Goal: Task Accomplishment & Management: Complete application form

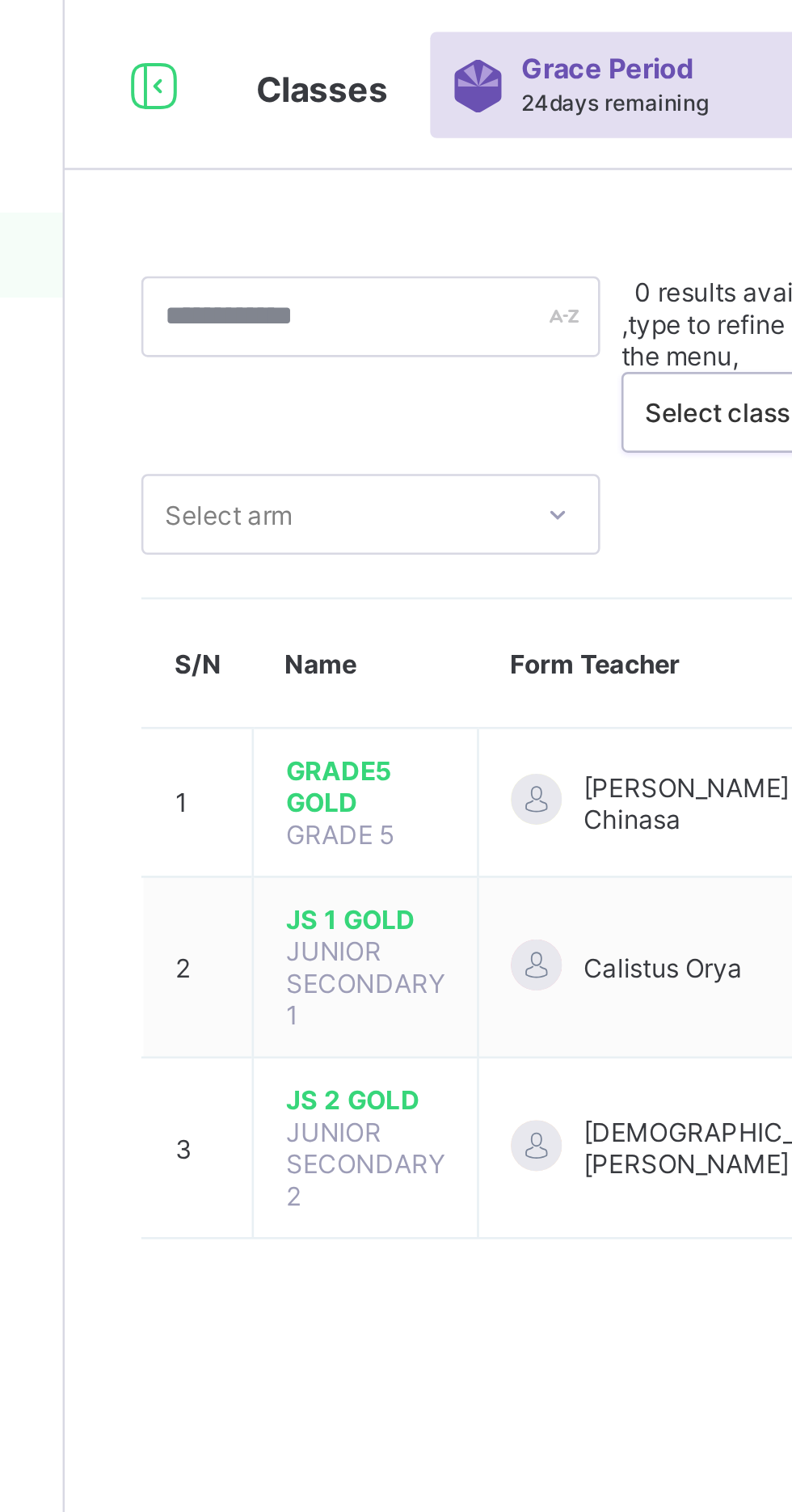
click at [277, 35] on span "Classes" at bounding box center [292, 34] width 50 height 17
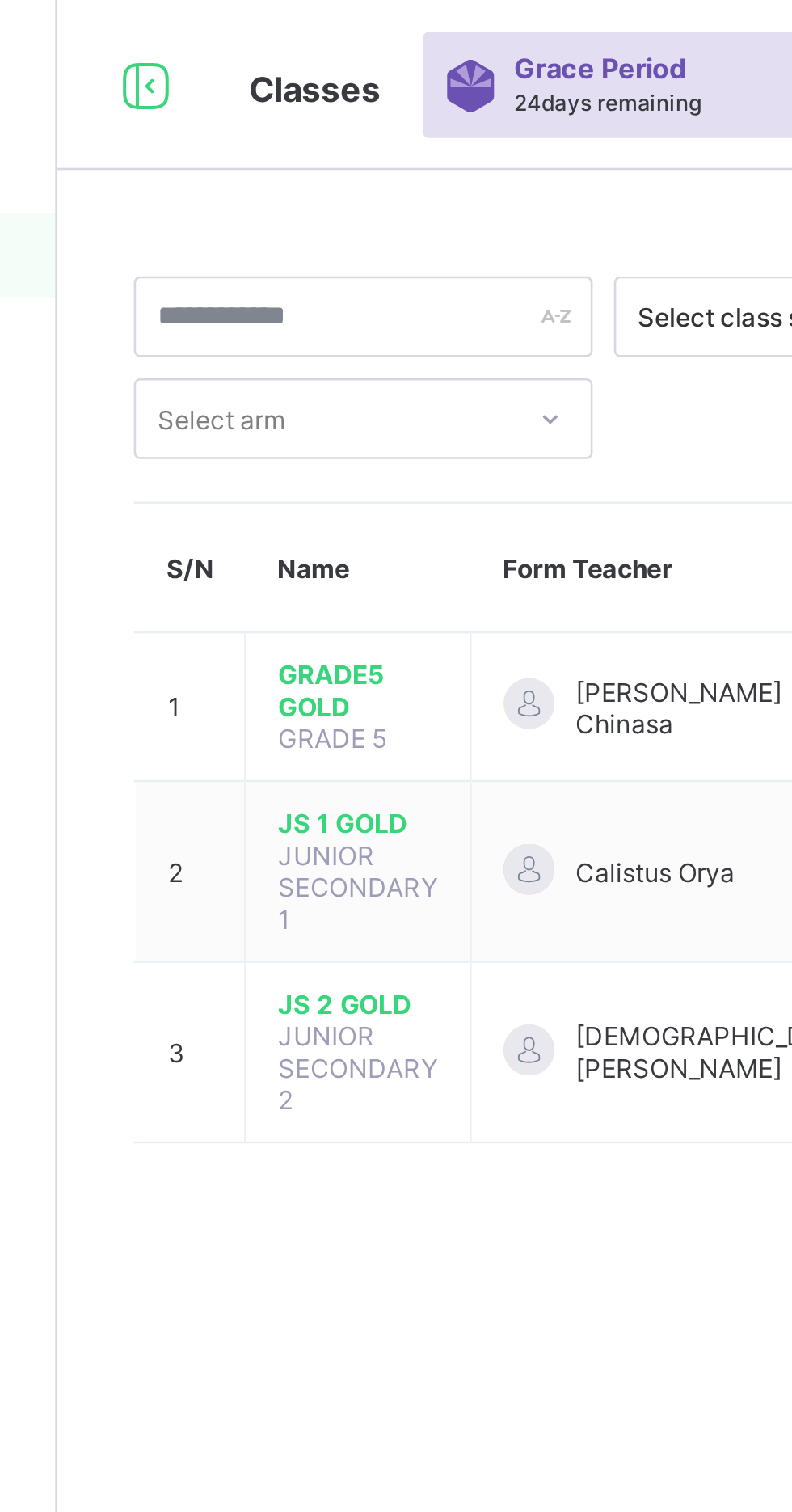
click at [311, 258] on span "GRADE5 GOLD" at bounding box center [308, 262] width 60 height 24
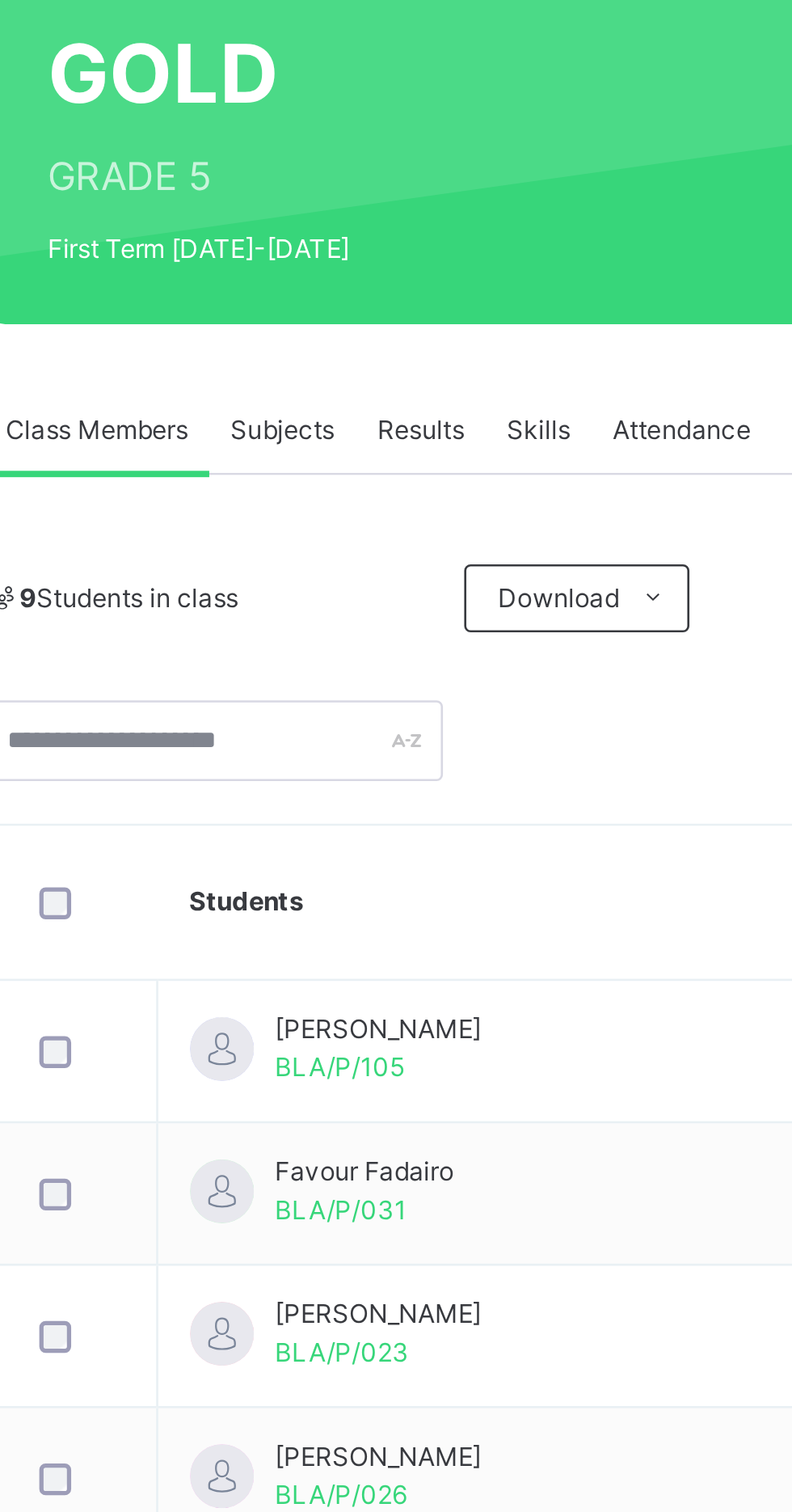
click at [342, 372] on span "Subjects" at bounding box center [337, 366] width 40 height 15
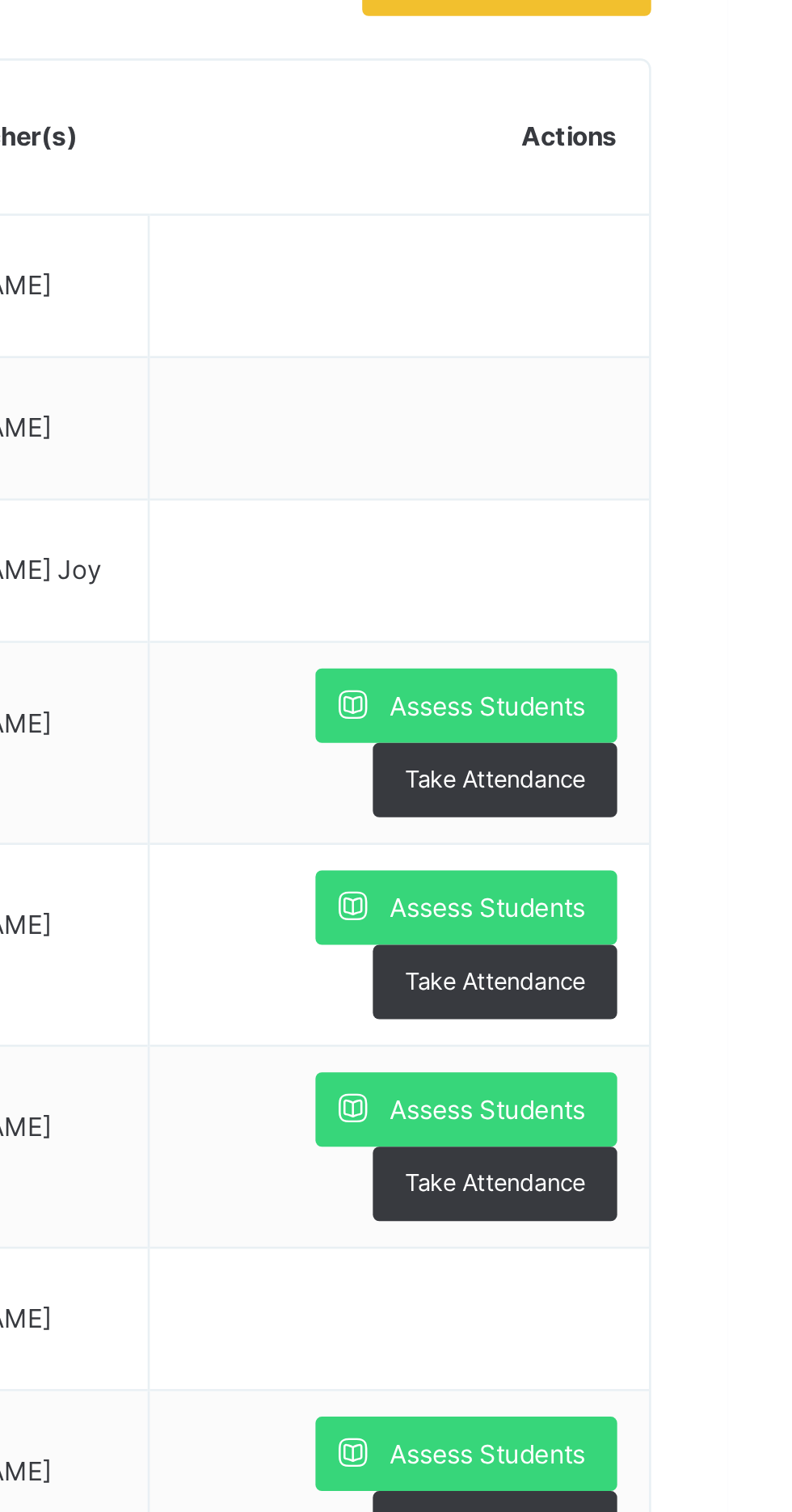
click at [686, 692] on span "Assess Students" at bounding box center [700, 696] width 74 height 15
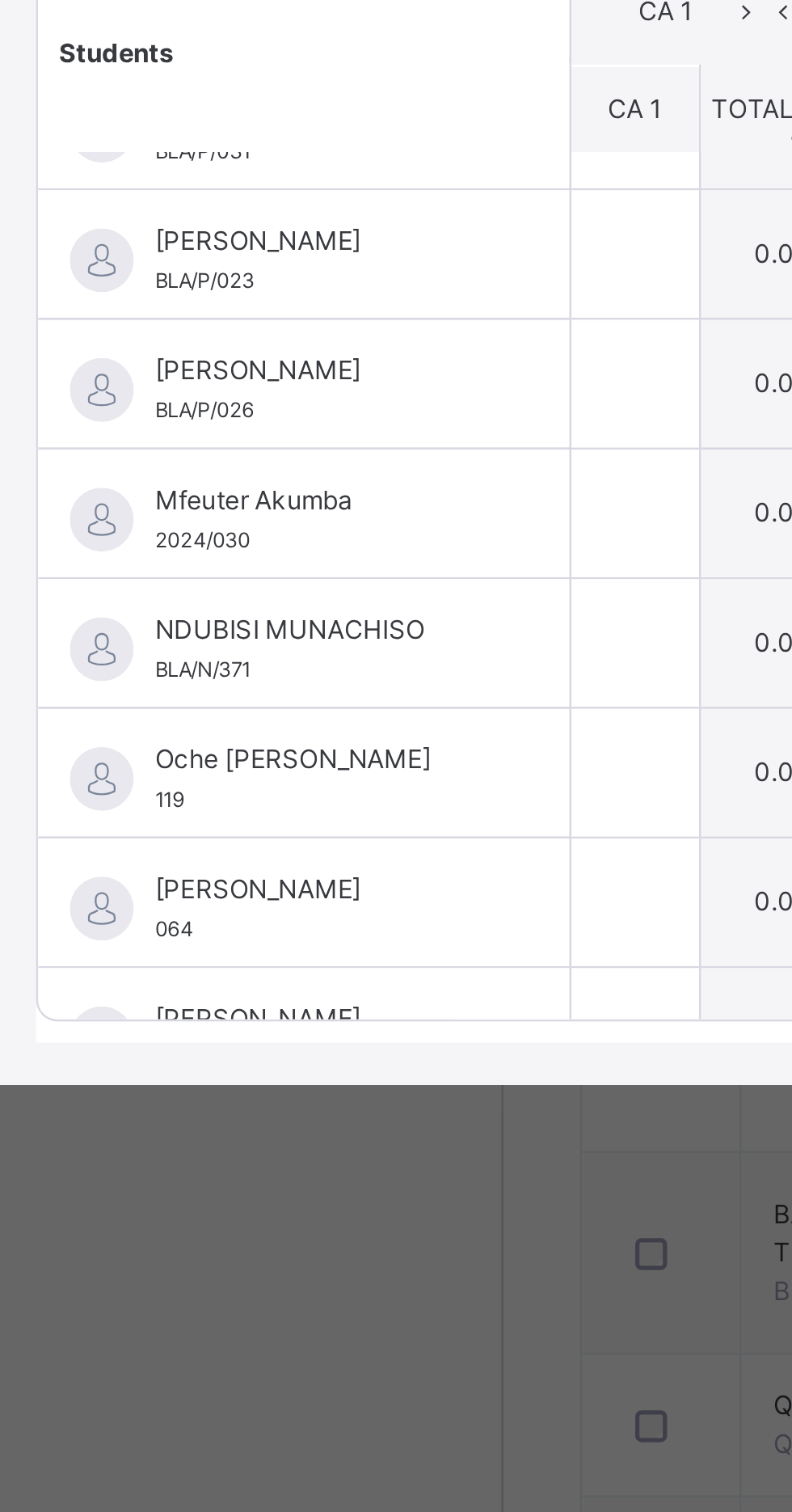
scroll to position [115, 0]
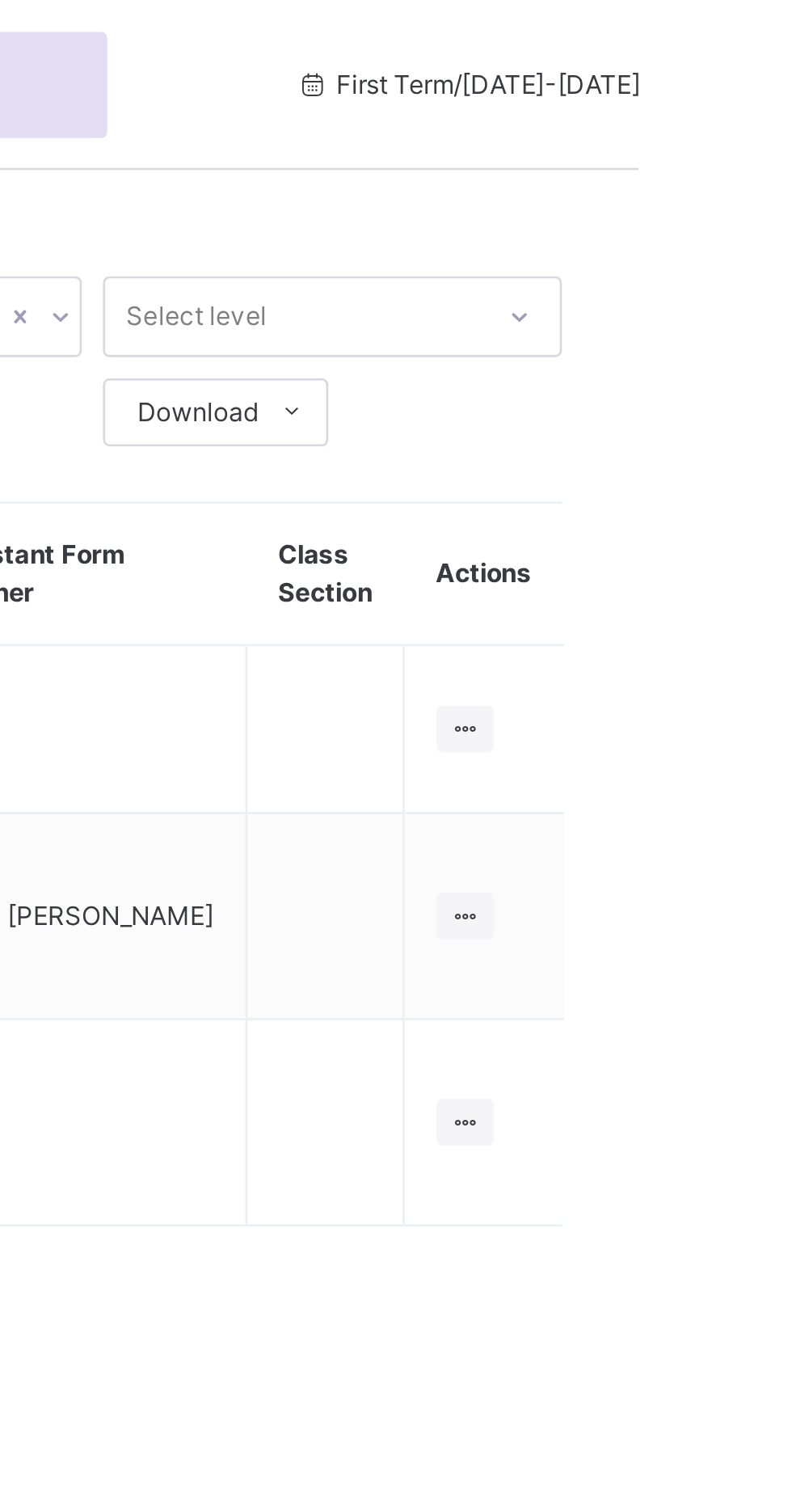
click at [729, 271] on icon at bounding box center [727, 277] width 14 height 12
click at [0, 0] on div "View Class" at bounding box center [0, 0] width 0 height 0
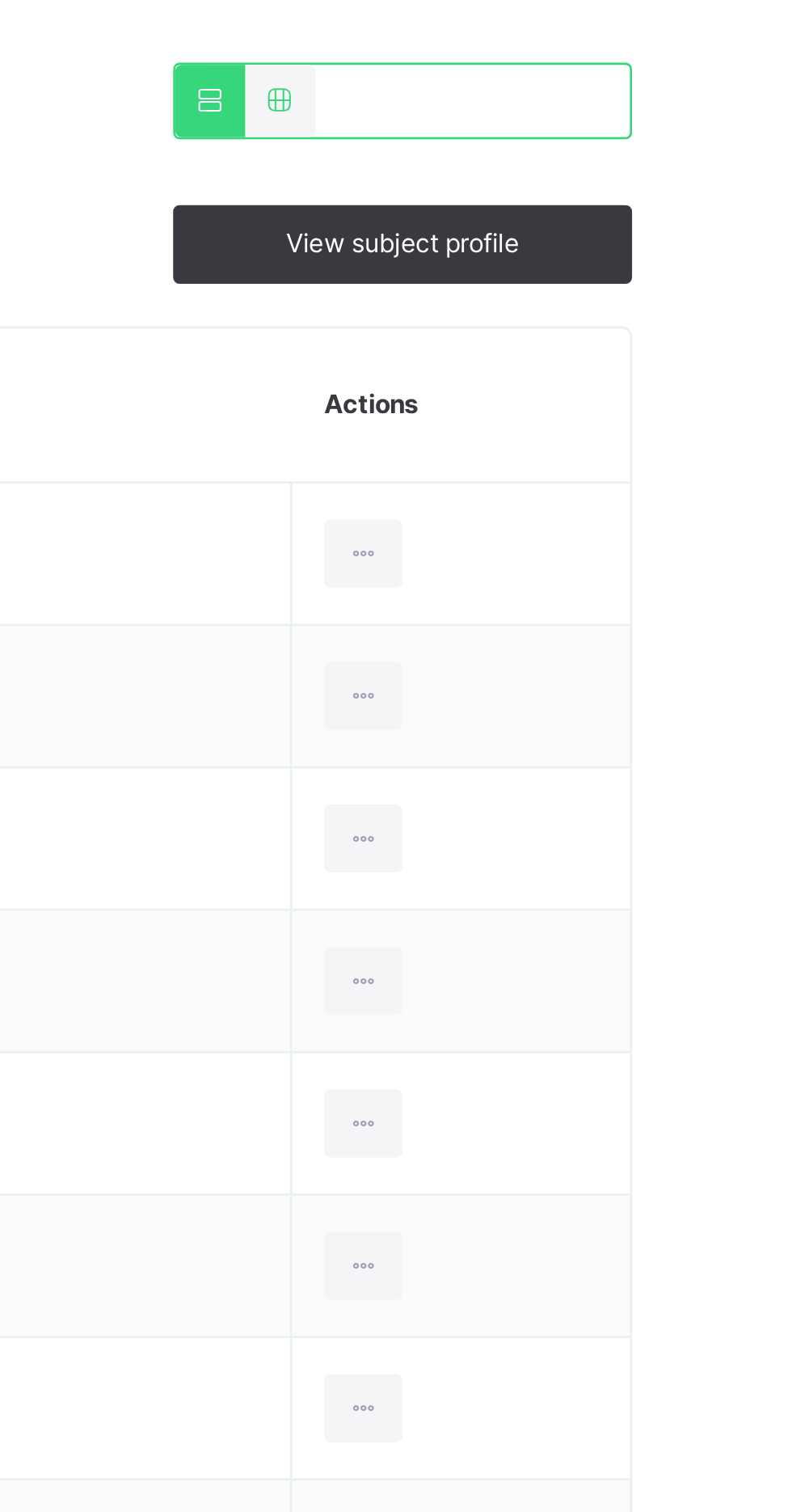
click at [663, 604] on icon at bounding box center [661, 602] width 14 height 15
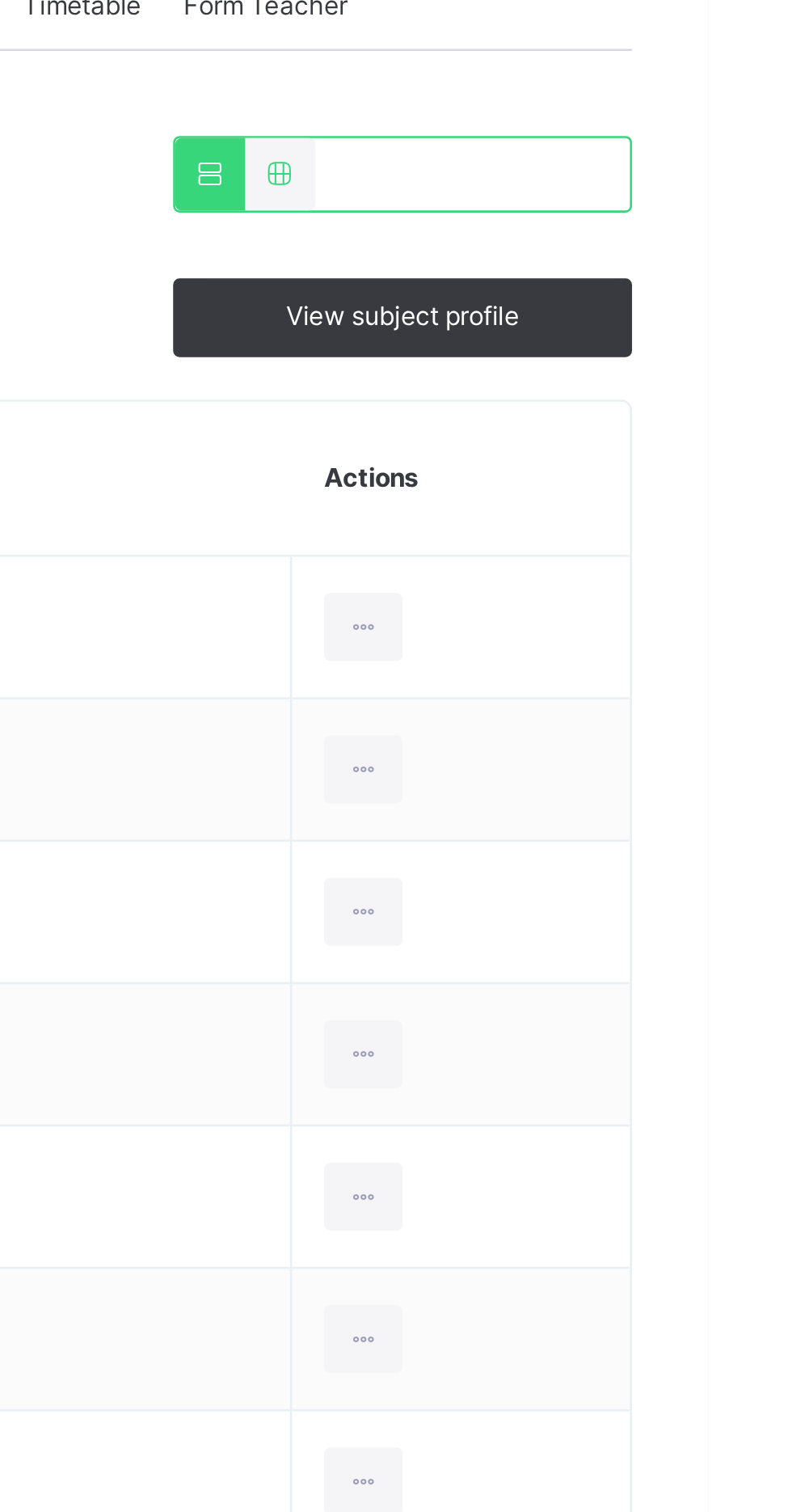
click at [658, 599] on icon at bounding box center [661, 602] width 14 height 15
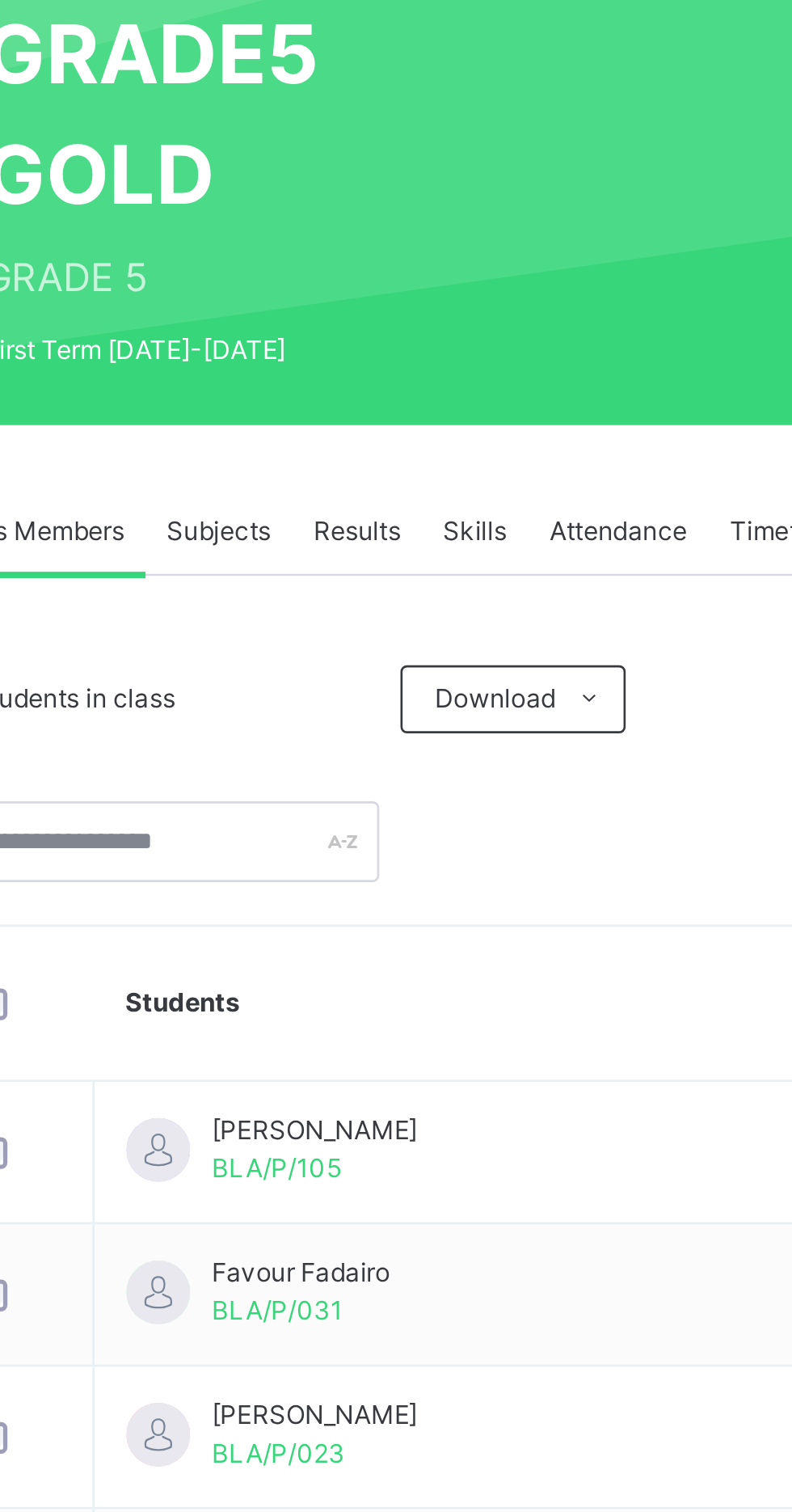
click at [337, 372] on span "Subjects" at bounding box center [337, 366] width 40 height 15
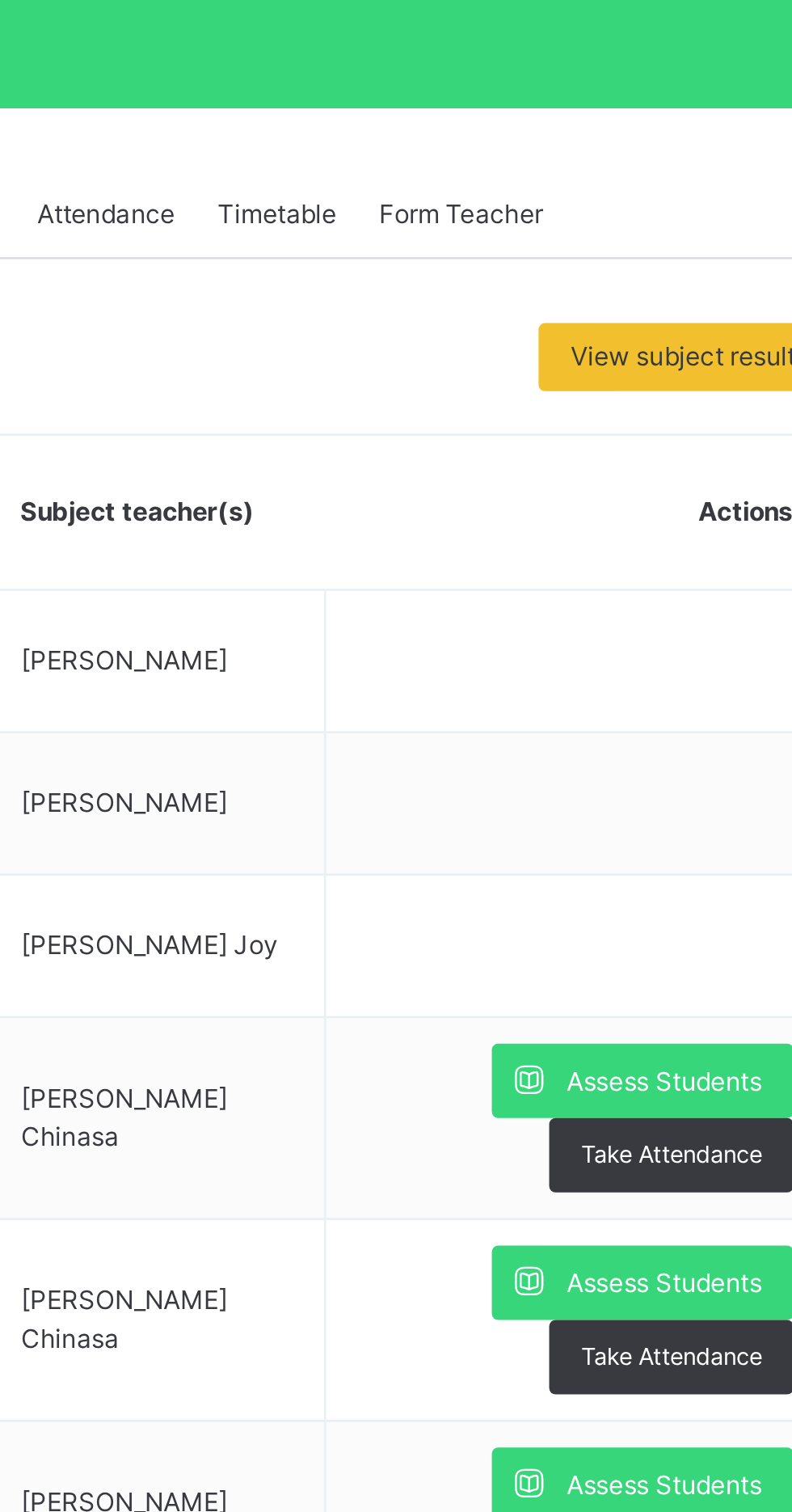
click at [646, 697] on icon at bounding box center [649, 696] width 17 height 19
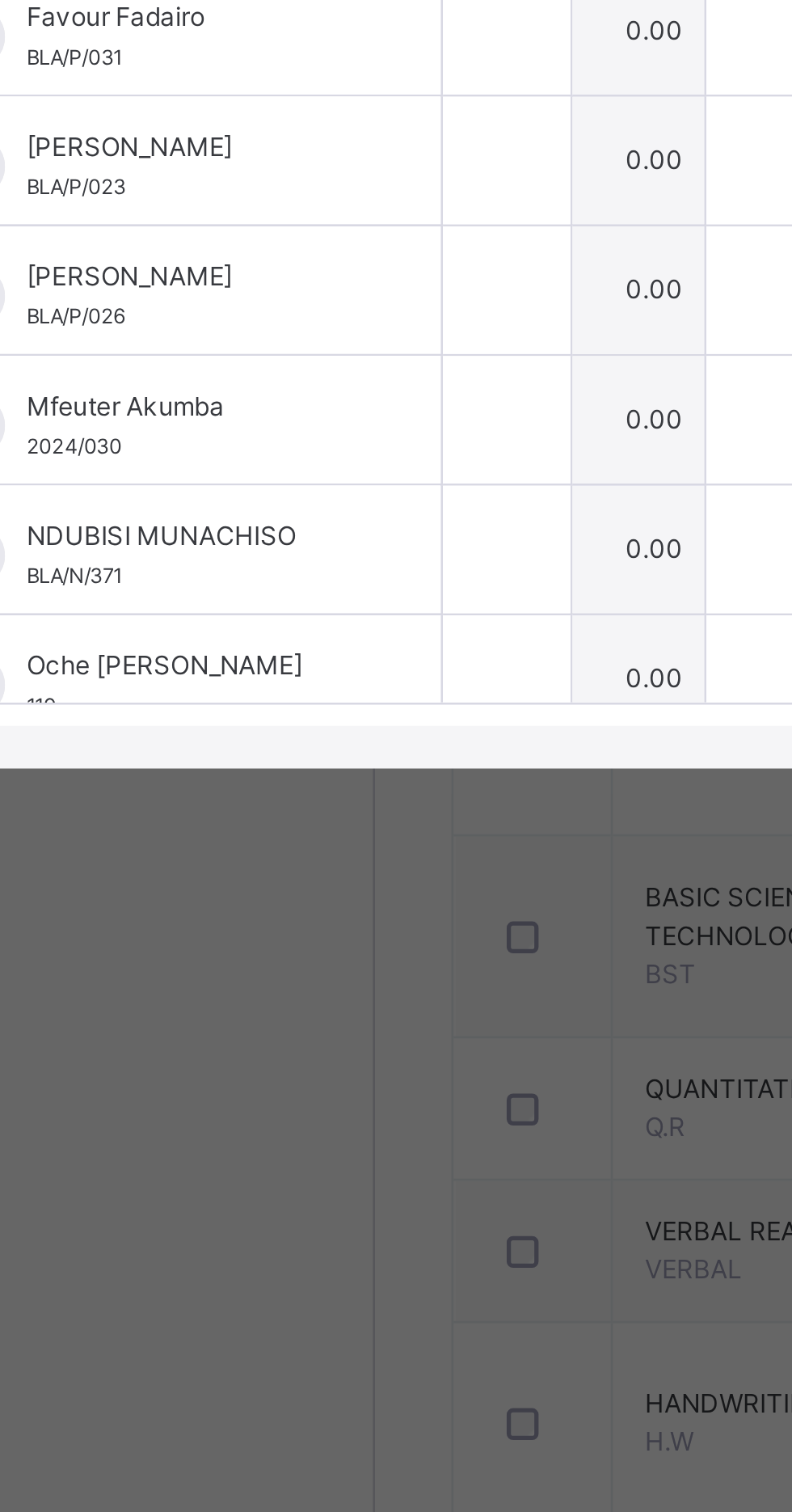
scroll to position [0, 11]
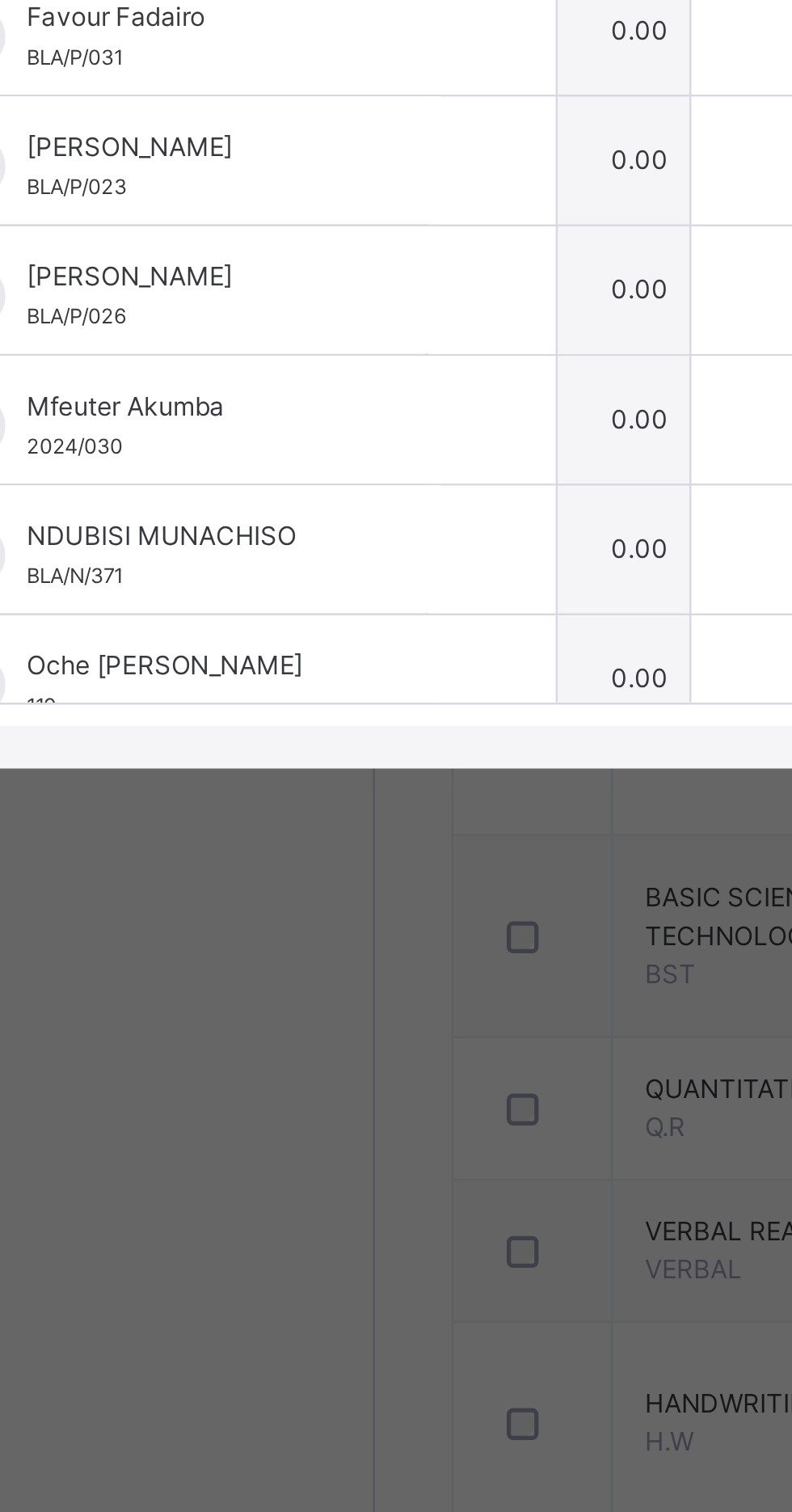
click at [262, 778] on input "text" at bounding box center [239, 754] width 49 height 49
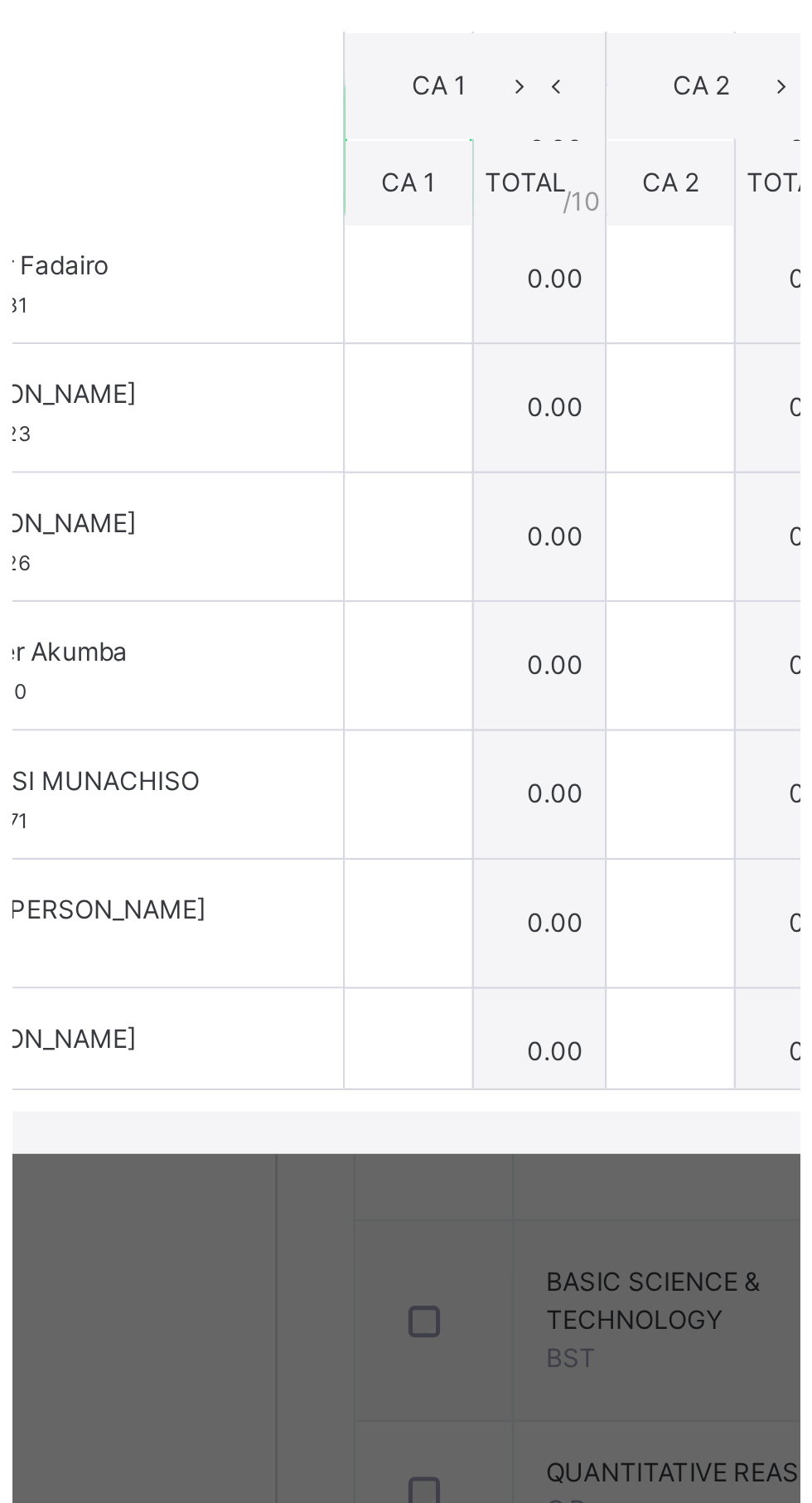
scroll to position [0, 0]
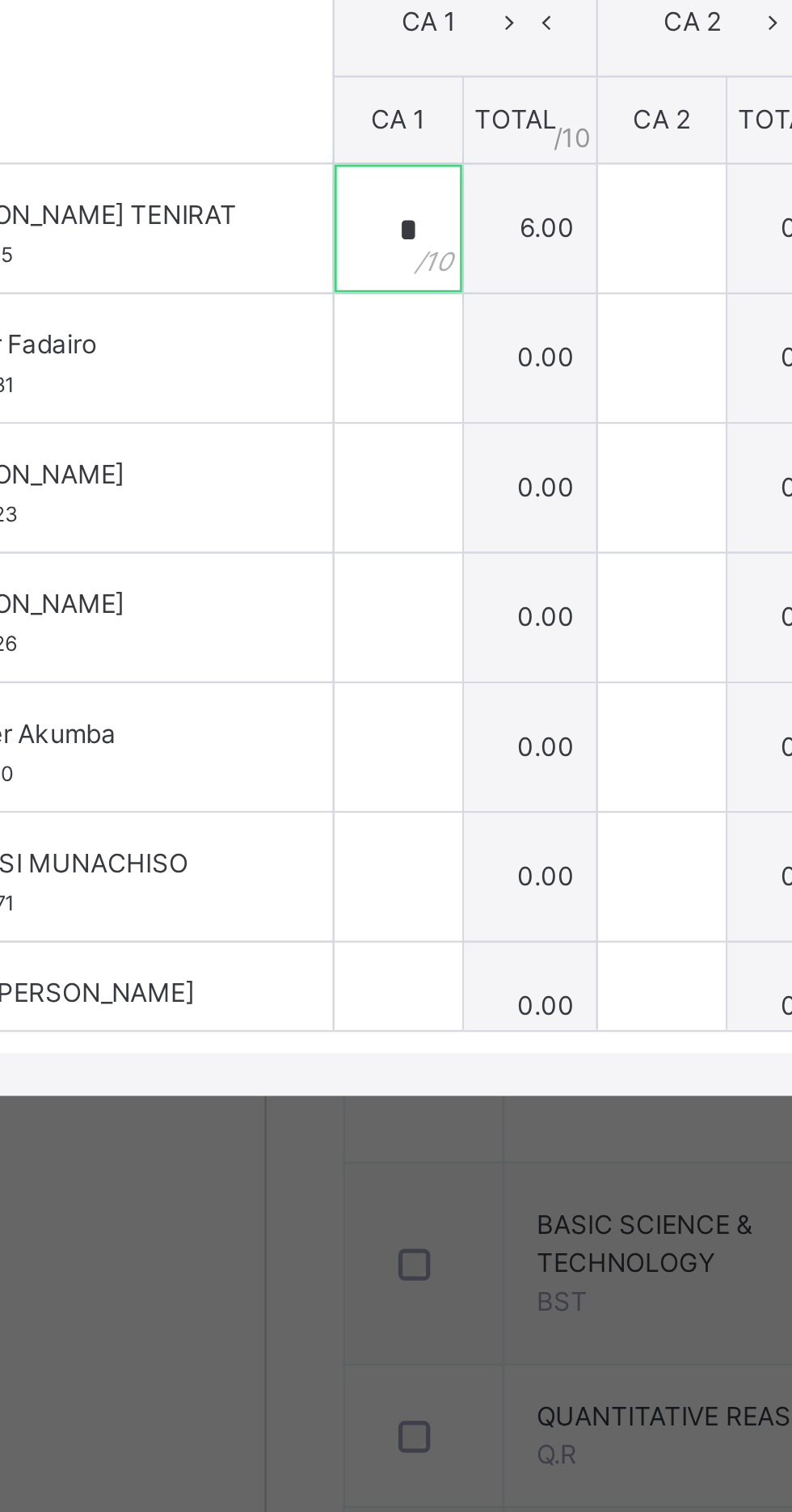
type input "*"
click at [268, 828] on input "text" at bounding box center [244, 804] width 49 height 49
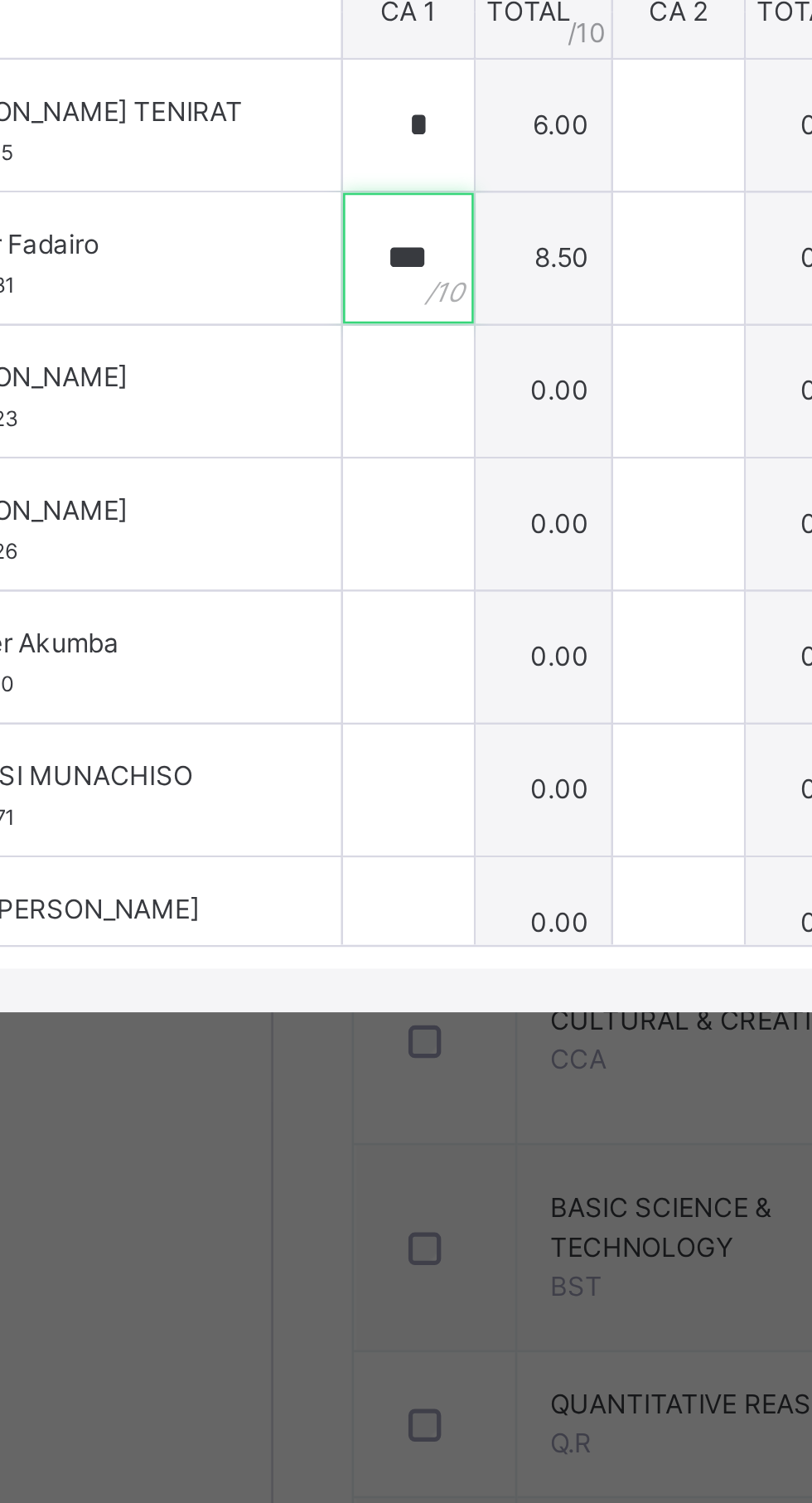
type input "***"
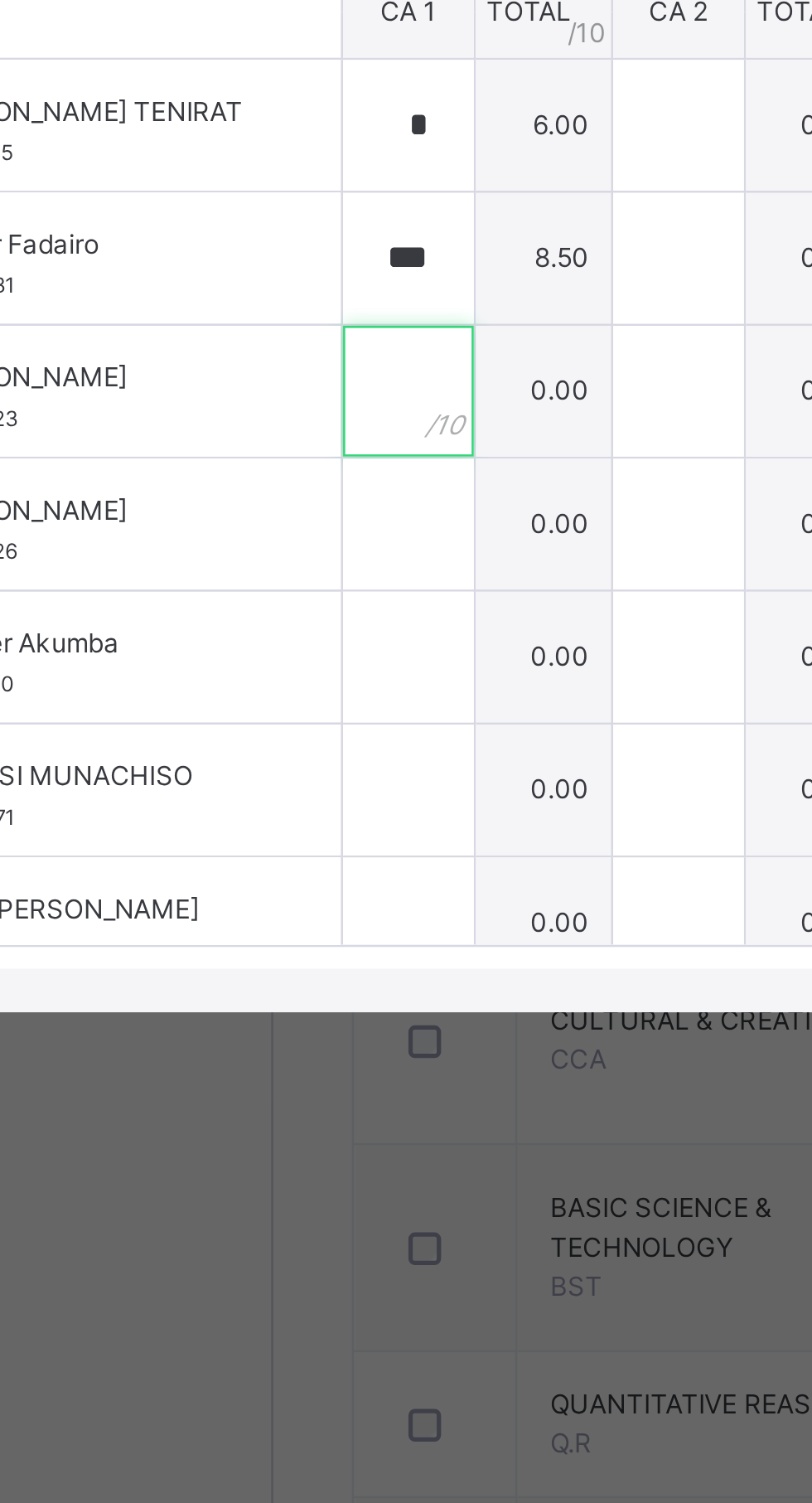
click at [275, 876] on input "text" at bounding box center [250, 851] width 50 height 50
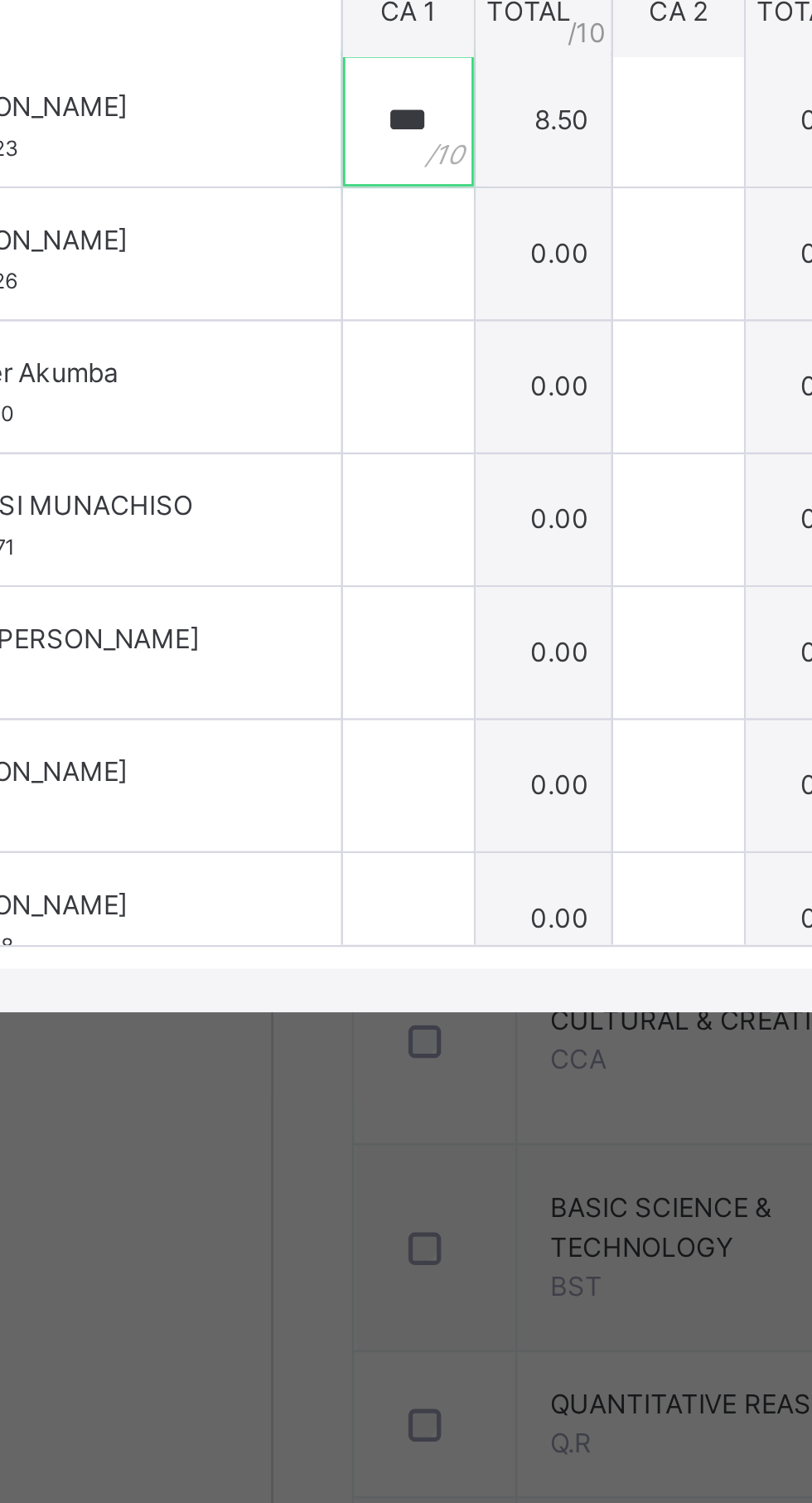
scroll to position [115, 0]
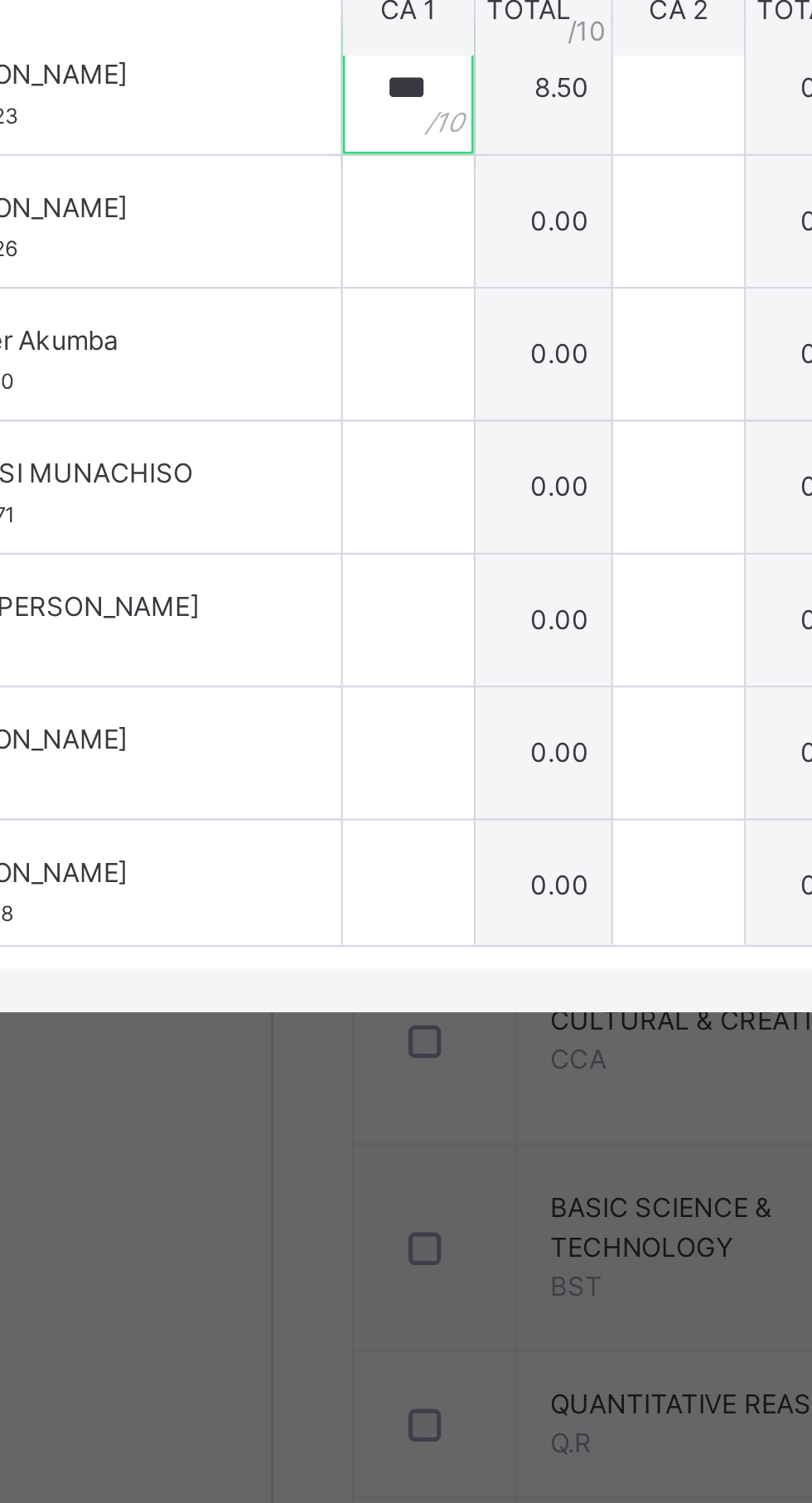
type input "***"
click at [275, 811] on input "text" at bounding box center [250, 787] width 50 height 50
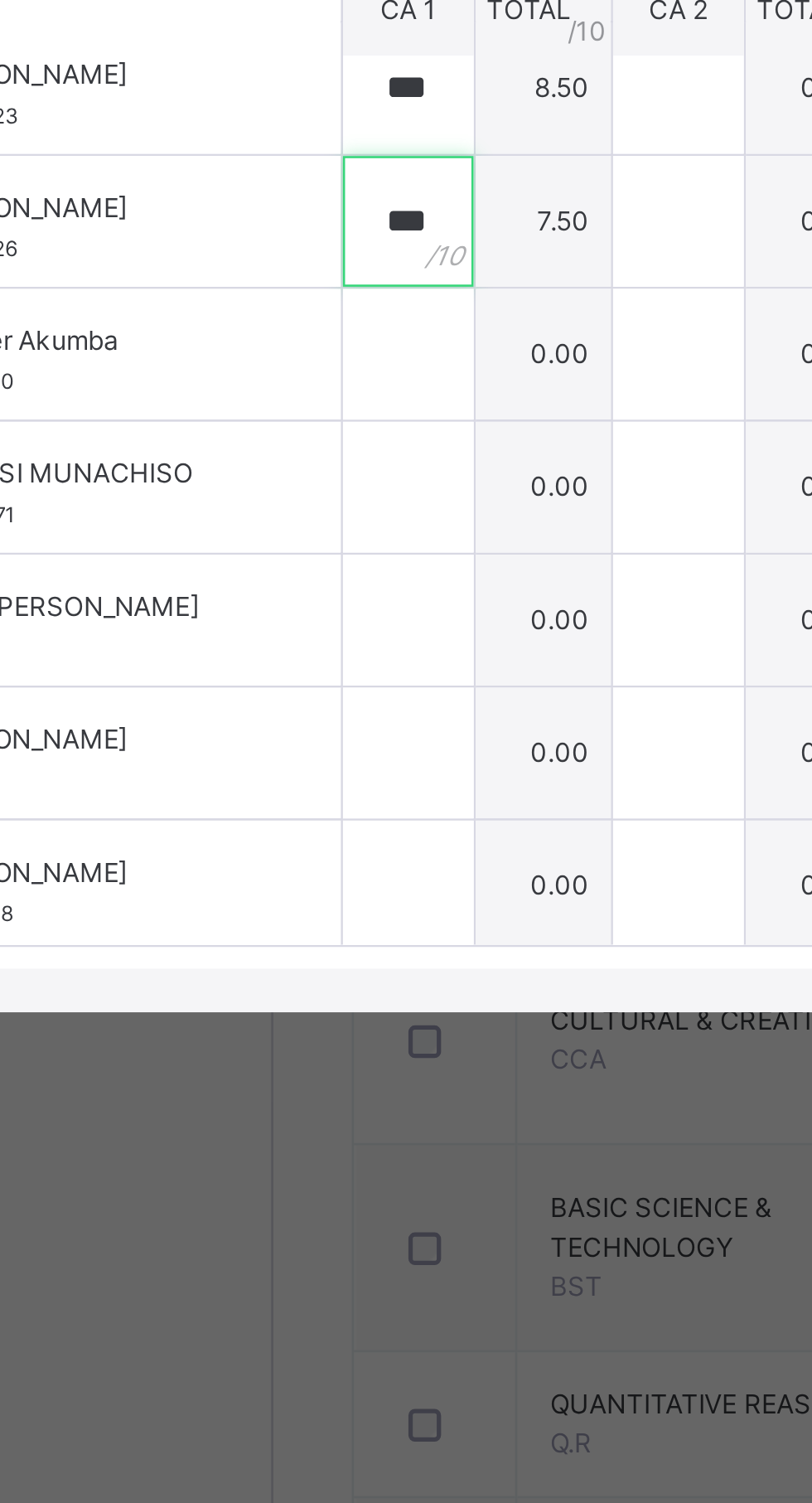
scroll to position [118, 0]
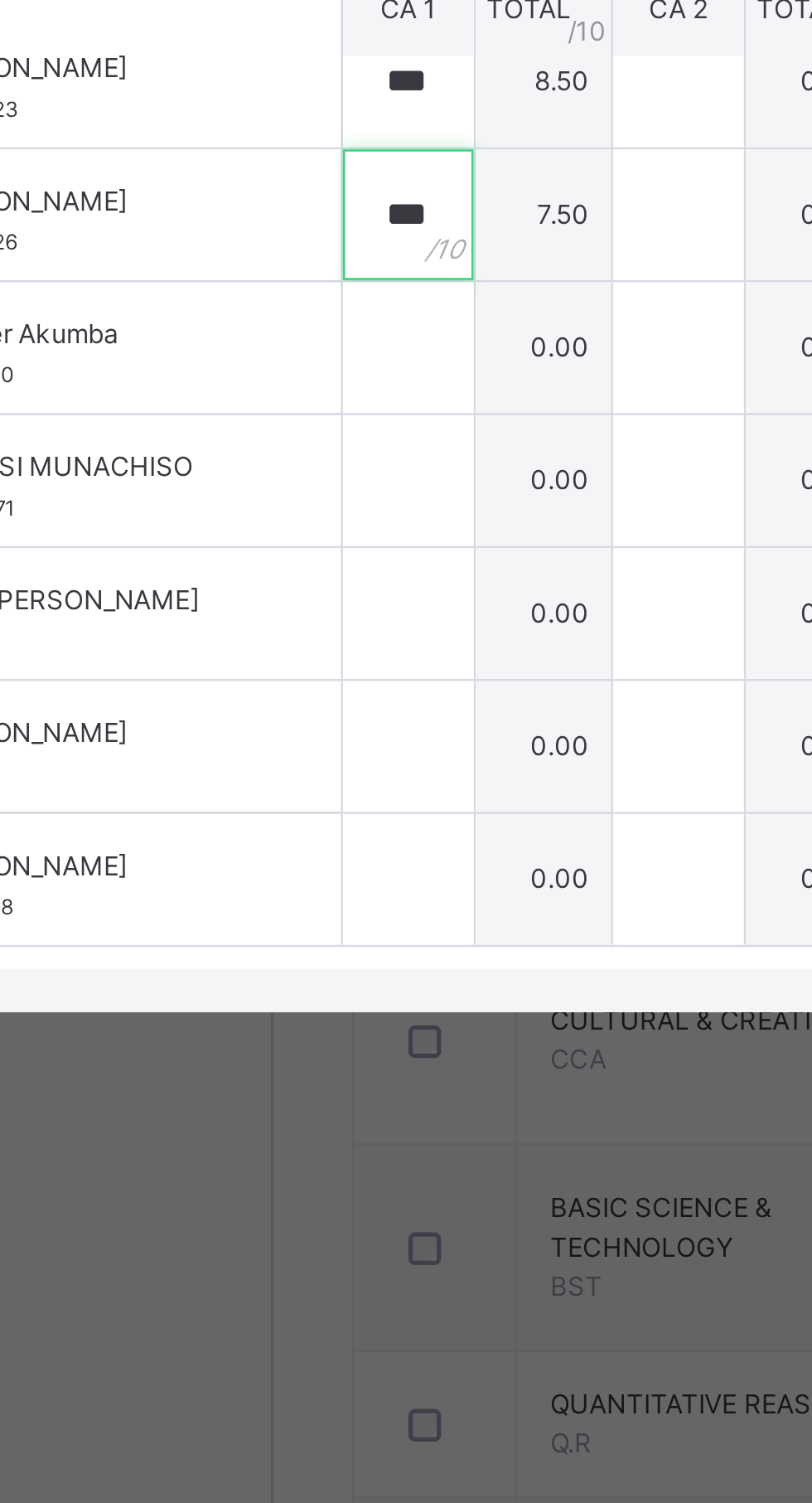
type input "***"
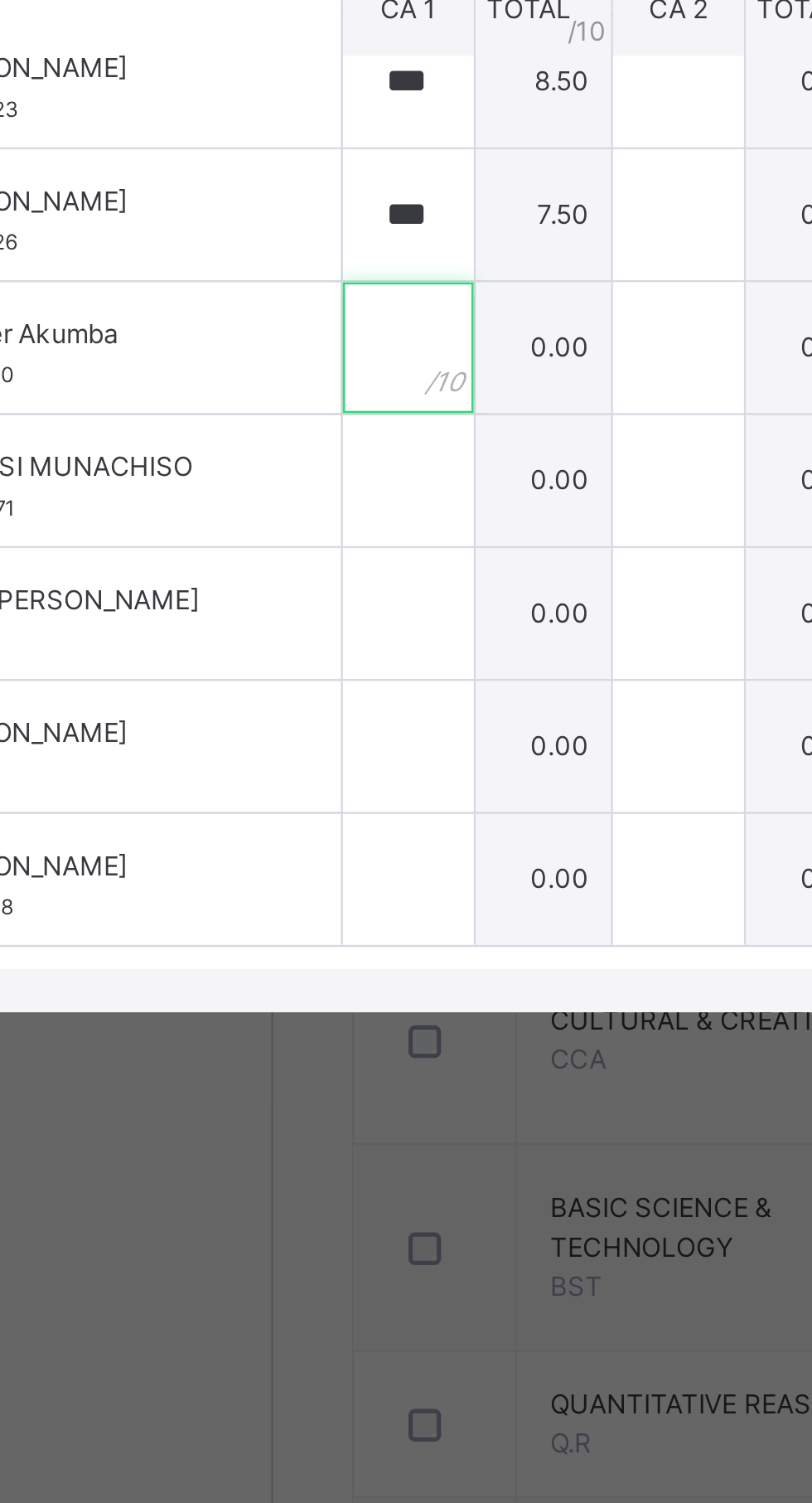
click at [275, 859] on input "text" at bounding box center [250, 835] width 50 height 50
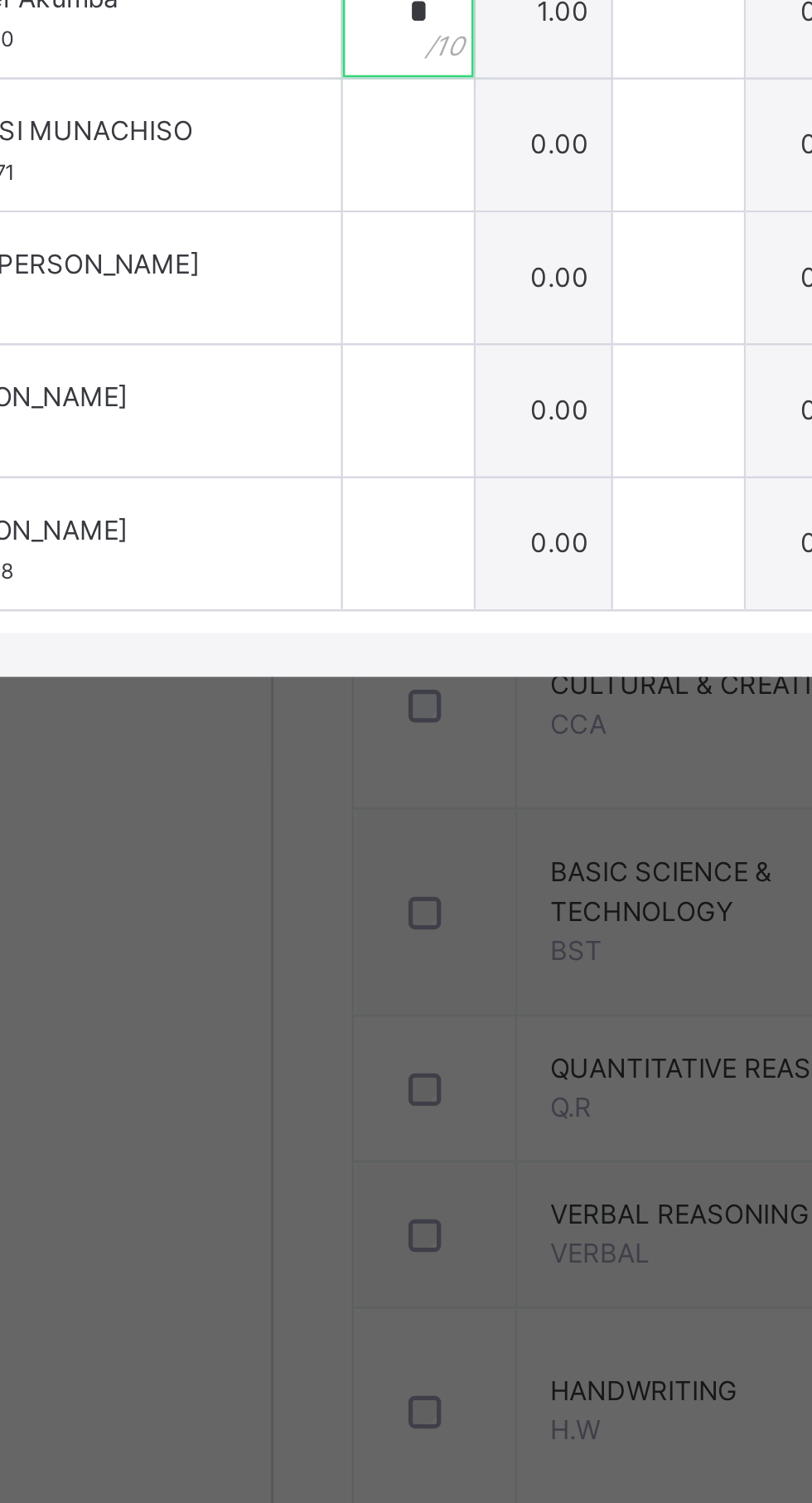
type input "*"
click at [275, 910] on input "text" at bounding box center [250, 885] width 50 height 50
type input "*"
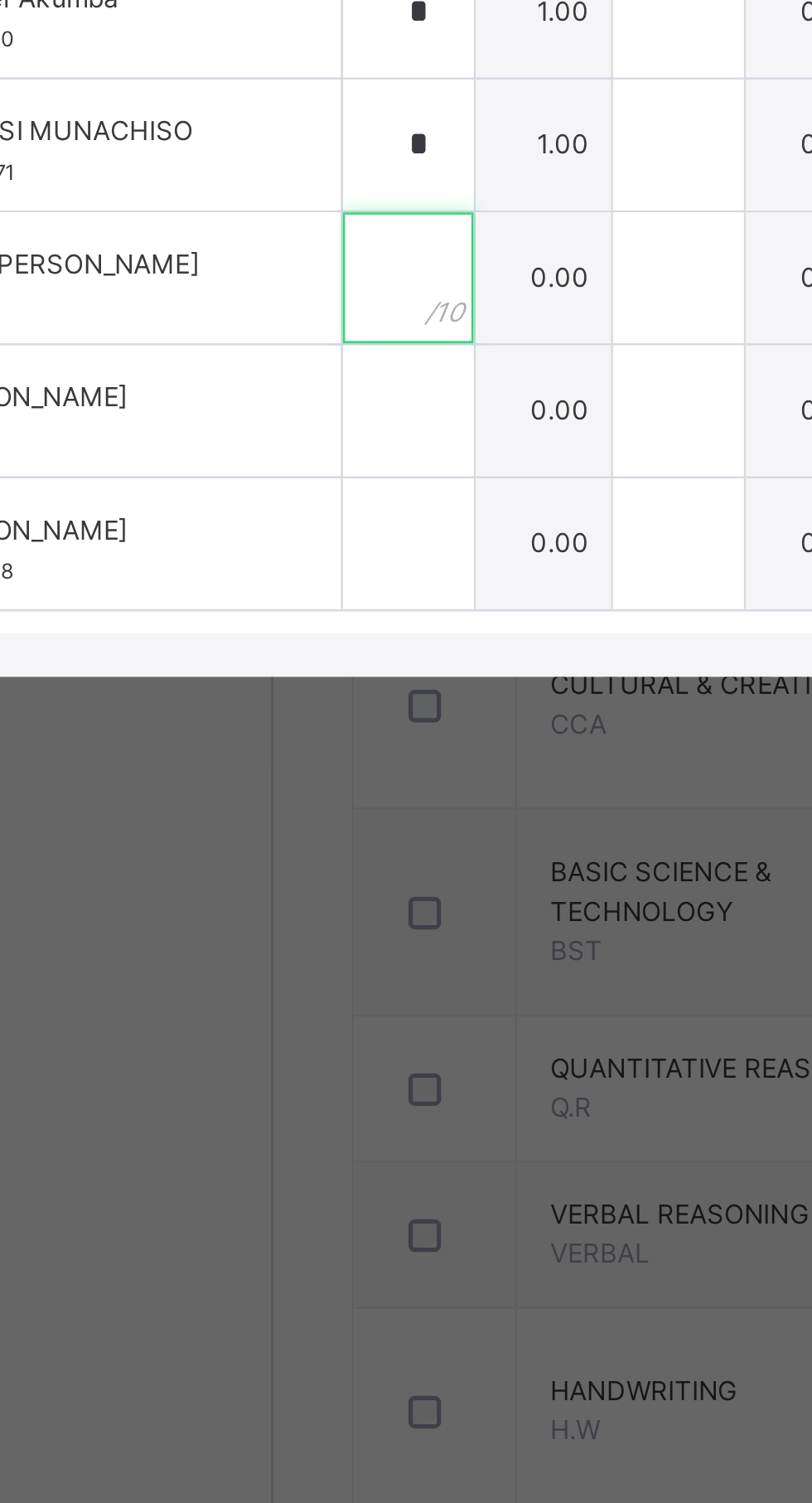
click at [275, 961] on input "text" at bounding box center [250, 936] width 50 height 50
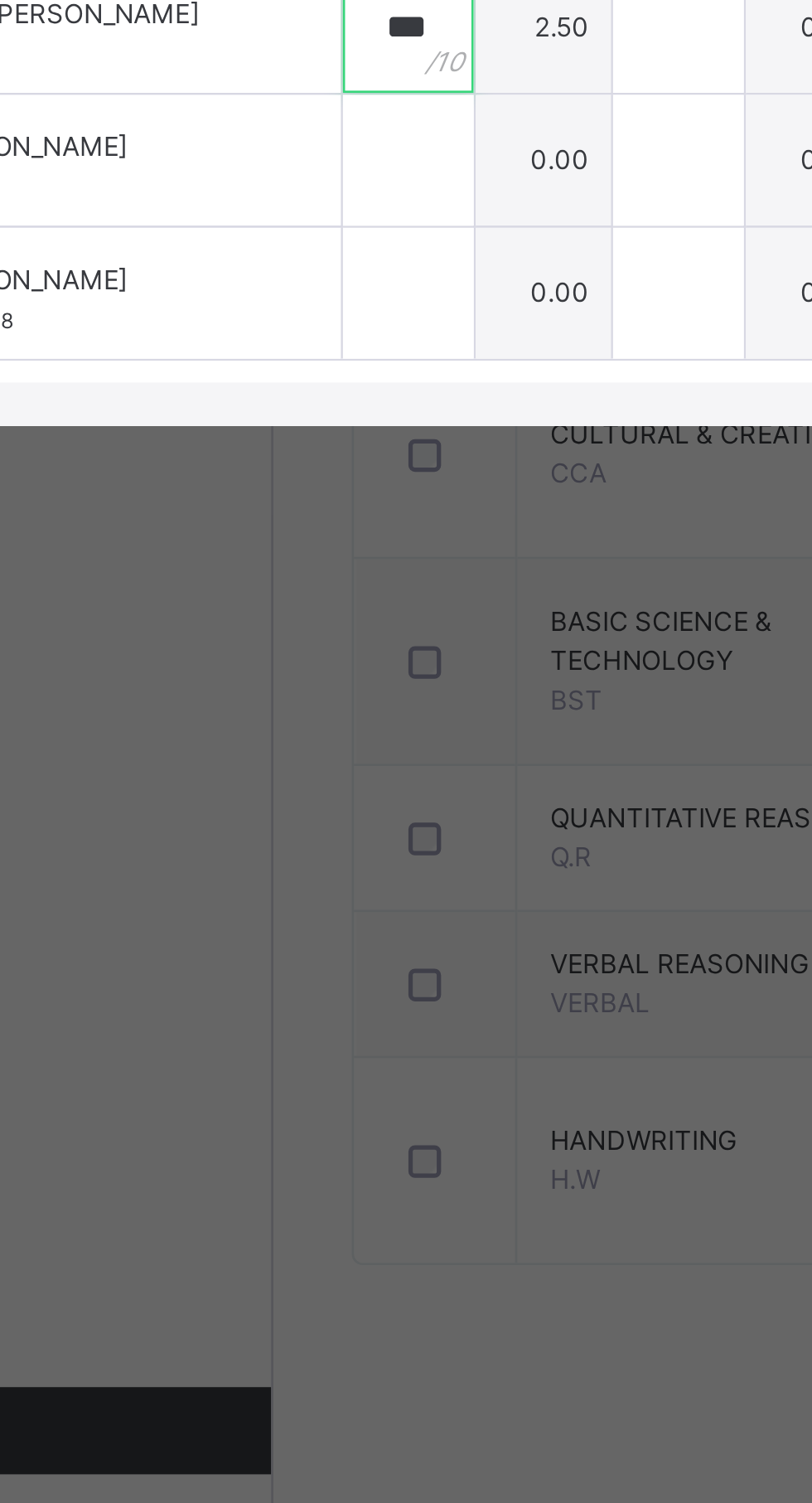
type input "***"
click at [275, 1011] on input "text" at bounding box center [250, 986] width 50 height 50
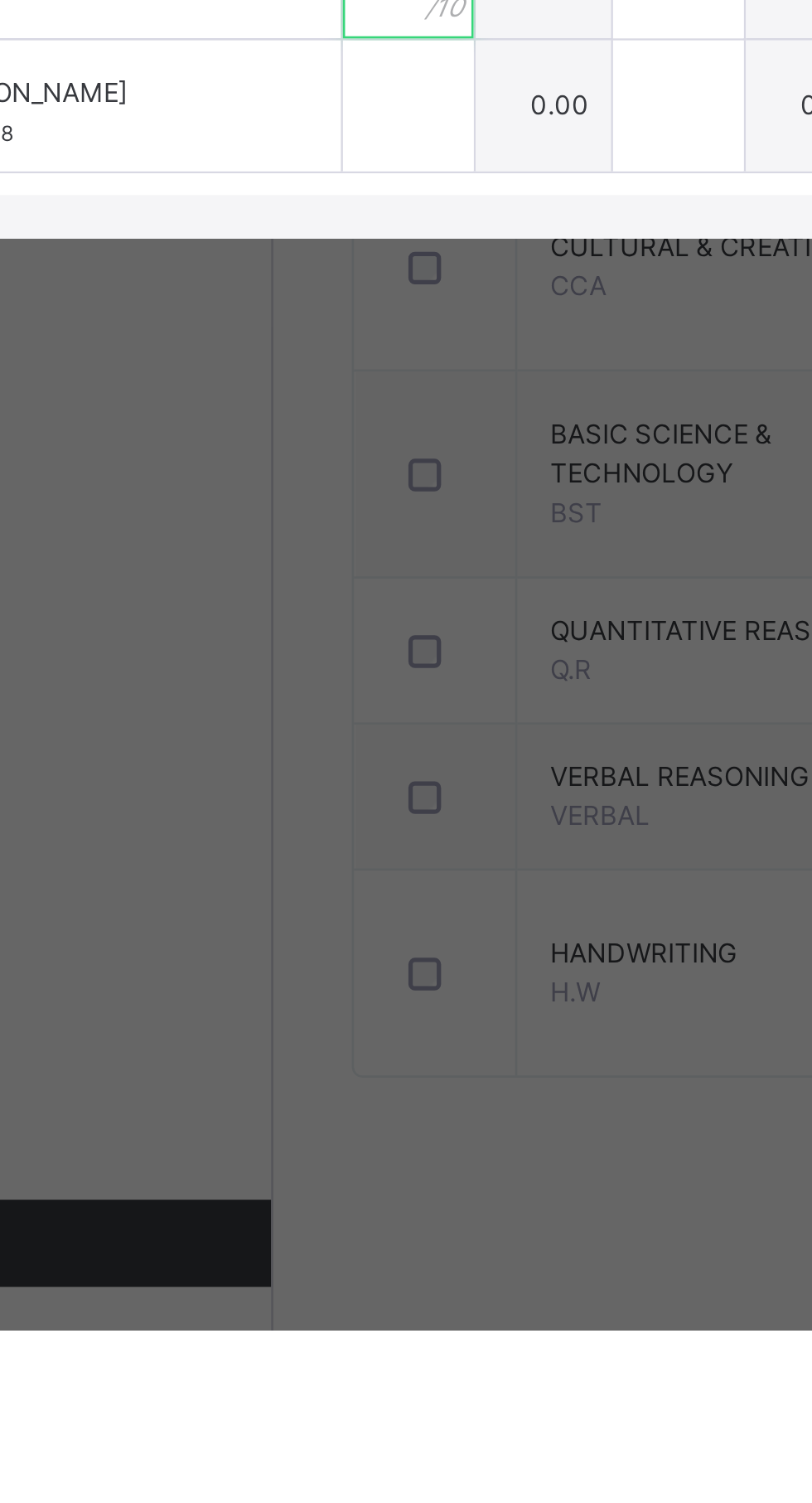
type input "***"
click at [275, 1062] on input "text" at bounding box center [250, 1037] width 50 height 50
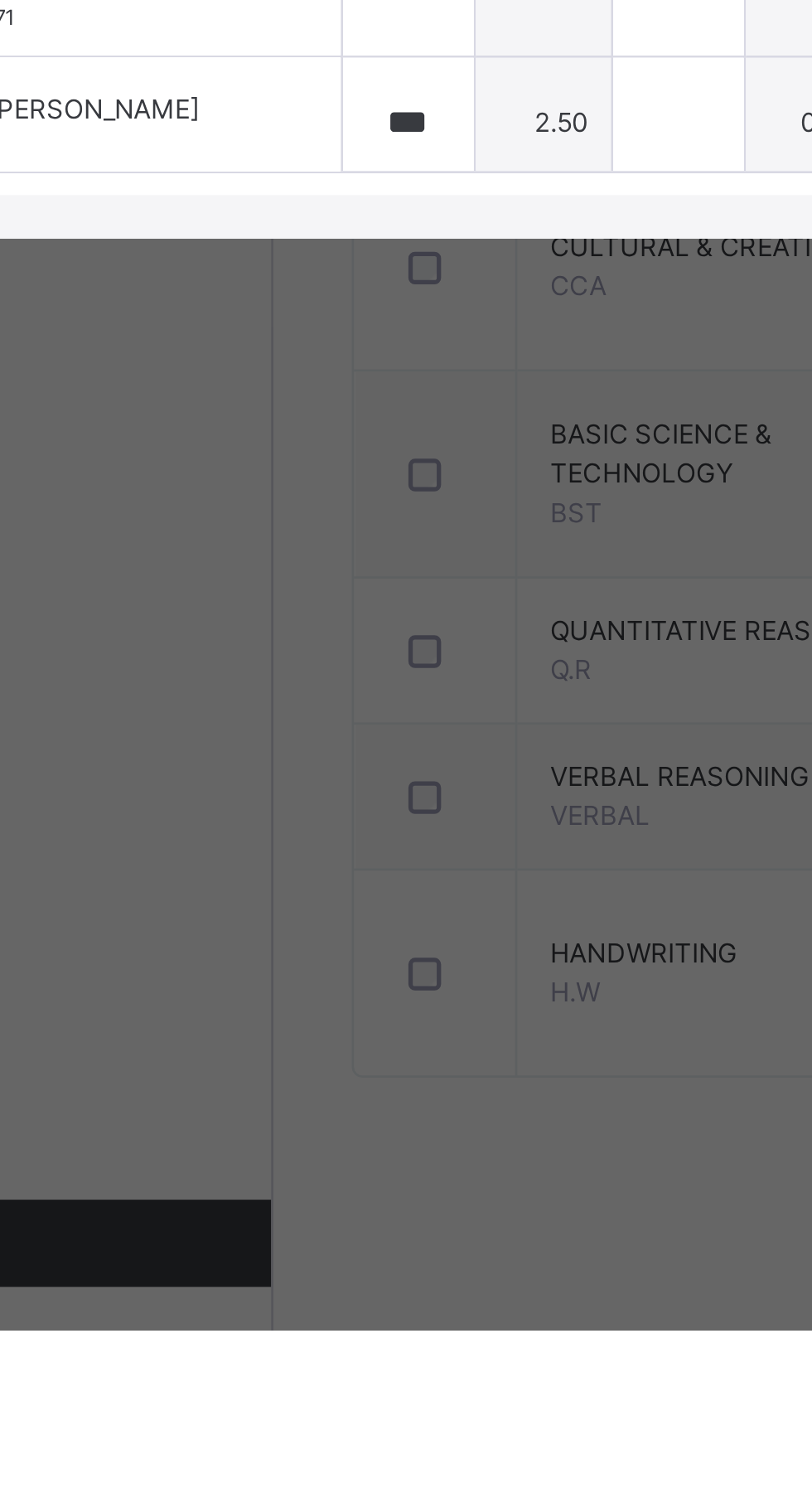
scroll to position [0, 0]
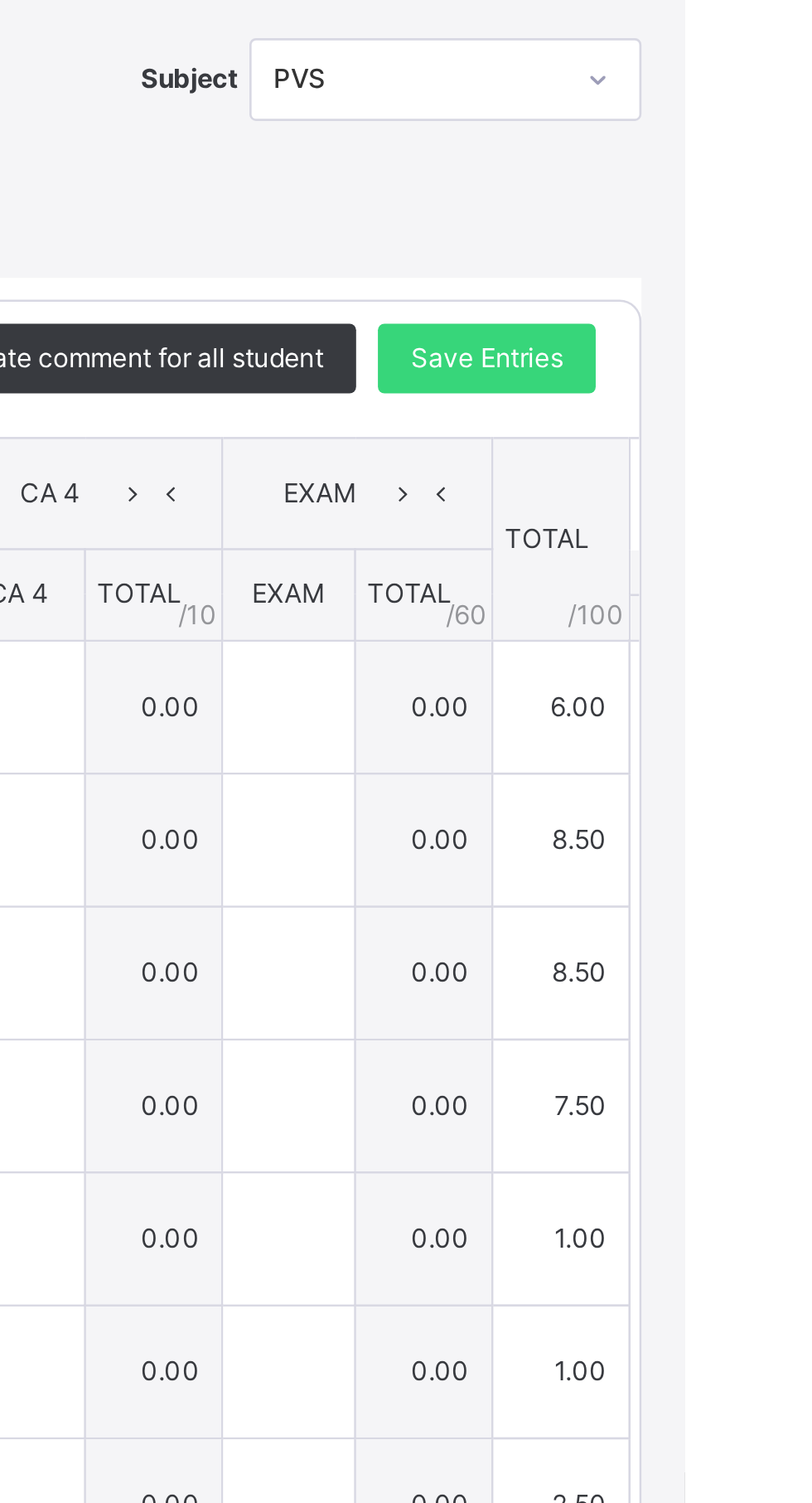
type input "*"
click at [766, 625] on span "Save Entries" at bounding box center [737, 617] width 58 height 15
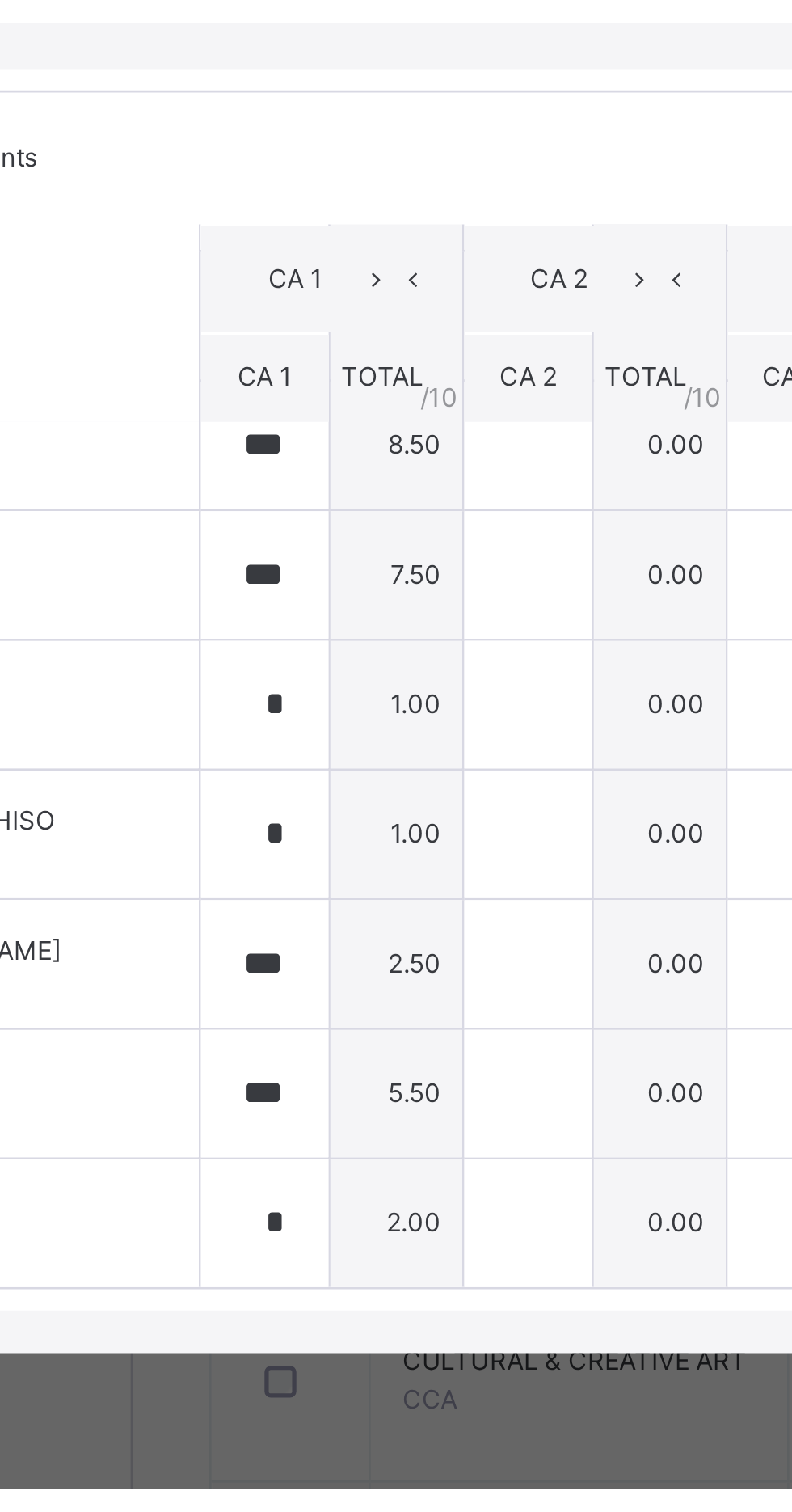
scroll to position [115, 11]
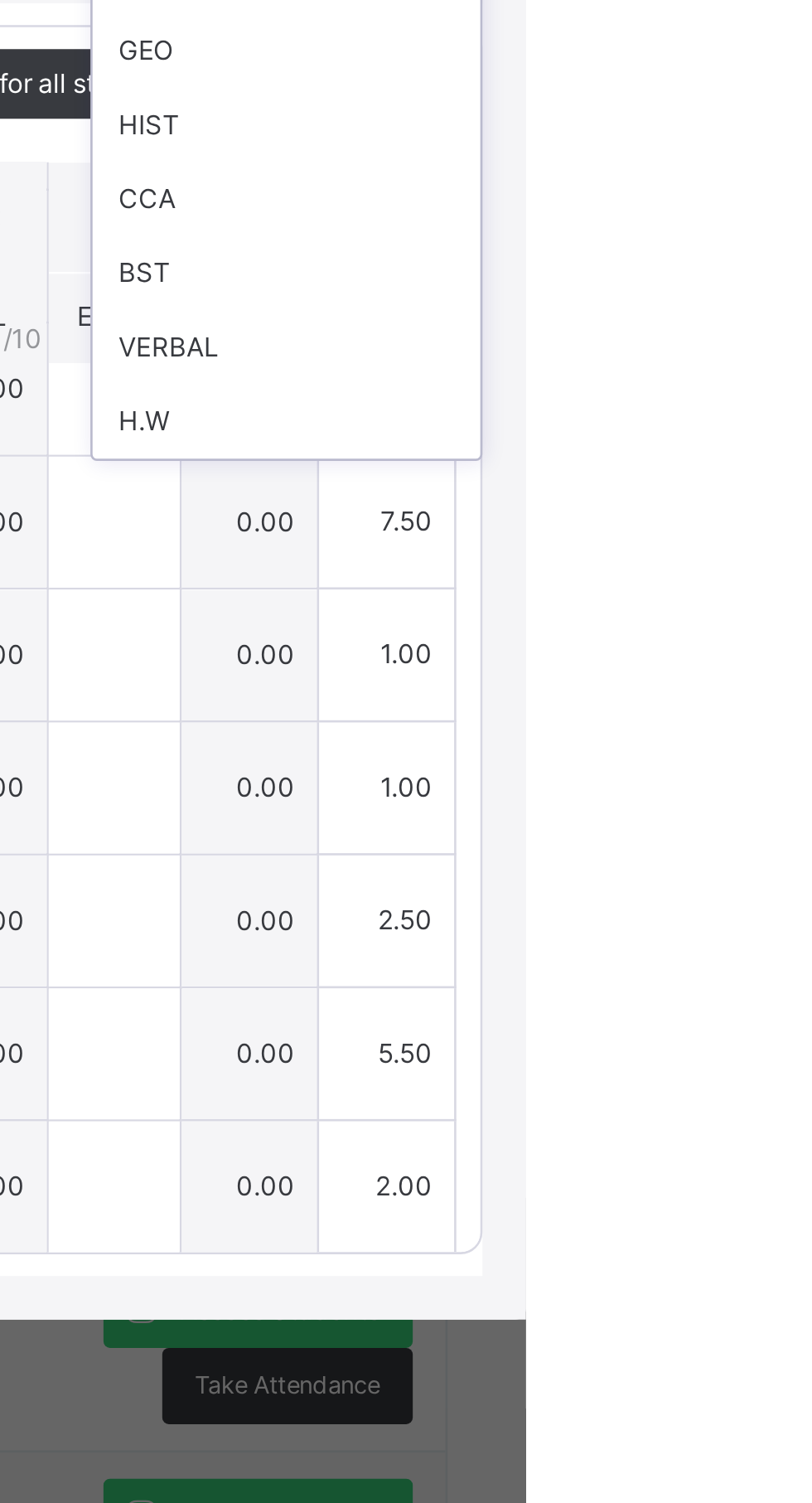
click at [725, 619] on div "GEO" at bounding box center [721, 605] width 148 height 28
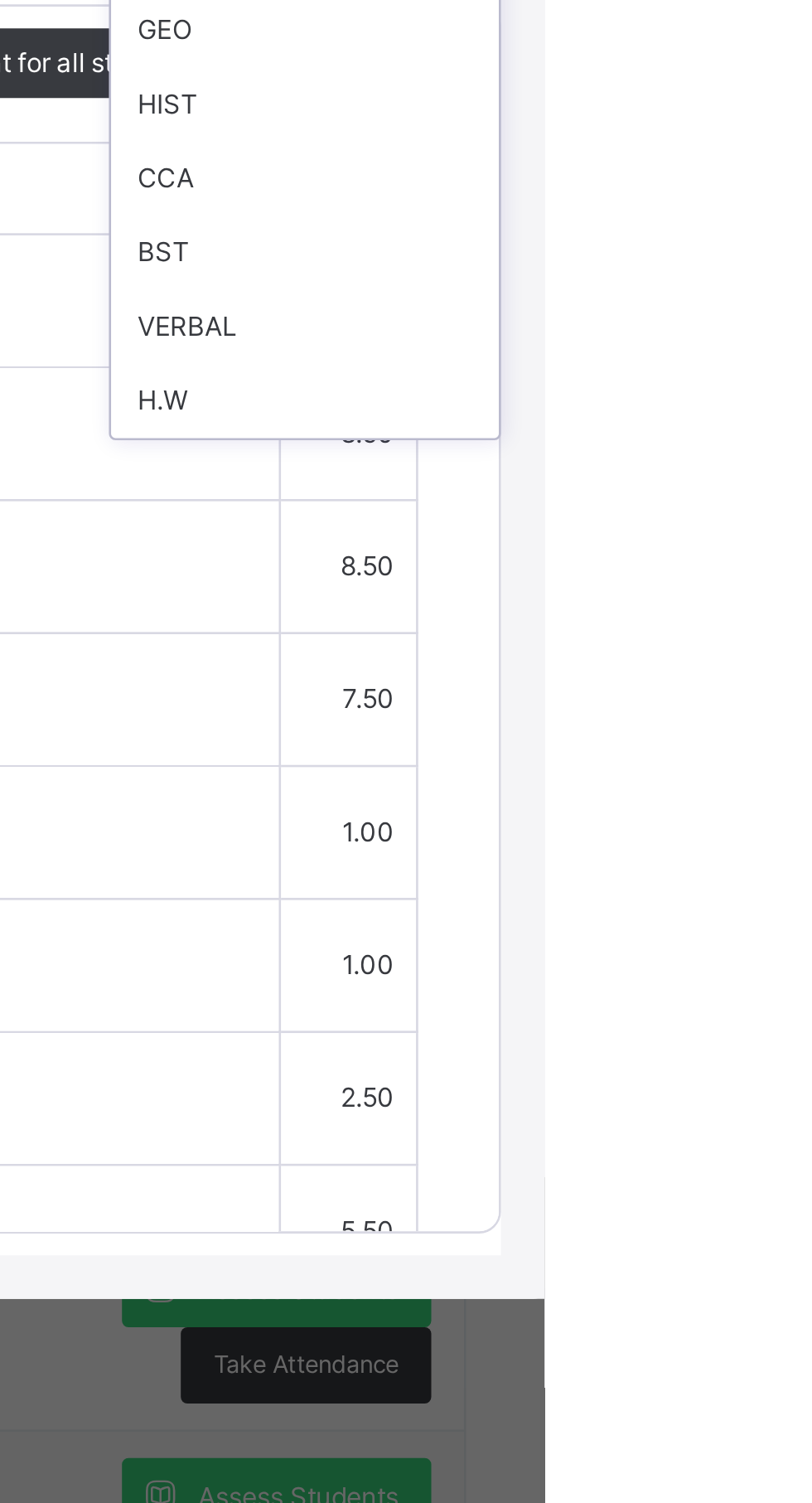
click at [749, 619] on div "GEO" at bounding box center [721, 605] width 148 height 28
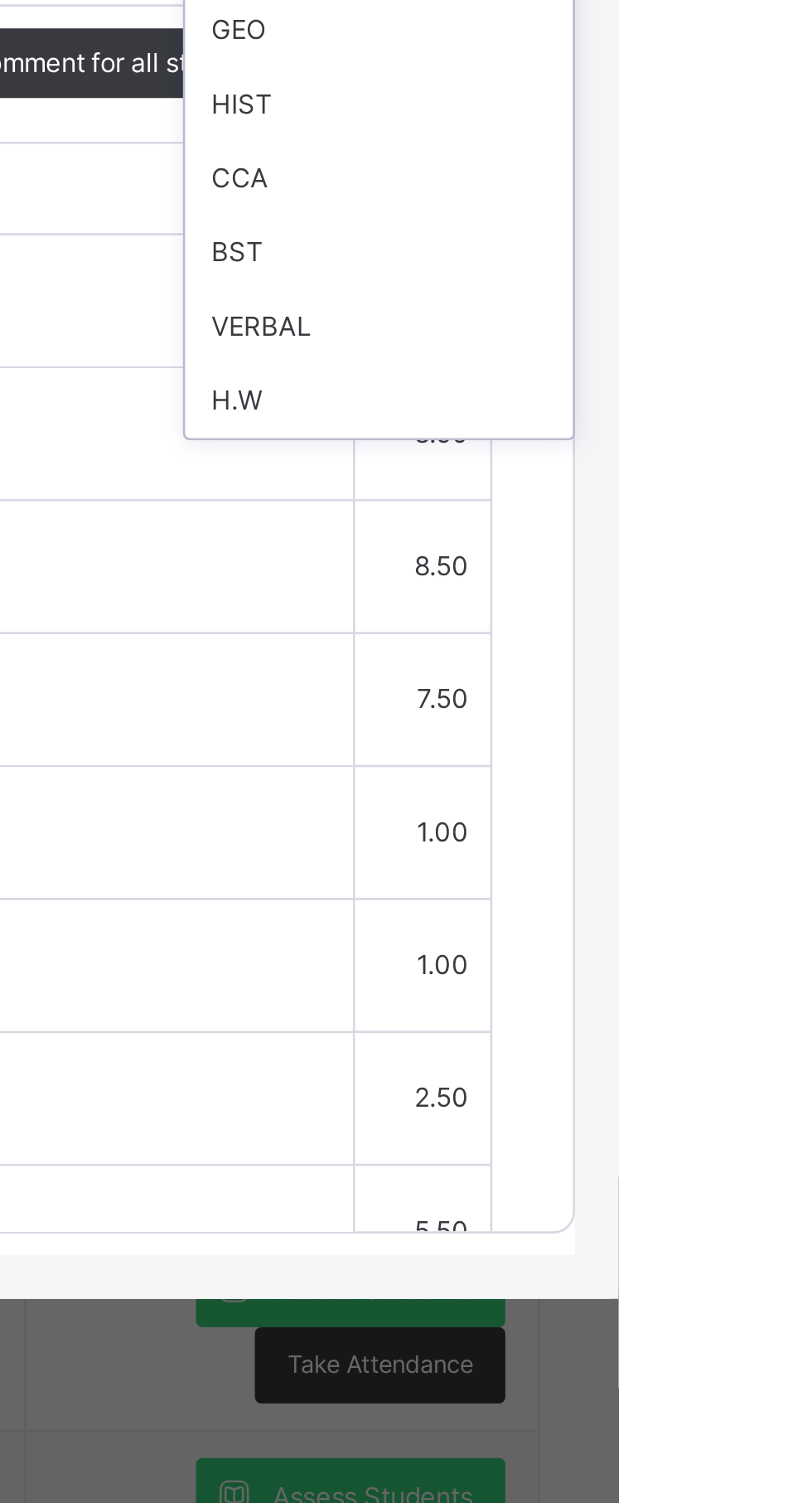
click at [746, 619] on div "GEO" at bounding box center [721, 605] width 148 height 28
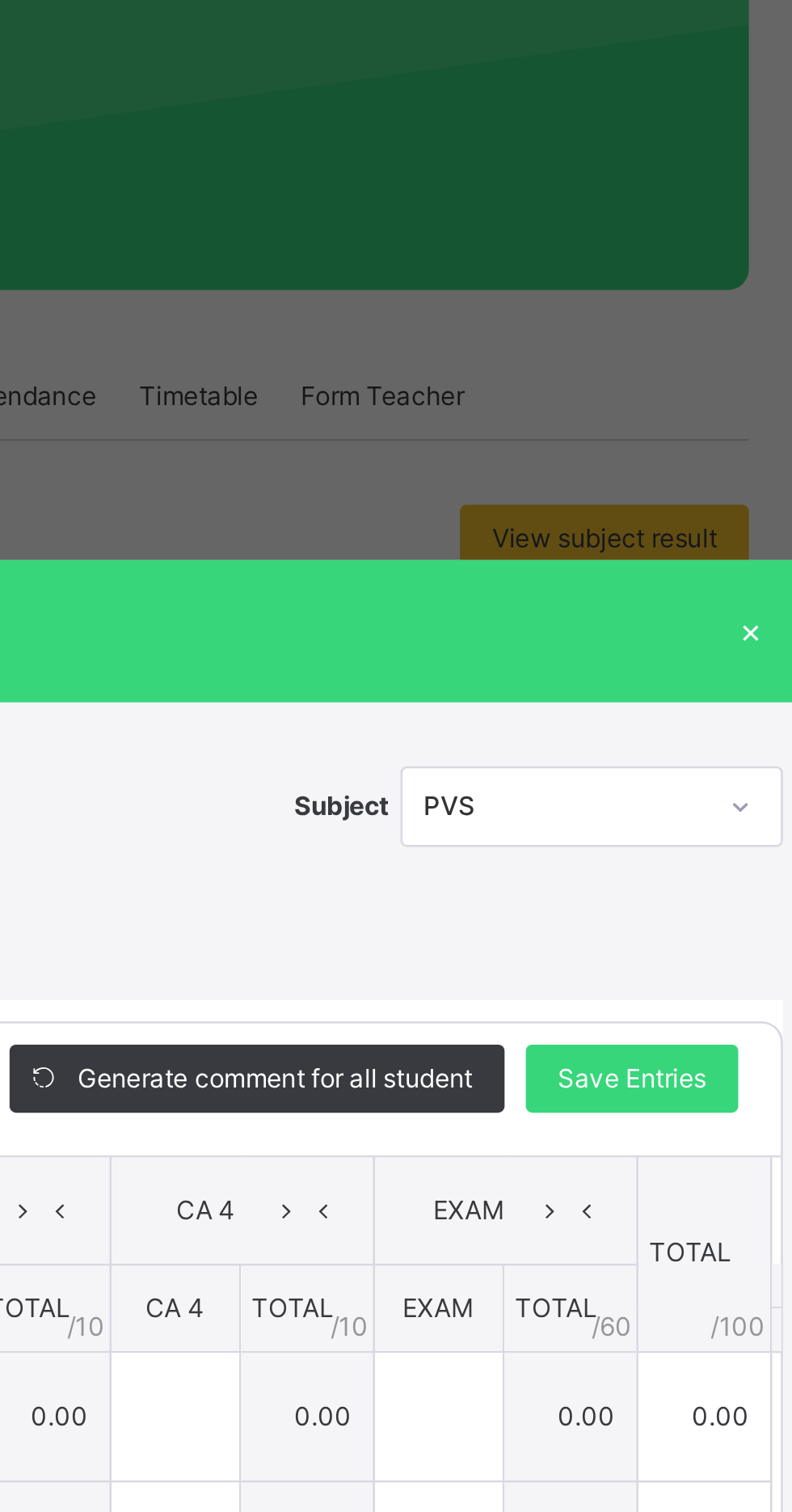
type input "*"
type input "***"
type input "*"
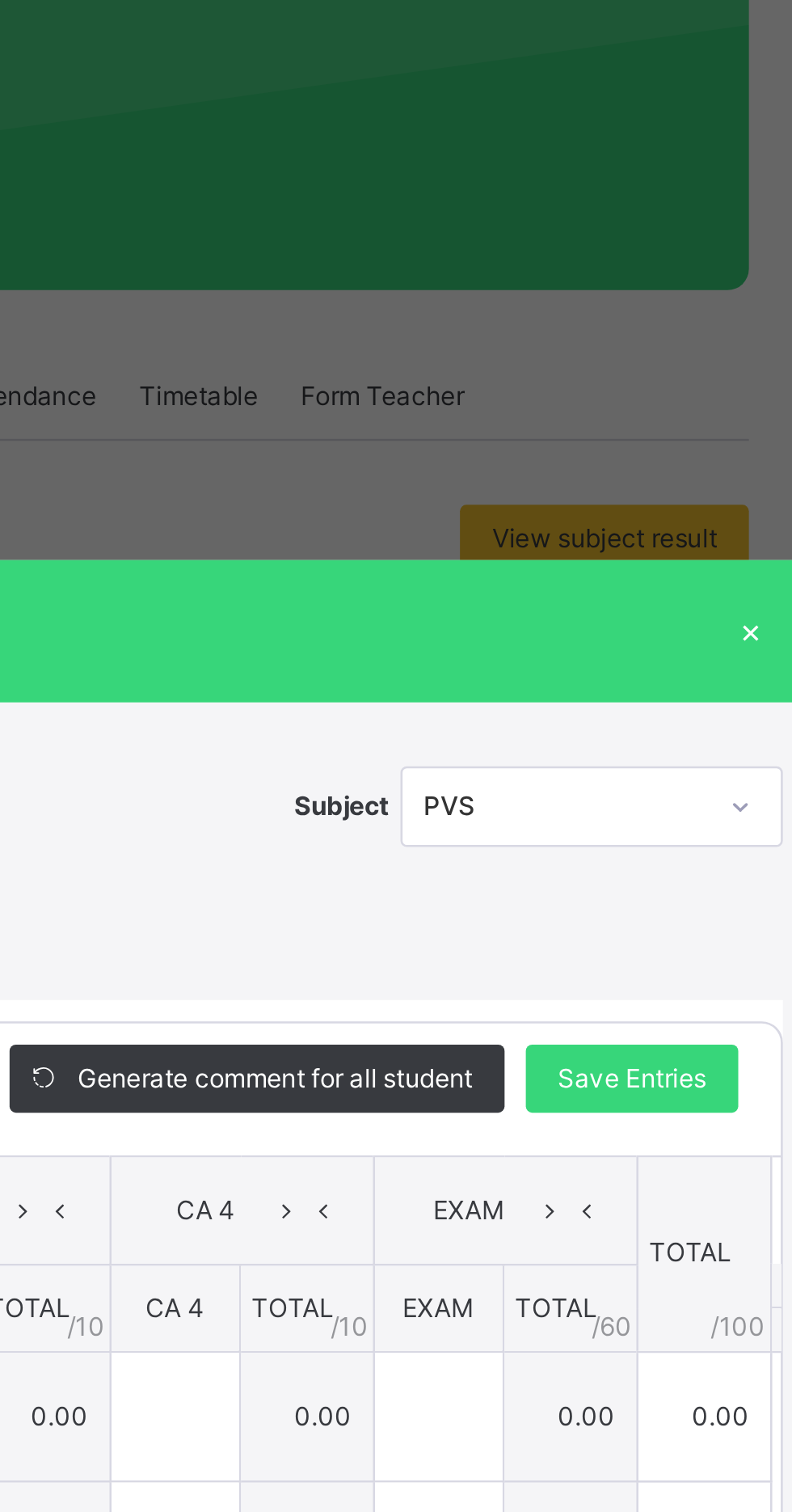
type input "*"
type input "***"
type input "*"
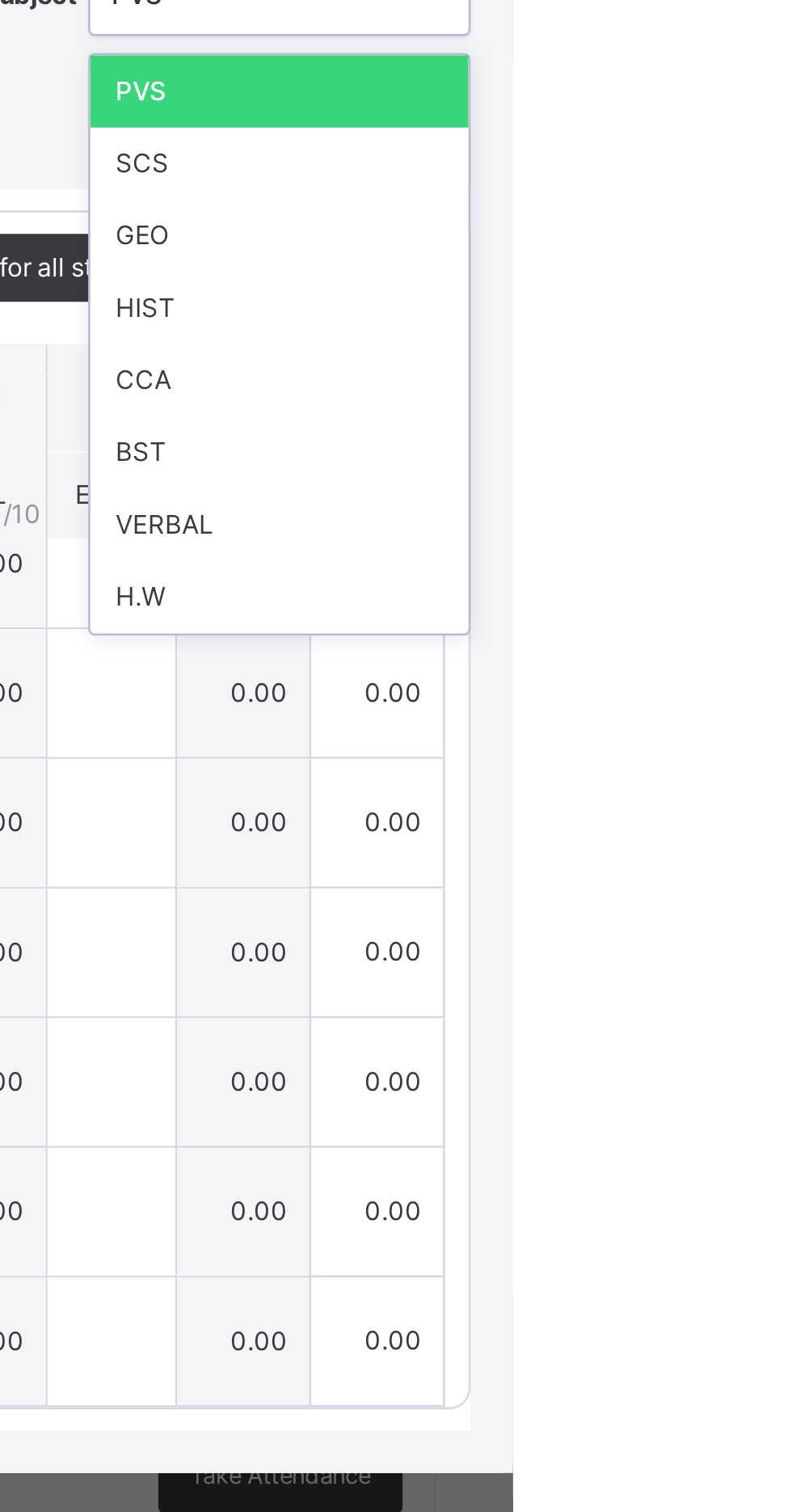
click at [739, 627] on div "GEO" at bounding box center [703, 614] width 144 height 27
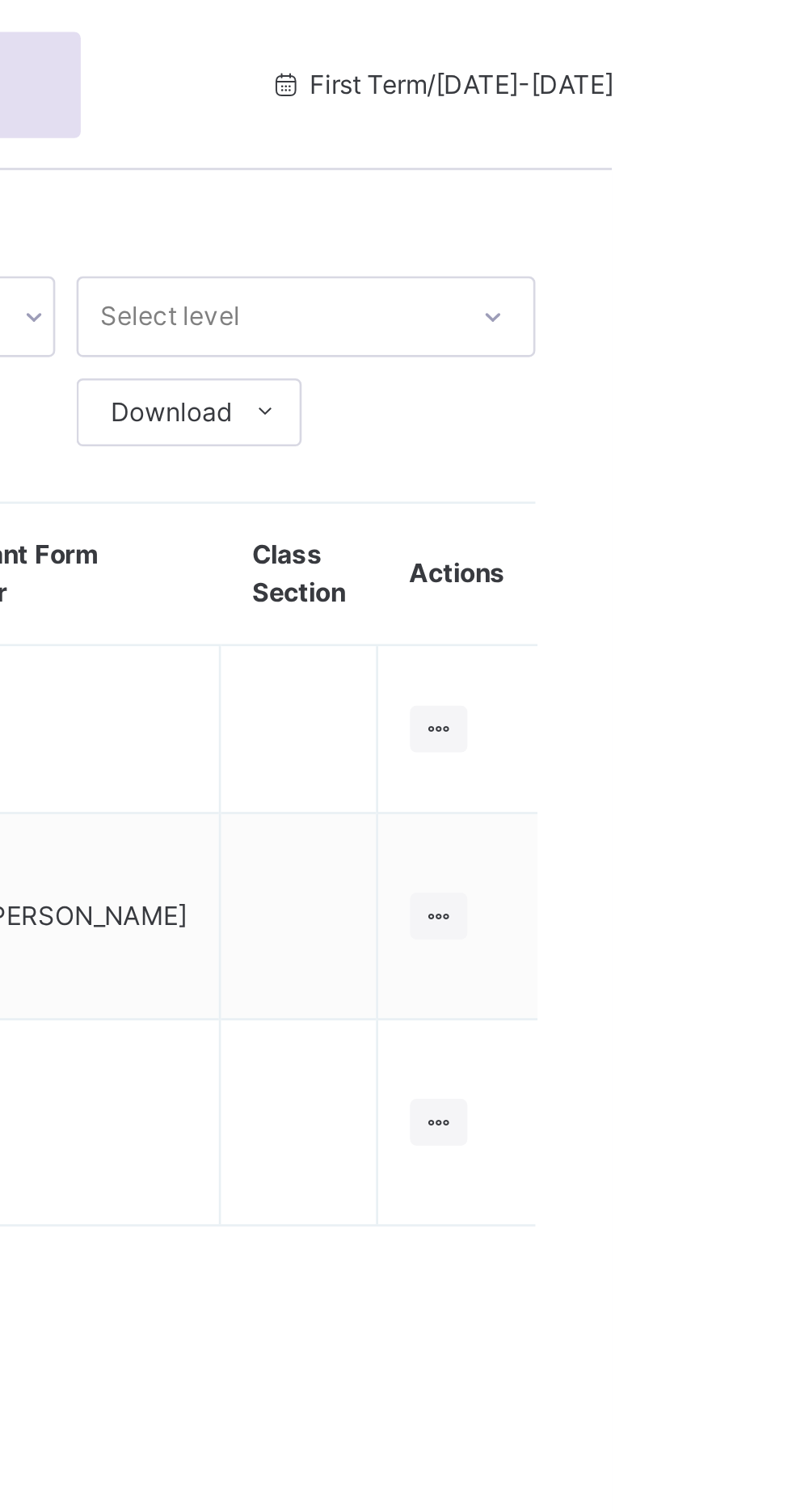
click at [726, 271] on icon at bounding box center [727, 277] width 14 height 12
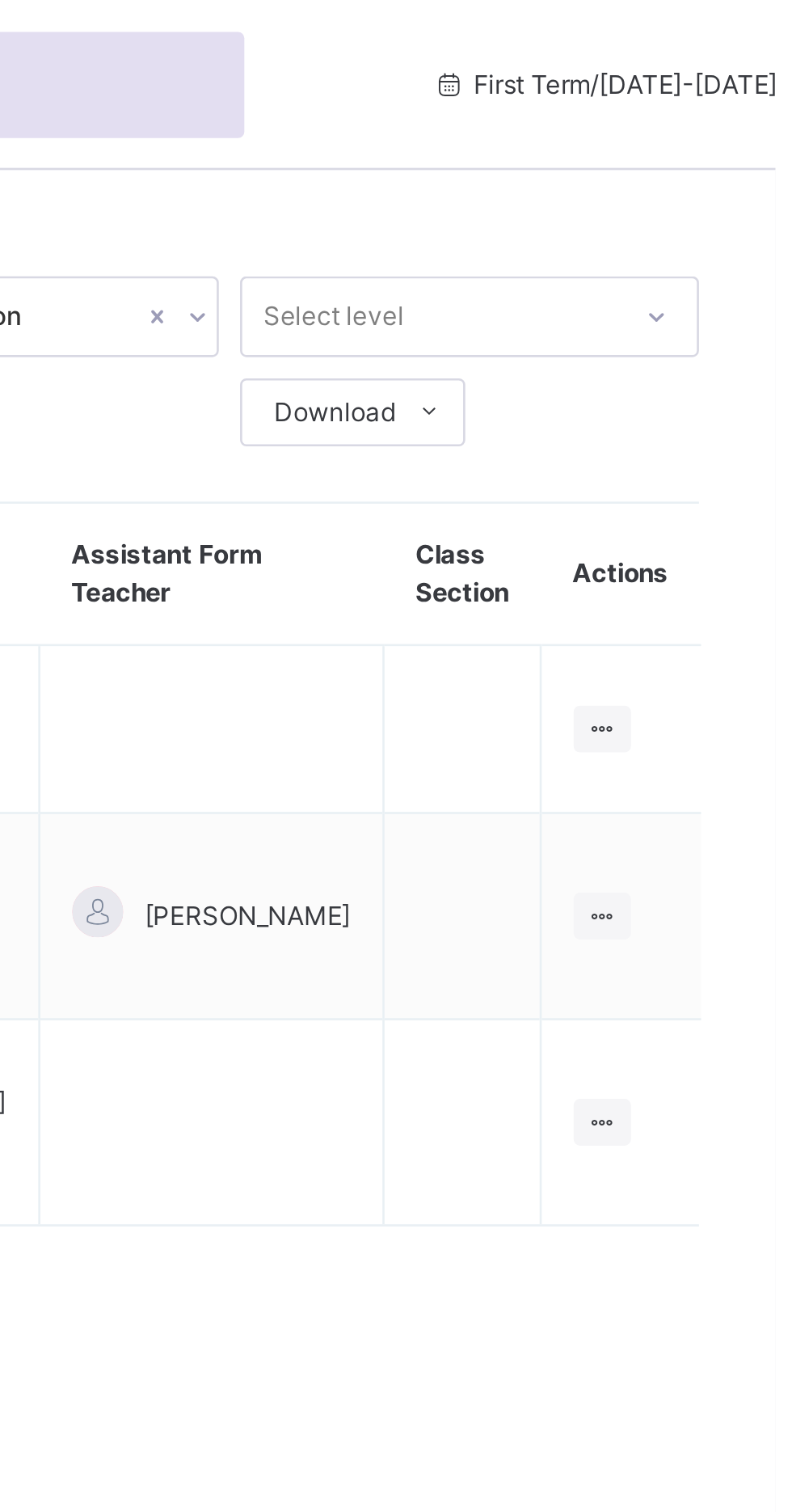
click at [722, 271] on icon at bounding box center [727, 277] width 14 height 12
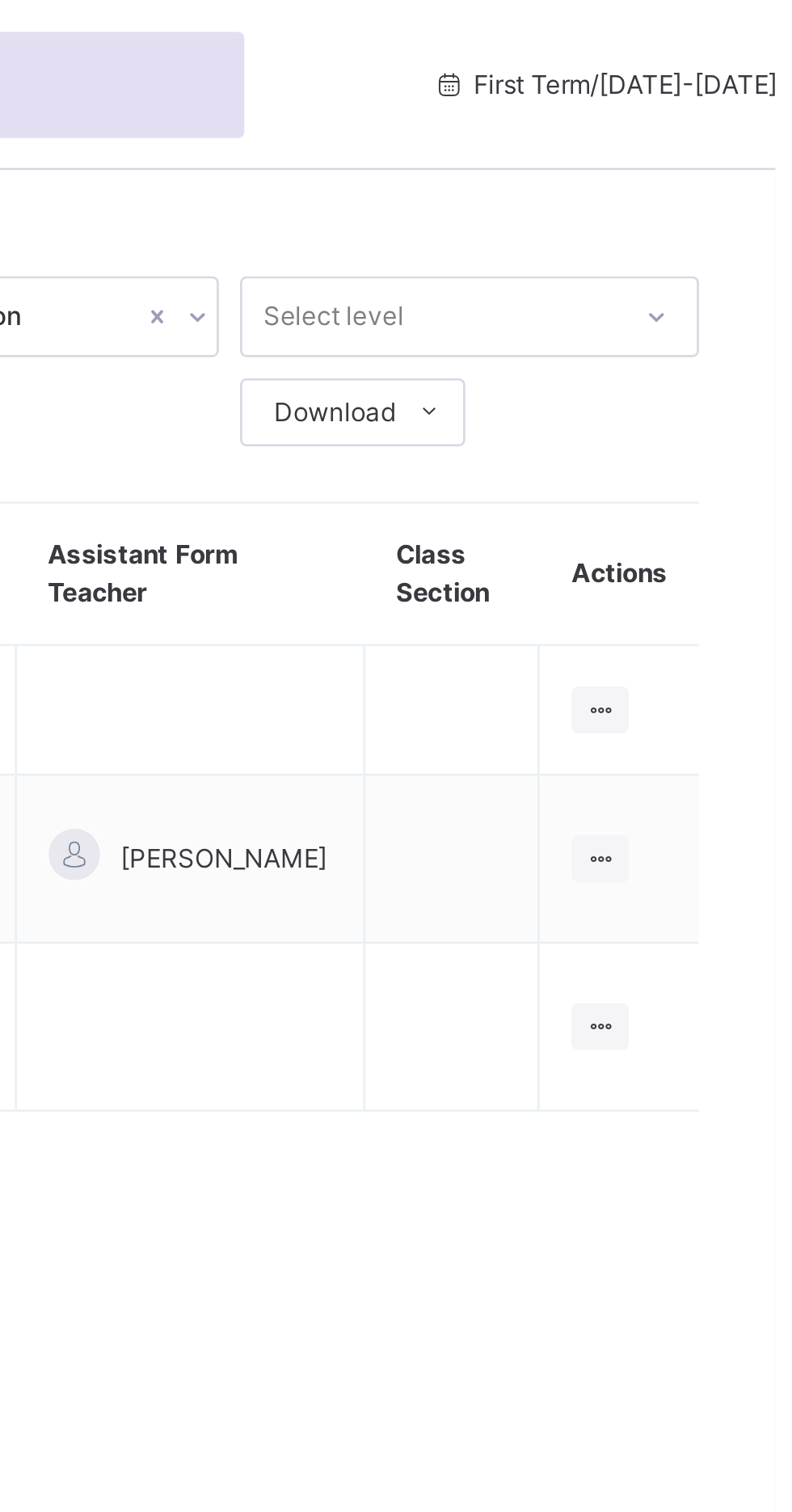
click at [690, 304] on td at bounding box center [668, 327] width 67 height 63
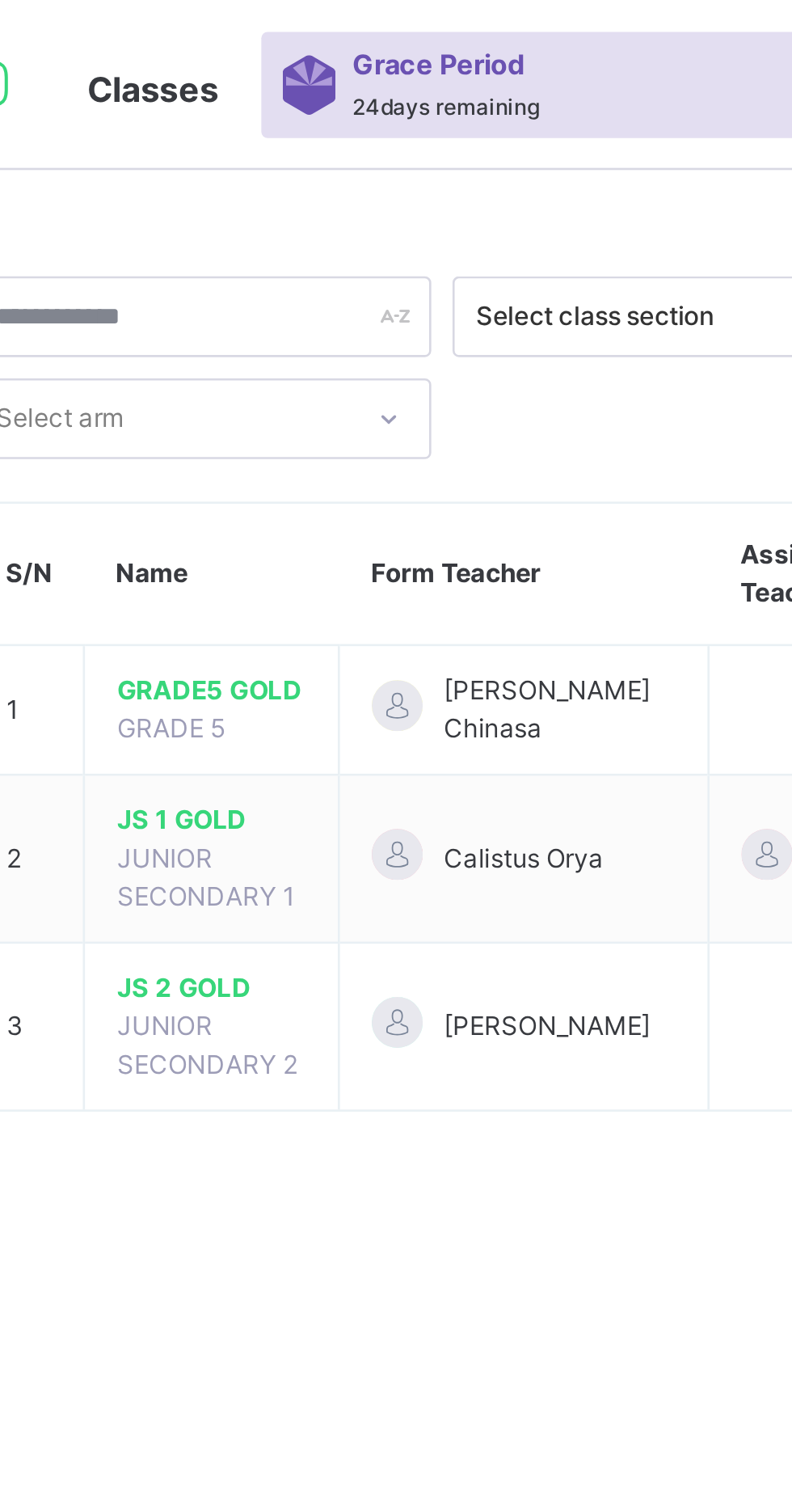
click at [319, 266] on span "GRADE5 GOLD" at bounding box center [314, 262] width 72 height 15
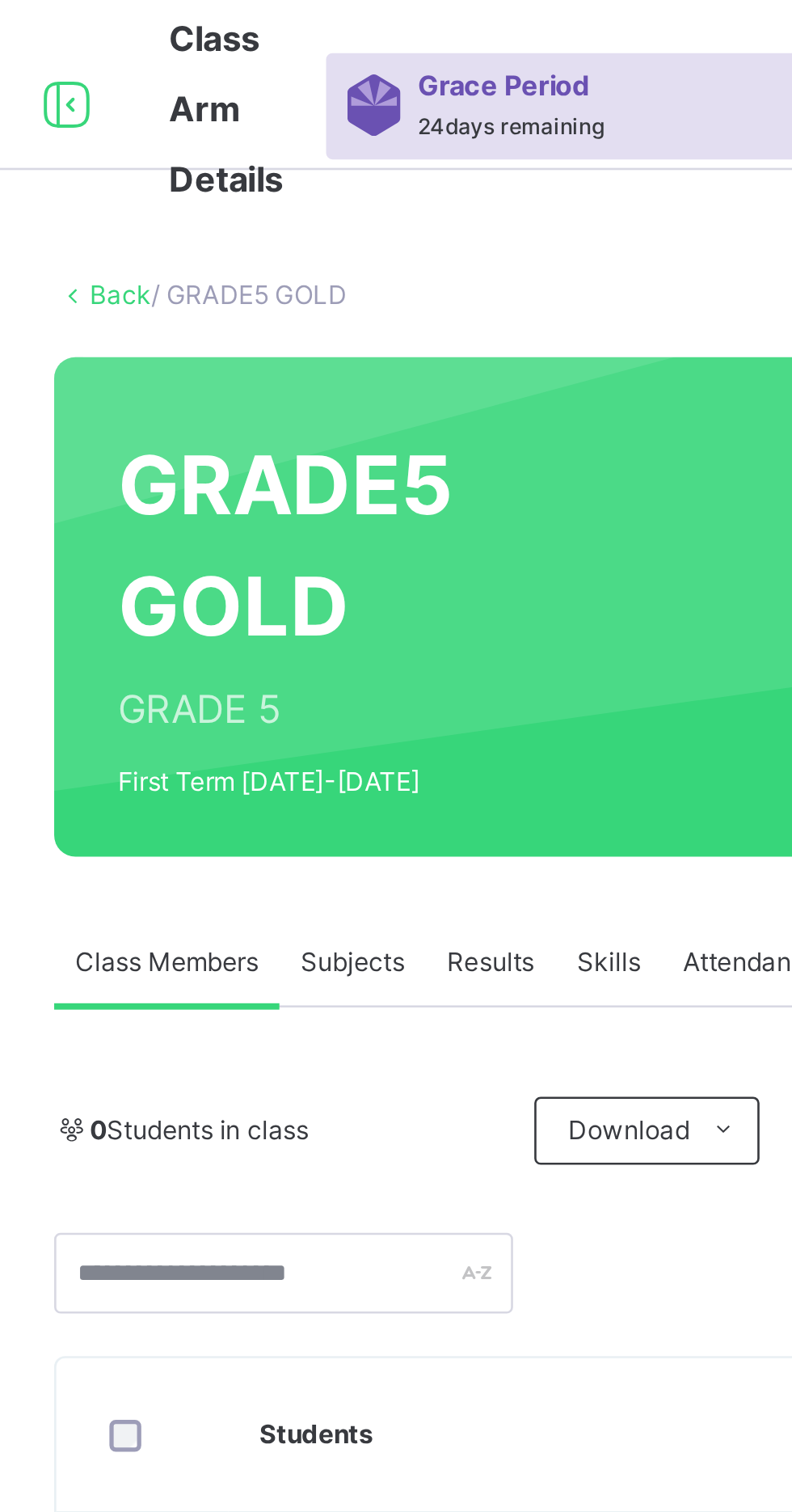
click at [336, 369] on span "Subjects" at bounding box center [337, 366] width 40 height 15
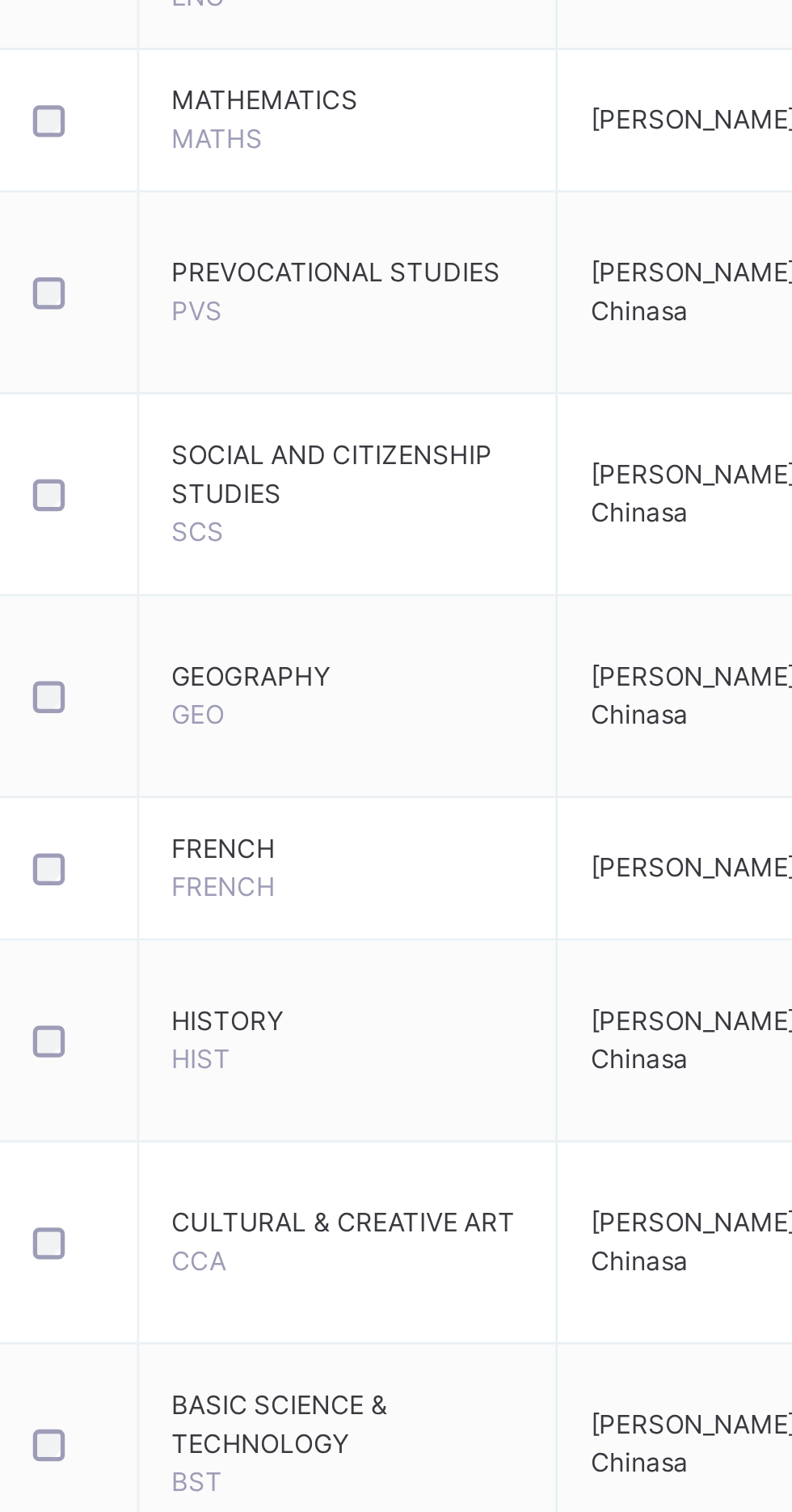
click at [352, 866] on td "GEOGRAPHY GEO" at bounding box center [364, 863] width 159 height 77
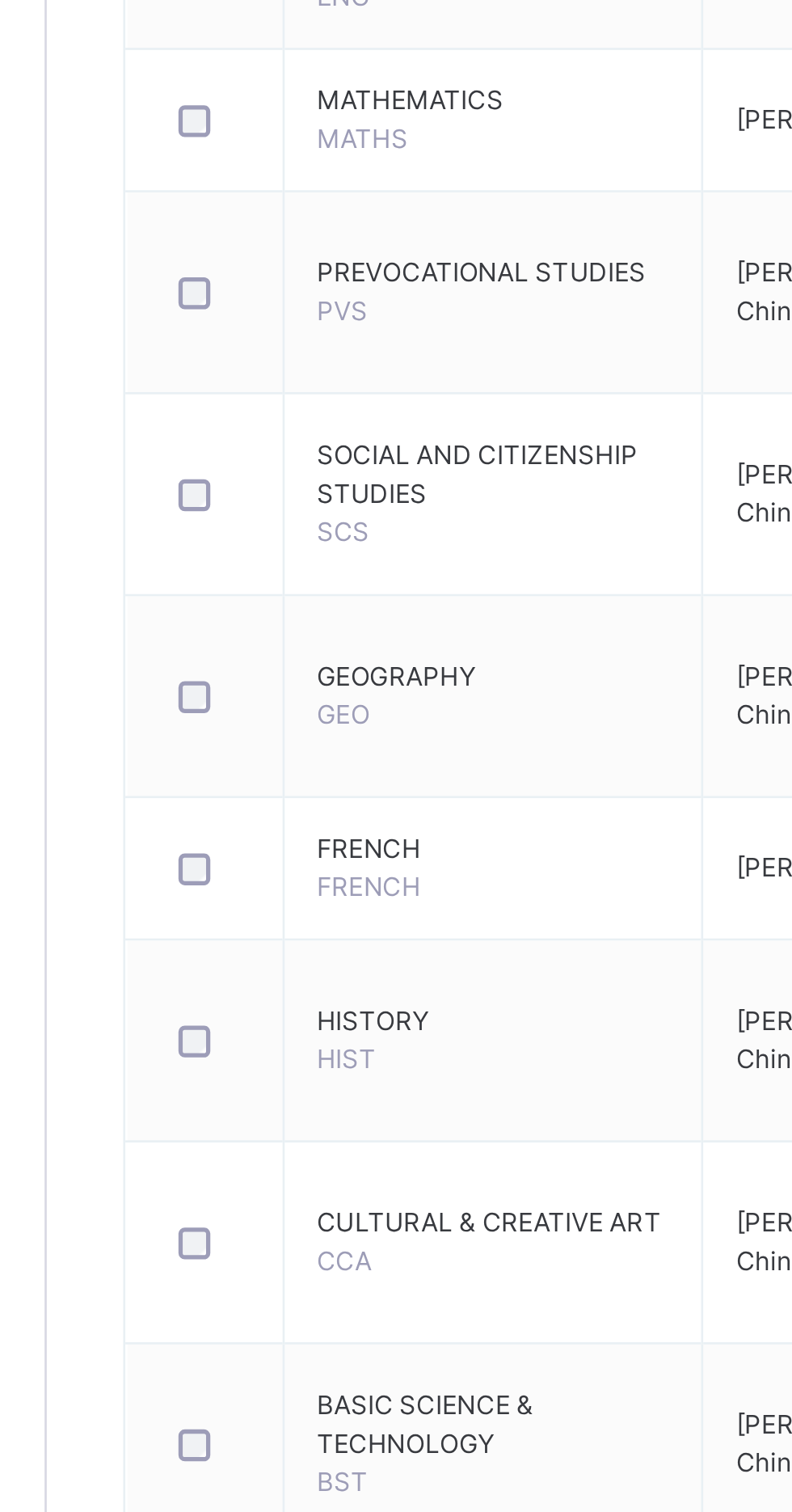
click at [366, 862] on span "GEOGRAPHY" at bounding box center [364, 855] width 135 height 15
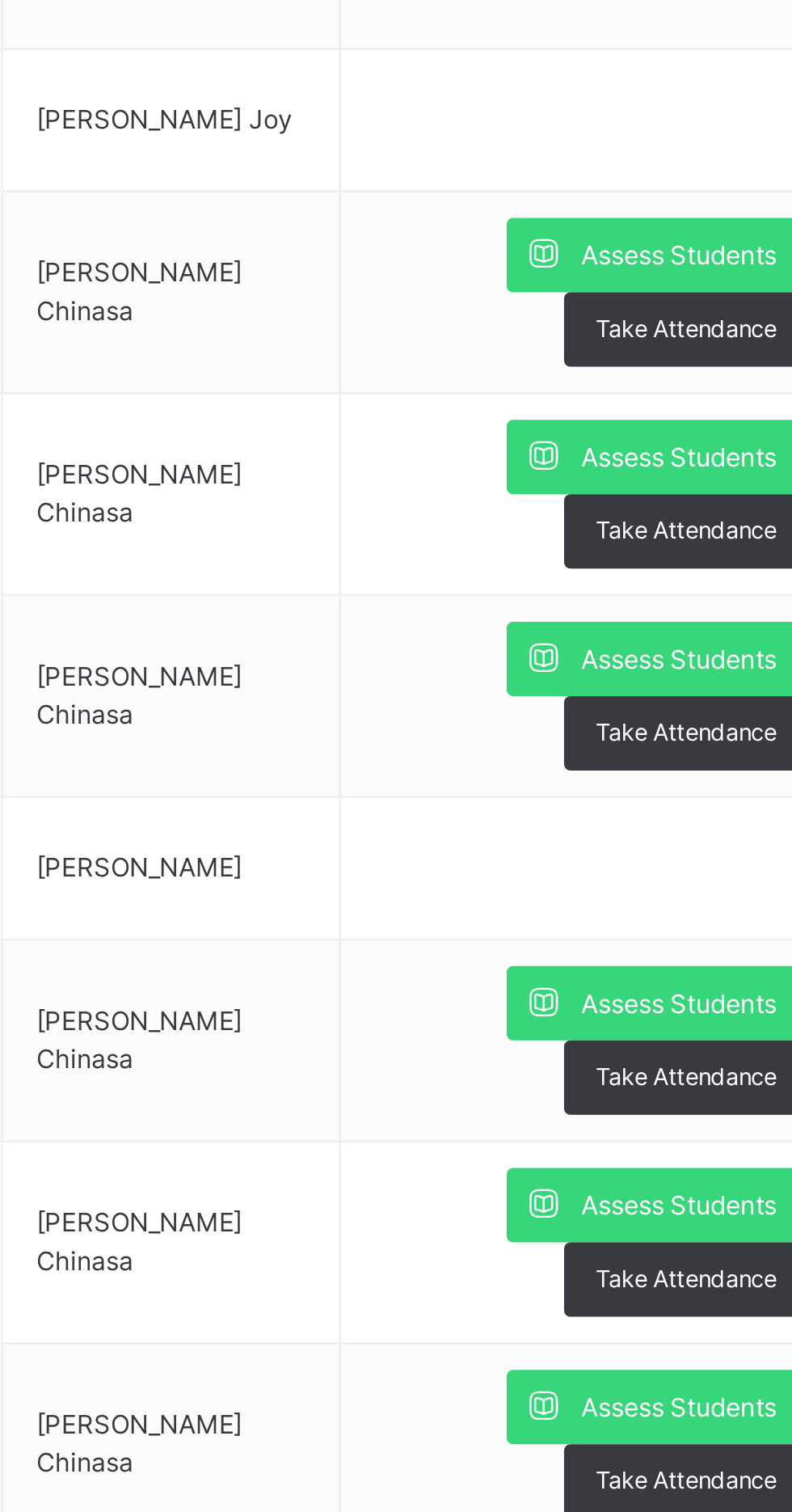
click at [678, 853] on span "Assess Students" at bounding box center [700, 850] width 74 height 15
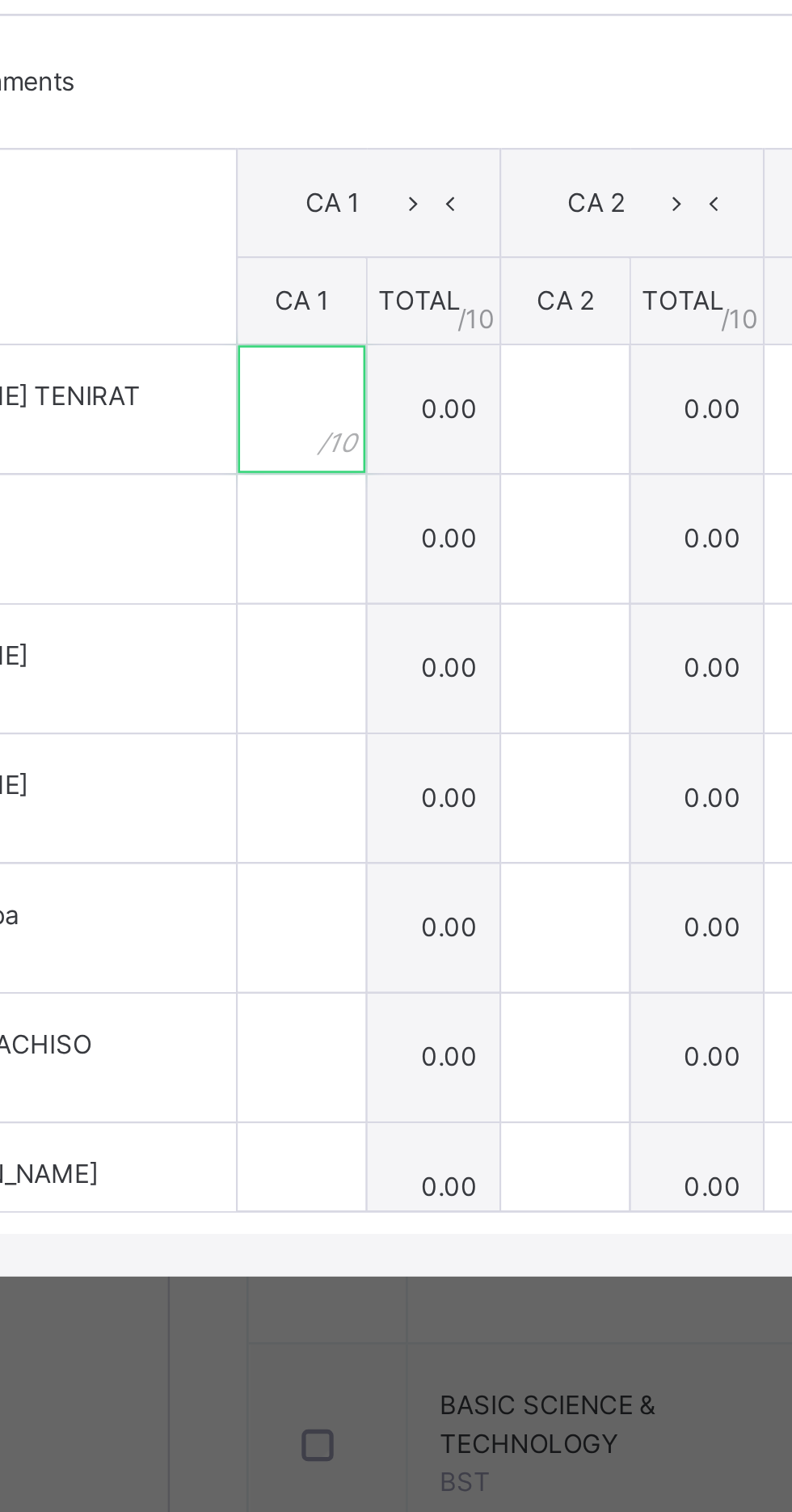
click at [268, 778] on input "text" at bounding box center [244, 754] width 49 height 49
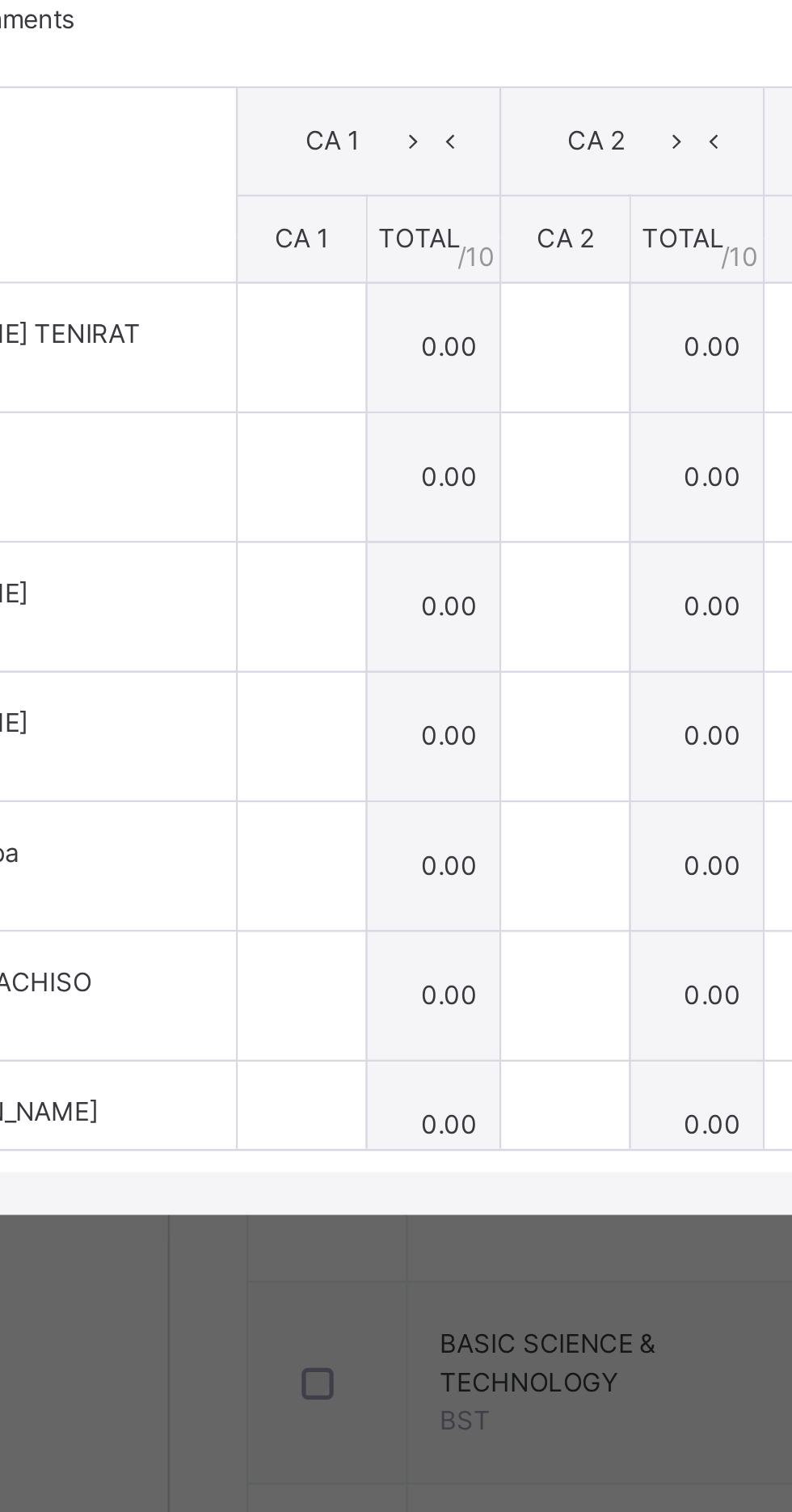
click at [182, 919] on div "[PERSON_NAME] BLA/P/026" at bounding box center [122, 905] width 121 height 29
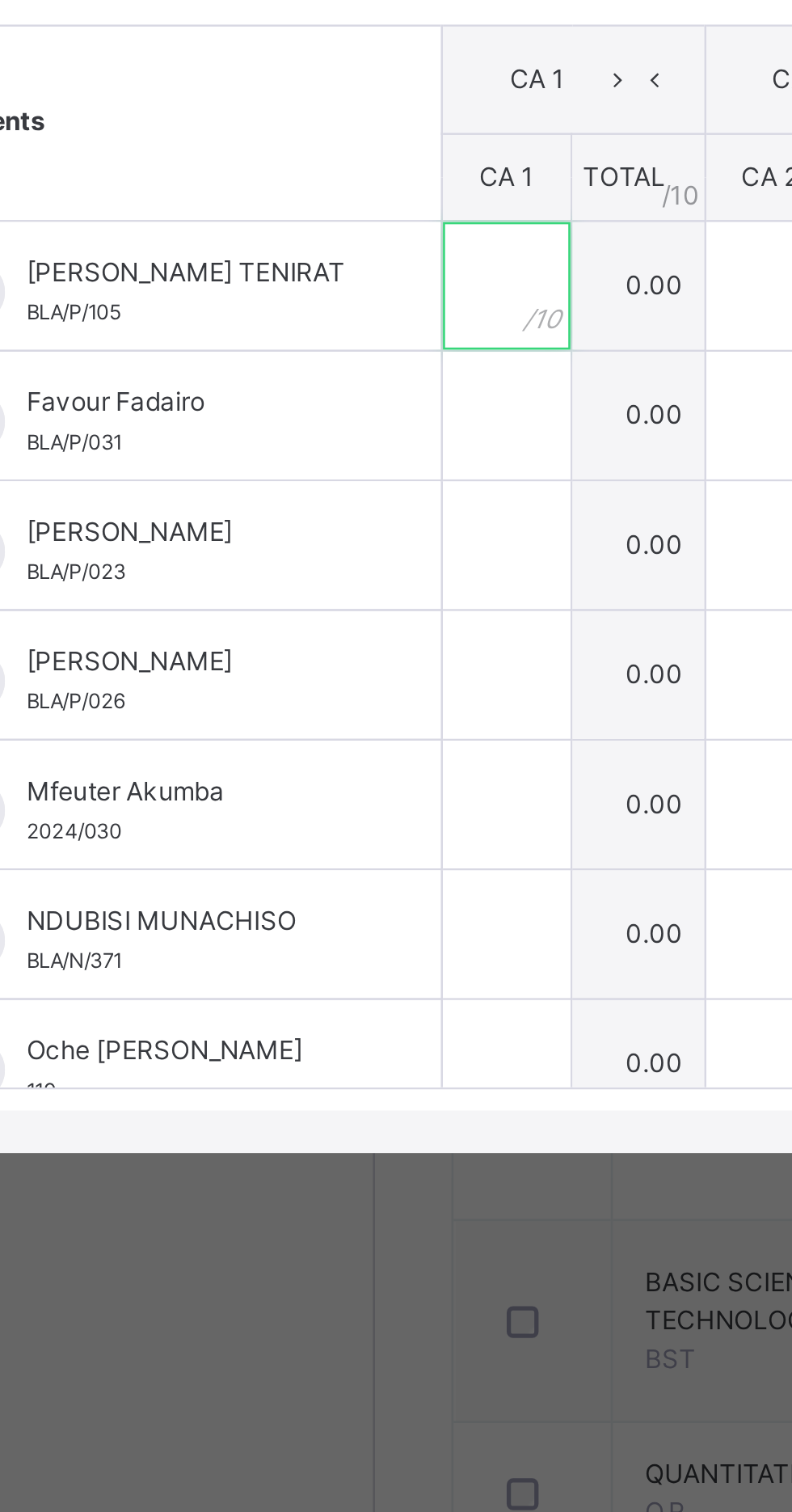
click at [268, 778] on input "text" at bounding box center [244, 754] width 49 height 49
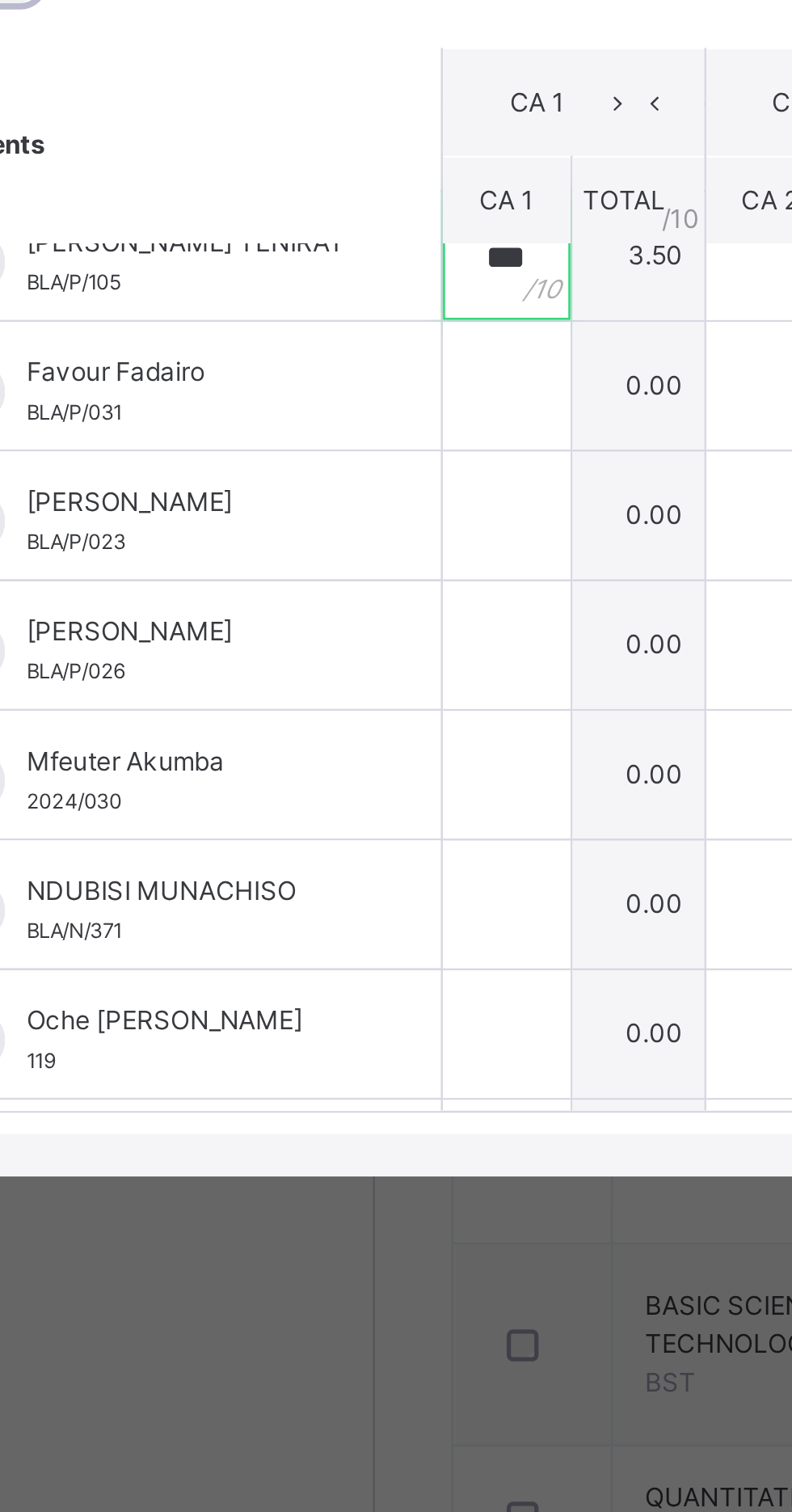
scroll to position [21, 0]
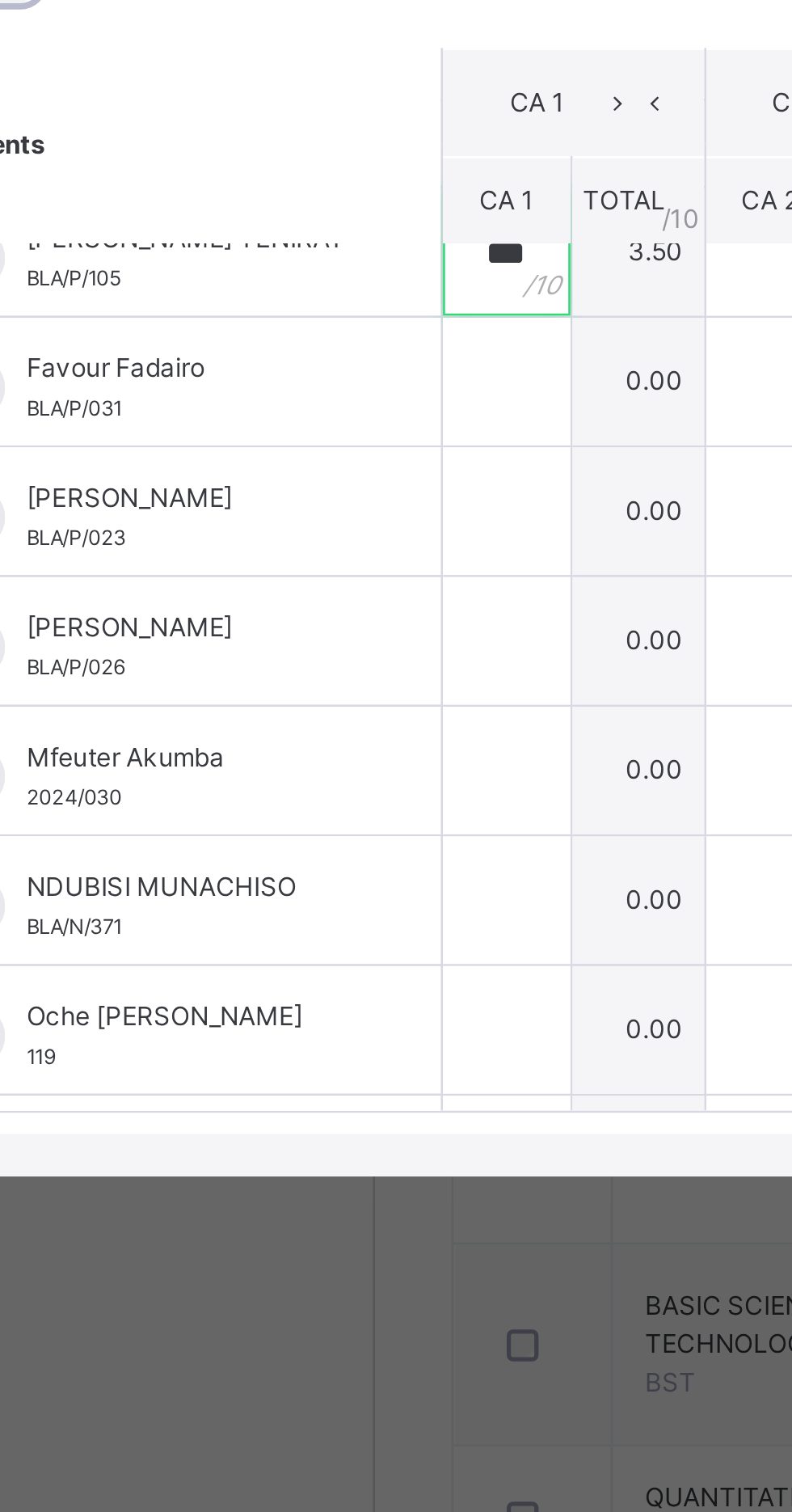
type input "***"
click at [268, 806] on input "text" at bounding box center [244, 782] width 49 height 49
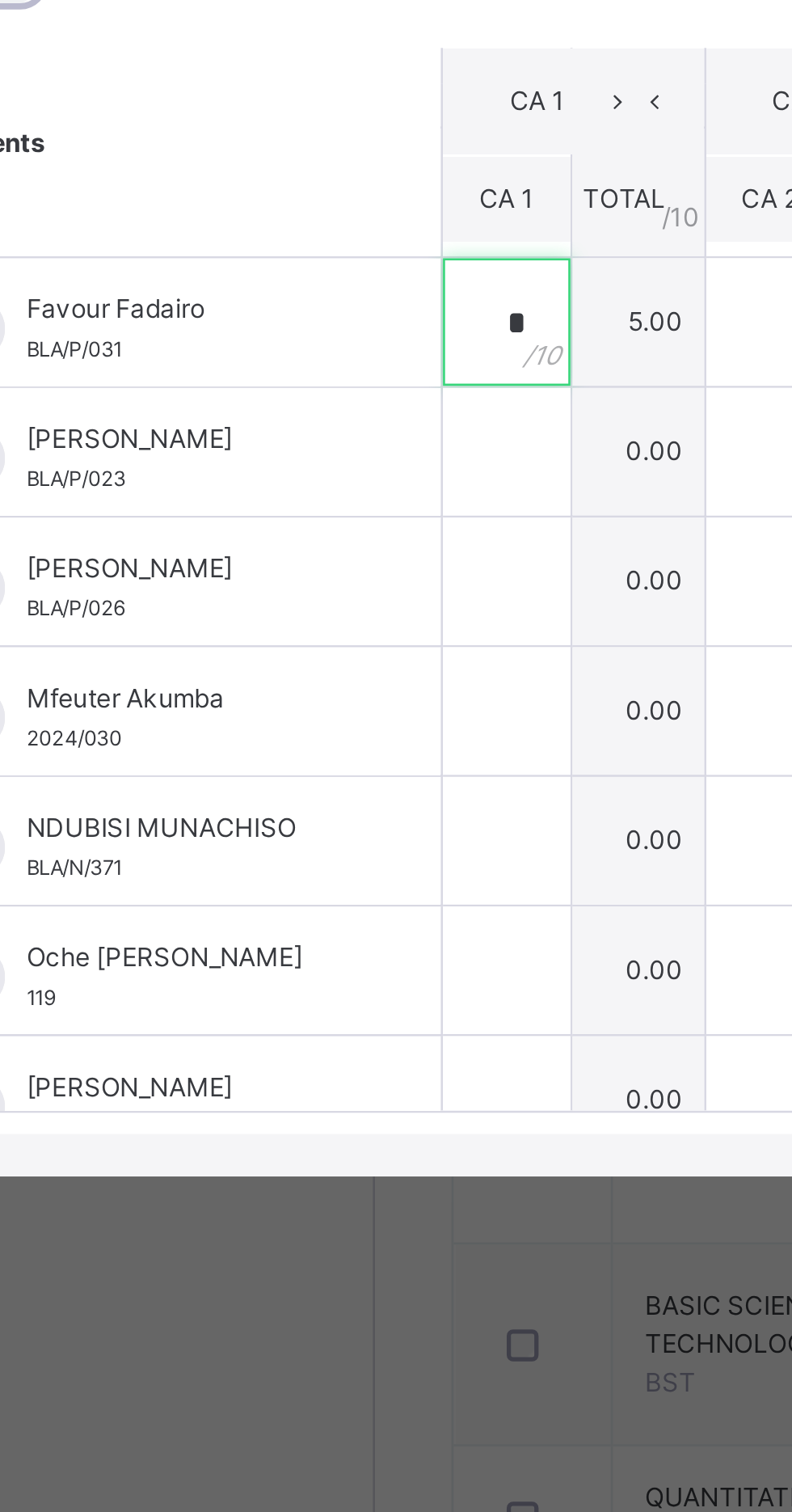
scroll to position [44, 0]
type input "*"
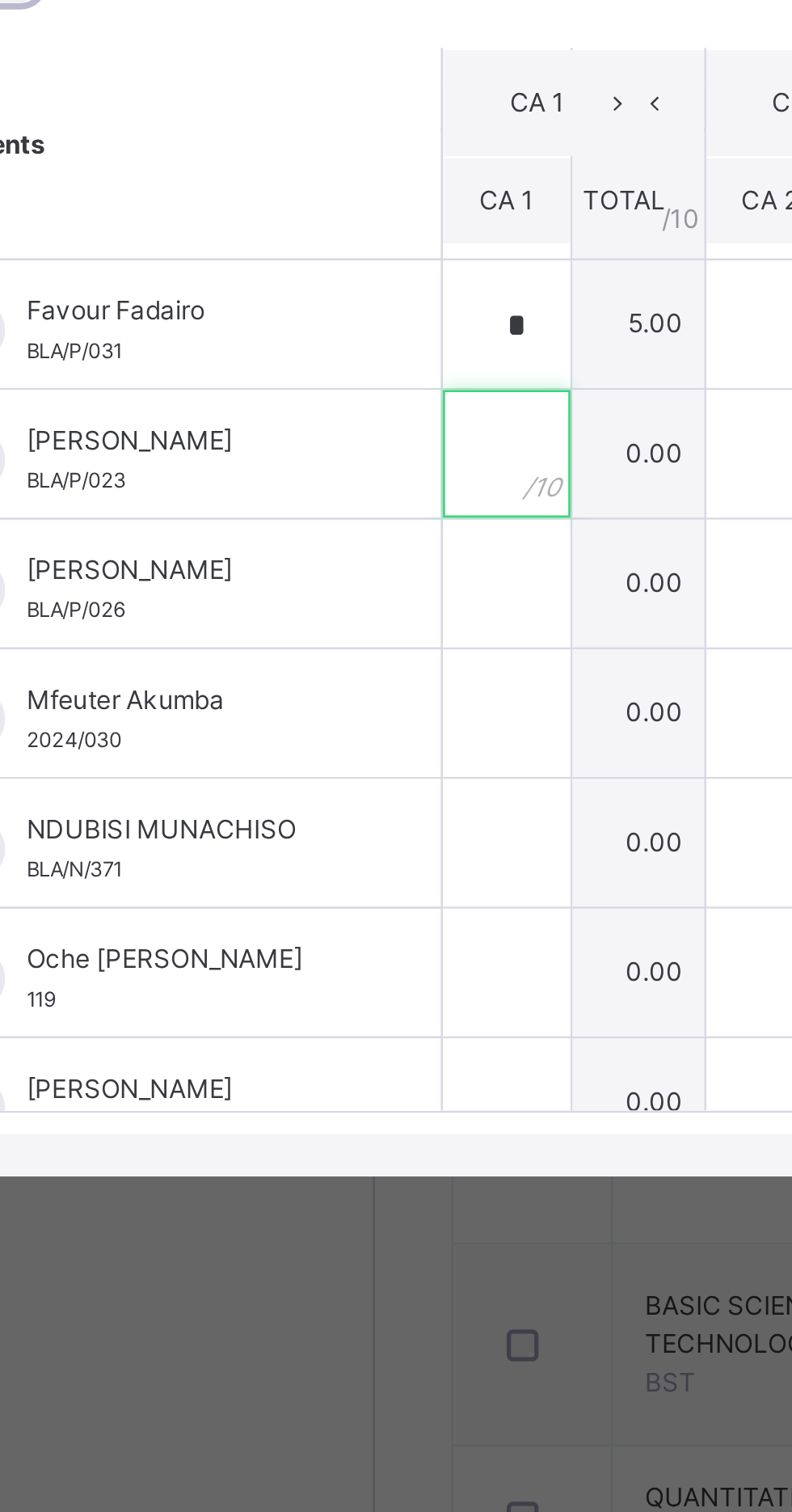
click at [268, 834] on input "text" at bounding box center [244, 810] width 49 height 49
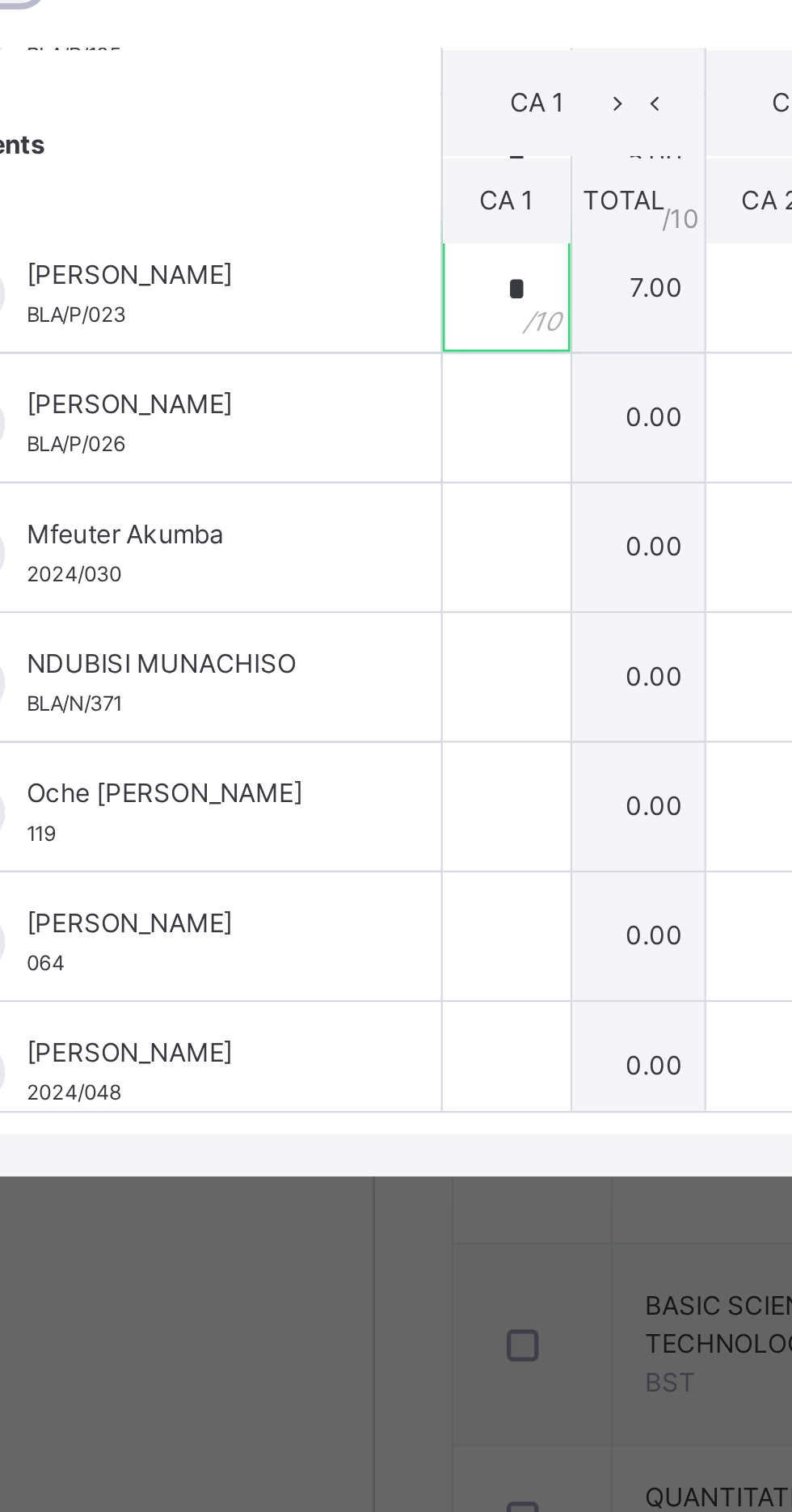
scroll to position [115, 0]
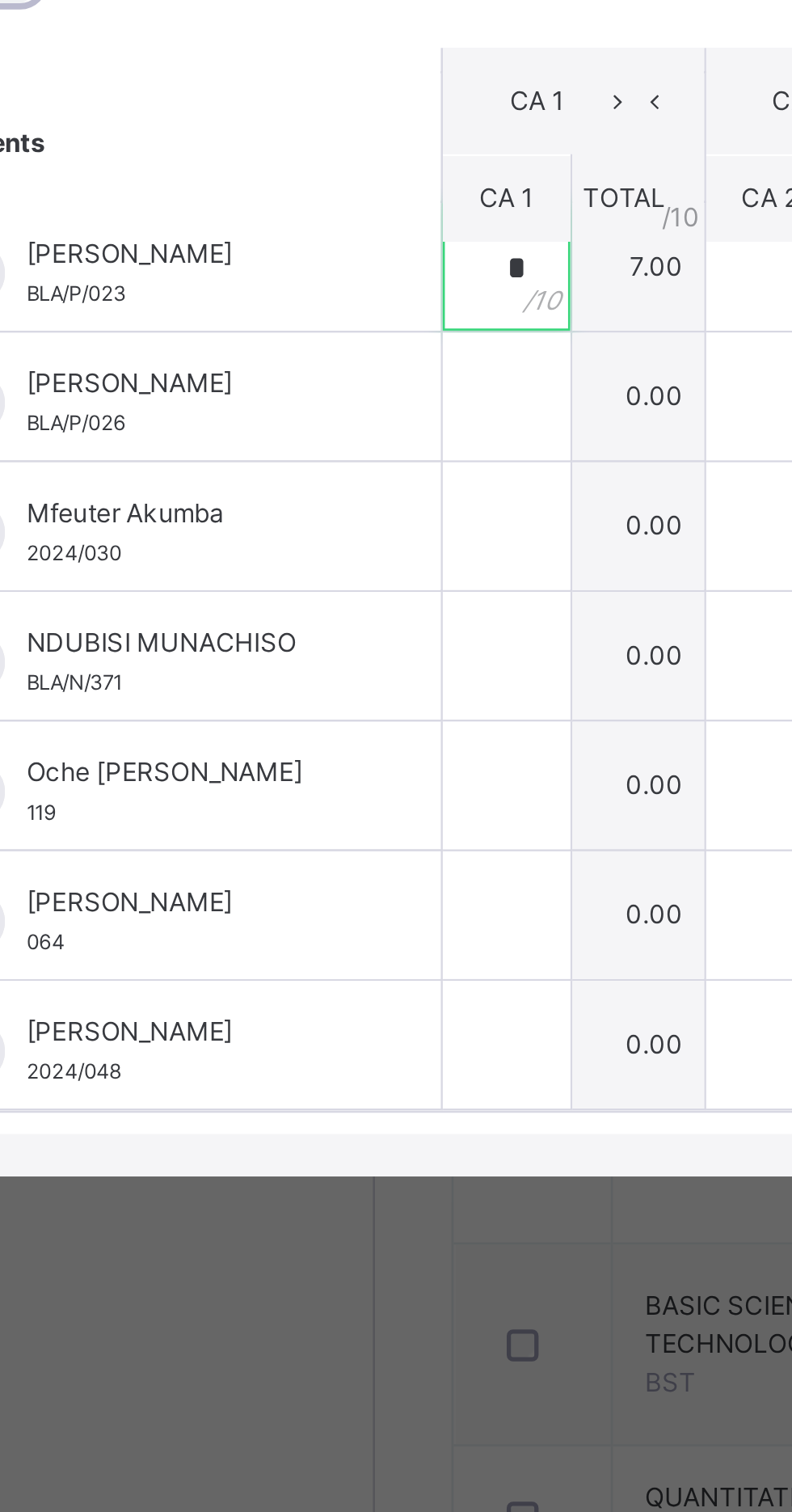
type input "*"
click at [268, 812] on div at bounding box center [244, 787] width 49 height 49
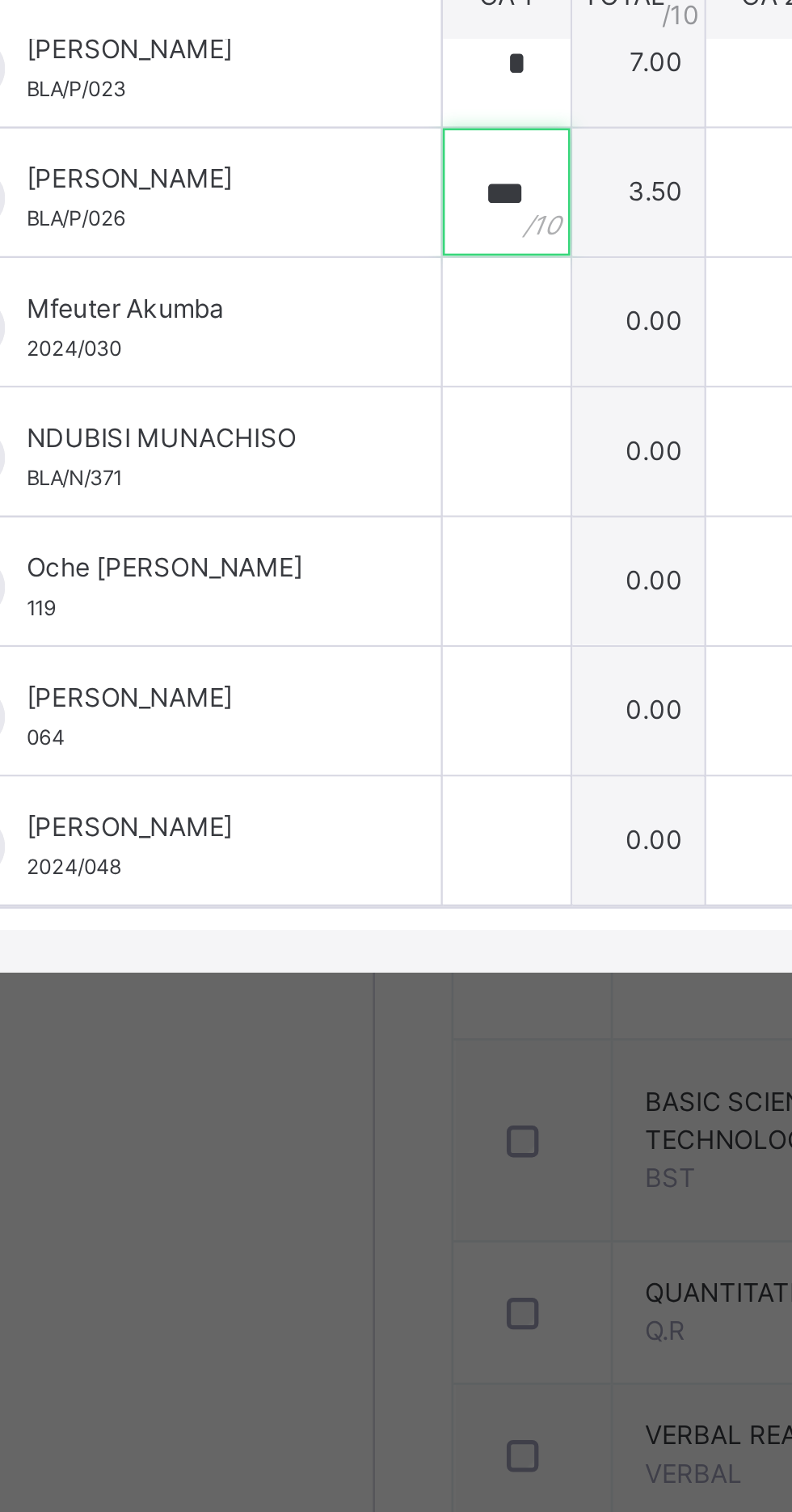
type input "***"
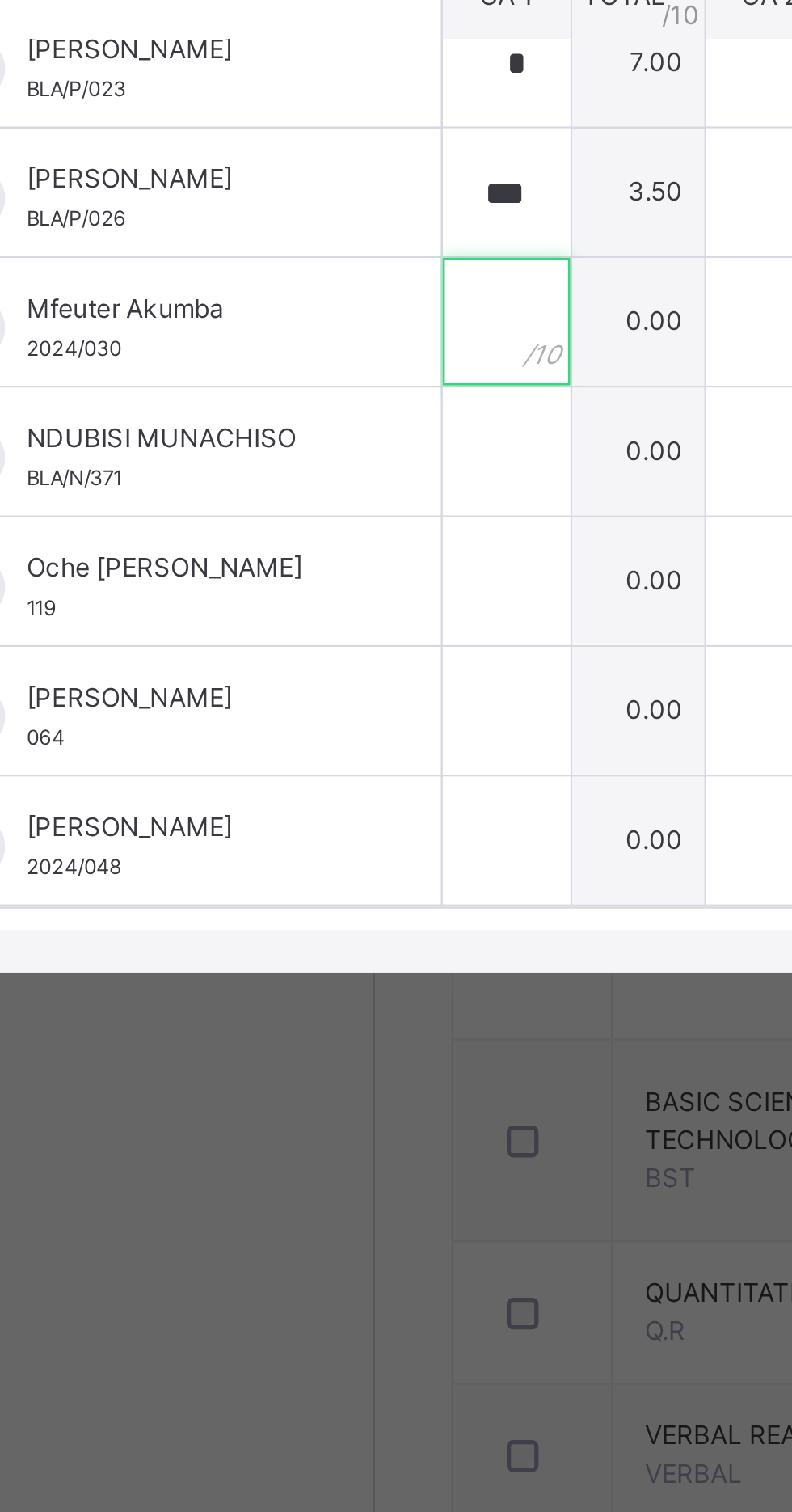
click at [268, 861] on input "text" at bounding box center [244, 837] width 49 height 49
type input "*"
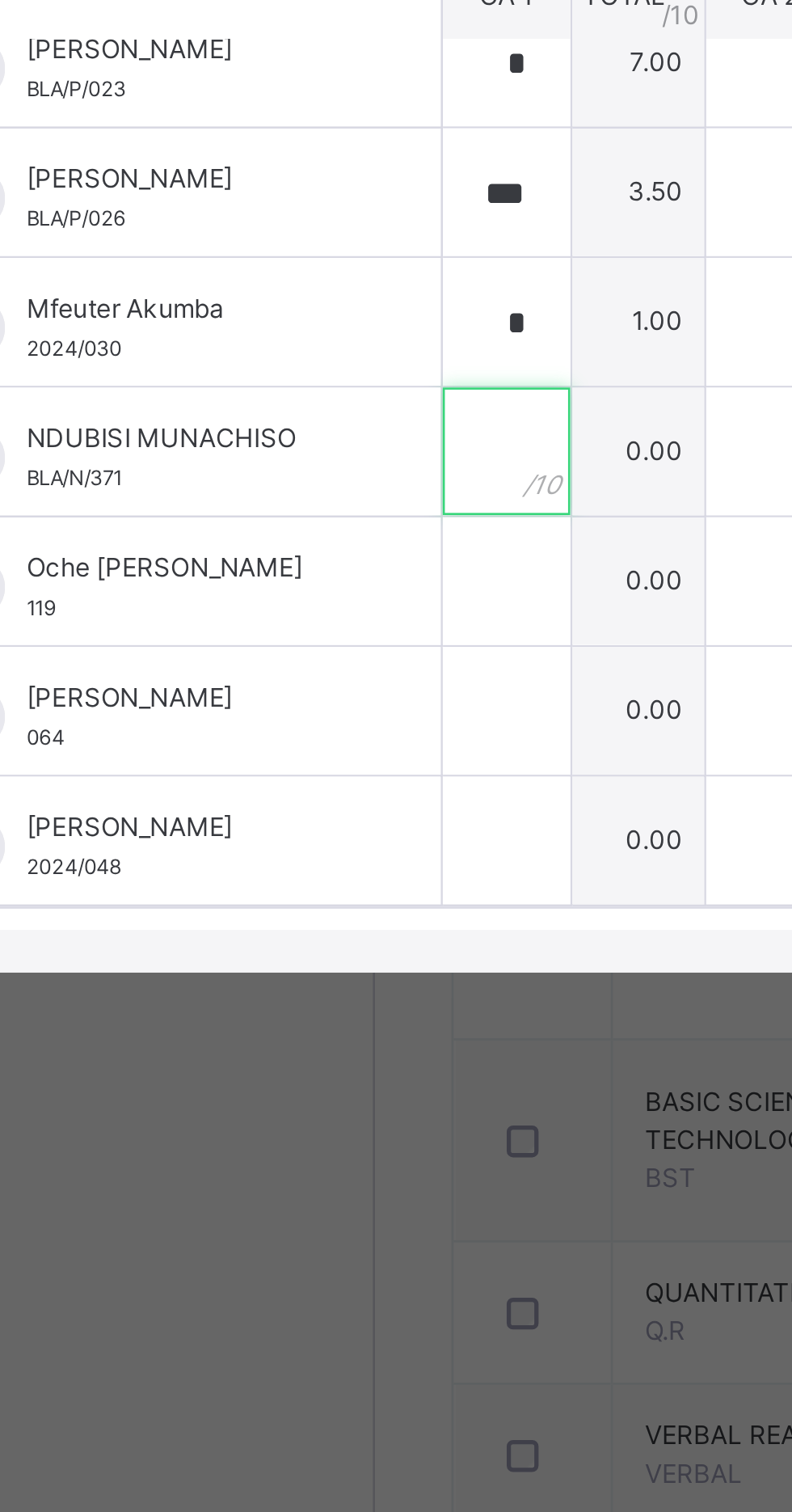
click at [268, 910] on input "text" at bounding box center [244, 887] width 49 height 49
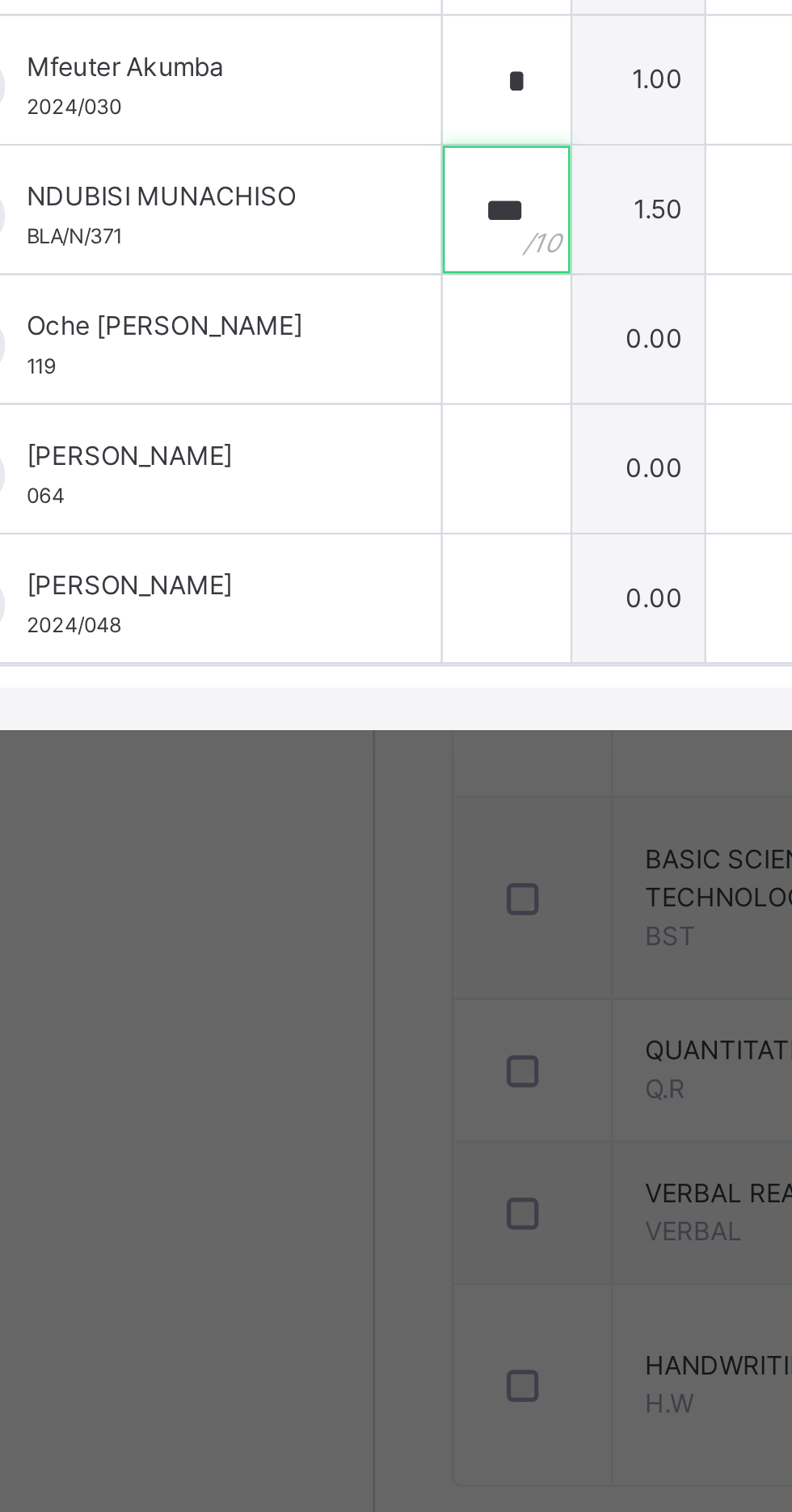
type input "***"
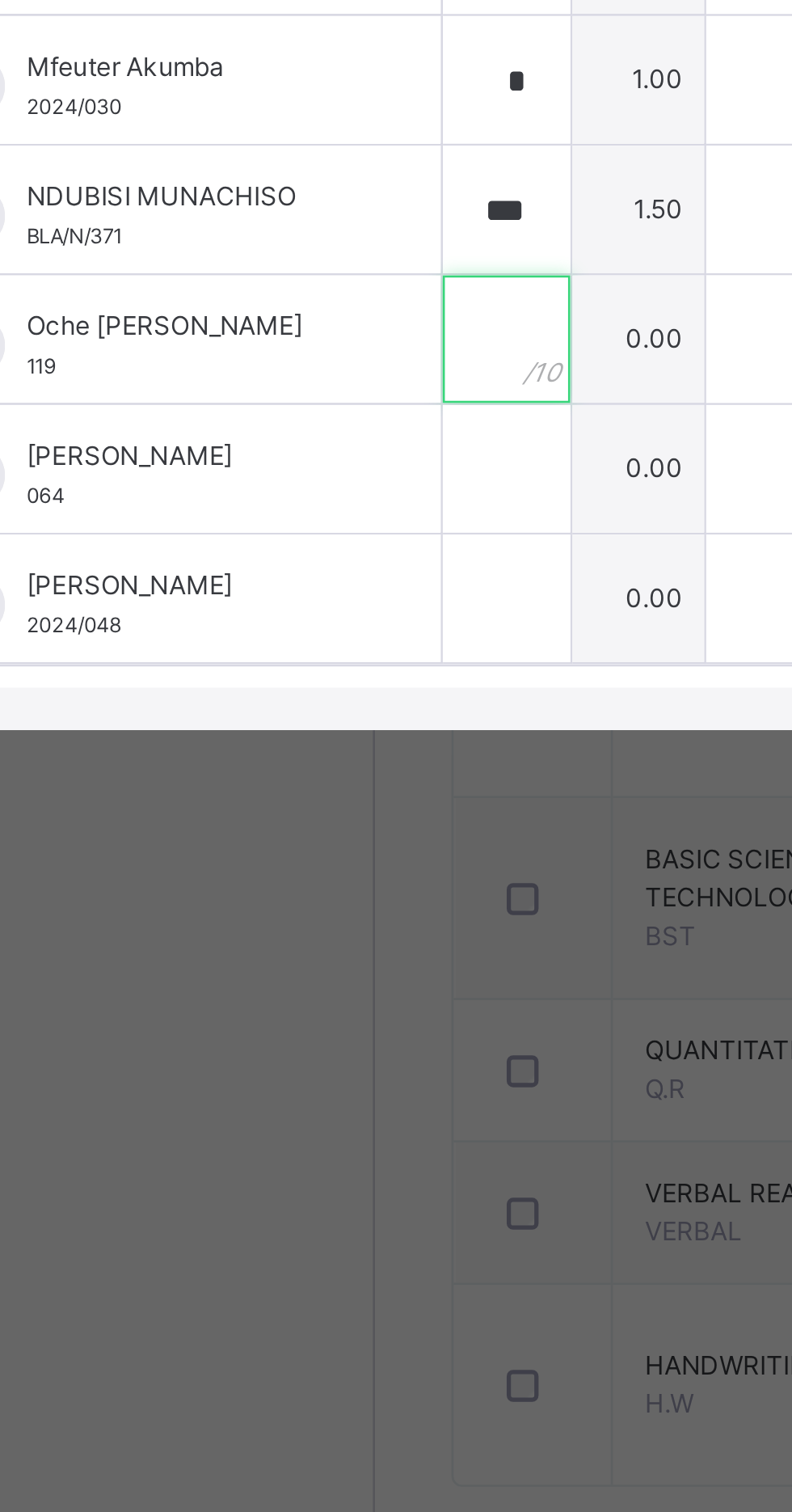
click at [268, 960] on input "text" at bounding box center [244, 935] width 49 height 49
type input "***"
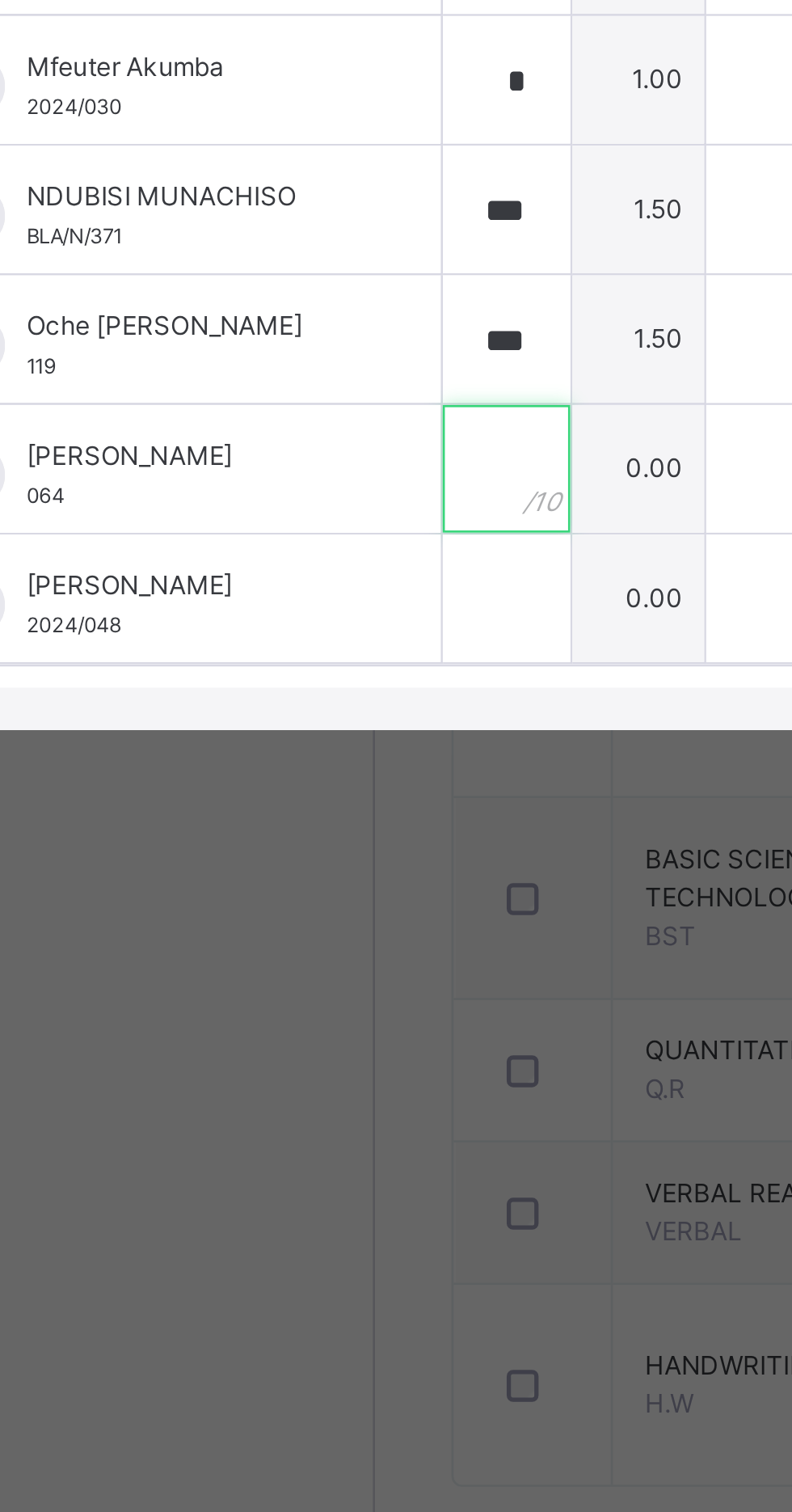
click at [268, 1009] on input "text" at bounding box center [244, 985] width 49 height 49
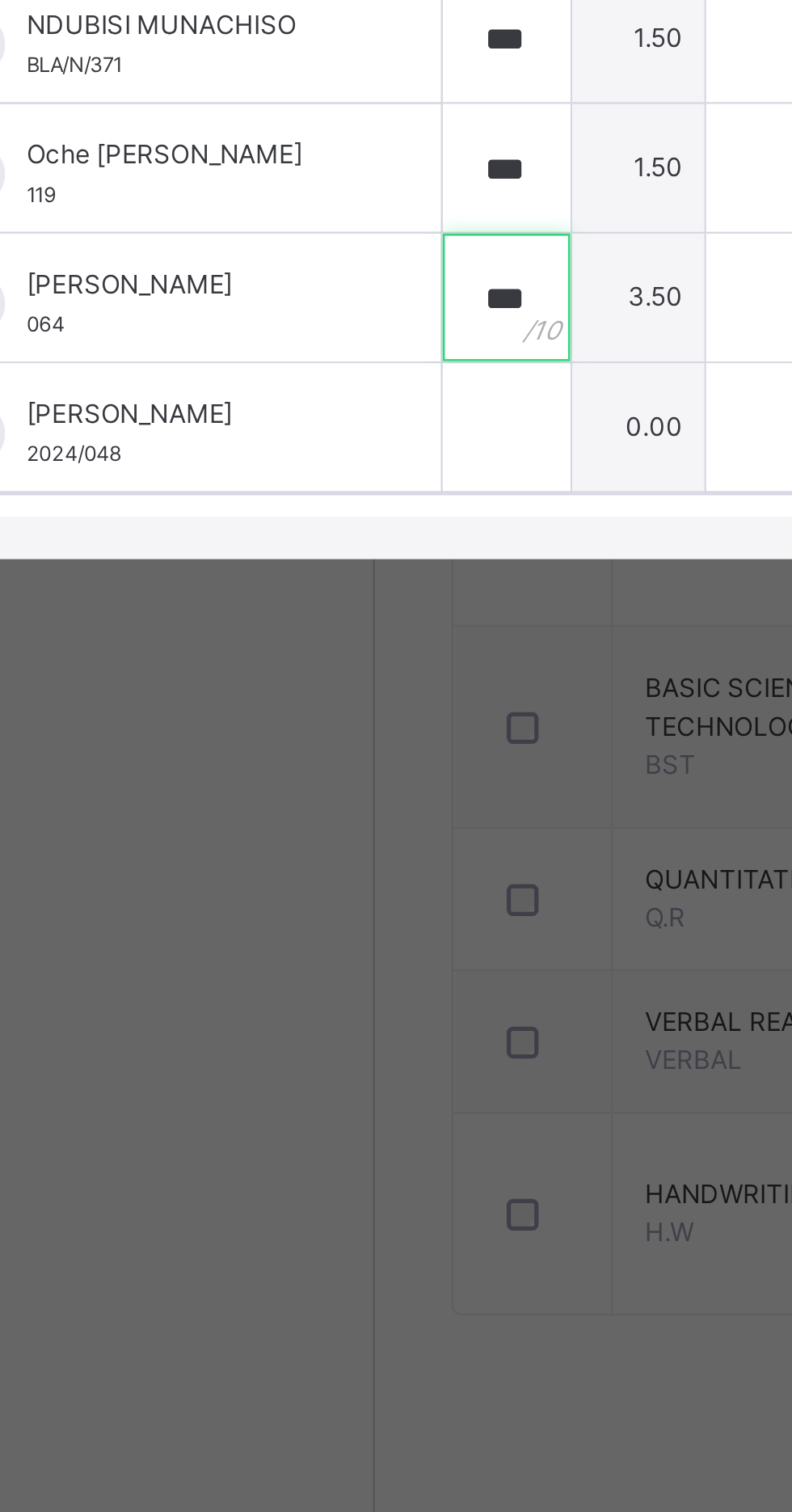
type input "***"
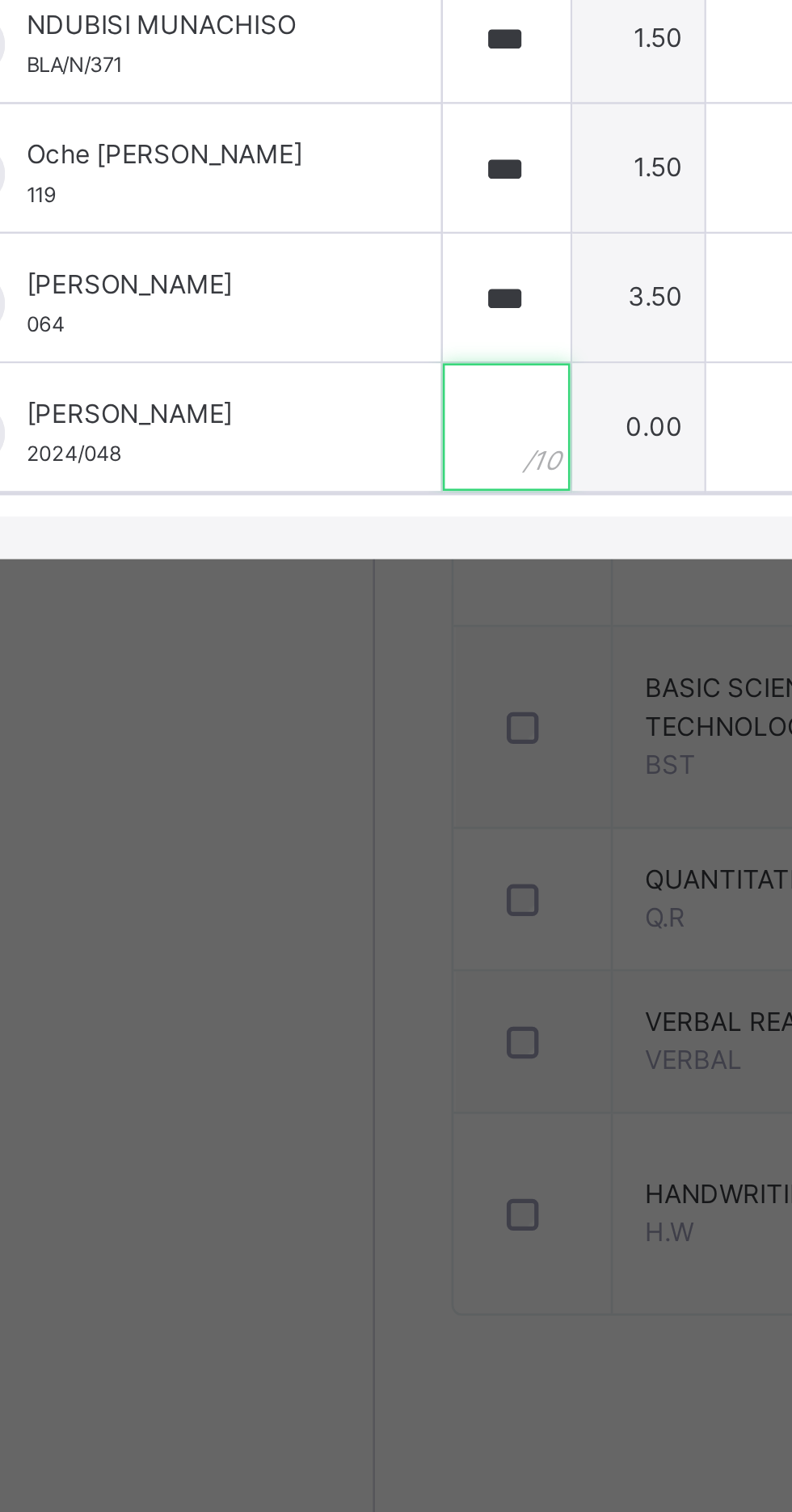
click at [268, 1058] on input "text" at bounding box center [244, 1034] width 49 height 49
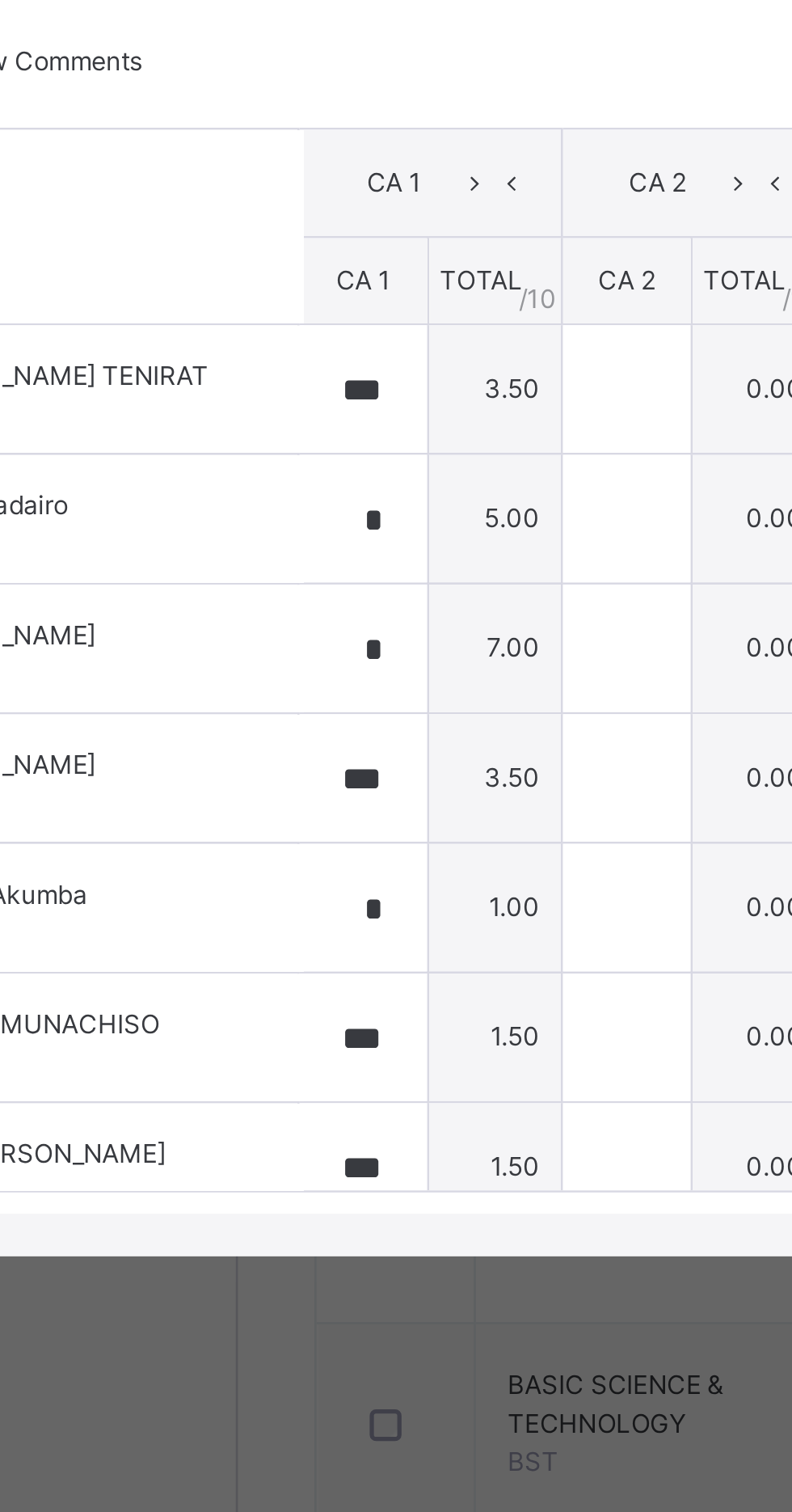
scroll to position [0, 11]
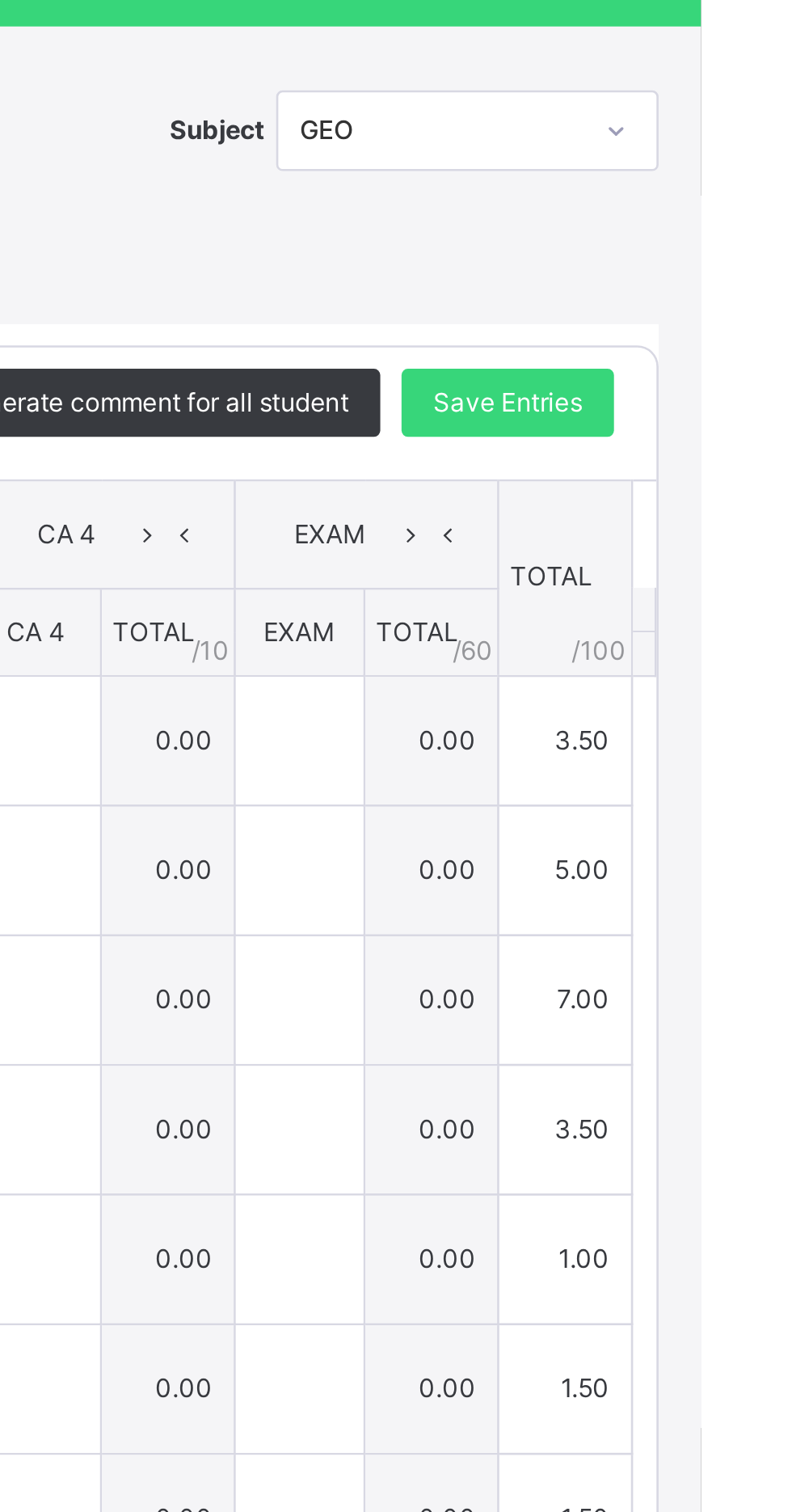
type input "*"
click at [747, 633] on span "Save Entries" at bounding box center [719, 625] width 57 height 15
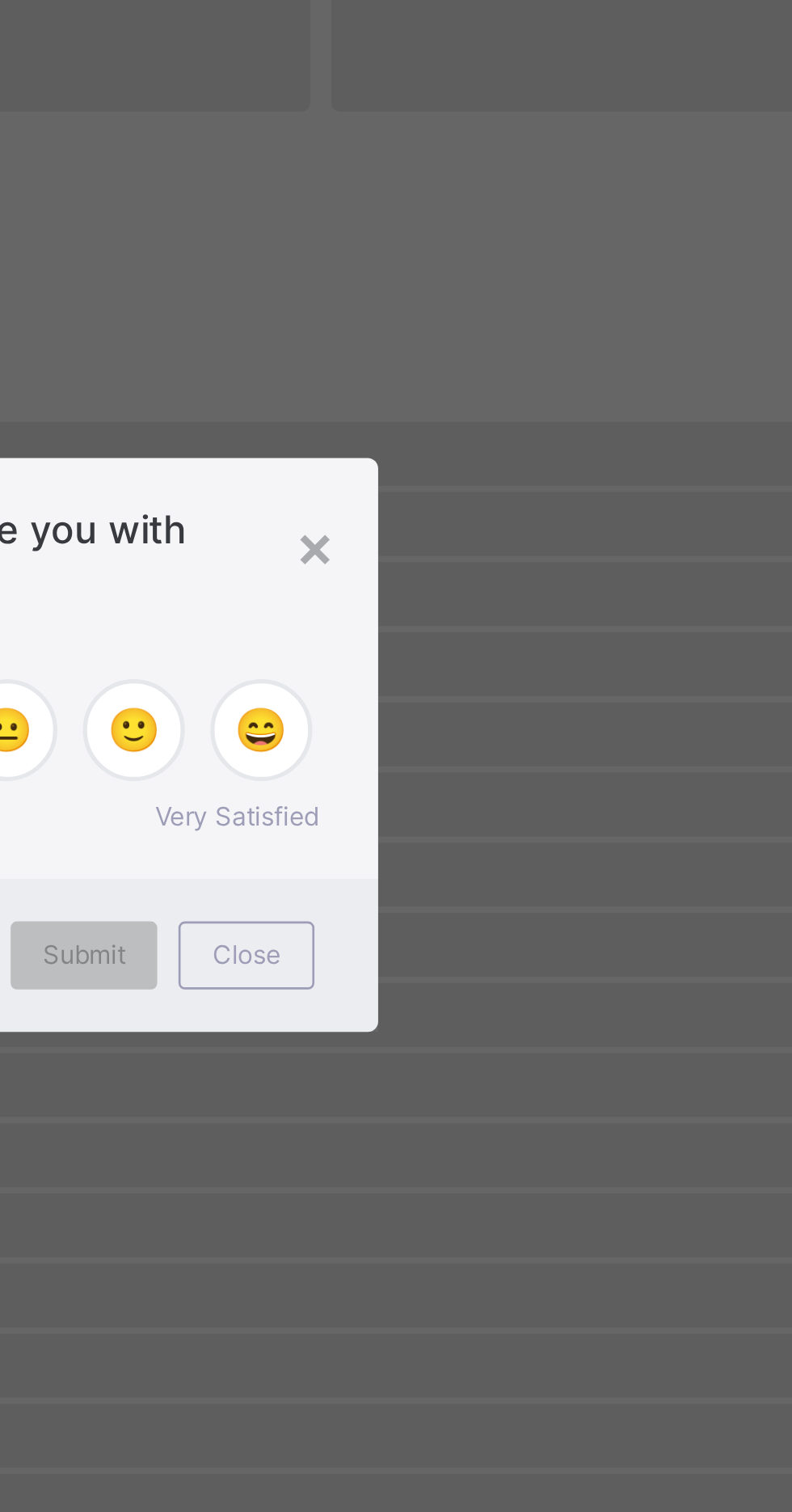
click at [522, 696] on div "×" at bounding box center [514, 680] width 16 height 34
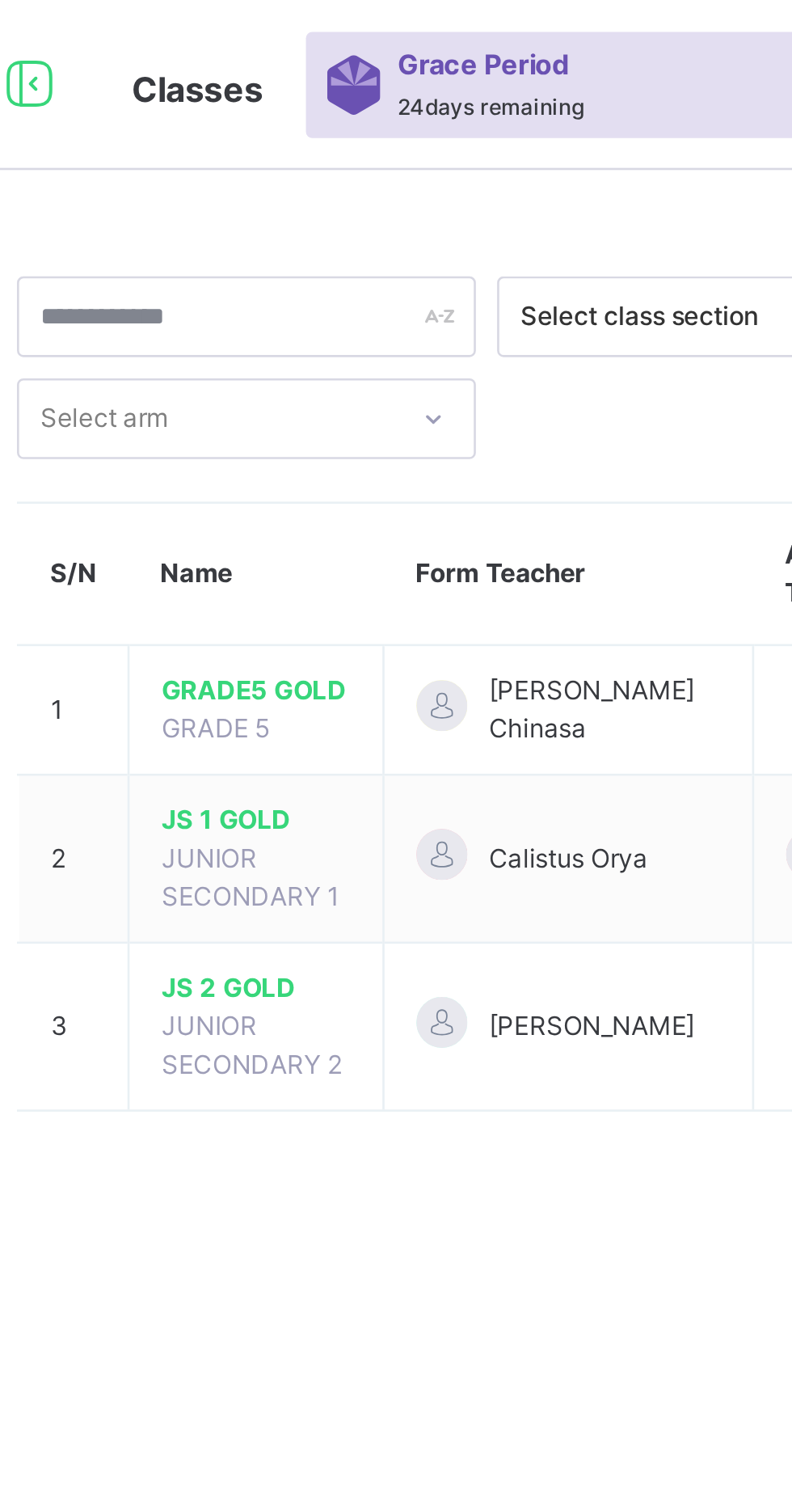
click at [432, 270] on span "[PERSON_NAME] Chinasa" at bounding box center [447, 270] width 88 height 29
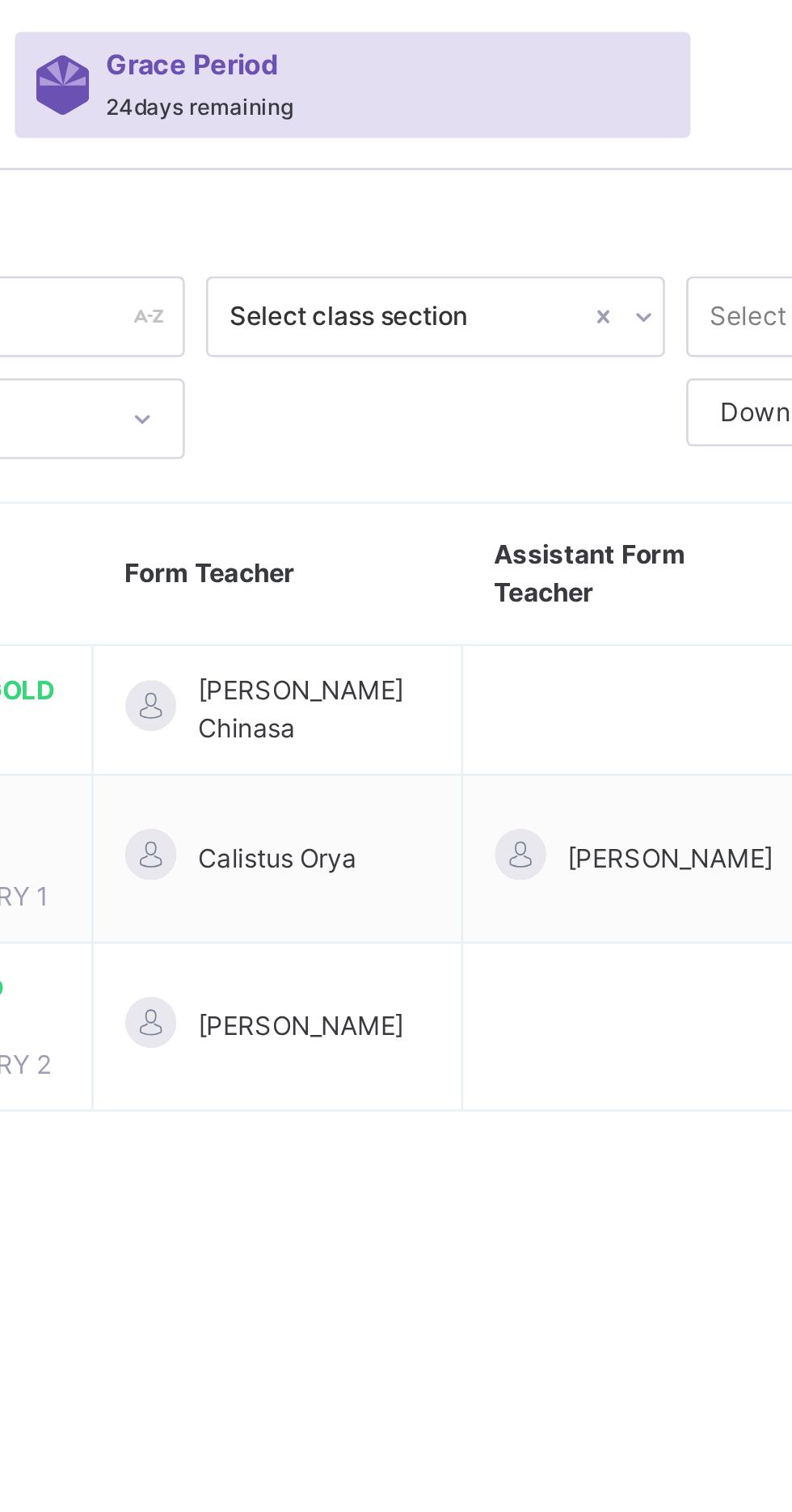
click at [439, 267] on span "[PERSON_NAME] Chinasa" at bounding box center [447, 270] width 88 height 29
click at [481, 167] on div at bounding box center [493, 159] width 175 height 30
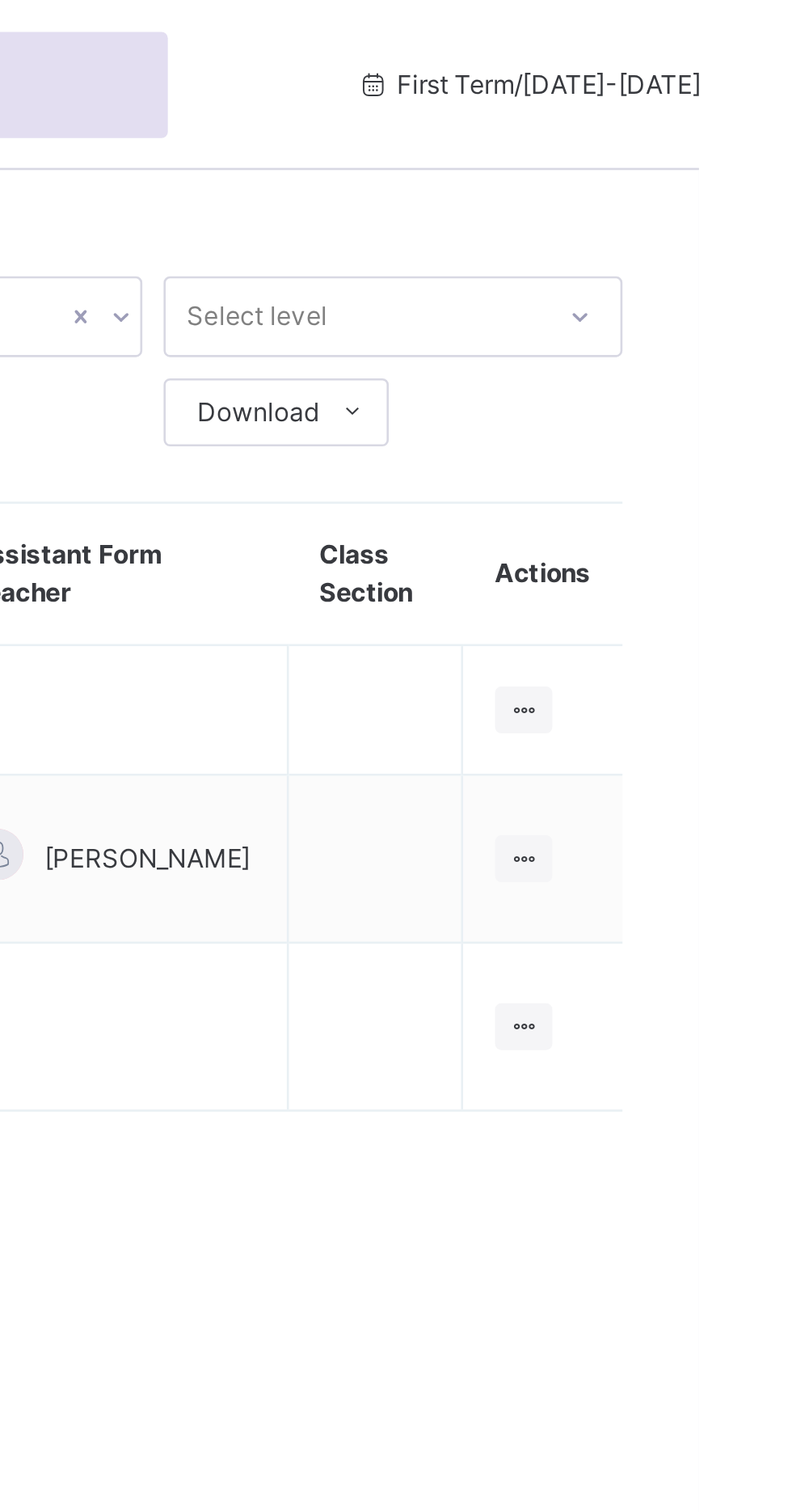
click at [728, 268] on icon at bounding box center [726, 269] width 14 height 12
click at [0, 0] on div "View Class" at bounding box center [0, 0] width 0 height 0
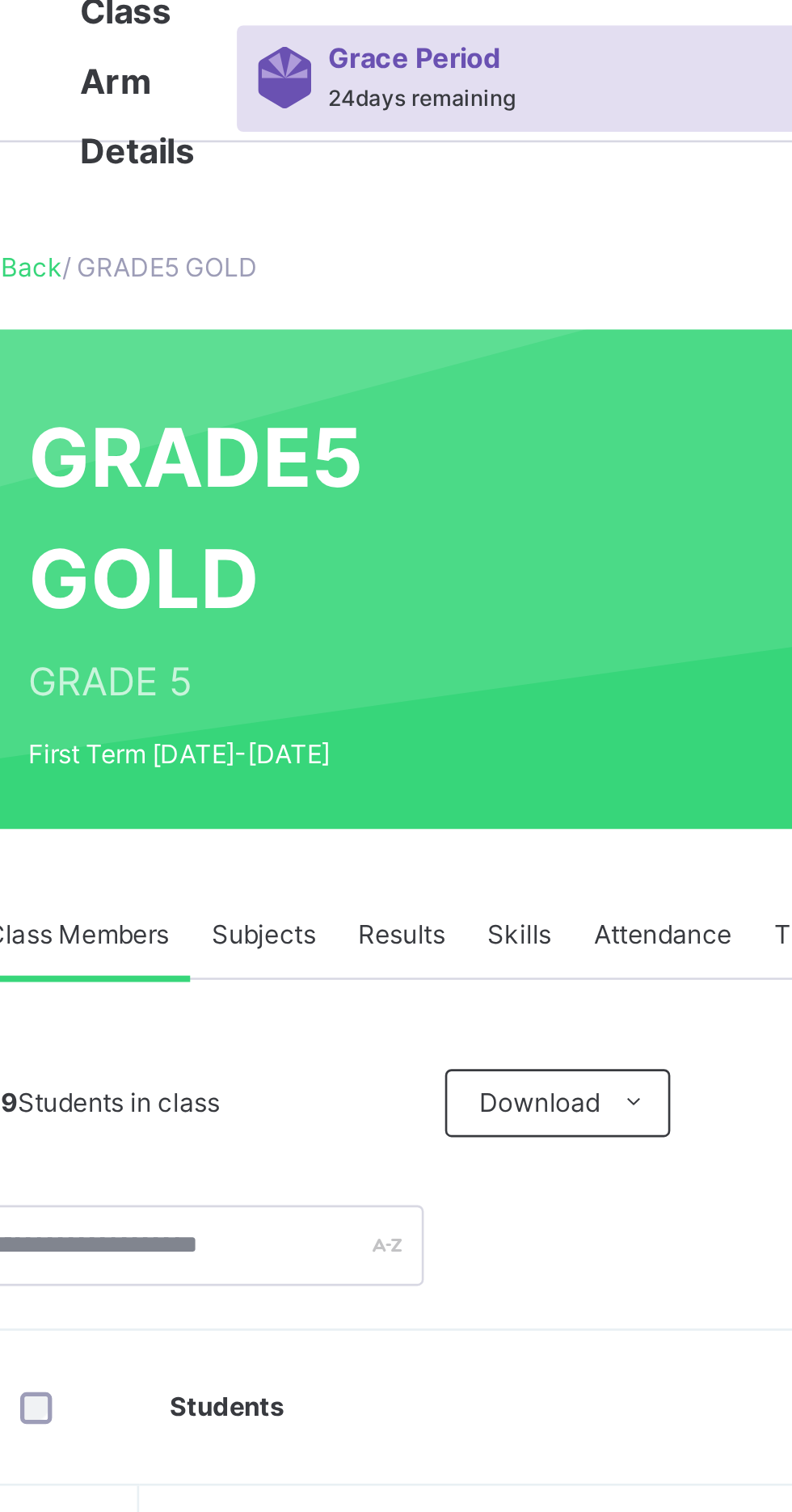
click at [339, 370] on span "Subjects" at bounding box center [337, 366] width 40 height 15
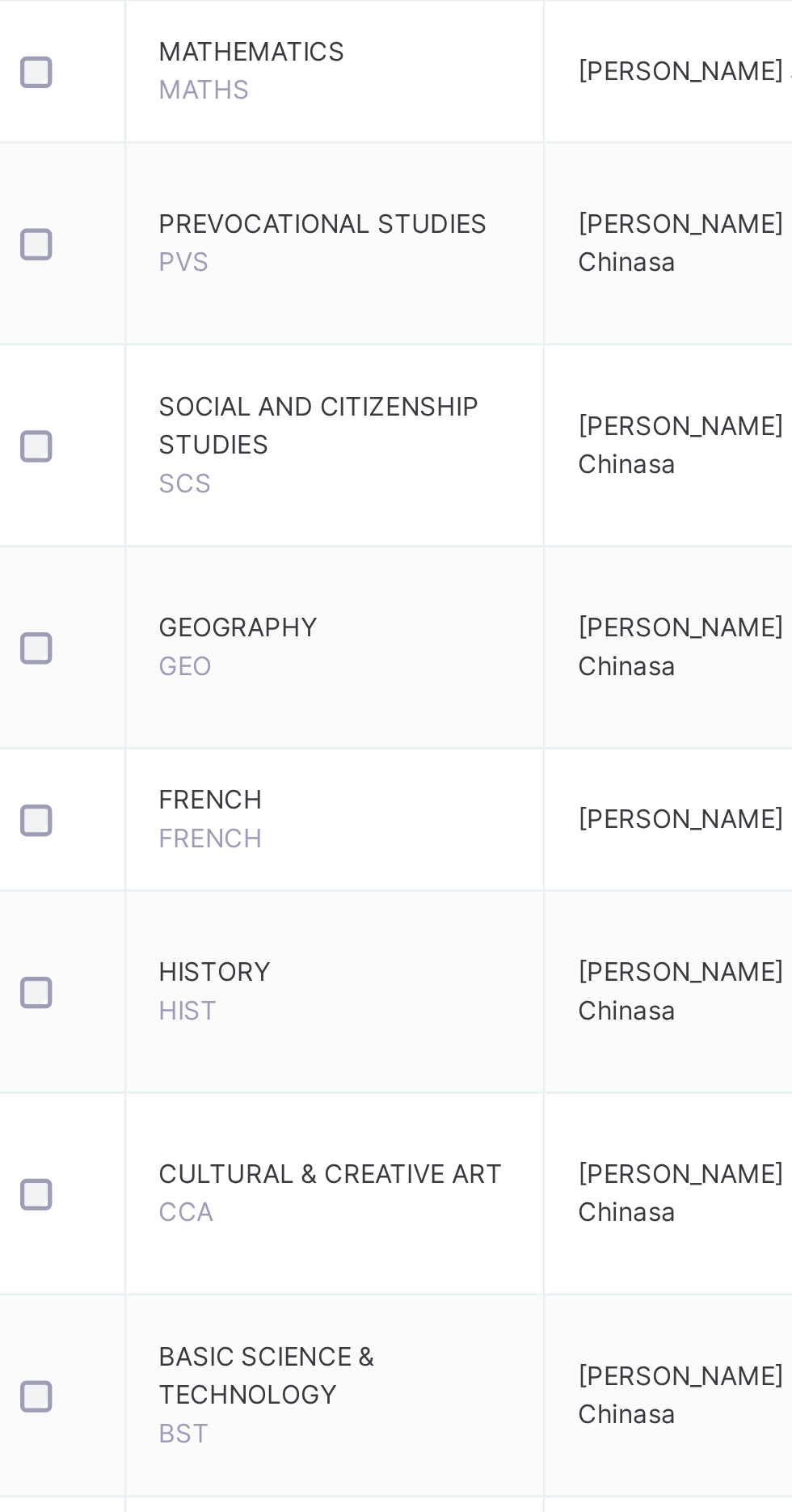
click at [333, 991] on span "HISTORY" at bounding box center [364, 987] width 135 height 15
click at [369, 987] on span "HISTORY" at bounding box center [364, 987] width 135 height 15
click at [394, 882] on td "GEOGRAPHY GEO" at bounding box center [364, 863] width 159 height 77
click at [378, 991] on span "HISTORY" at bounding box center [364, 987] width 135 height 15
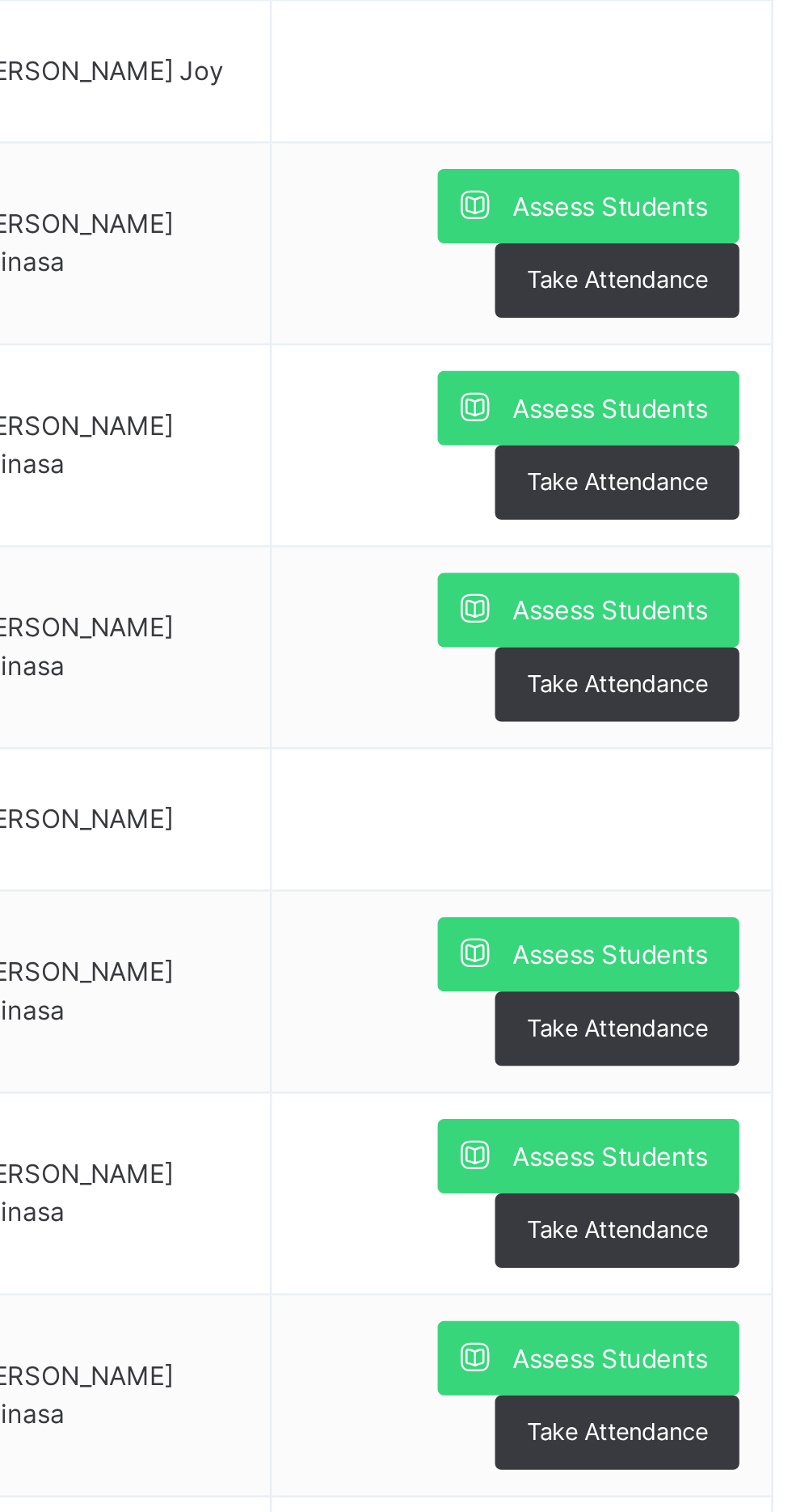
click at [678, 978] on span "Assess Students" at bounding box center [700, 980] width 74 height 15
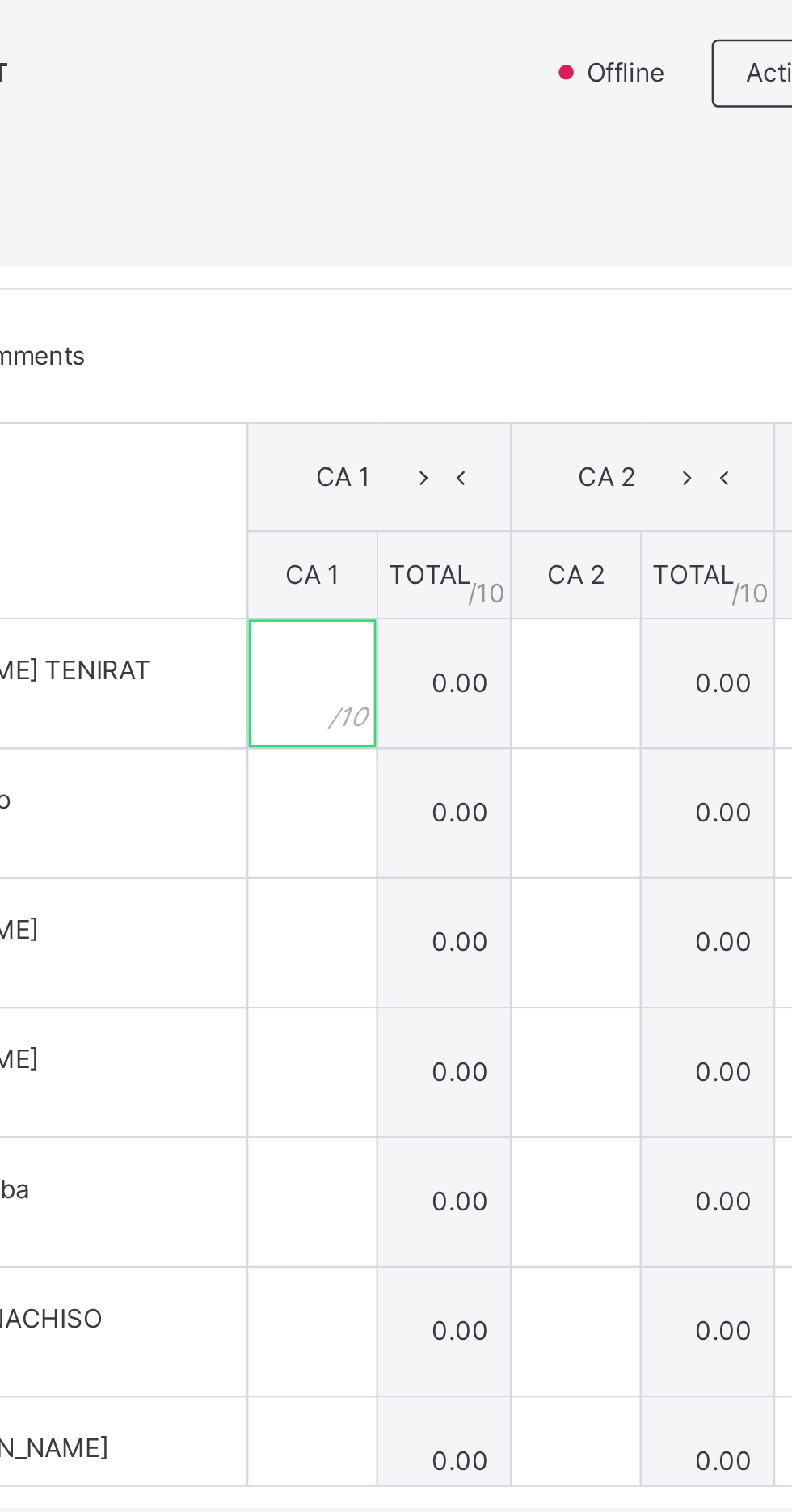
click at [268, 778] on input "text" at bounding box center [244, 754] width 49 height 49
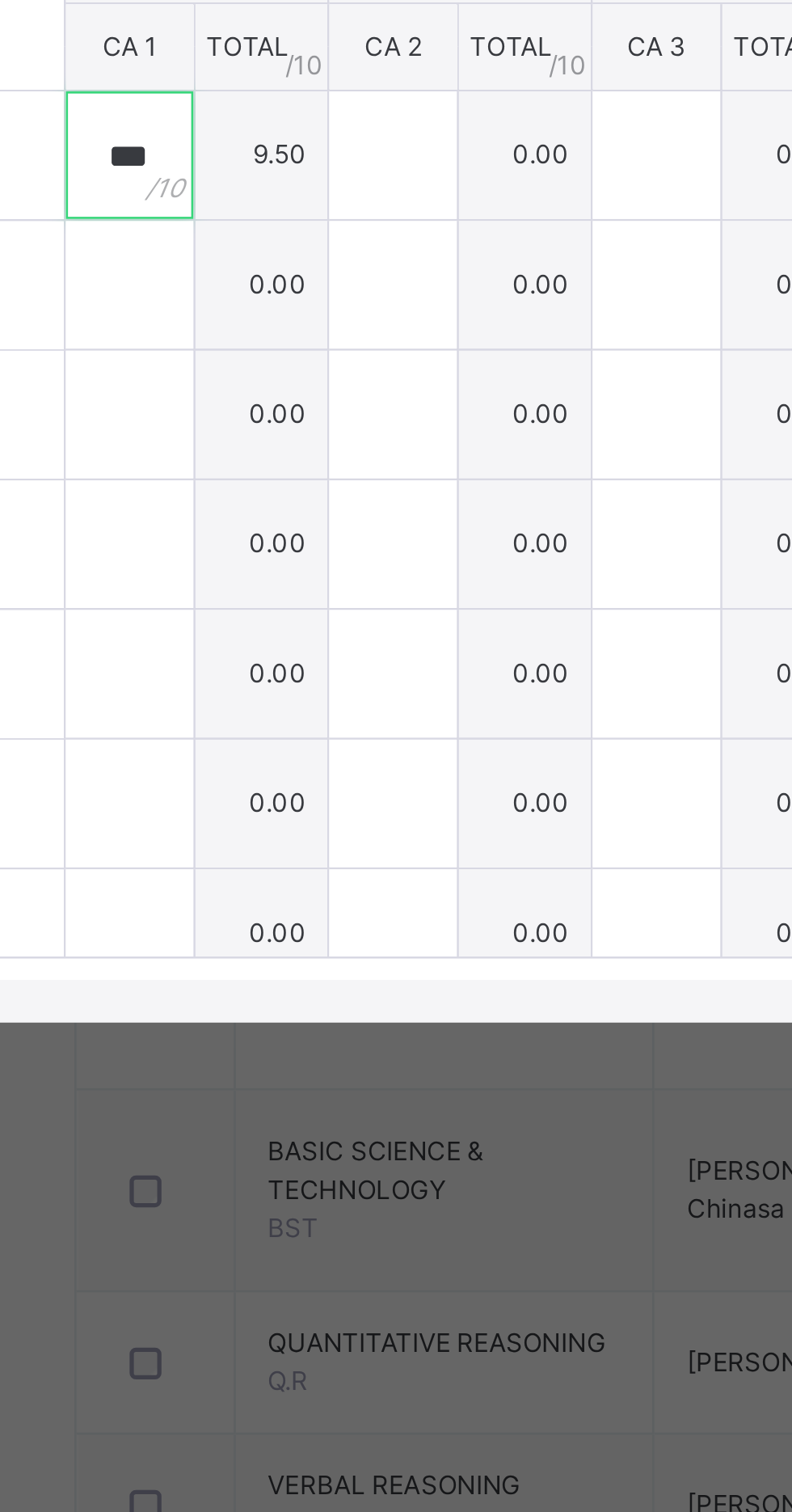
type input "***"
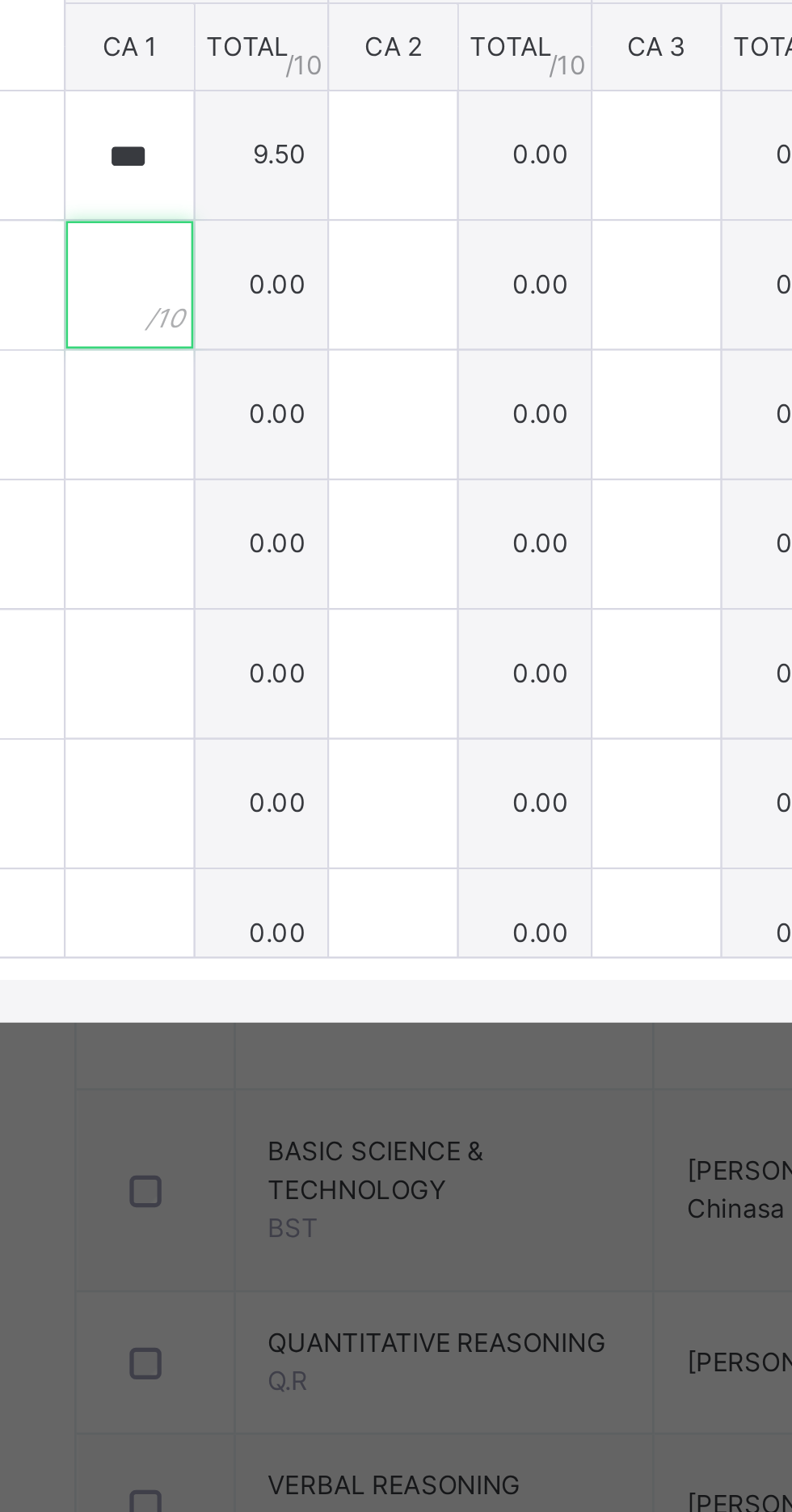
click at [268, 828] on input "text" at bounding box center [244, 804] width 49 height 49
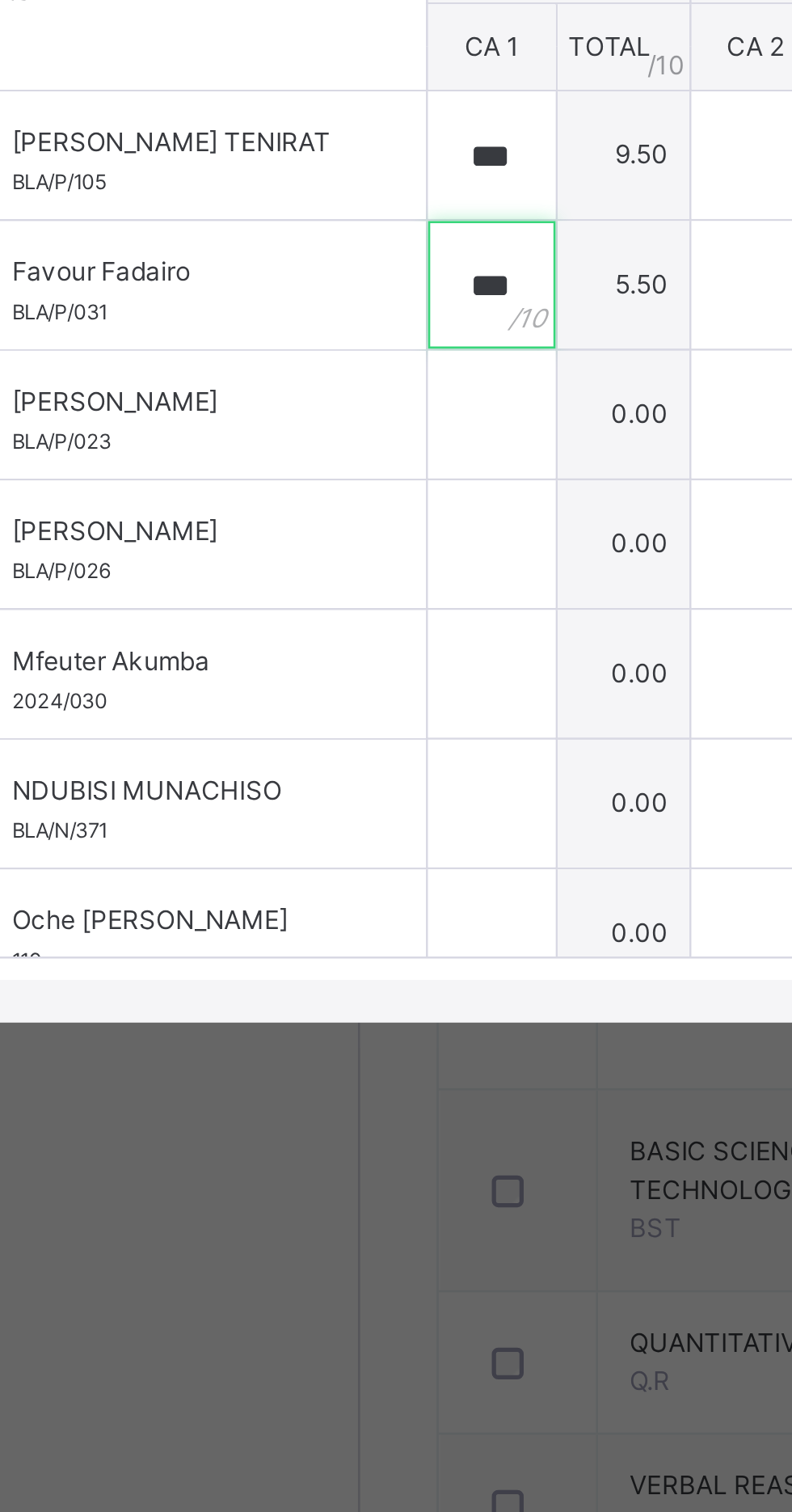
type input "***"
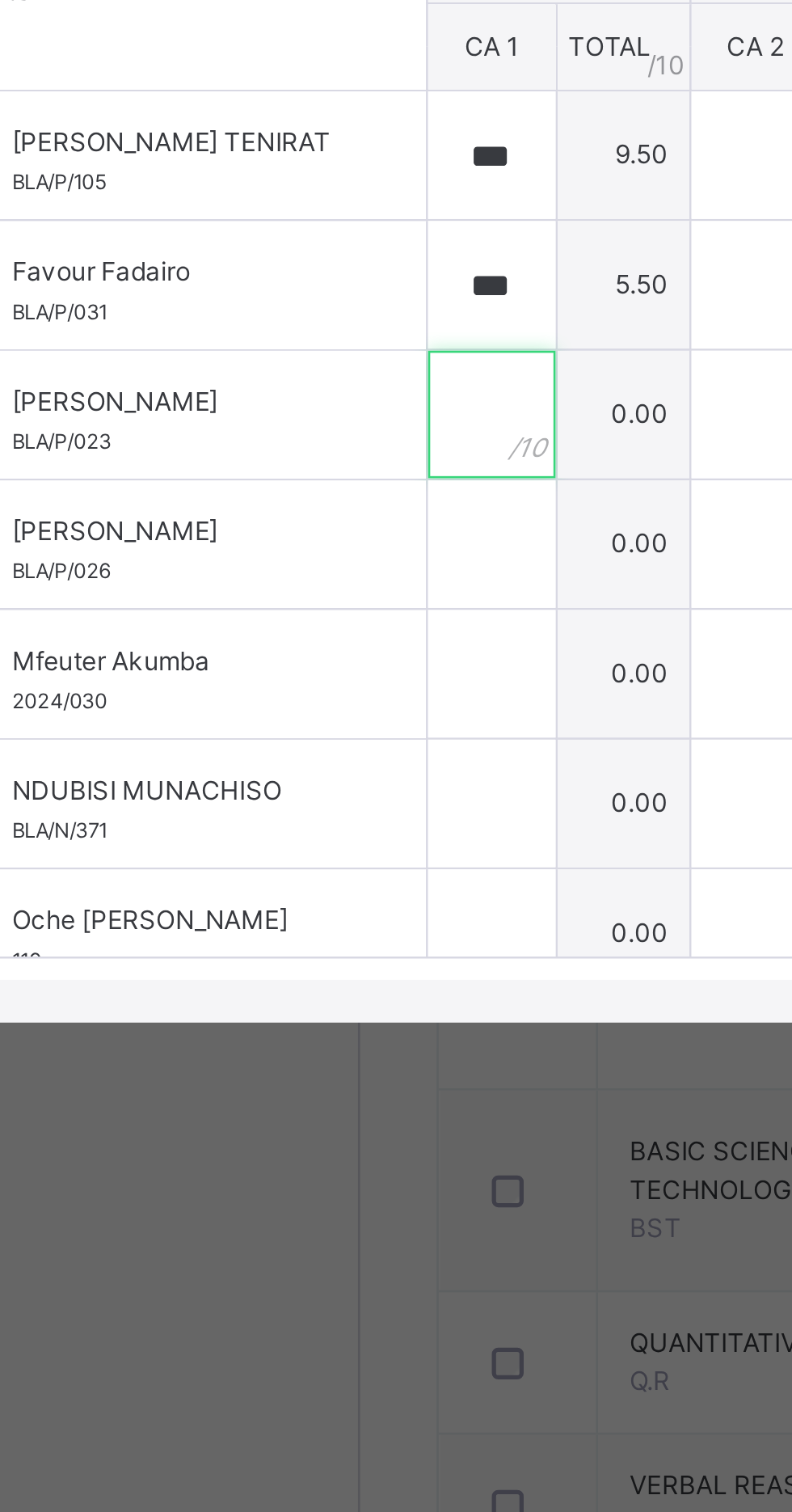
click at [268, 877] on input "text" at bounding box center [244, 854] width 49 height 49
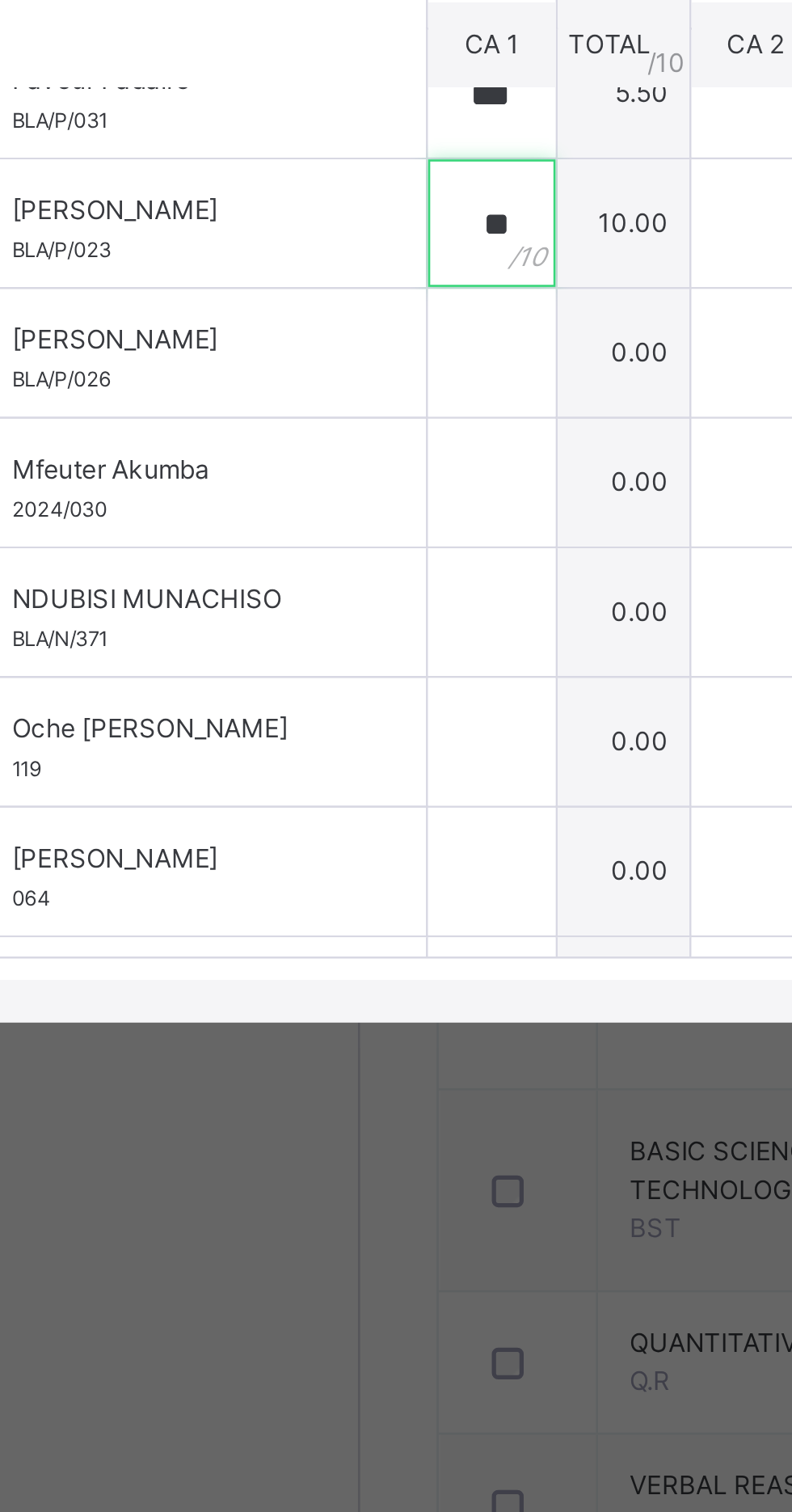
scroll to position [78, 0]
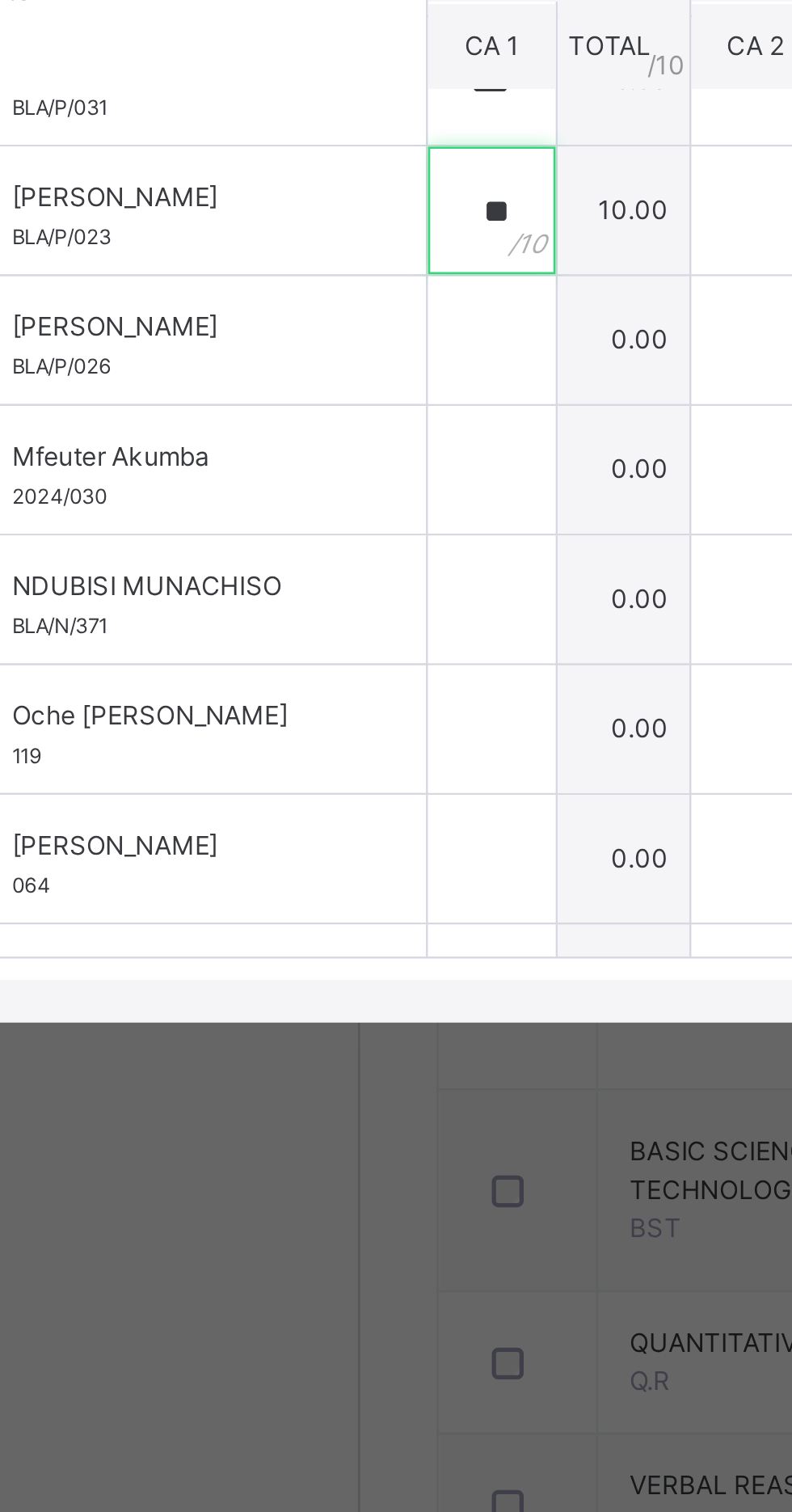
type input "**"
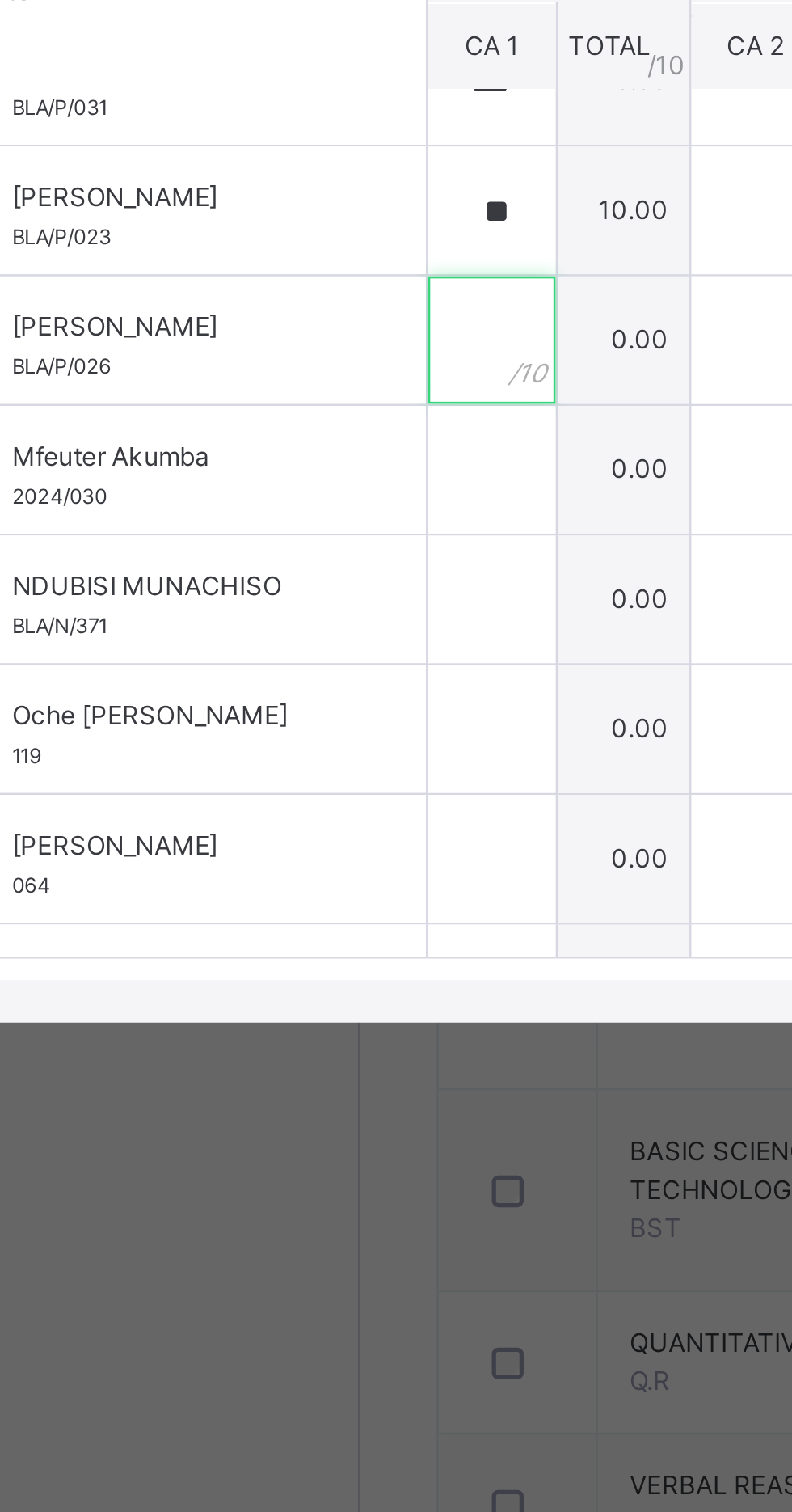
click at [268, 849] on input "text" at bounding box center [244, 825] width 49 height 49
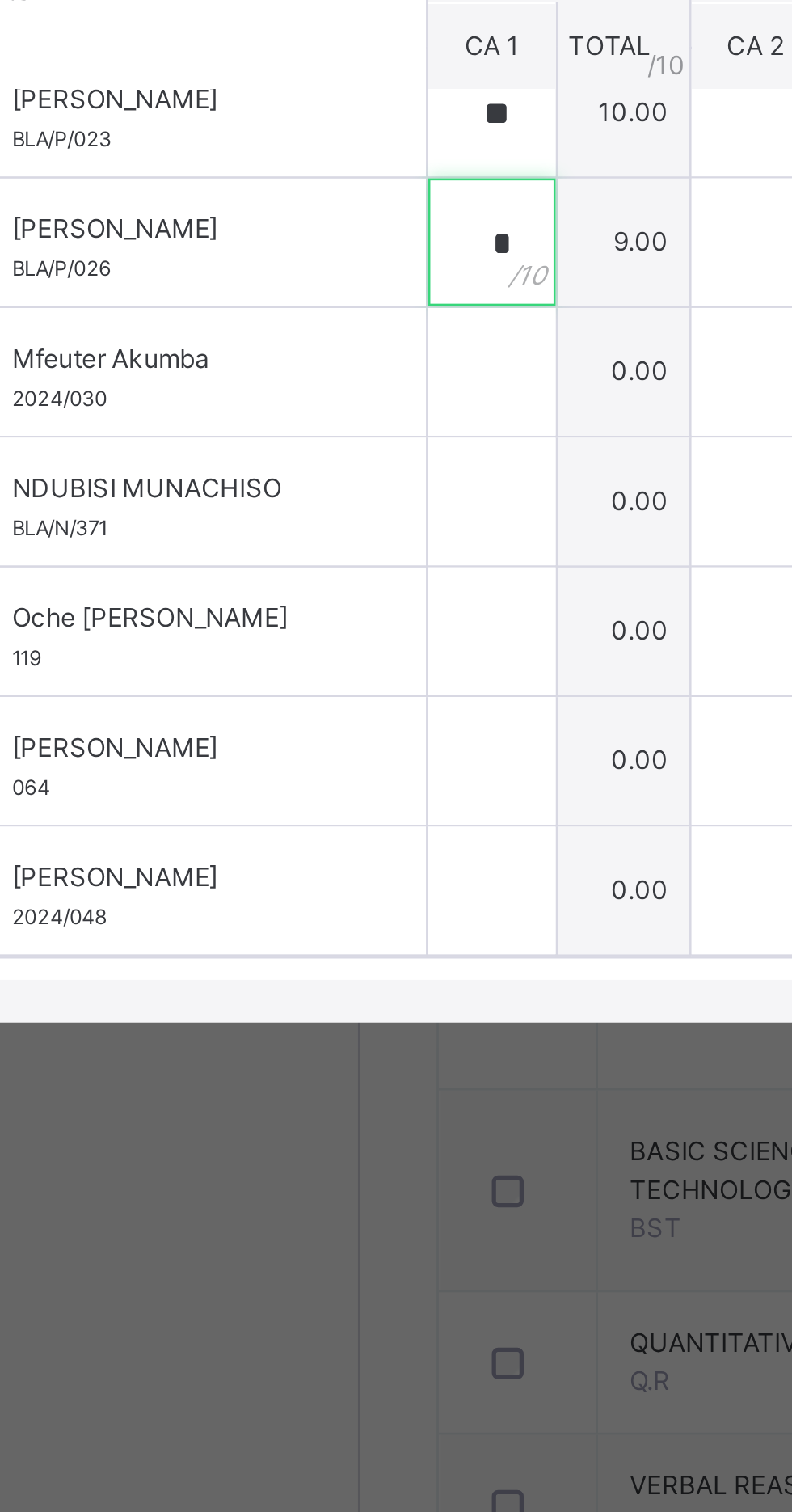
type input "*"
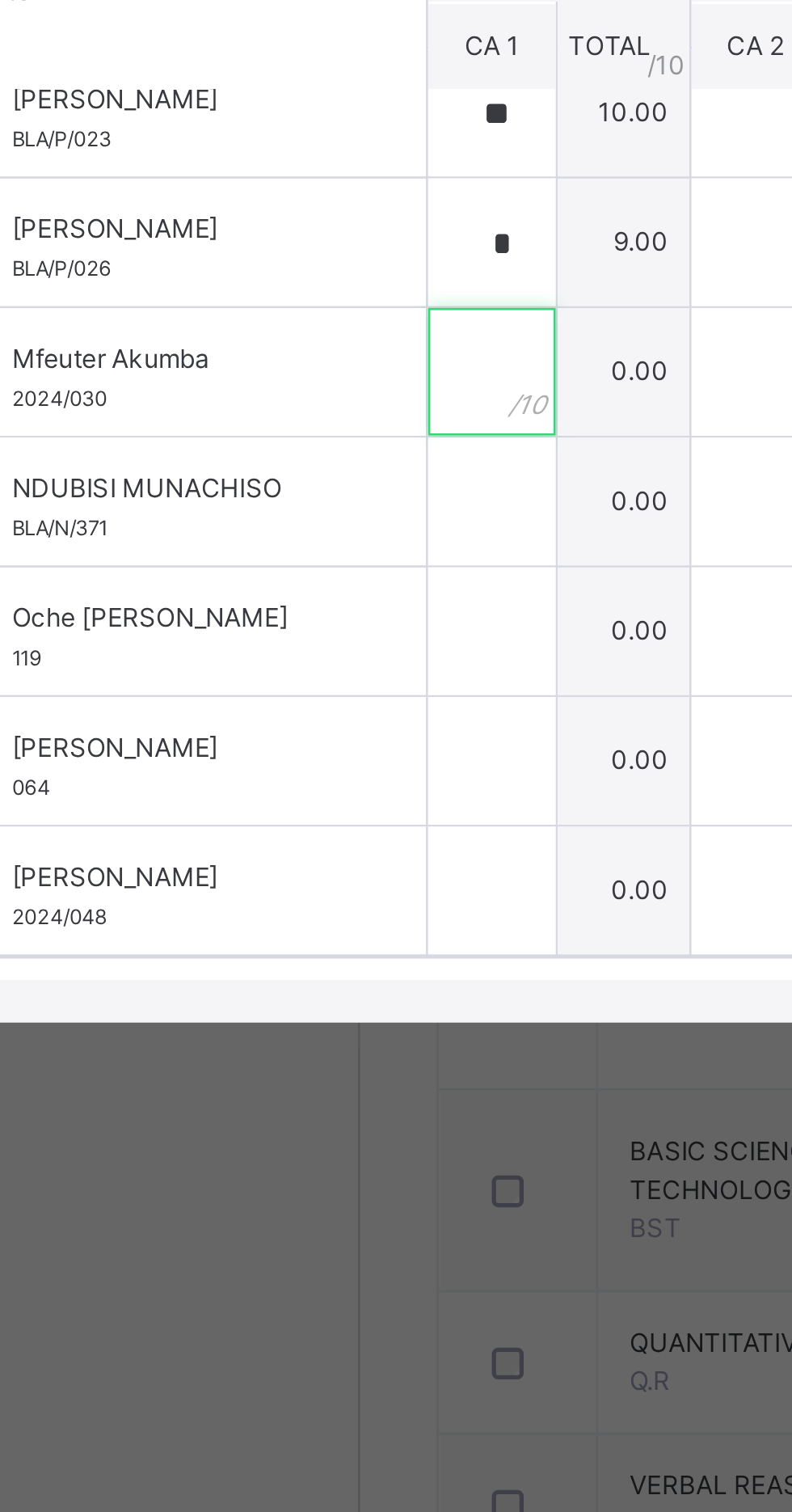
click at [268, 861] on input "text" at bounding box center [244, 837] width 49 height 49
type input "*"
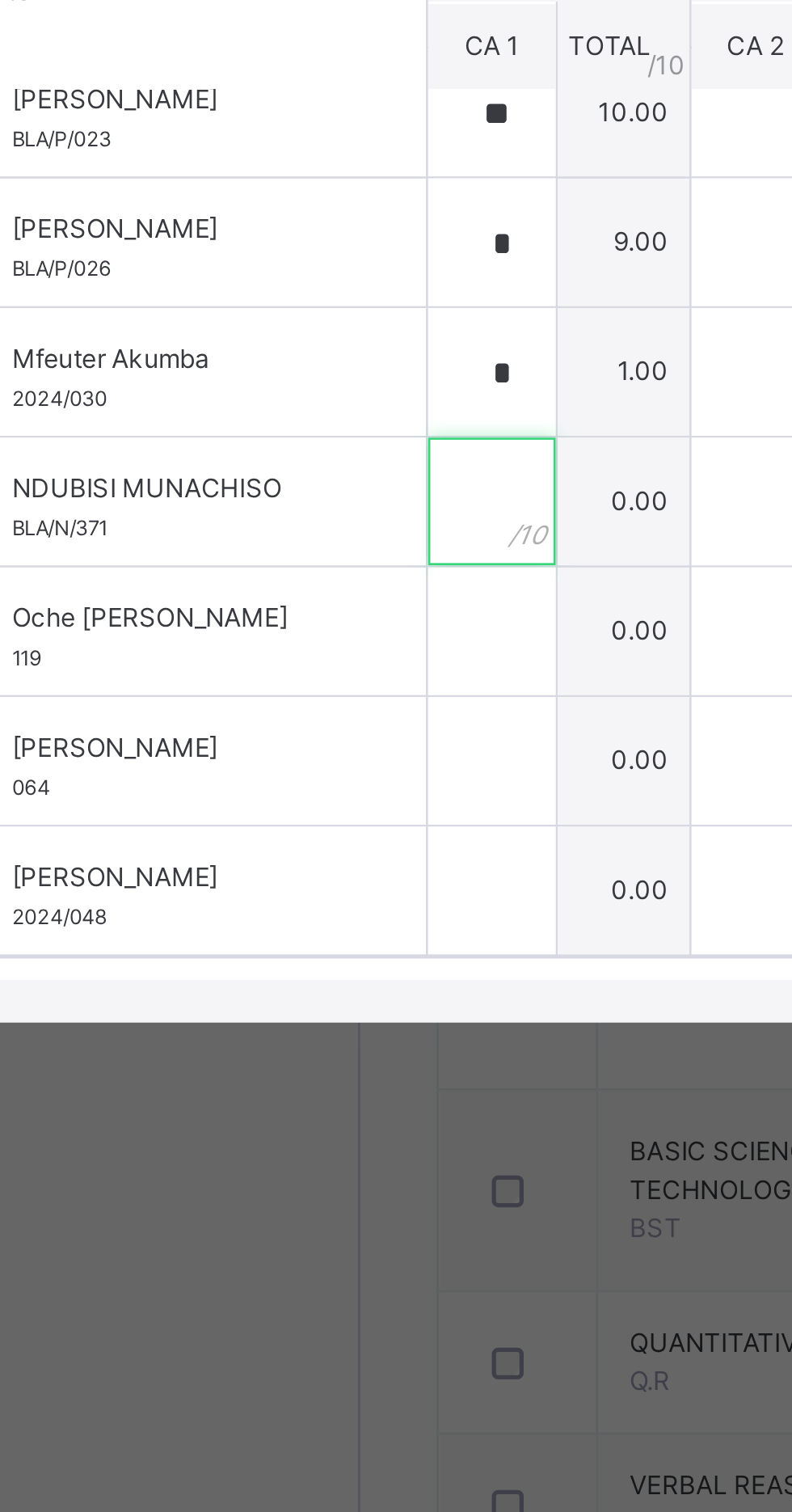
click at [268, 910] on input "text" at bounding box center [244, 887] width 49 height 49
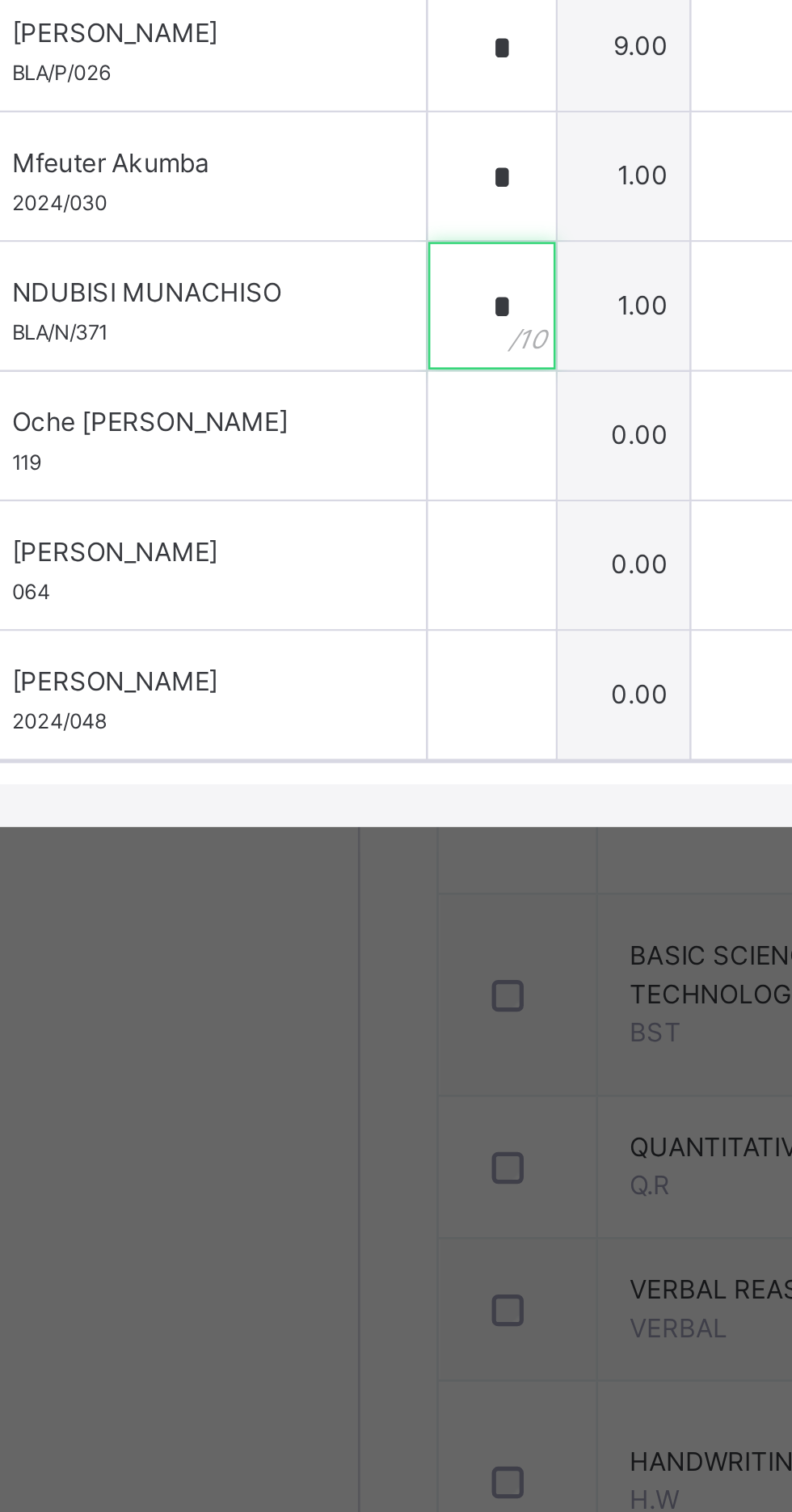
type input "*"
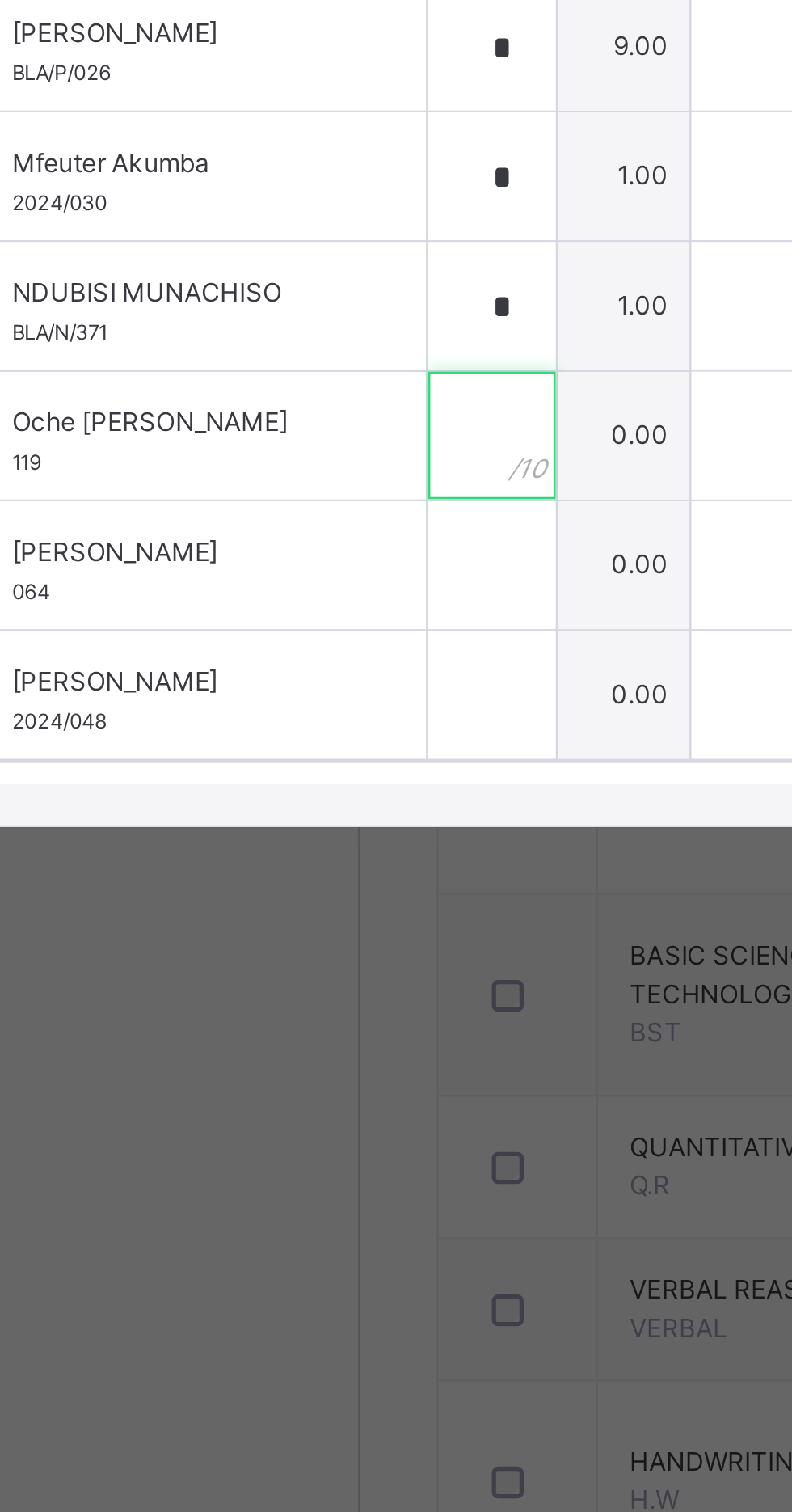
click at [268, 960] on input "text" at bounding box center [244, 935] width 49 height 49
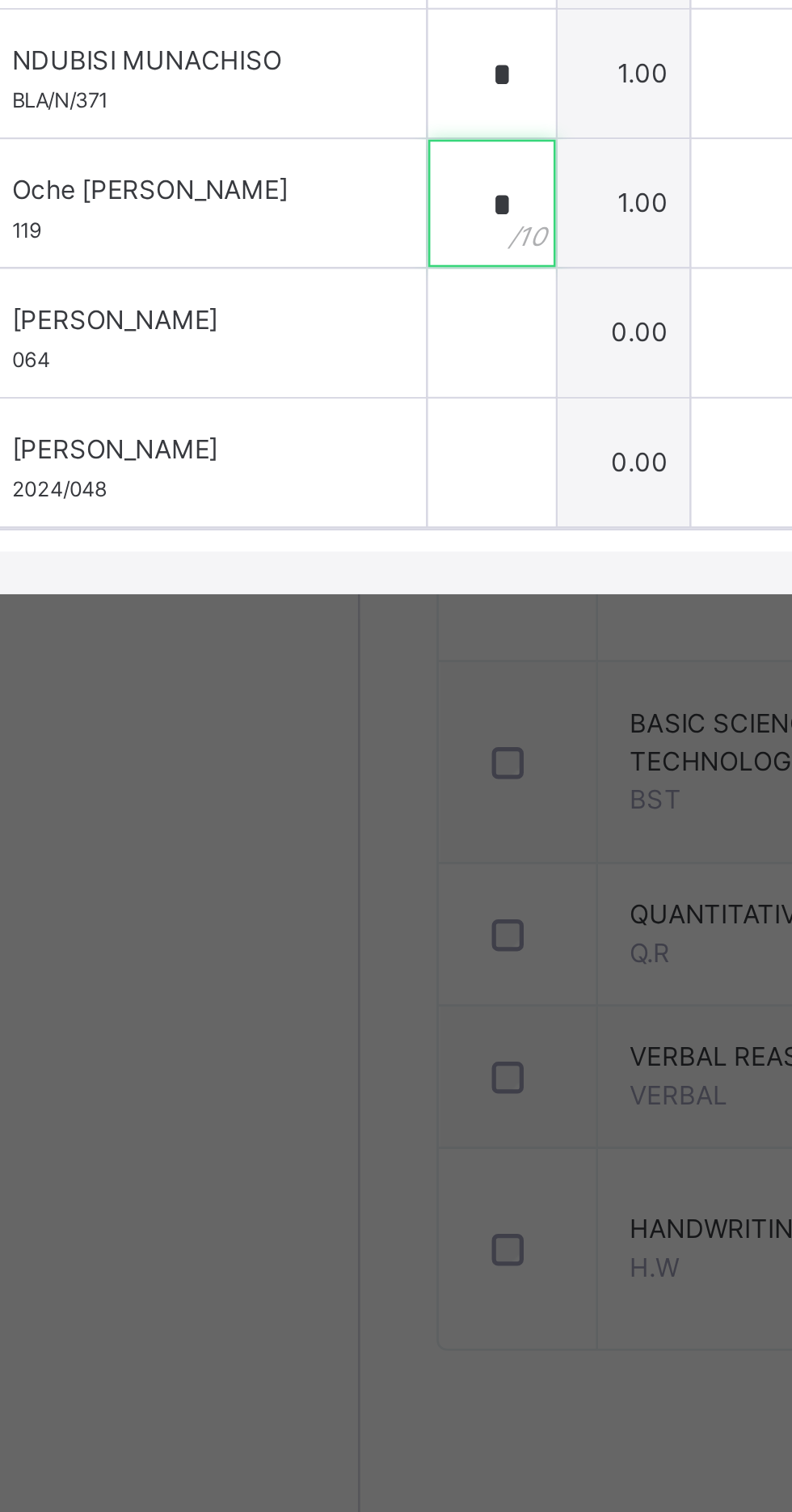
type input "*"
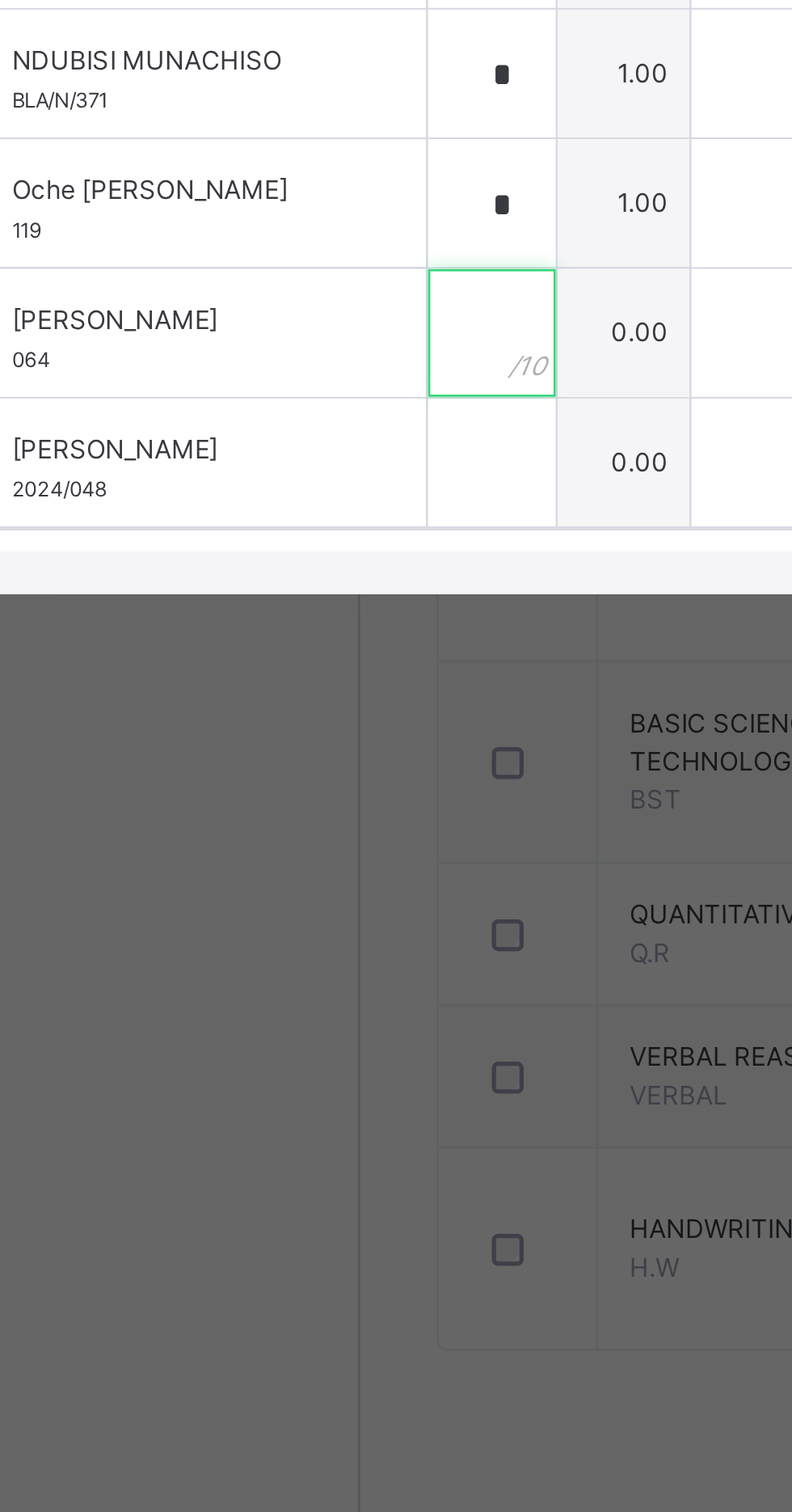
click at [268, 1009] on input "text" at bounding box center [244, 985] width 49 height 49
type input "*"
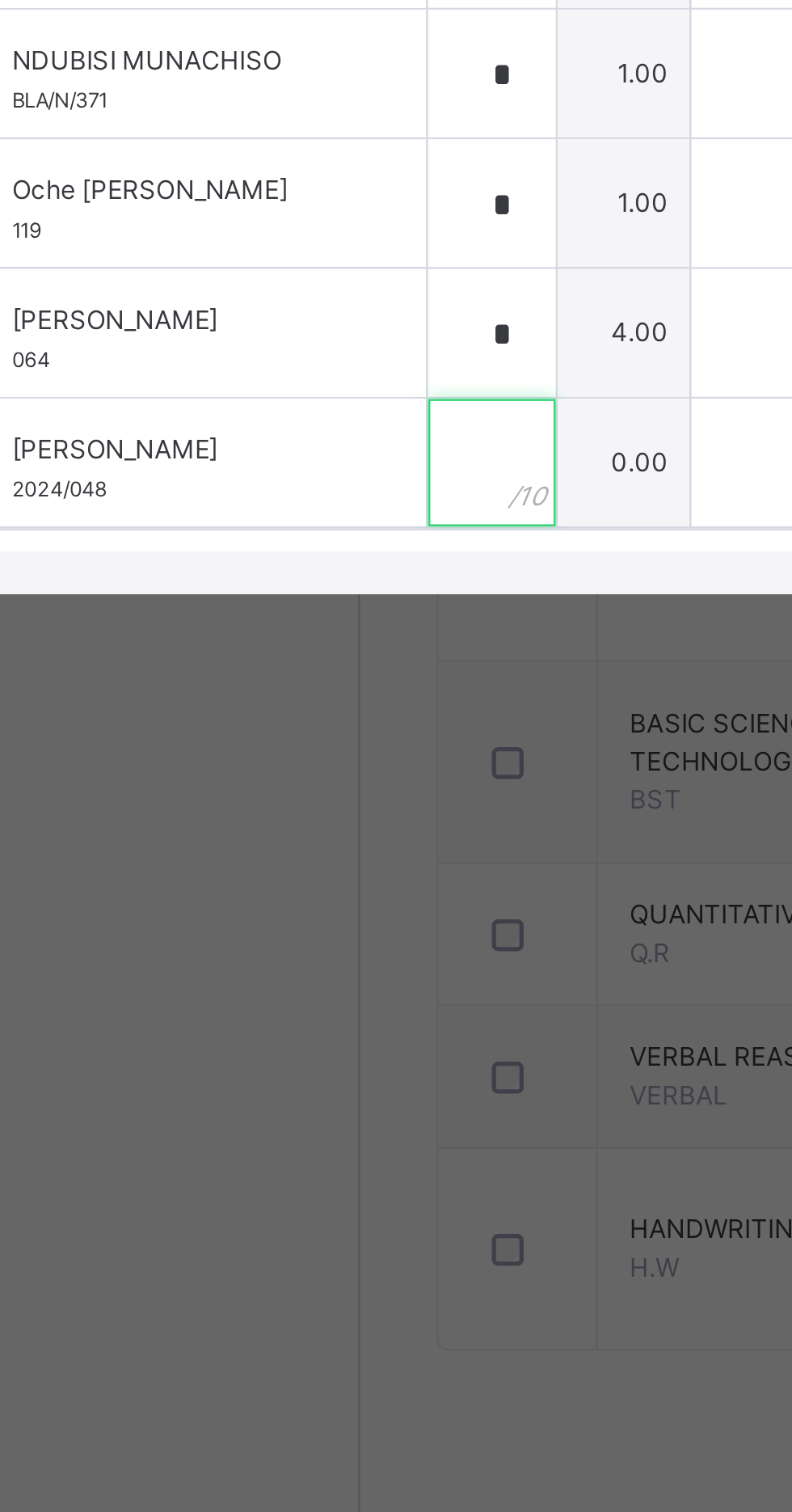
click at [268, 1058] on input "text" at bounding box center [244, 1034] width 49 height 49
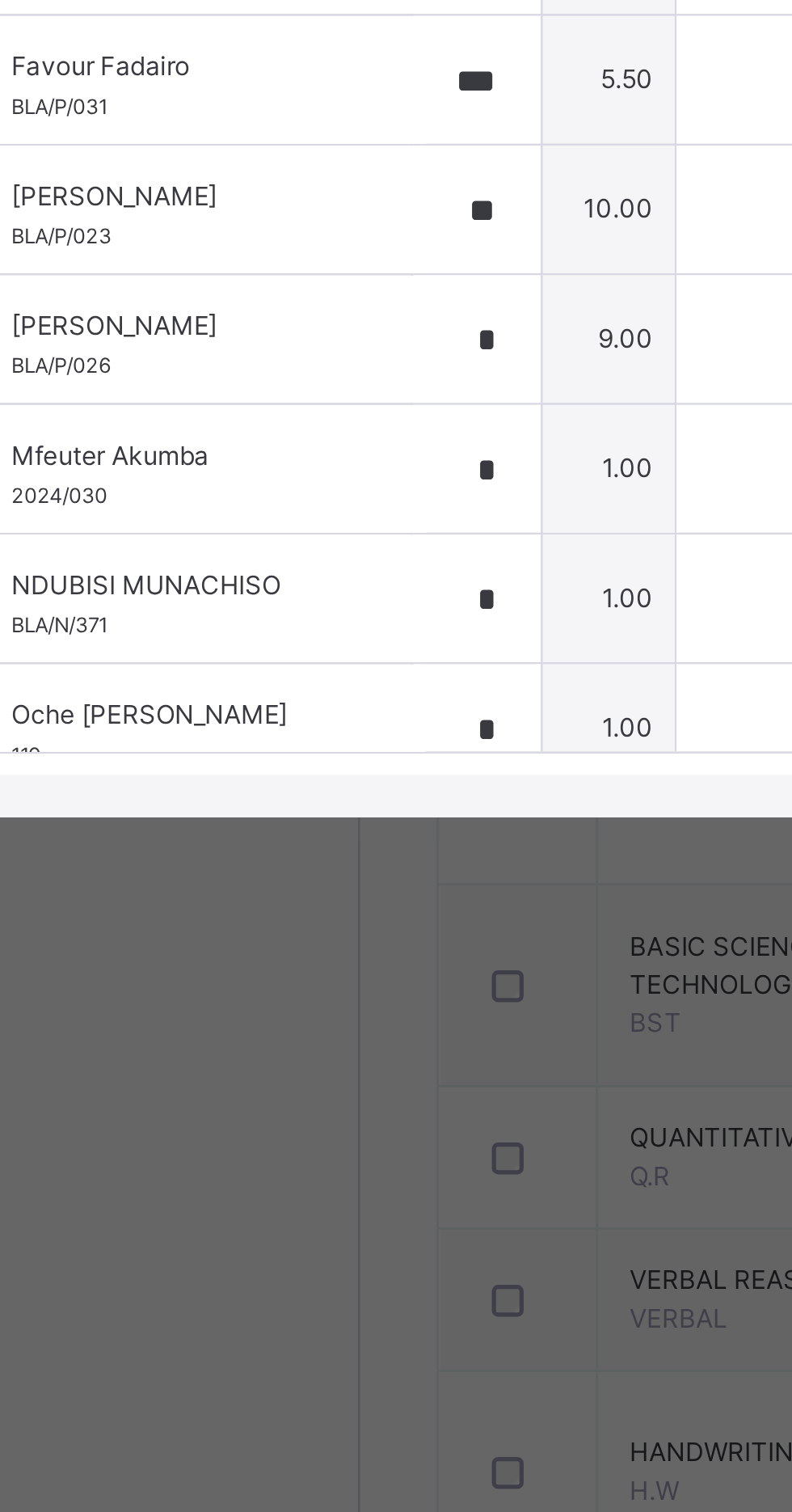
scroll to position [0, 0]
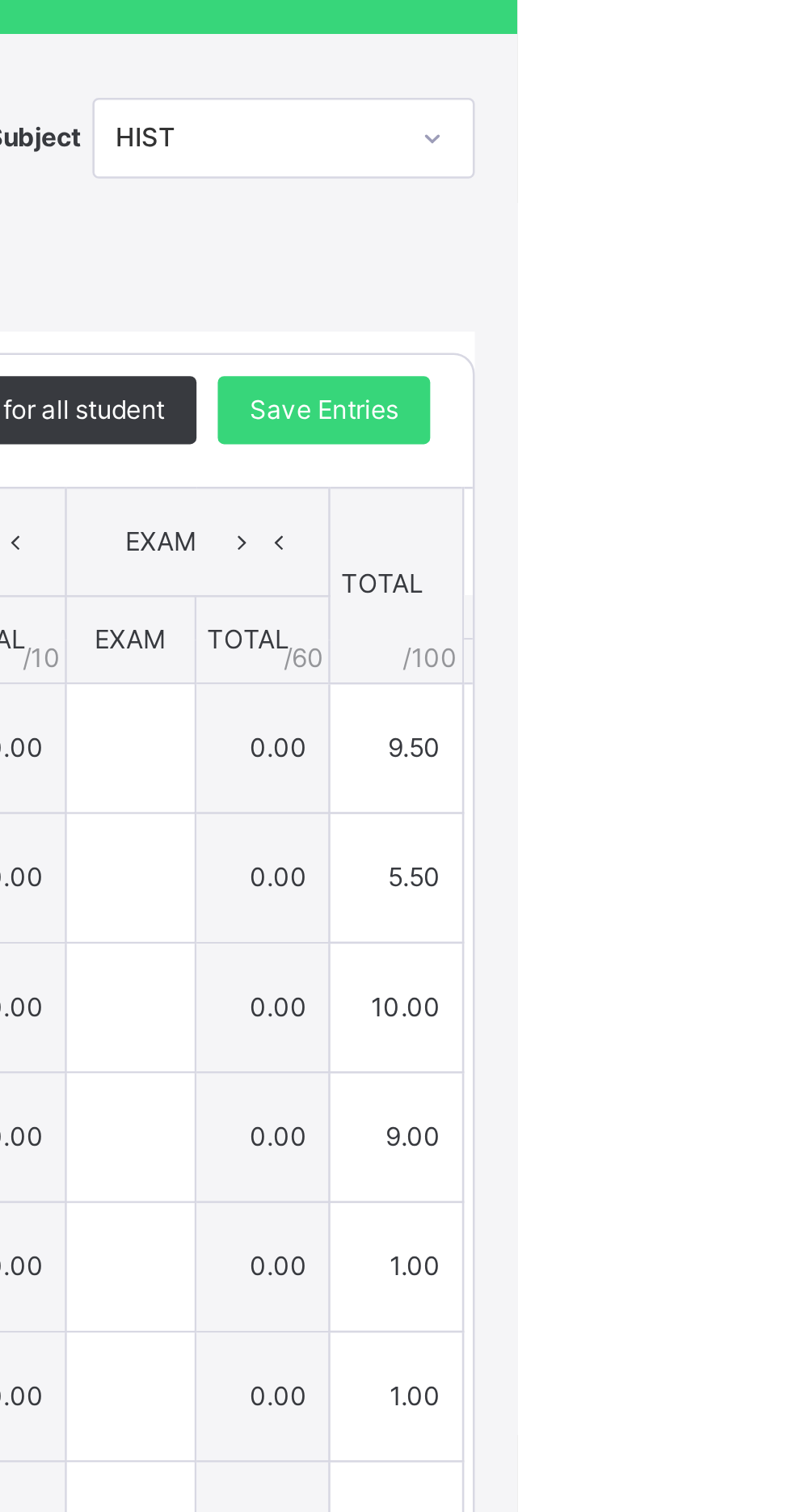
type input "*"
click at [747, 633] on span "Save Entries" at bounding box center [719, 625] width 57 height 15
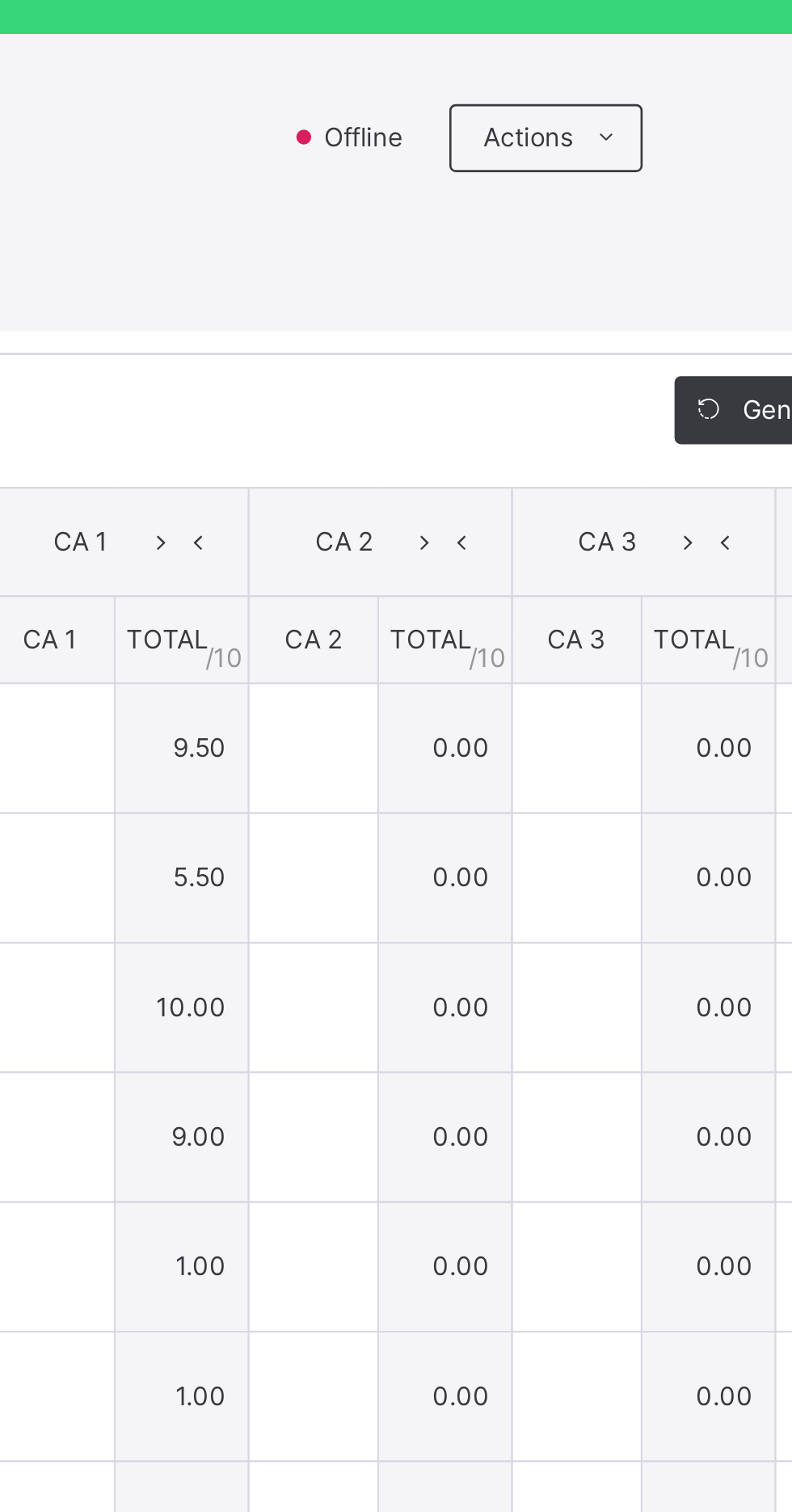
type input "***"
type input "**"
type input "*"
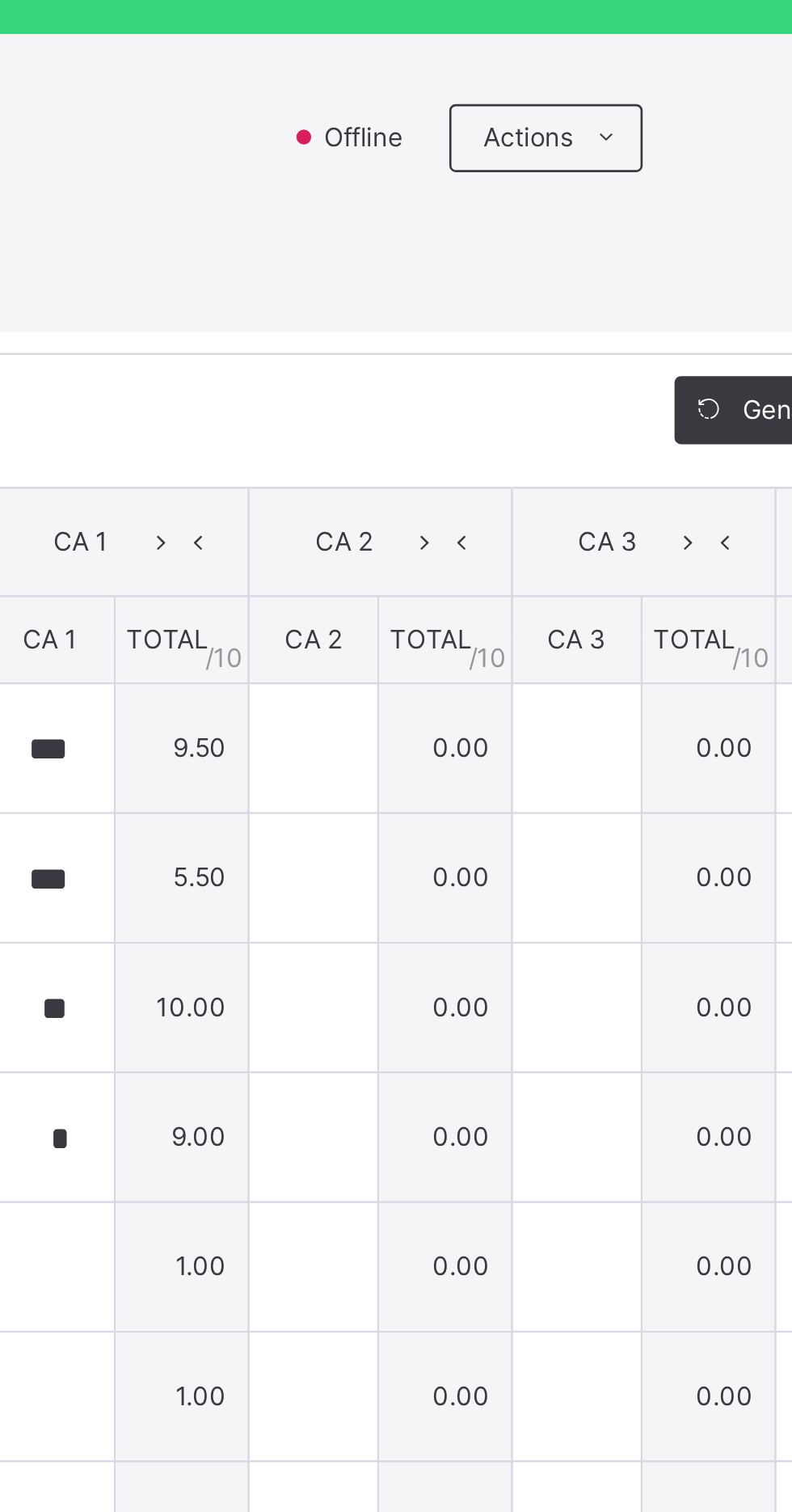
type input "*"
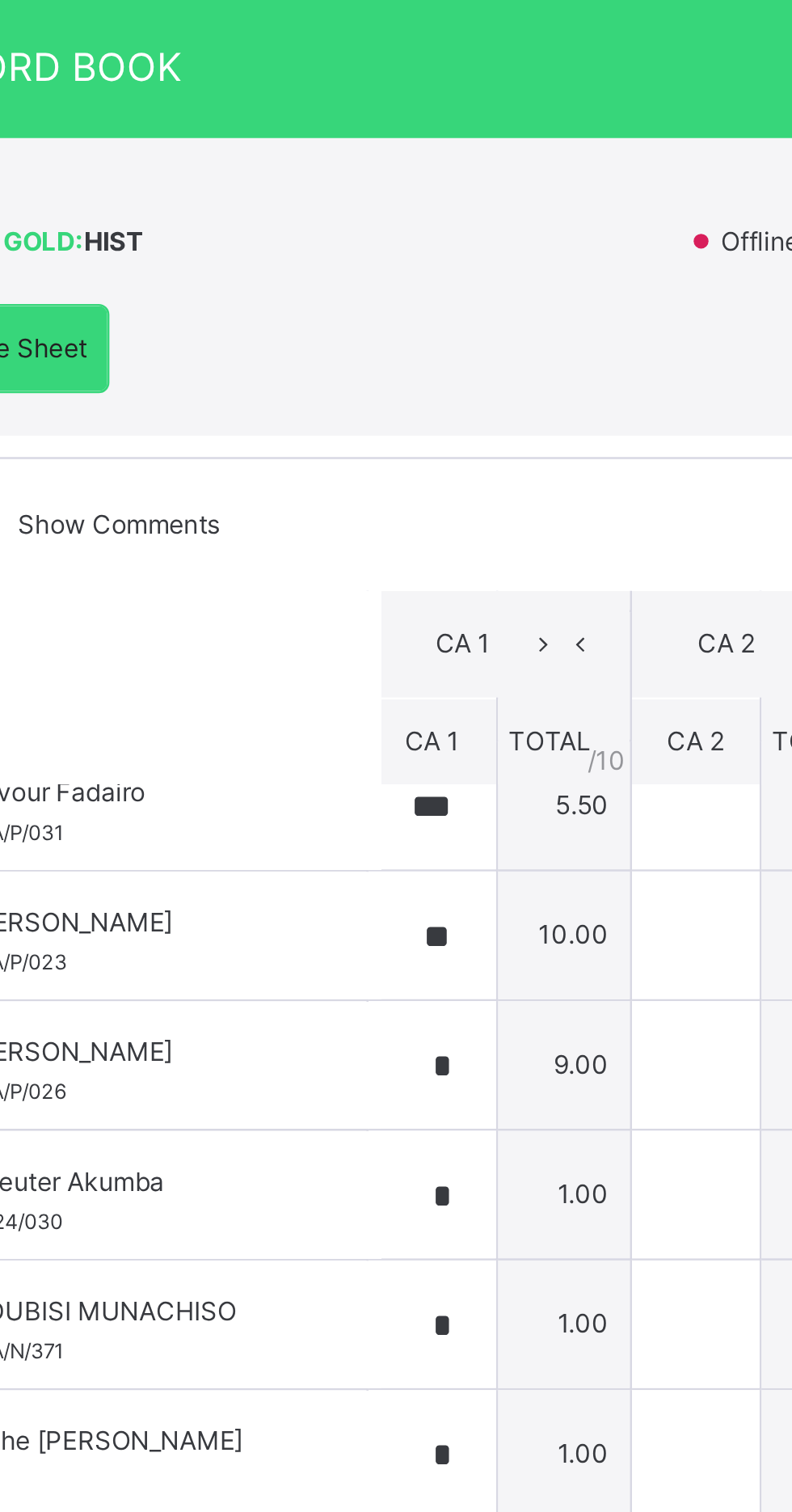
scroll to position [65, 11]
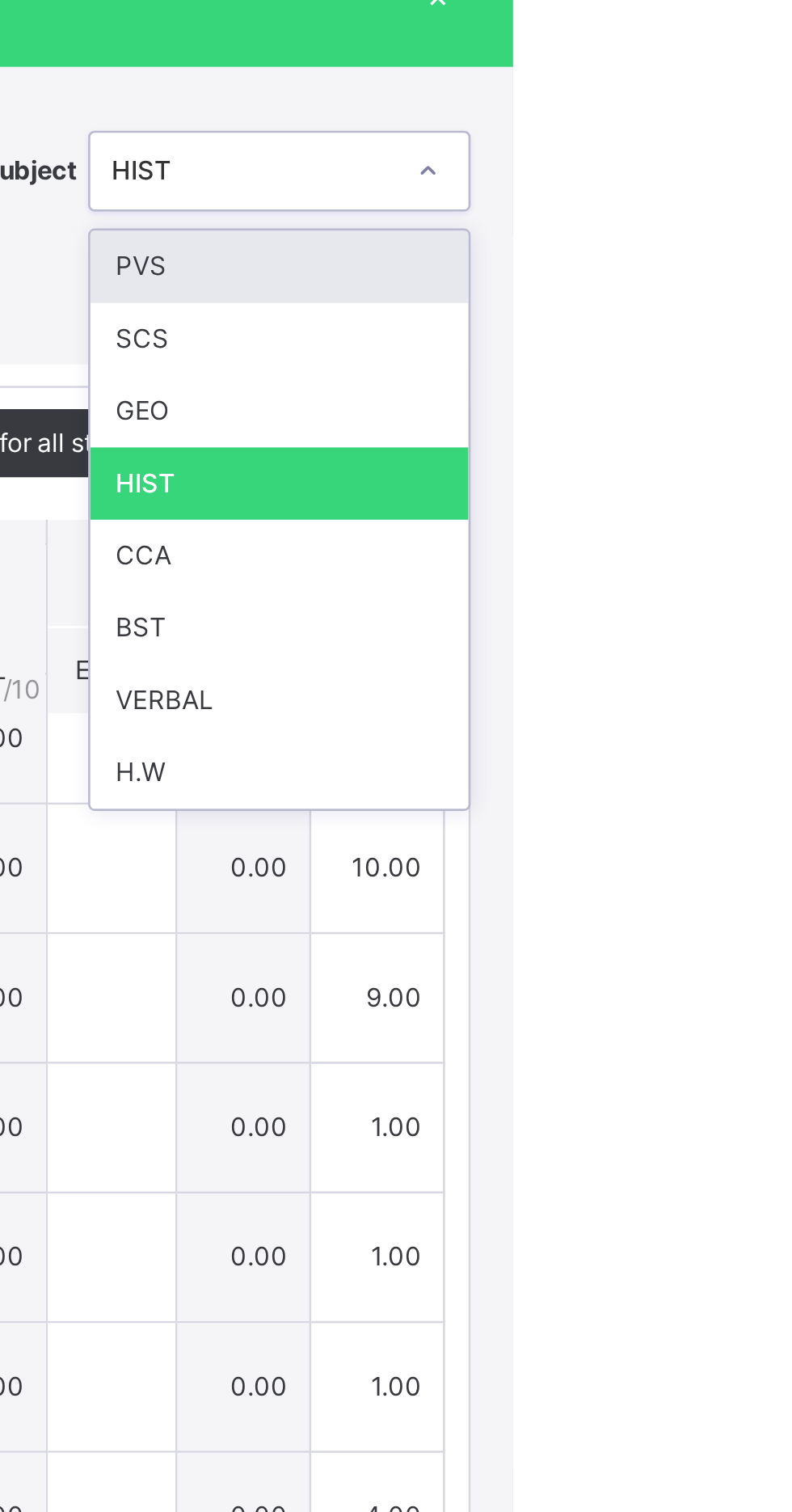
click at [734, 683] on div "CCA" at bounding box center [703, 668] width 144 height 27
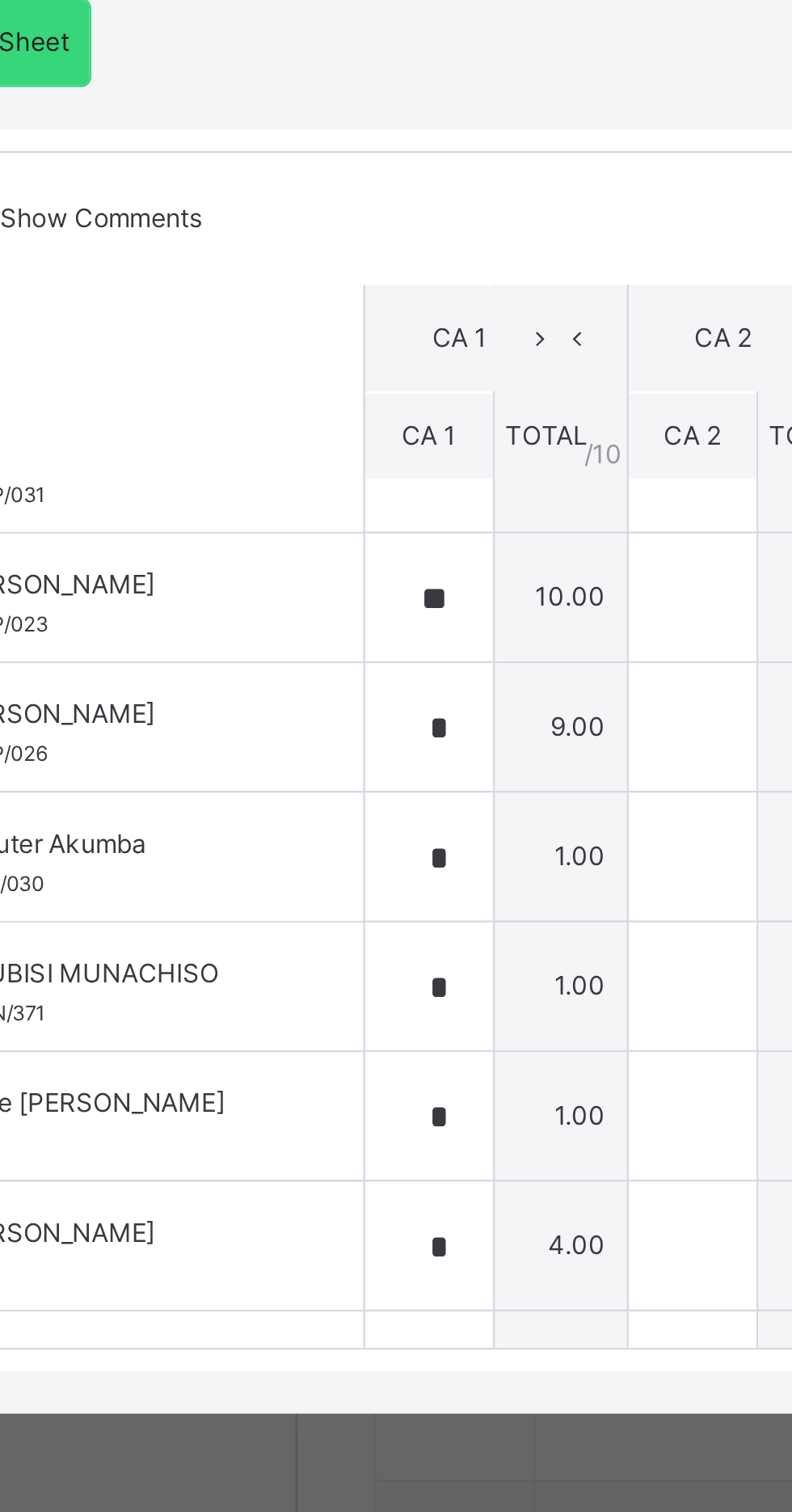
scroll to position [76, 0]
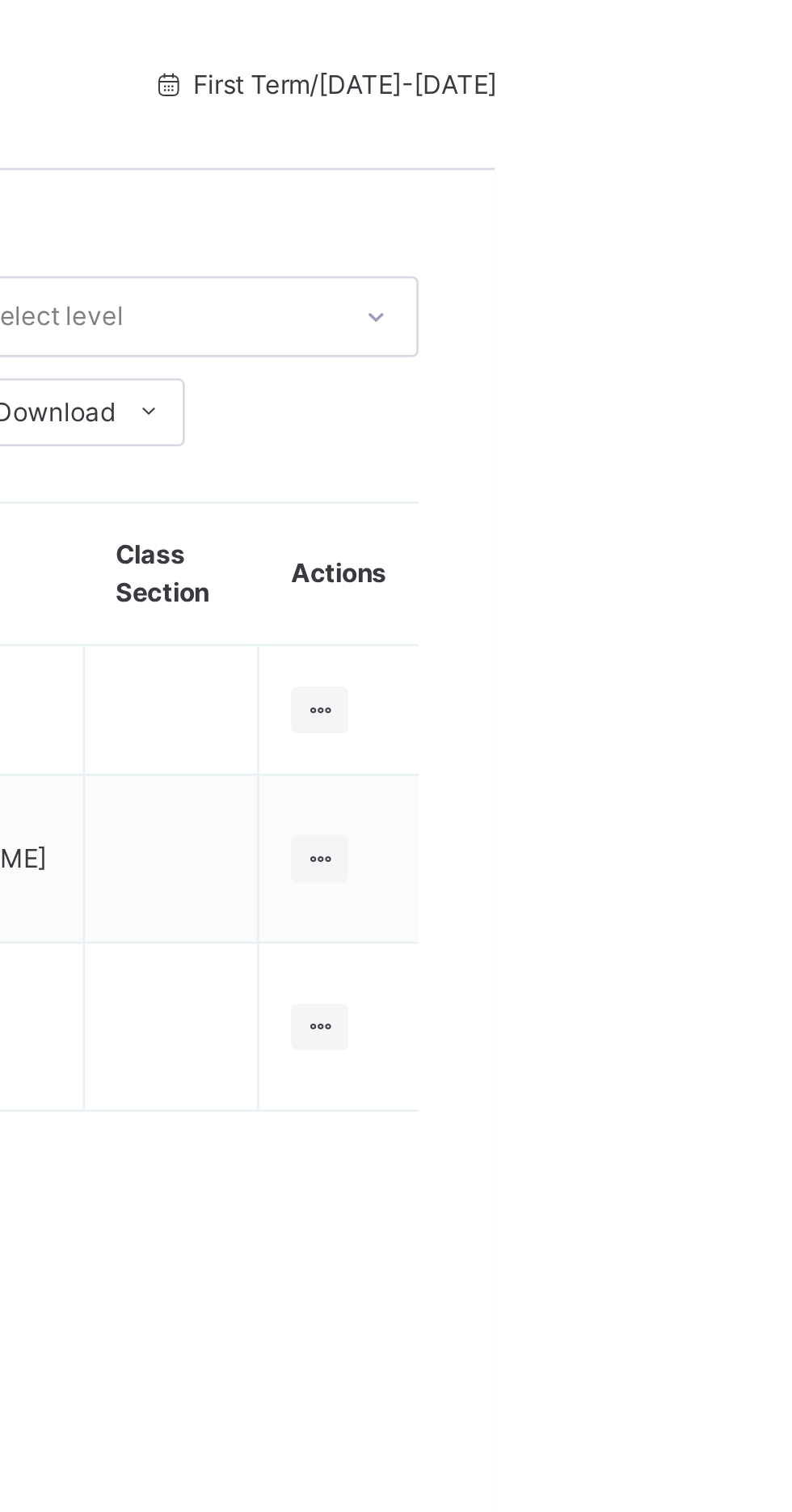
click at [727, 269] on icon at bounding box center [726, 269] width 14 height 12
click at [0, 0] on div "View Class" at bounding box center [0, 0] width 0 height 0
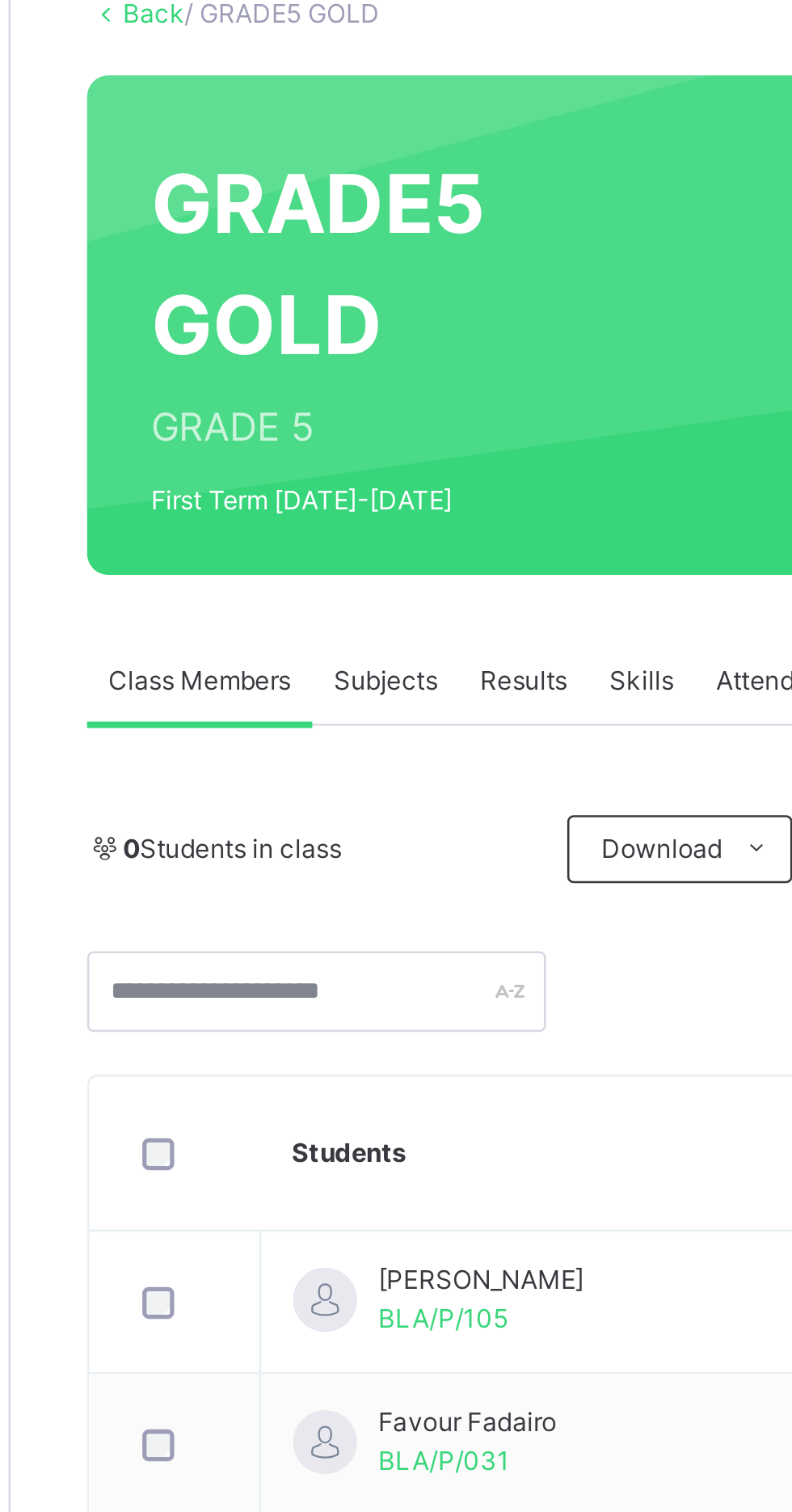
click at [338, 371] on span "Subjects" at bounding box center [337, 366] width 40 height 15
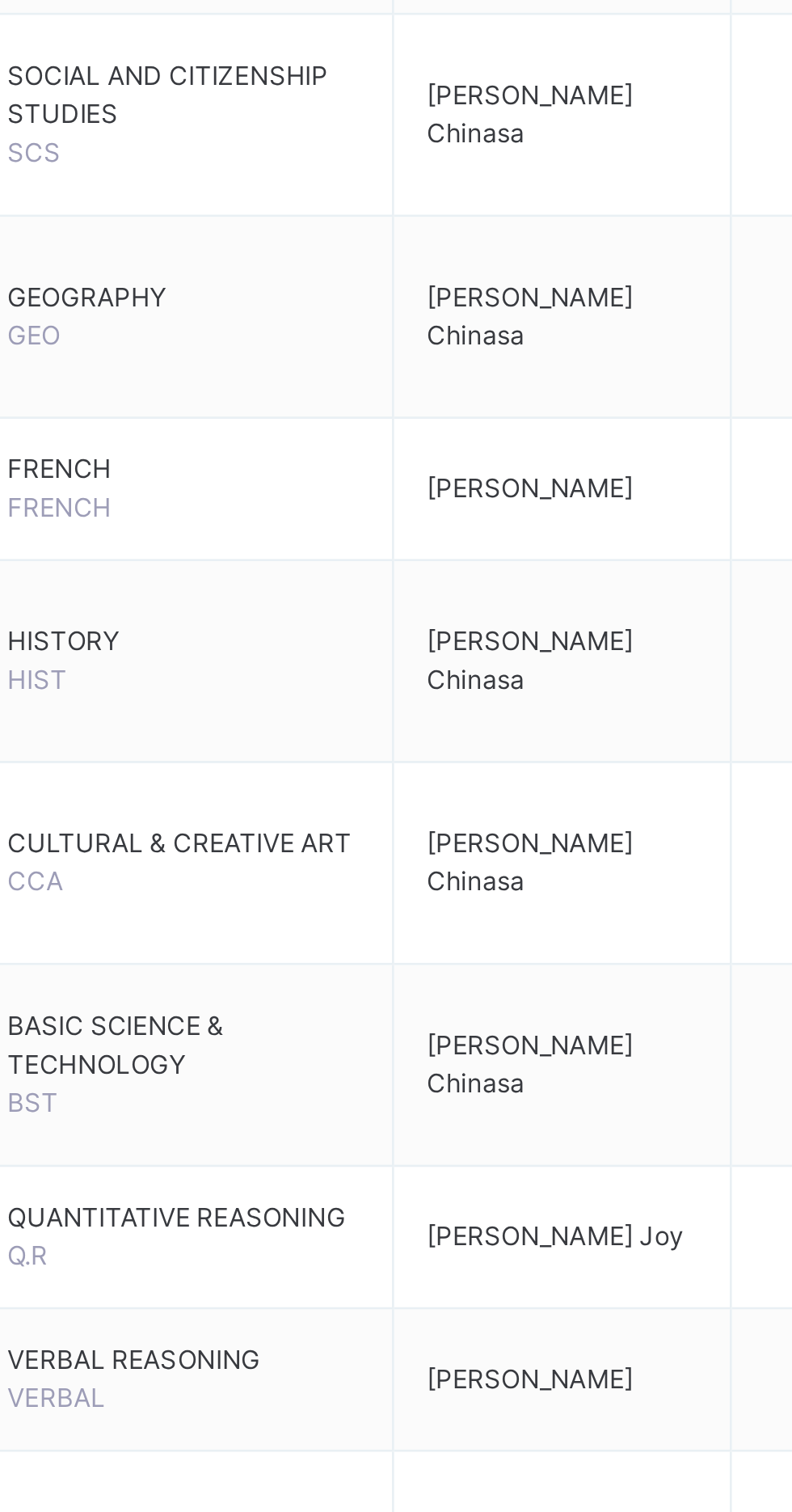
click at [384, 1151] on span "BASIC SCIENCE & TECHNOLOGY" at bounding box center [364, 1141] width 135 height 29
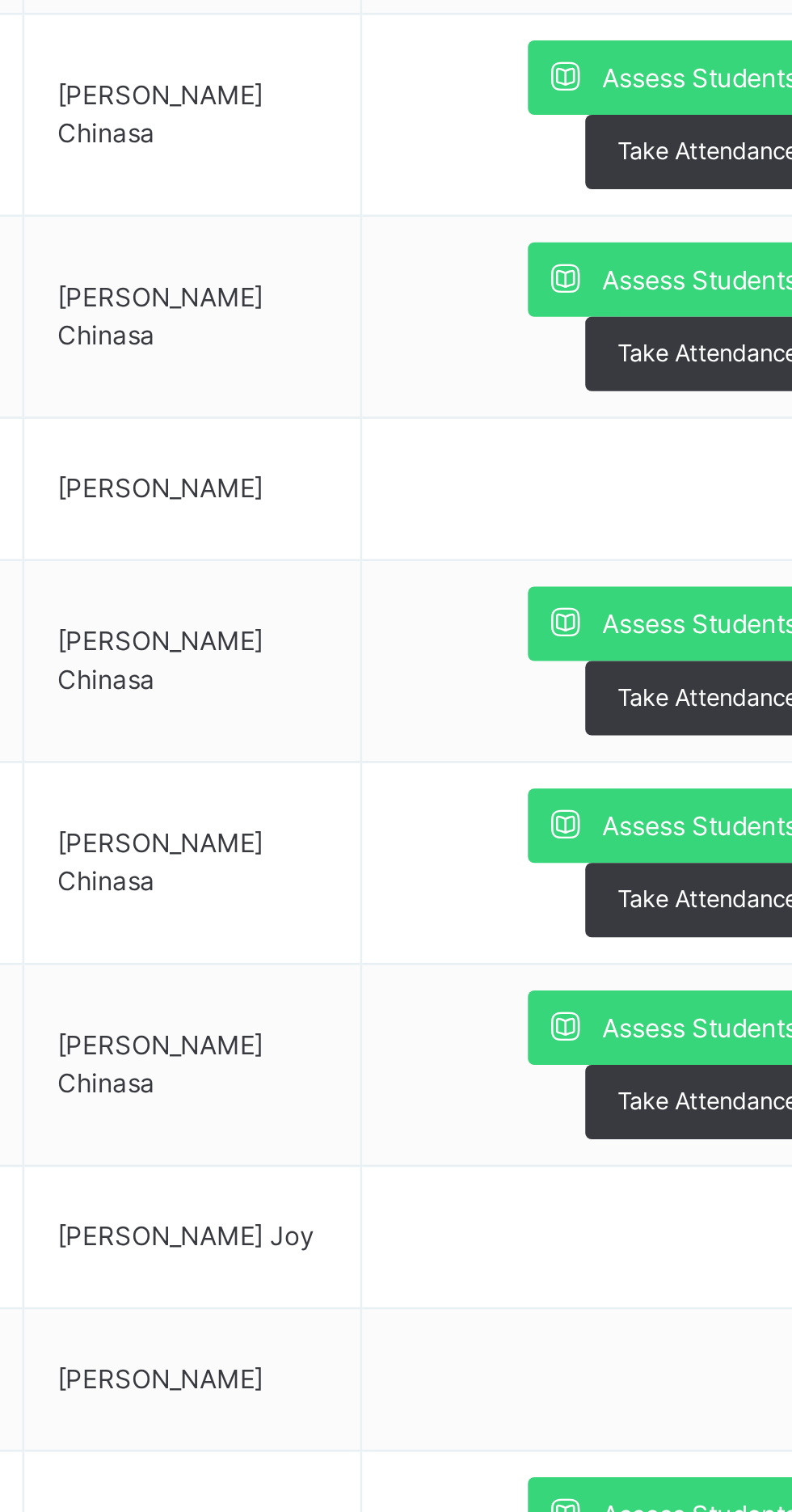
click at [678, 1132] on span "Assess Students" at bounding box center [700, 1134] width 74 height 15
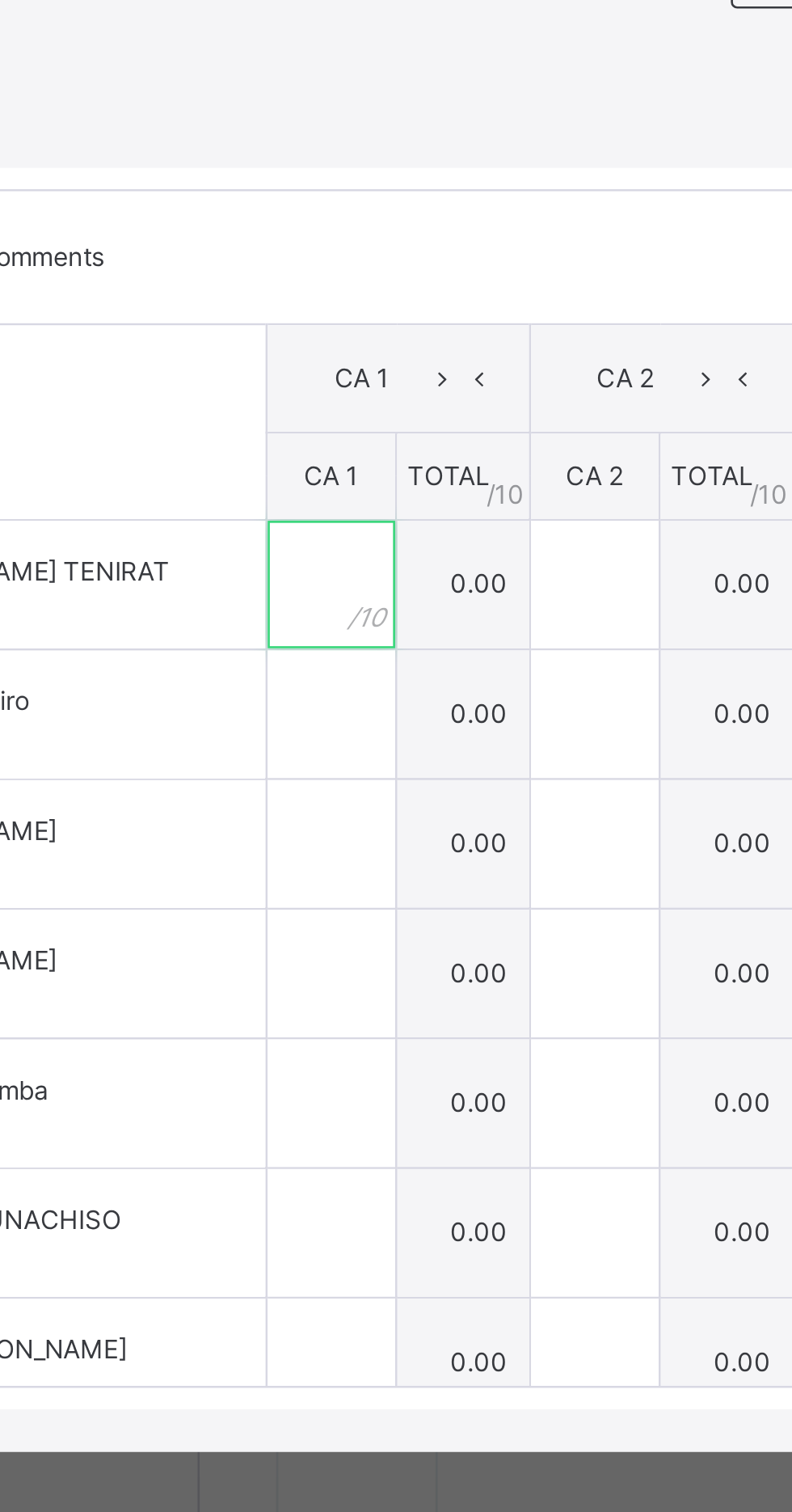
click at [268, 778] on input "text" at bounding box center [244, 754] width 49 height 49
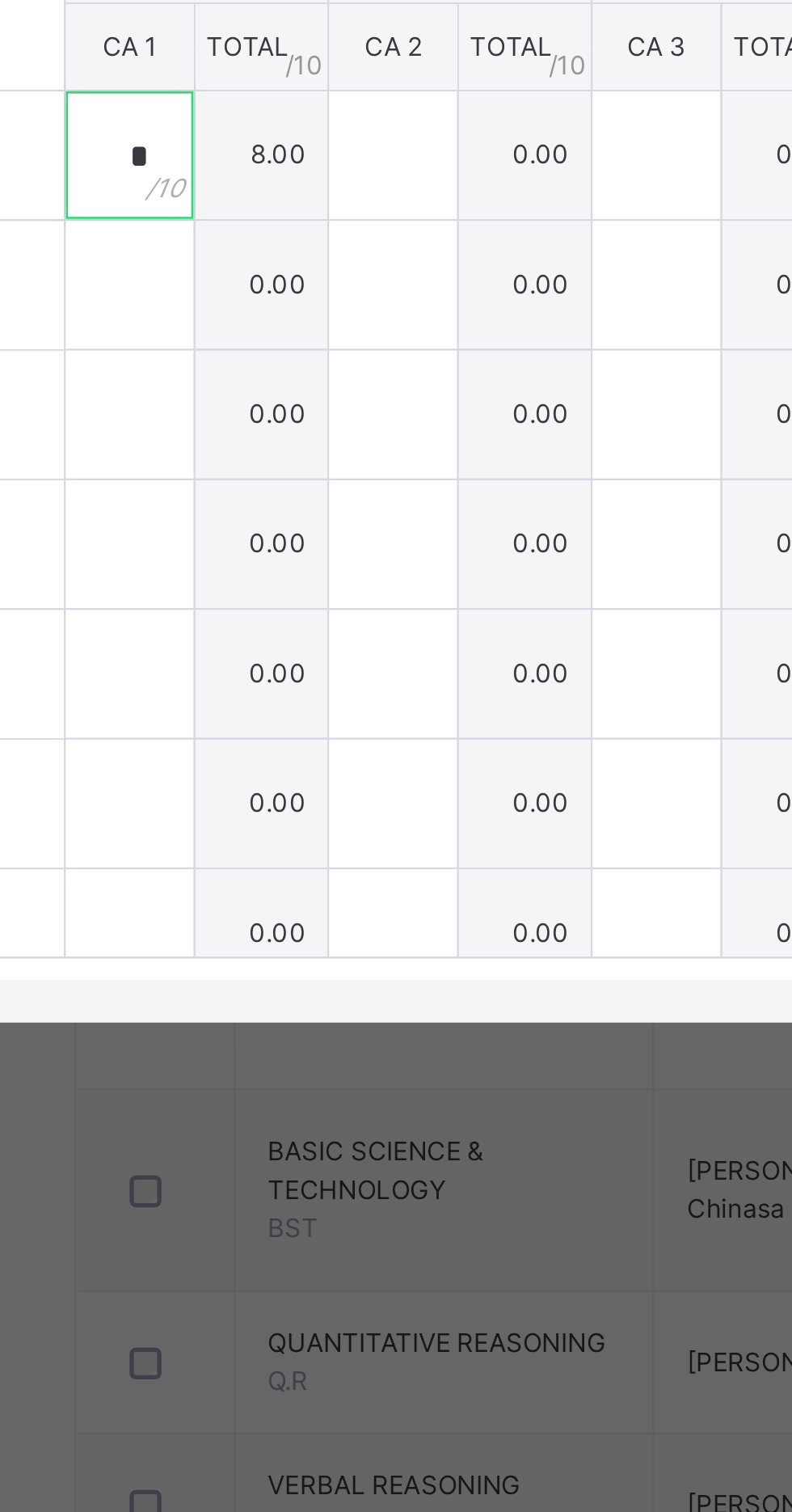
type input "*"
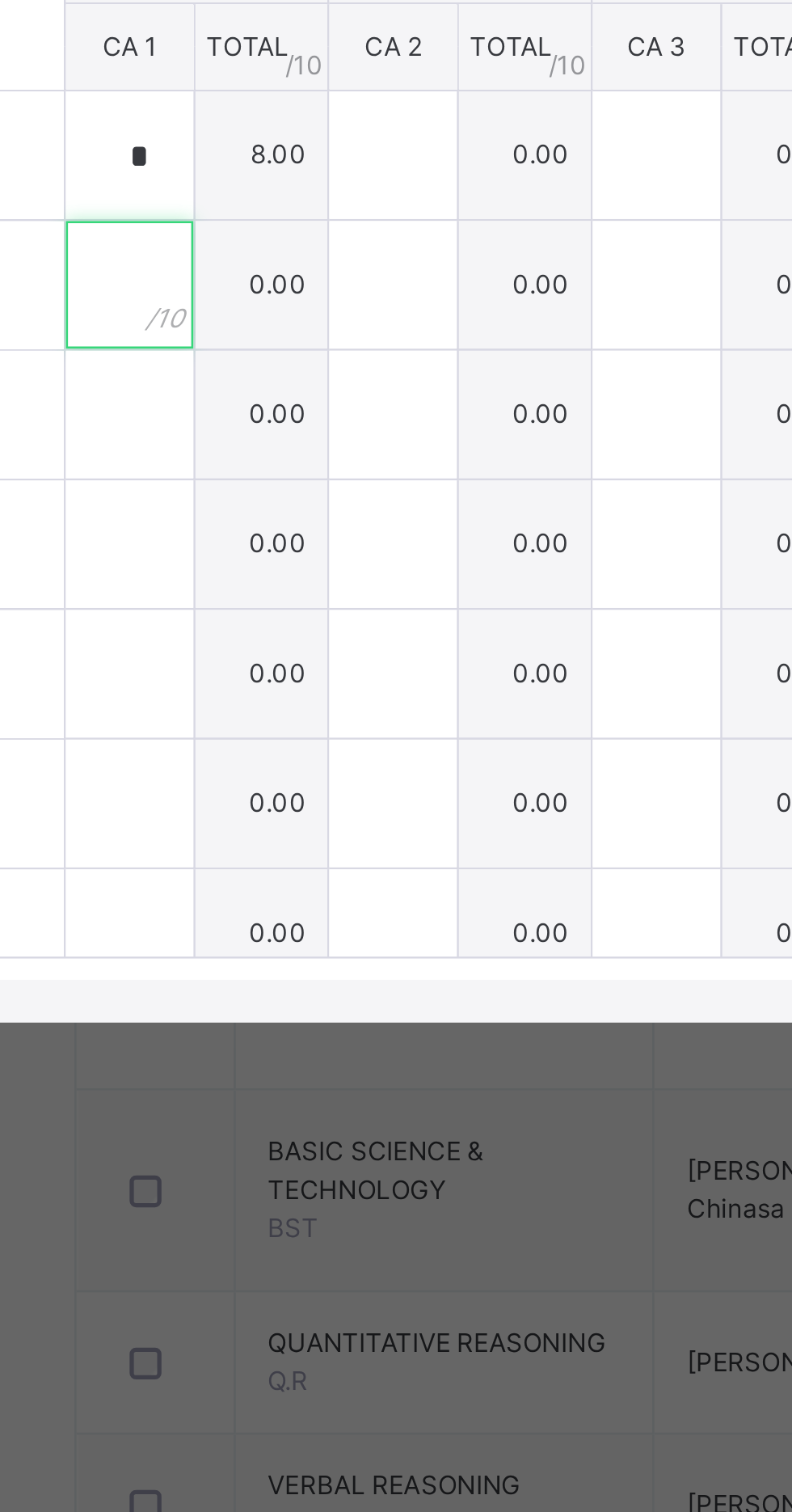
click at [268, 828] on div at bounding box center [244, 804] width 49 height 49
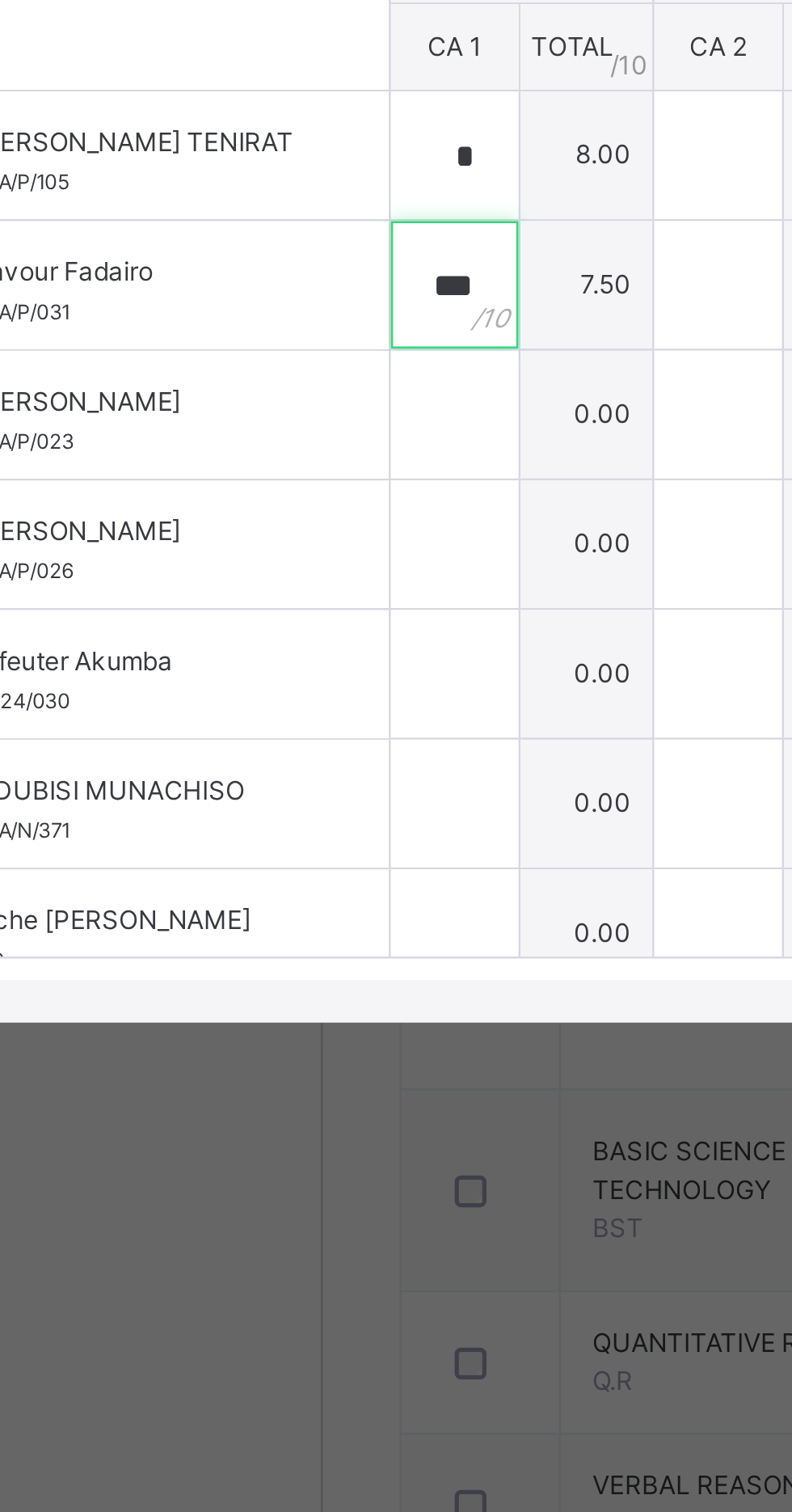
type input "***"
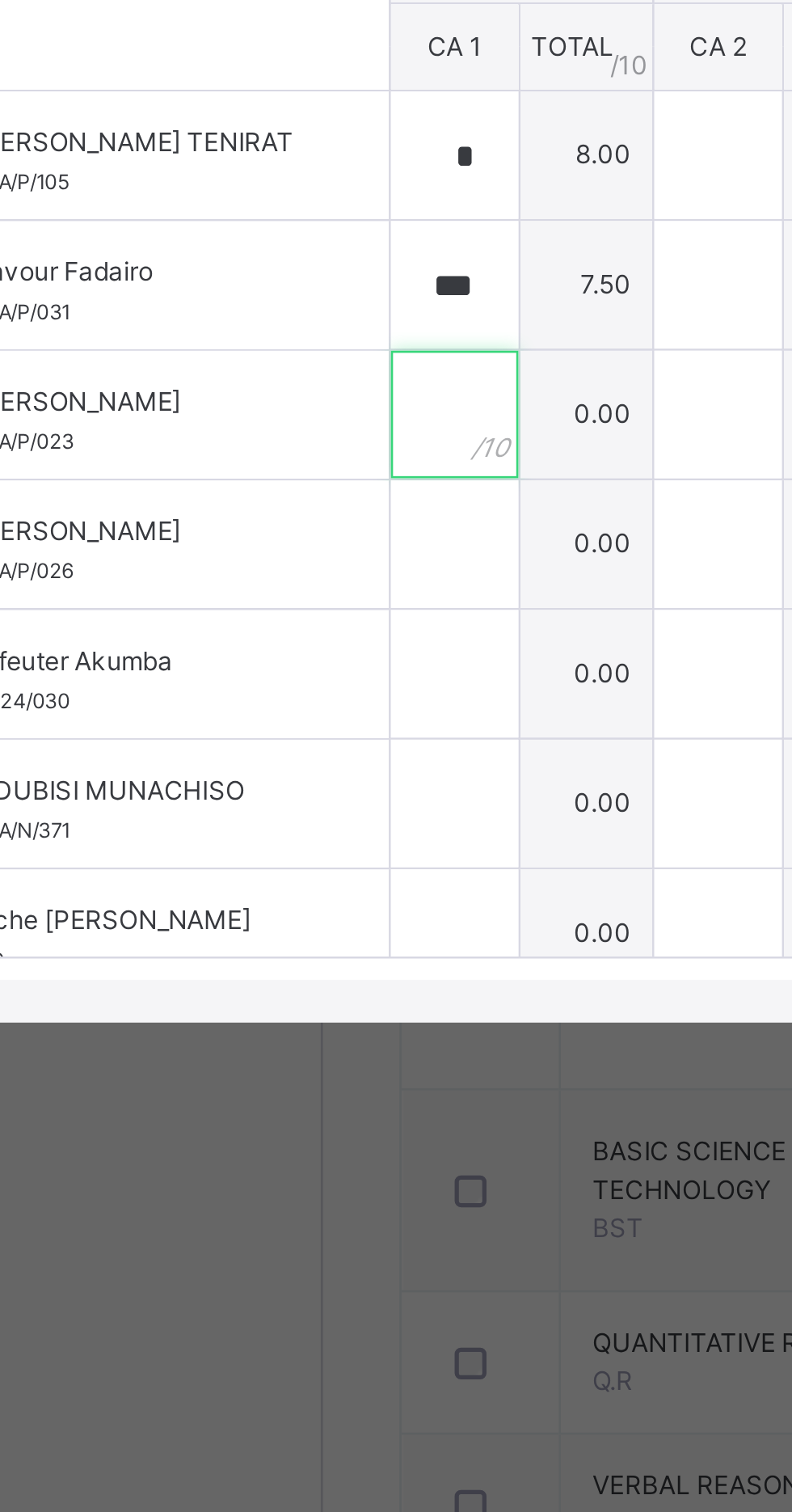
click at [268, 877] on input "text" at bounding box center [244, 854] width 49 height 49
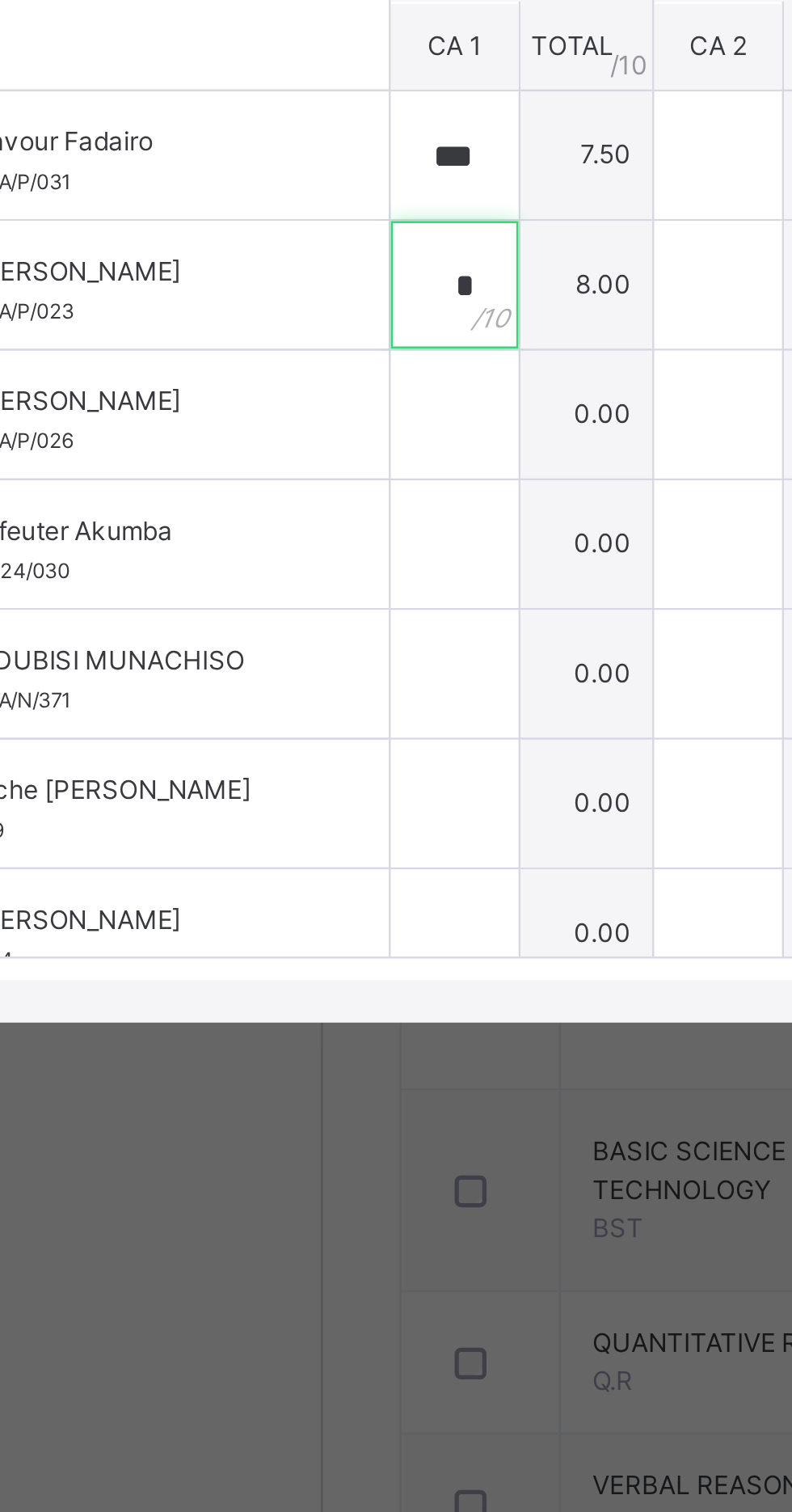
scroll to position [68, 0]
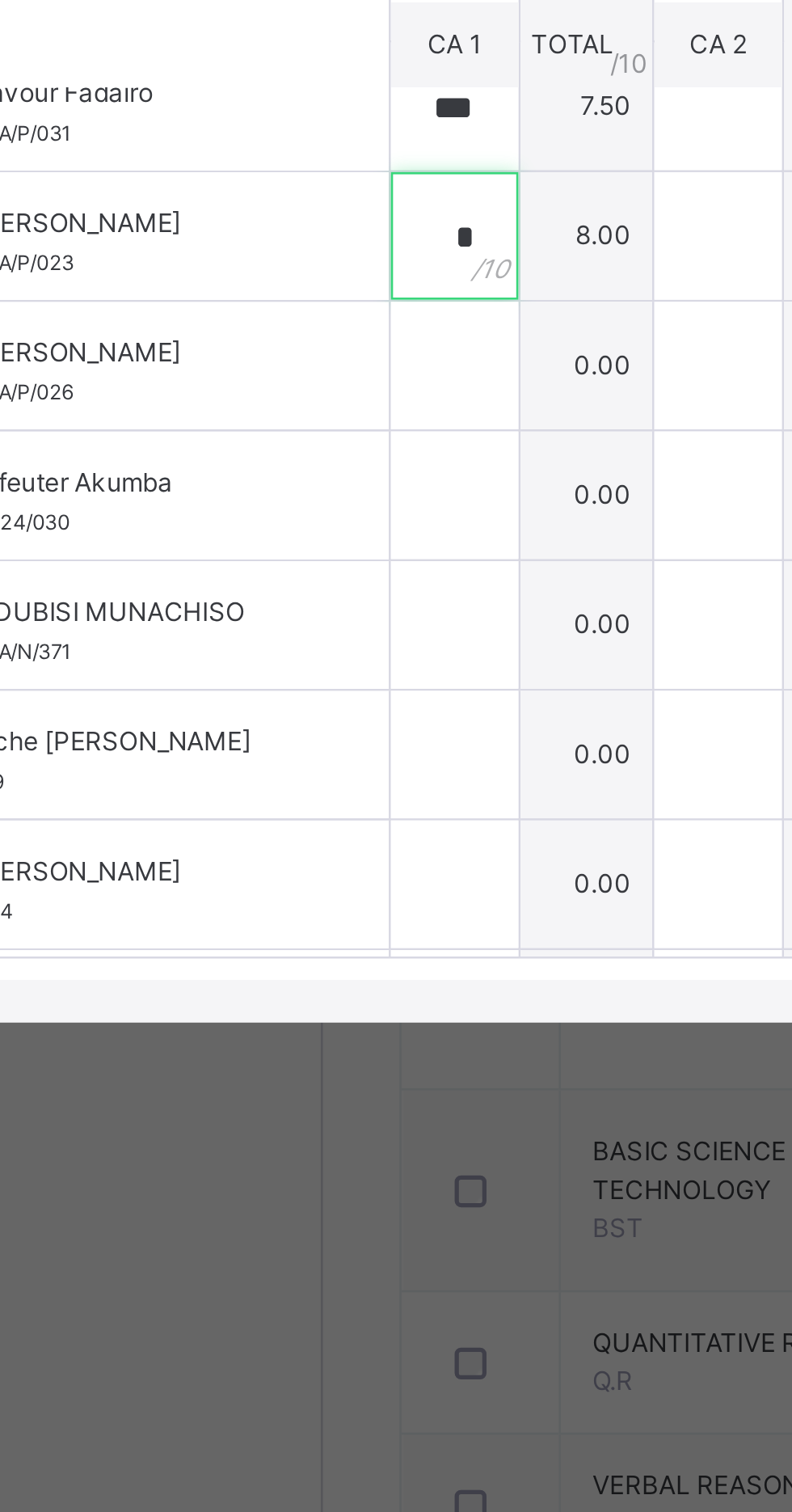
type input "*"
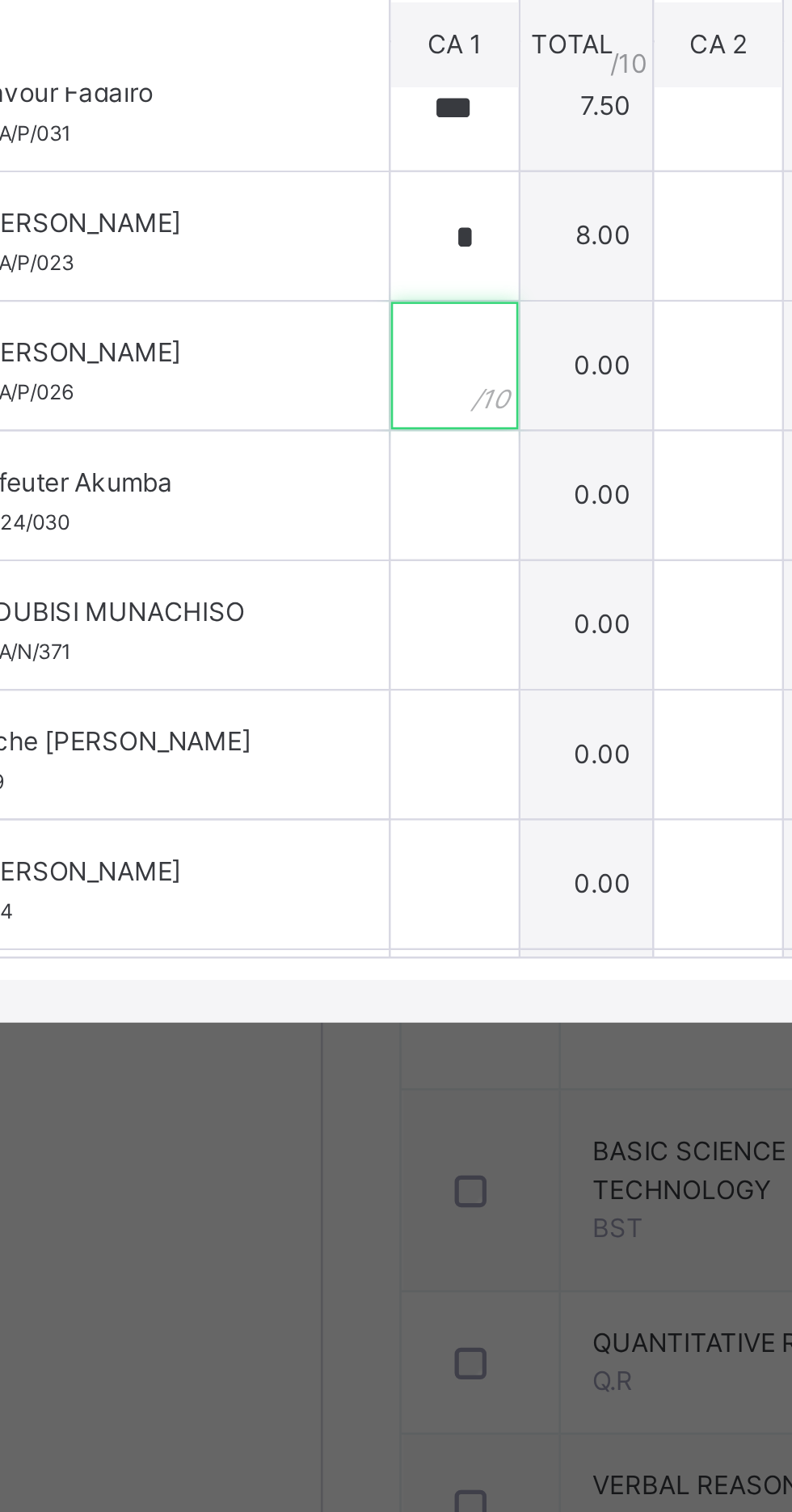
click at [268, 858] on input "text" at bounding box center [244, 834] width 49 height 49
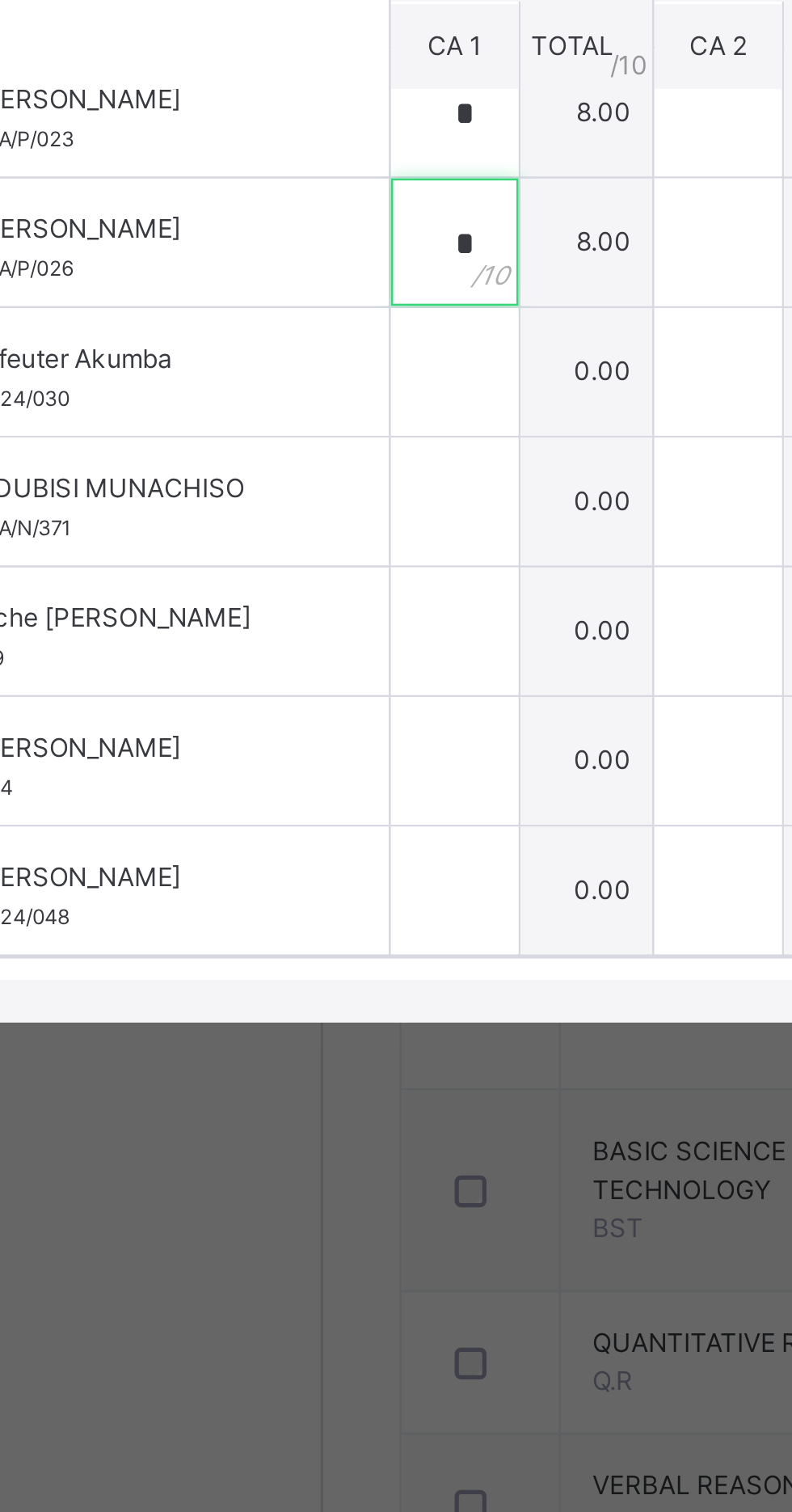
type input "*"
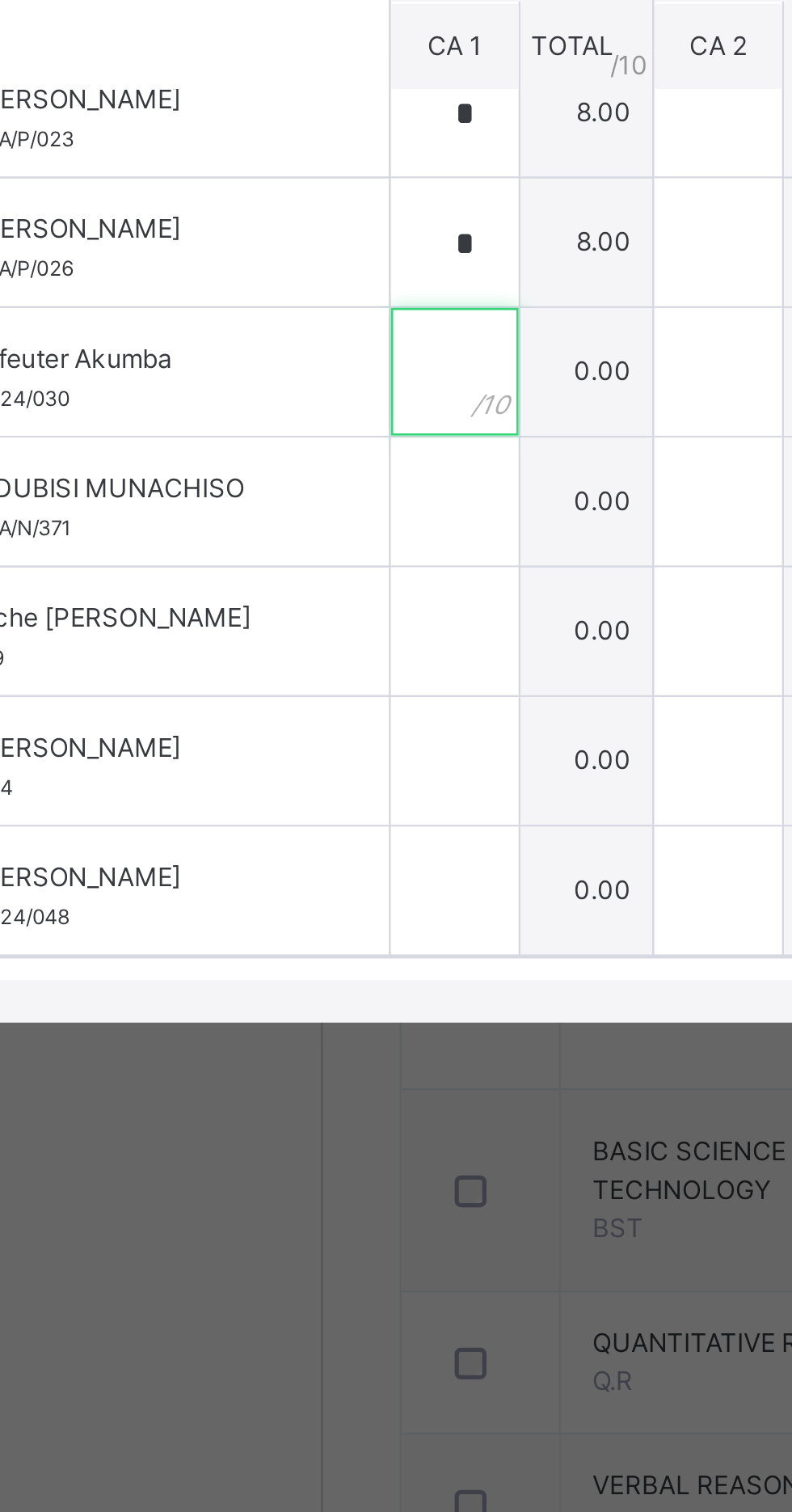
click at [268, 861] on input "text" at bounding box center [244, 837] width 49 height 49
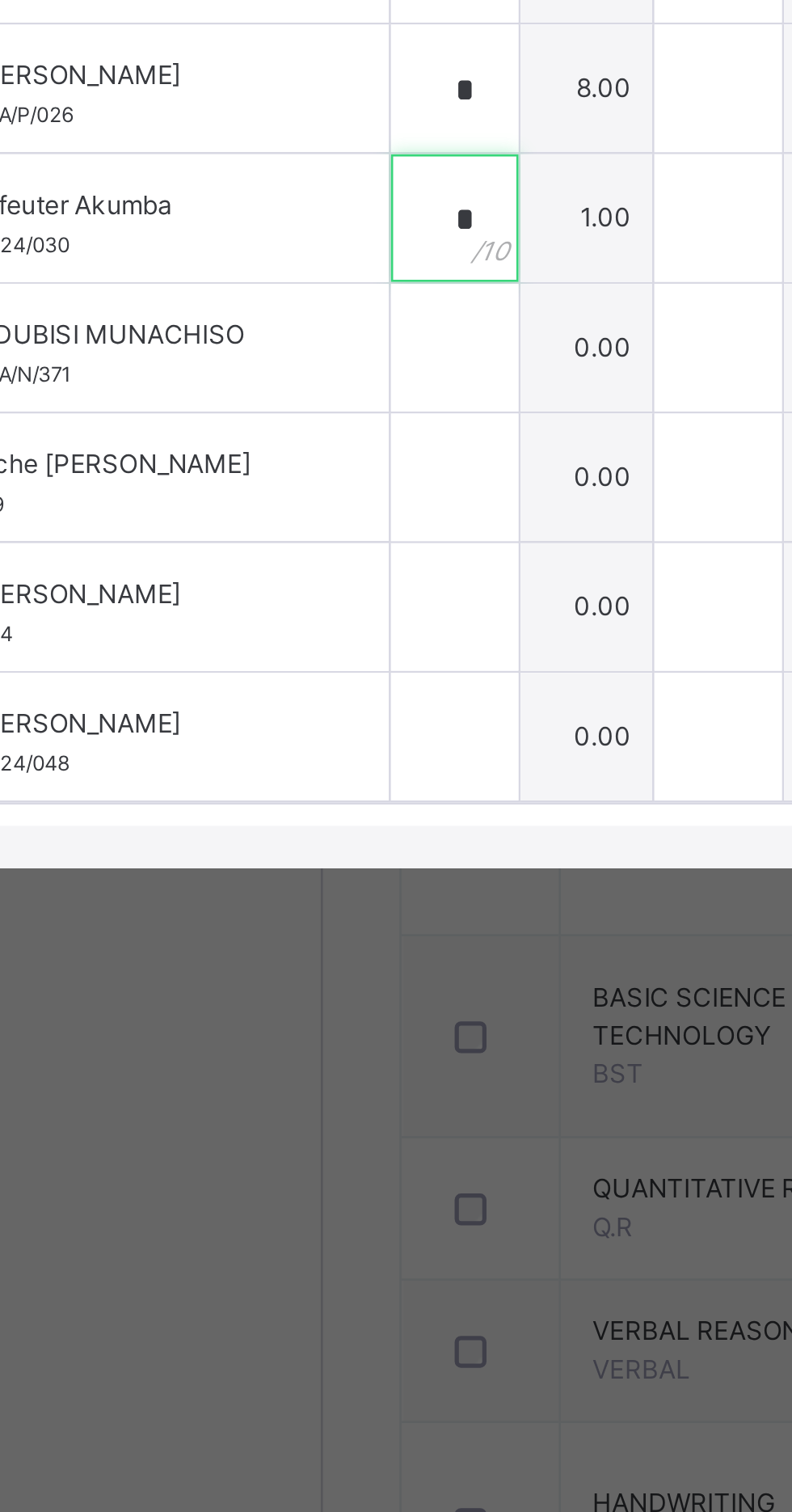
type input "*"
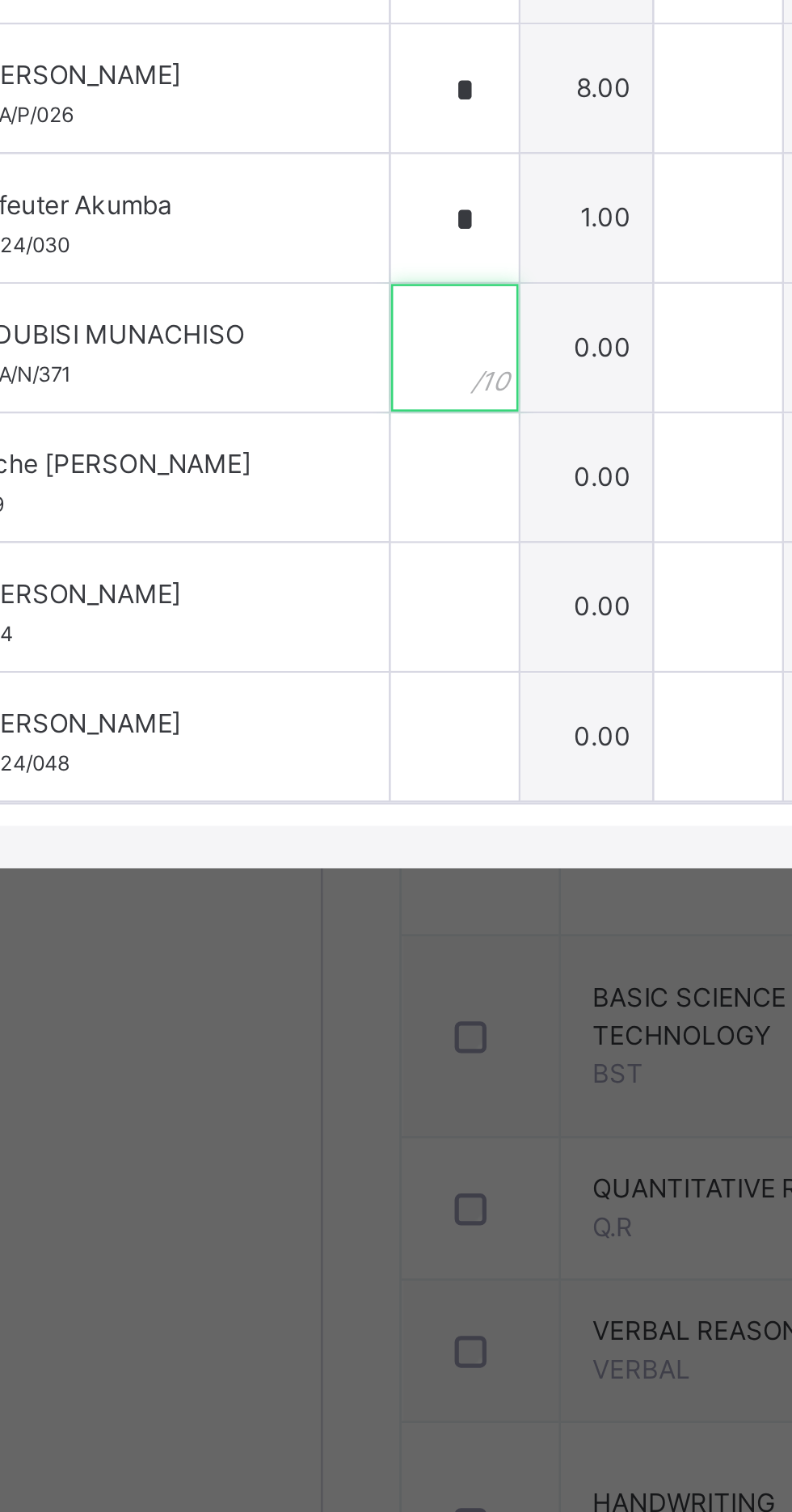
click at [268, 910] on input "text" at bounding box center [244, 887] width 49 height 49
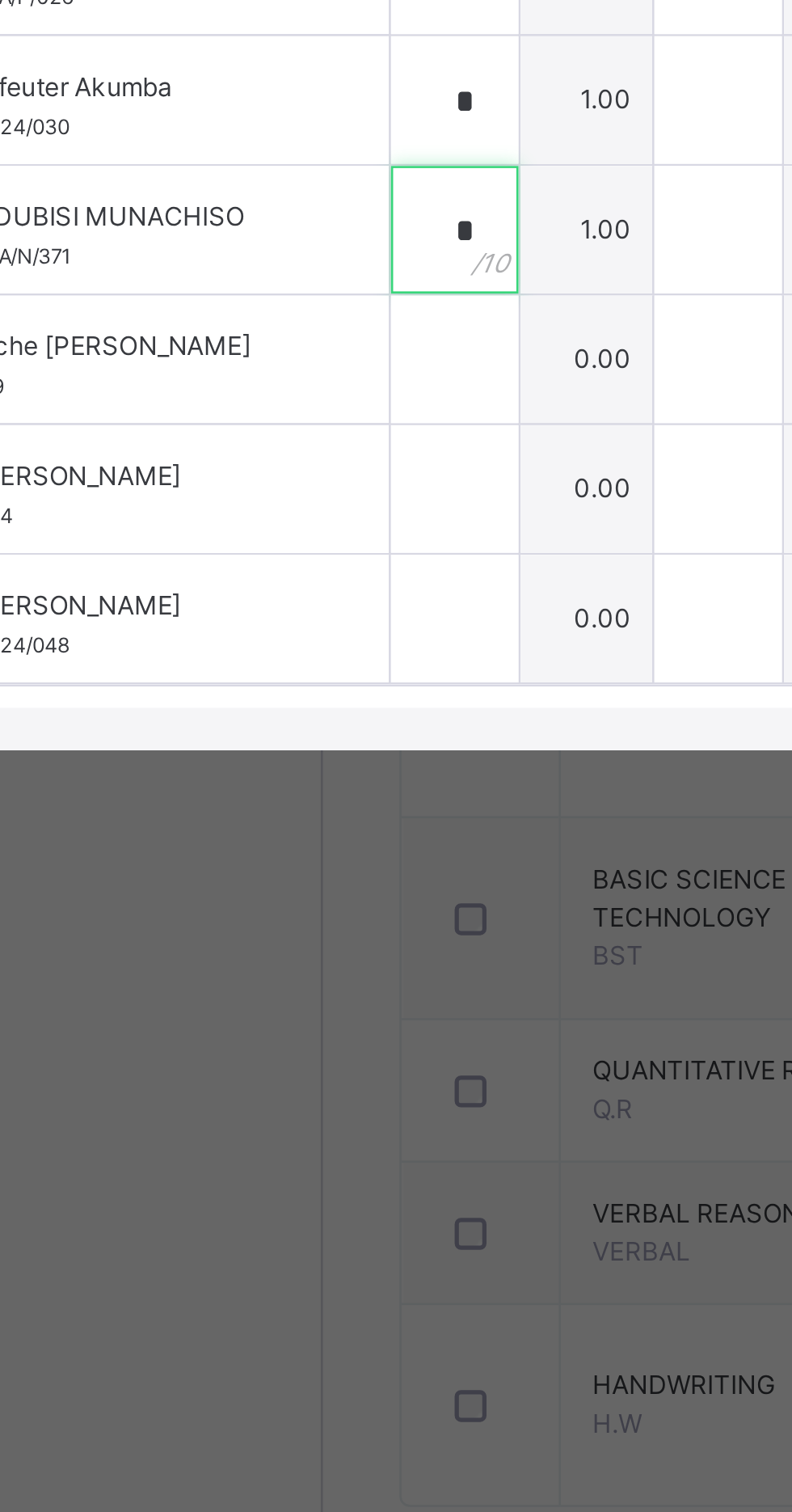
type input "*"
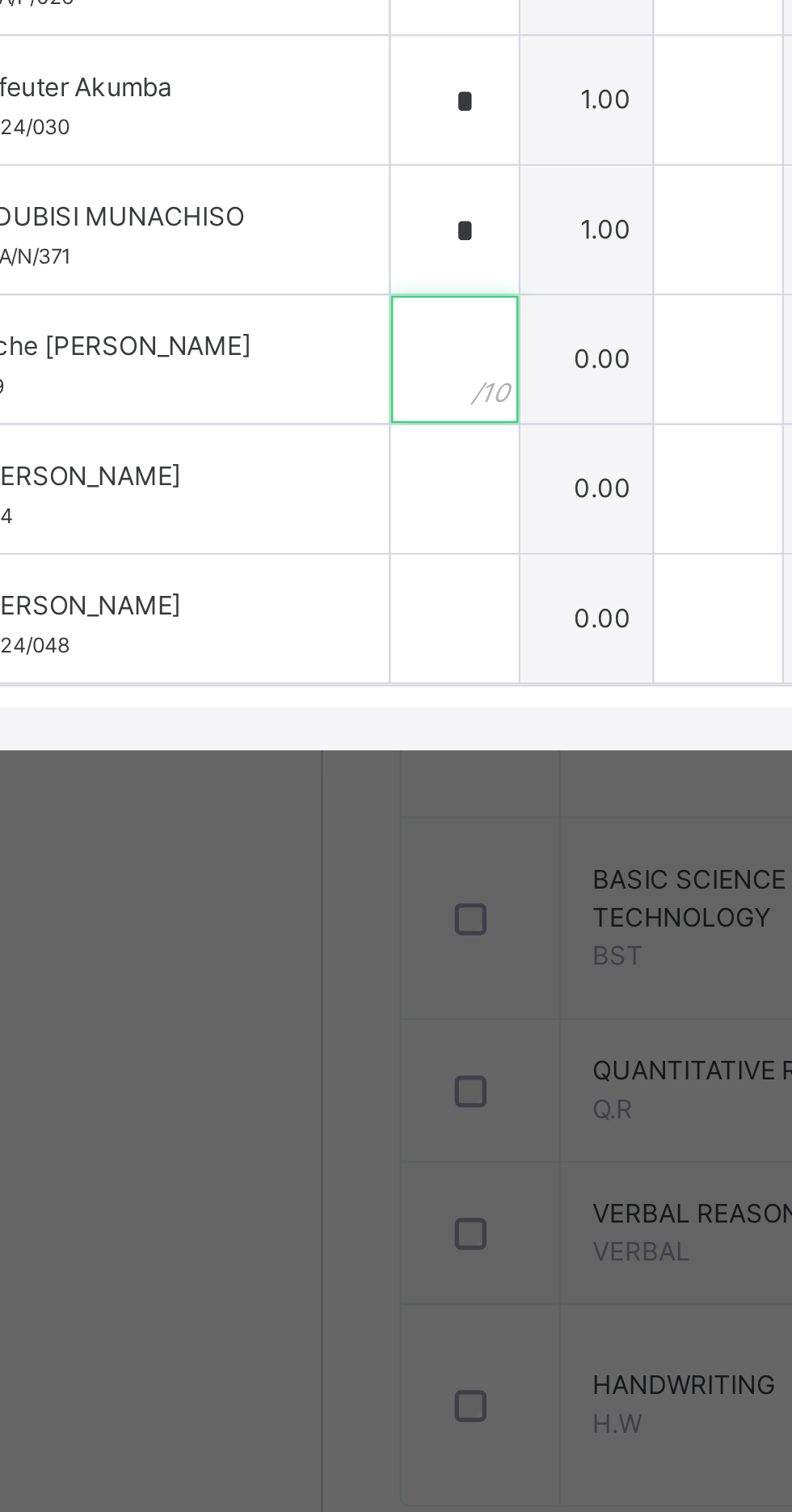
click at [268, 960] on input "text" at bounding box center [244, 935] width 49 height 49
type input "***"
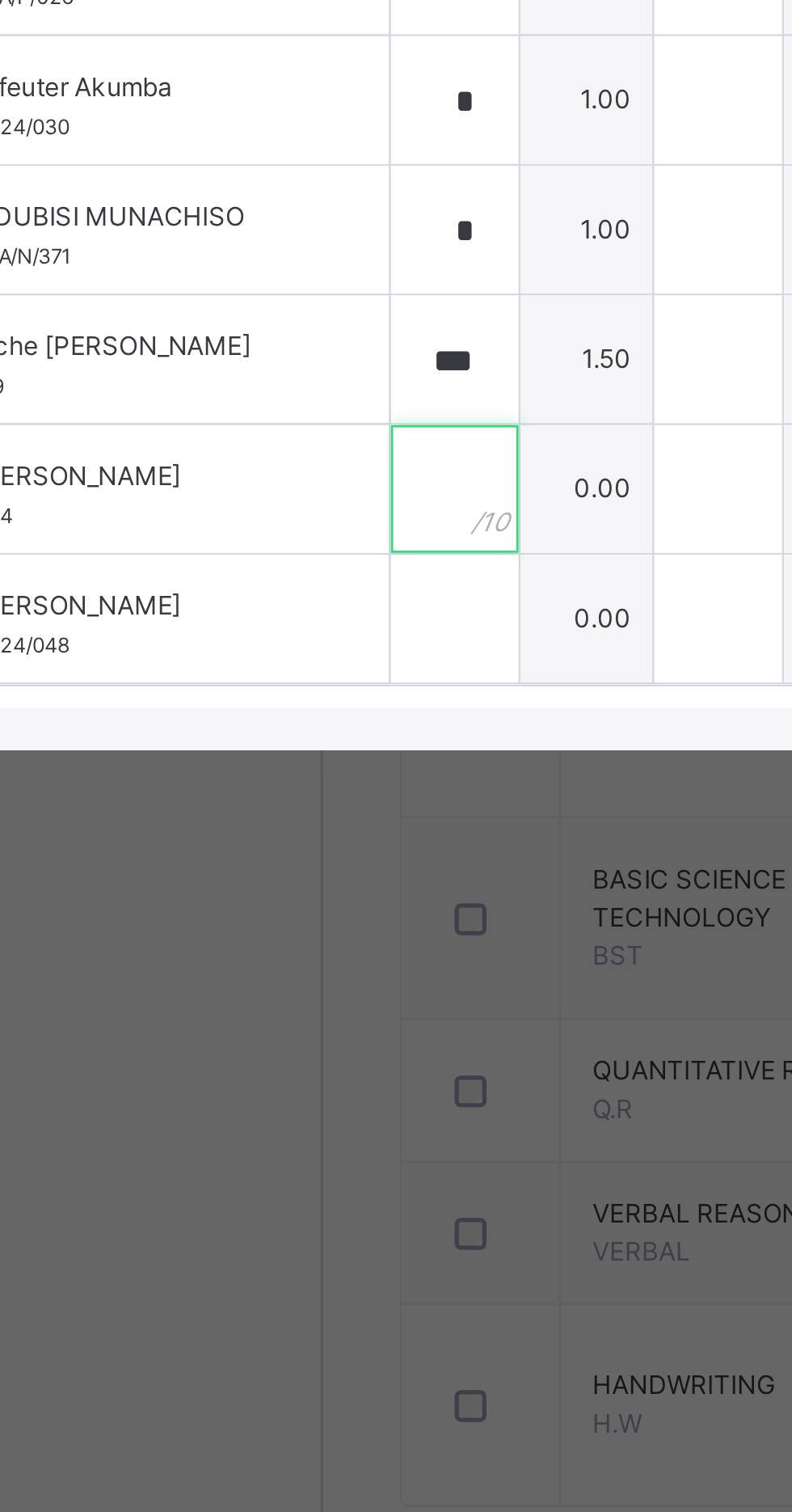
click at [268, 1009] on input "text" at bounding box center [244, 985] width 49 height 49
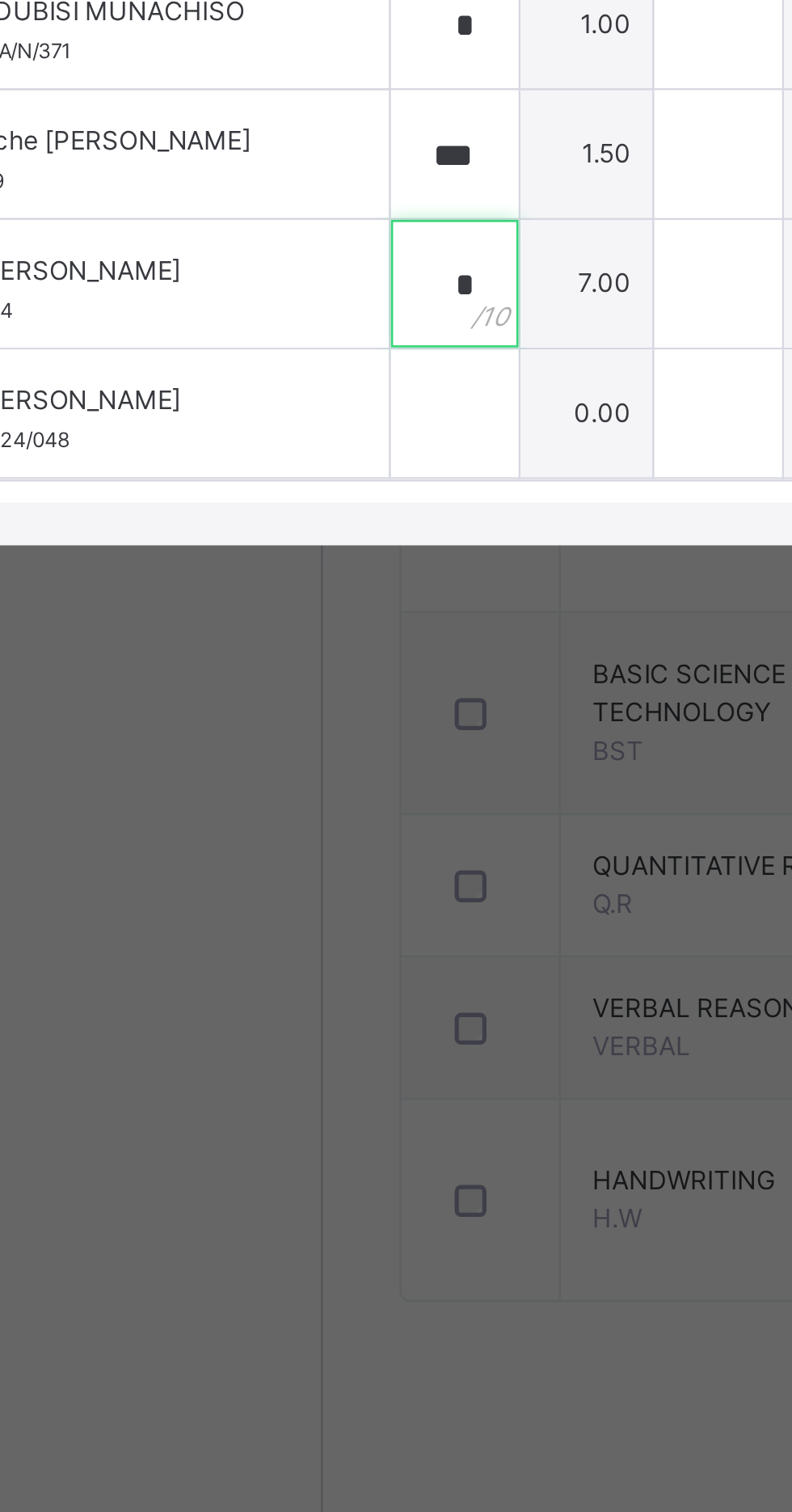
type input "*"
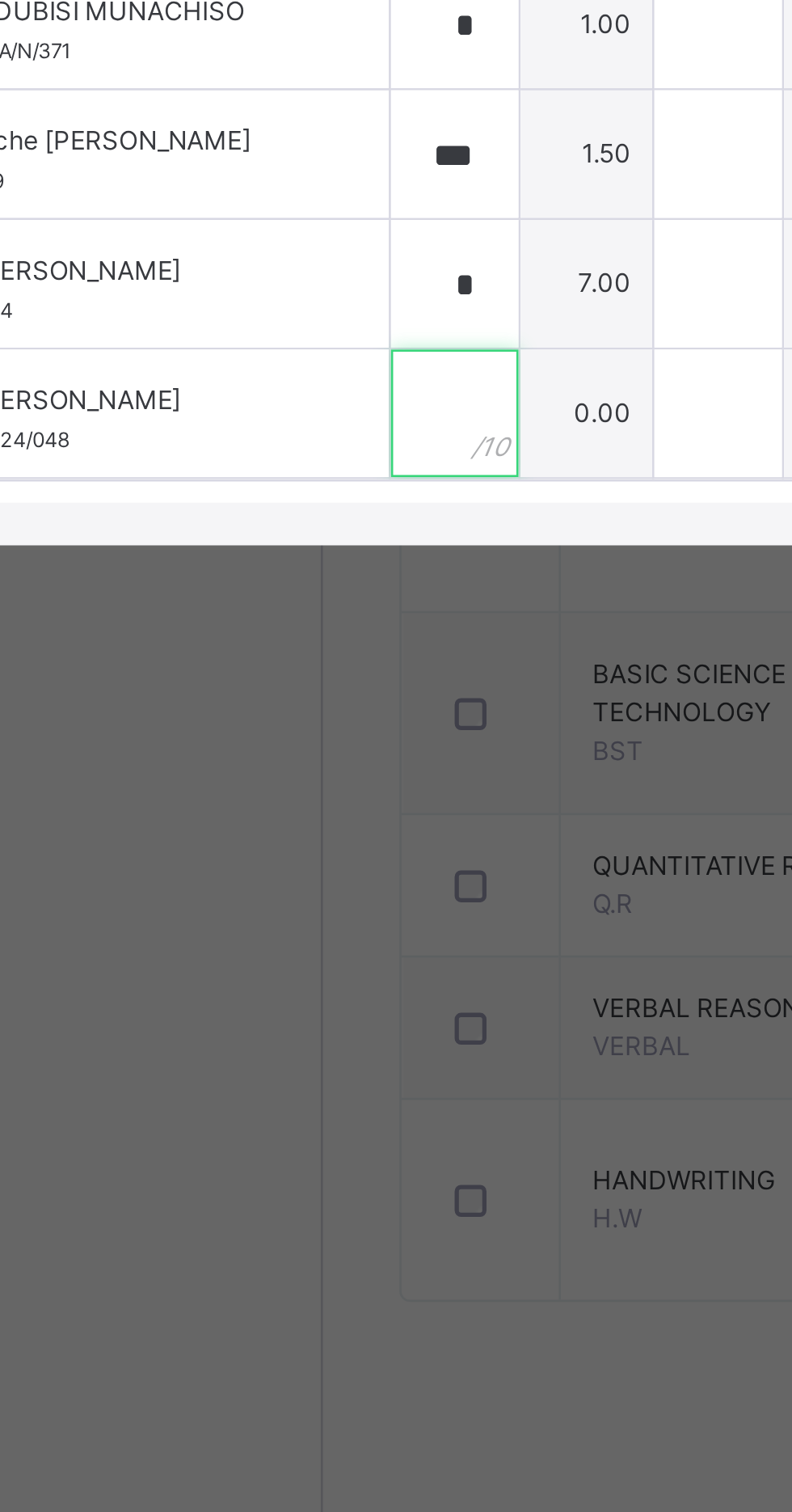
click at [268, 1058] on input "text" at bounding box center [244, 1034] width 49 height 49
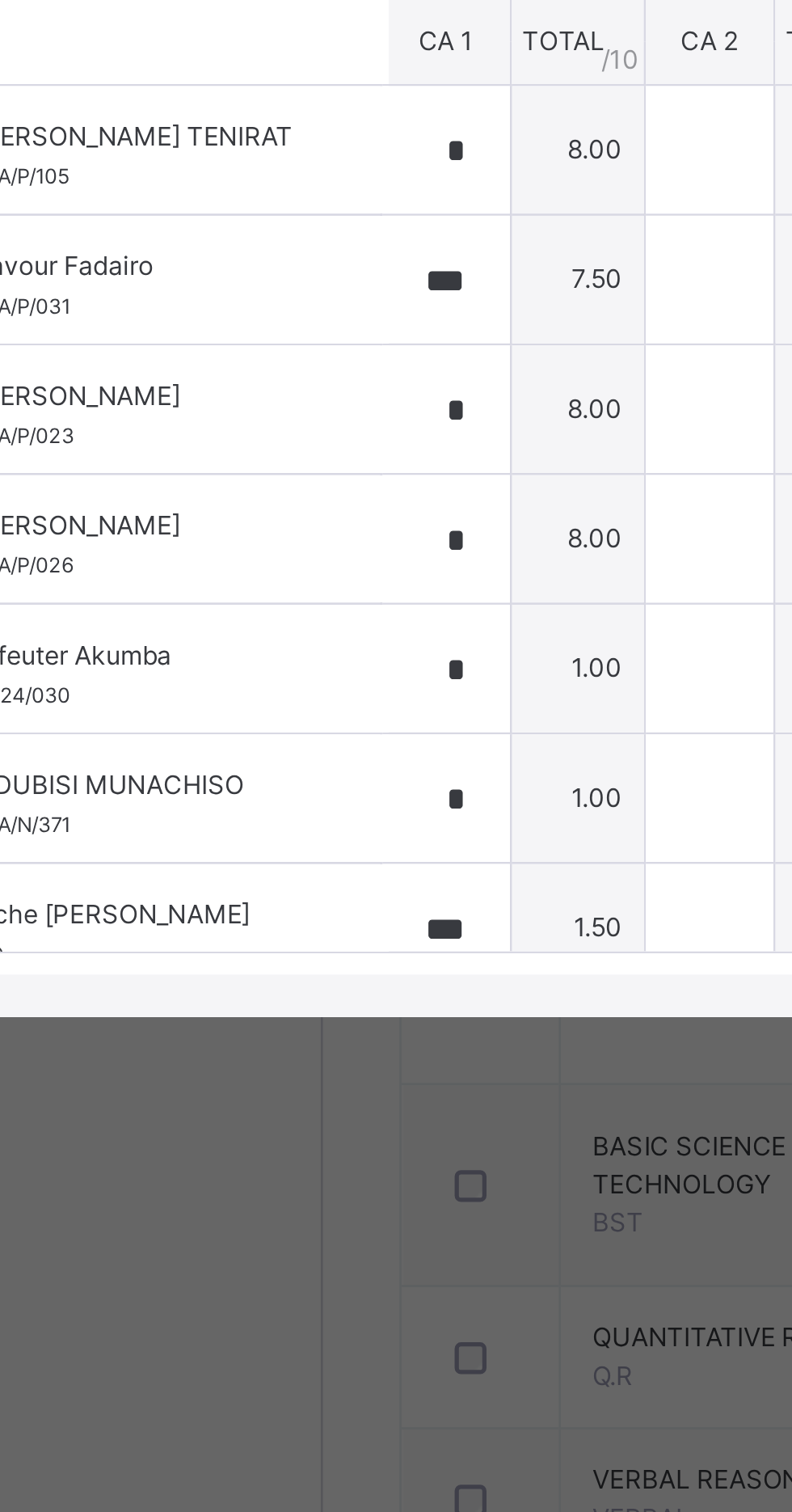
scroll to position [0, 11]
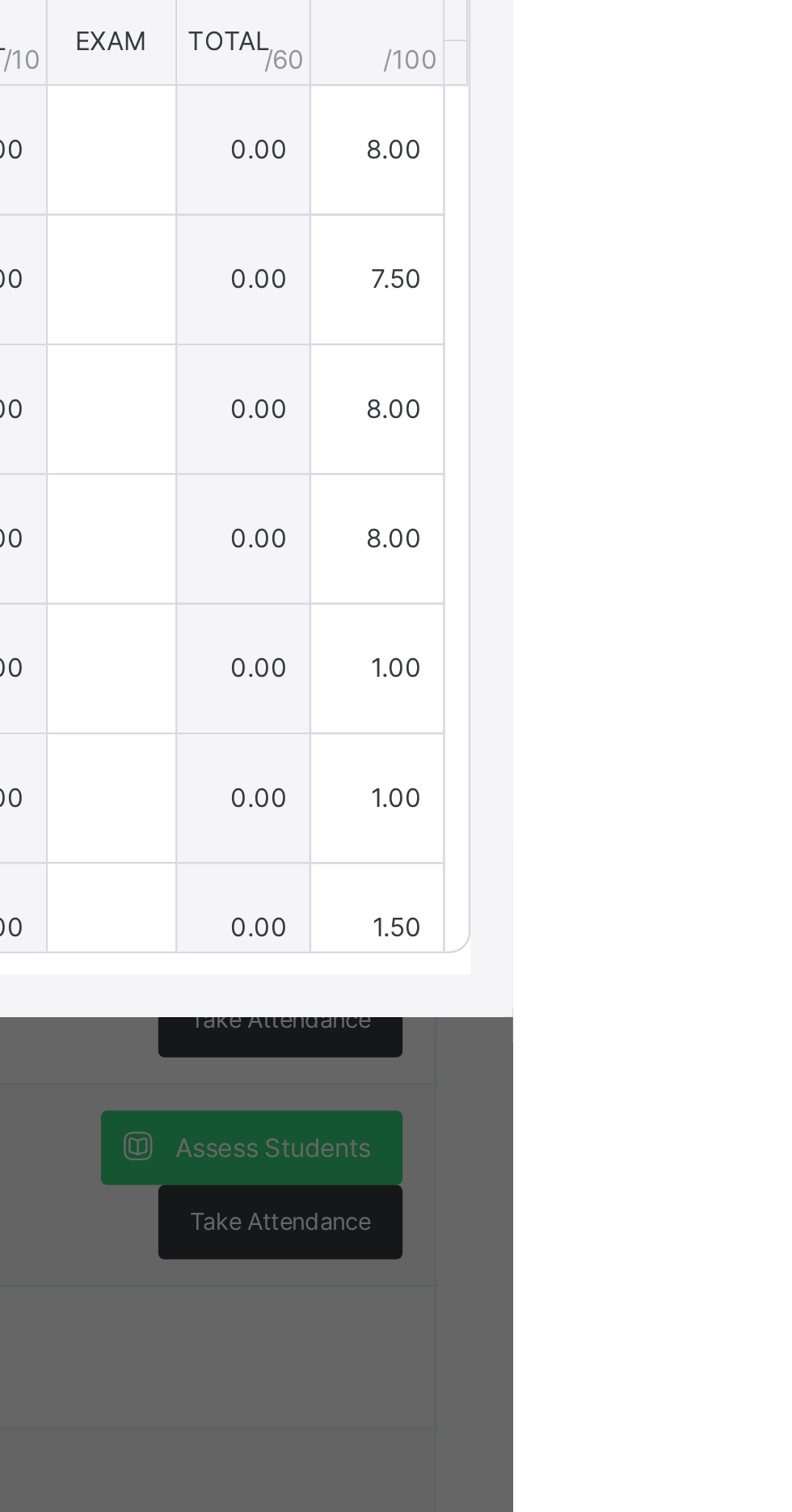
type input "*"
click at [747, 633] on span "Save Entries" at bounding box center [719, 625] width 57 height 15
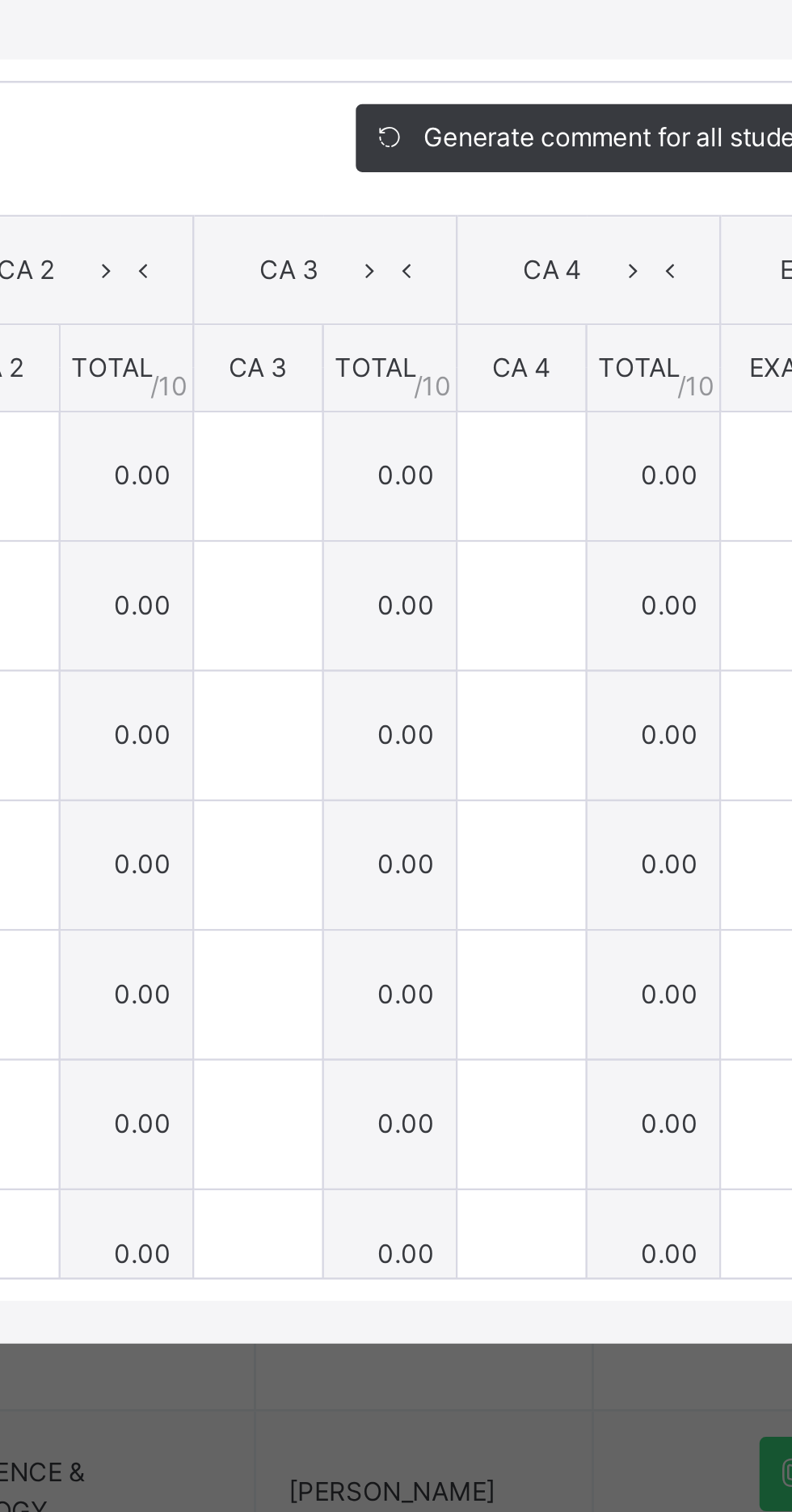
type input "*"
type input "***"
type input "*"
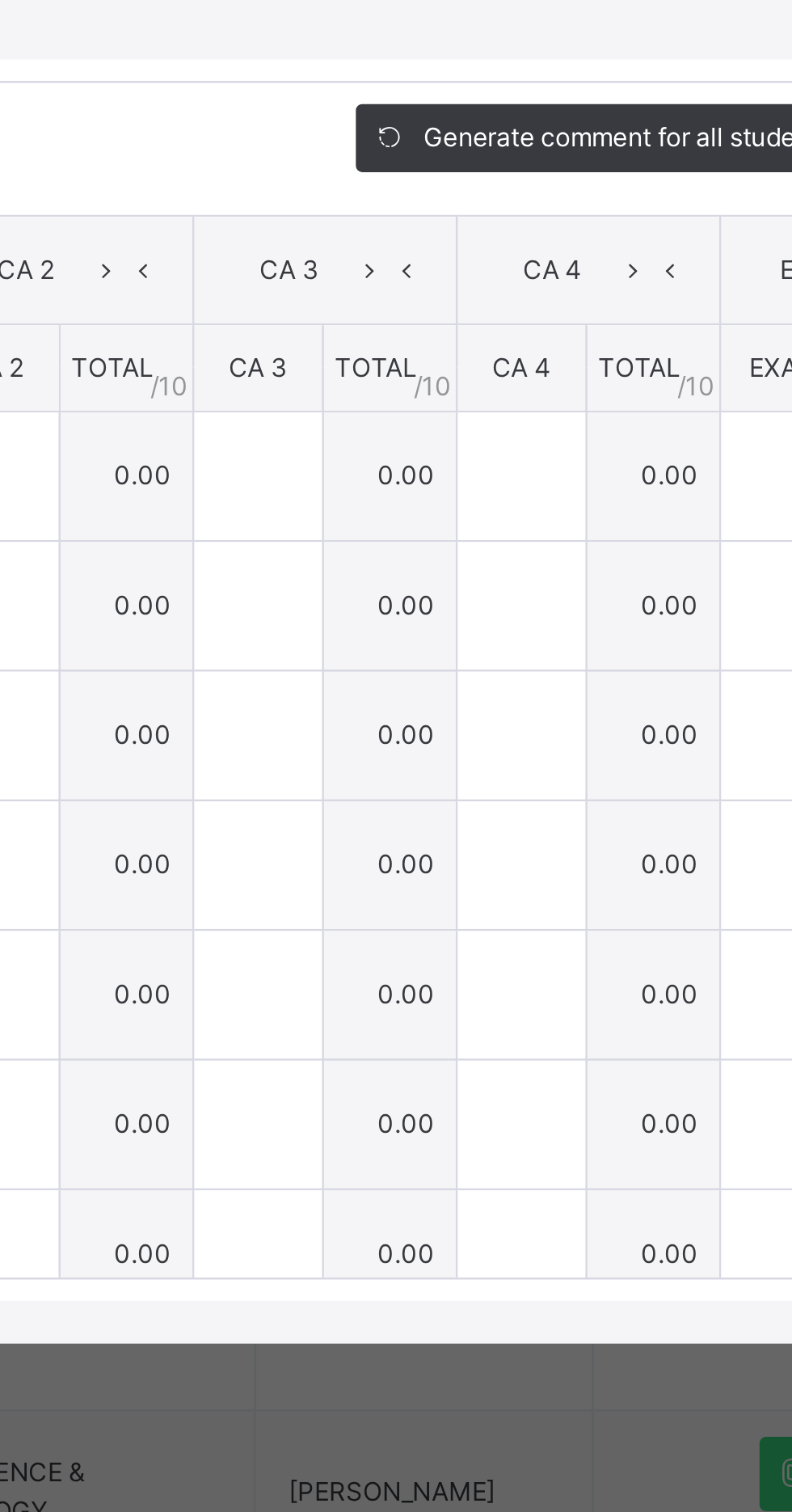
type input "*"
type input "***"
type input "*"
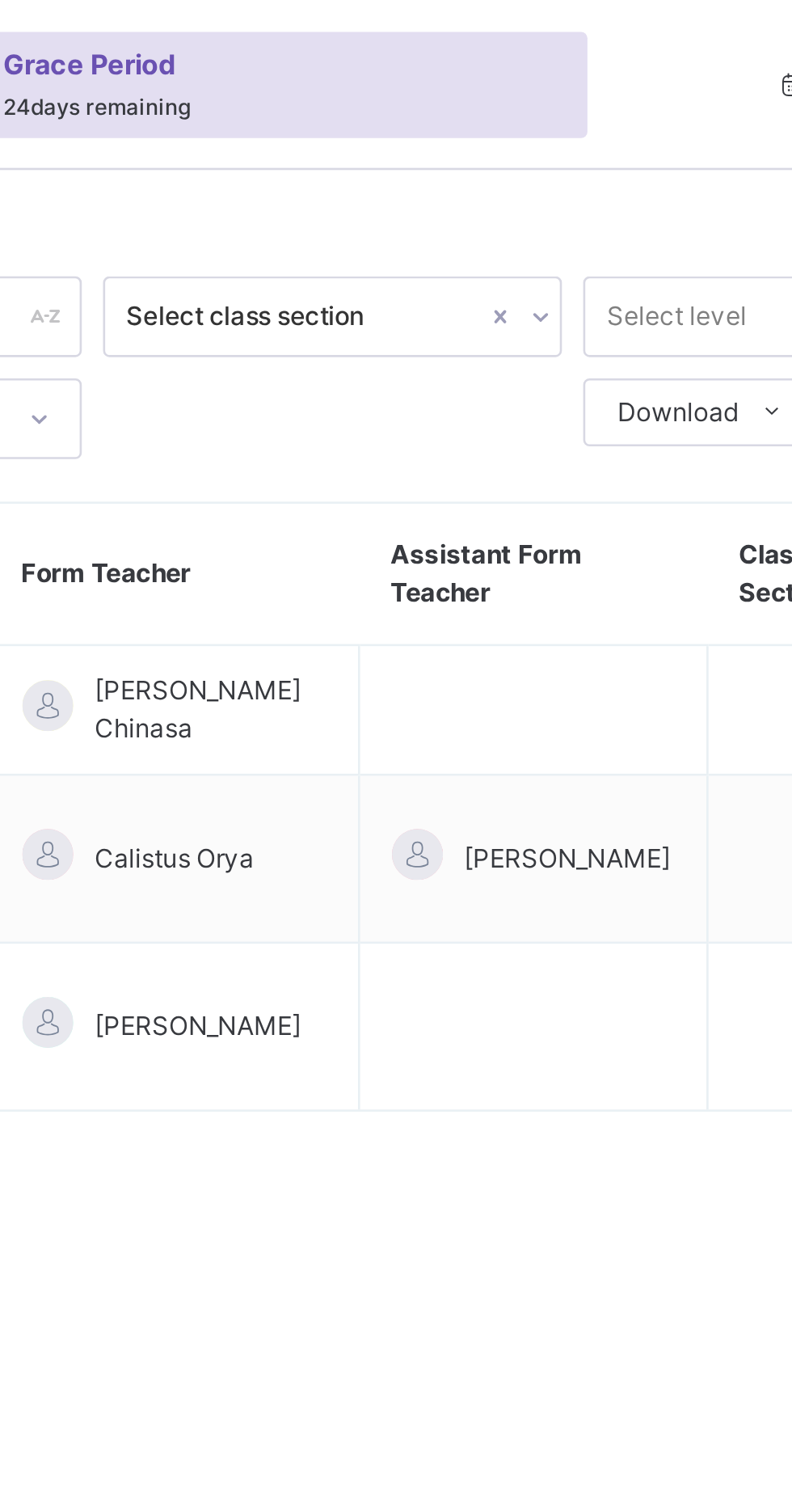
click at [576, 264] on td at bounding box center [570, 270] width 133 height 50
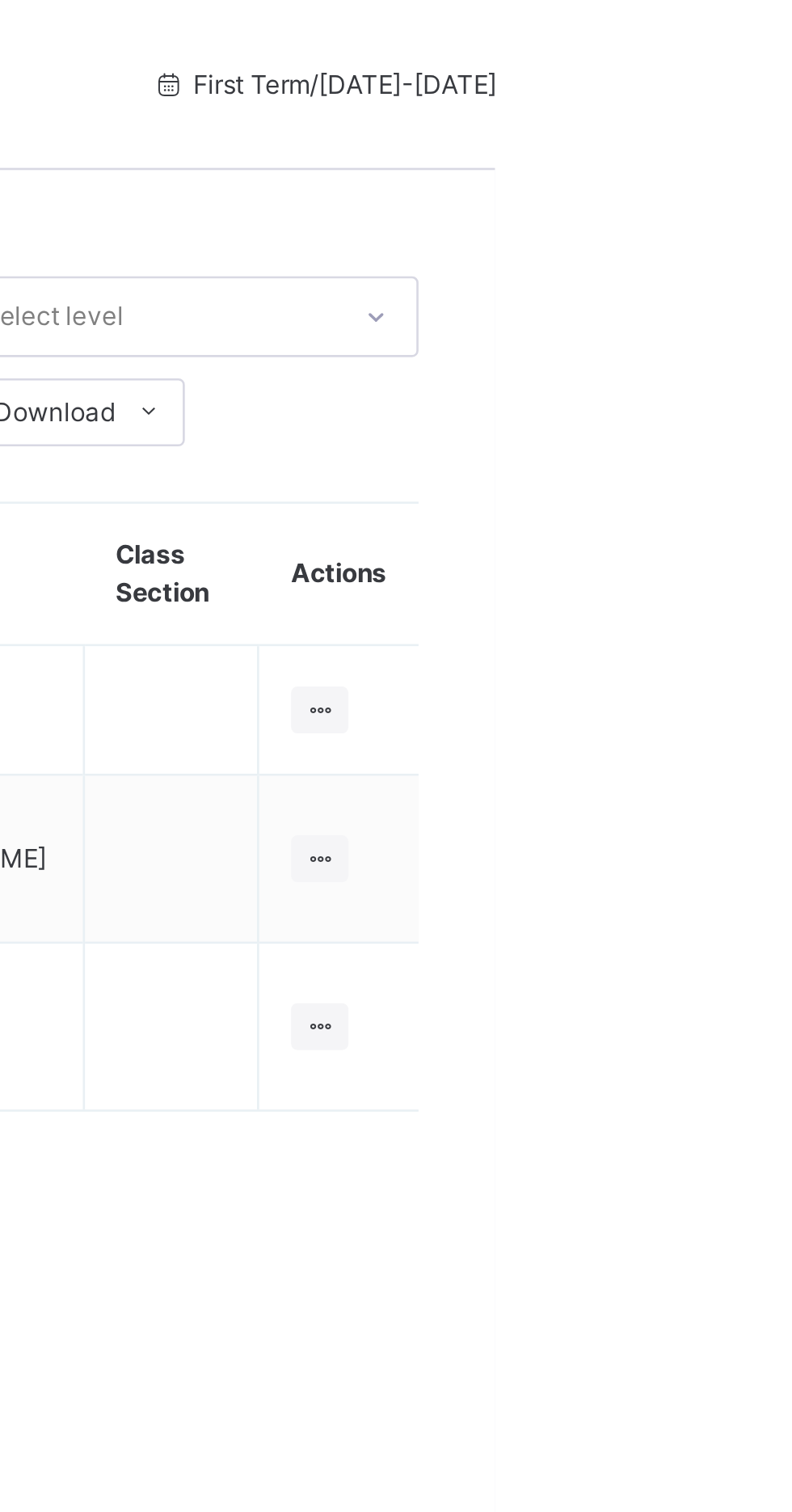
click at [729, 268] on icon at bounding box center [726, 269] width 14 height 12
click at [0, 0] on div "View Class" at bounding box center [0, 0] width 0 height 0
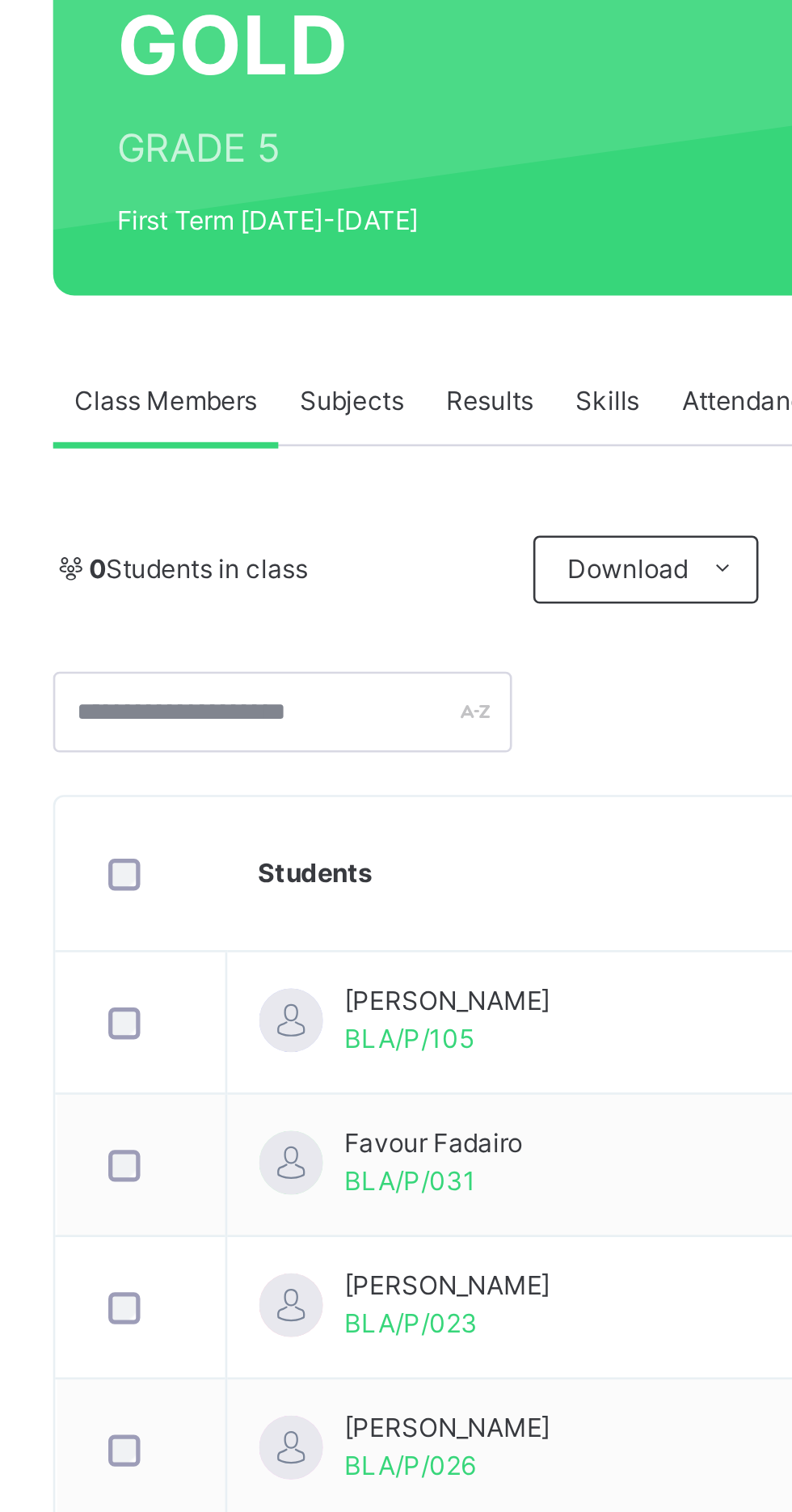
click at [337, 364] on span "Subjects" at bounding box center [337, 366] width 40 height 15
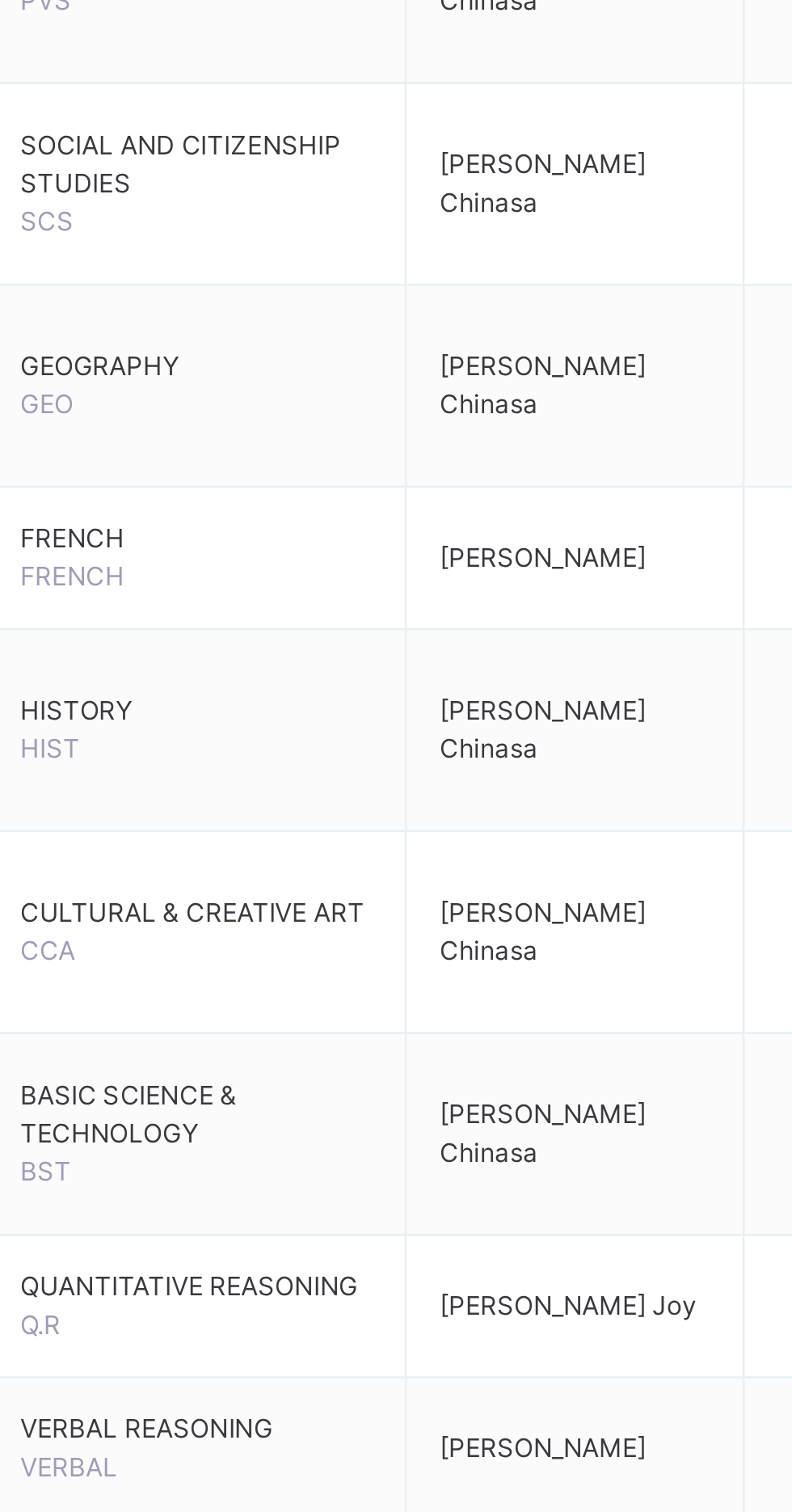
click at [394, 1070] on span "CULTURAL & CREATIVE ART" at bounding box center [364, 1063] width 135 height 15
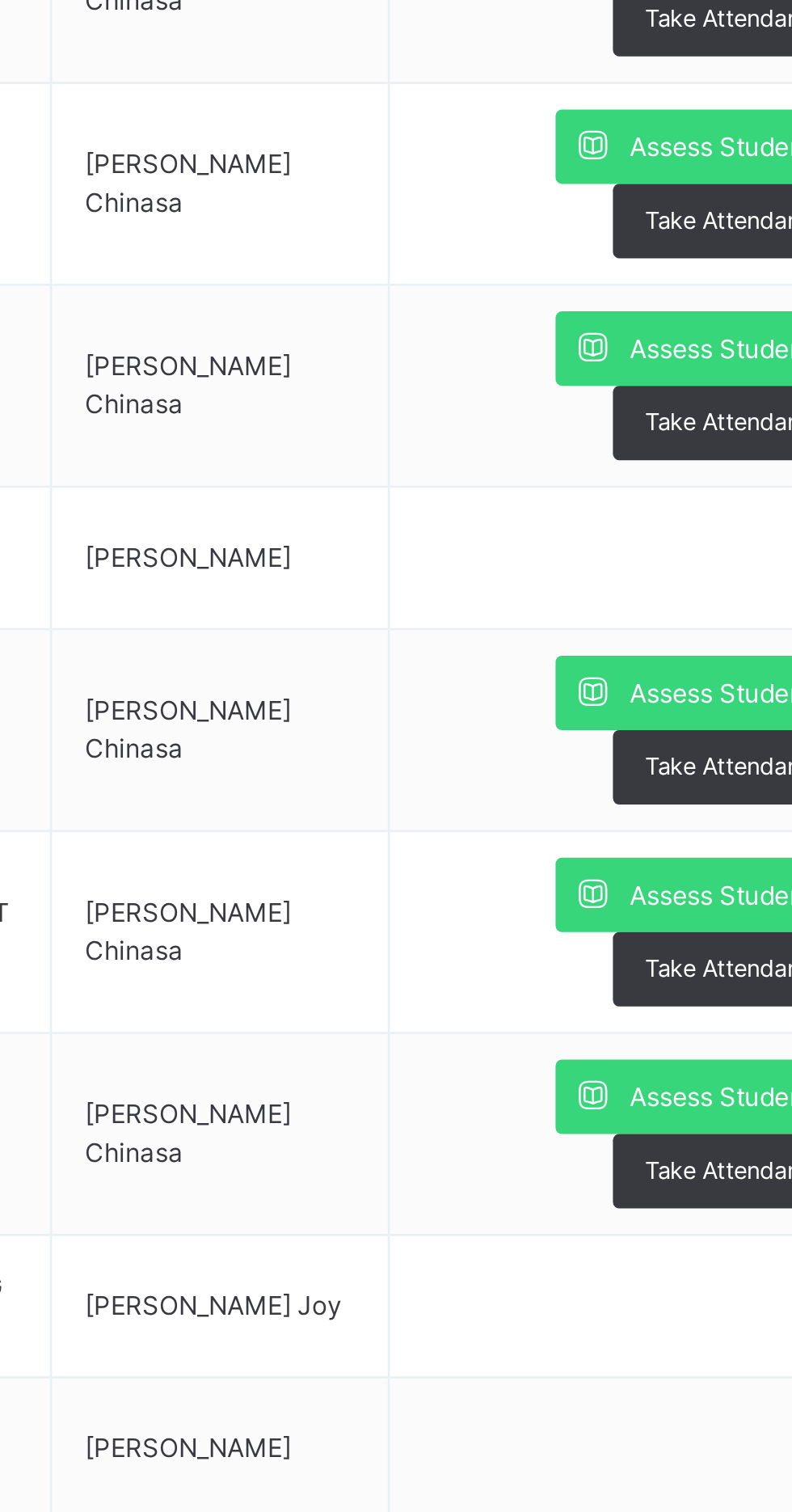
click at [679, 1054] on span "Assess Students" at bounding box center [700, 1057] width 74 height 15
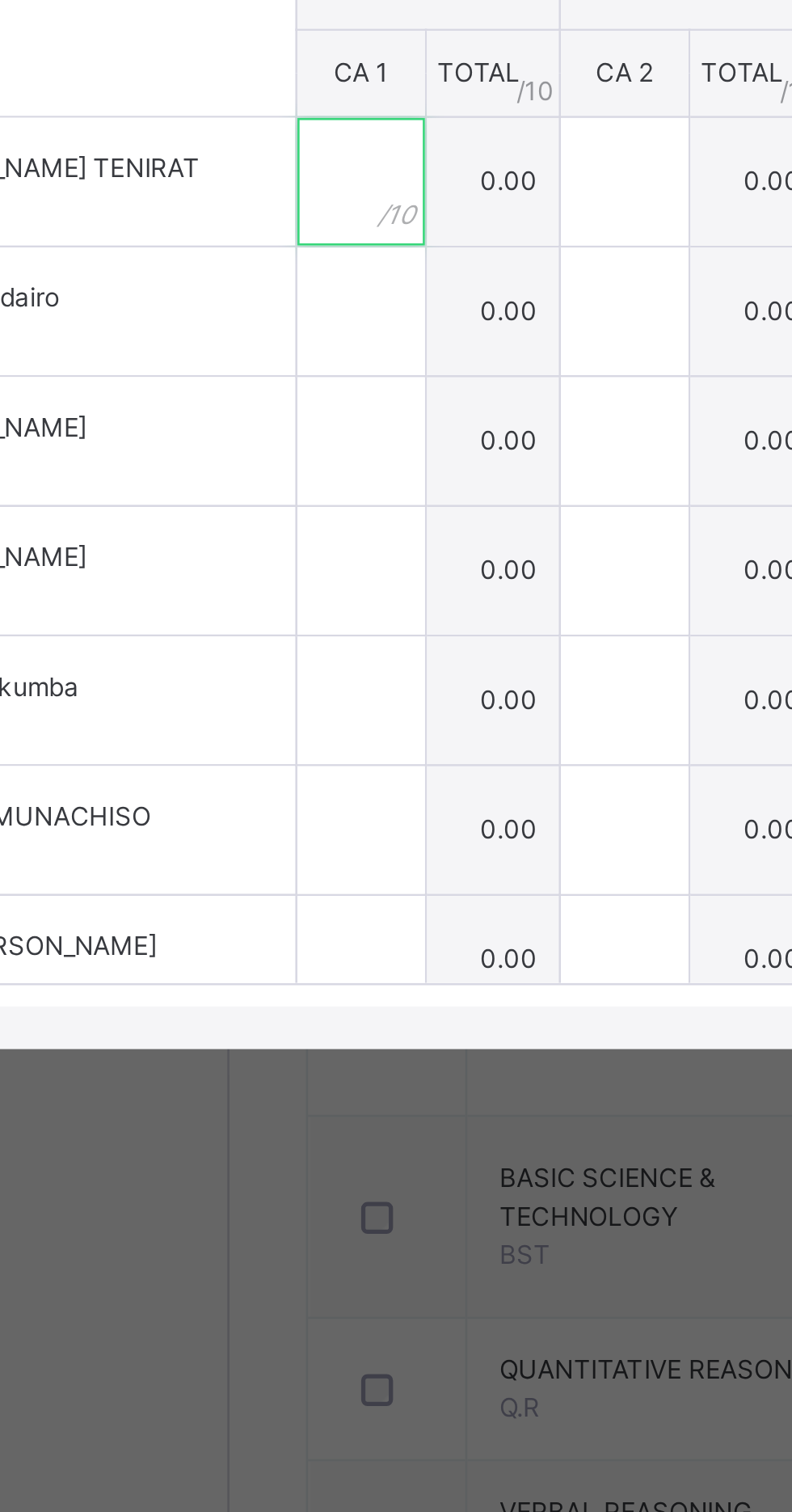
click at [268, 778] on input "text" at bounding box center [244, 754] width 49 height 49
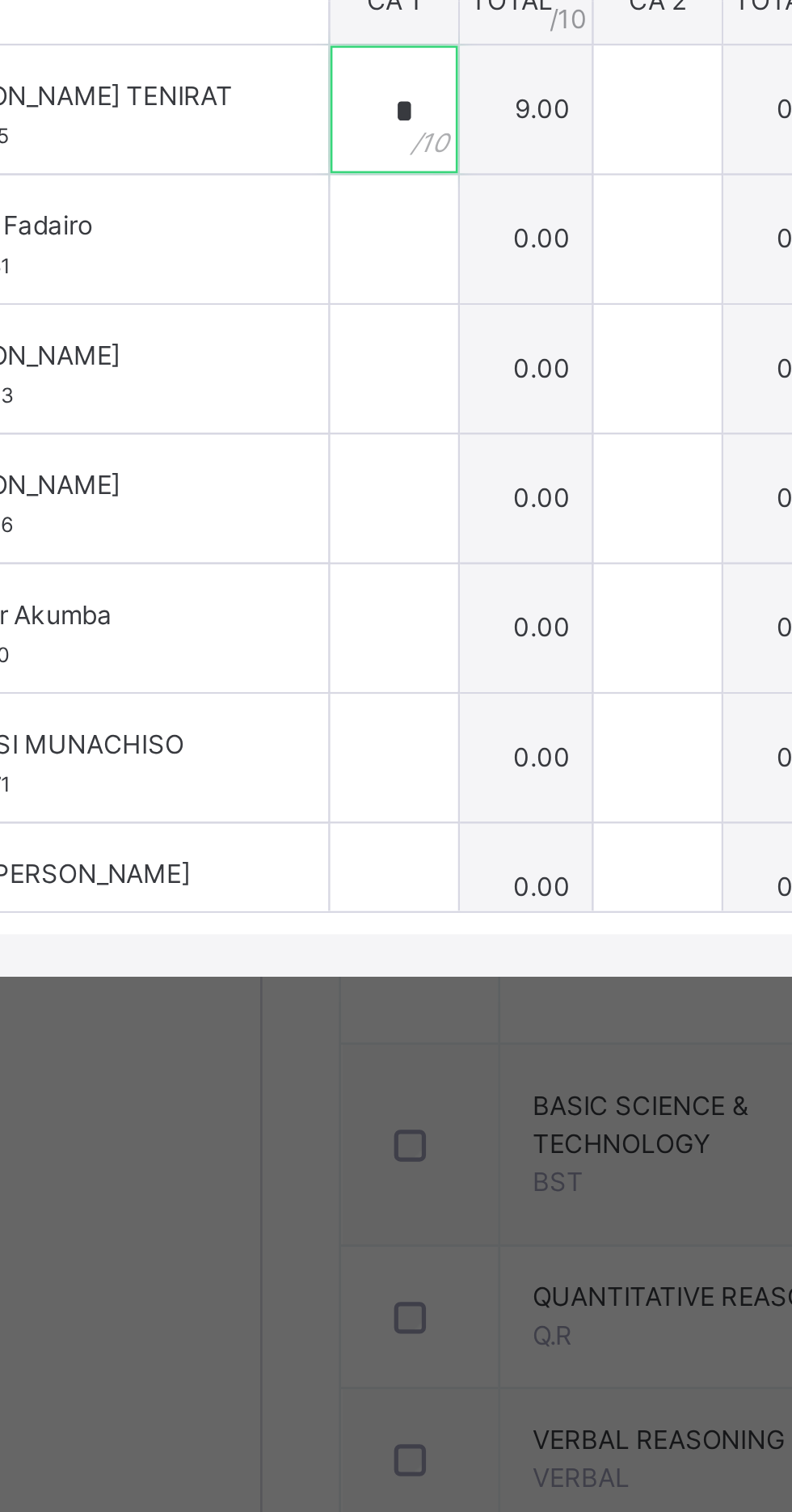
type input "*"
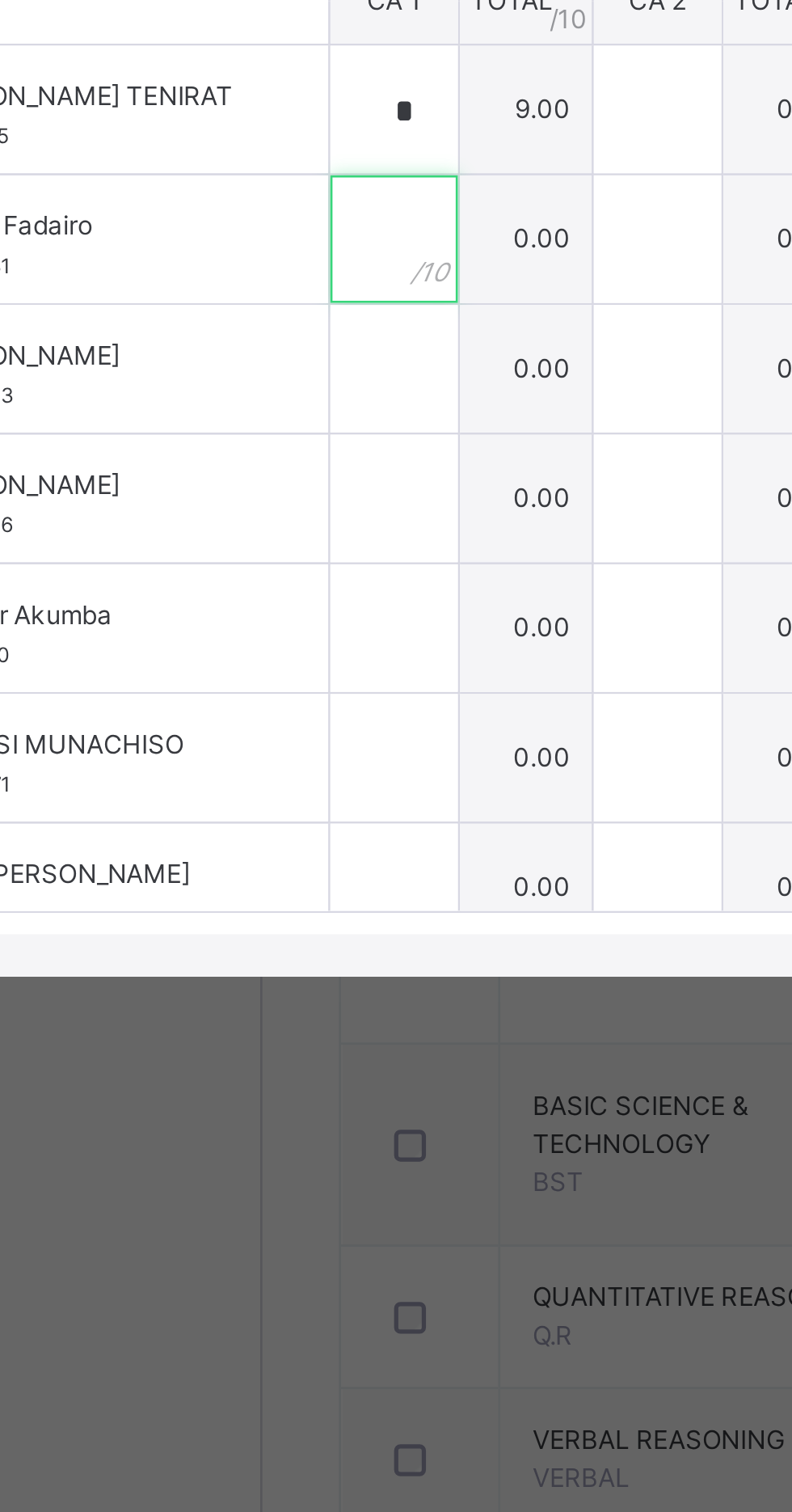
click at [268, 828] on input "text" at bounding box center [244, 804] width 49 height 49
type input "***"
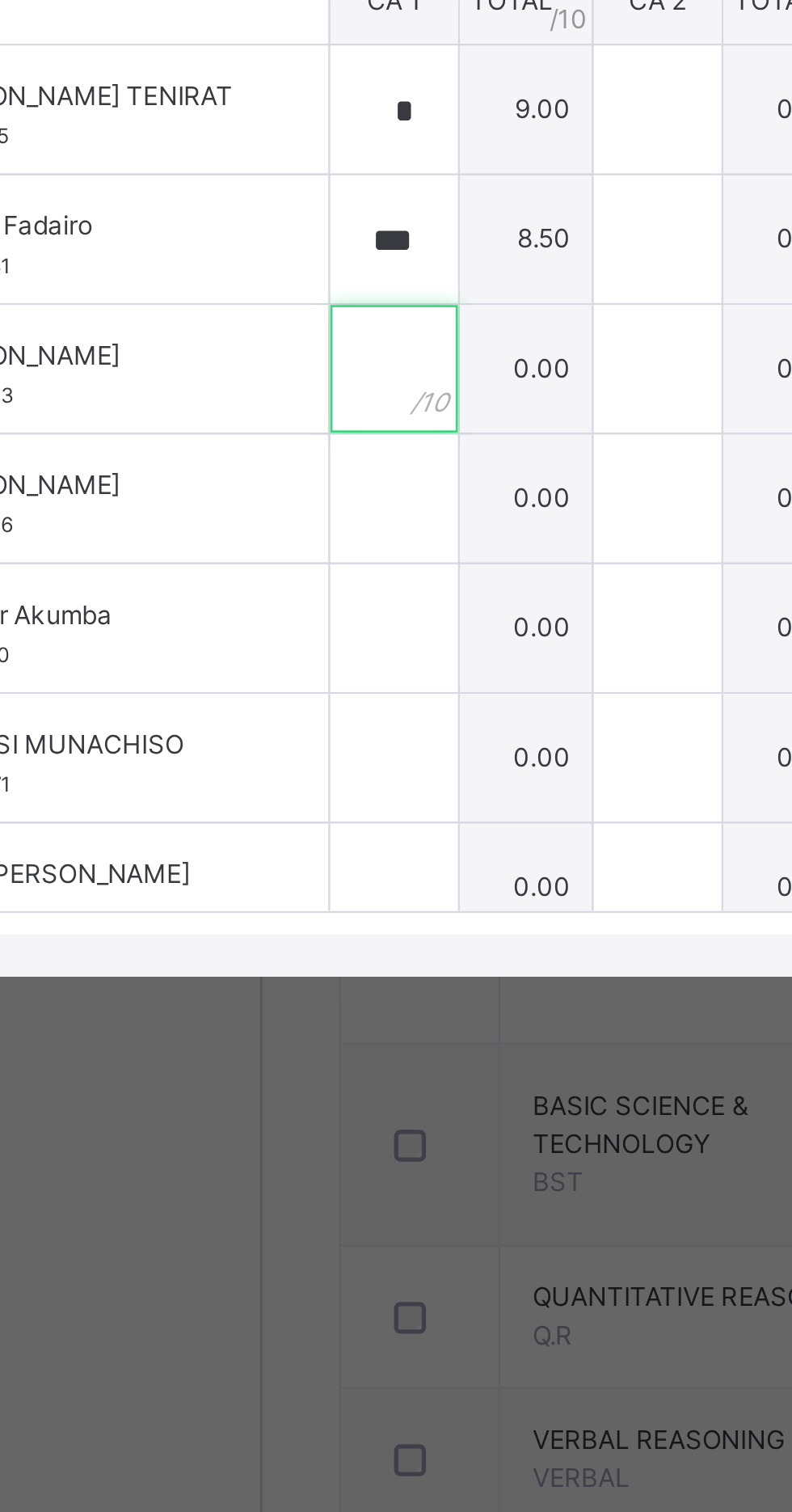
click at [268, 877] on div at bounding box center [244, 854] width 49 height 49
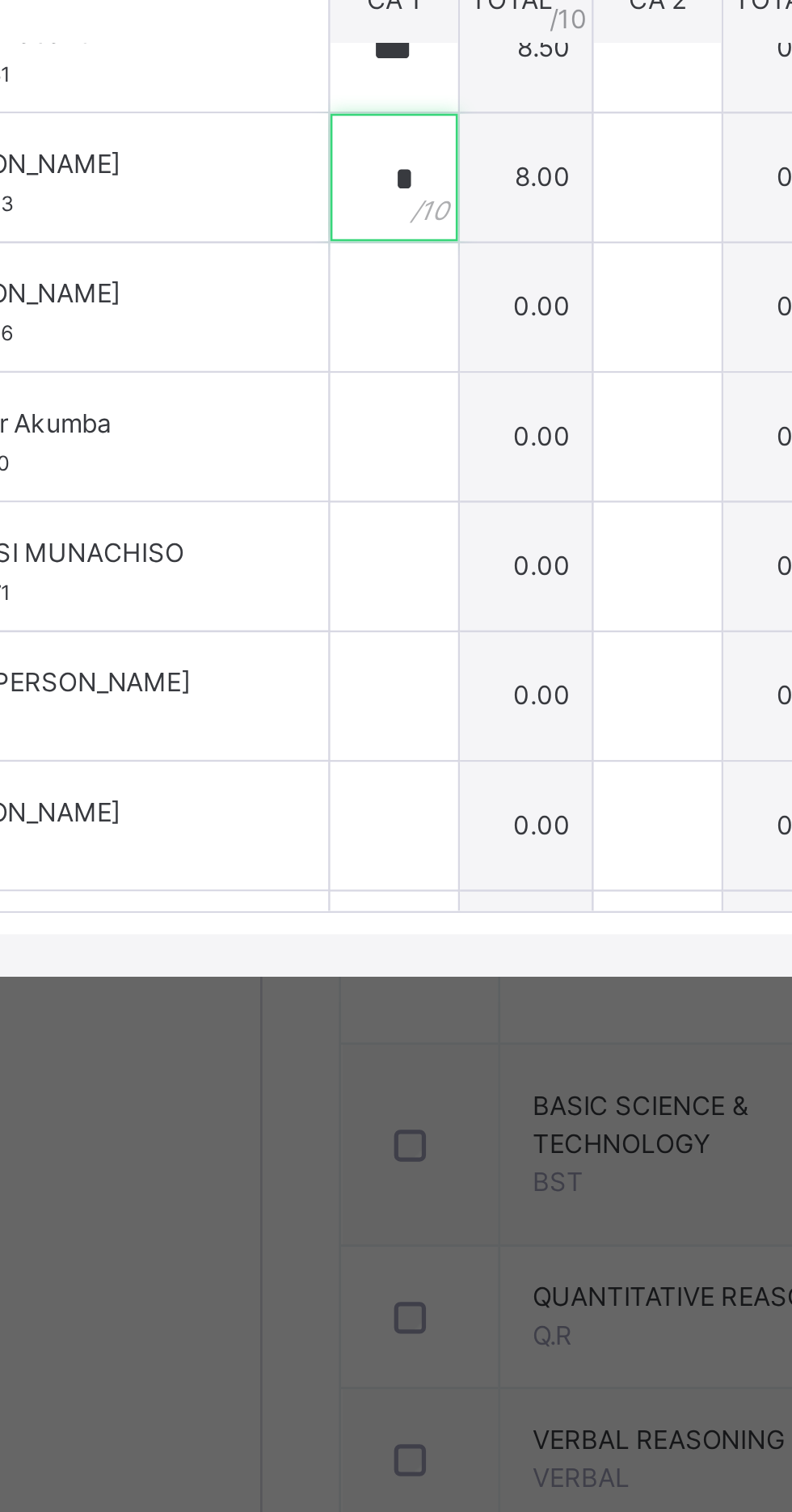
scroll to position [77, 0]
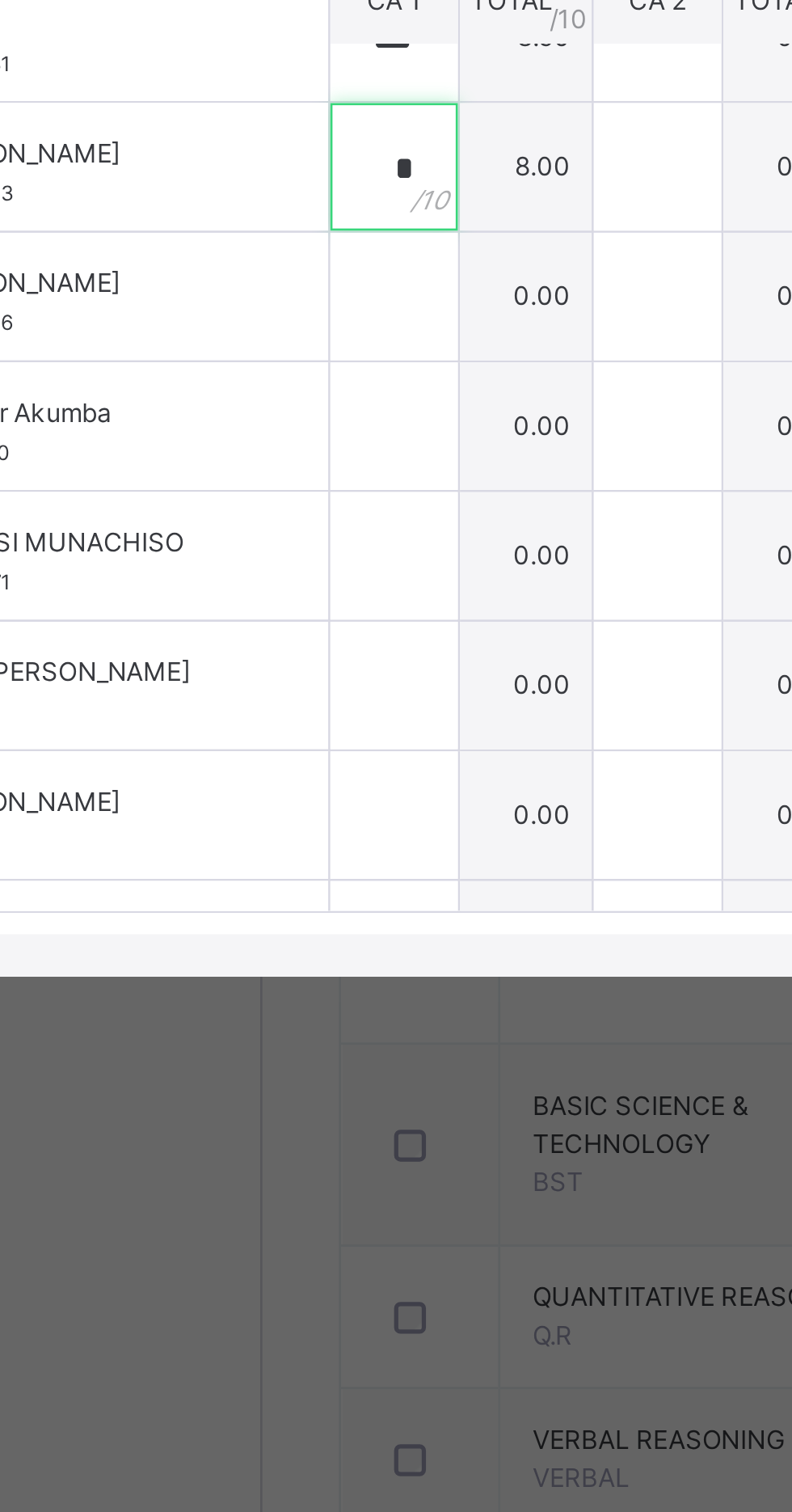
type input "*"
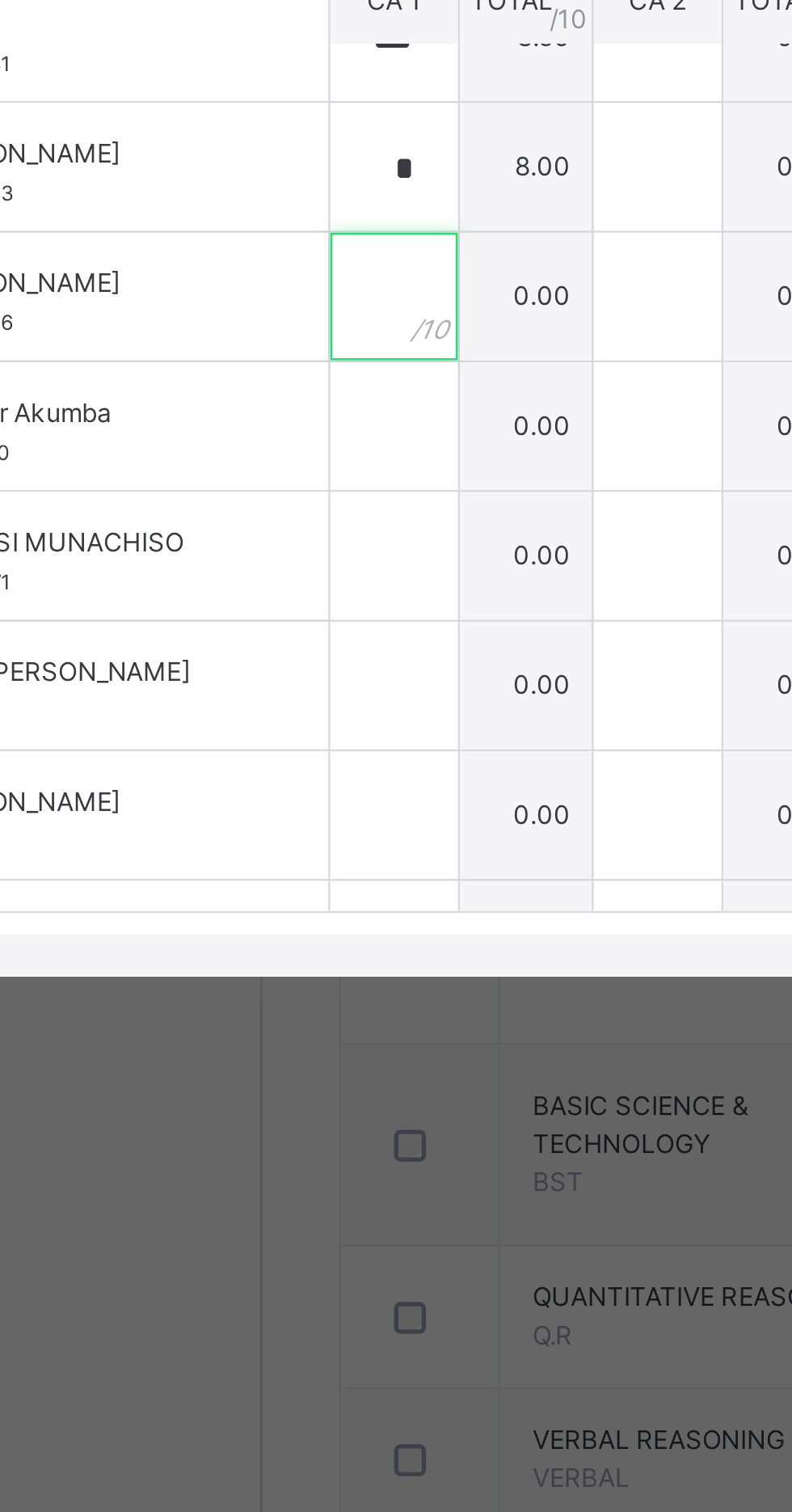
click at [268, 850] on input "text" at bounding box center [244, 825] width 49 height 49
type input "***"
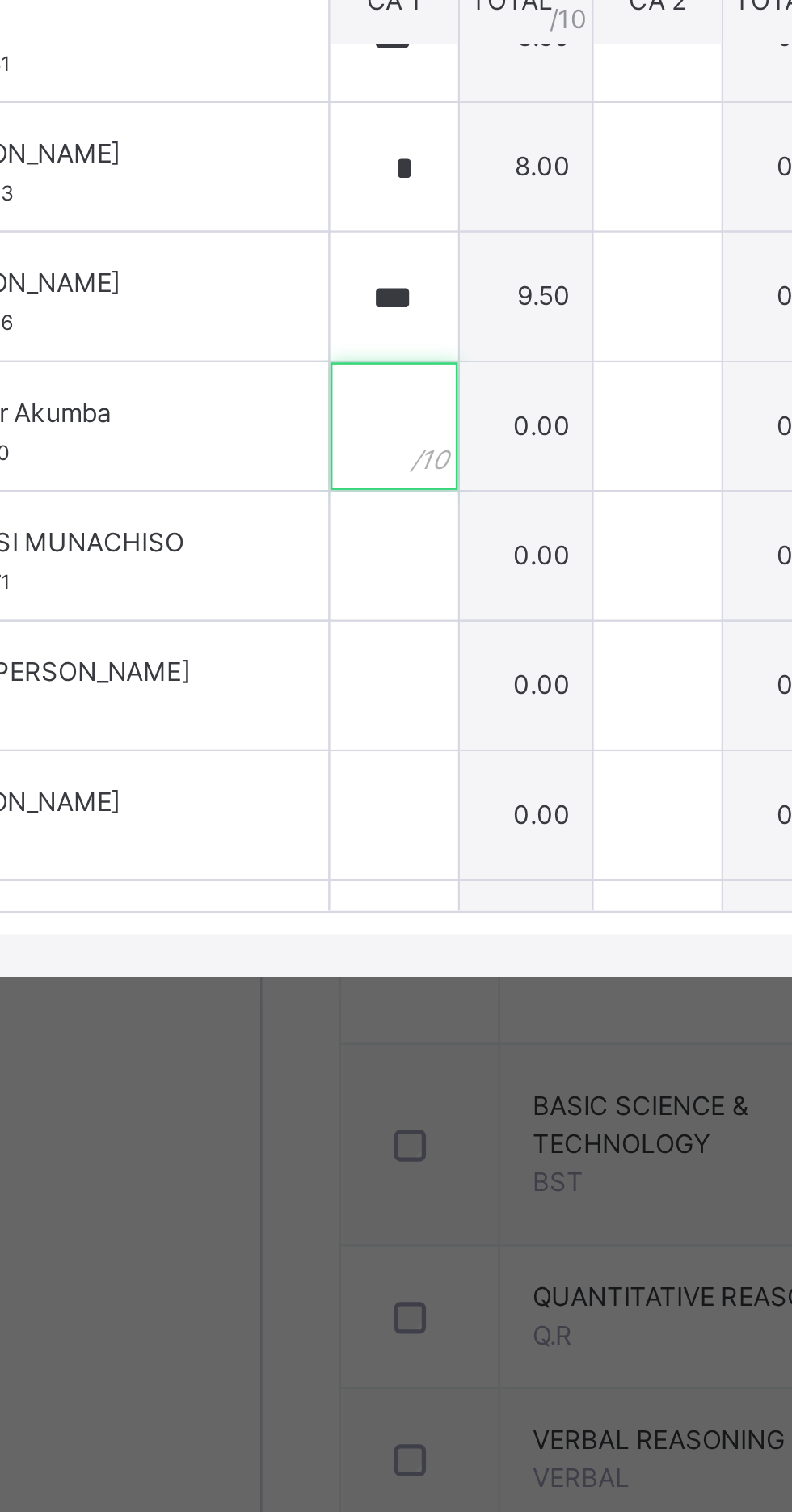
click at [268, 899] on div at bounding box center [244, 875] width 49 height 49
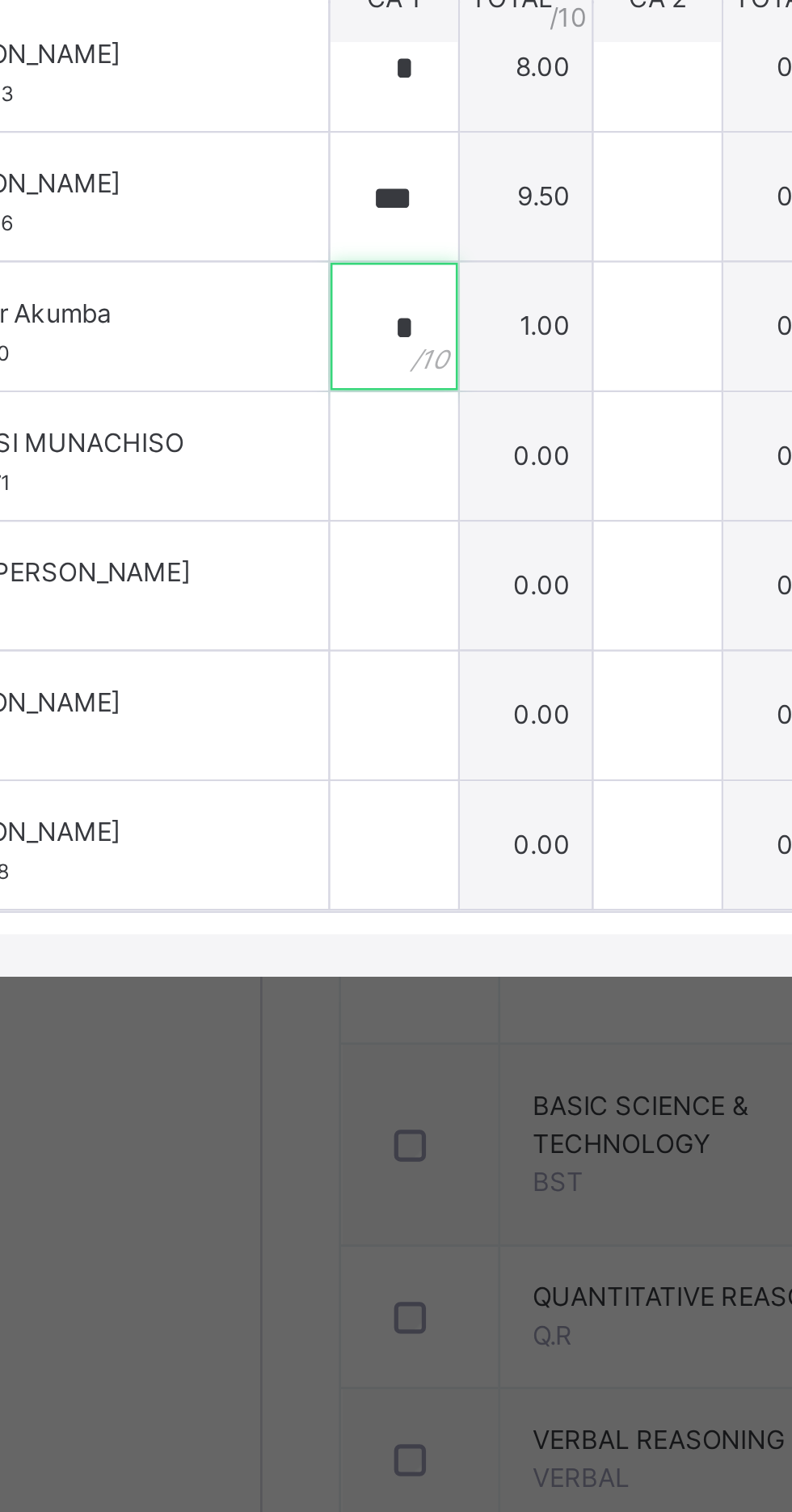
type input "*"
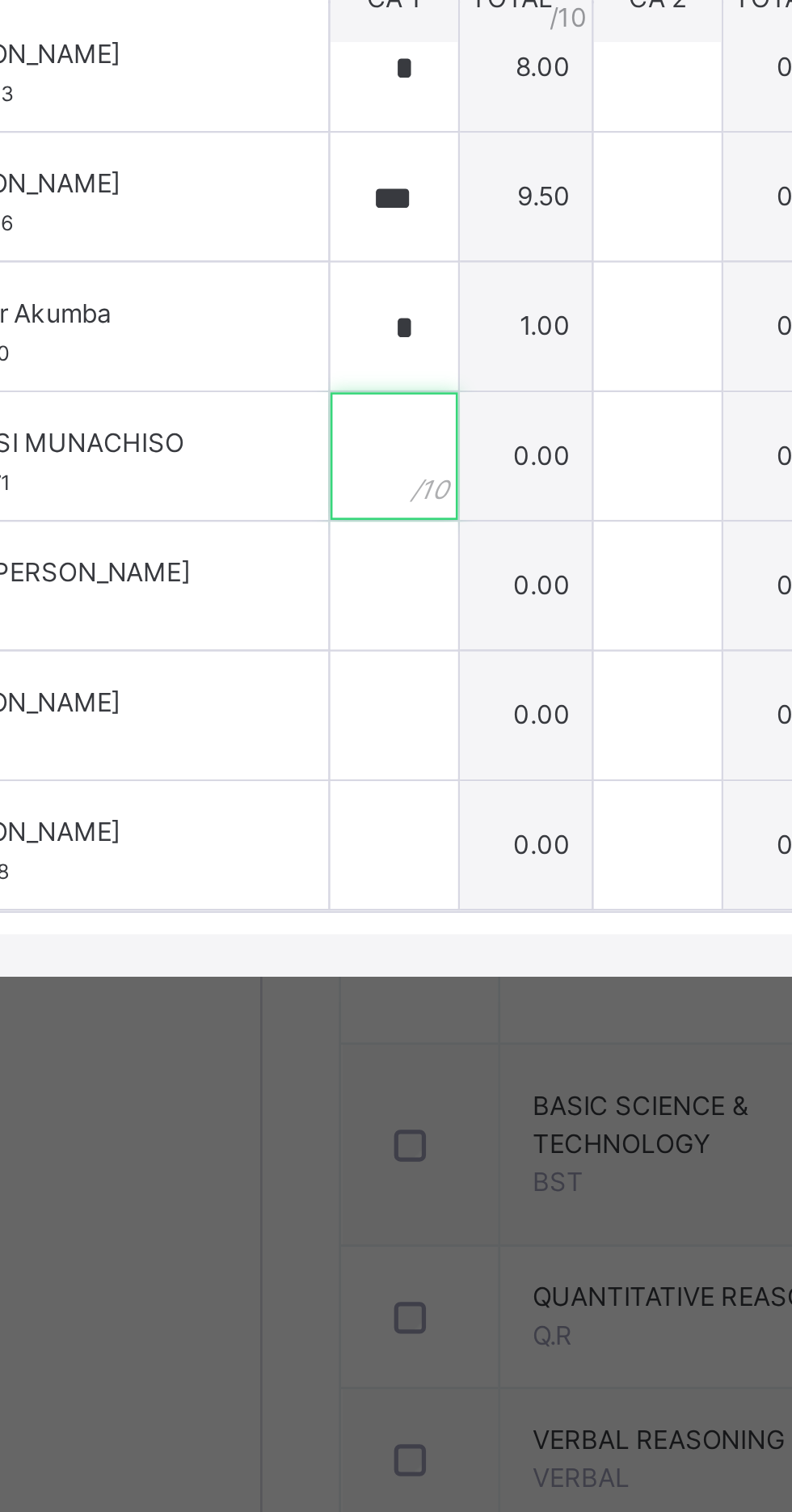
click at [268, 910] on input "text" at bounding box center [244, 887] width 49 height 49
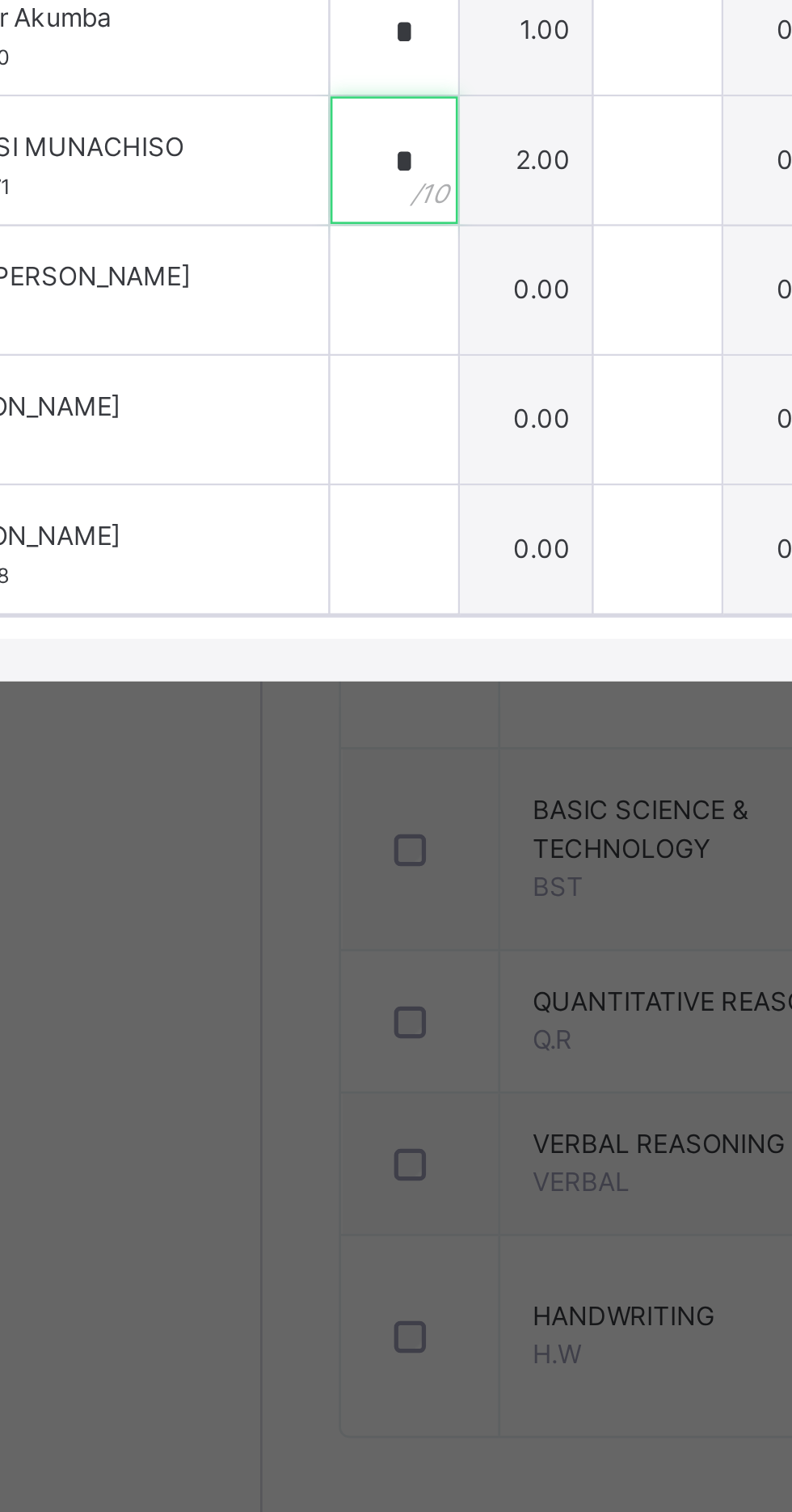
type input "*"
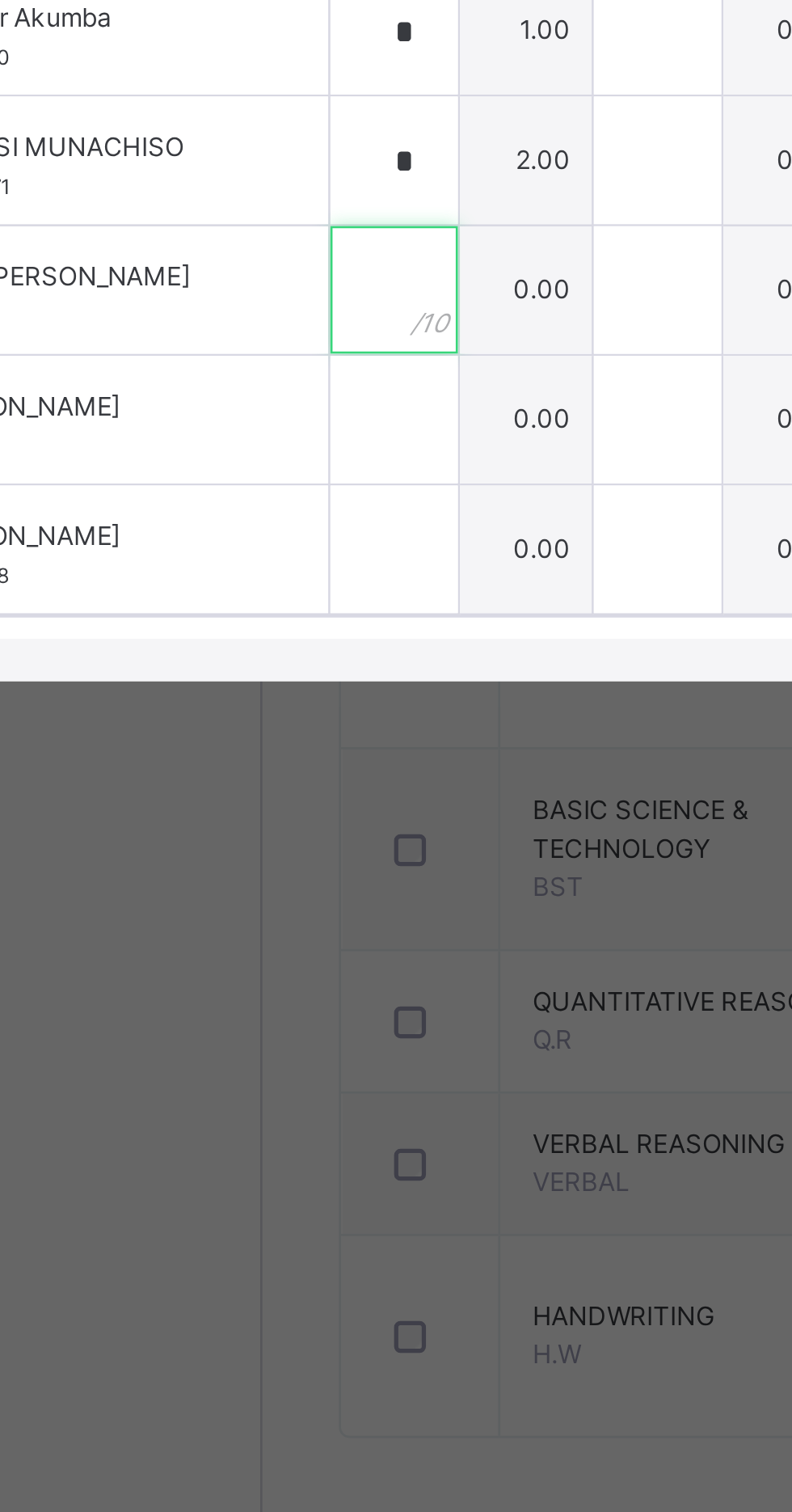
click at [268, 960] on input "text" at bounding box center [244, 935] width 49 height 49
type input "*"
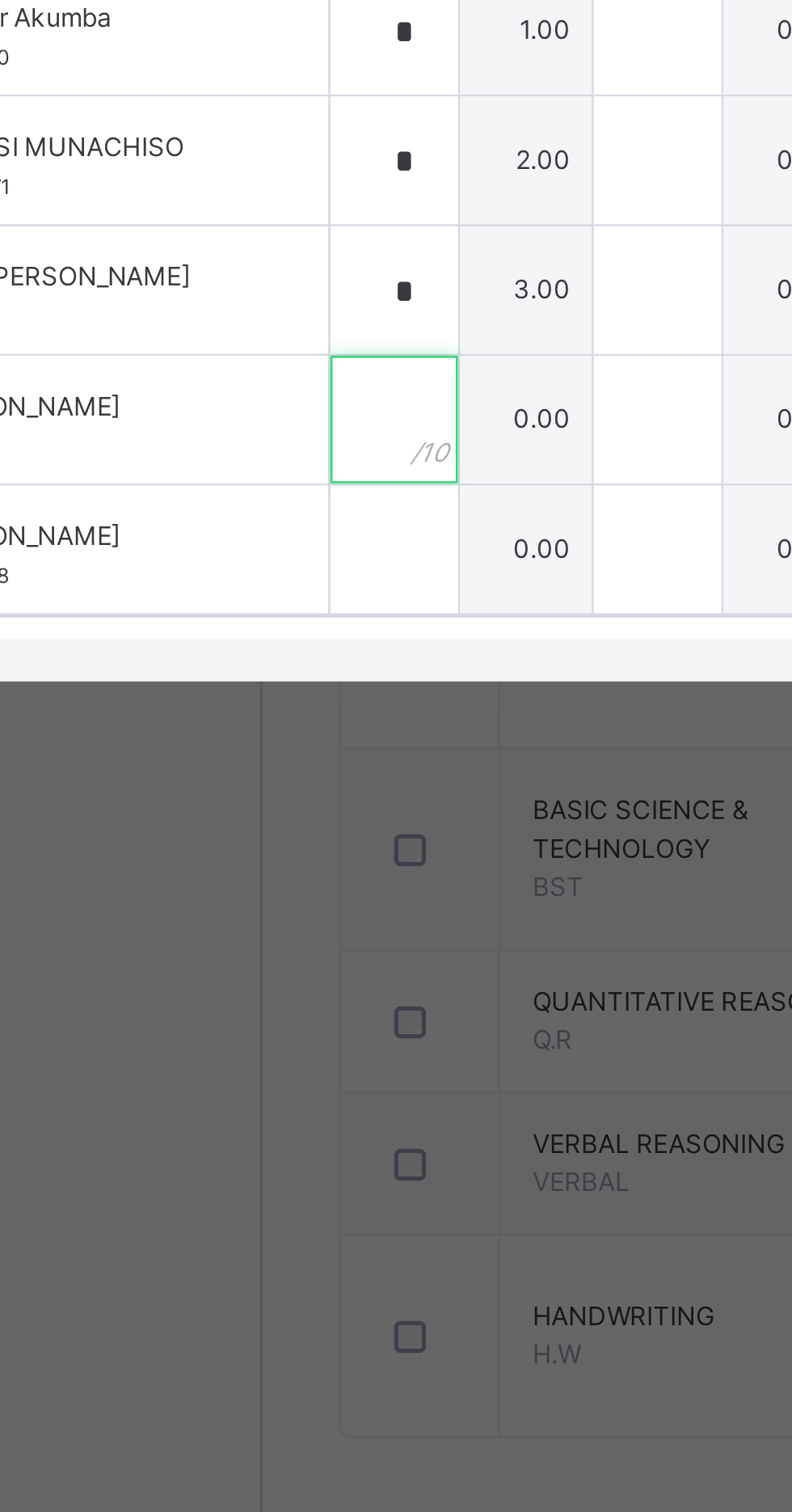
click at [268, 1009] on div at bounding box center [244, 985] width 49 height 49
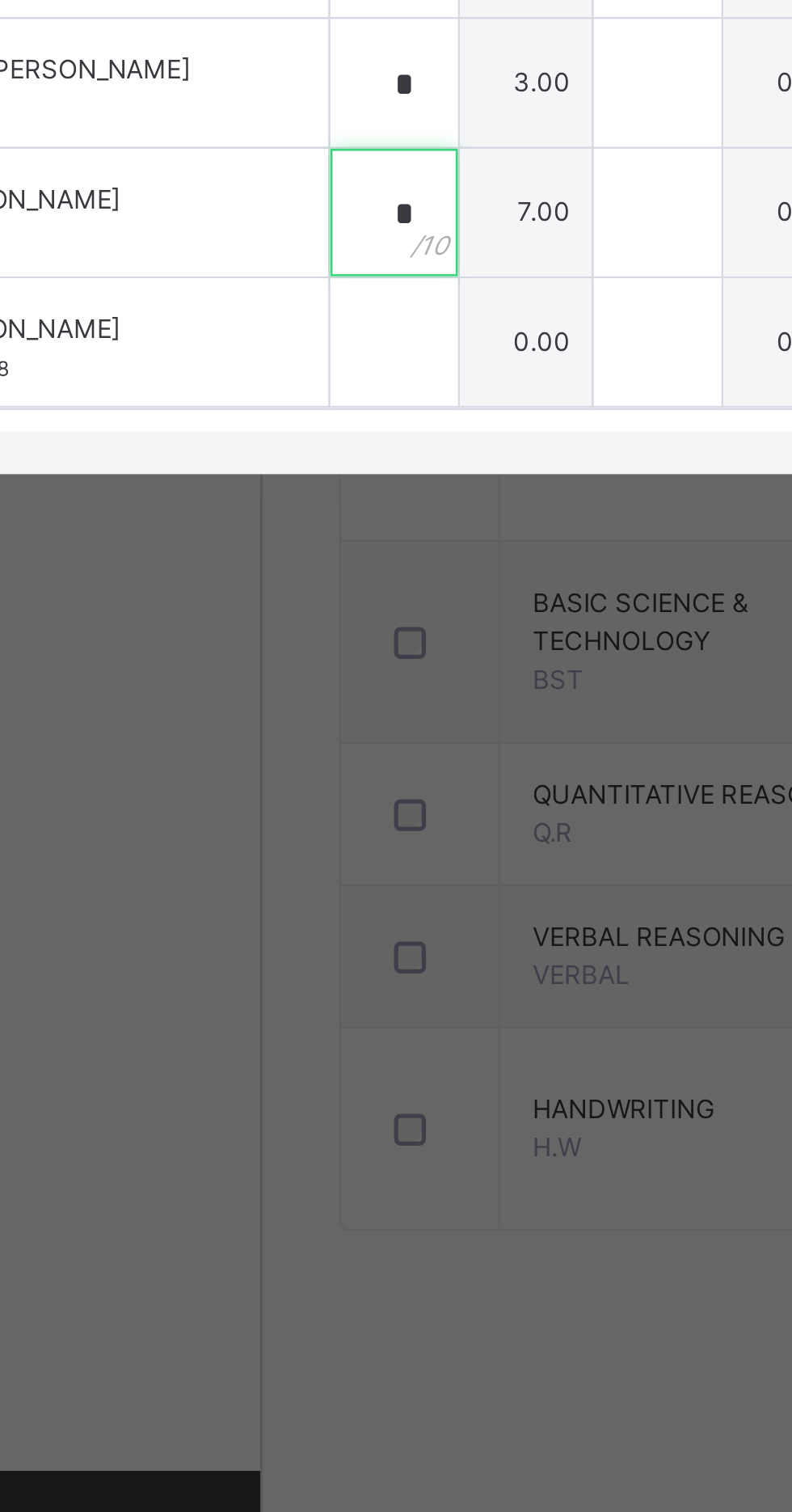
type input "*"
click at [268, 1058] on input "text" at bounding box center [244, 1034] width 49 height 49
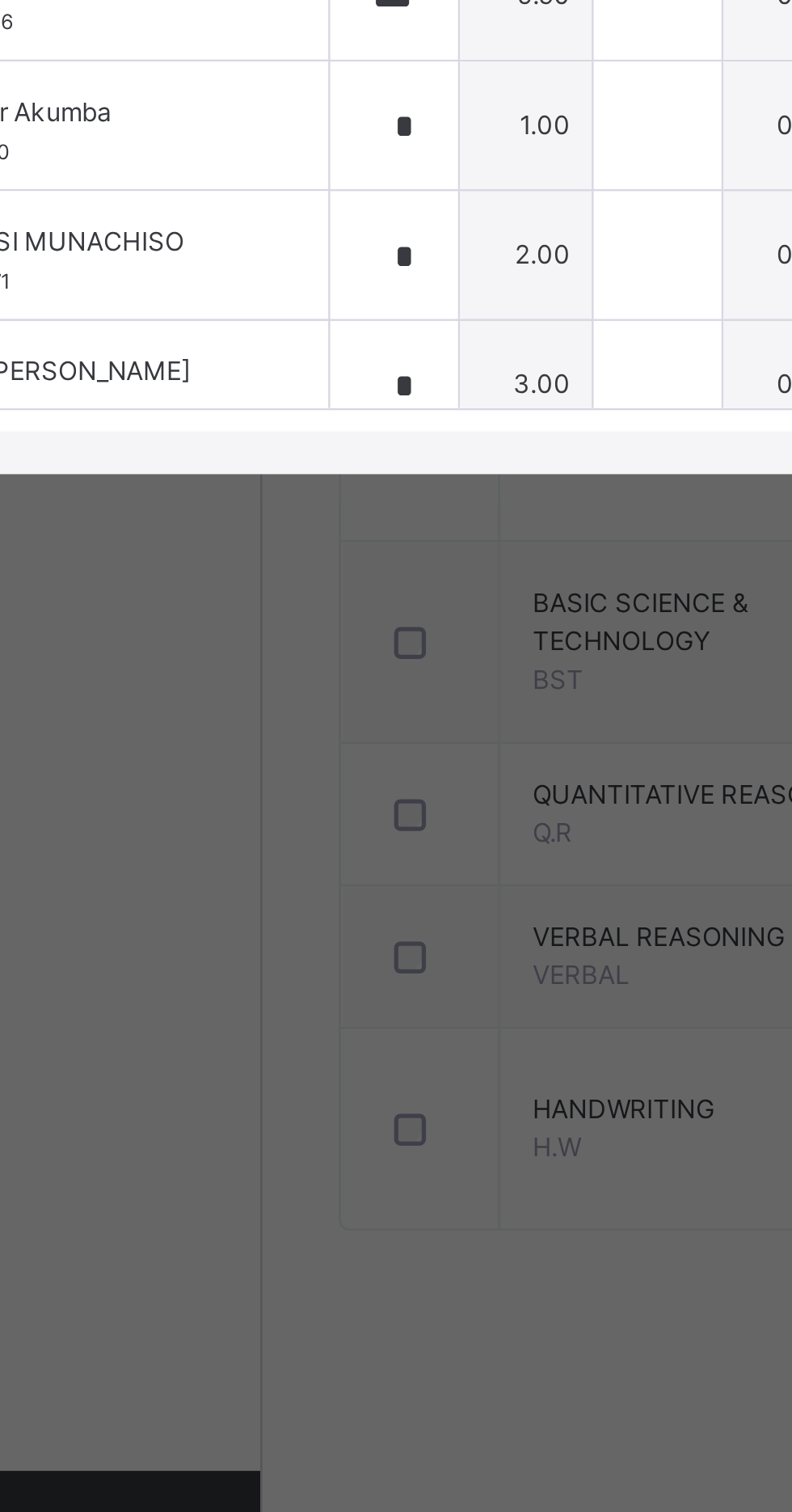
scroll to position [0, 11]
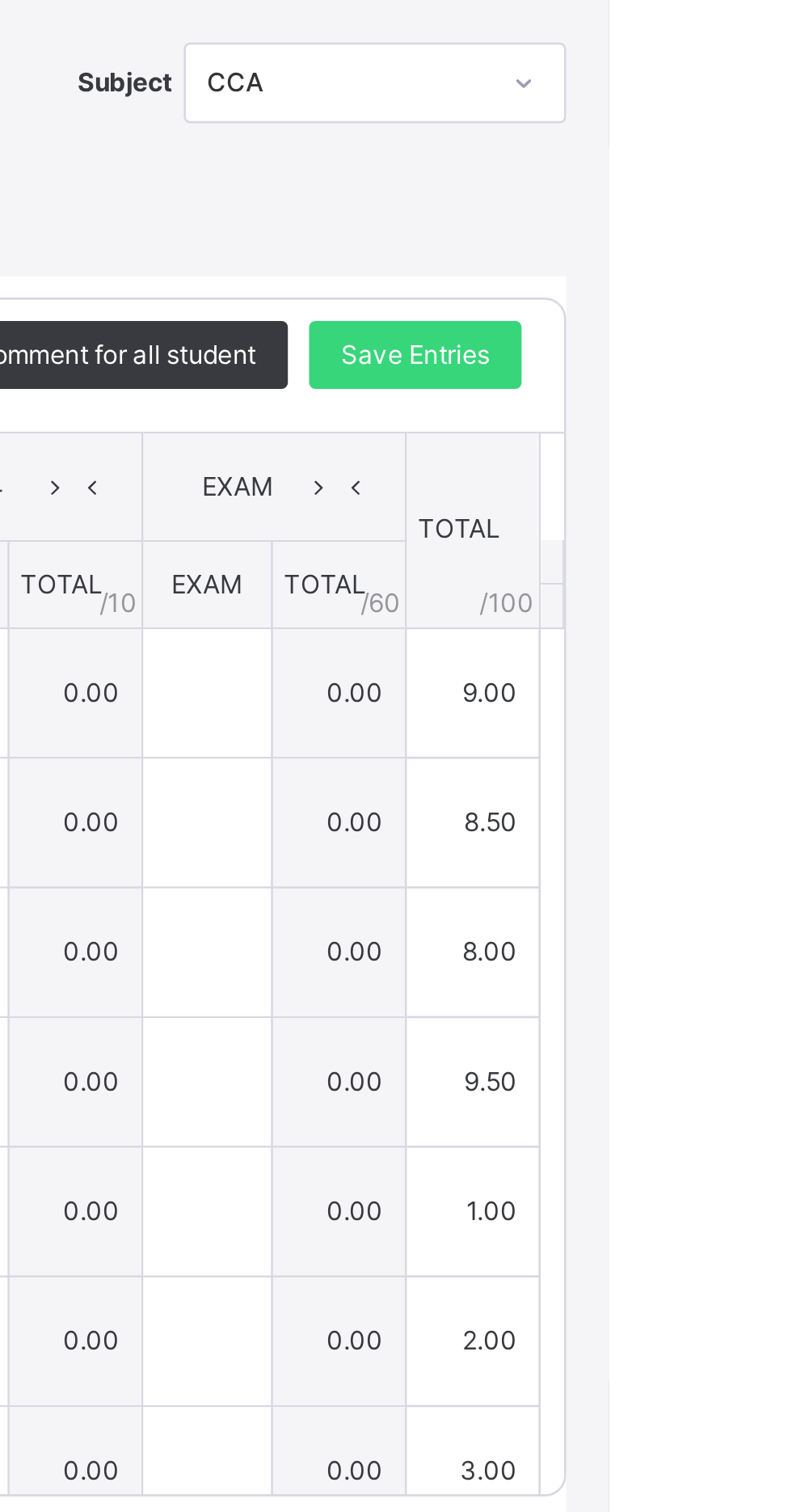
type input "***"
click at [747, 633] on span "Save Entries" at bounding box center [719, 625] width 57 height 15
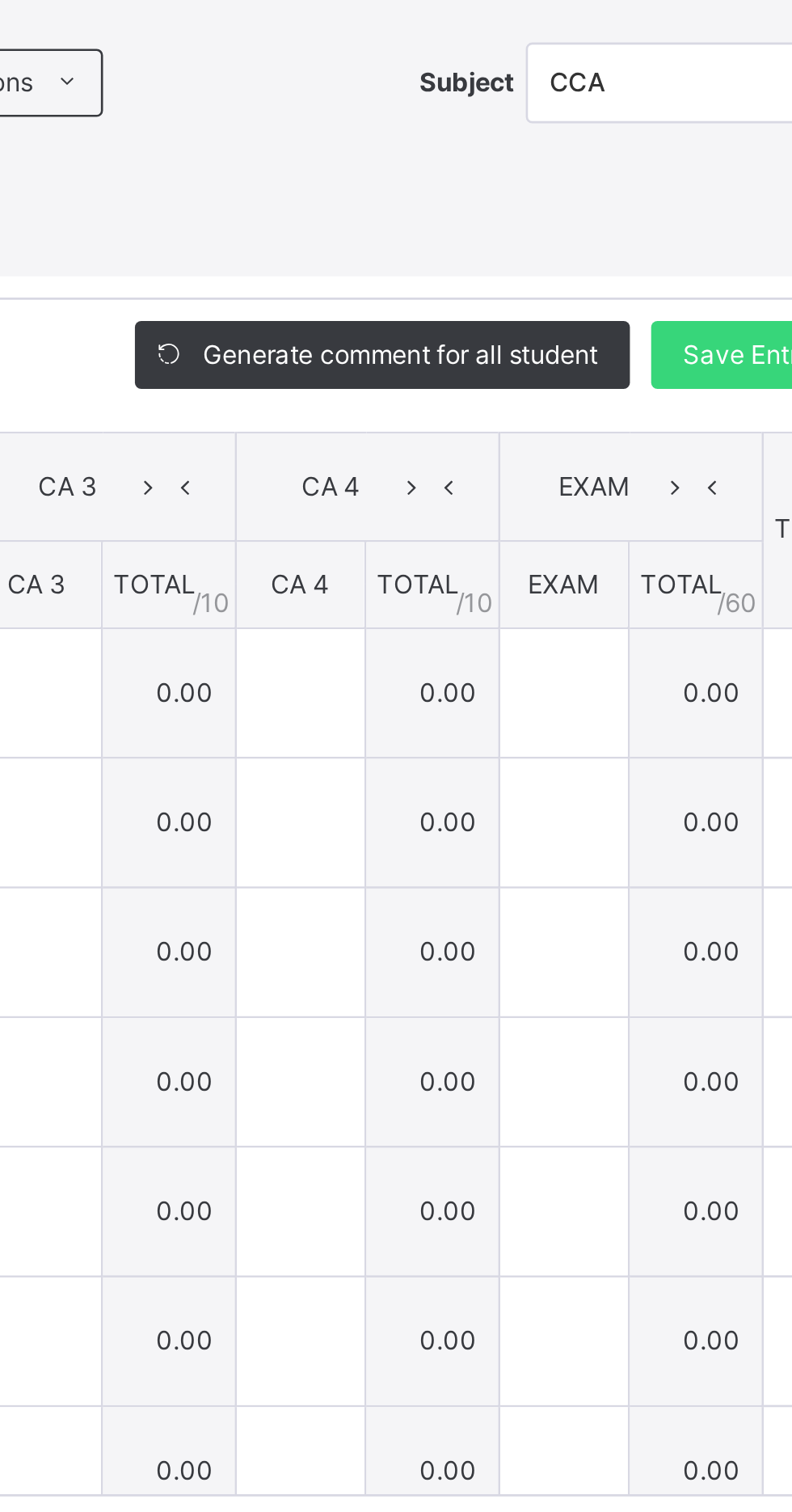
type input "*"
type input "***"
type input "*"
type input "***"
type input "*"
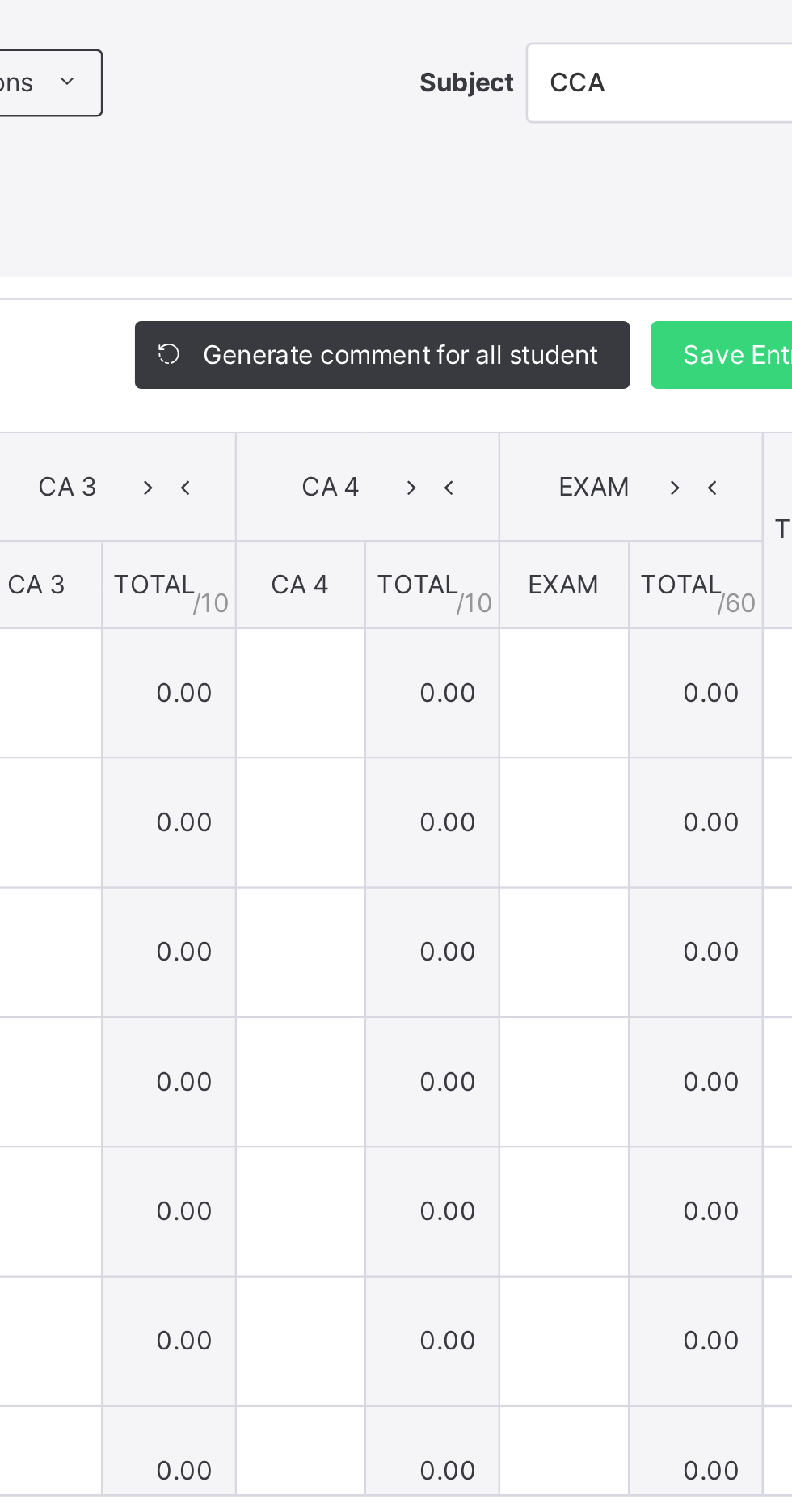
type input "*"
type input "***"
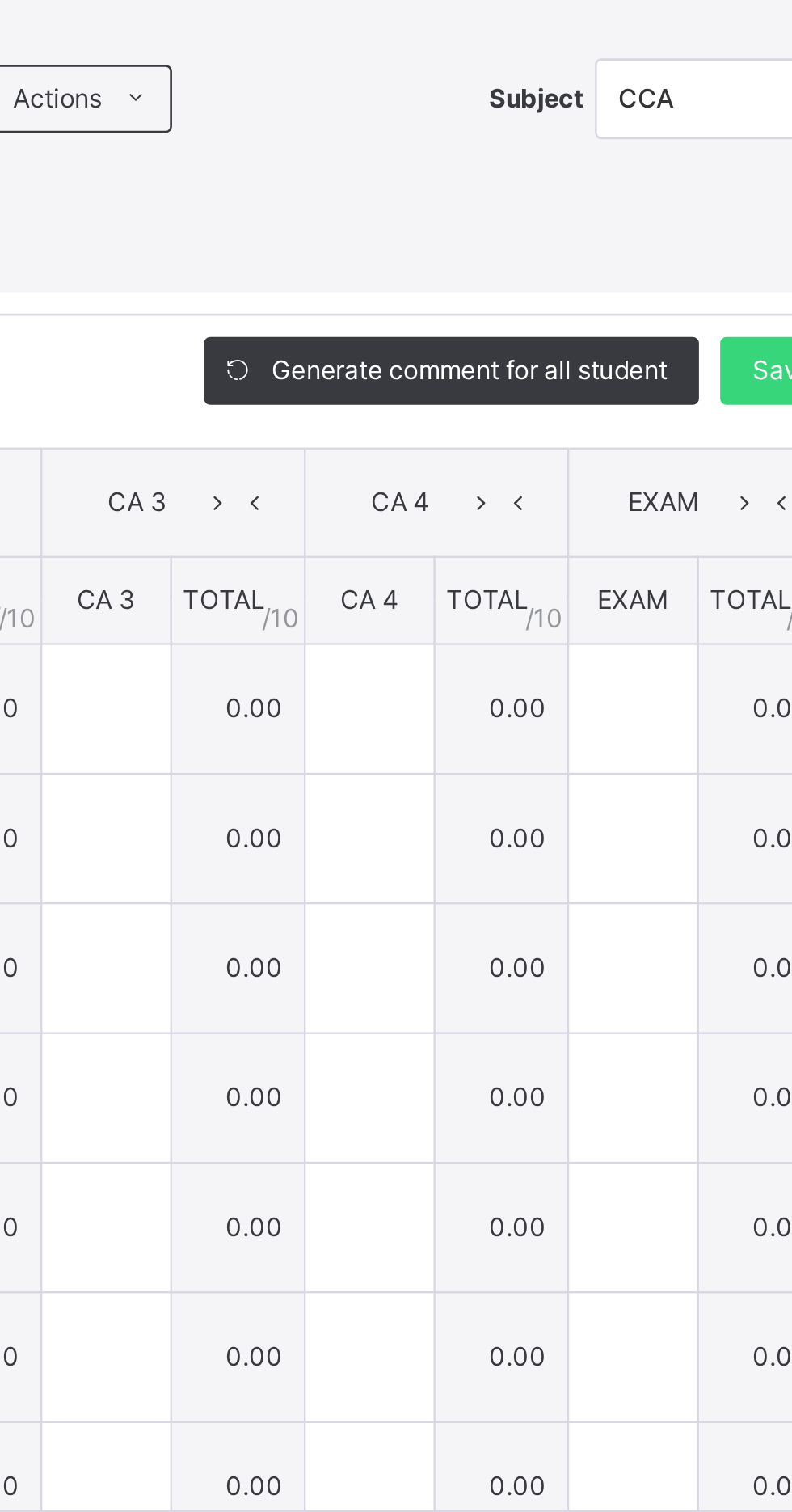
click at [574, 639] on div "Generate comment for all student" at bounding box center [575, 625] width 188 height 26
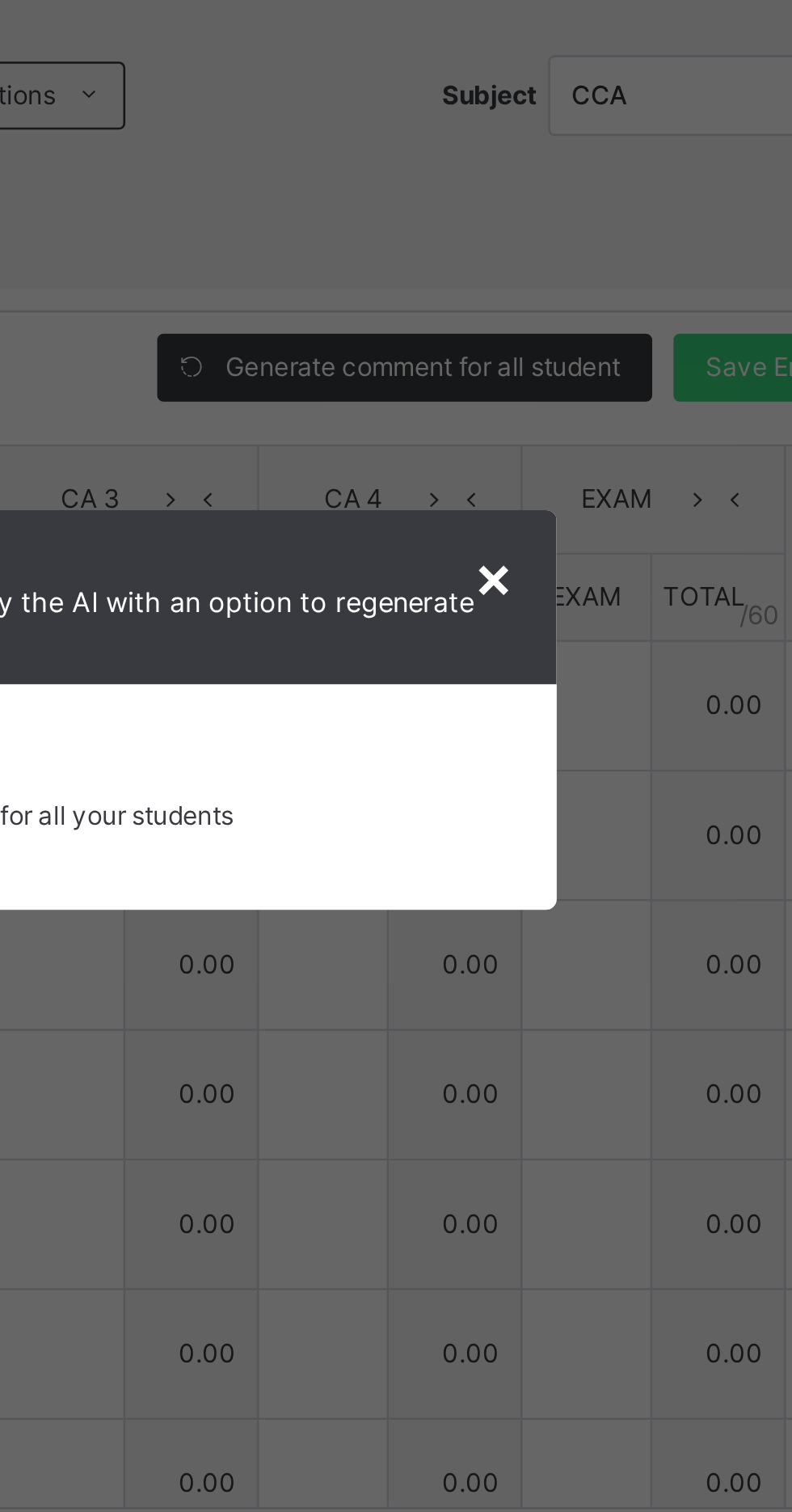
scroll to position [115, 11]
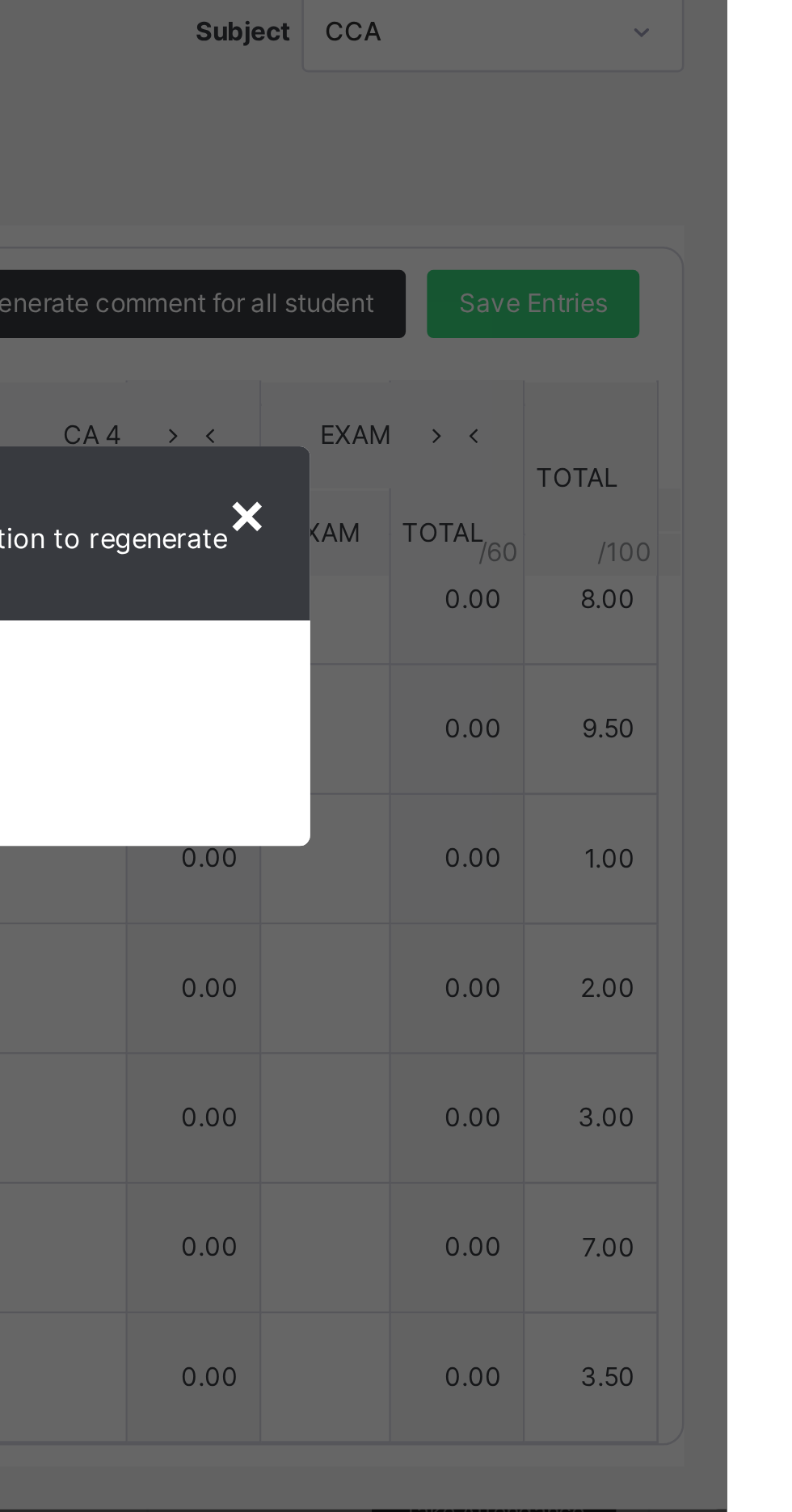
click at [617, 719] on span "×" at bounding box center [610, 705] width 16 height 27
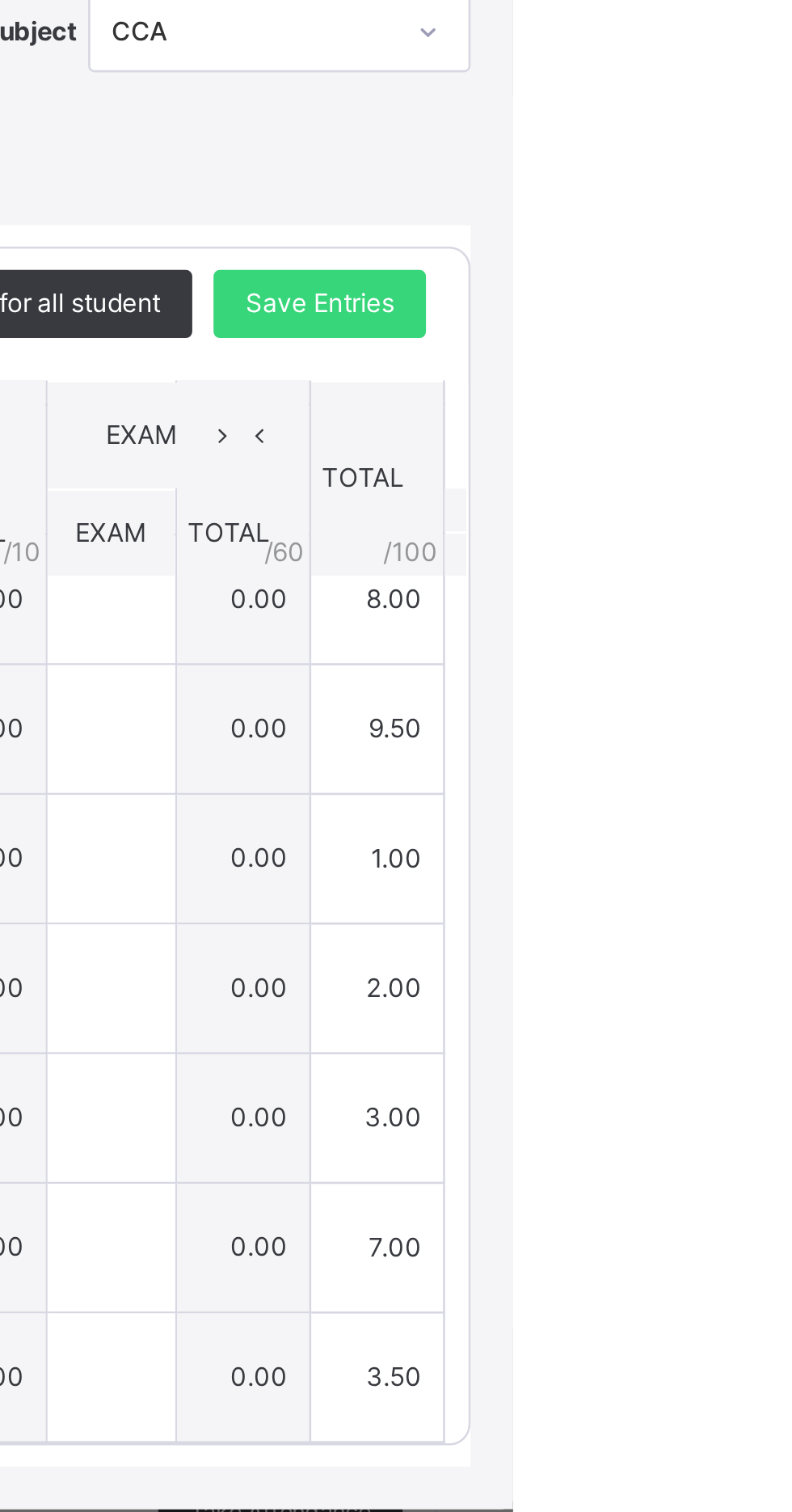
scroll to position [115, 0]
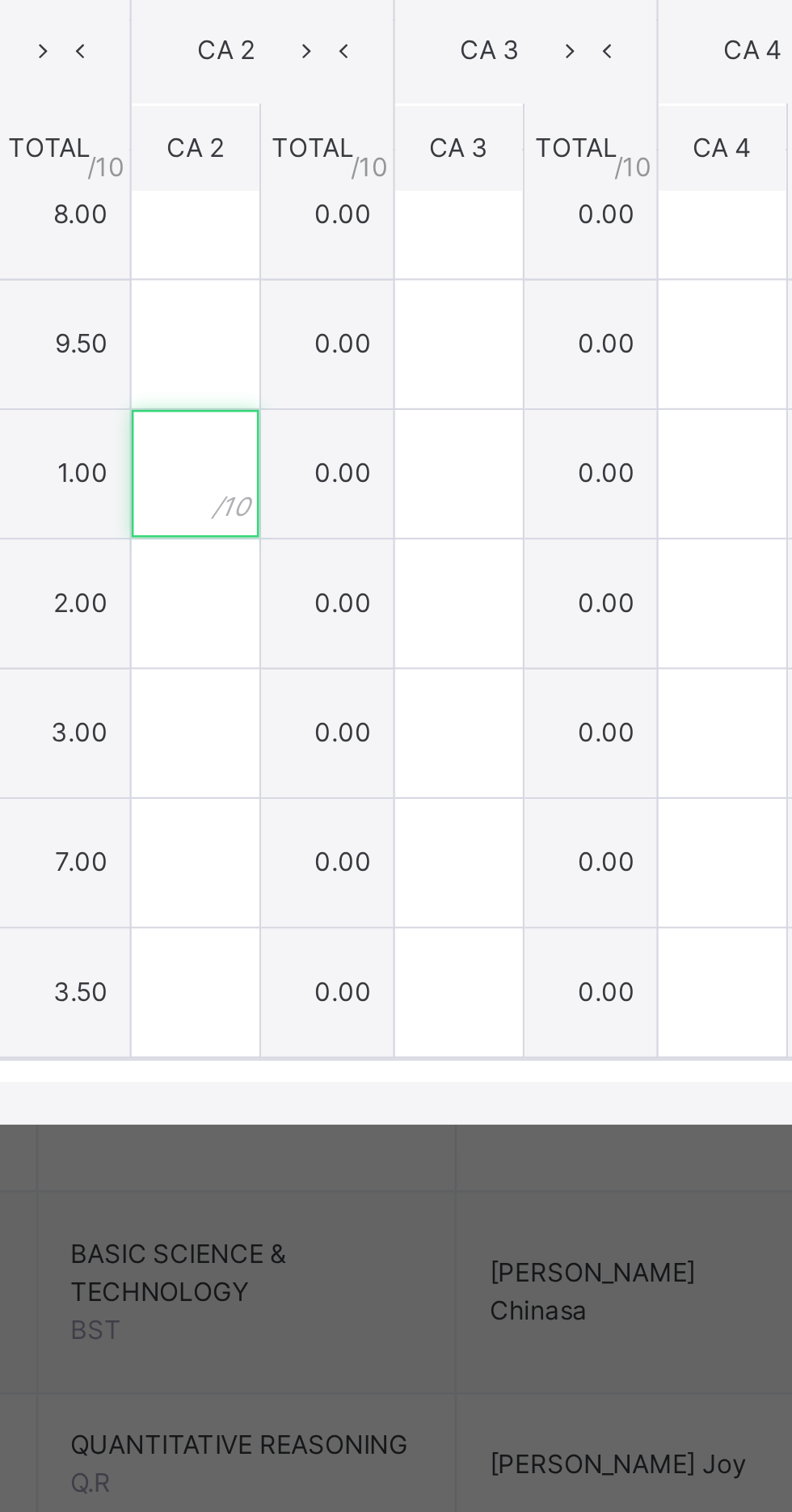
click at [369, 861] on input "text" at bounding box center [344, 837] width 49 height 49
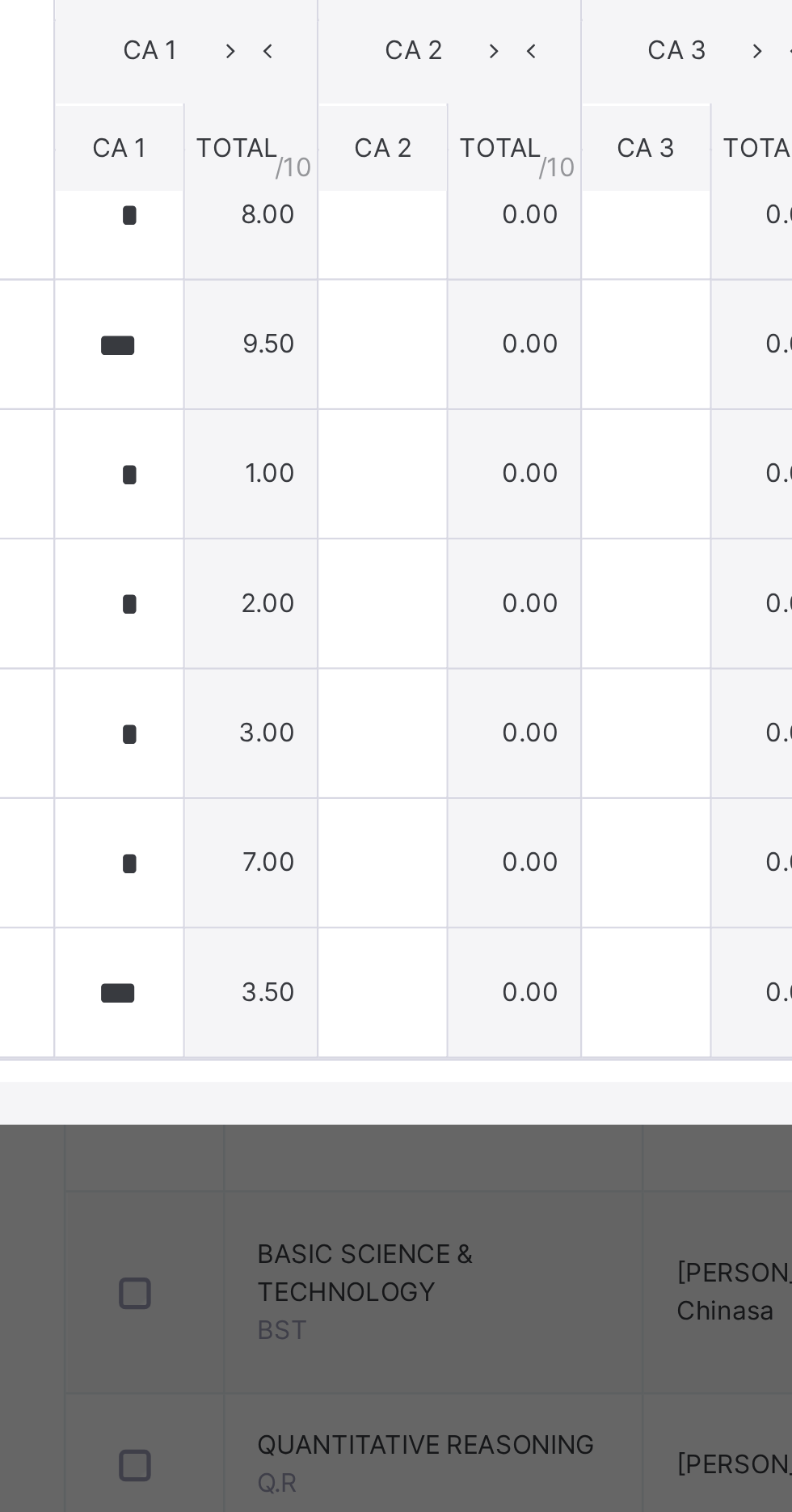
click at [290, 655] on div "Show Comments" at bounding box center [237, 629] width 441 height 50
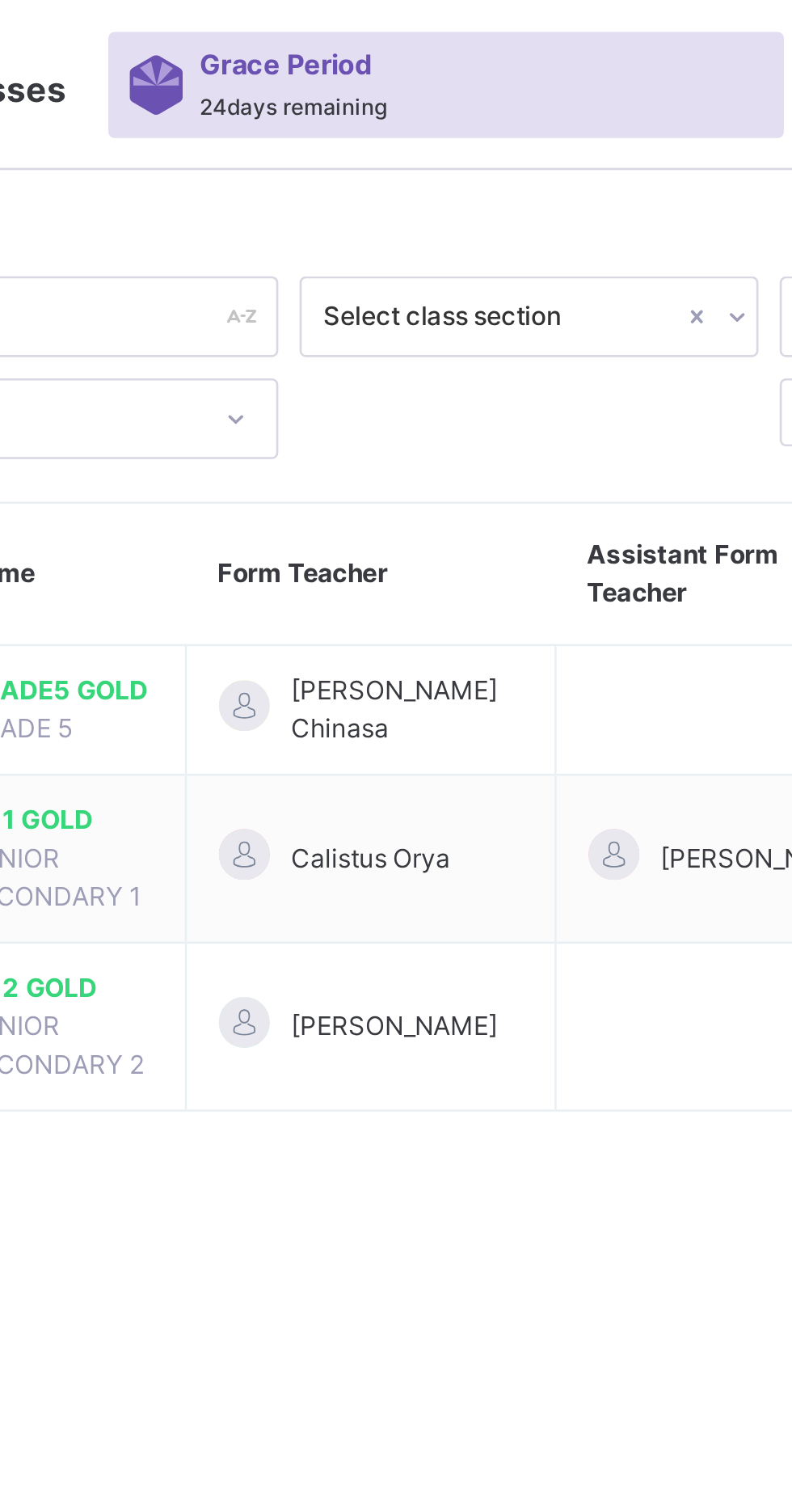
click at [504, 270] on td at bounding box center [570, 270] width 133 height 50
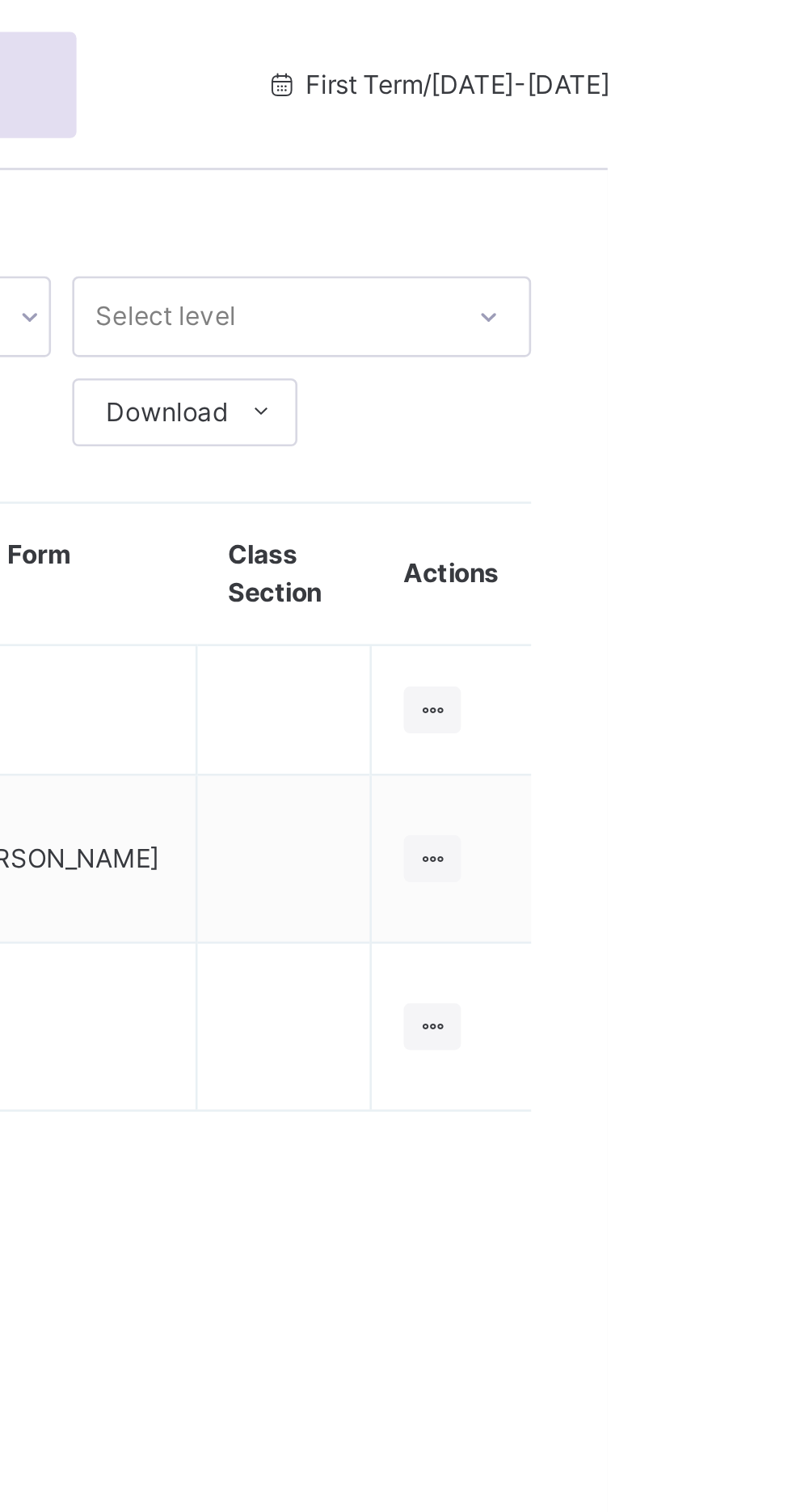
click at [725, 267] on icon at bounding box center [726, 269] width 14 height 12
click at [0, 0] on div "View Class" at bounding box center [0, 0] width 0 height 0
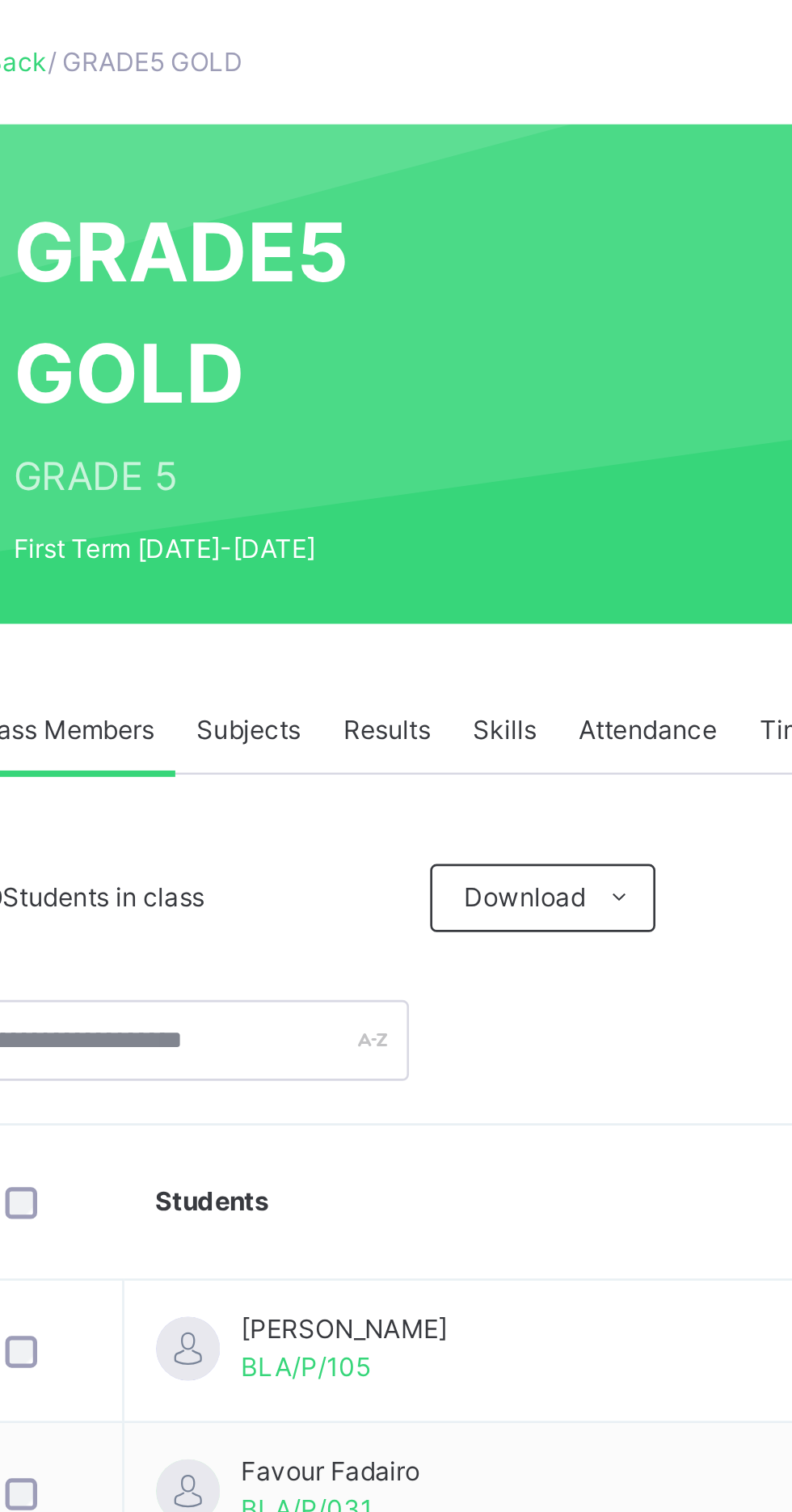
click at [338, 367] on span "Subjects" at bounding box center [337, 366] width 40 height 15
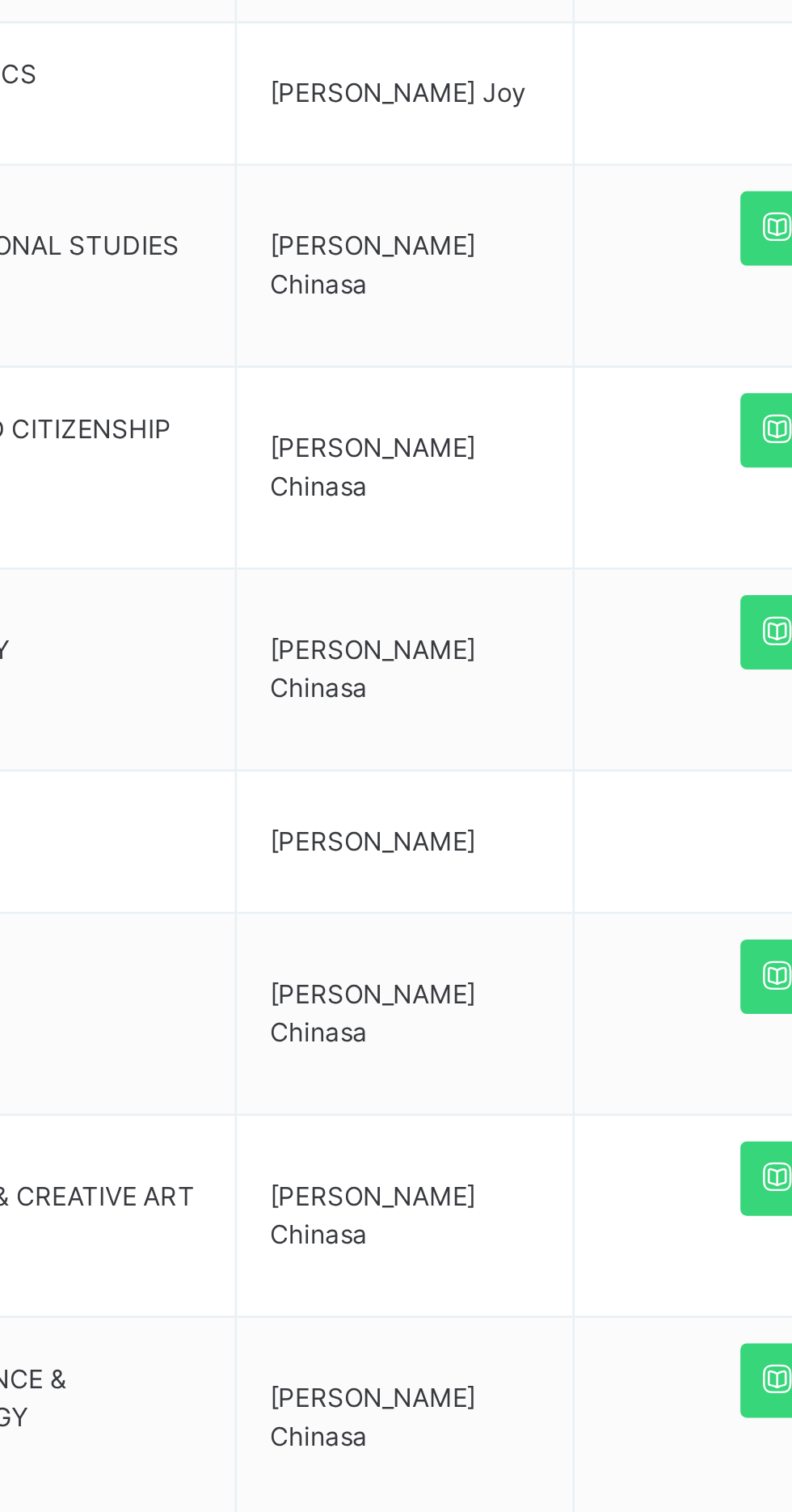
click at [535, 786] on span "[PERSON_NAME] Chinasa" at bounding box center [495, 785] width 78 height 26
click at [535, 781] on span "[PERSON_NAME] Chinasa" at bounding box center [495, 785] width 78 height 26
click at [399, 855] on span "GEOGRAPHY" at bounding box center [364, 855] width 135 height 15
click at [516, 787] on span "[PERSON_NAME] Chinasa" at bounding box center [495, 785] width 78 height 26
click at [416, 807] on td "SOCIAL AND CITIZENSHIP STUDIES SCS" at bounding box center [364, 786] width 159 height 77
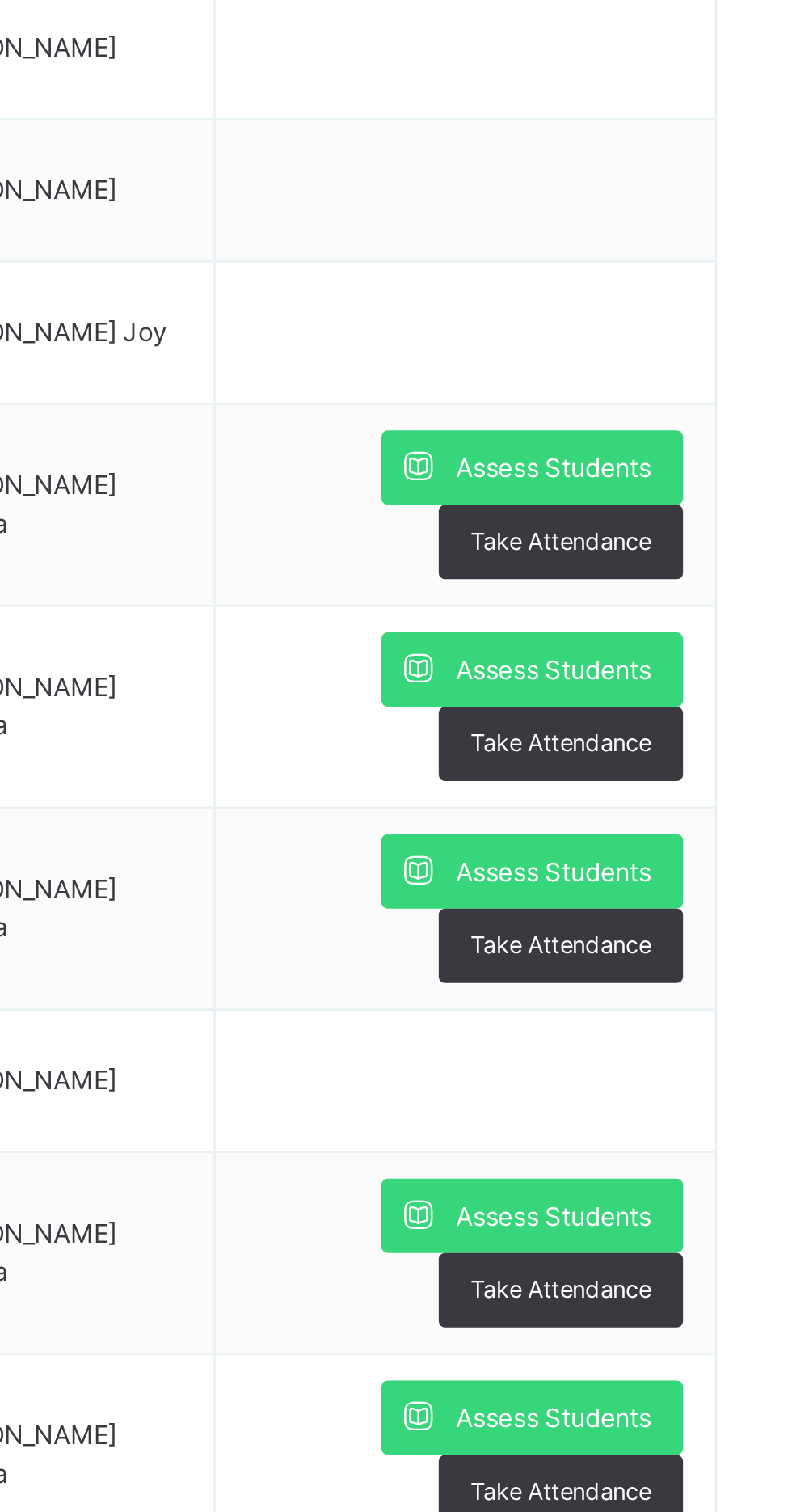
click at [674, 770] on span "Assess Students" at bounding box center [700, 773] width 74 height 15
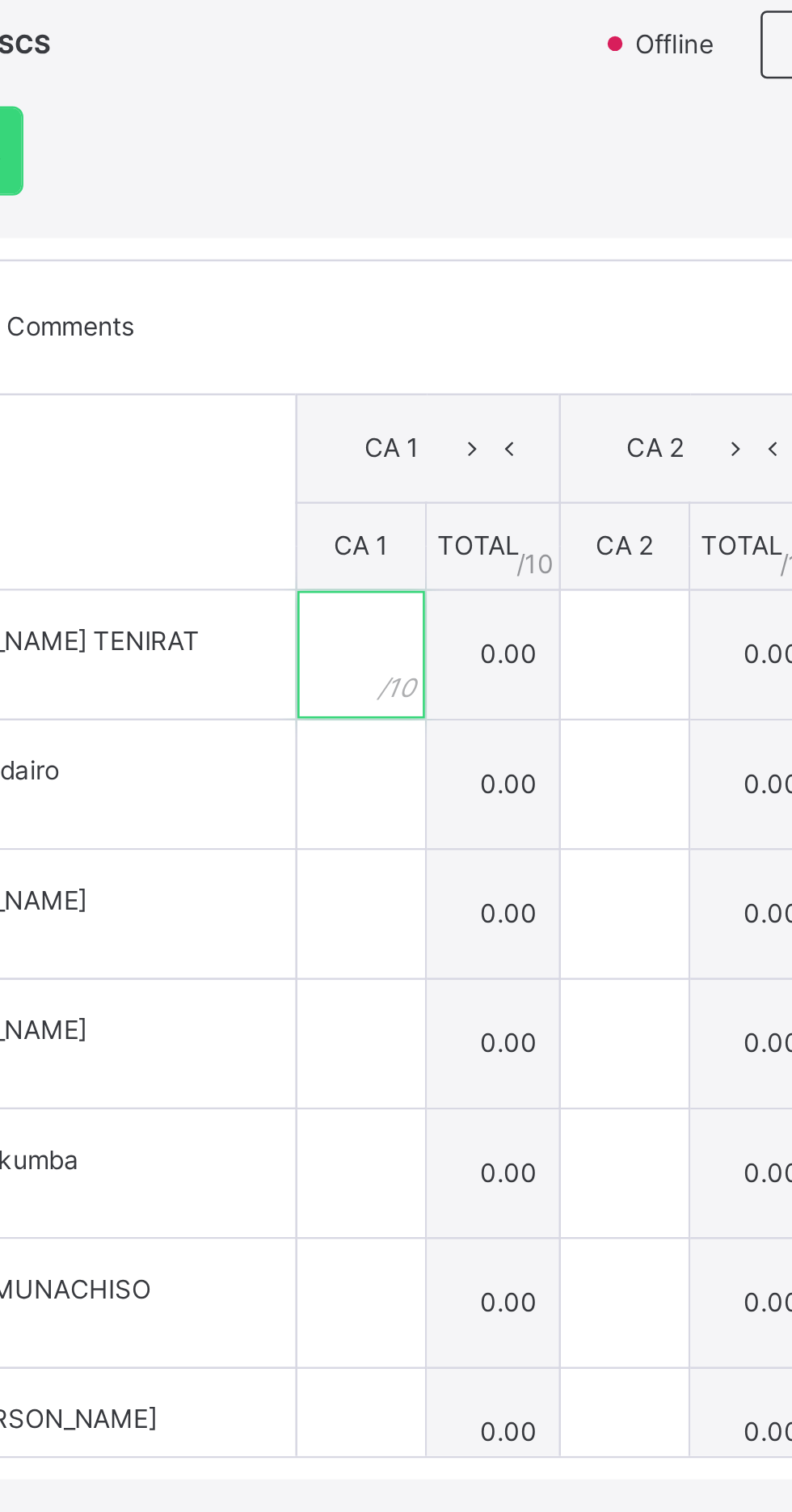
click at [268, 778] on input "text" at bounding box center [244, 754] width 49 height 49
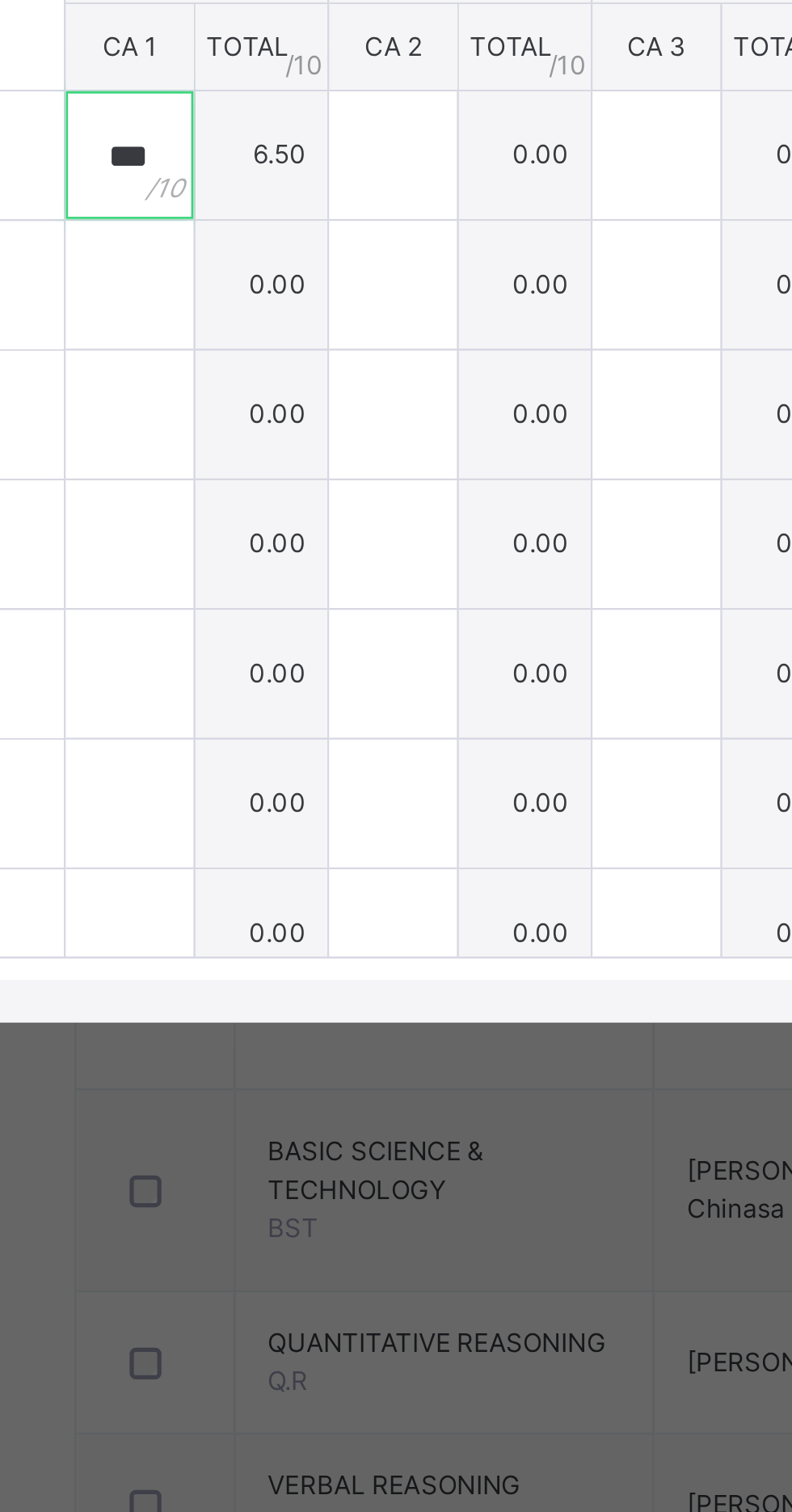
type input "***"
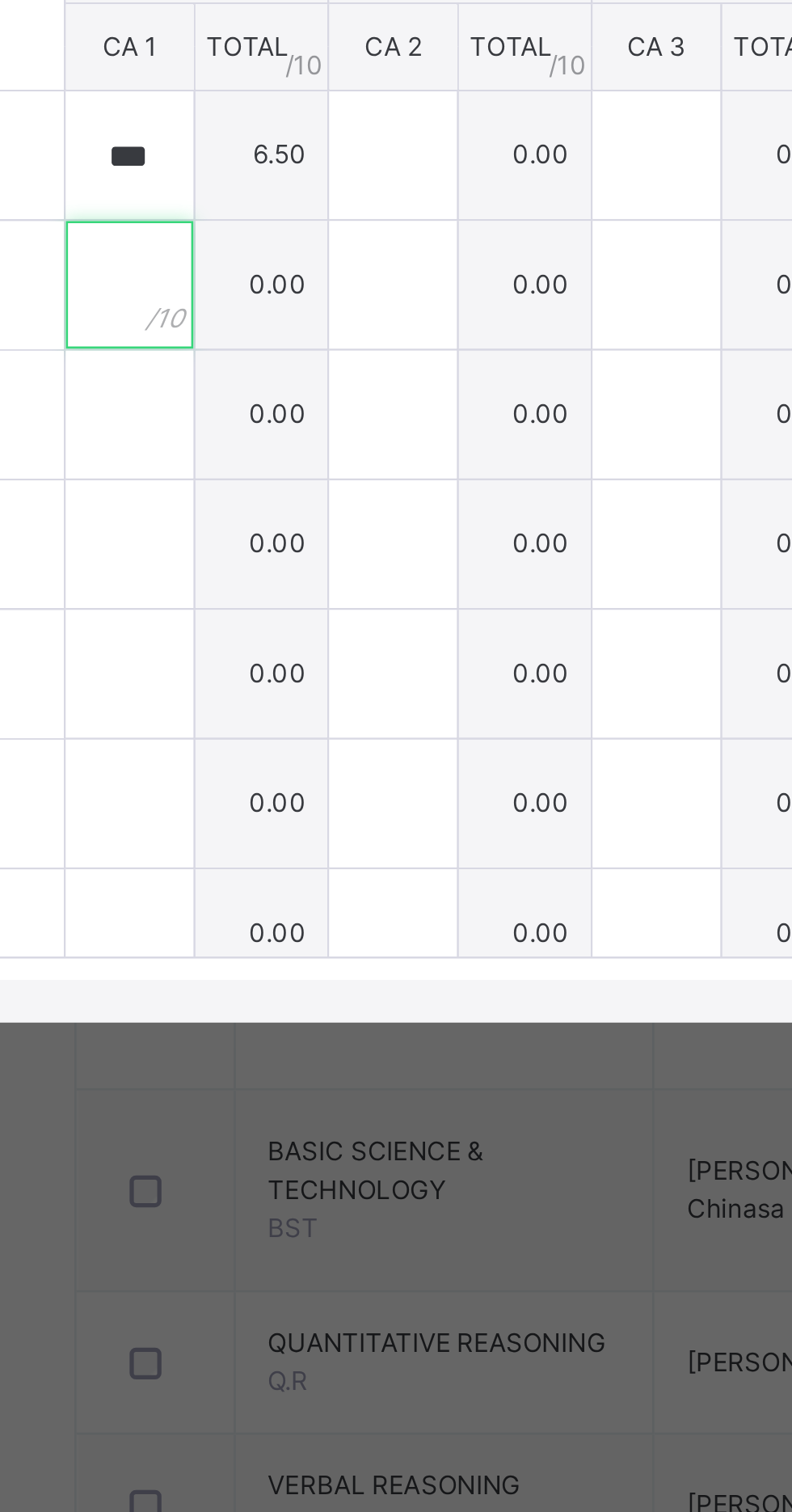
click at [268, 828] on div at bounding box center [244, 804] width 49 height 49
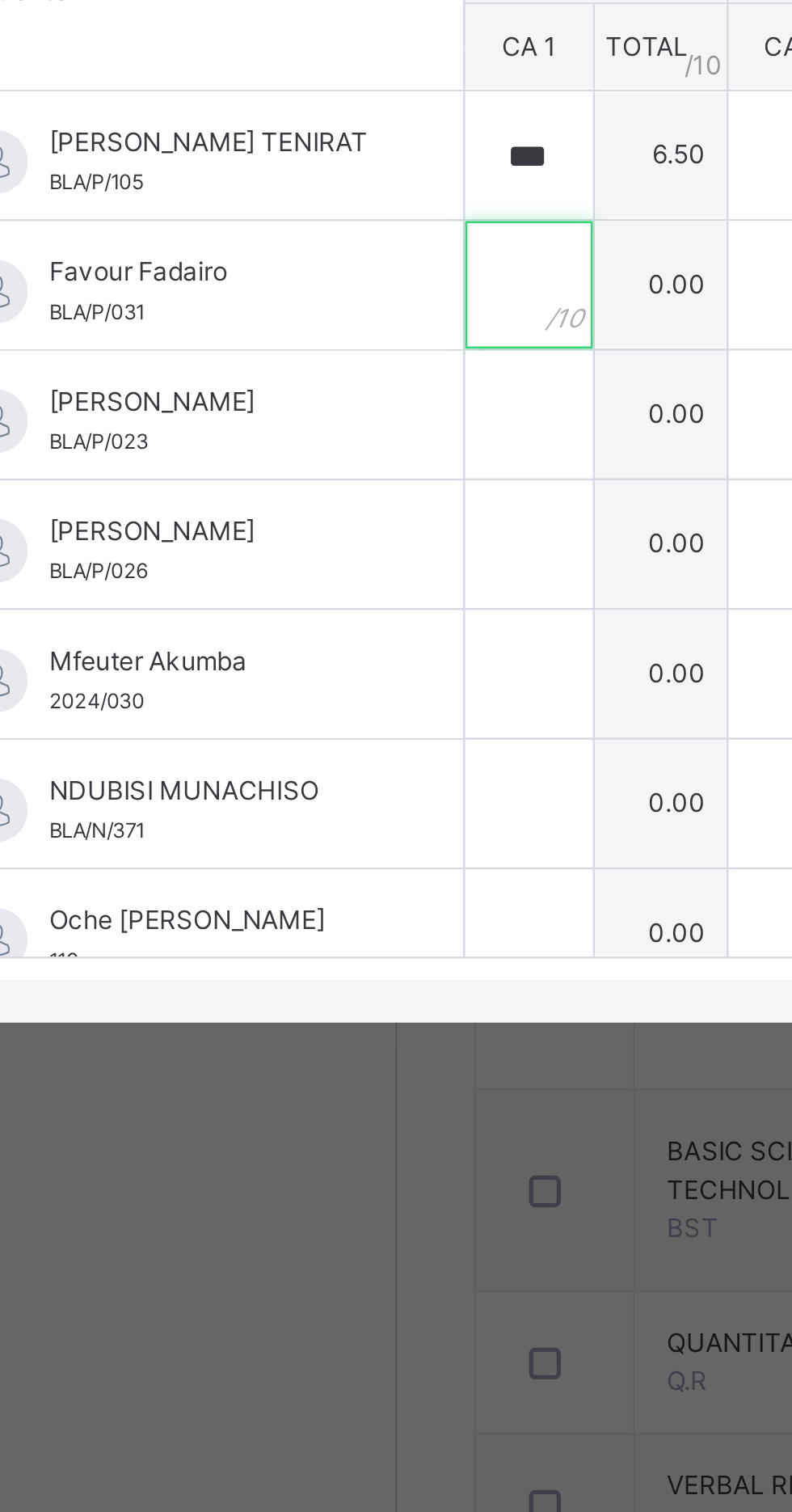
scroll to position [0, 11]
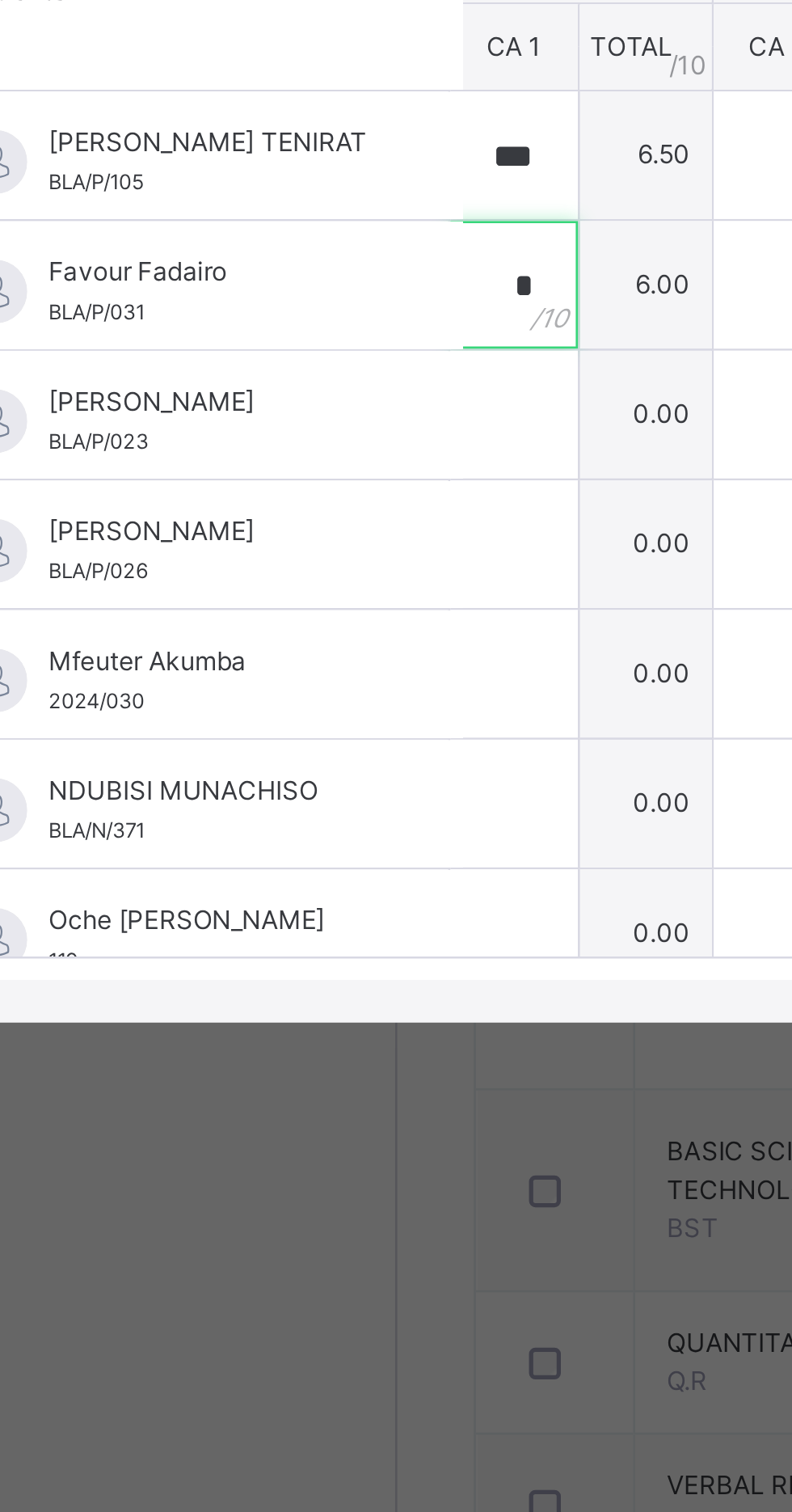
type input "*"
click at [262, 877] on div at bounding box center [239, 854] width 49 height 49
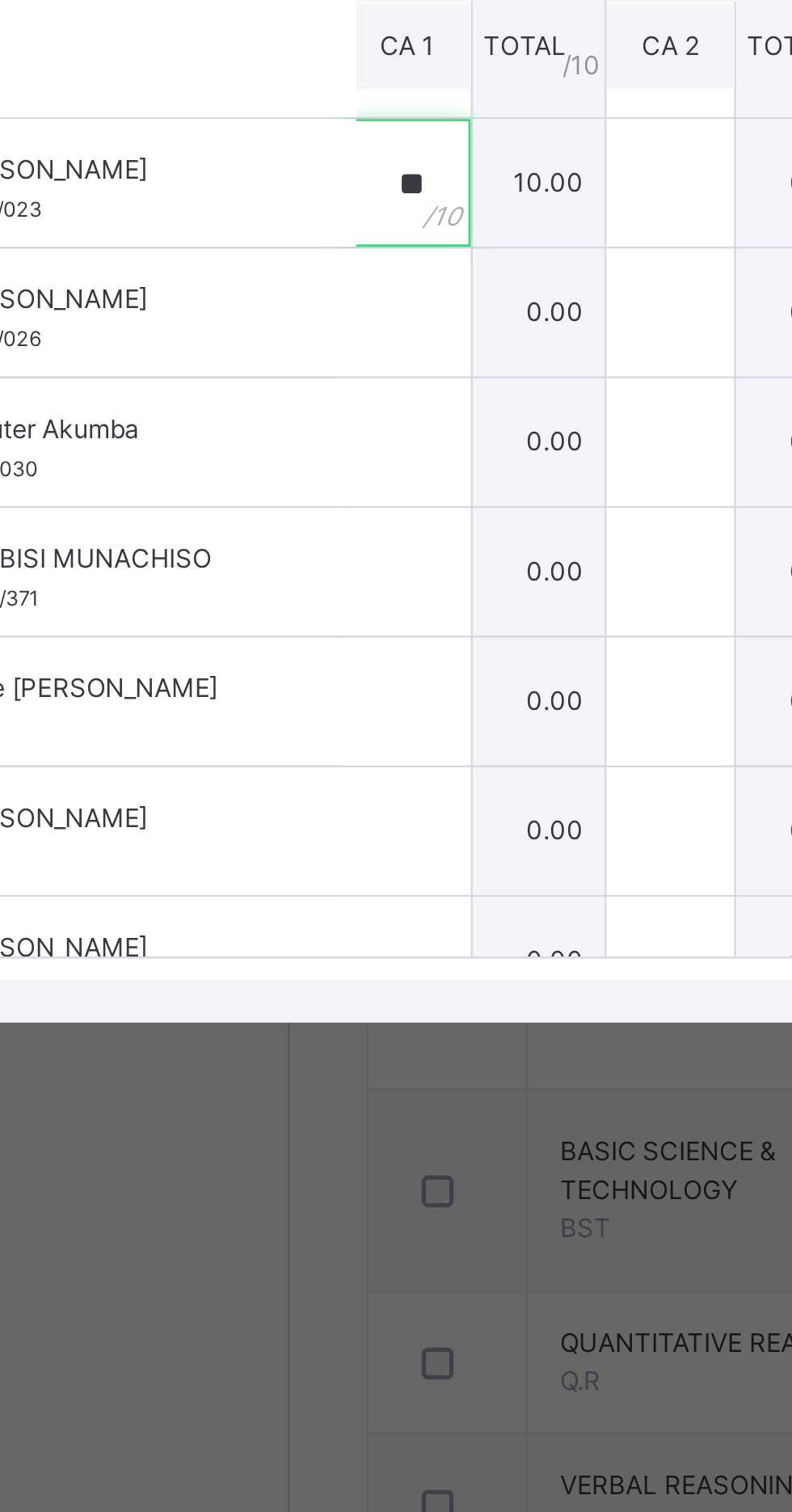
scroll to position [88, 11]
type input "**"
click at [262, 838] on input "text" at bounding box center [239, 815] width 49 height 49
type input "***"
click at [262, 888] on div at bounding box center [239, 863] width 49 height 49
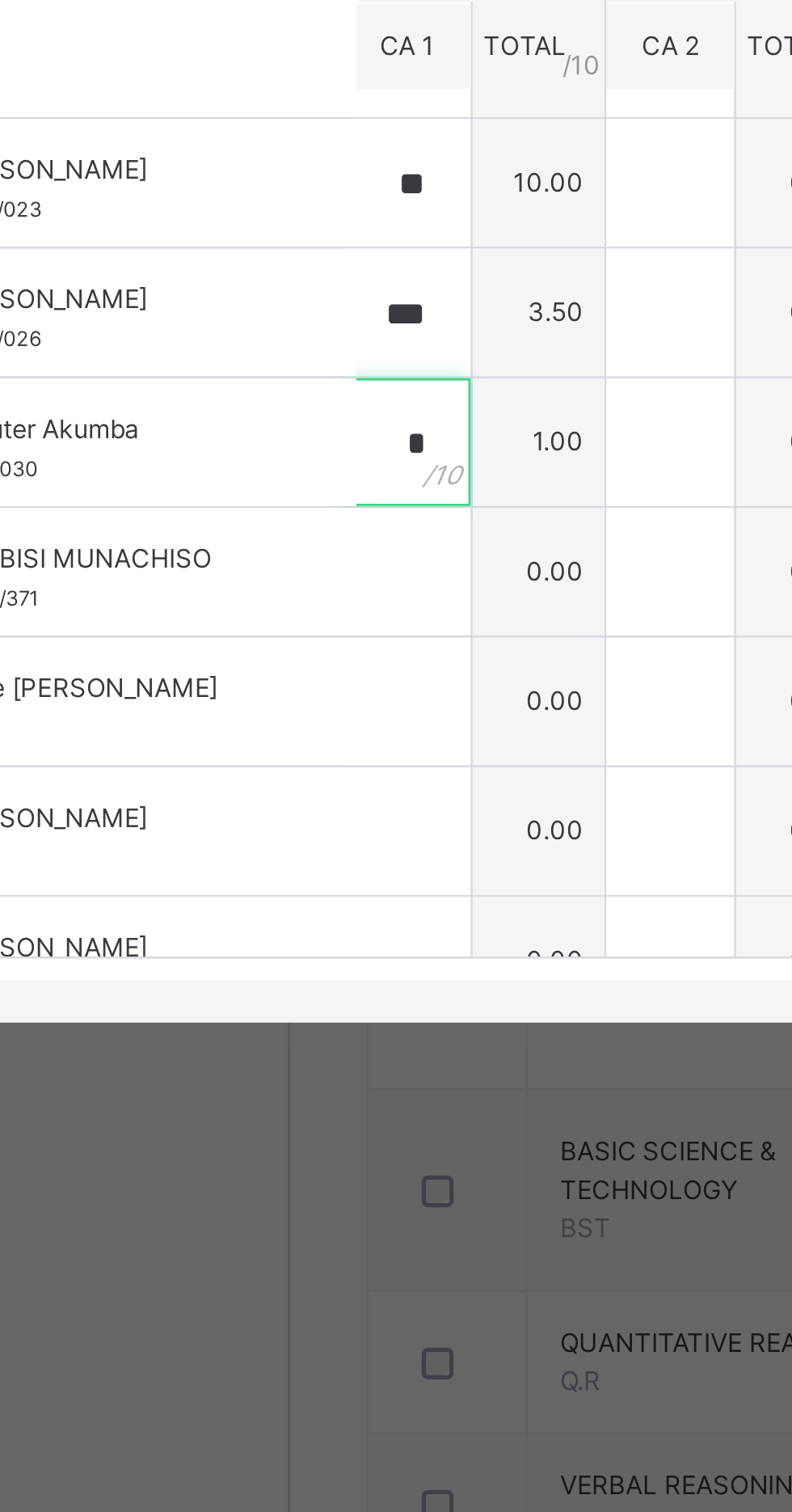
scroll to position [115, 11]
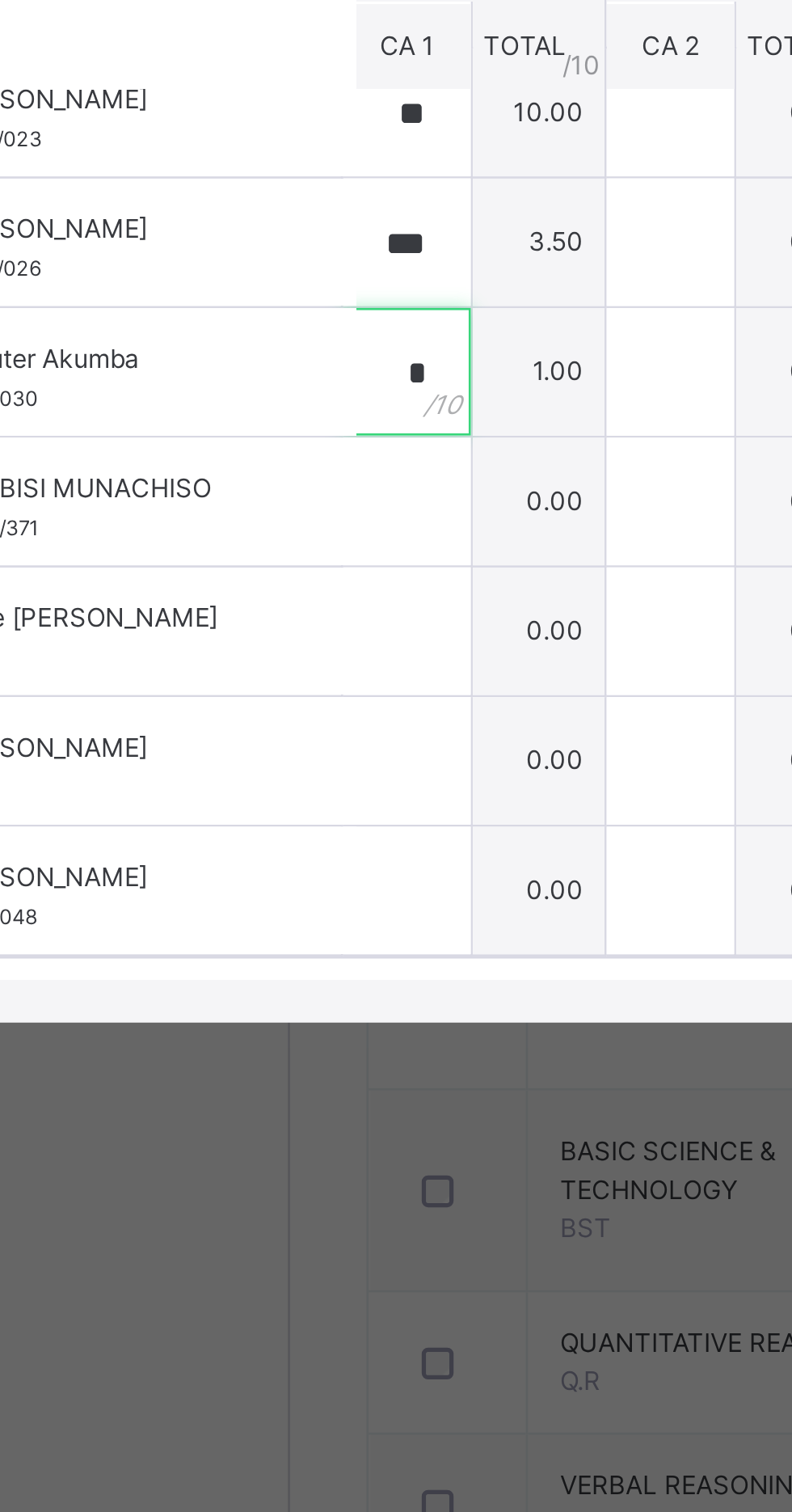
type input "*"
click at [262, 910] on input "text" at bounding box center [239, 887] width 49 height 49
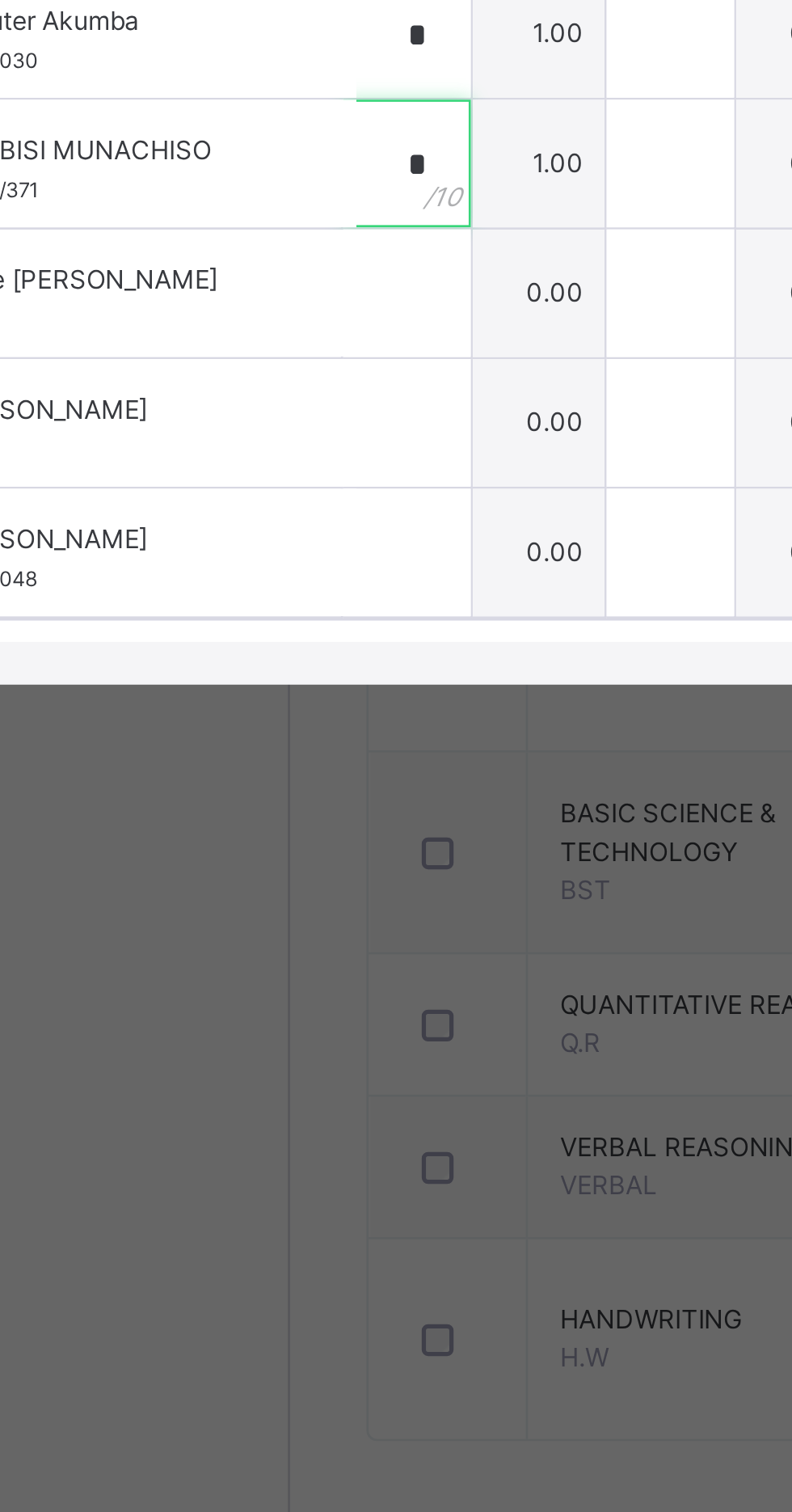
type input "*"
click at [262, 960] on input "text" at bounding box center [239, 935] width 49 height 49
type input "*"
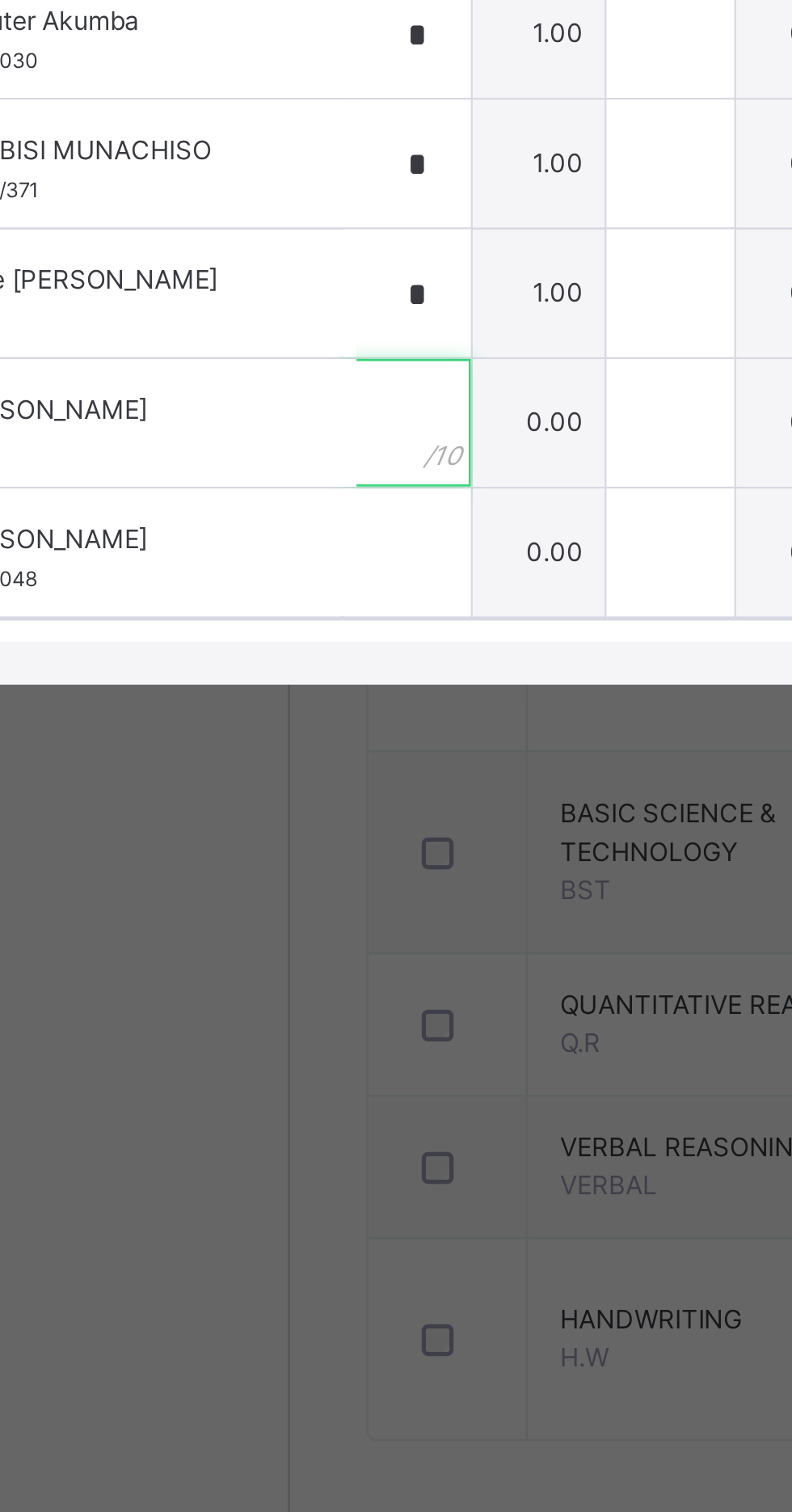
click at [262, 1009] on div at bounding box center [239, 985] width 49 height 49
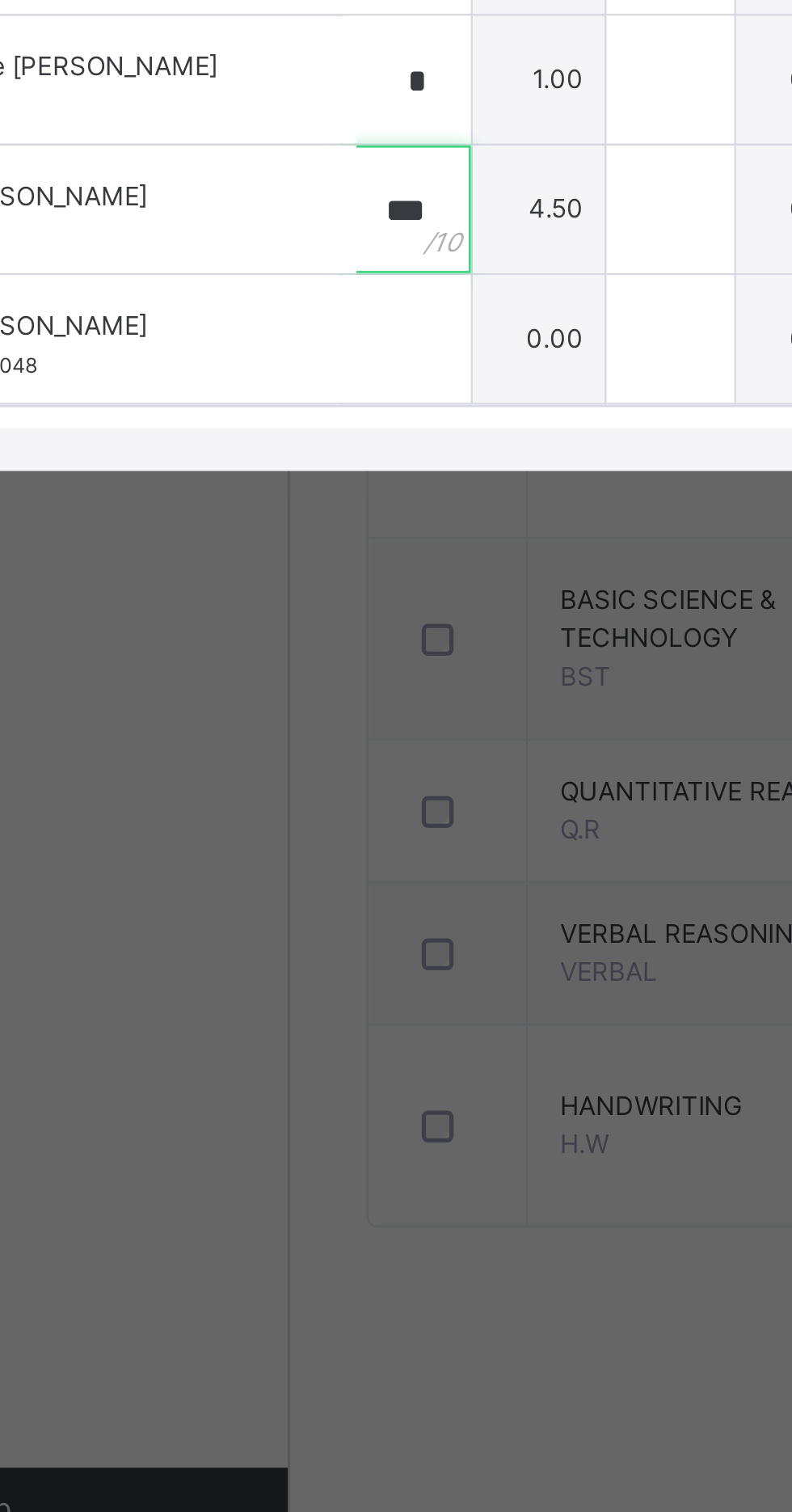
type input "***"
click at [262, 1058] on input "text" at bounding box center [239, 1034] width 49 height 49
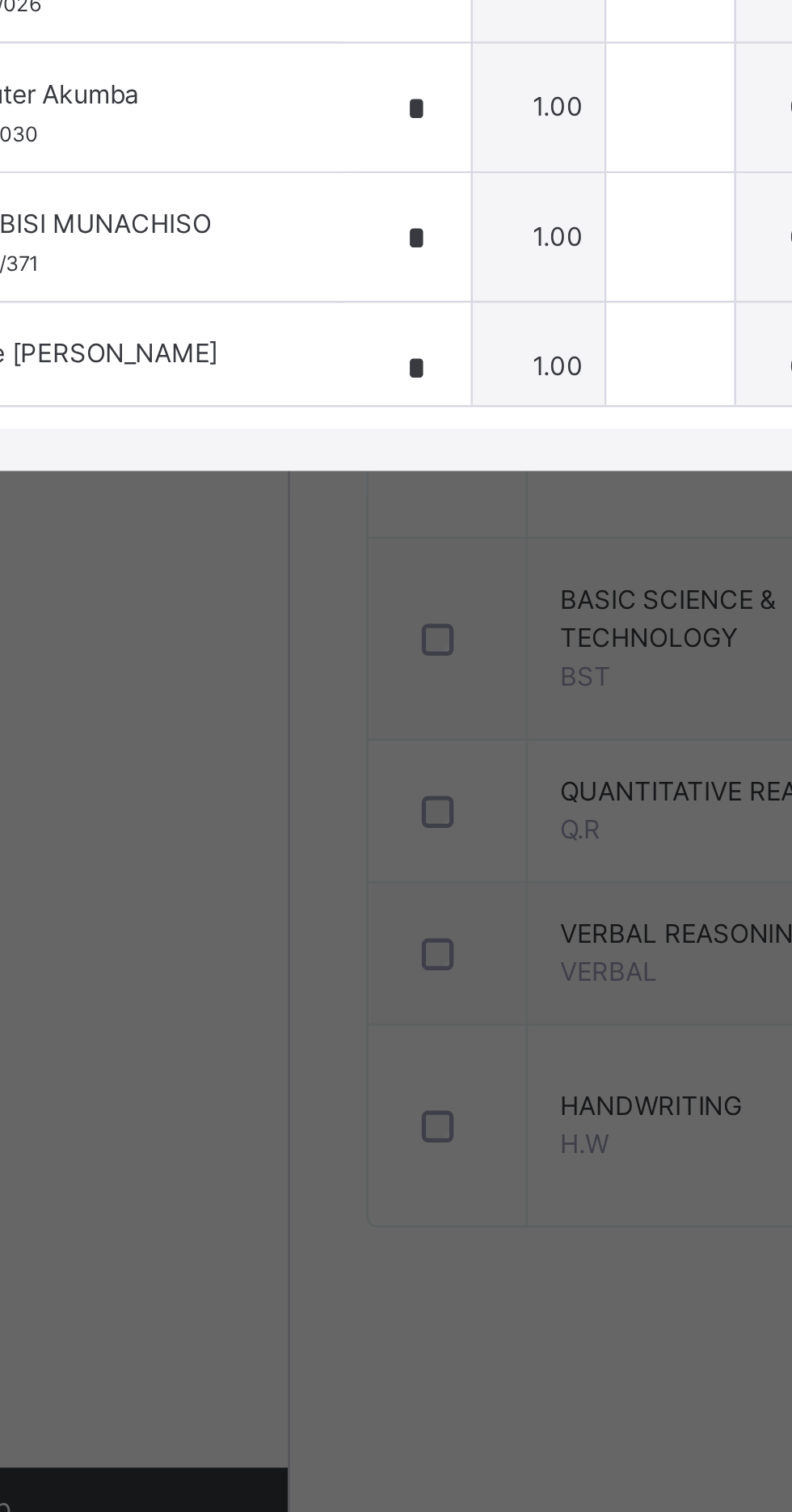
scroll to position [0, 11]
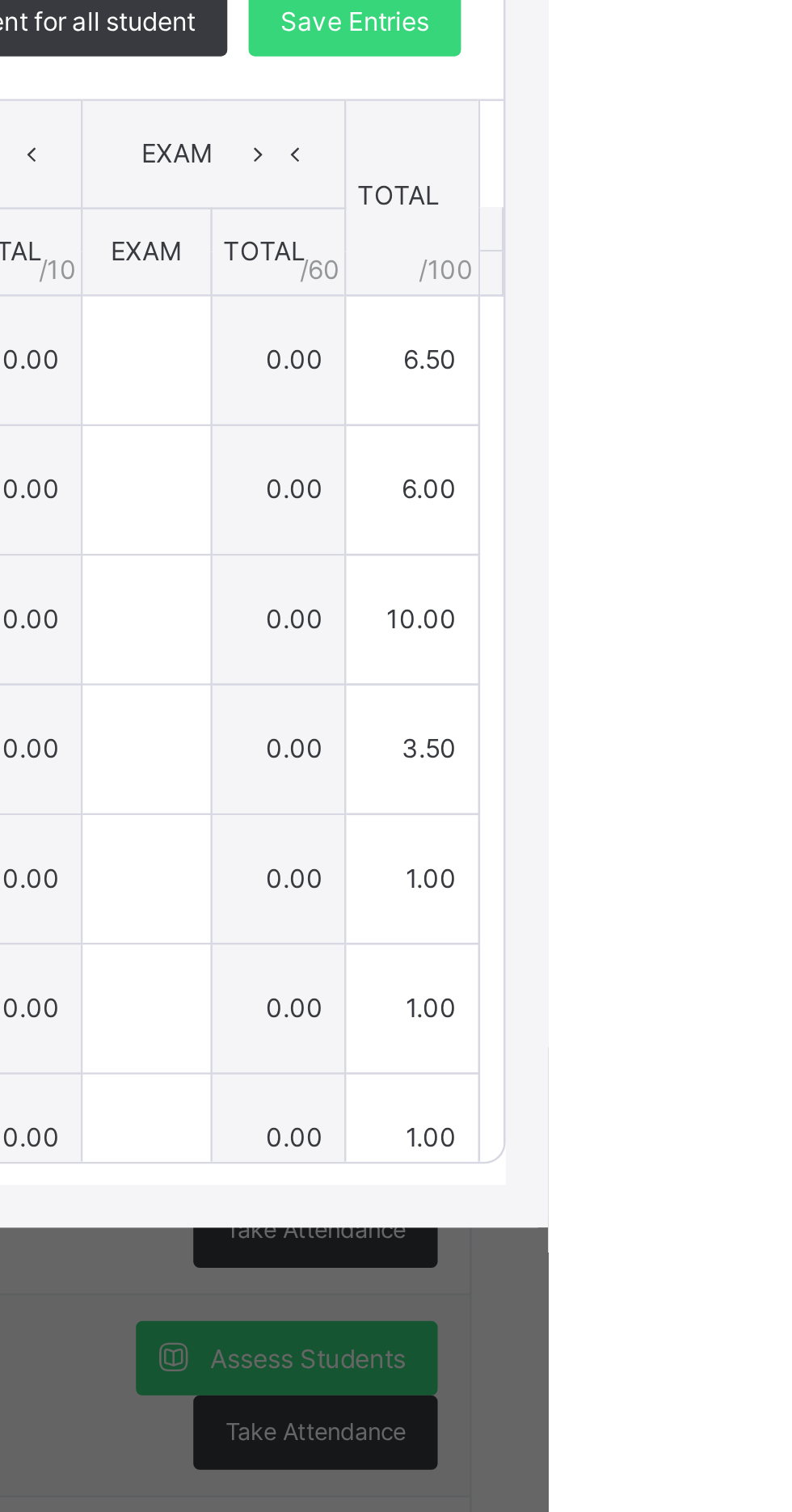
type input "*"
click at [747, 633] on span "Save Entries" at bounding box center [719, 625] width 57 height 15
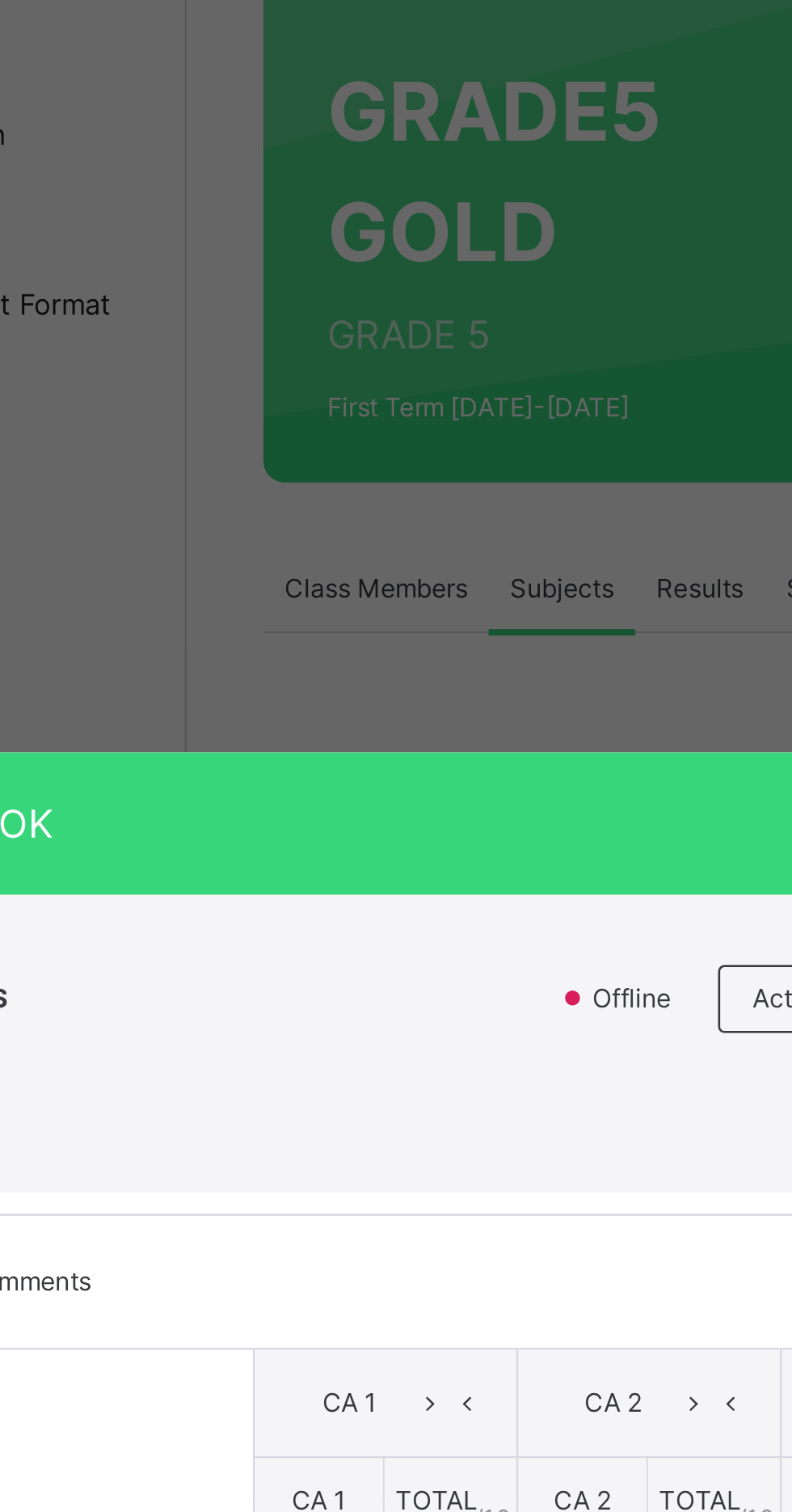
type input "***"
type input "*"
type input "**"
type input "***"
type input "*"
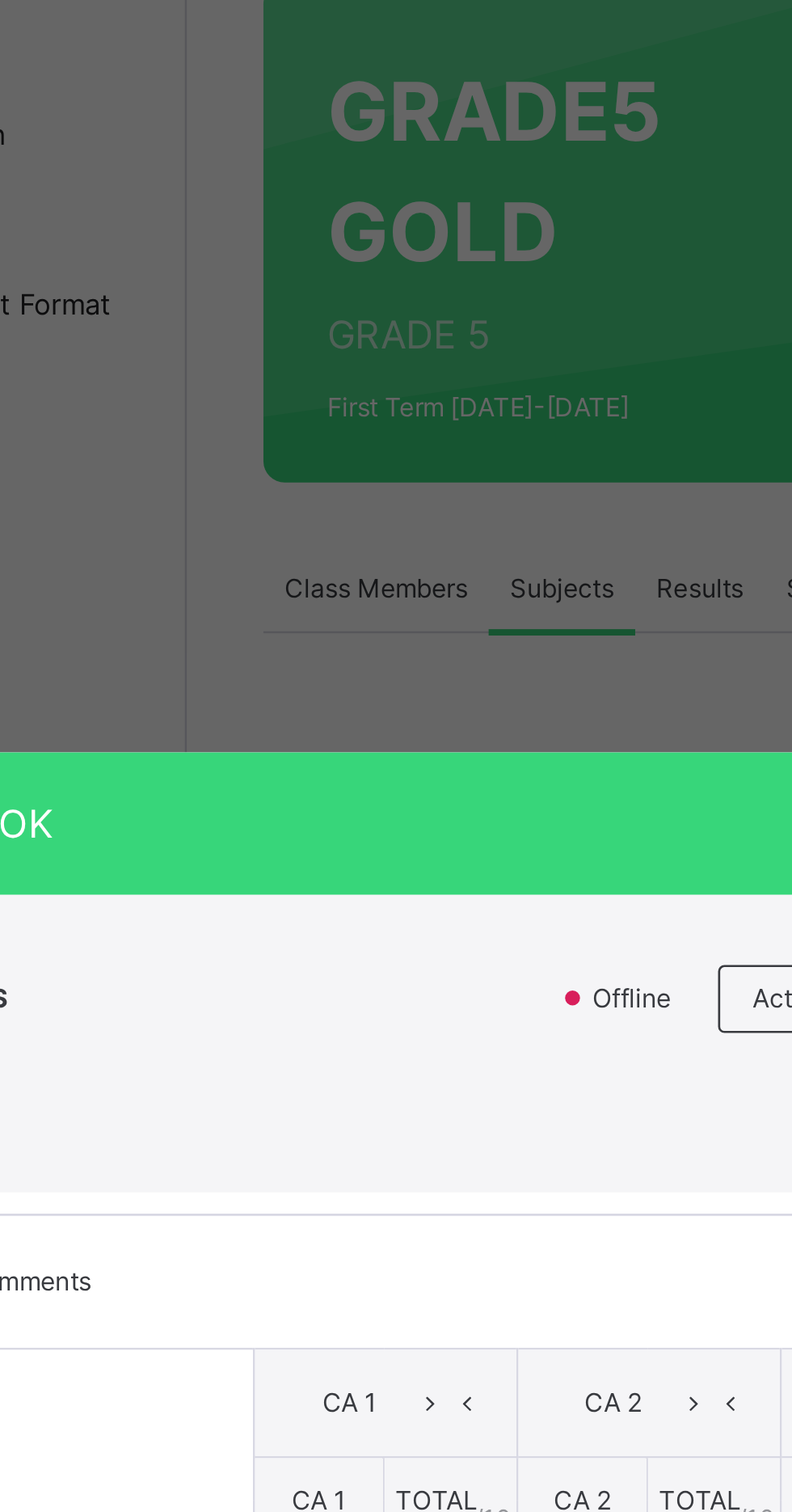
type input "*"
type input "***"
type input "*"
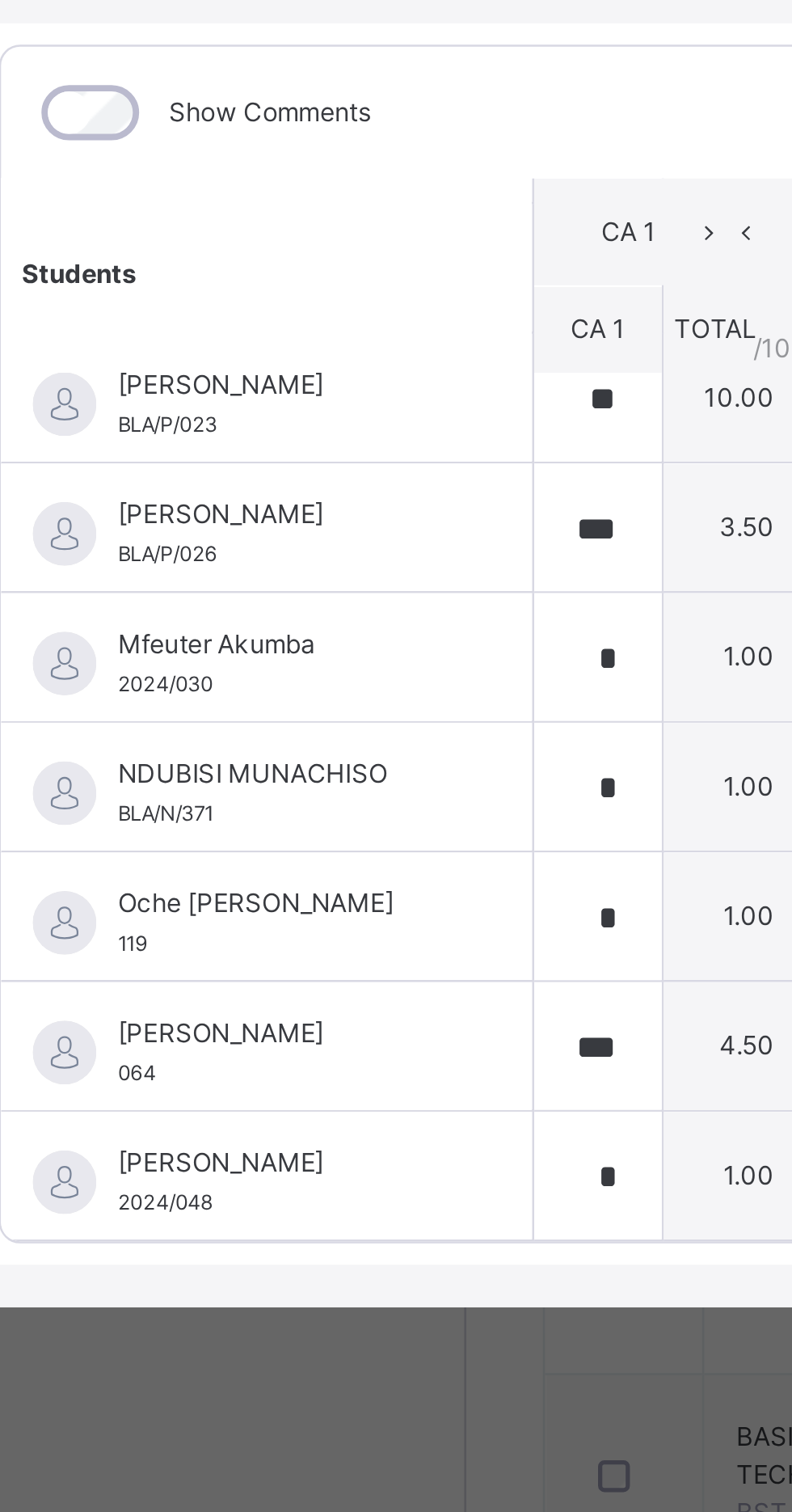
scroll to position [115, 11]
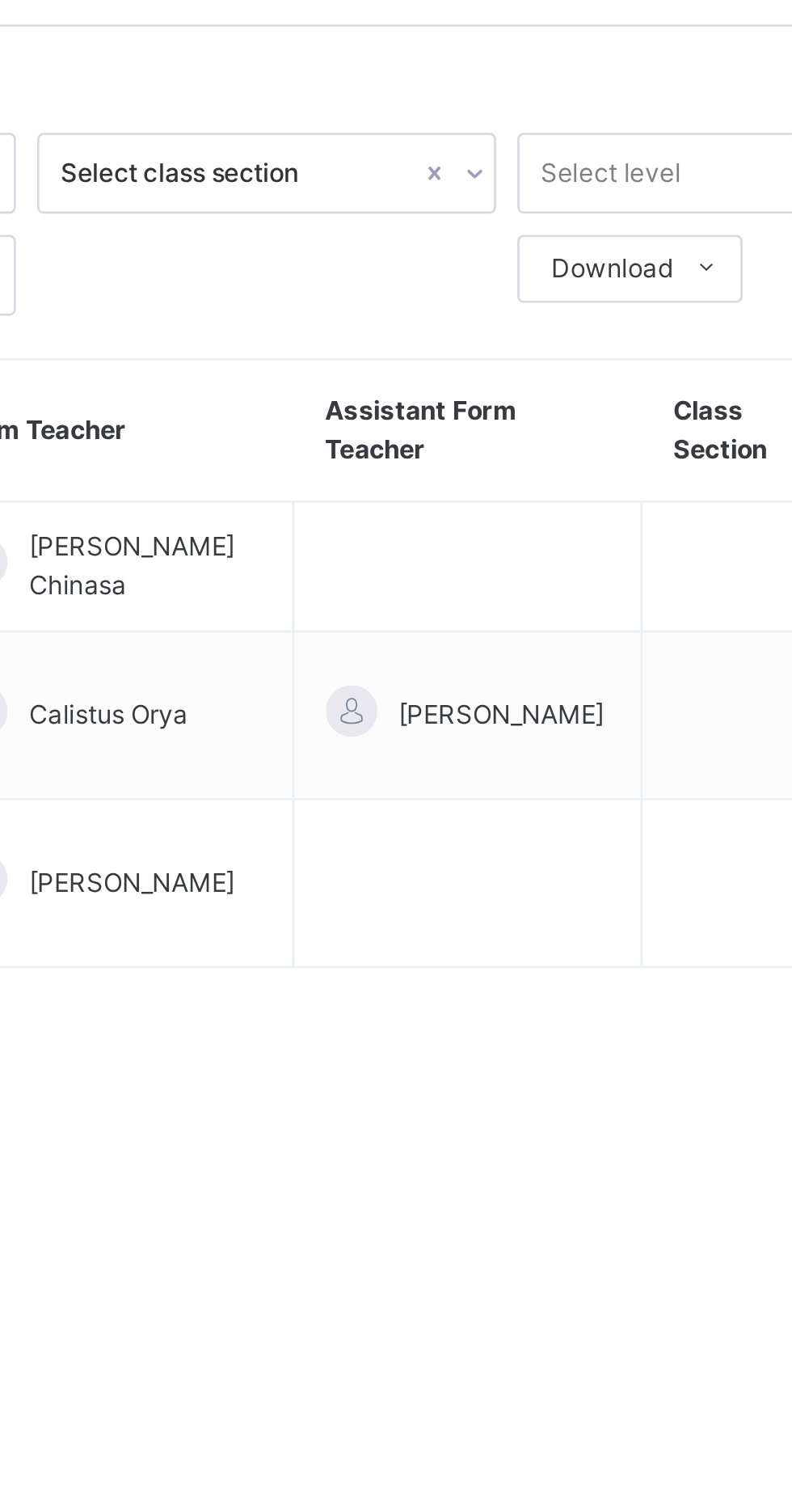
click at [575, 268] on td at bounding box center [570, 270] width 133 height 50
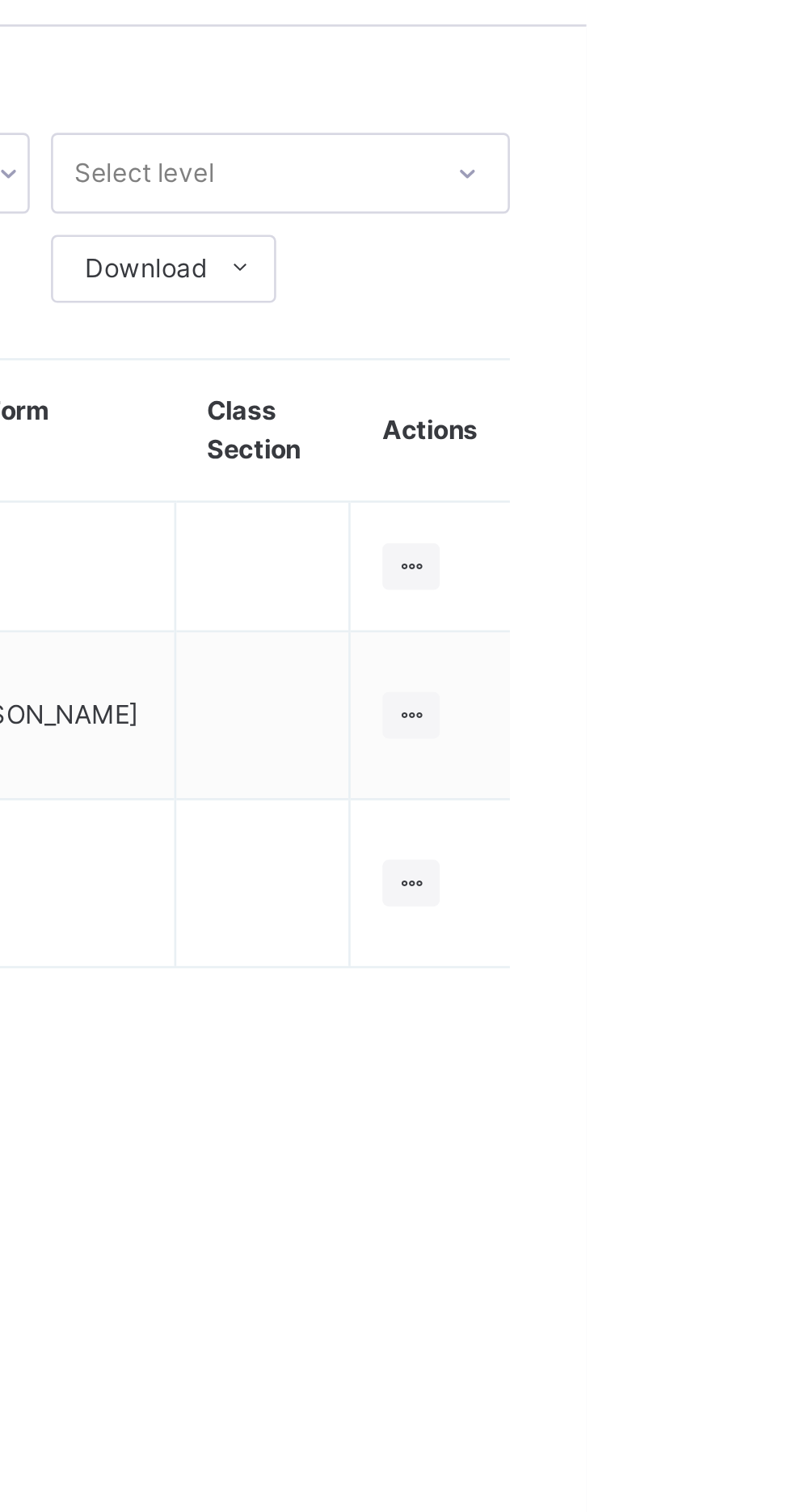
click at [733, 270] on div at bounding box center [726, 270] width 21 height 18
click at [0, 0] on div "View Class" at bounding box center [0, 0] width 0 height 0
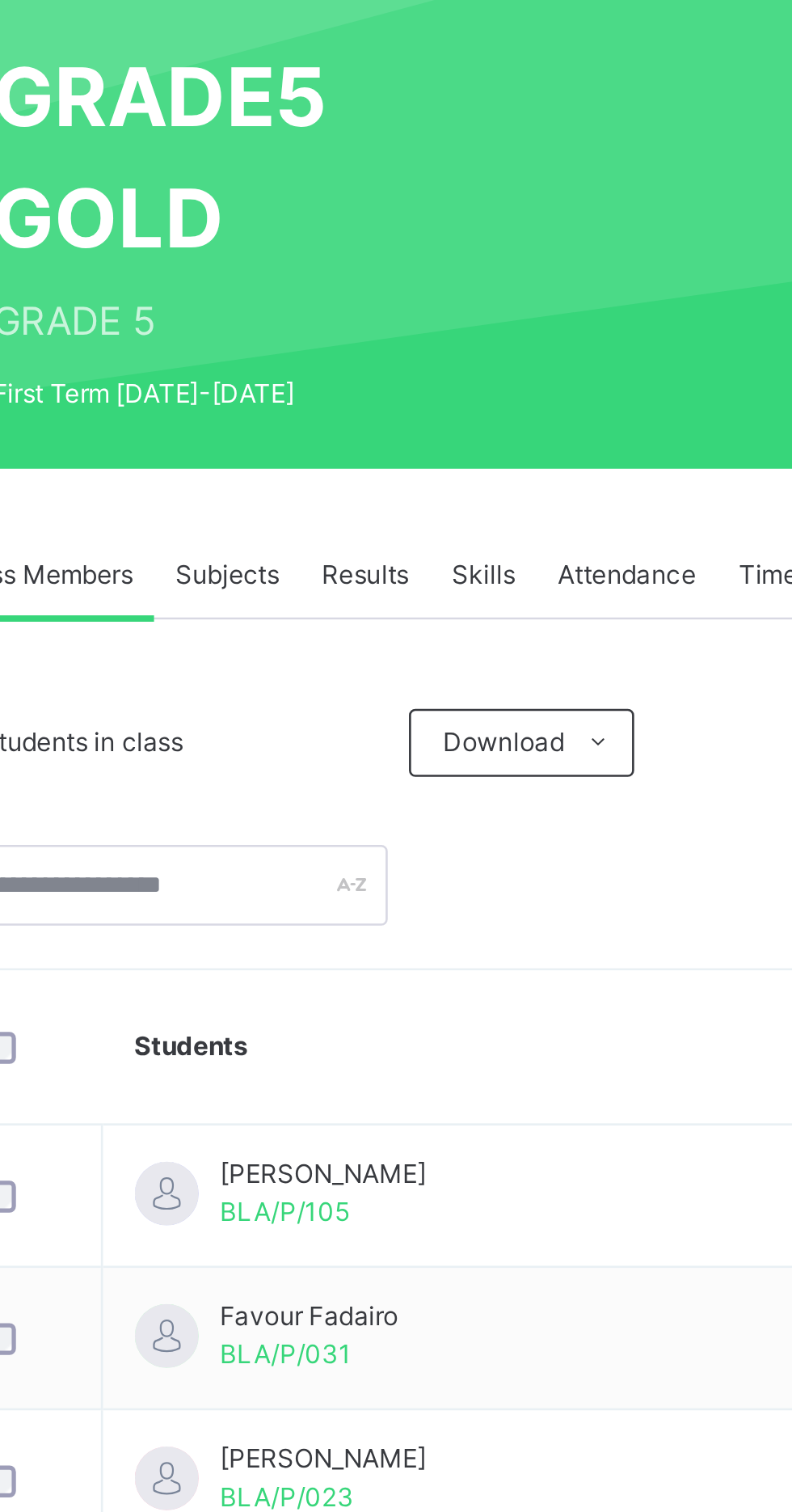
click at [341, 361] on span "Subjects" at bounding box center [337, 366] width 40 height 15
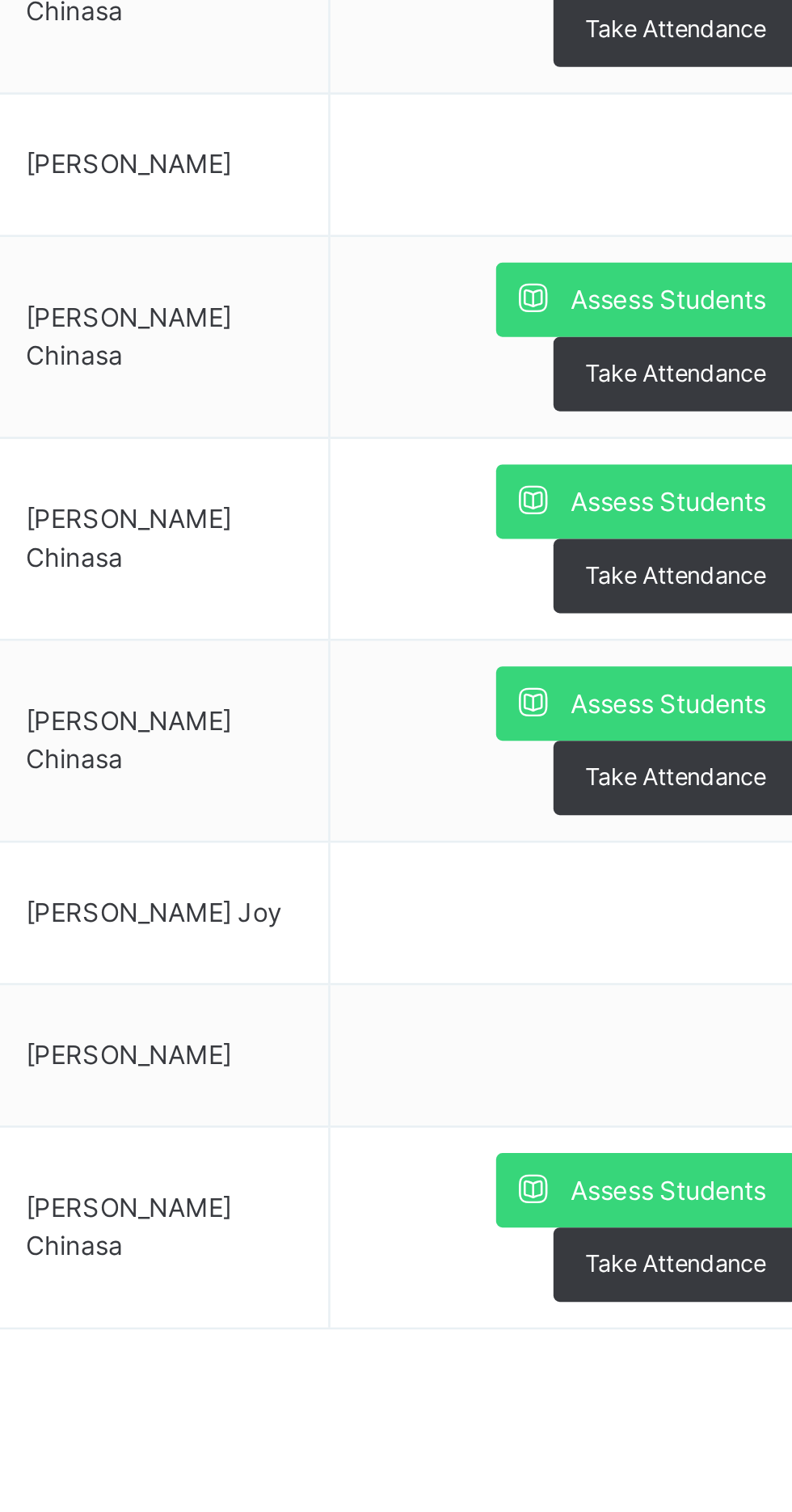
click at [663, 1319] on span "Assess Students" at bounding box center [700, 1319] width 74 height 15
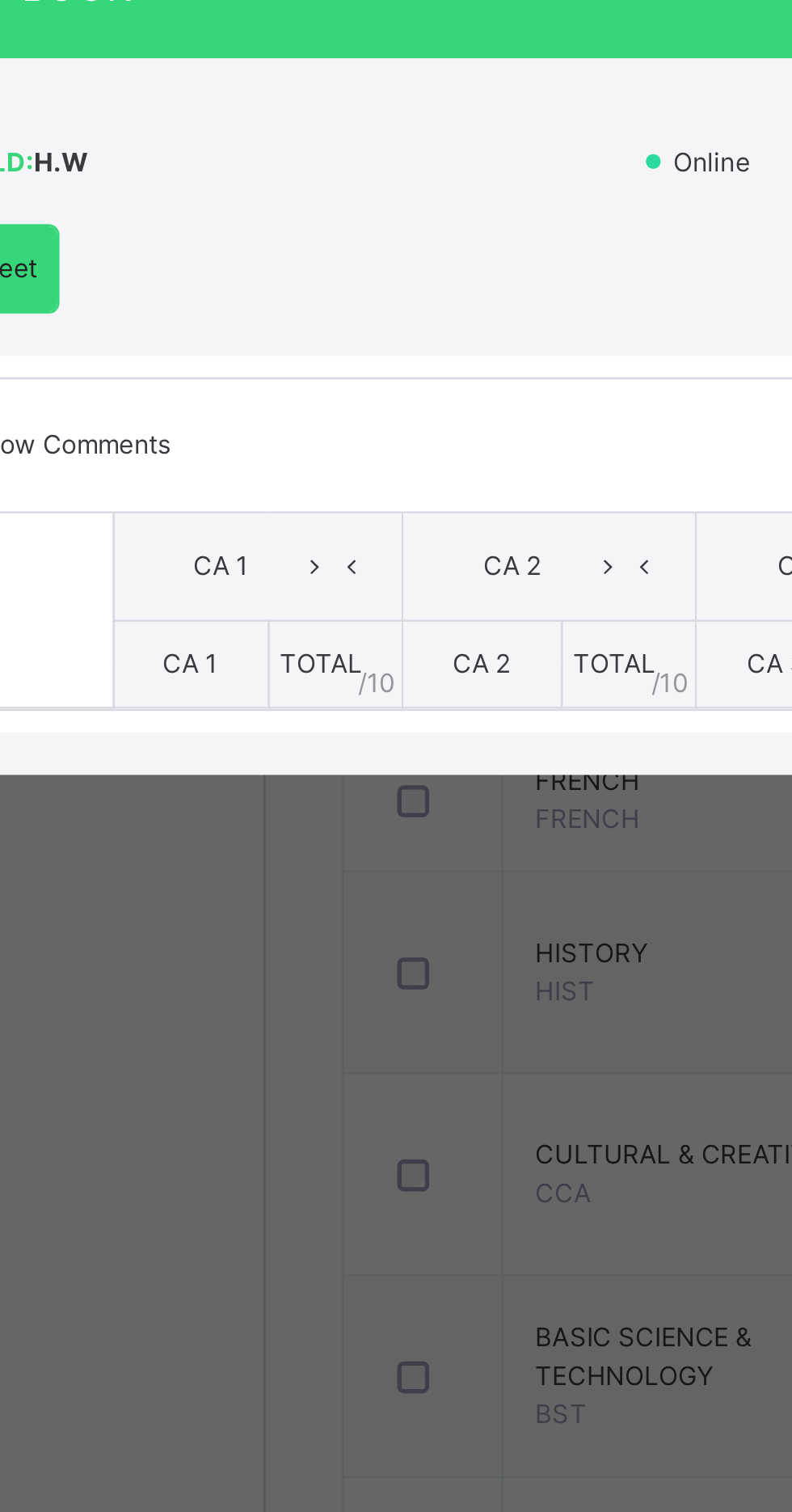
click at [252, 889] on div "Score Sheet Score Sheet Show Comments Generate comment for all student Save Ent…" at bounding box center [396, 807] width 760 height 194
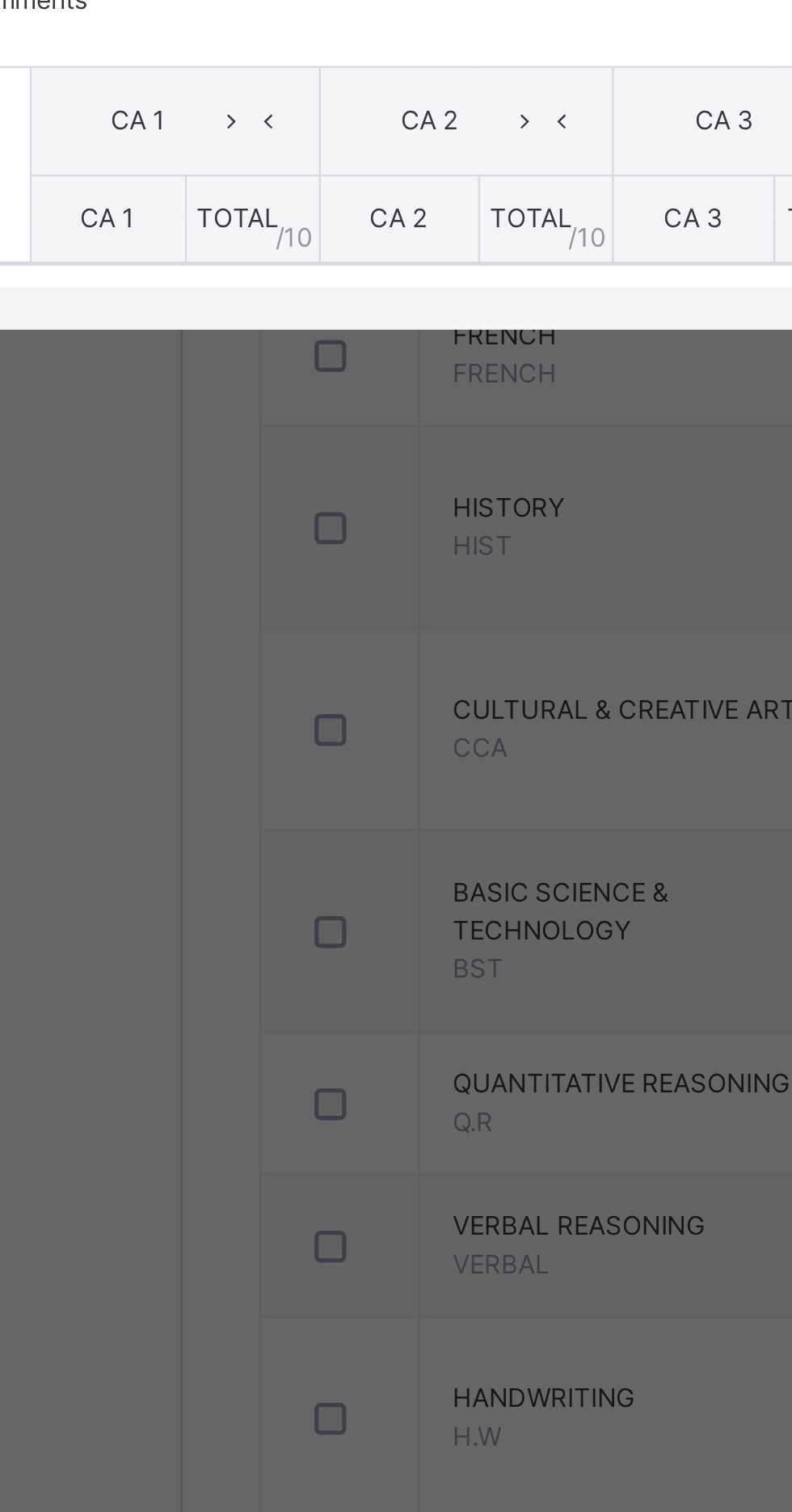
click at [220, 904] on div "Show Comments Generate comment for all student Save Entries Class Level: GRADE5…" at bounding box center [396, 832] width 760 height 144
click at [234, 920] on div "GRADE5 GOLD : H.W Offline Actions Download Empty Score Sheet Upload/map score s…" at bounding box center [396, 783] width 792 height 273
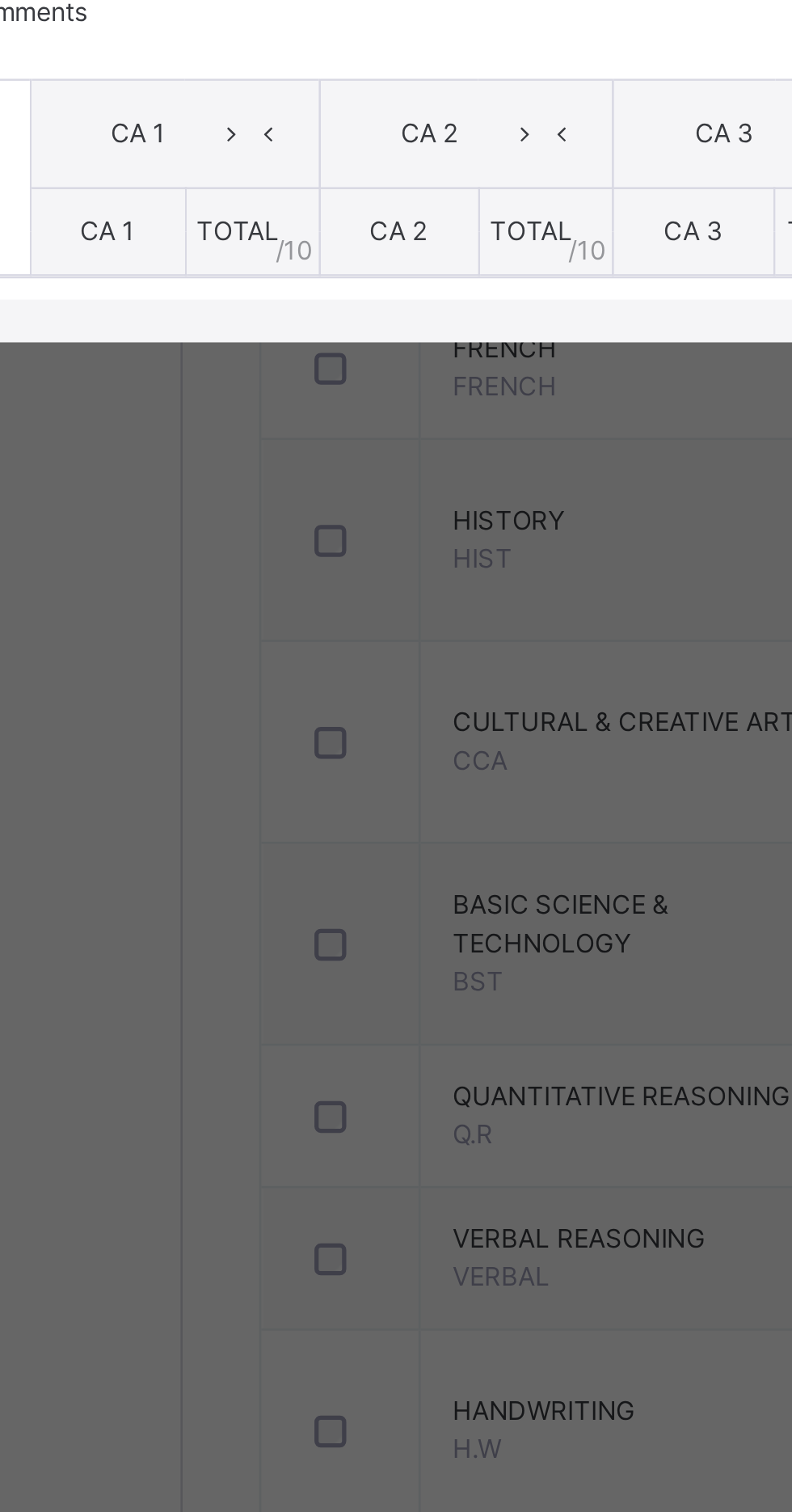
click at [177, 883] on span "CA 1" at bounding box center [166, 877] width 21 height 12
click at [286, 904] on div "Score Sheet Score Sheet Show Comments Generate comment for all student Save Ent…" at bounding box center [396, 807] width 760 height 194
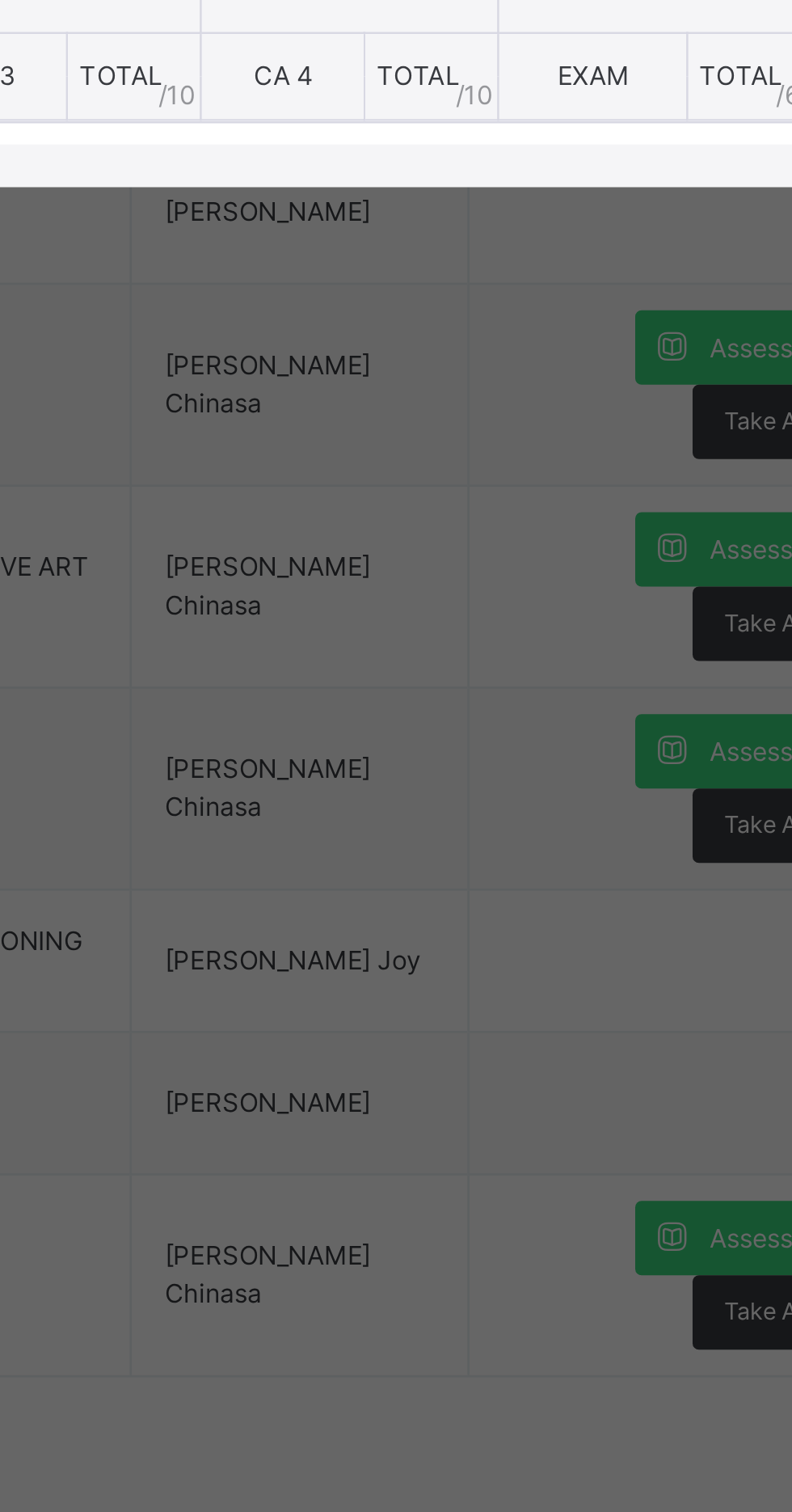
click at [444, 819] on div "Show Comments" at bounding box center [237, 793] width 441 height 50
click at [472, 904] on div "Score Sheet Score Sheet Show Comments Generate comment for all student Save Ent…" at bounding box center [396, 807] width 760 height 194
click at [498, 920] on div "GRADE5 GOLD : H.W Offline Actions Download Empty Score Sheet Upload/map score s…" at bounding box center [396, 783] width 792 height 273
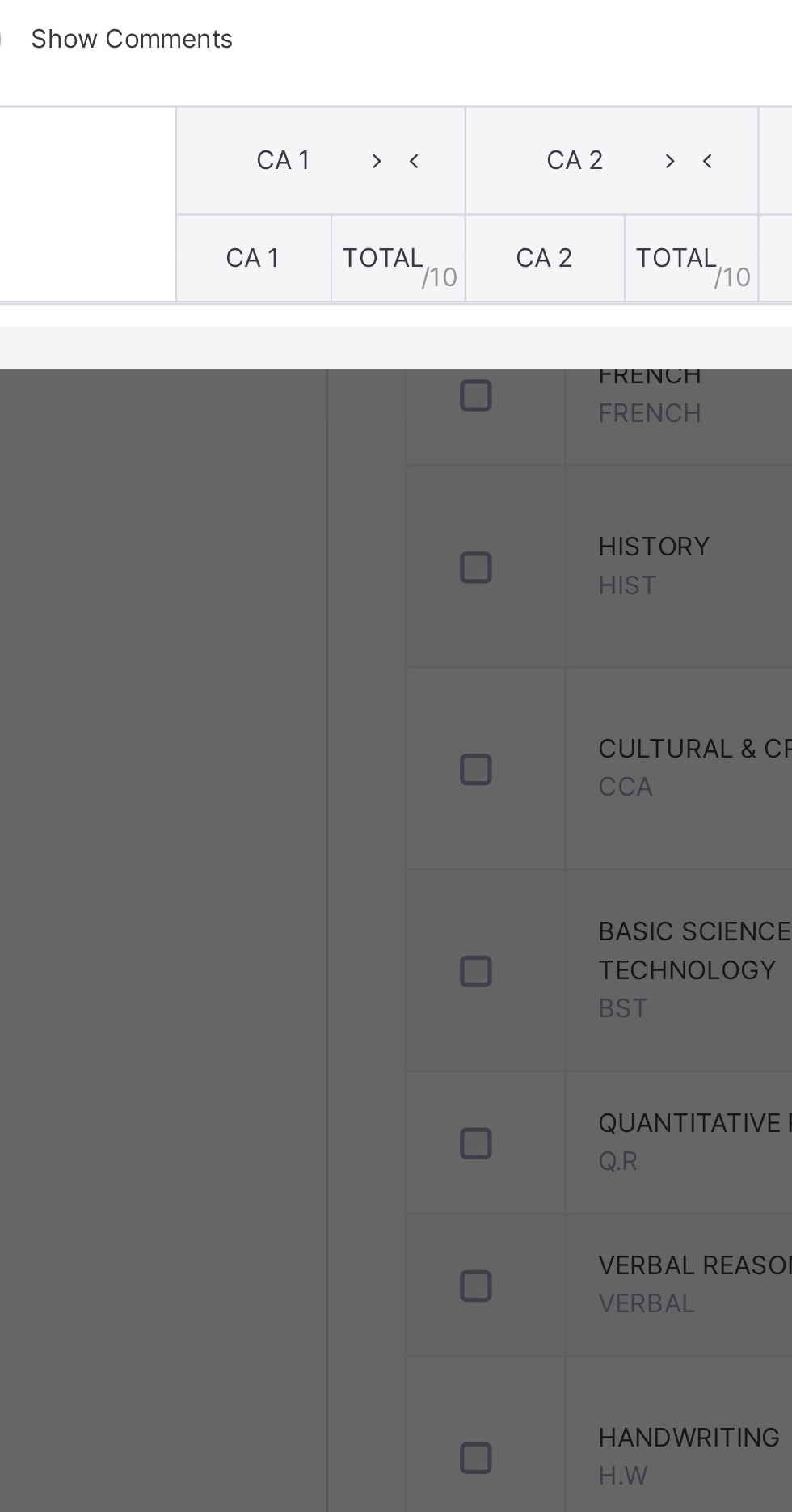
click at [172, 920] on div "GRADE5 GOLD : H.W Offline Actions Download Empty Score Sheet Upload/map score s…" at bounding box center [396, 783] width 792 height 273
click at [212, 920] on div "GRADE5 GOLD : H.W Online Actions Download Empty Score Sheet Upload/map score sh…" at bounding box center [396, 783] width 792 height 273
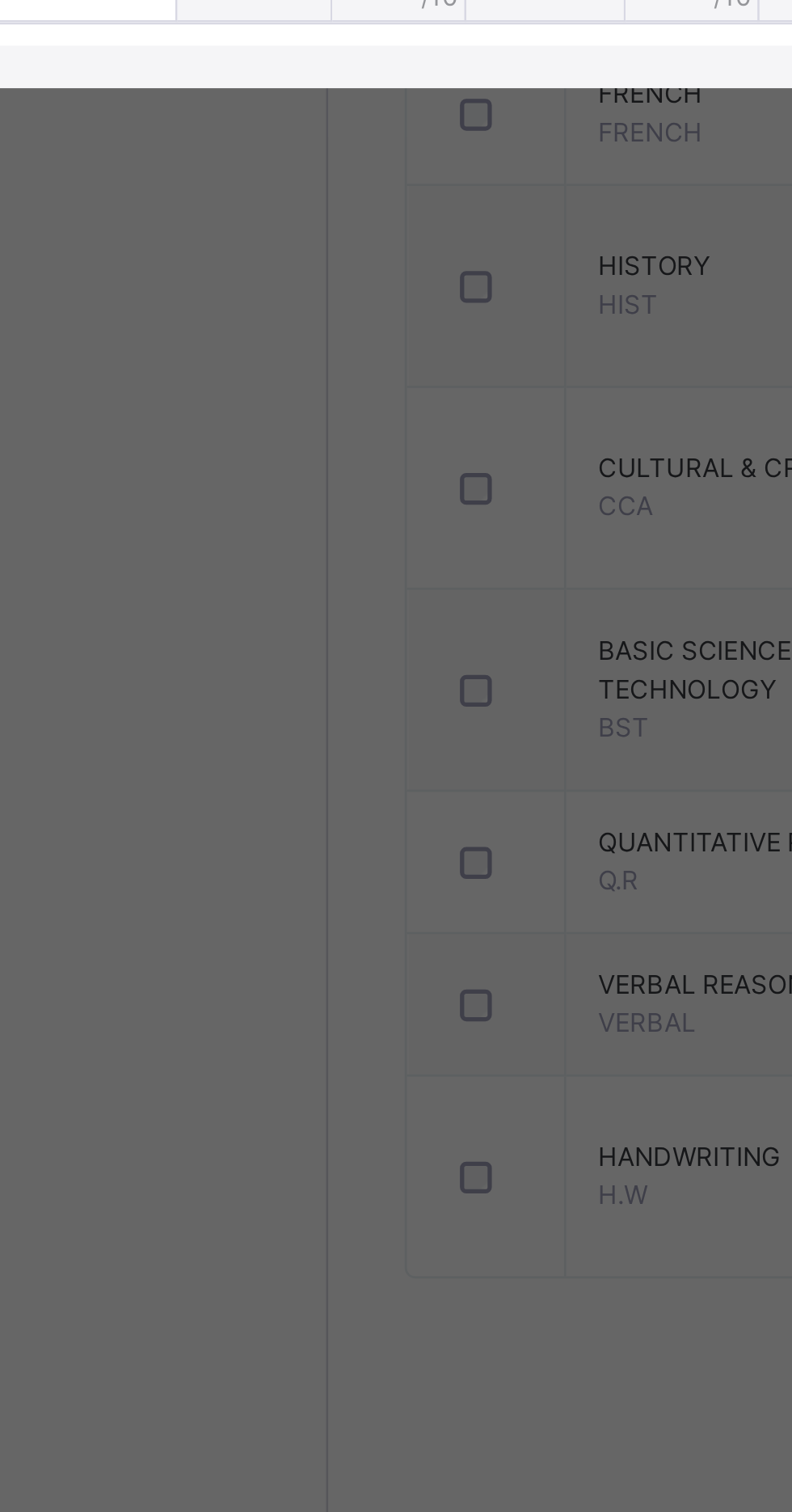
click at [208, 920] on div "GRADE5 GOLD : H.W Online Actions Download Empty Score Sheet Upload/map score sh…" at bounding box center [396, 783] width 792 height 273
click at [225, 920] on div "GRADE5 GOLD : H.W Online Actions Download Empty Score Sheet Upload/map score sh…" at bounding box center [396, 783] width 792 height 273
click at [237, 1103] on div "RECORD BOOK × GRADE5 GOLD : H.W Online Actions Download Empty Score Sheet Uploa…" at bounding box center [396, 756] width 792 height 1512
click at [168, 920] on div "GRADE5 GOLD : H.W Online Actions Download Empty Score Sheet Upload/map score sh…" at bounding box center [396, 783] width 792 height 273
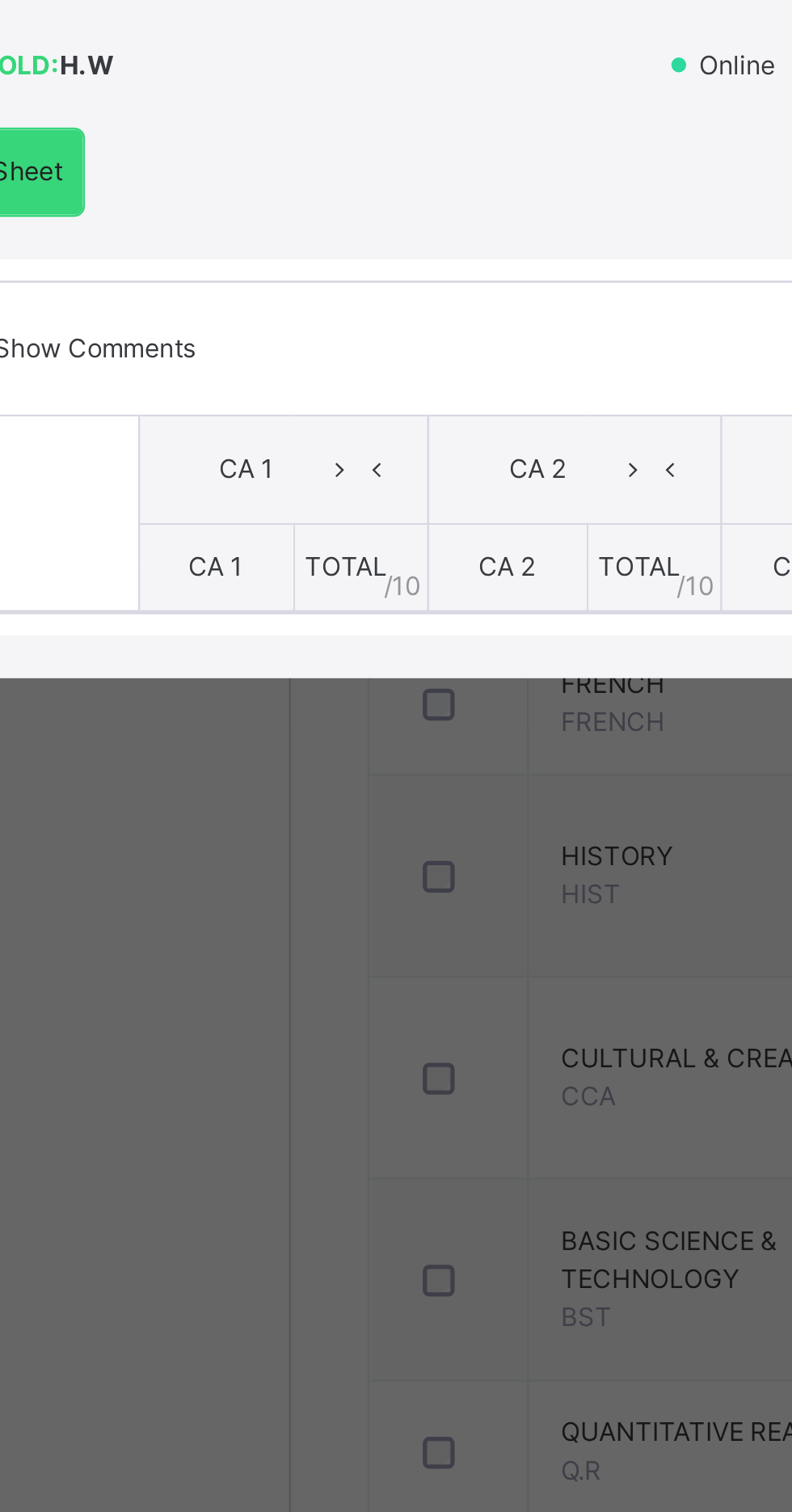
click at [202, 853] on div "CA 1" at bounding box center [191, 840] width 101 height 24
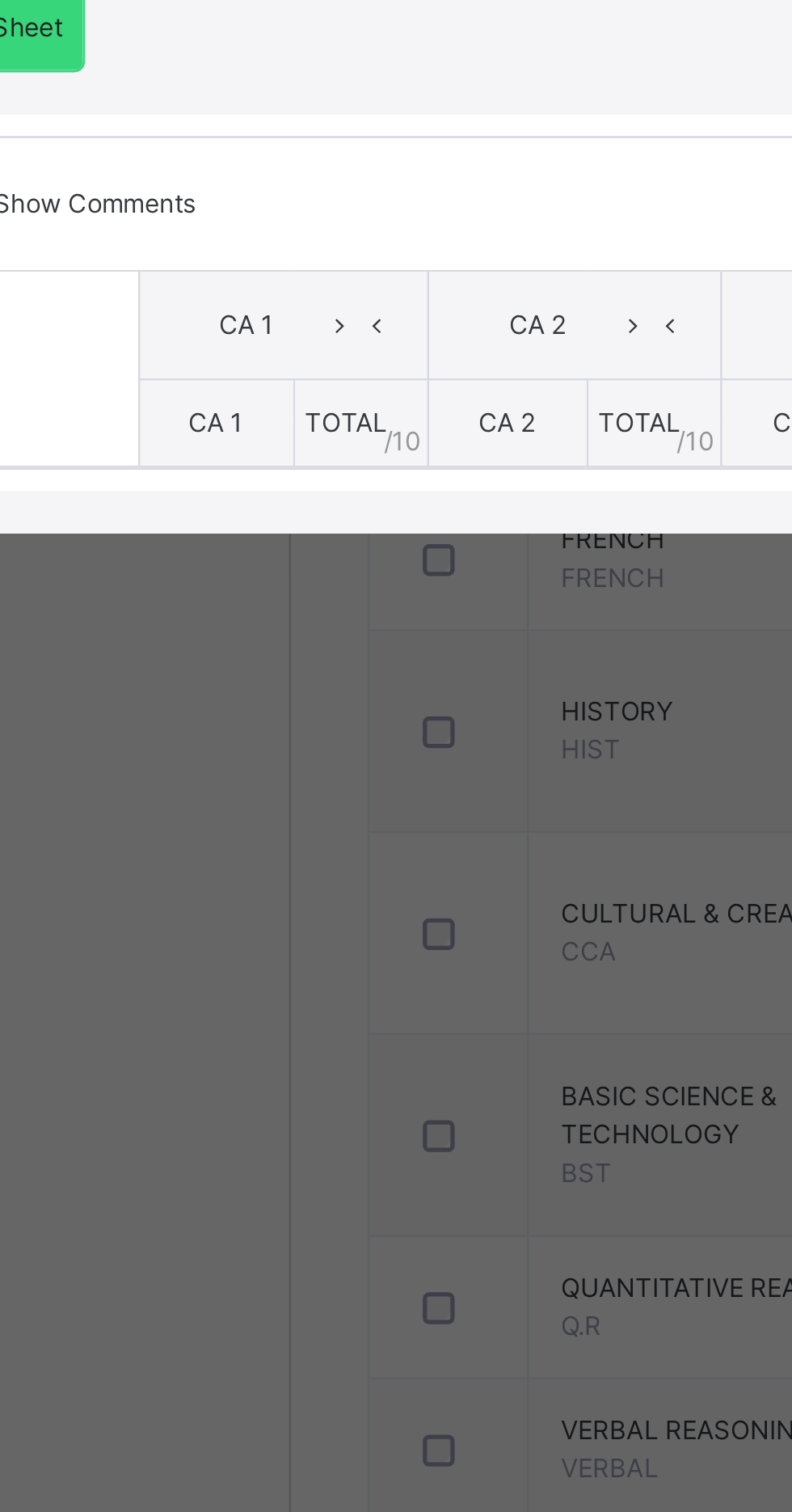
click at [207, 920] on div "GRADE5 GOLD : H.W Online Actions Download Empty Score Sheet Upload/map score sh…" at bounding box center [396, 783] width 792 height 273
click at [219, 920] on div "GRADE5 GOLD : H.W Online Actions Download Empty Score Sheet Upload/map score sh…" at bounding box center [396, 783] width 792 height 273
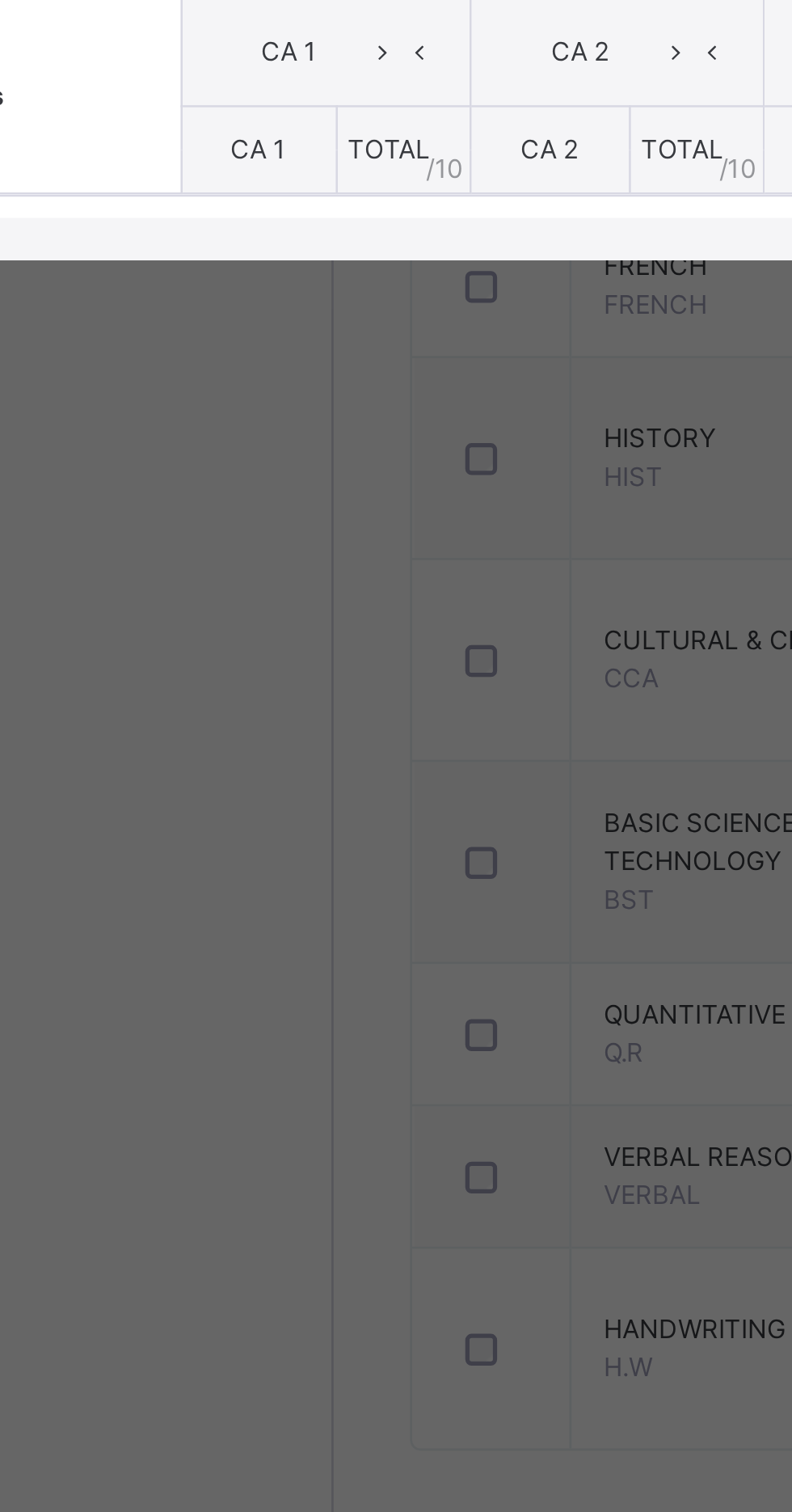
click at [211, 1086] on div "RECORD BOOK × GRADE5 GOLD : H.W Online Actions Download Empty Score Sheet Uploa…" at bounding box center [396, 756] width 792 height 1512
click at [228, 1088] on div "RECORD BOOK × GRADE5 GOLD : H.W Online Actions Download Empty Score Sheet Uploa…" at bounding box center [396, 756] width 792 height 1512
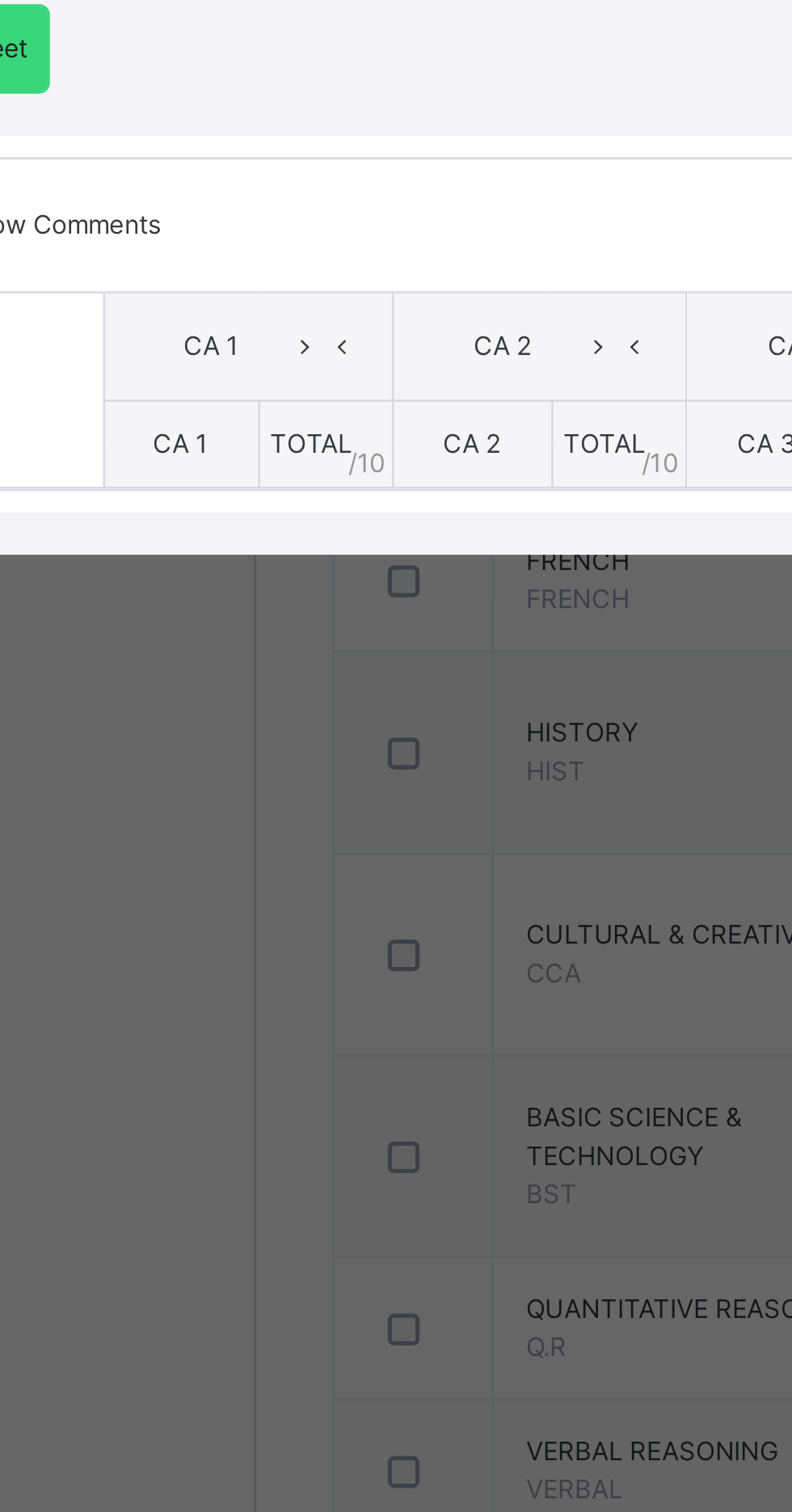
click at [136, 895] on th "Students" at bounding box center [76, 856] width 119 height 75
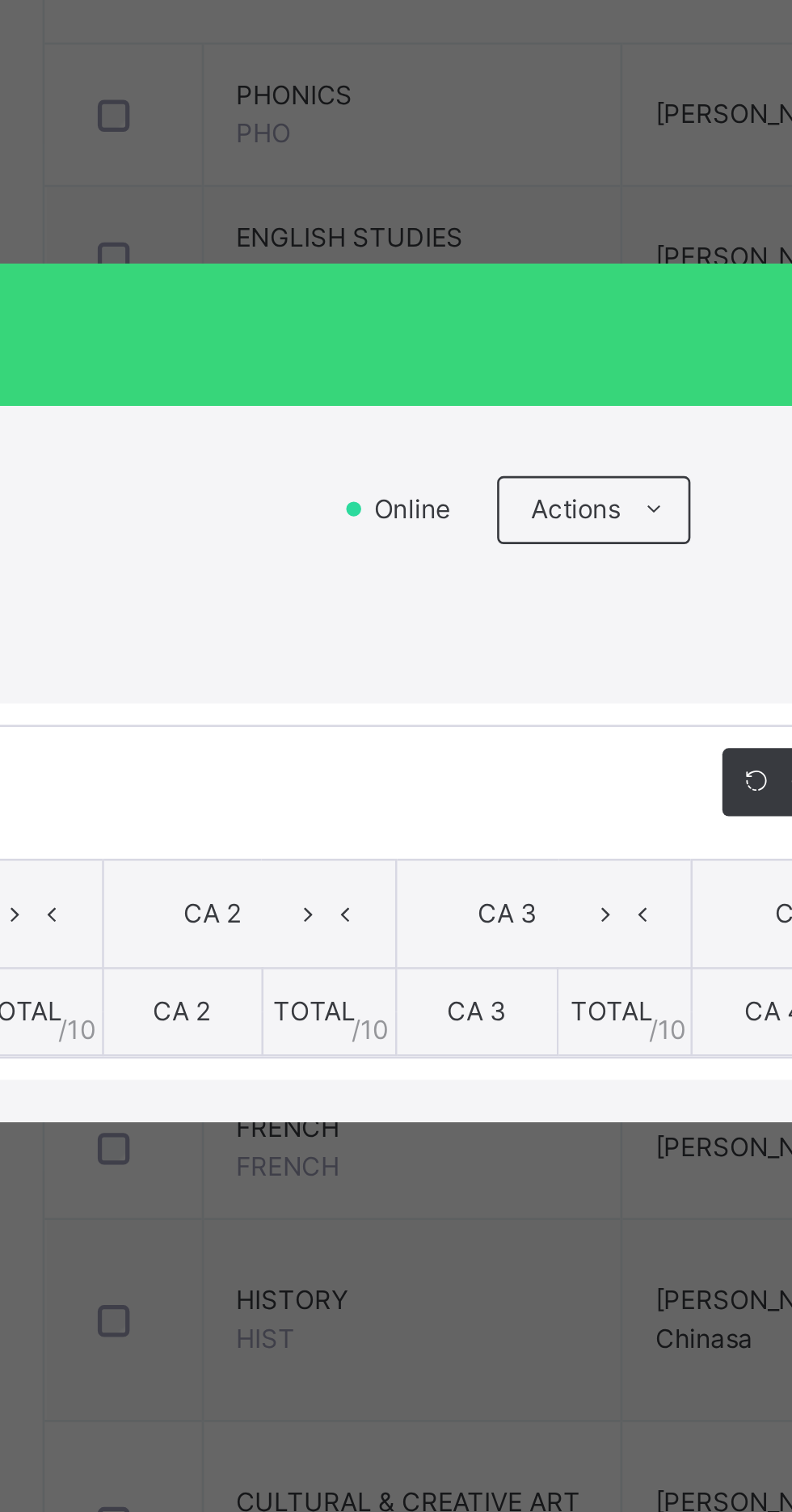
click at [307, 630] on span "RECORD BOOK" at bounding box center [384, 619] width 735 height 21
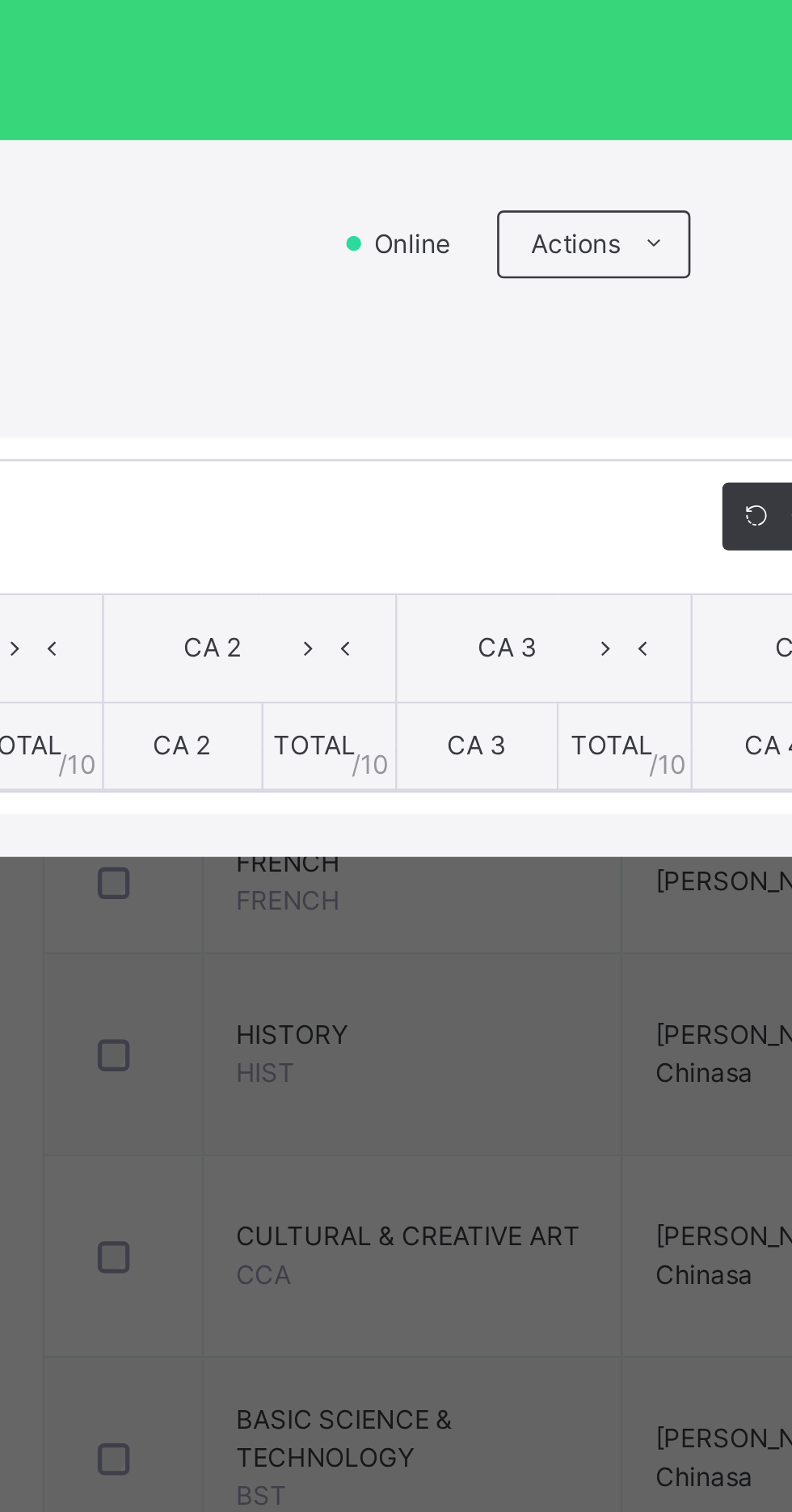
click at [367, 830] on div "GRADE5 GOLD : H.W Online Actions Download Empty Score Sheet Upload/map score sh…" at bounding box center [396, 783] width 792 height 273
click at [327, 834] on div "GRADE5 GOLD : H.W Online Actions Download Empty Score Sheet Upload/map score sh…" at bounding box center [396, 783] width 792 height 273
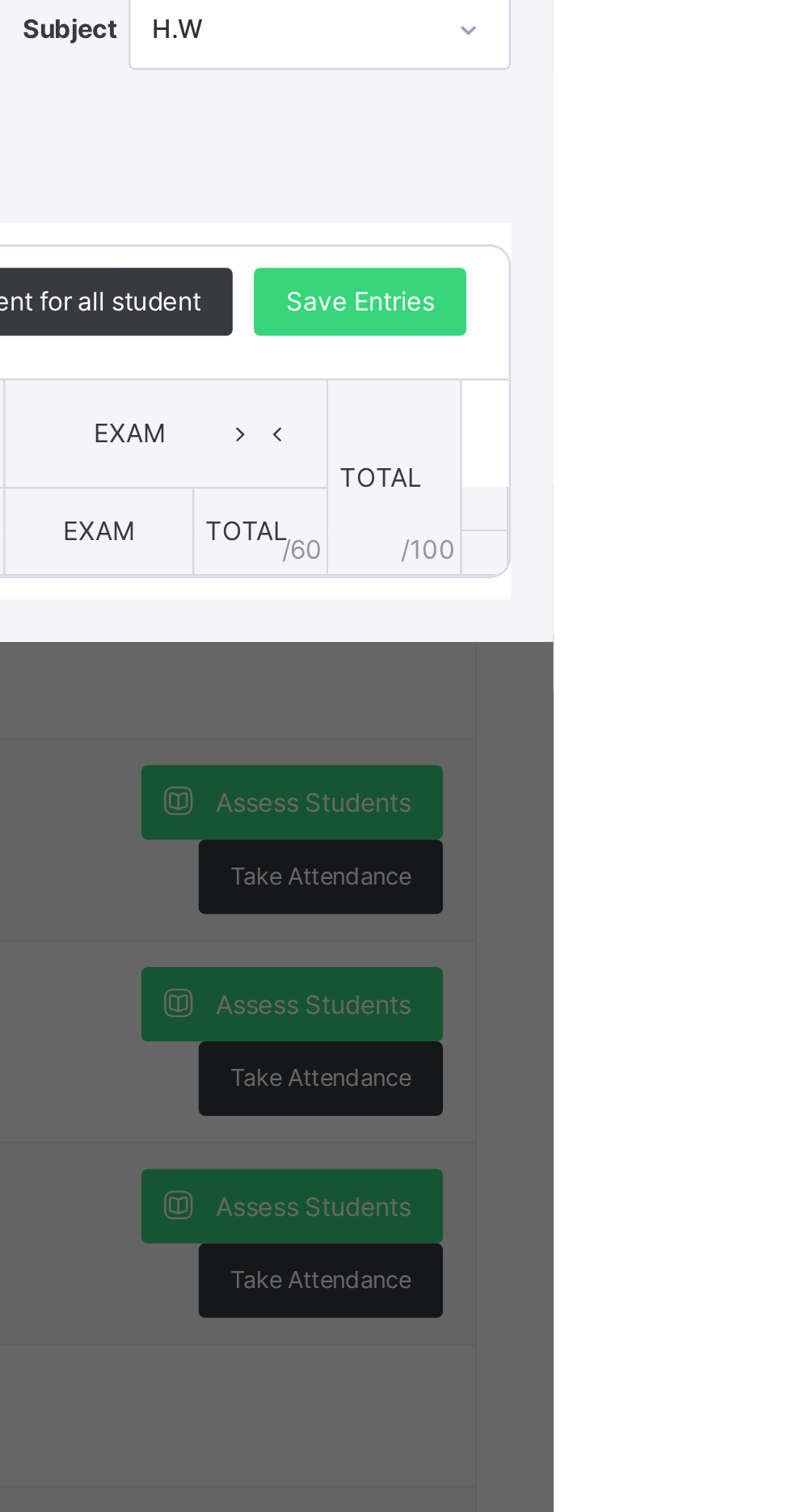
click at [736, 897] on div "Score Sheet Score Sheet Show Comments Generate comment for all student Save Ent…" at bounding box center [396, 807] width 760 height 194
click at [776, 630] on div "×" at bounding box center [764, 619] width 24 height 21
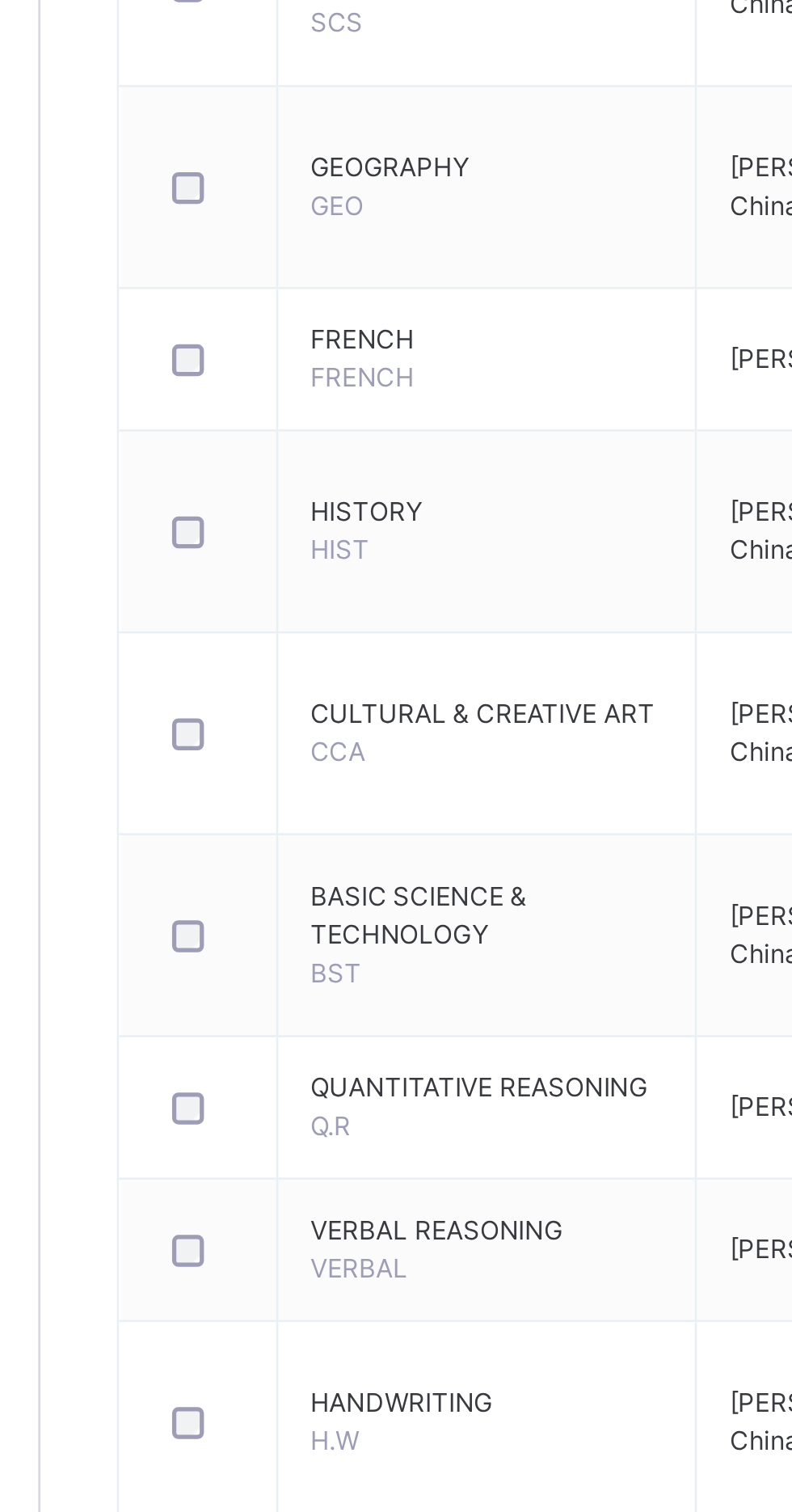
click at [372, 707] on span "PREVOCATIONAL STUDIES" at bounding box center [364, 702] width 135 height 15
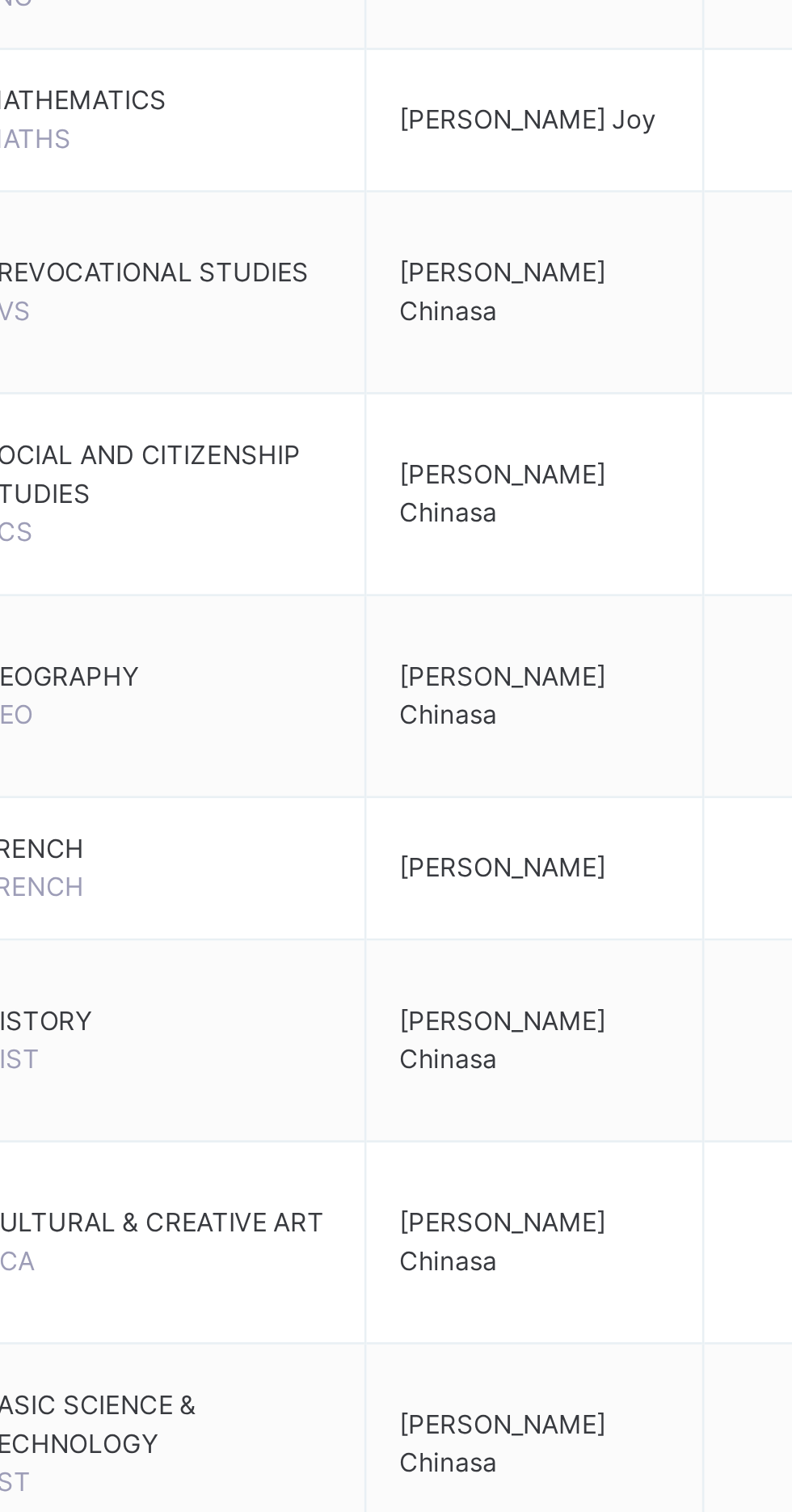
click at [696, 690] on span "Assess Students" at bounding box center [700, 696] width 74 height 15
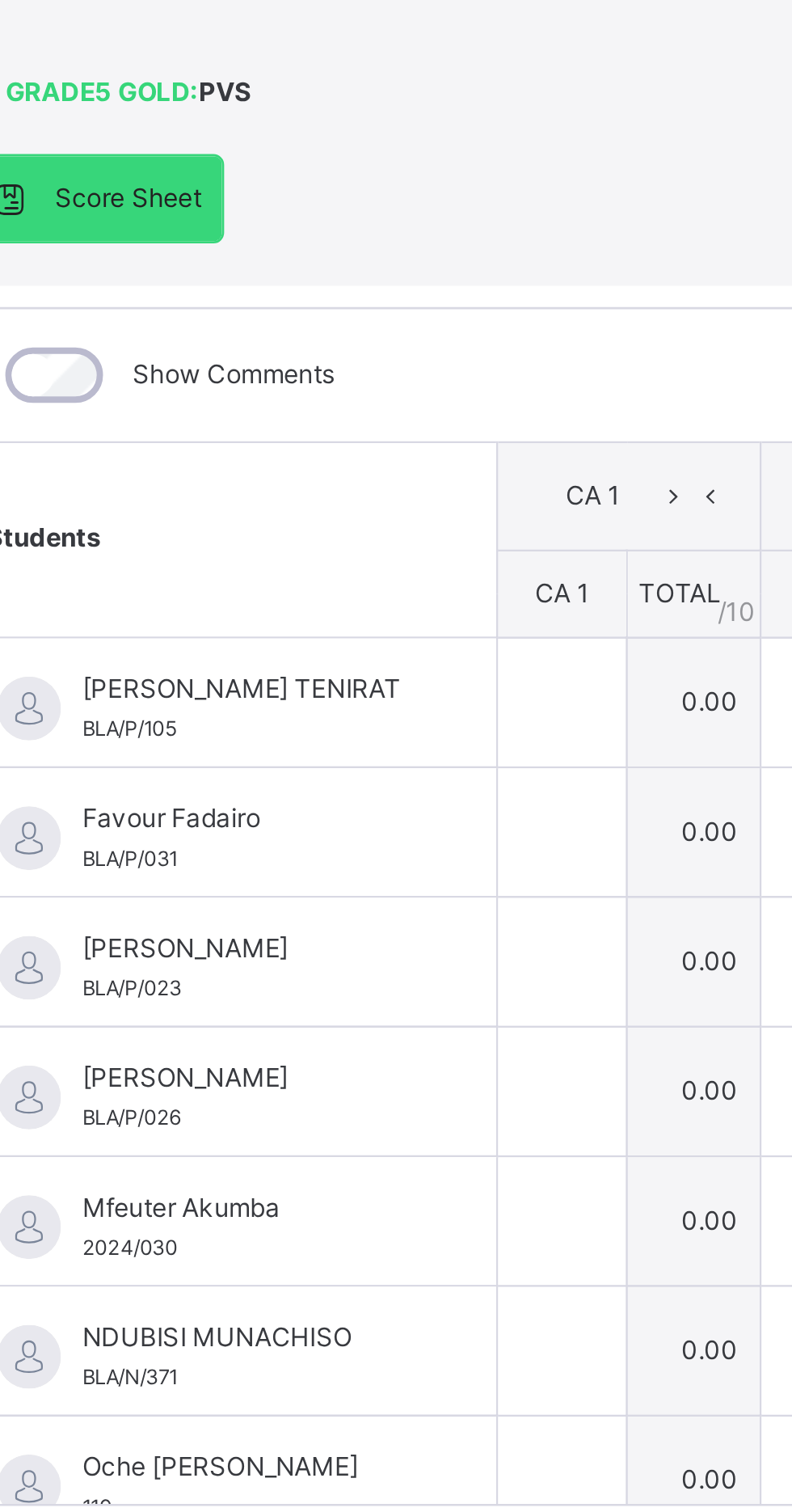
scroll to position [0, 11]
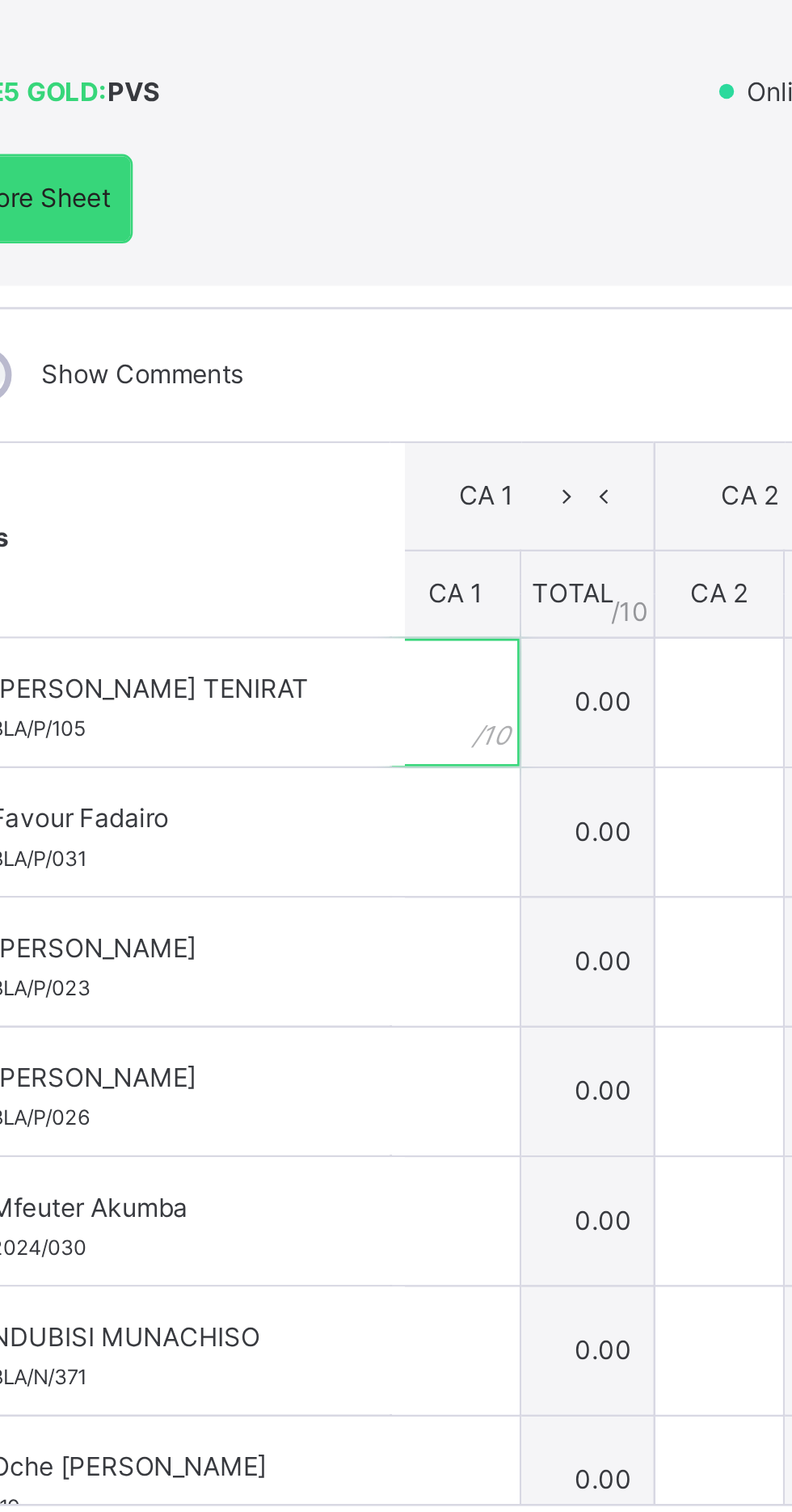
click at [262, 778] on input "text" at bounding box center [239, 754] width 49 height 49
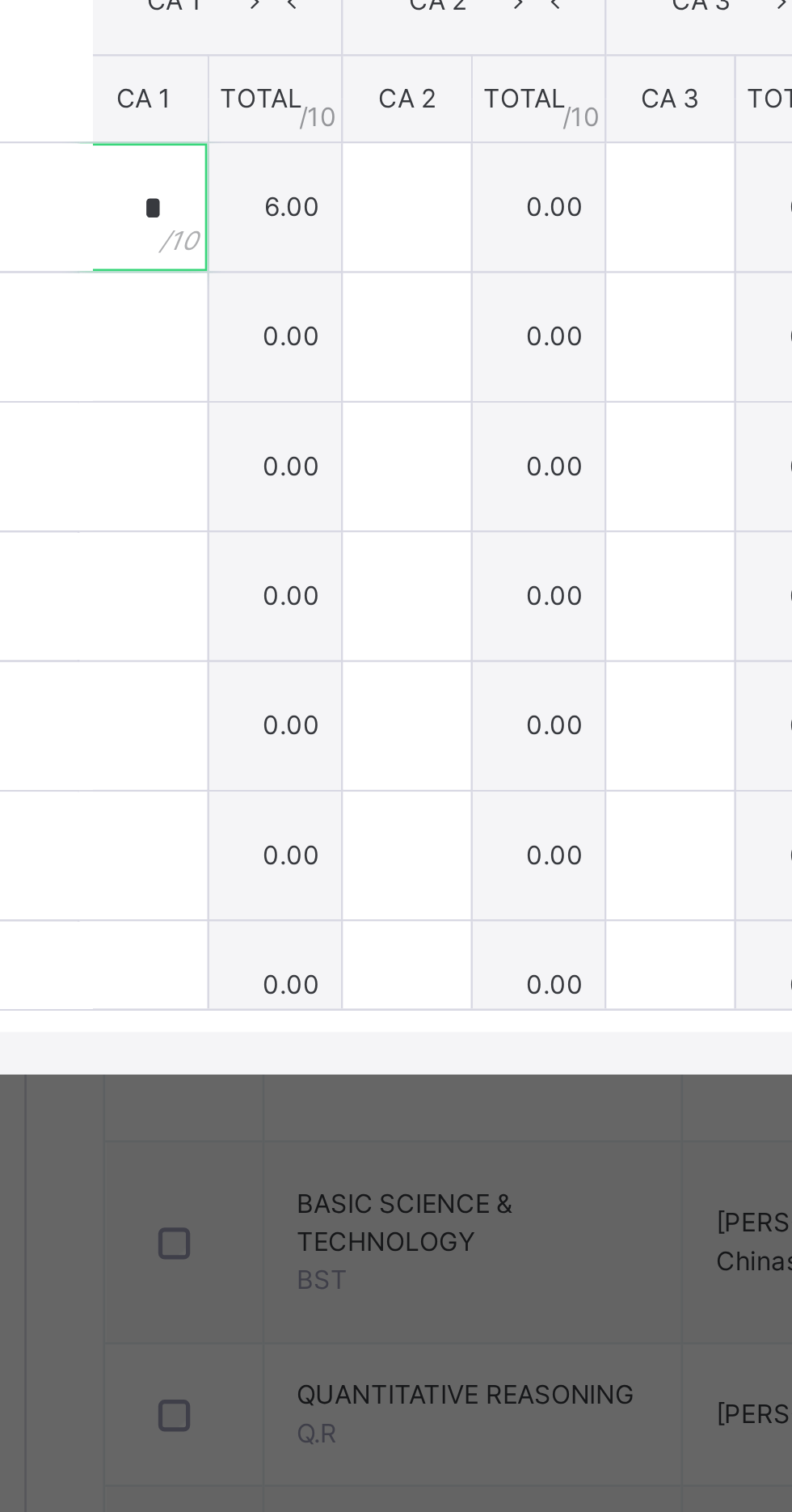
type input "*"
click at [262, 828] on div at bounding box center [239, 804] width 49 height 49
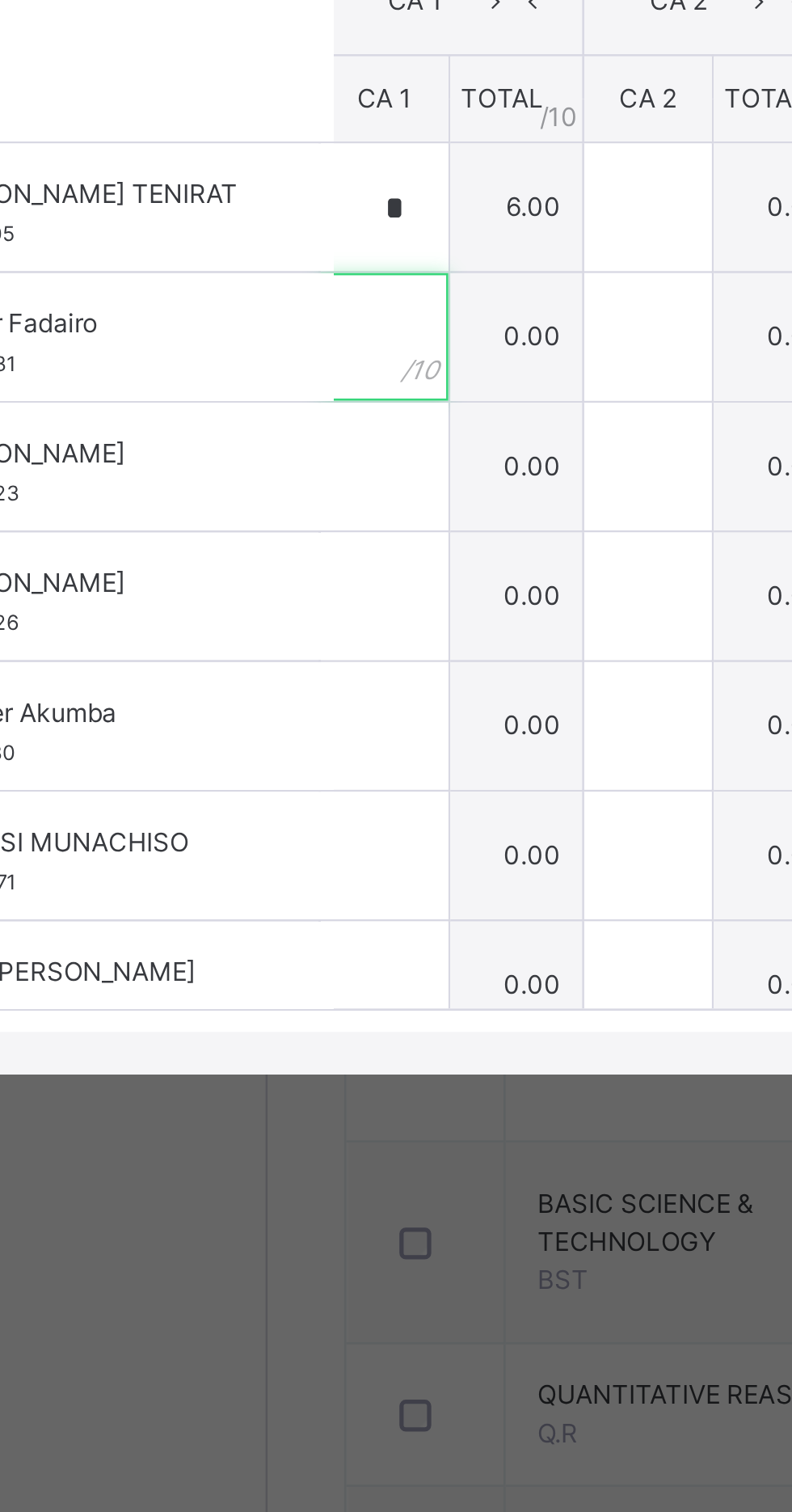
scroll to position [0, 0]
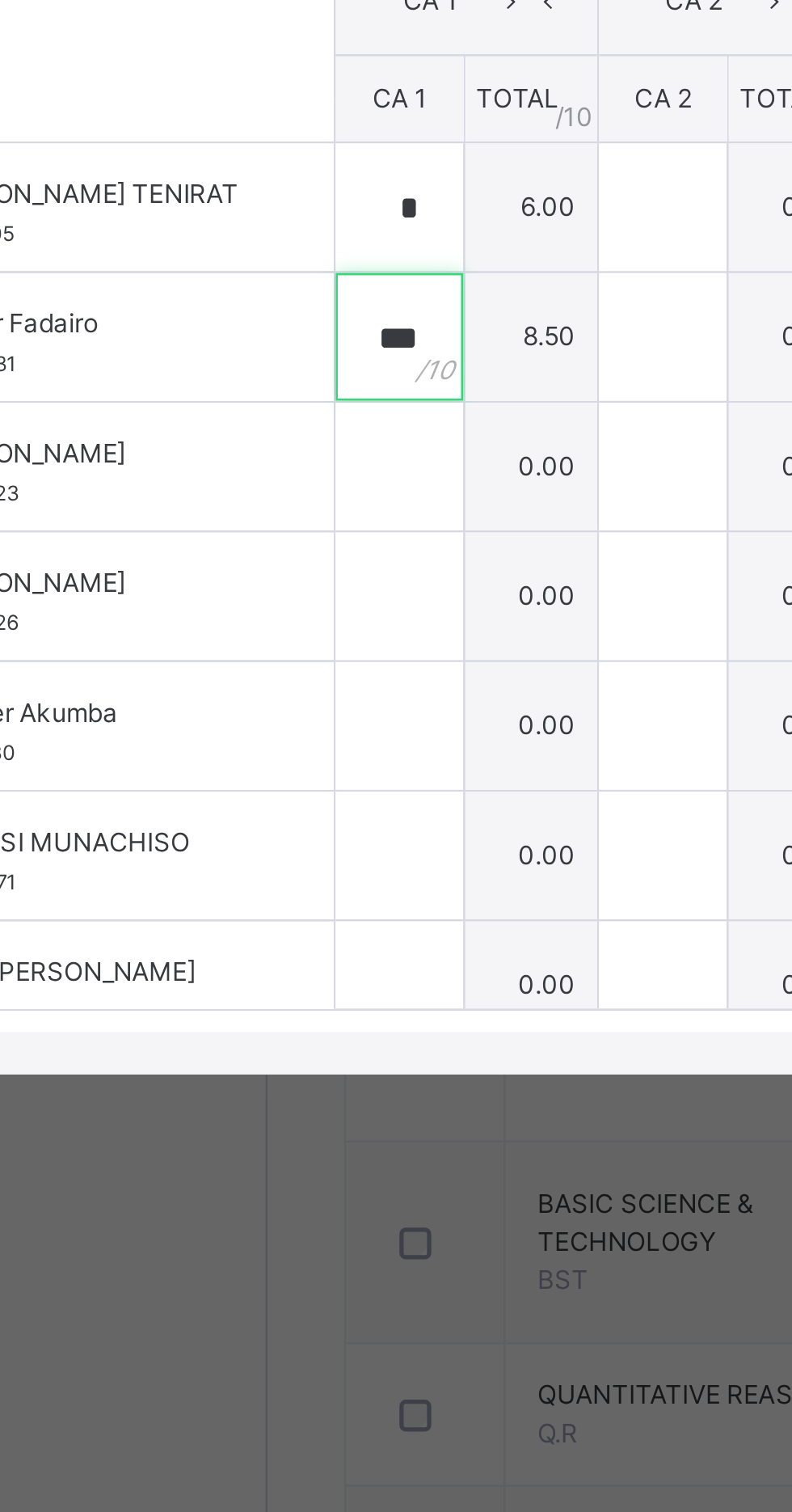
type input "***"
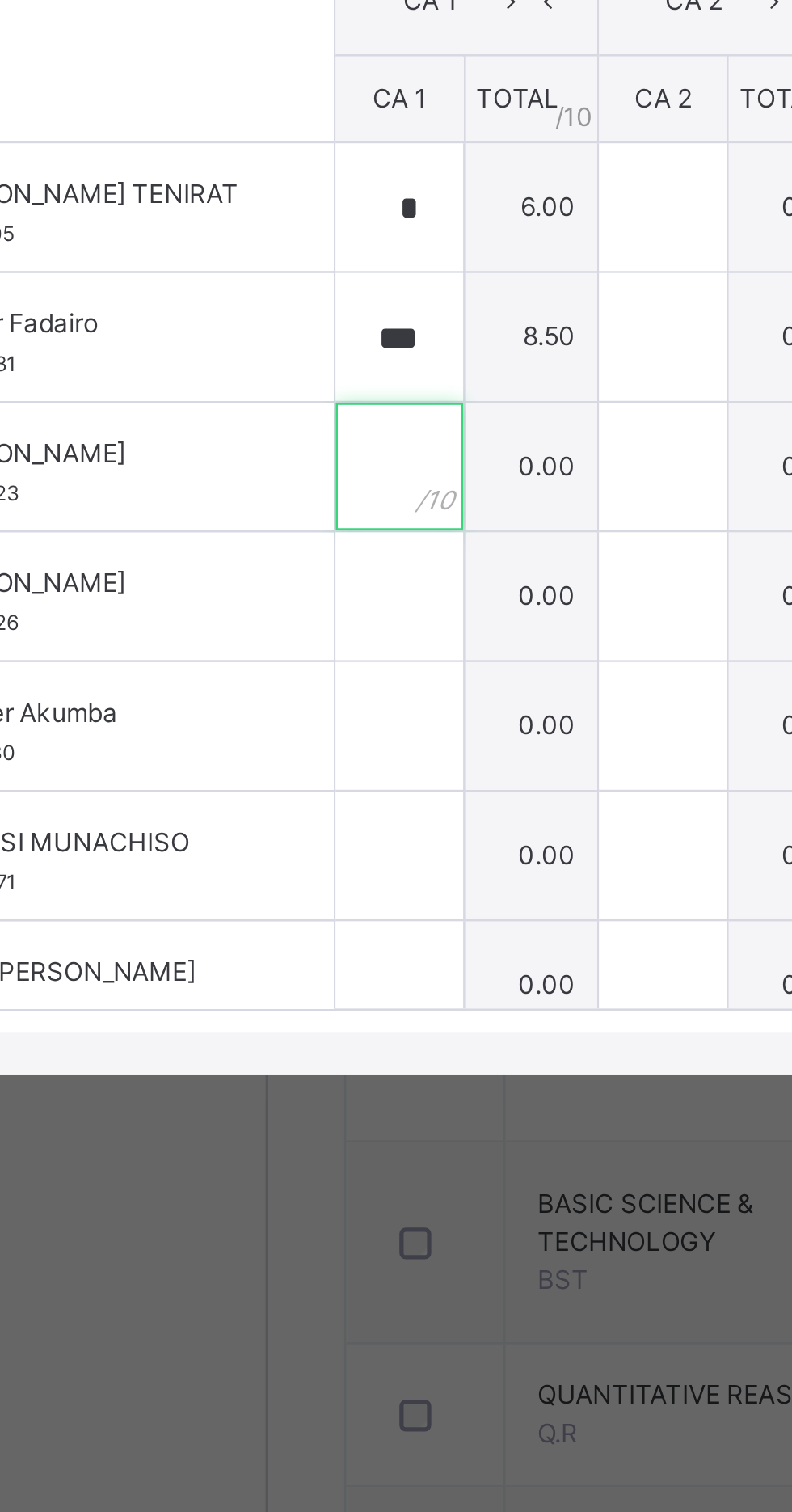
click at [268, 877] on input "text" at bounding box center [244, 854] width 49 height 49
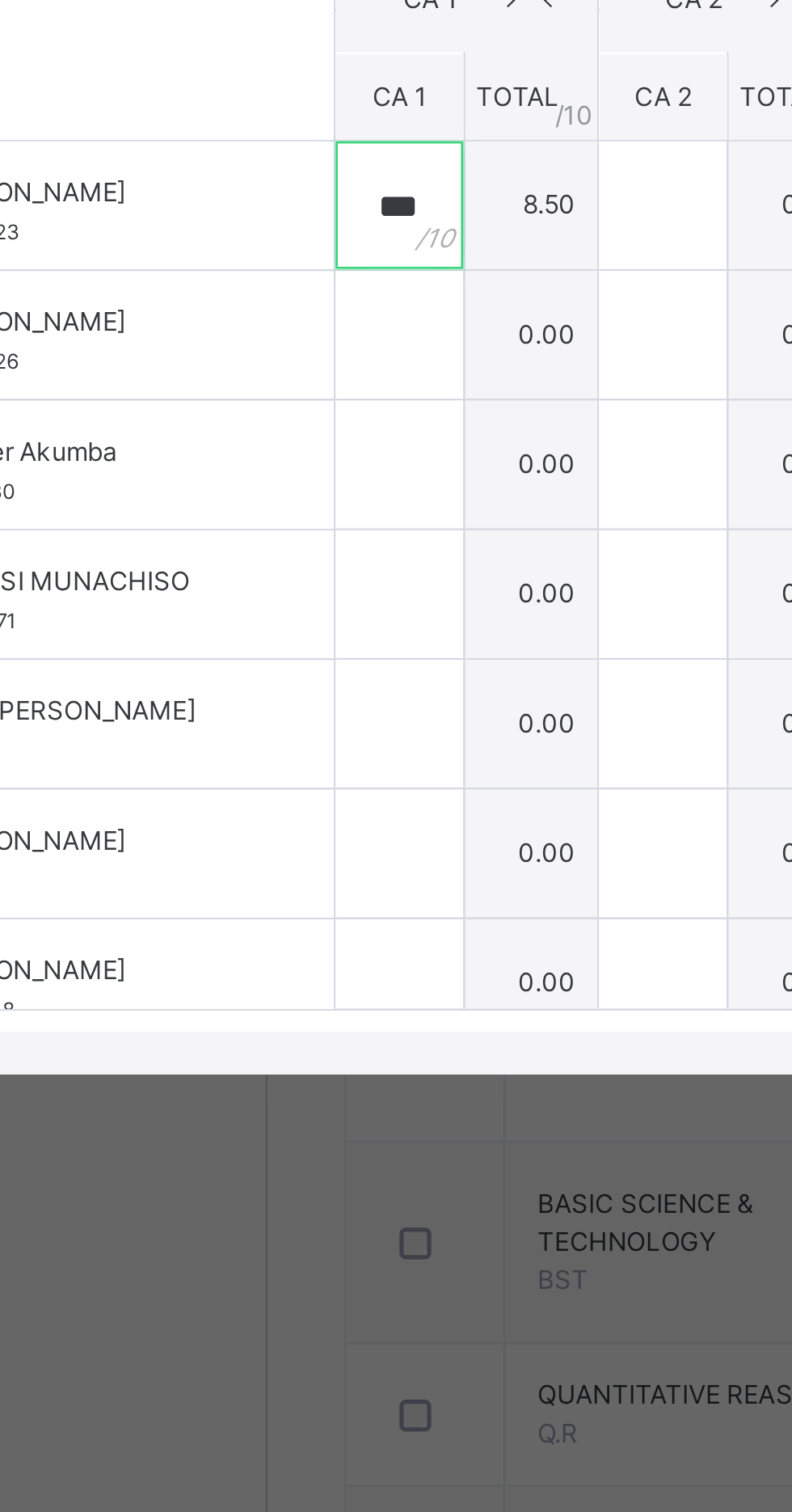
scroll to position [115, 0]
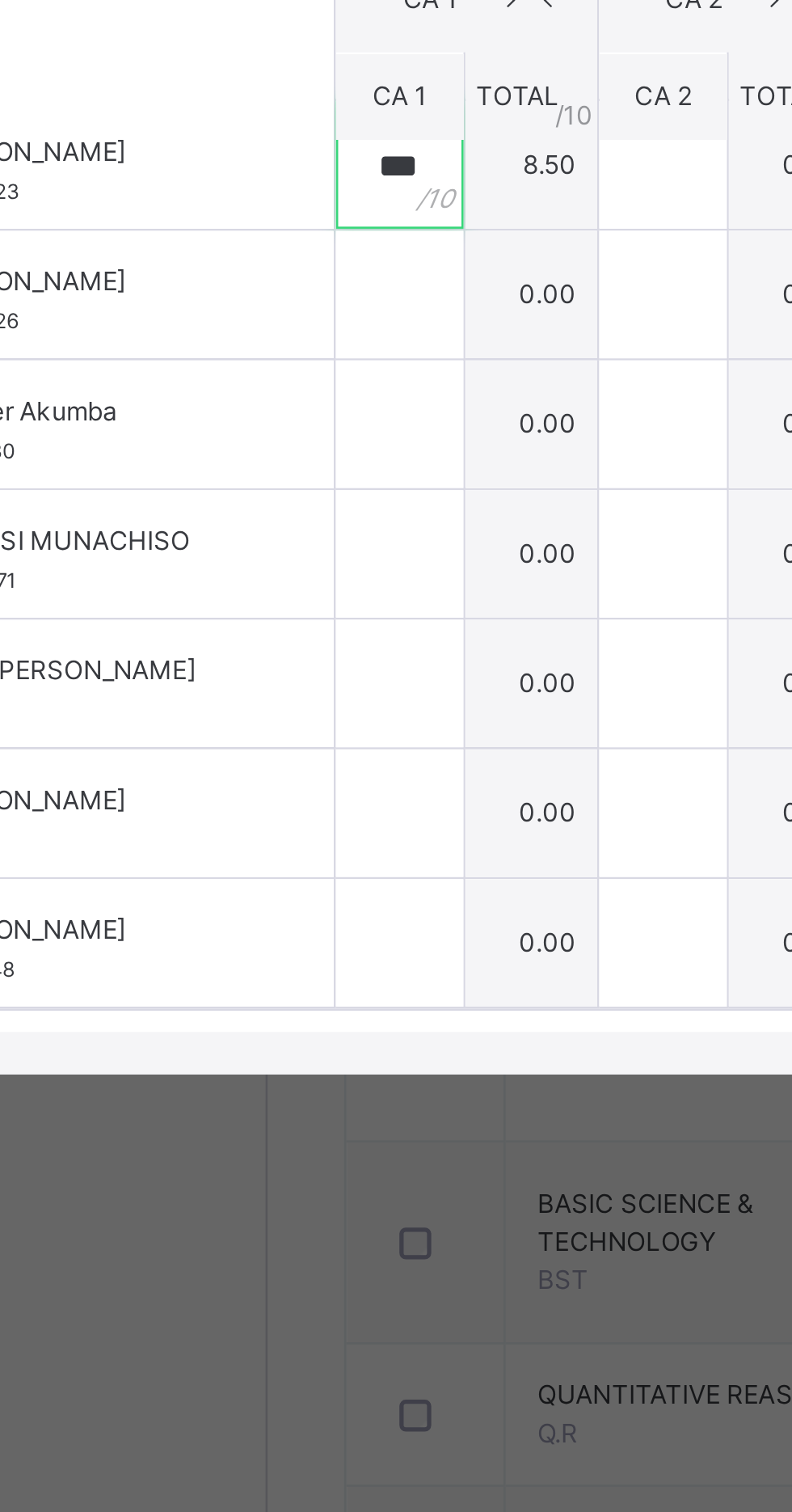
type input "***"
click at [268, 812] on input "text" at bounding box center [244, 787] width 49 height 49
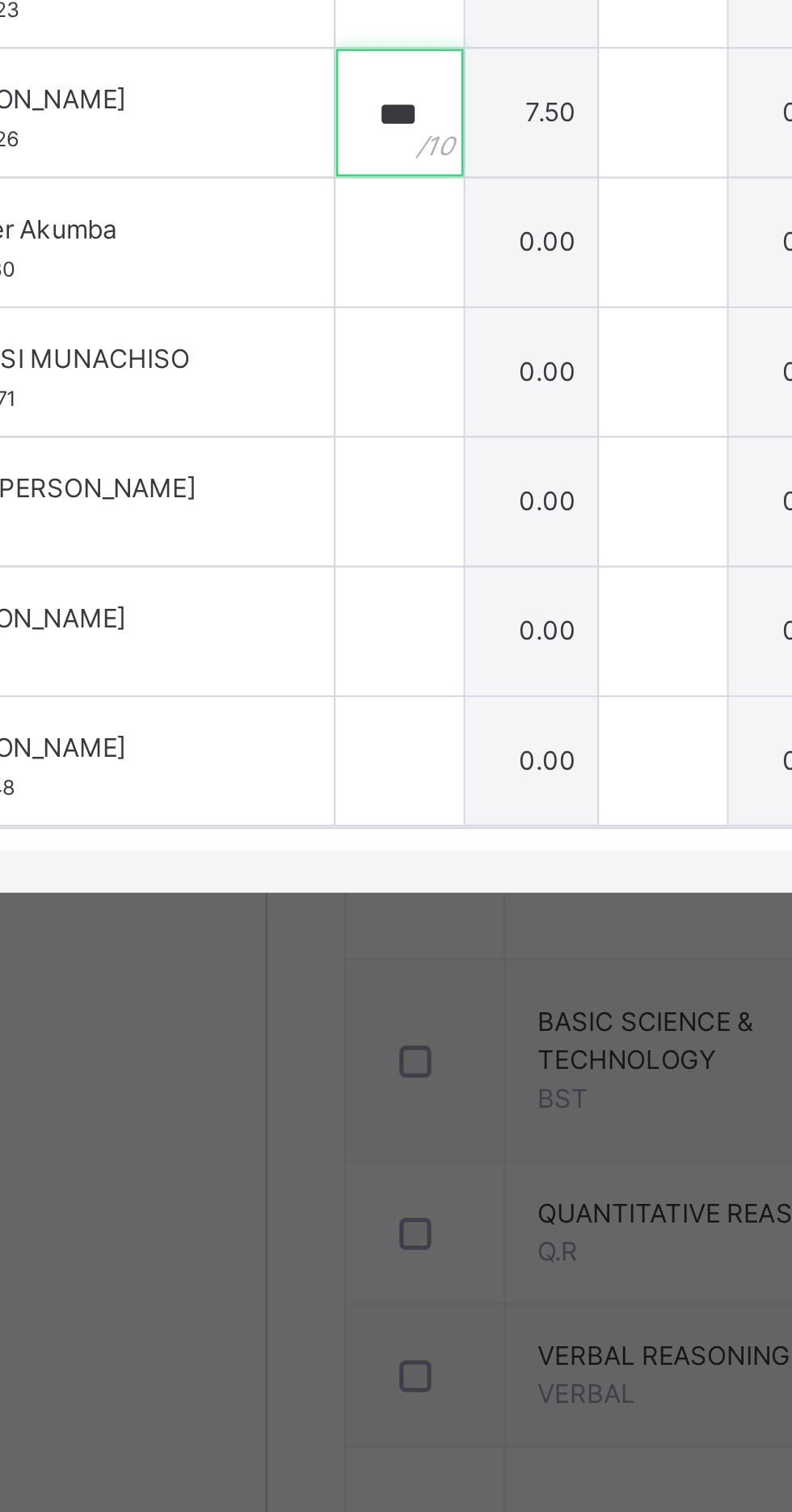
type input "***"
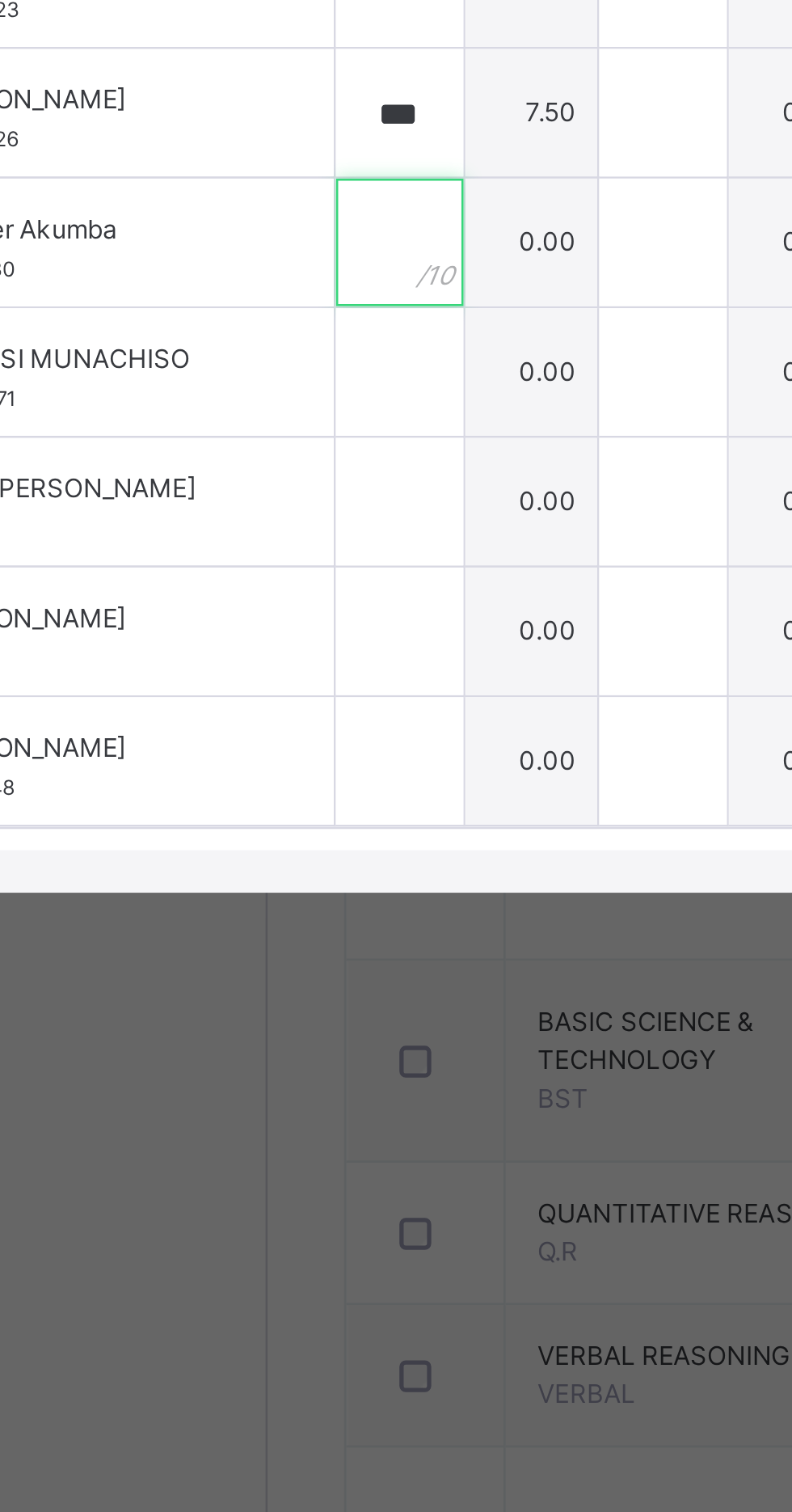
click at [268, 861] on input "text" at bounding box center [244, 837] width 49 height 49
type input "*"
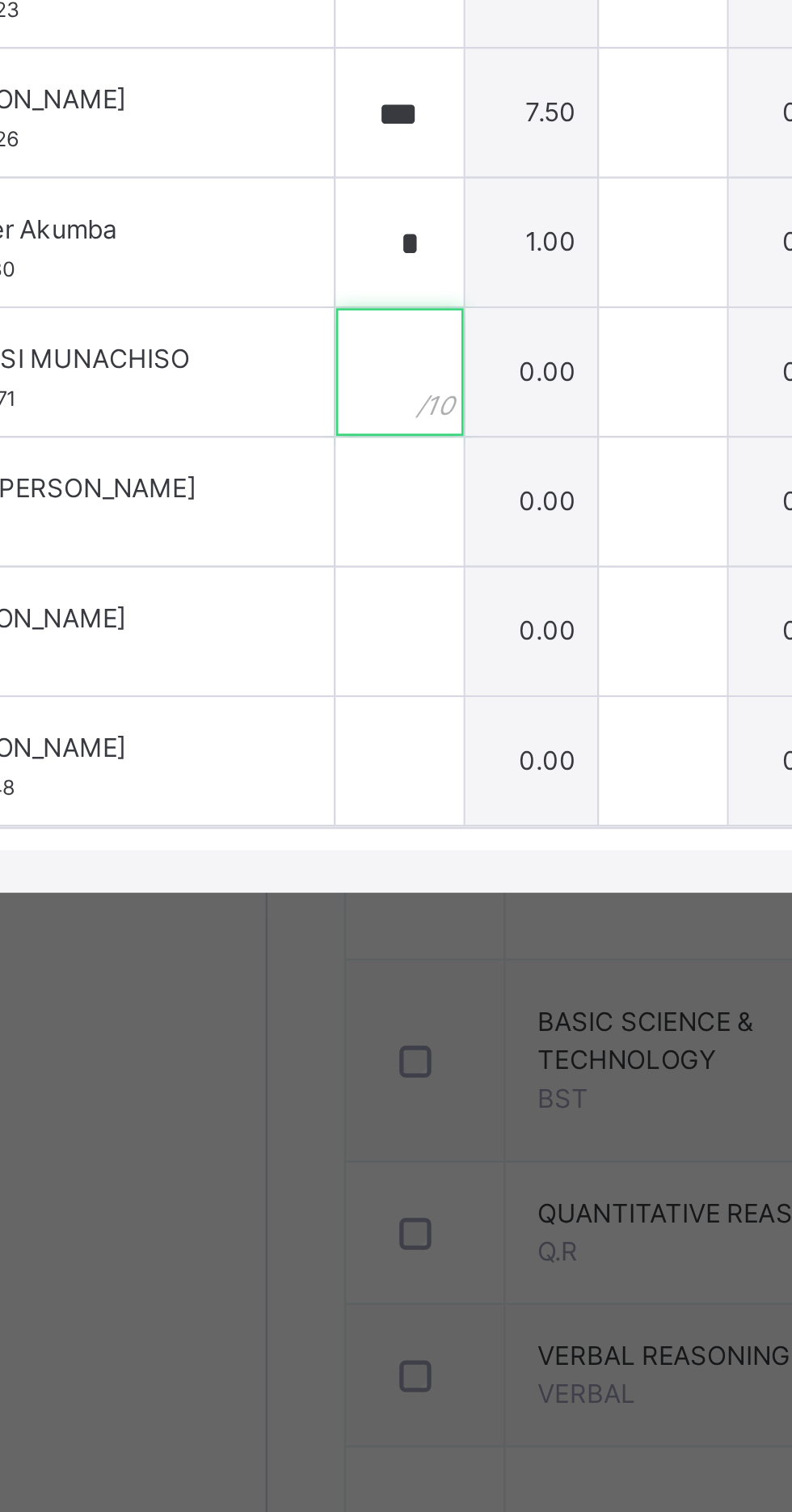
click at [268, 910] on input "text" at bounding box center [244, 887] width 49 height 49
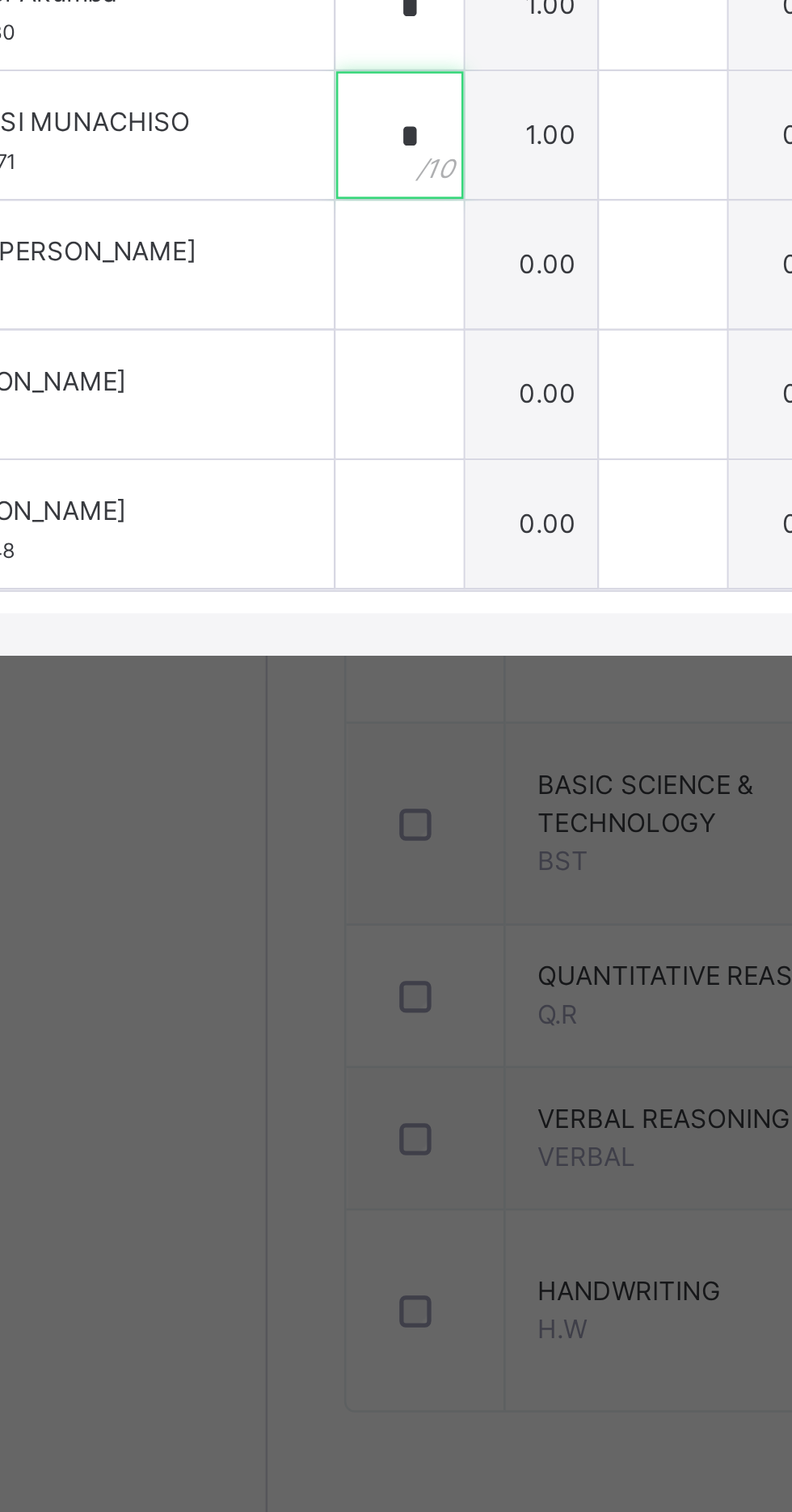
type input "*"
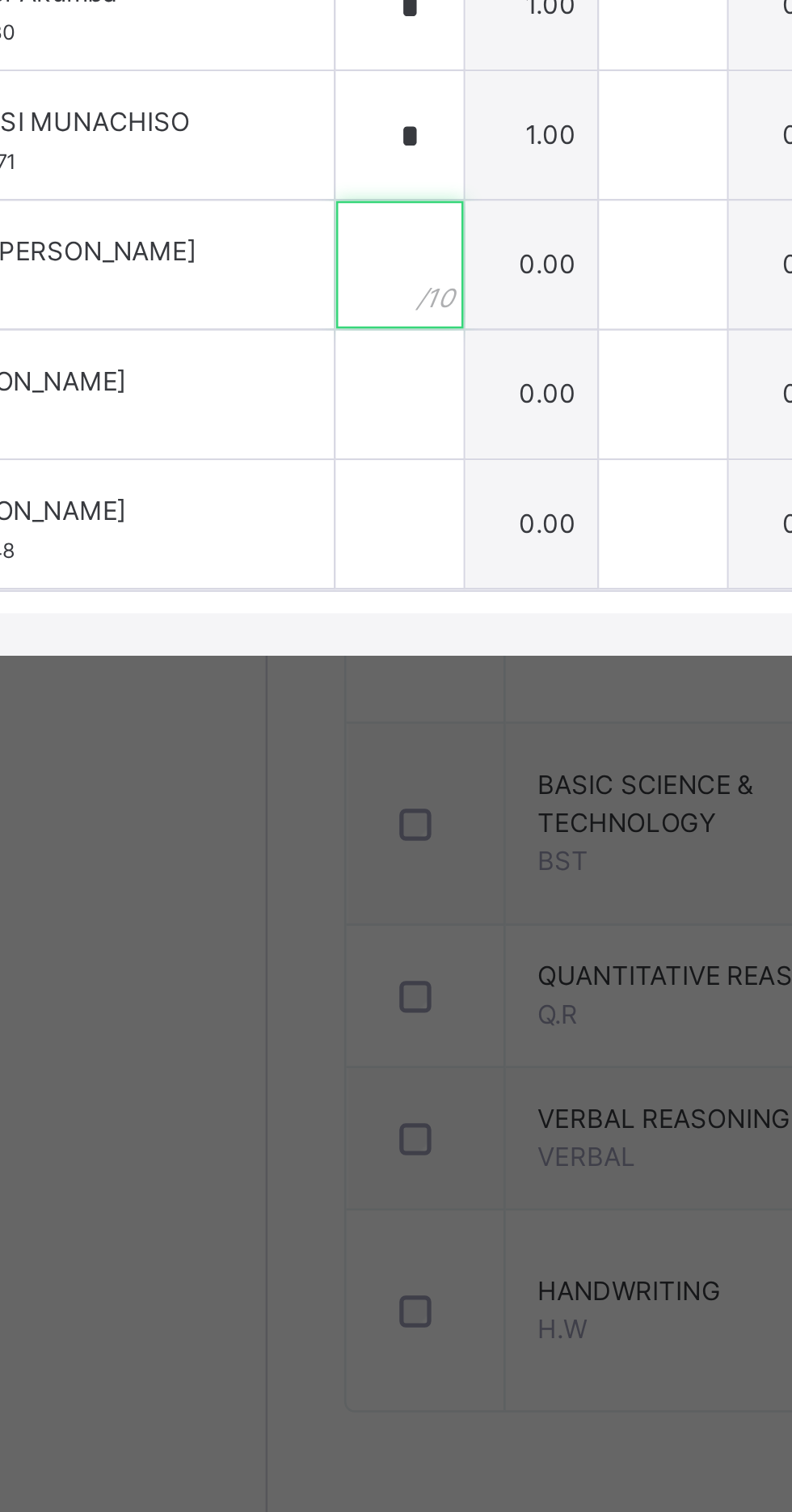
click at [268, 960] on input "text" at bounding box center [244, 935] width 49 height 49
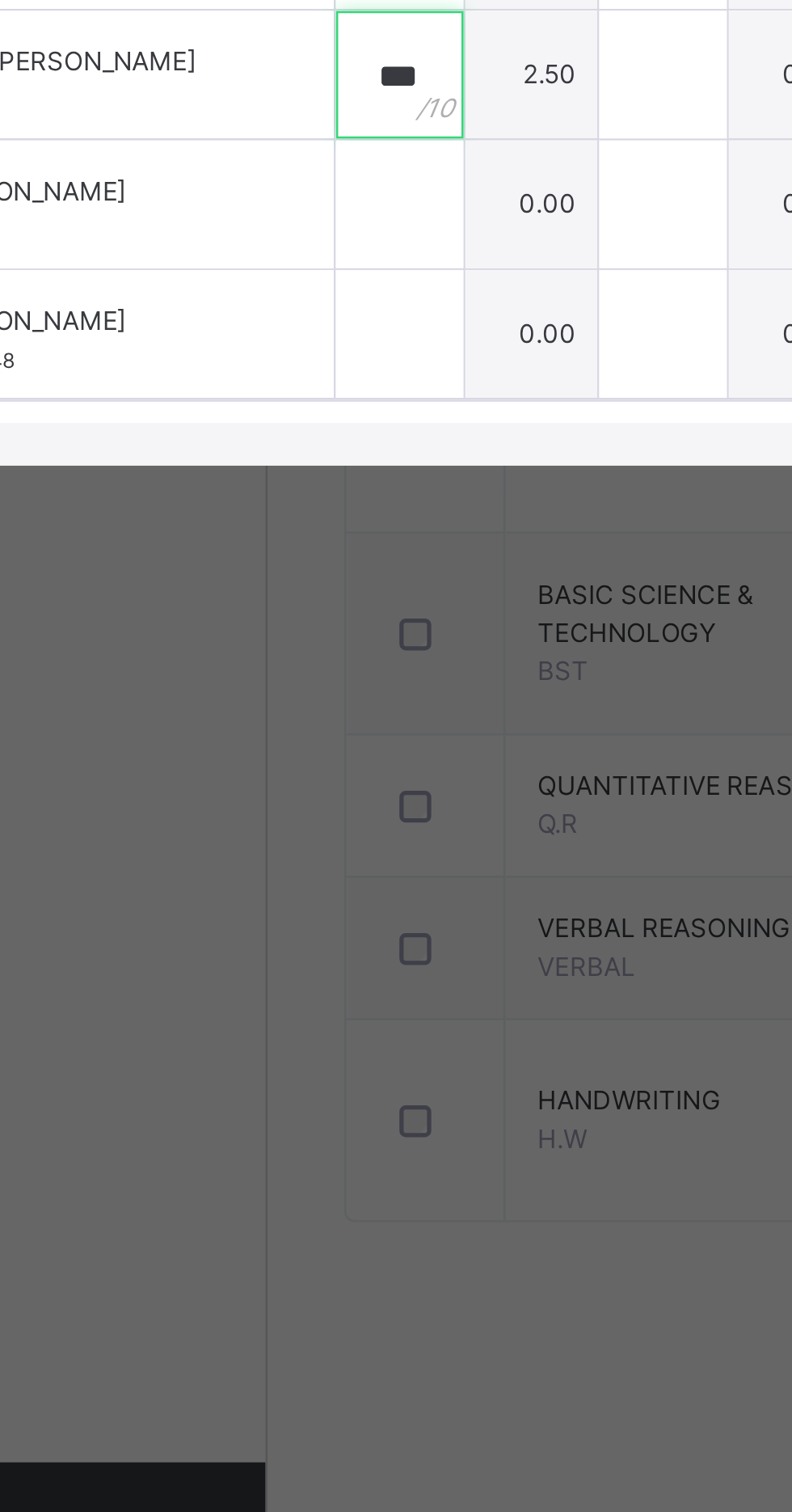
type input "***"
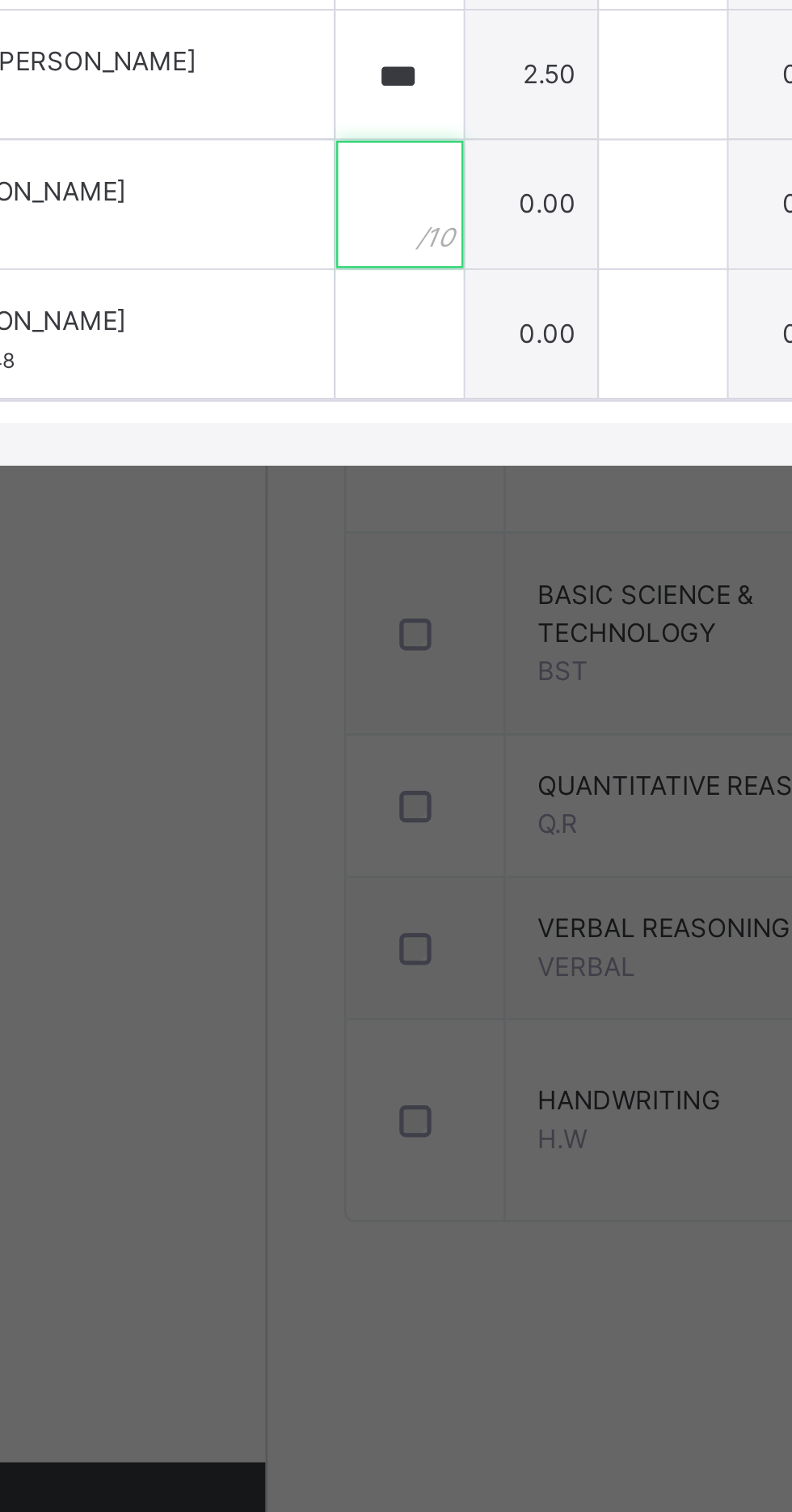
click at [268, 1009] on input "text" at bounding box center [244, 985] width 49 height 49
type input "***"
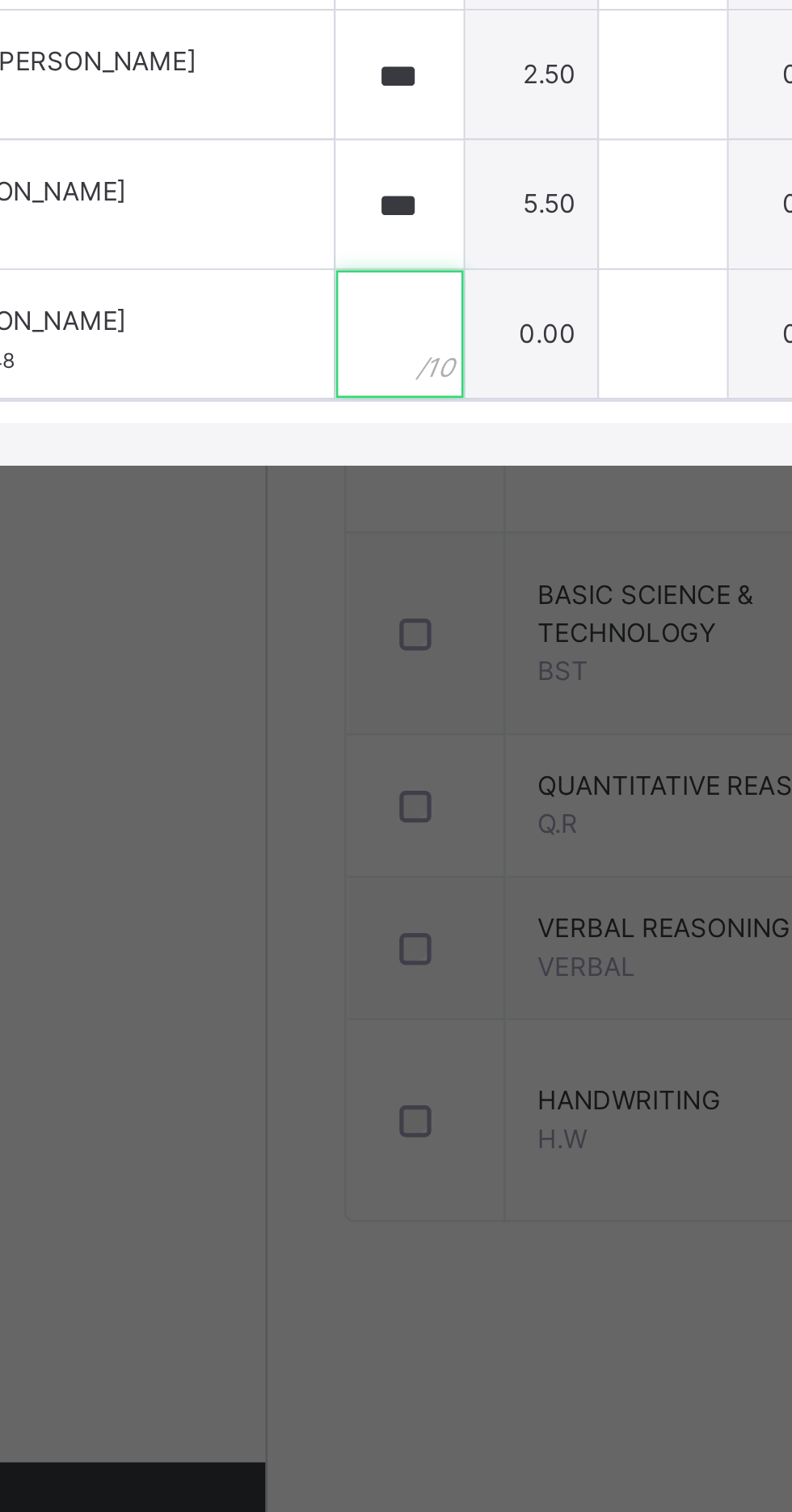
click at [268, 1058] on input "text" at bounding box center [244, 1034] width 49 height 49
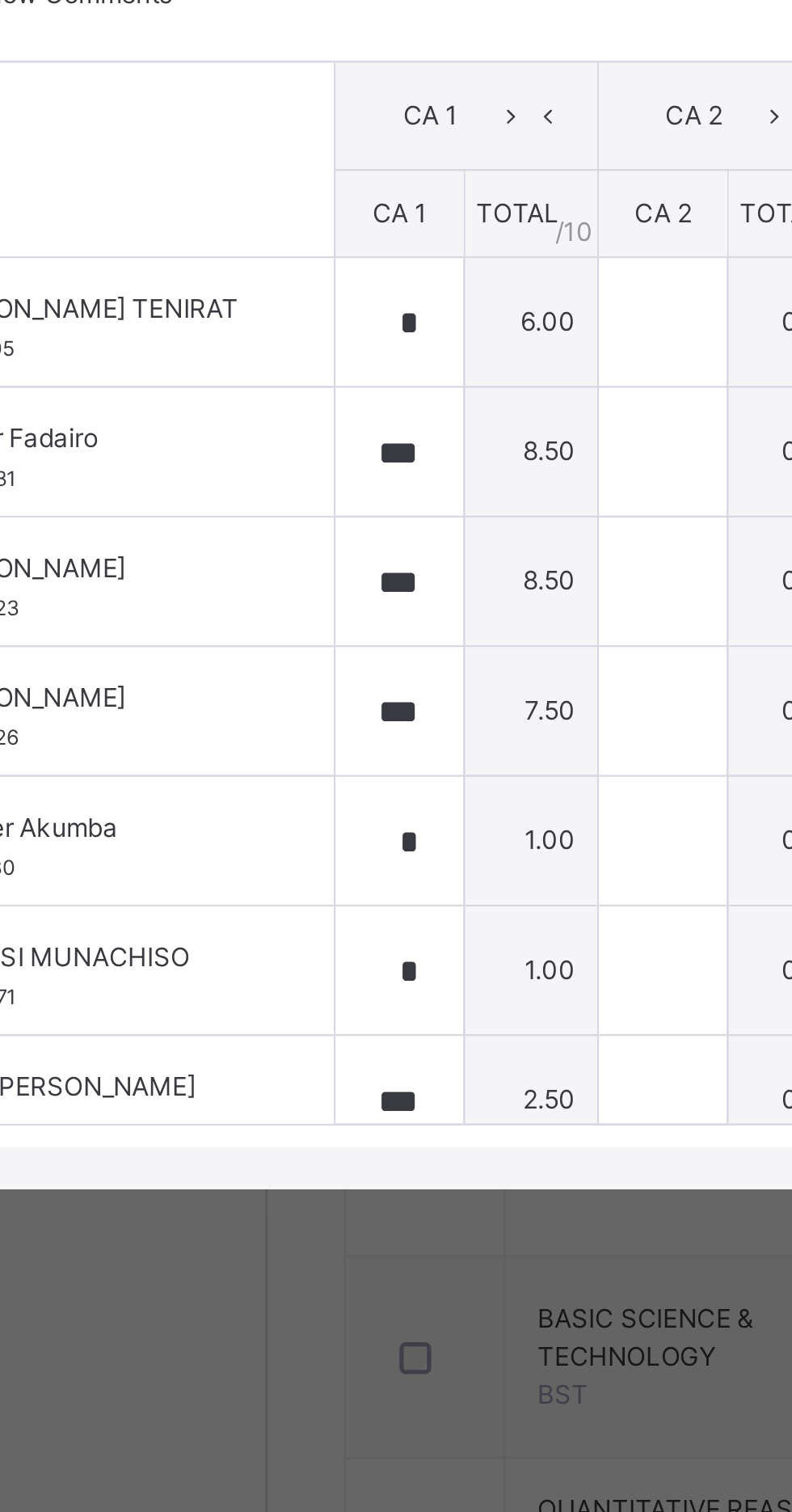
scroll to position [0, 11]
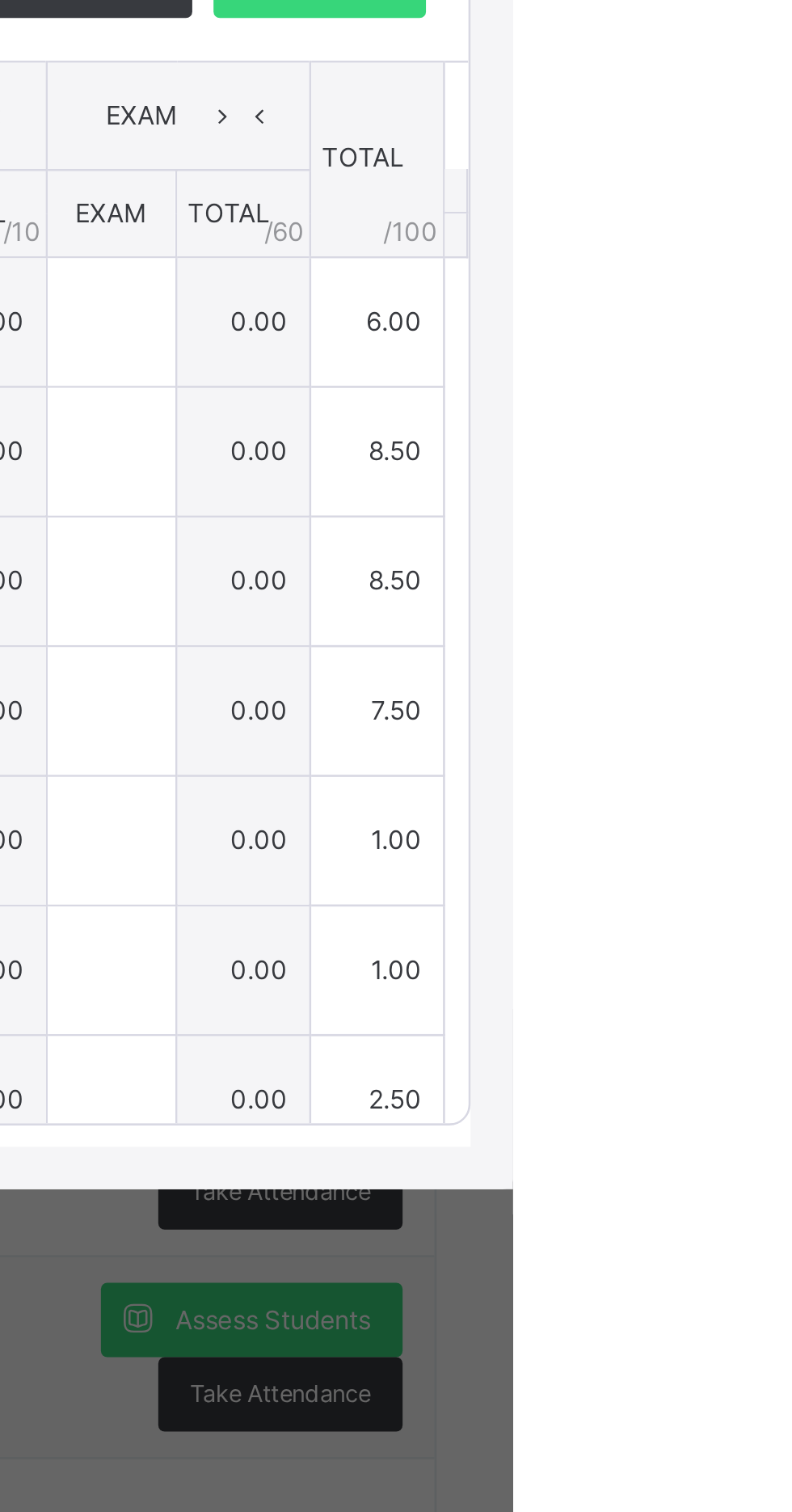
type input "*"
click at [747, 633] on span "Save Entries" at bounding box center [719, 625] width 57 height 15
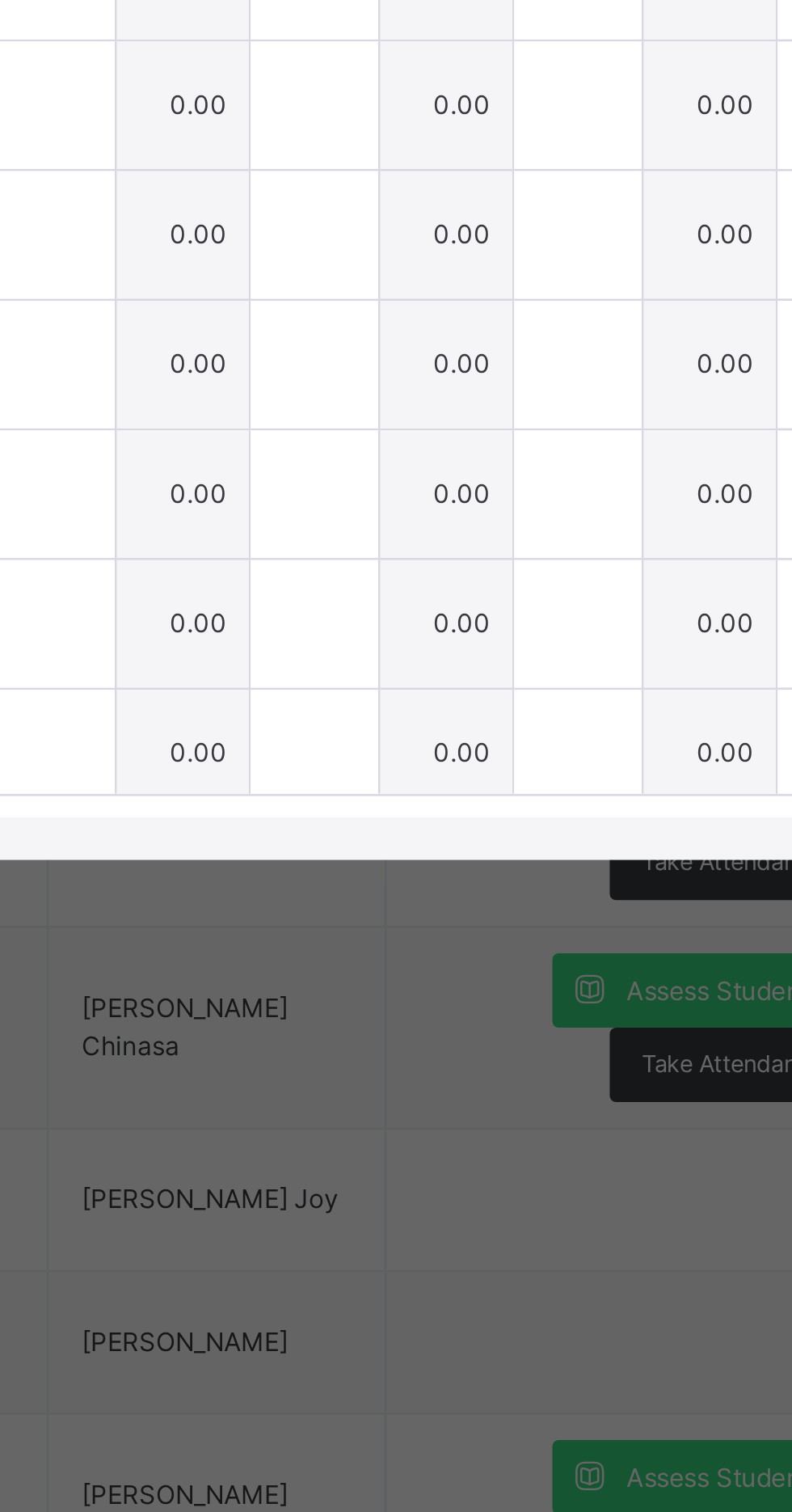
scroll to position [0, 0]
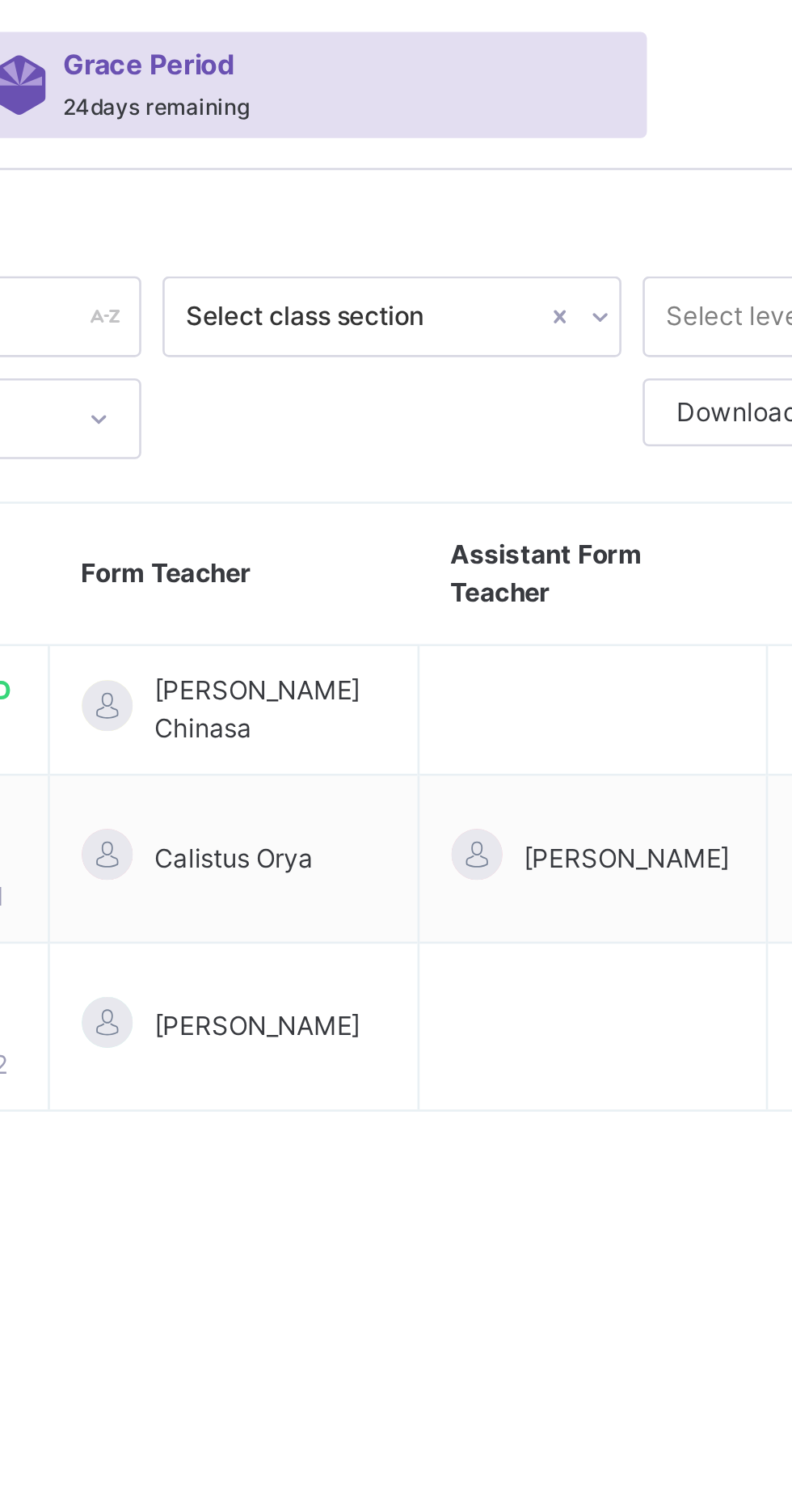
click at [544, 264] on td at bounding box center [570, 270] width 133 height 50
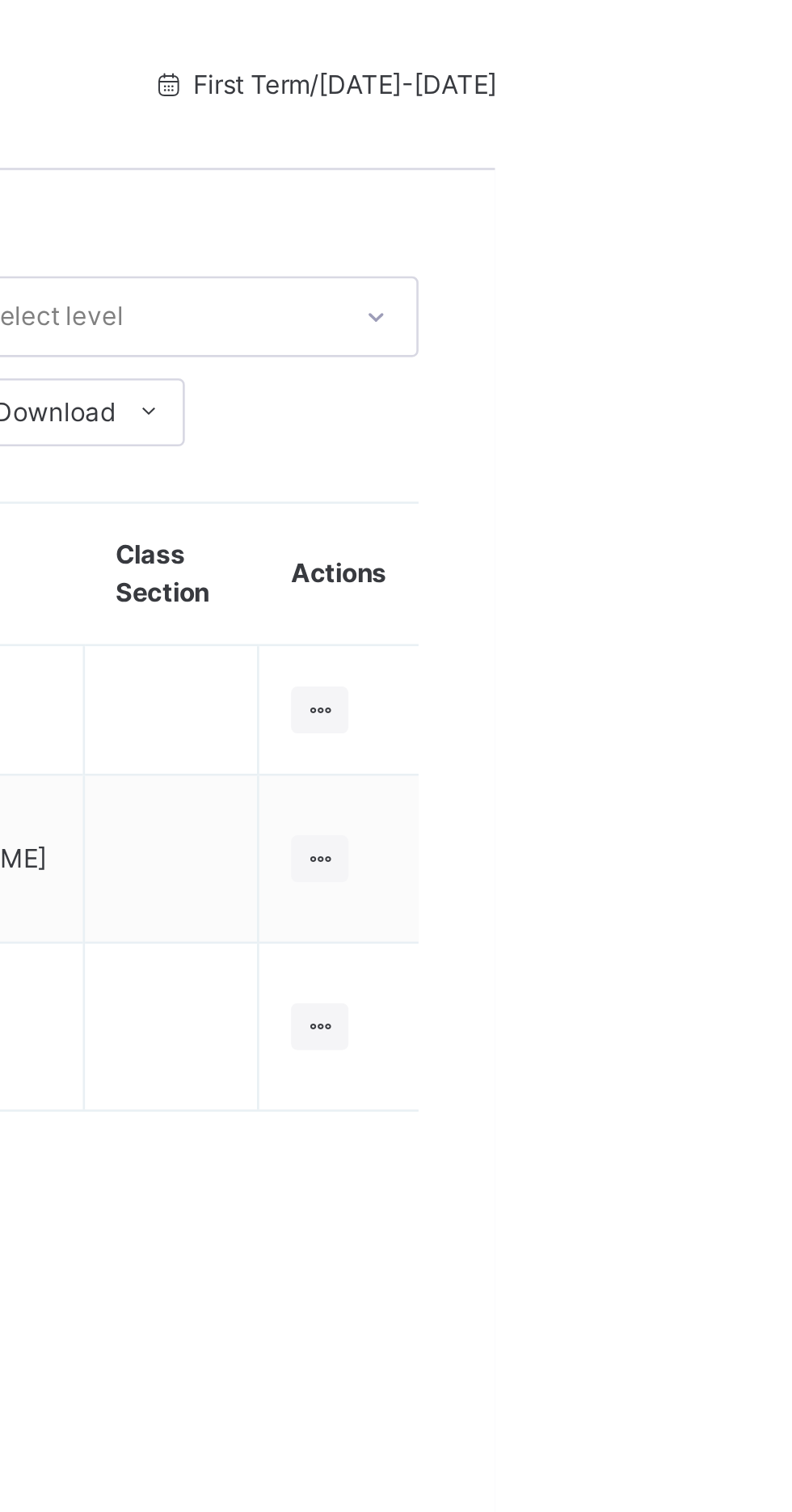
click at [729, 267] on icon at bounding box center [726, 269] width 14 height 12
click at [0, 0] on div "View Class" at bounding box center [0, 0] width 0 height 0
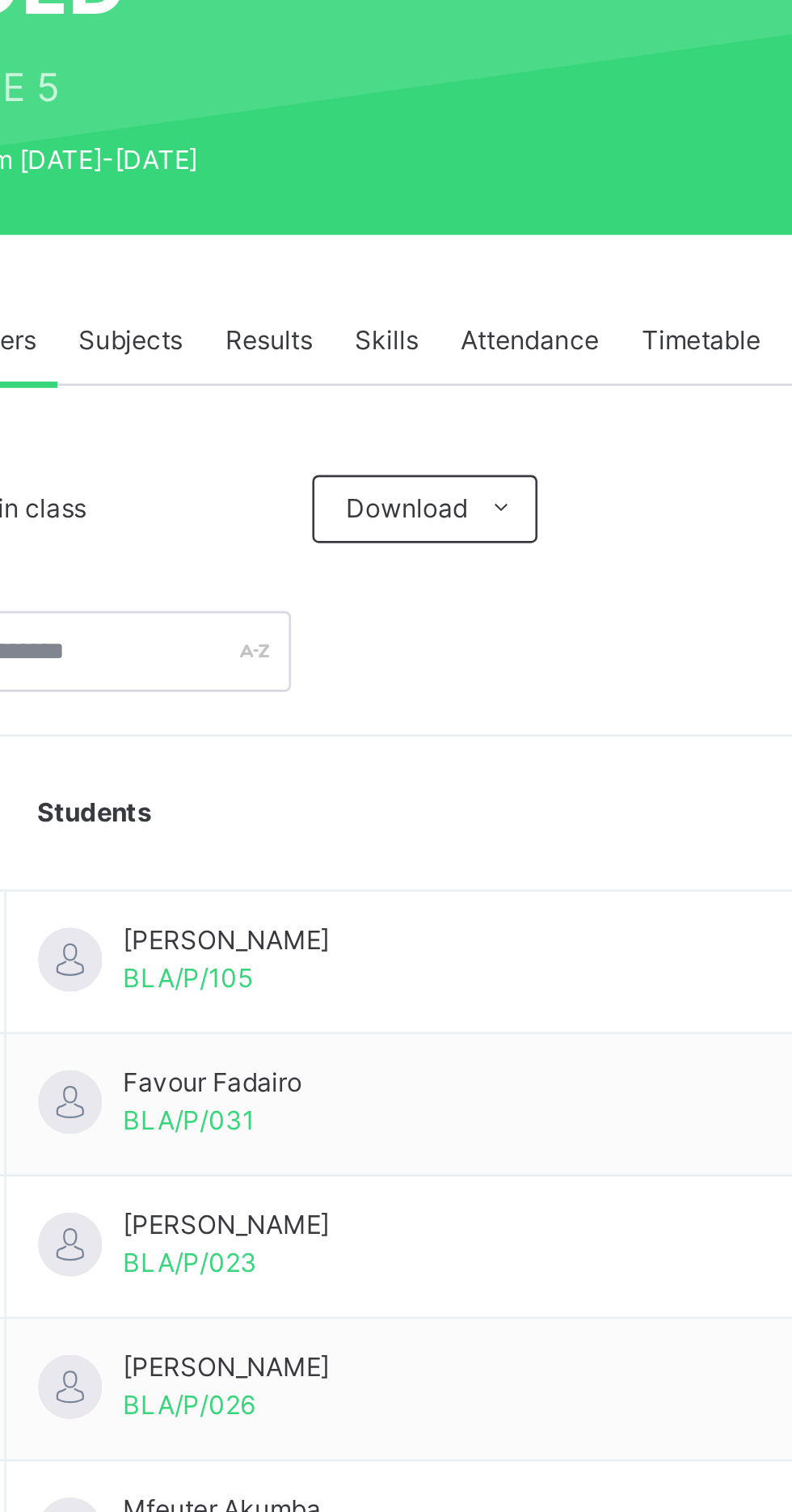
click at [342, 363] on span "Subjects" at bounding box center [337, 366] width 40 height 15
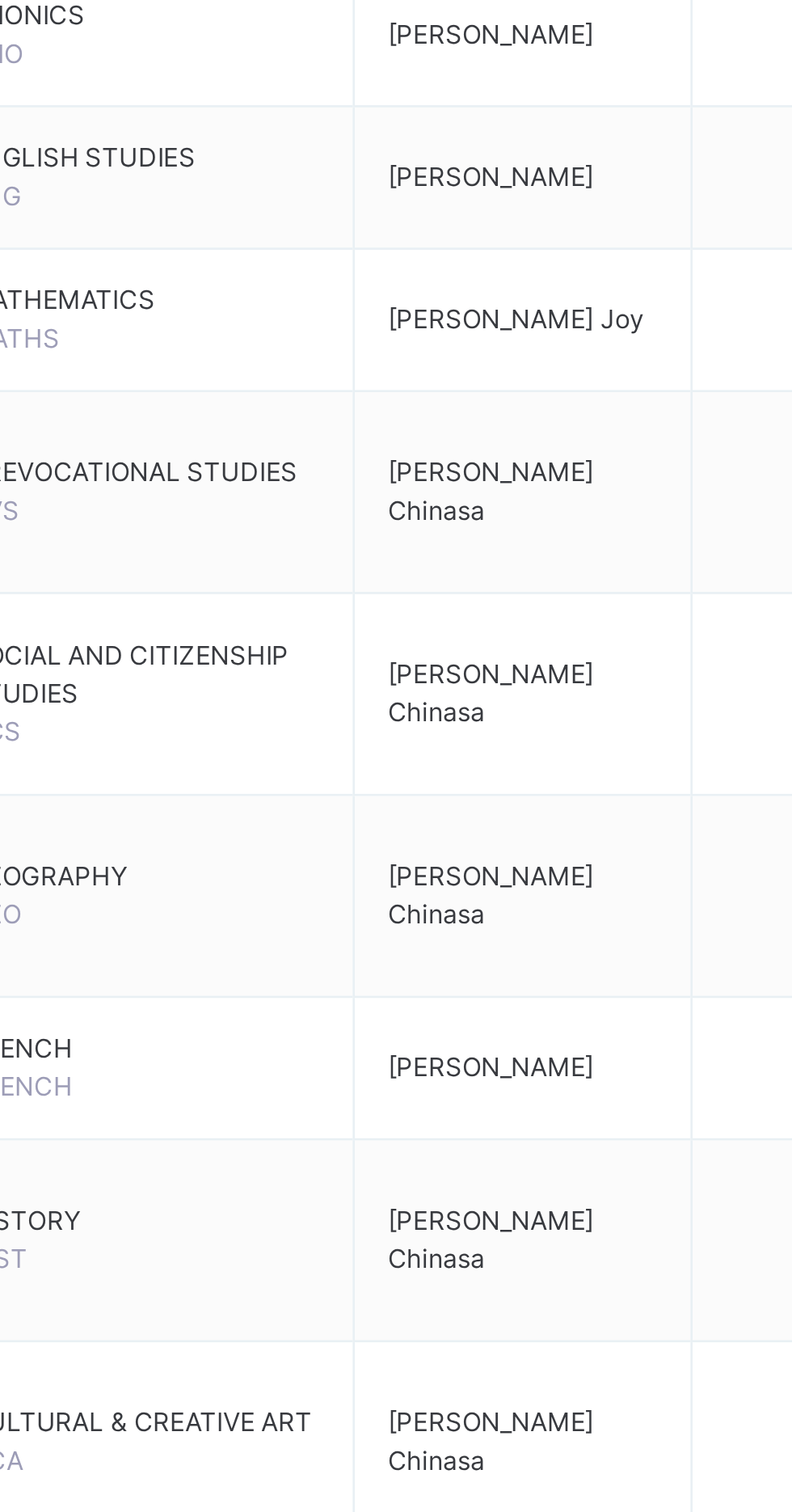
click at [414, 781] on span "SOCIAL AND CITIZENSHIP STUDIES" at bounding box center [364, 779] width 135 height 29
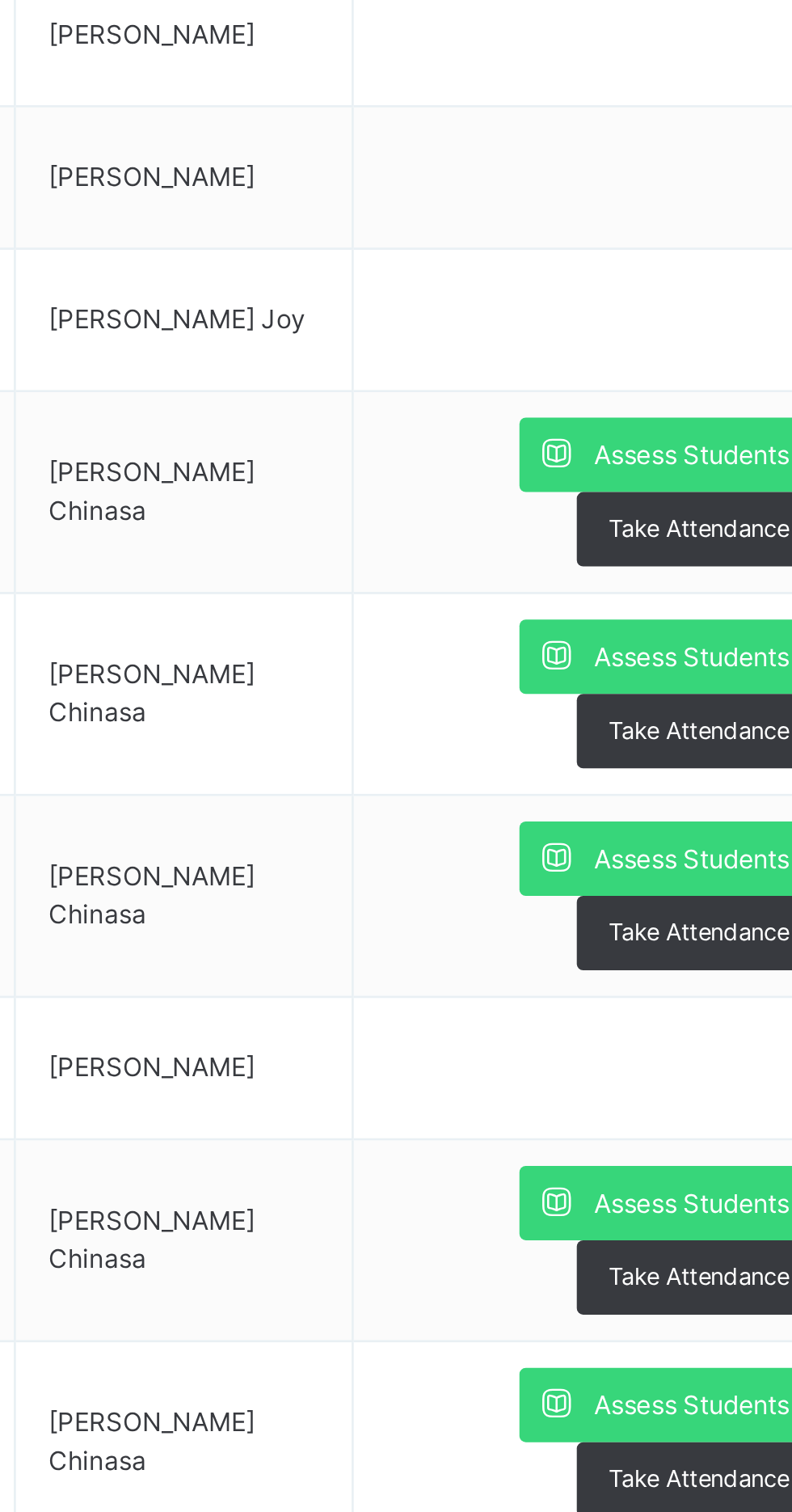
click at [663, 776] on span "Assess Students" at bounding box center [700, 773] width 74 height 15
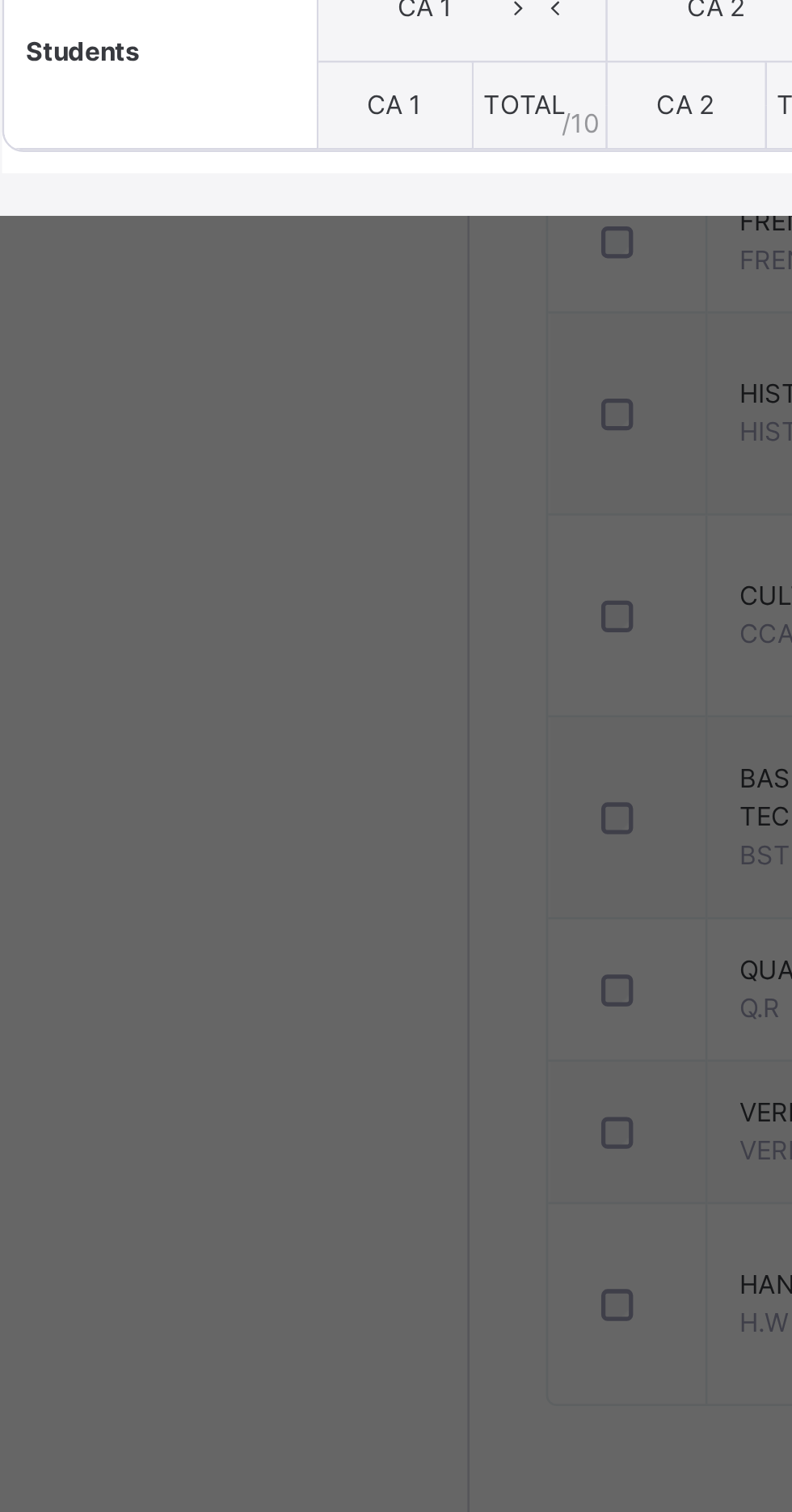
click at [177, 883] on span "CA 1" at bounding box center [166, 877] width 21 height 12
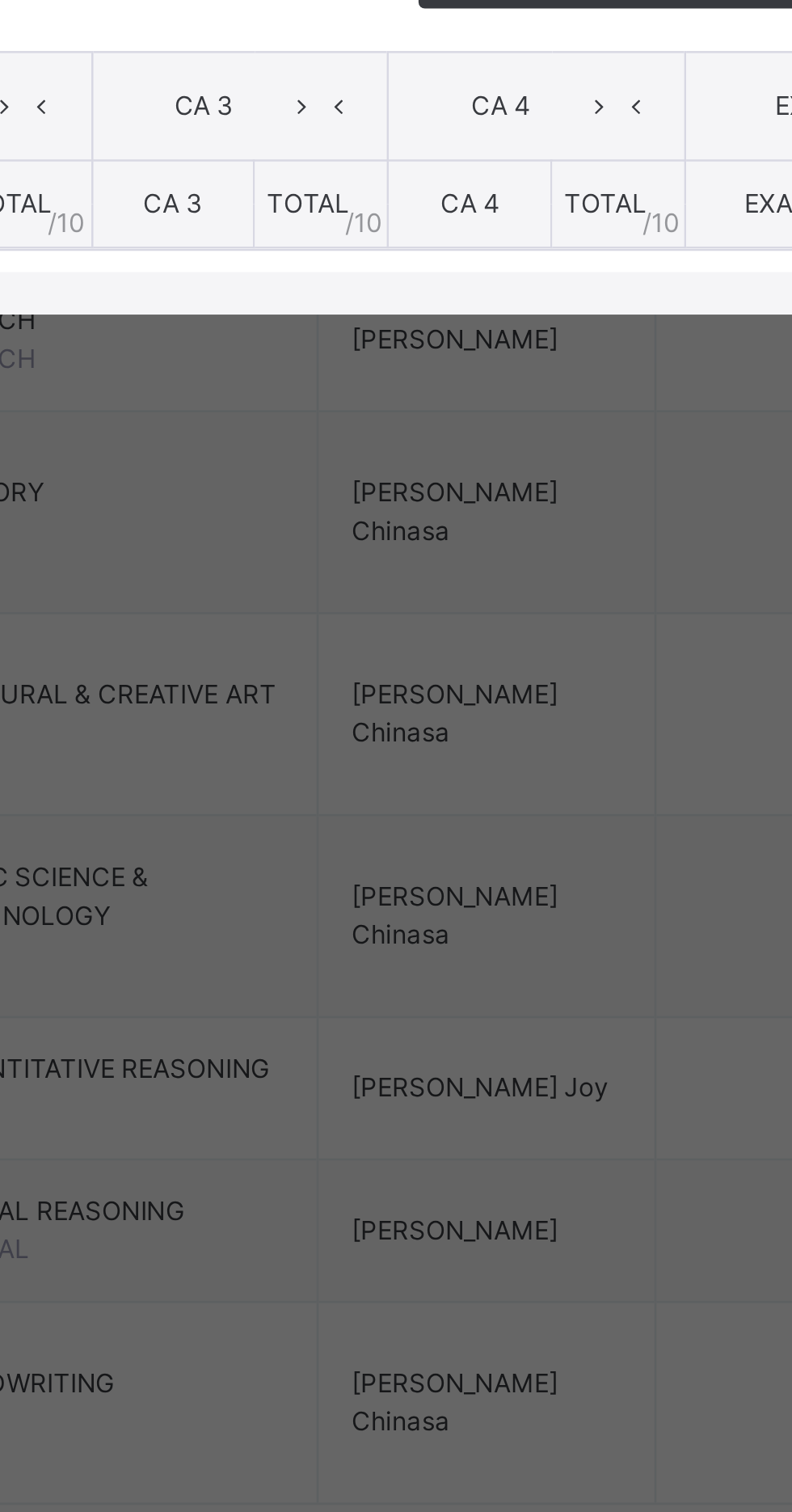
click at [589, 803] on div "Generate comment for all student" at bounding box center [575, 789] width 188 height 26
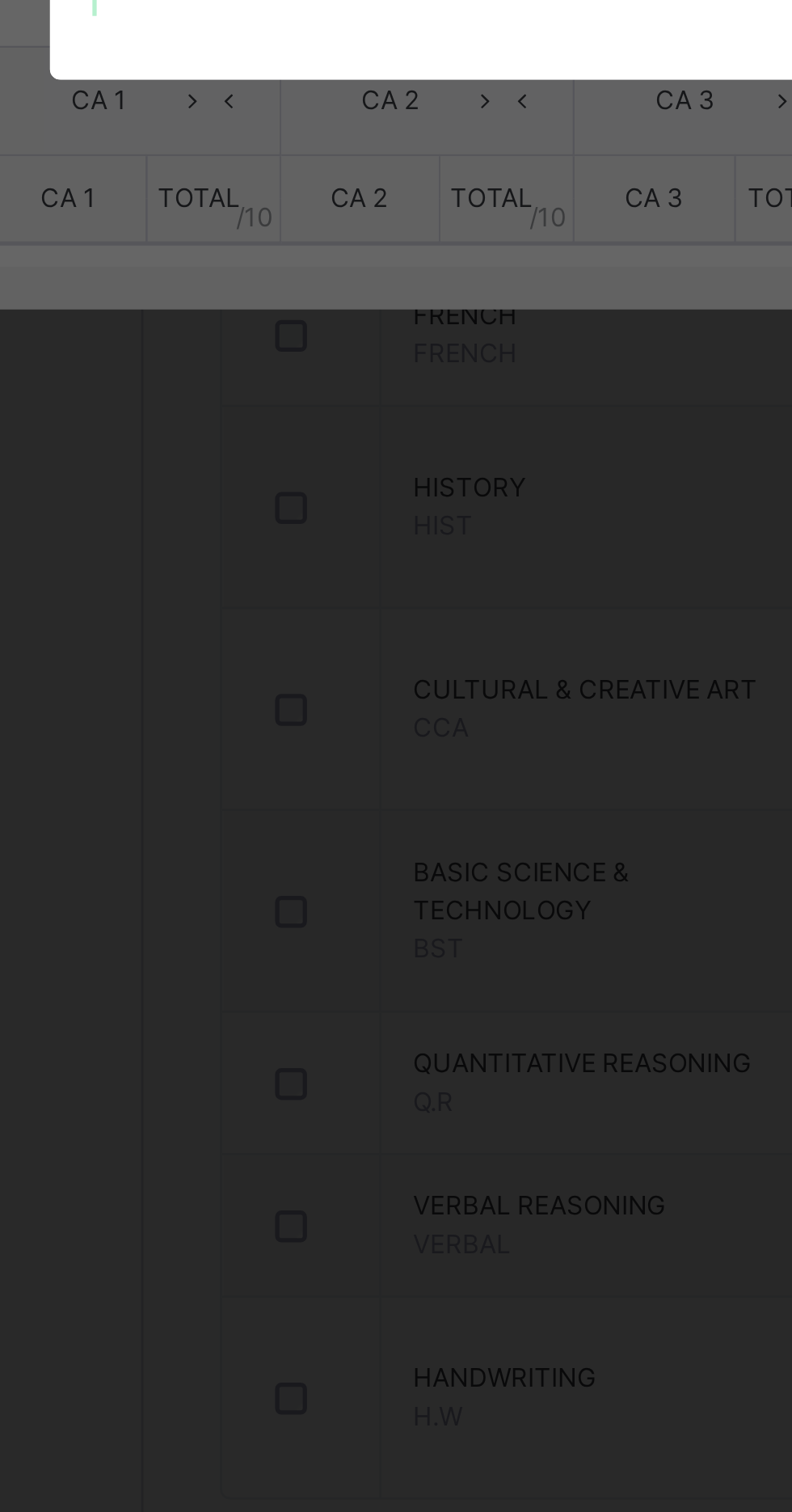
click at [173, 965] on div "× Subject Teacher’s Comment Generate and see in full the comment developed by t…" at bounding box center [396, 756] width 792 height 1512
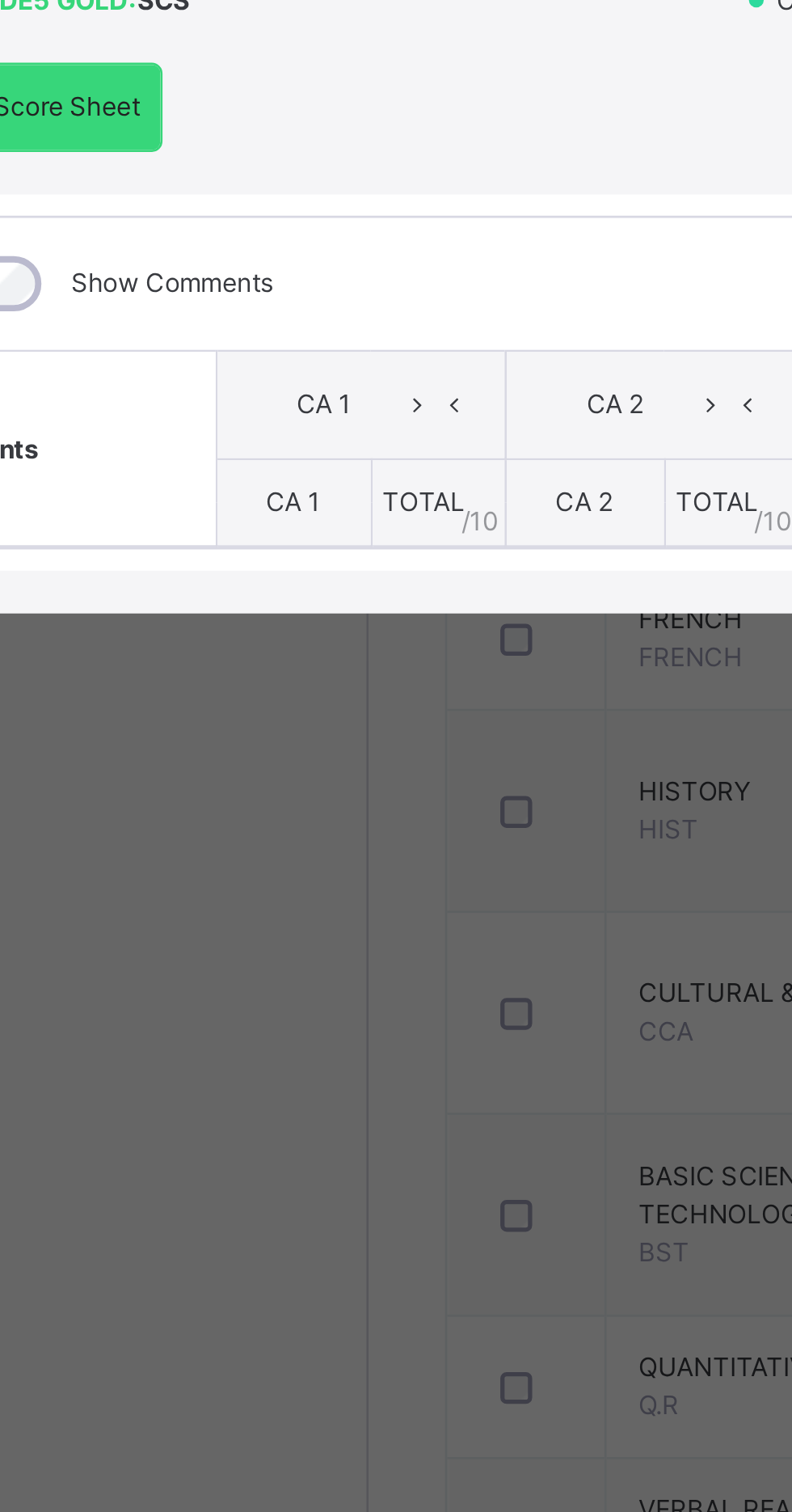
click at [235, 823] on div "GRADE5 GOLD : SCS Online Actions Download Empty Score Sheet Upload/map score sh…" at bounding box center [396, 783] width 792 height 273
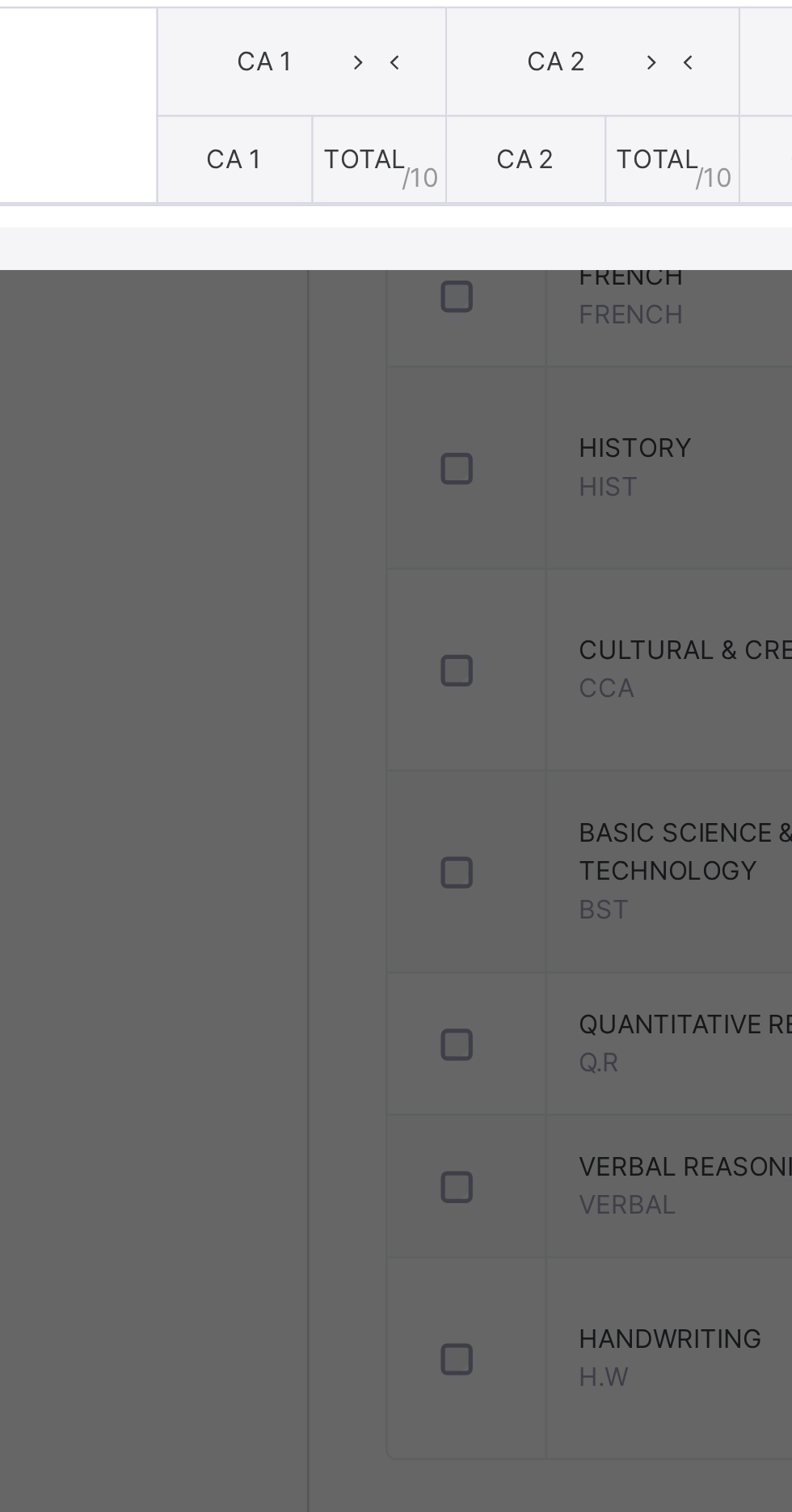
click at [195, 895] on th "CA 1" at bounding box center [165, 877] width 59 height 34
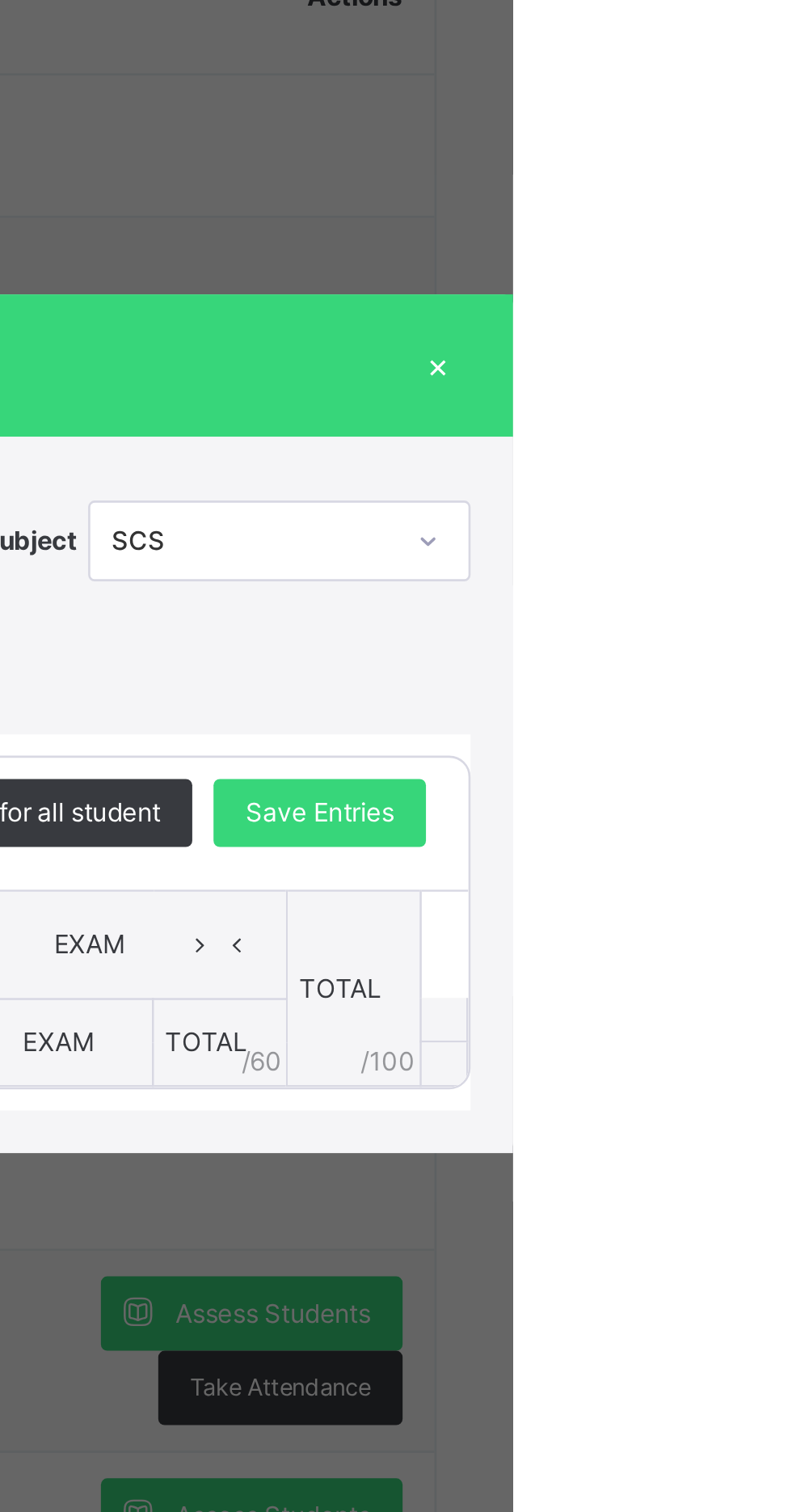
click at [776, 630] on div "×" at bounding box center [764, 619] width 24 height 21
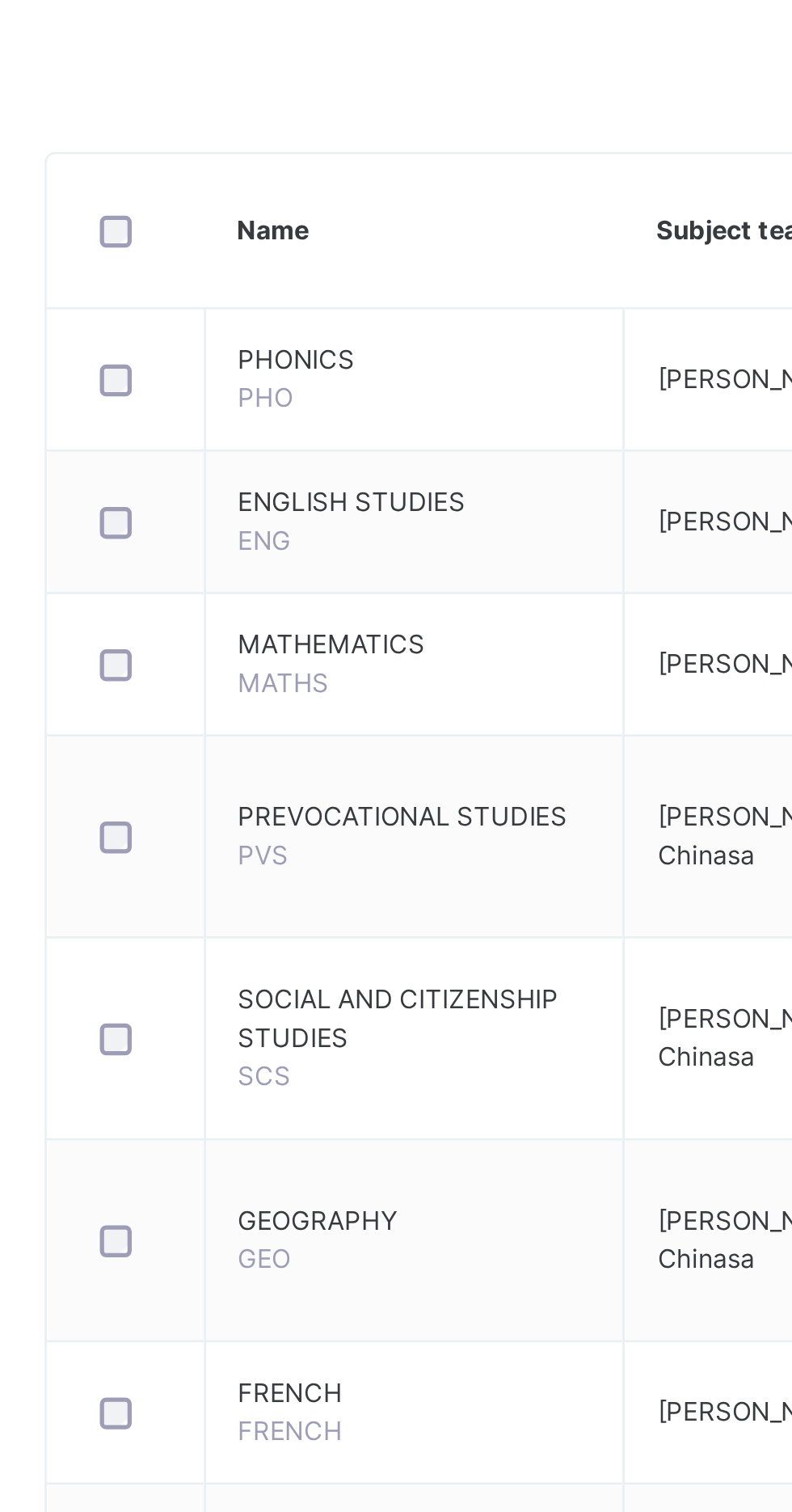
click at [382, 705] on span "PREVOCATIONAL STUDIES" at bounding box center [364, 702] width 135 height 15
click at [404, 727] on td "PREVOCATIONAL STUDIES PVS" at bounding box center [364, 710] width 159 height 77
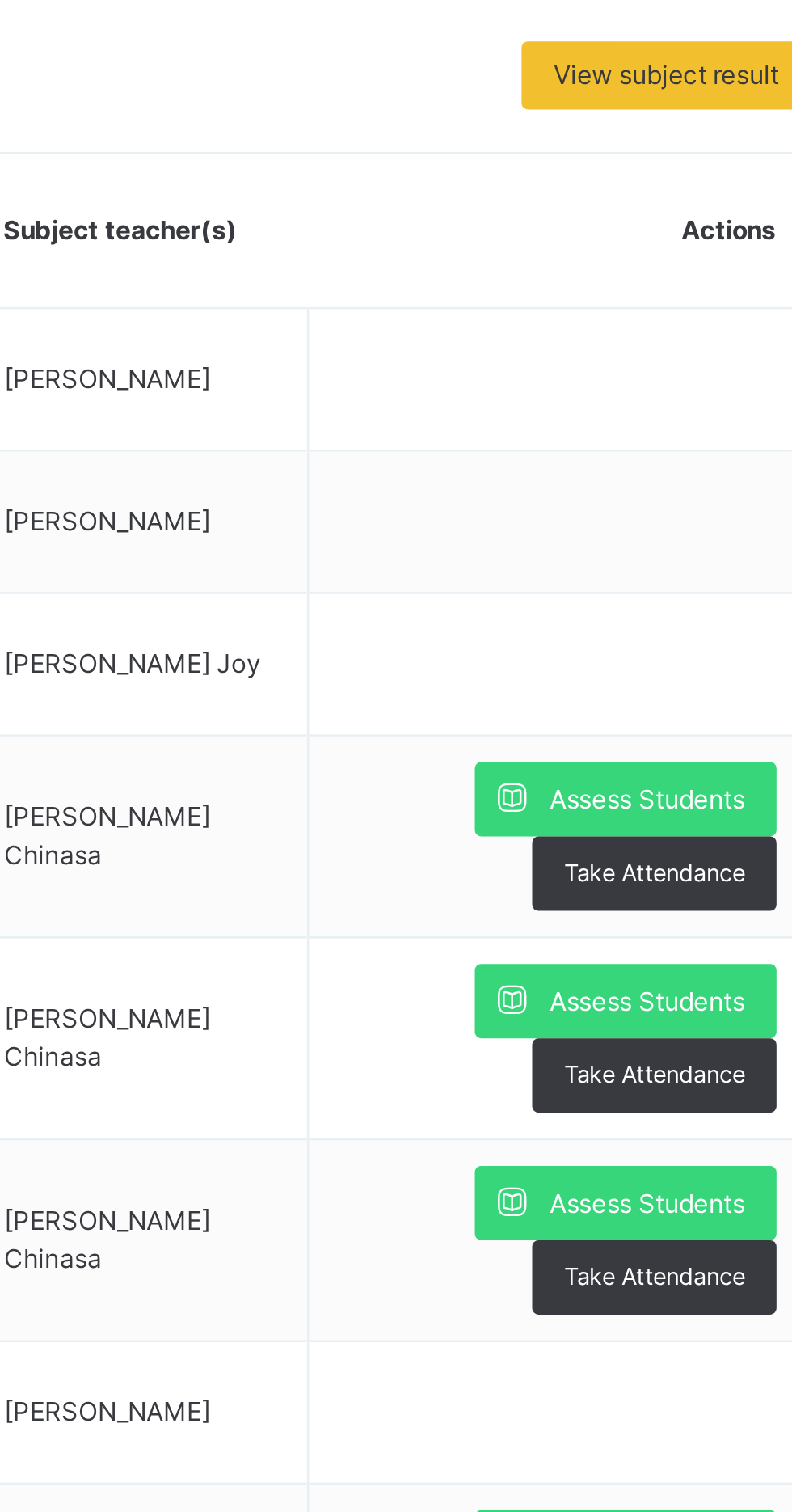
click at [687, 704] on div "Assess Students" at bounding box center [693, 696] width 115 height 28
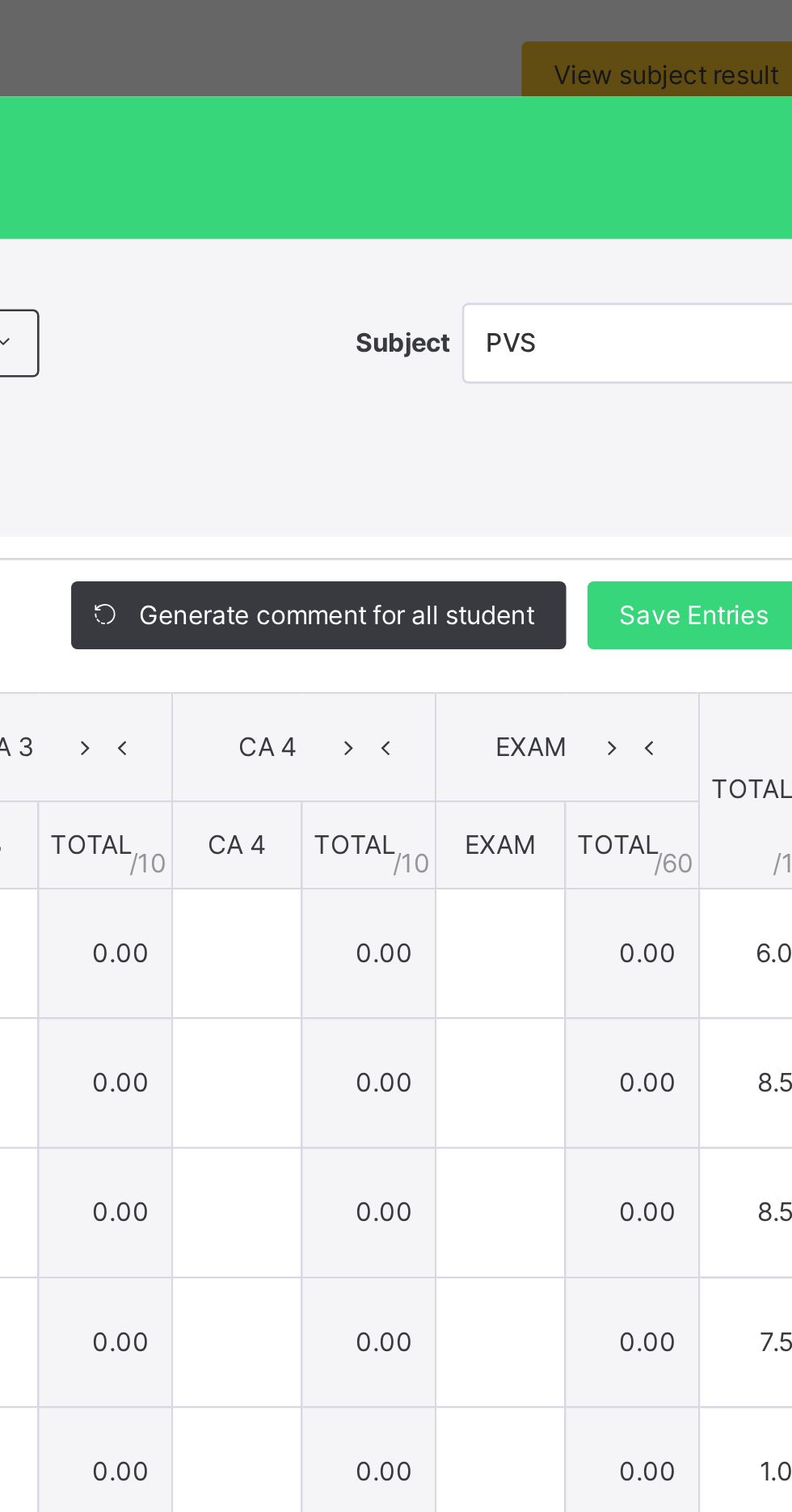
type input "*"
type input "***"
type input "*"
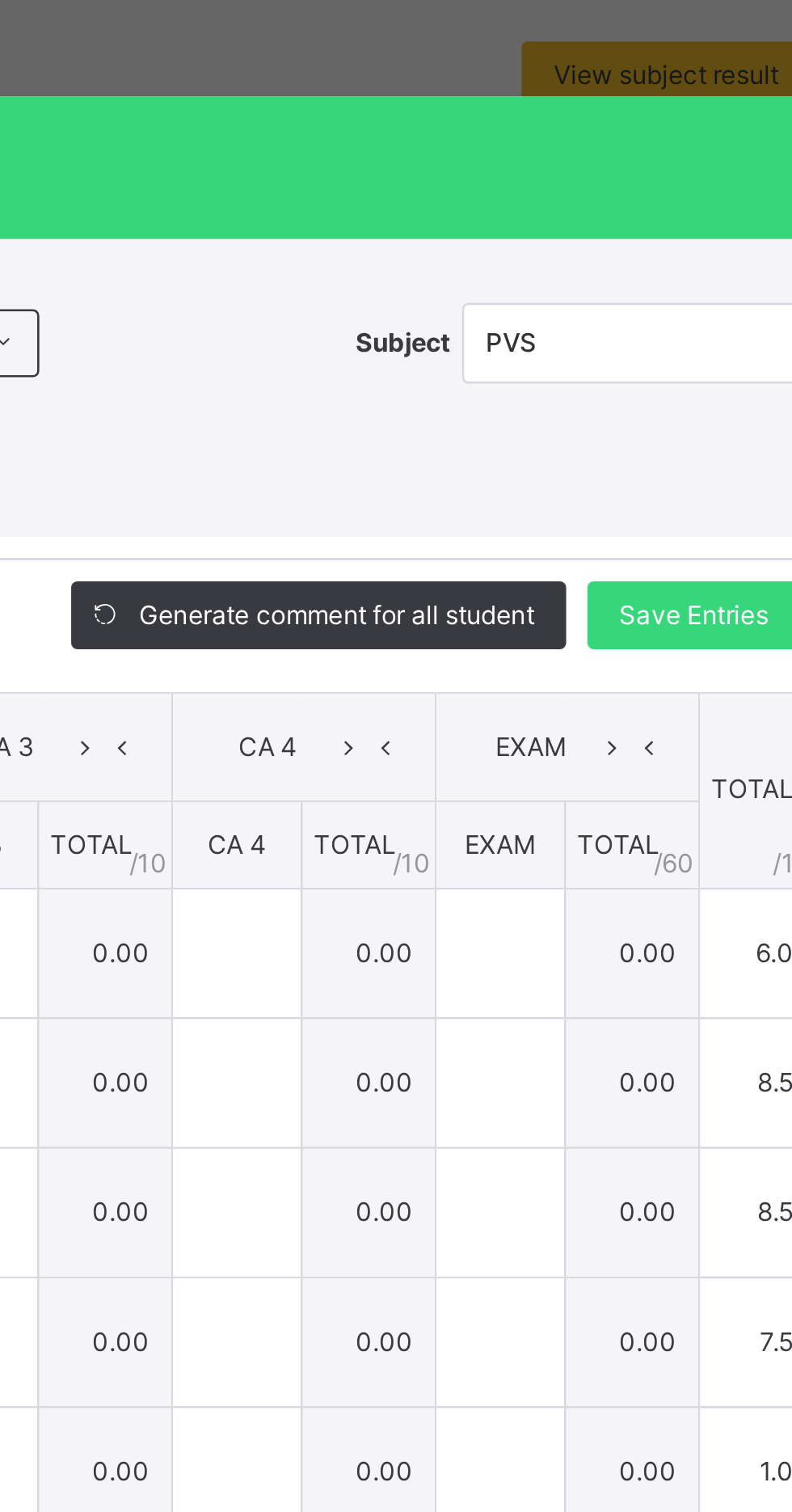
type input "*"
type input "***"
type input "*"
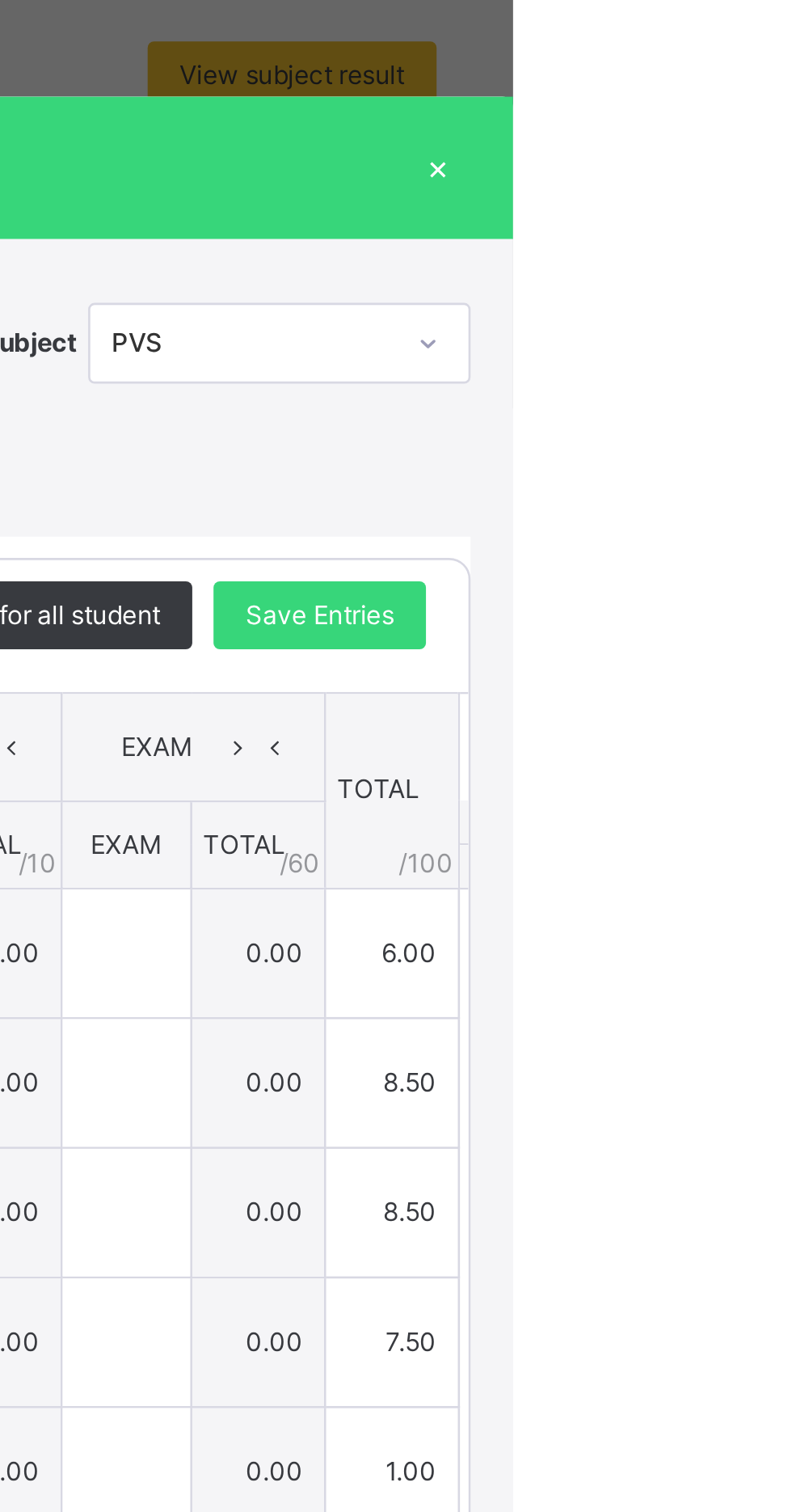
click at [776, 466] on div "×" at bounding box center [764, 456] width 24 height 21
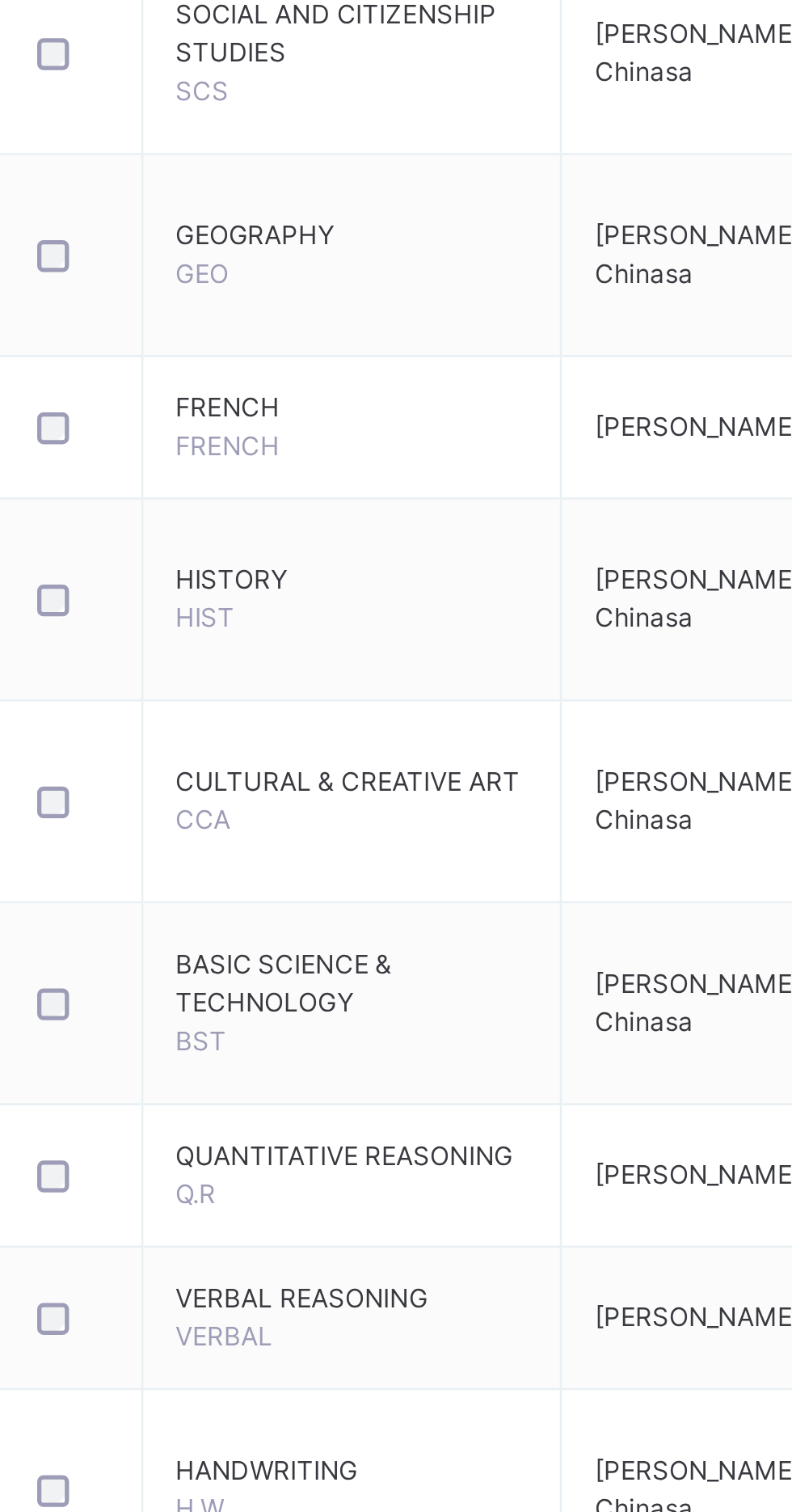
click at [403, 987] on span "HISTORY" at bounding box center [364, 987] width 135 height 15
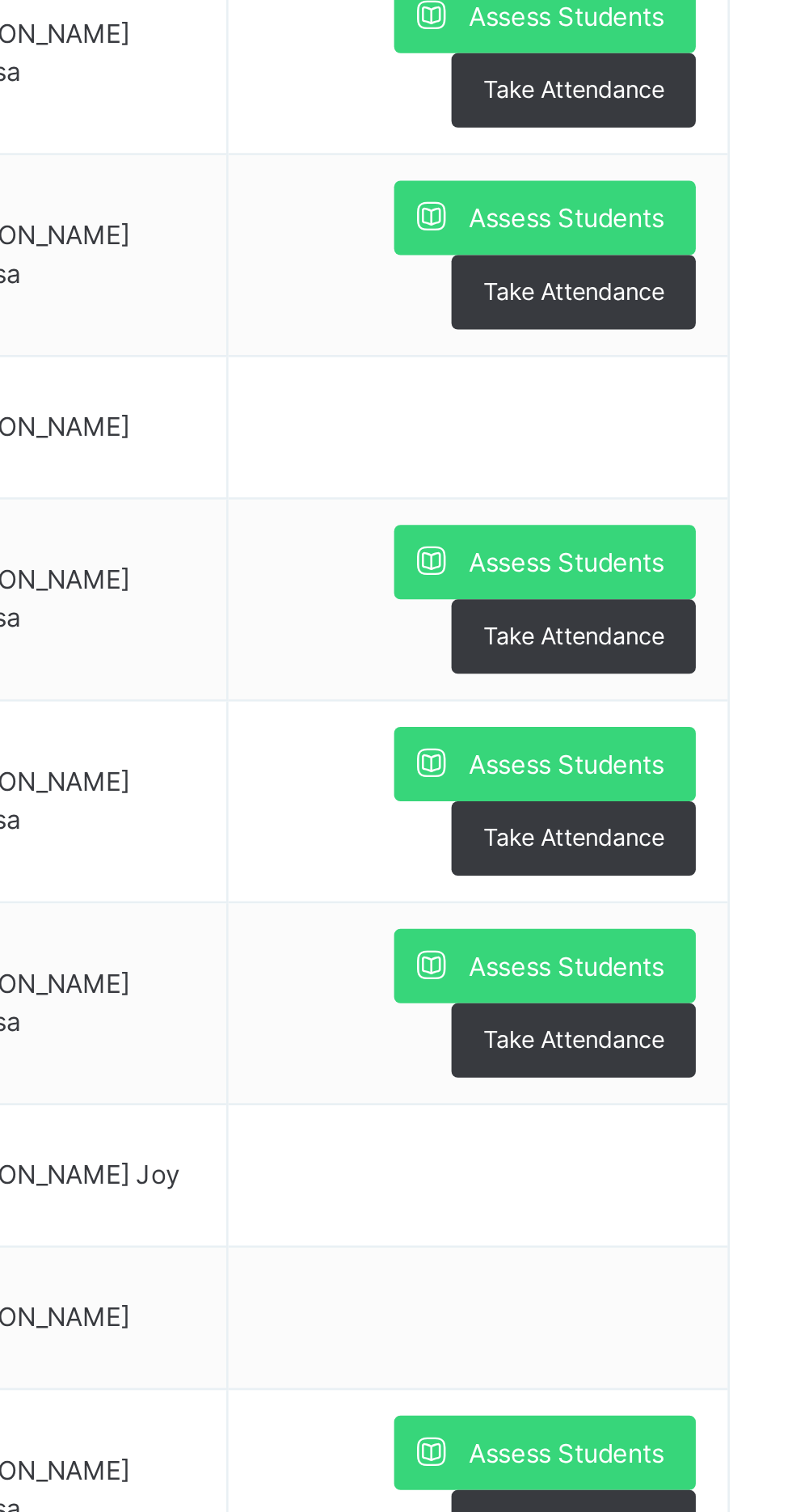
click at [701, 985] on span "Assess Students" at bounding box center [700, 980] width 74 height 15
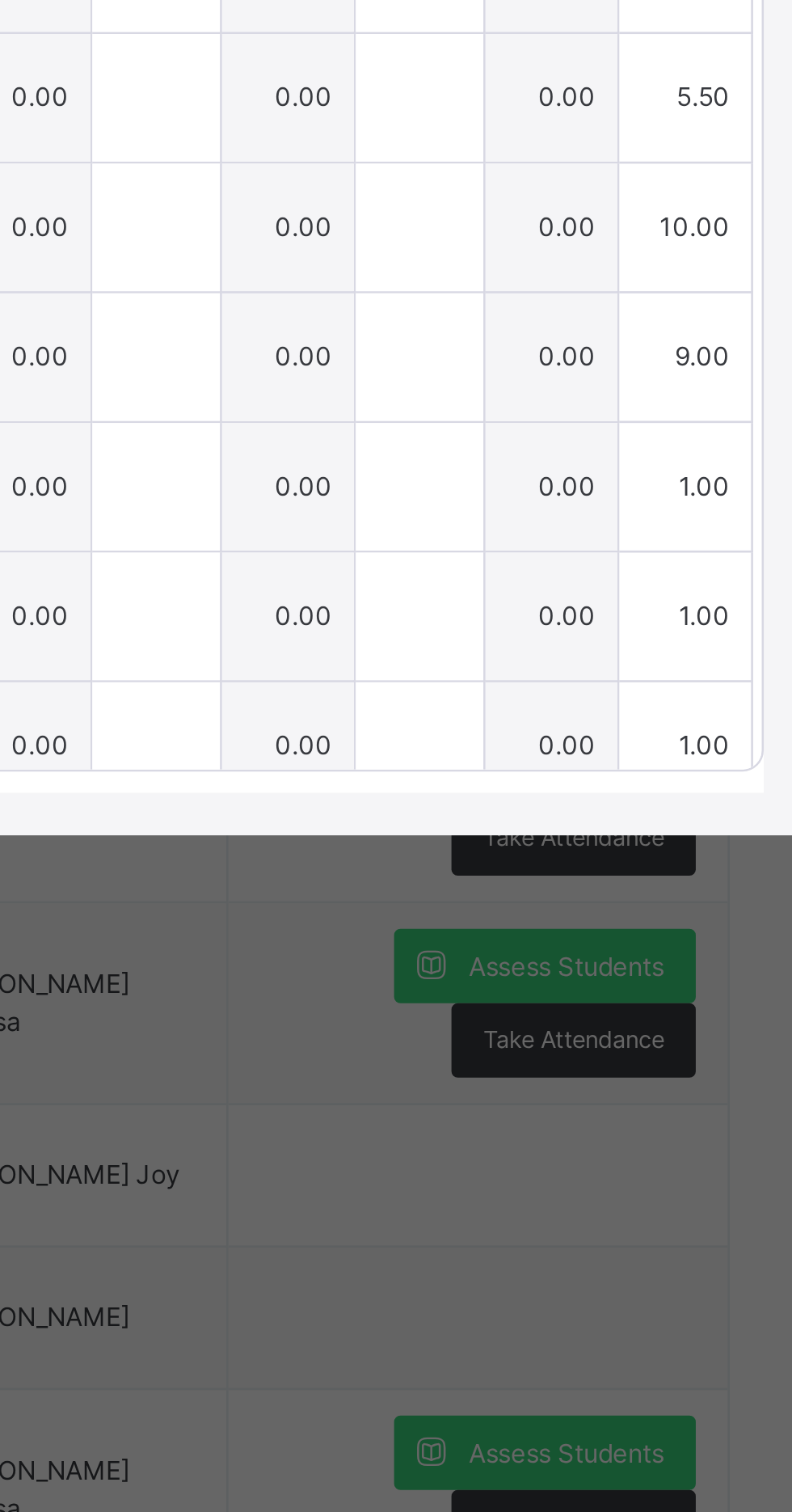
type input "***"
type input "**"
type input "*"
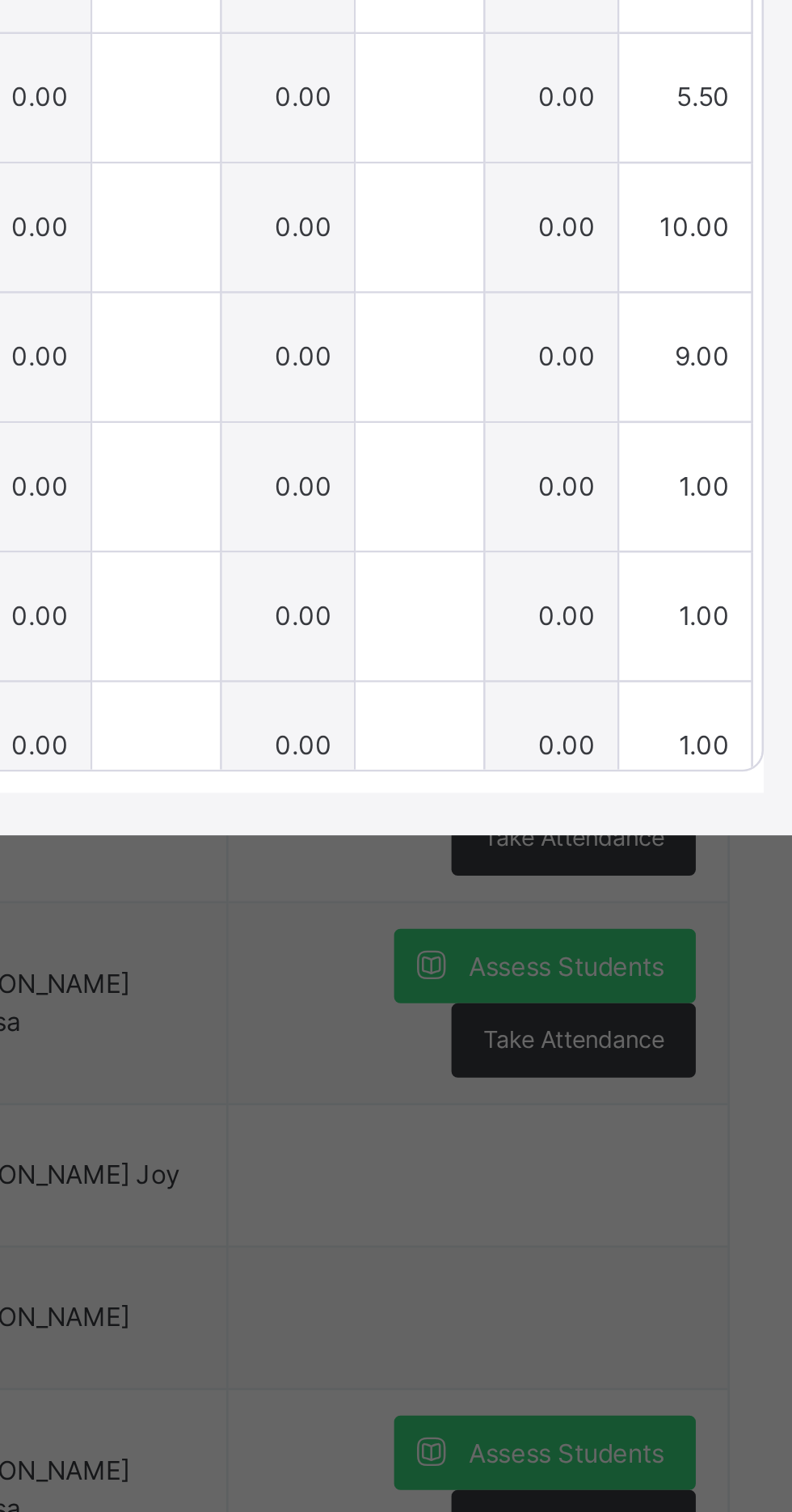
type input "*"
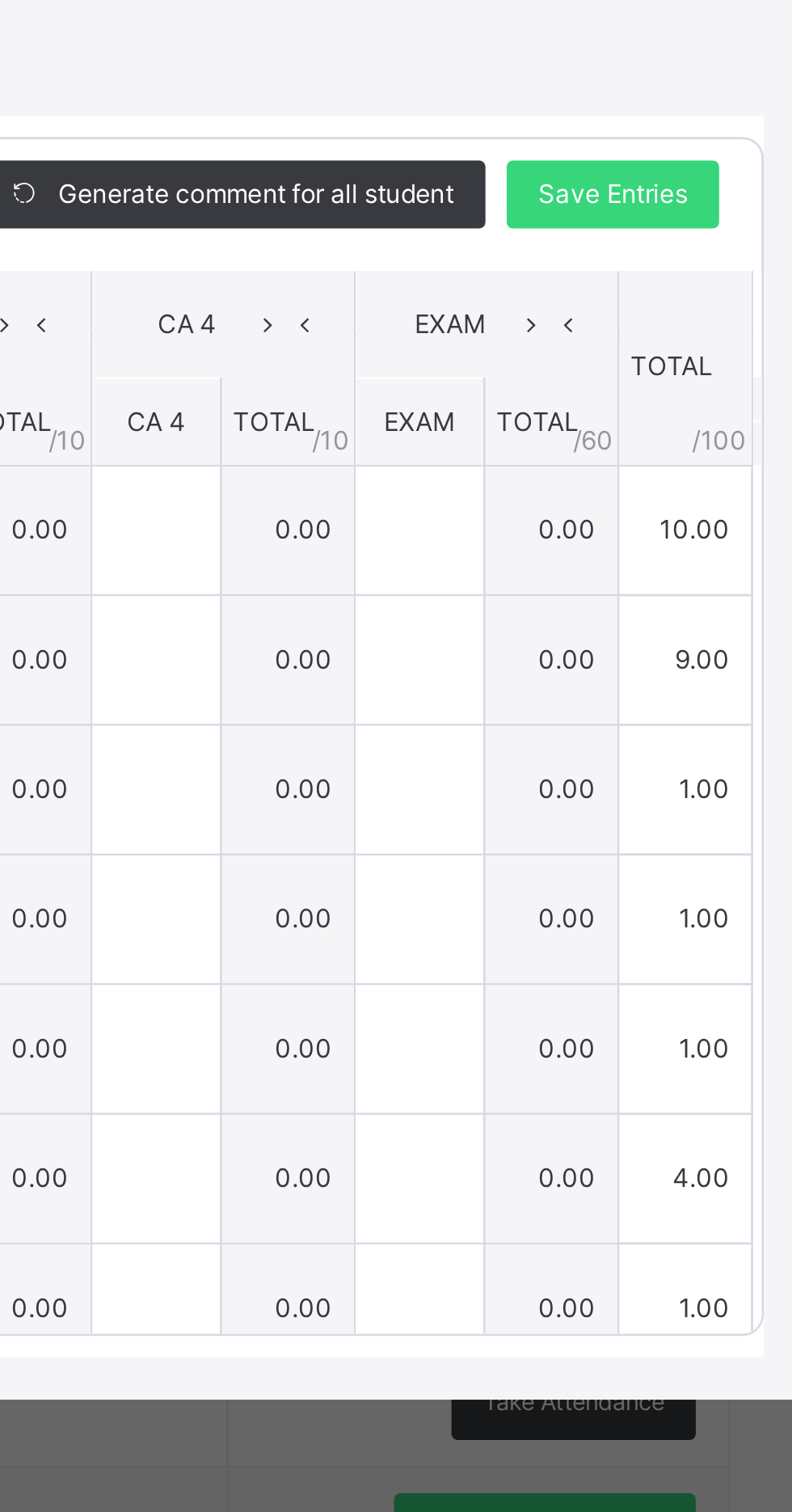
scroll to position [115, 0]
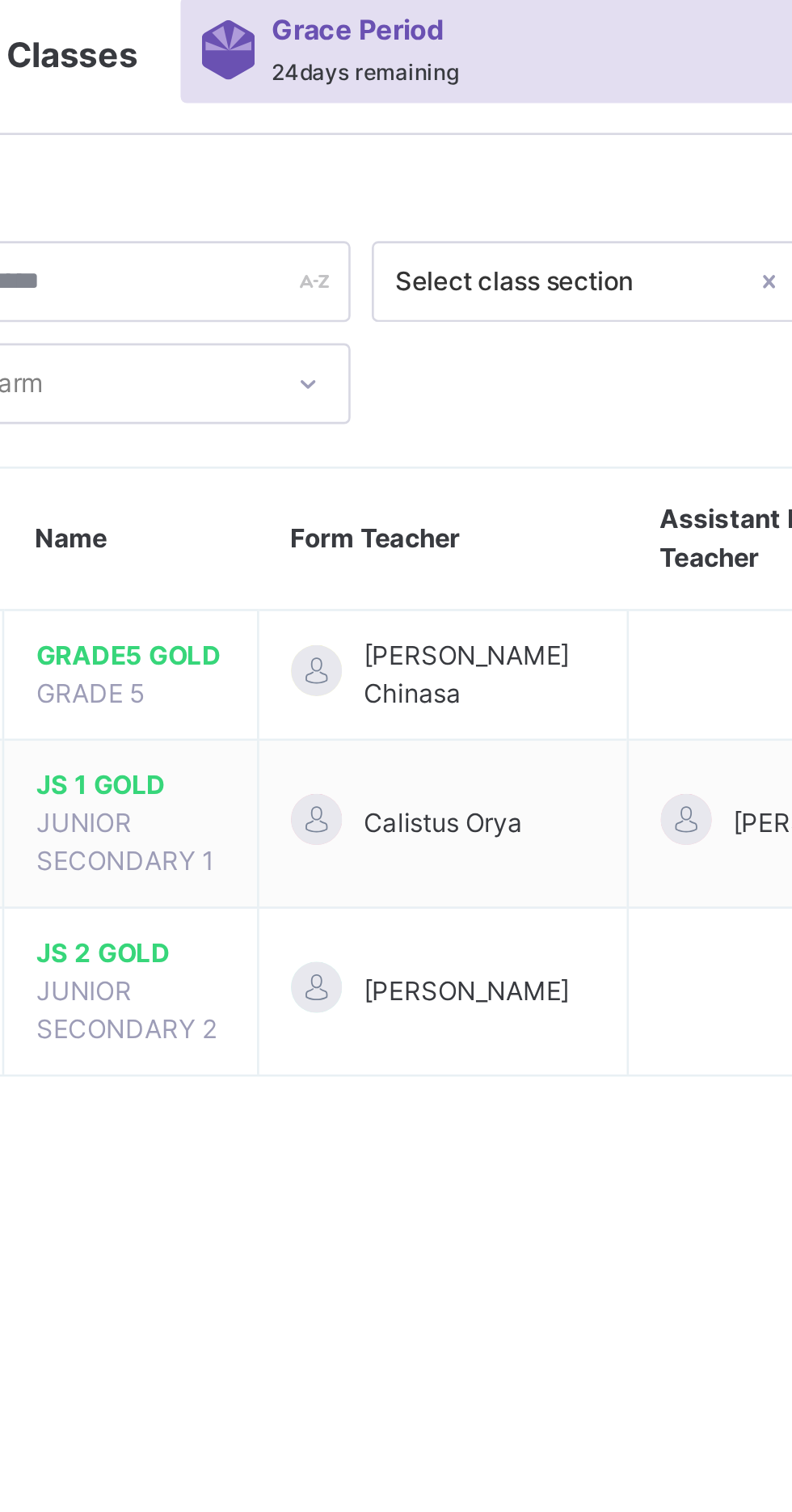
click at [503, 267] on td at bounding box center [570, 270] width 133 height 50
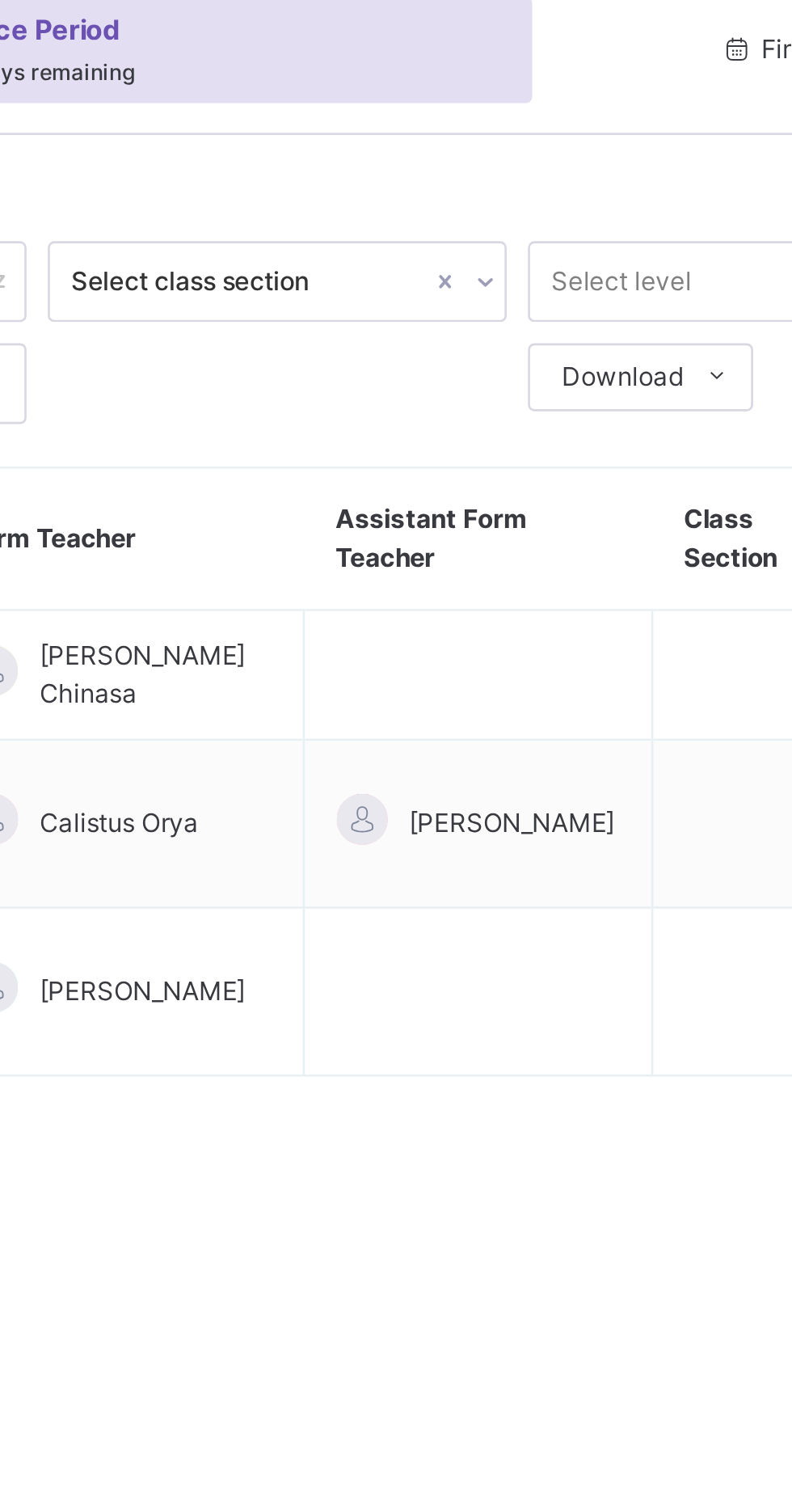
click at [635, 267] on td at bounding box center [668, 270] width 67 height 50
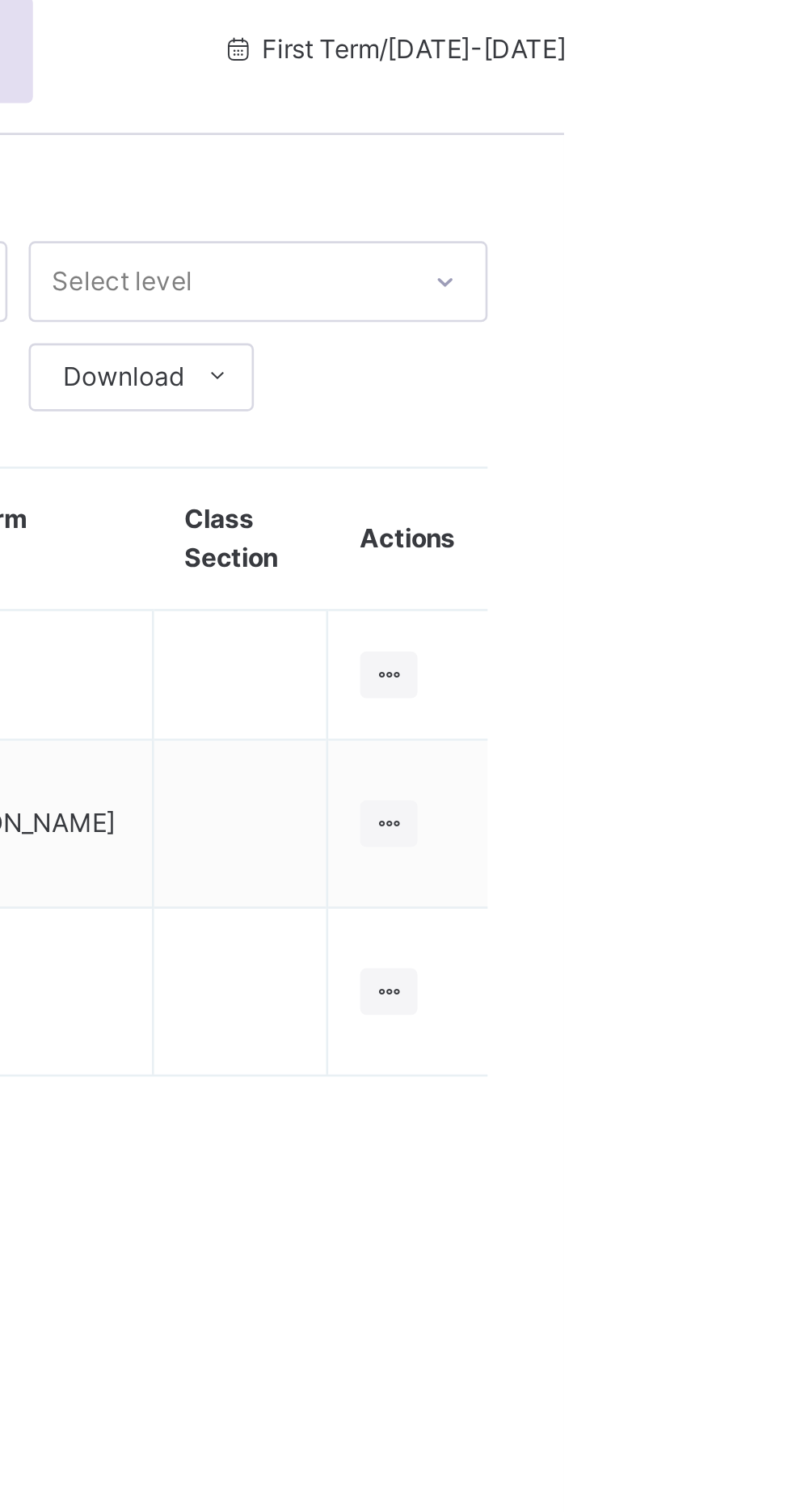
click at [734, 261] on div at bounding box center [726, 270] width 21 height 18
click at [0, 0] on div "View Class" at bounding box center [0, 0] width 0 height 0
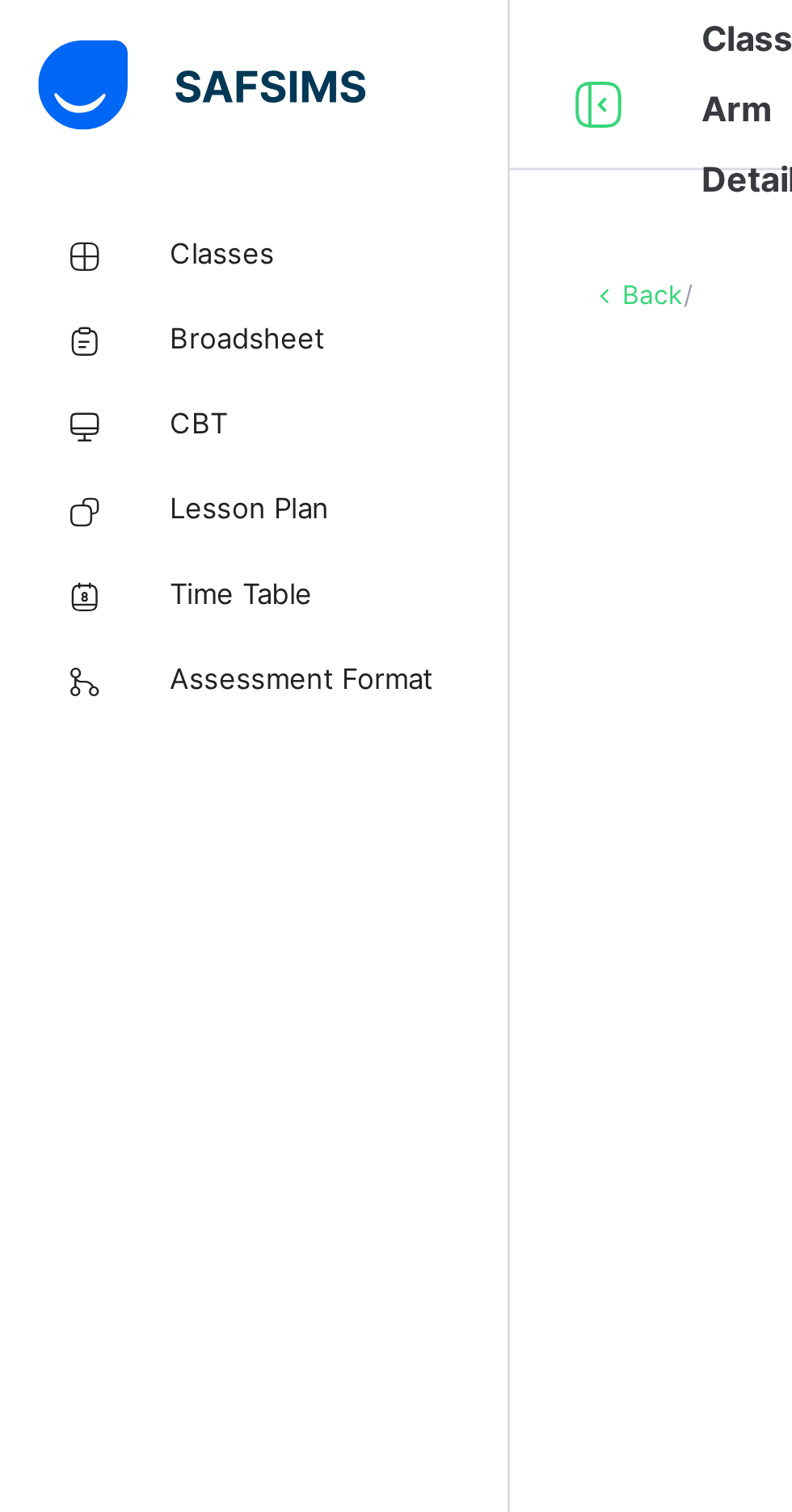
click at [232, 262] on div at bounding box center [494, 290] width 540 height 64
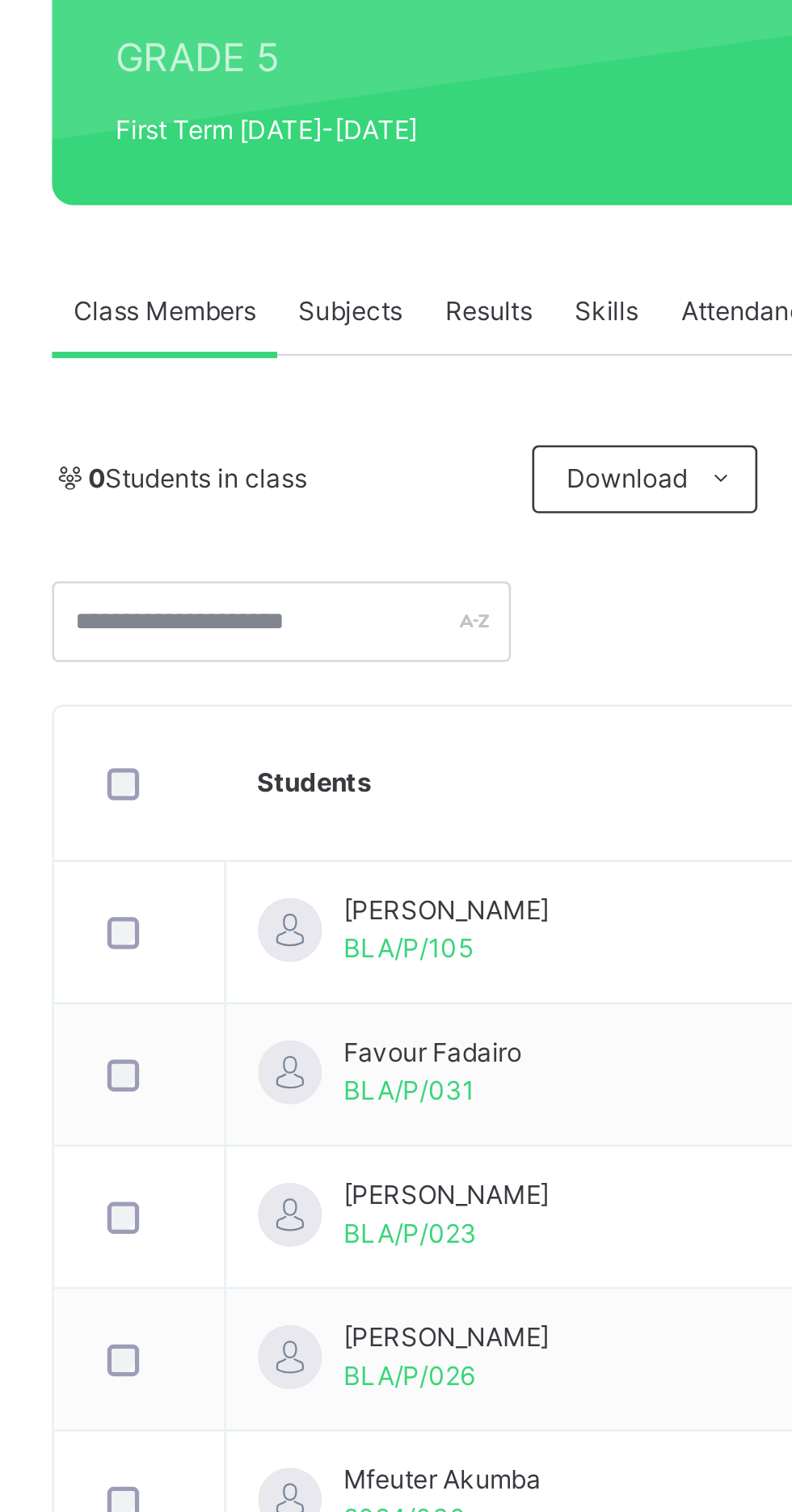
click at [337, 369] on span "Subjects" at bounding box center [337, 366] width 40 height 15
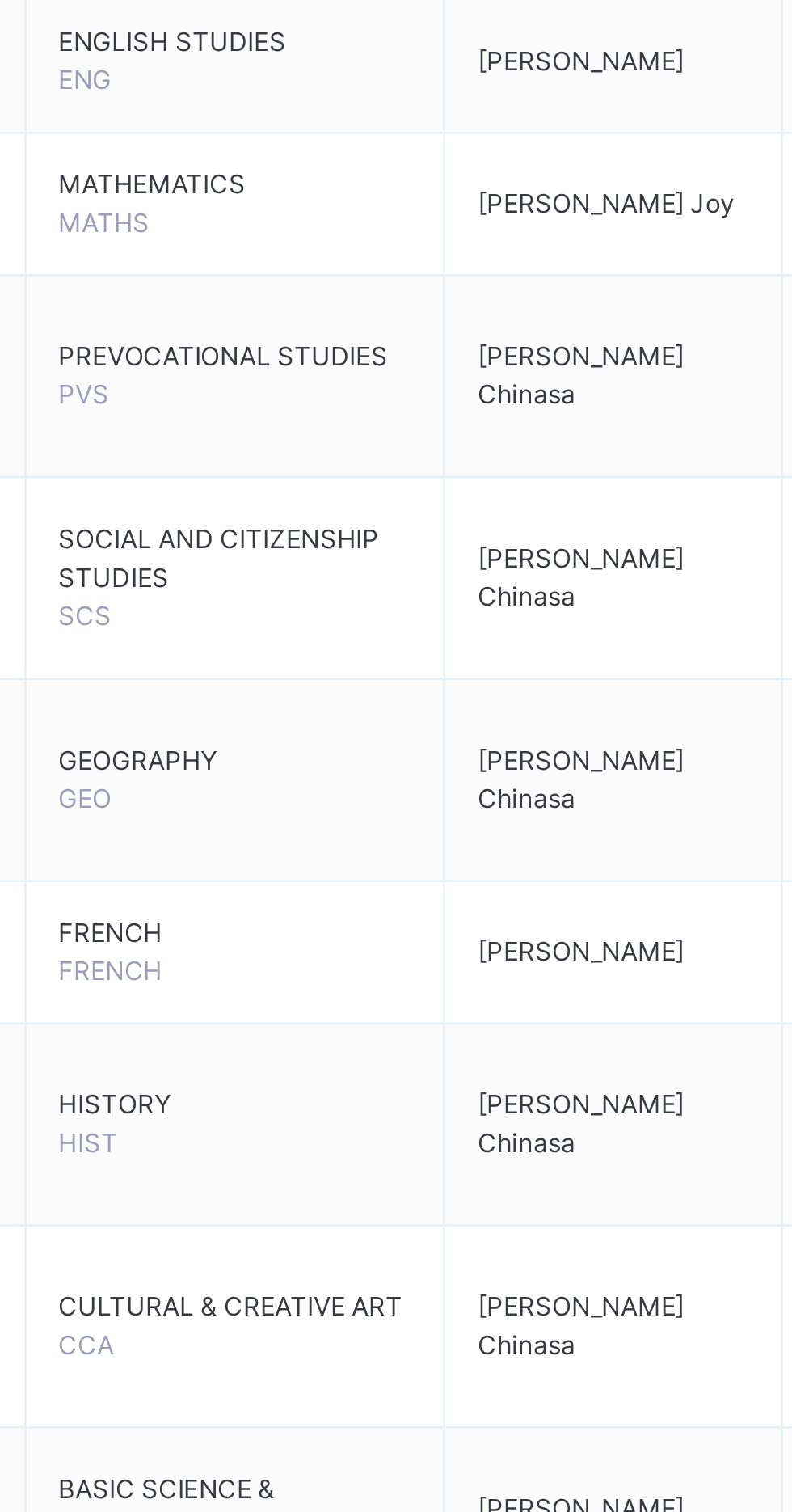
click at [399, 788] on span "SOCIAL AND CITIZENSHIP STUDIES" at bounding box center [364, 779] width 135 height 29
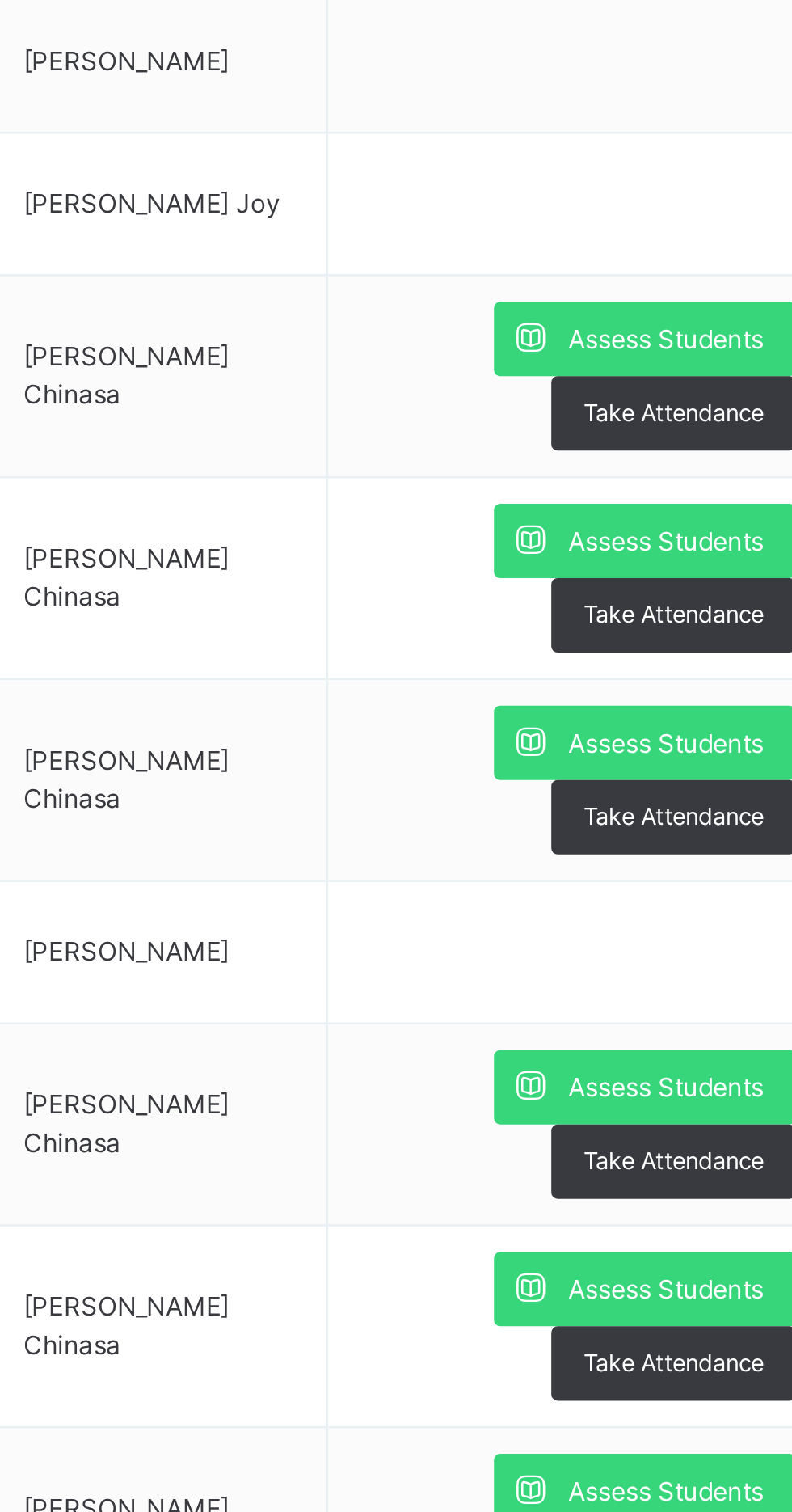
click at [686, 773] on span "Assess Students" at bounding box center [700, 773] width 74 height 15
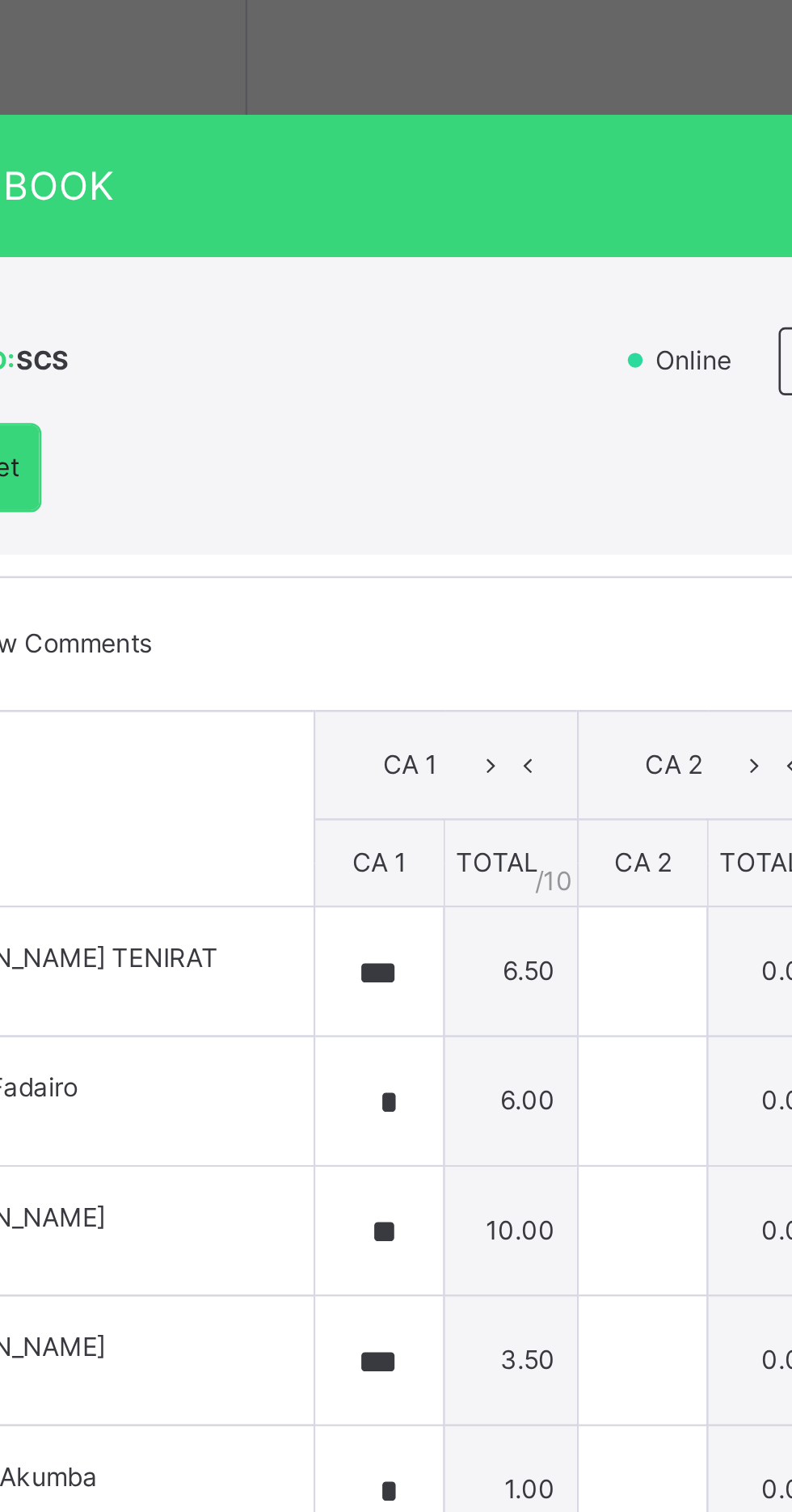
type input "***"
type input "*"
type input "**"
type input "***"
type input "*"
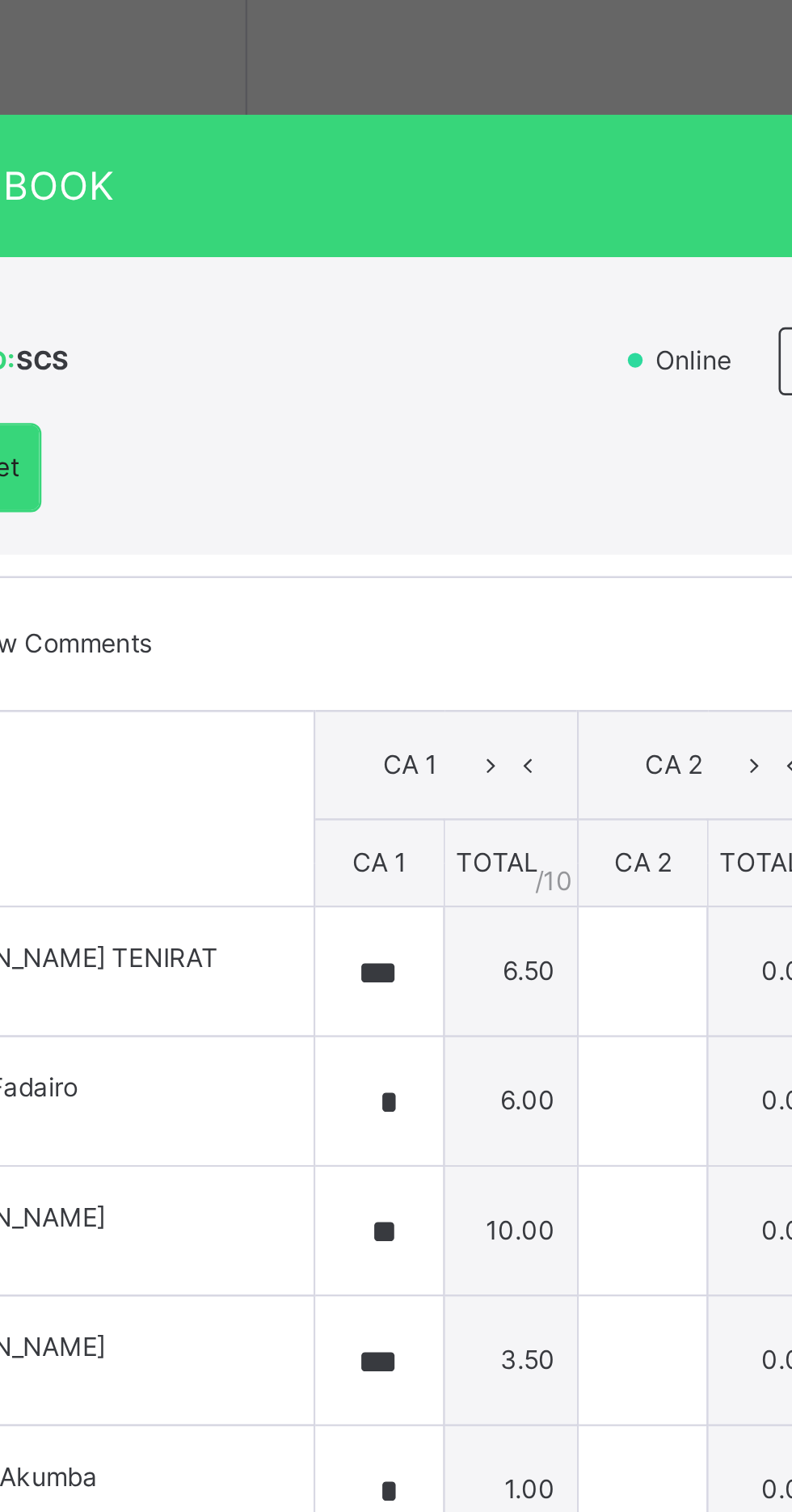
type input "*"
type input "***"
type input "*"
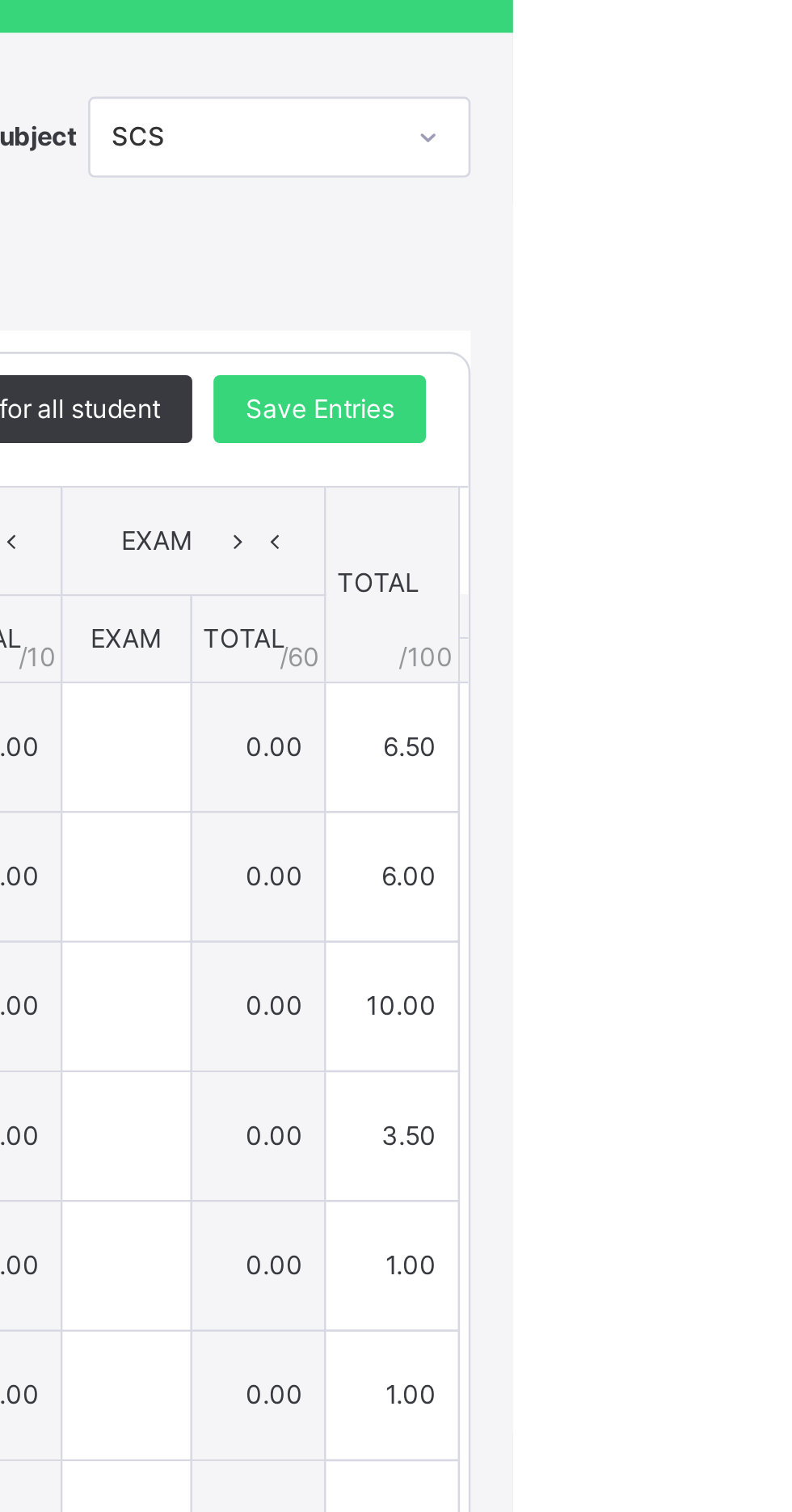
scroll to position [0, 11]
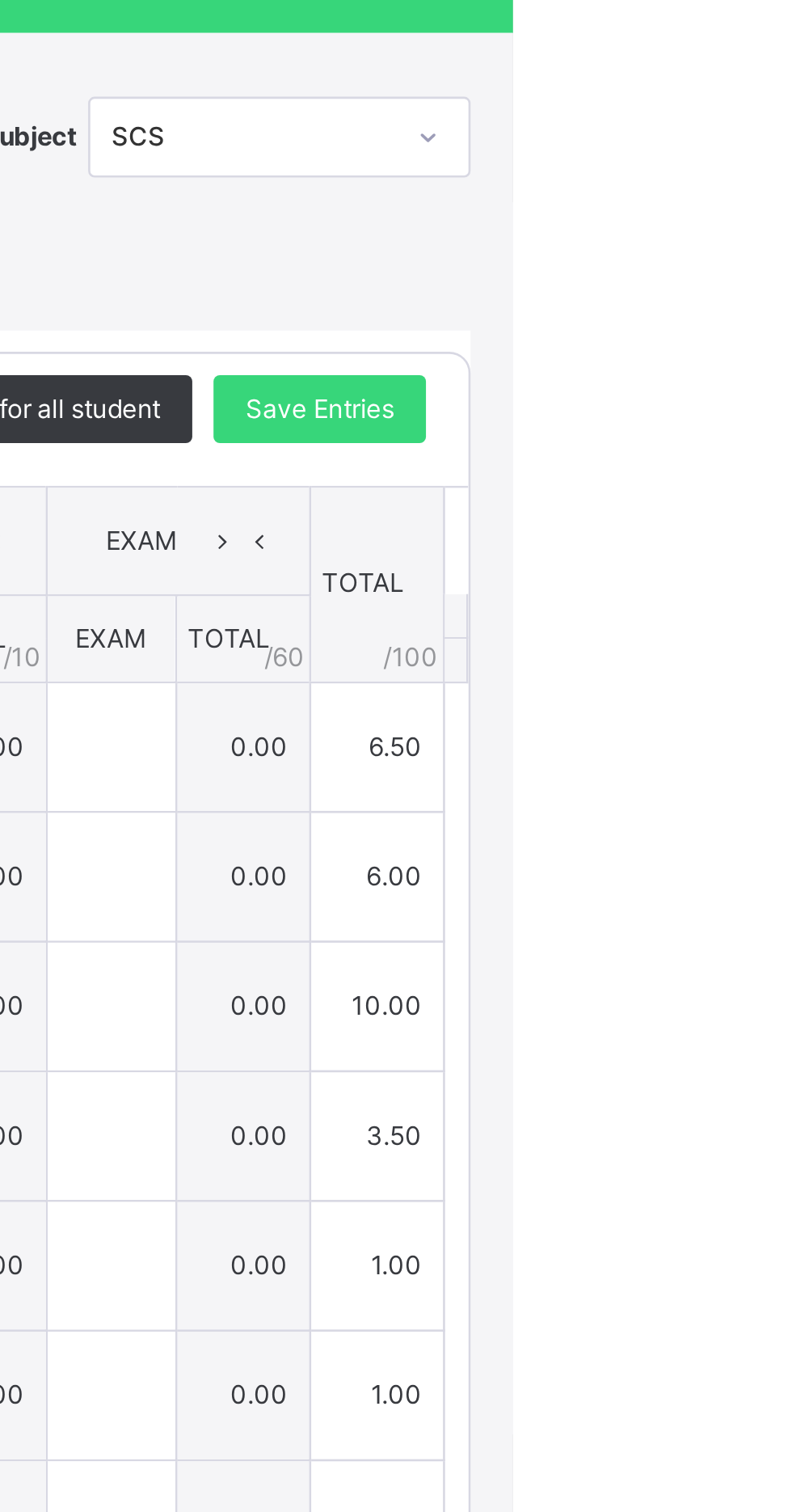
click at [776, 466] on div "×" at bounding box center [764, 456] width 24 height 21
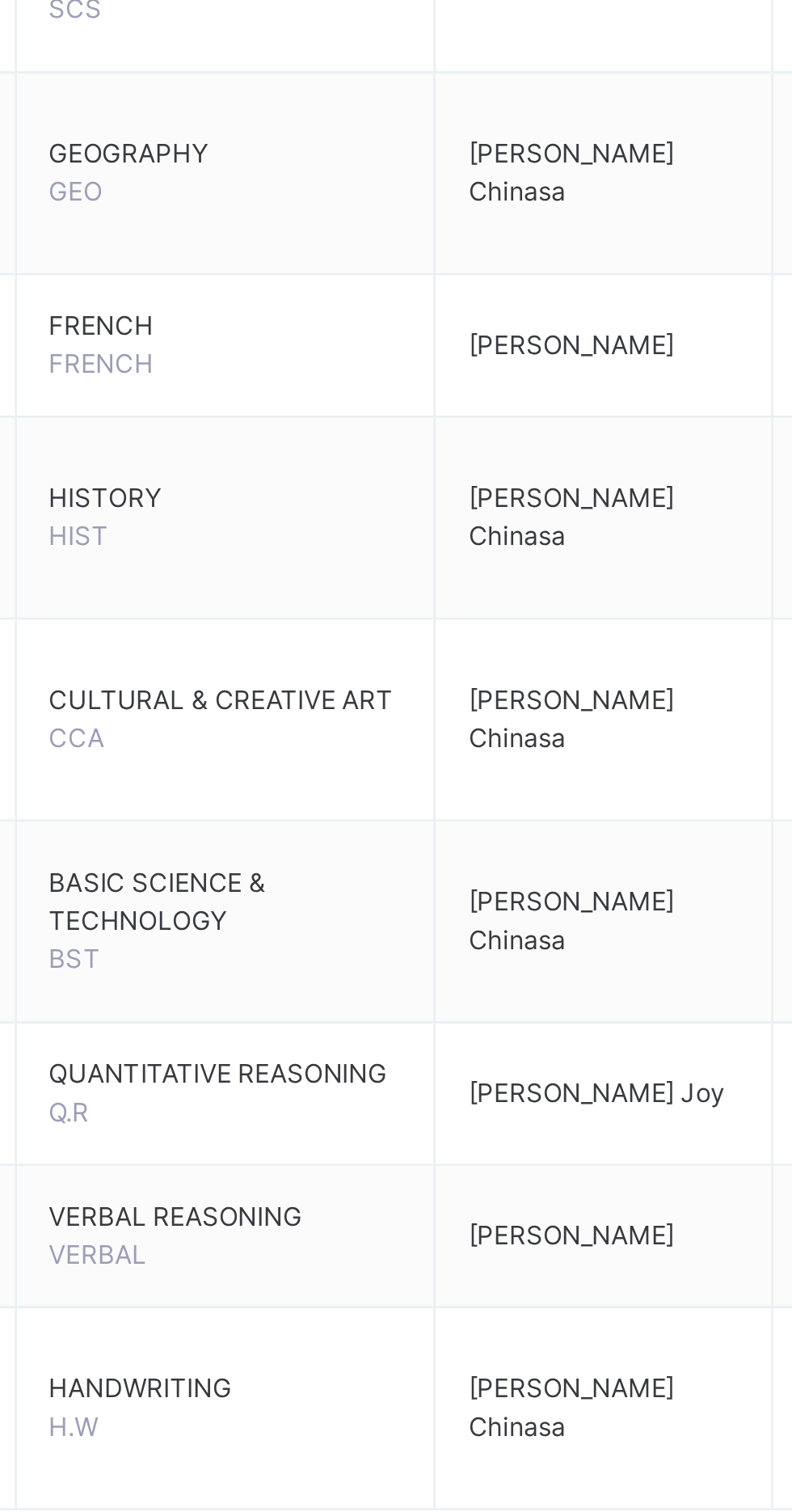
click at [683, 979] on span "Assess Students" at bounding box center [700, 980] width 74 height 15
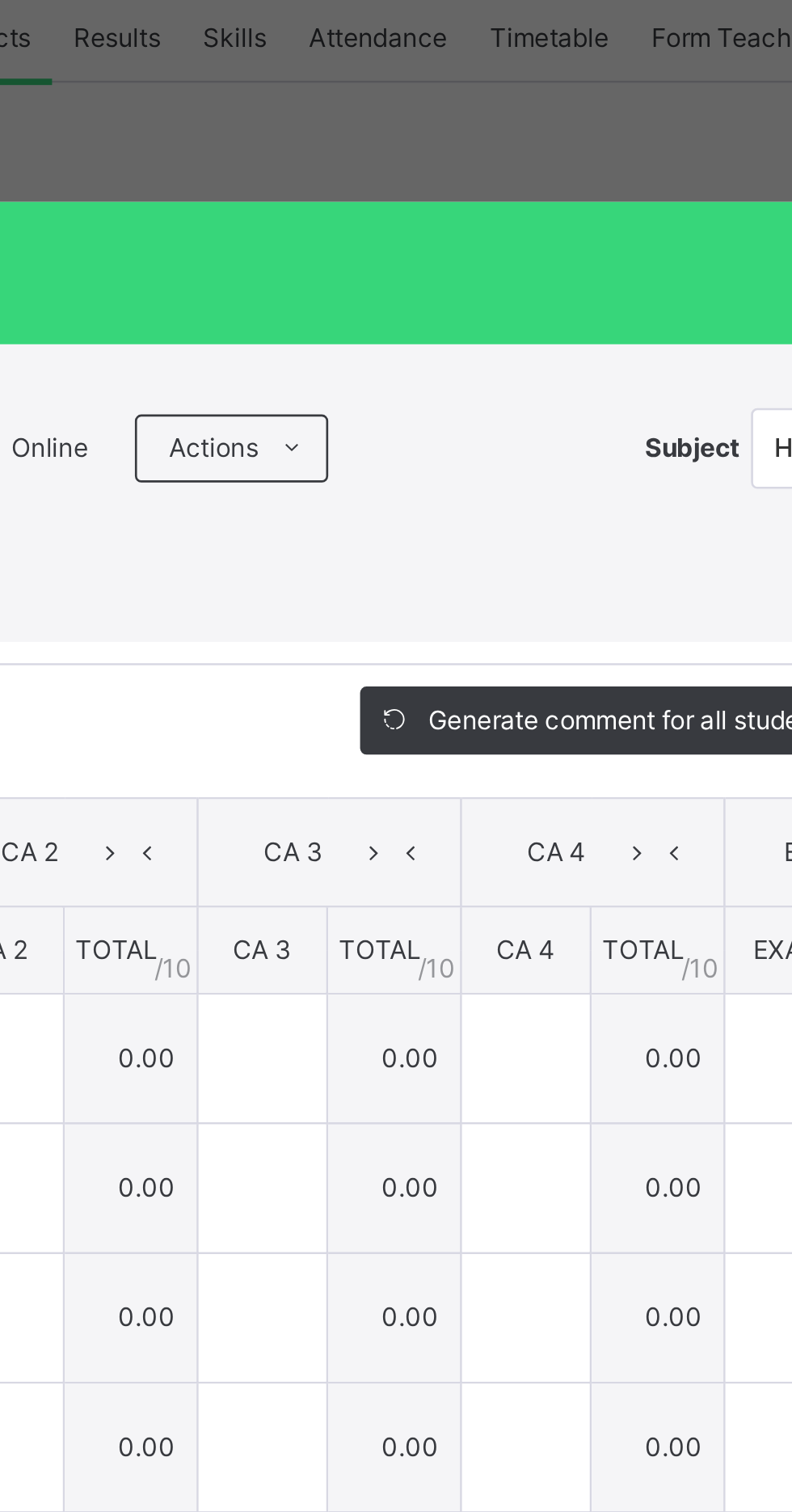
click at [596, 658] on div "GRADE5 GOLD : HIST Online Actions Download Empty Score Sheet Upload/map score s…" at bounding box center [396, 783] width 792 height 602
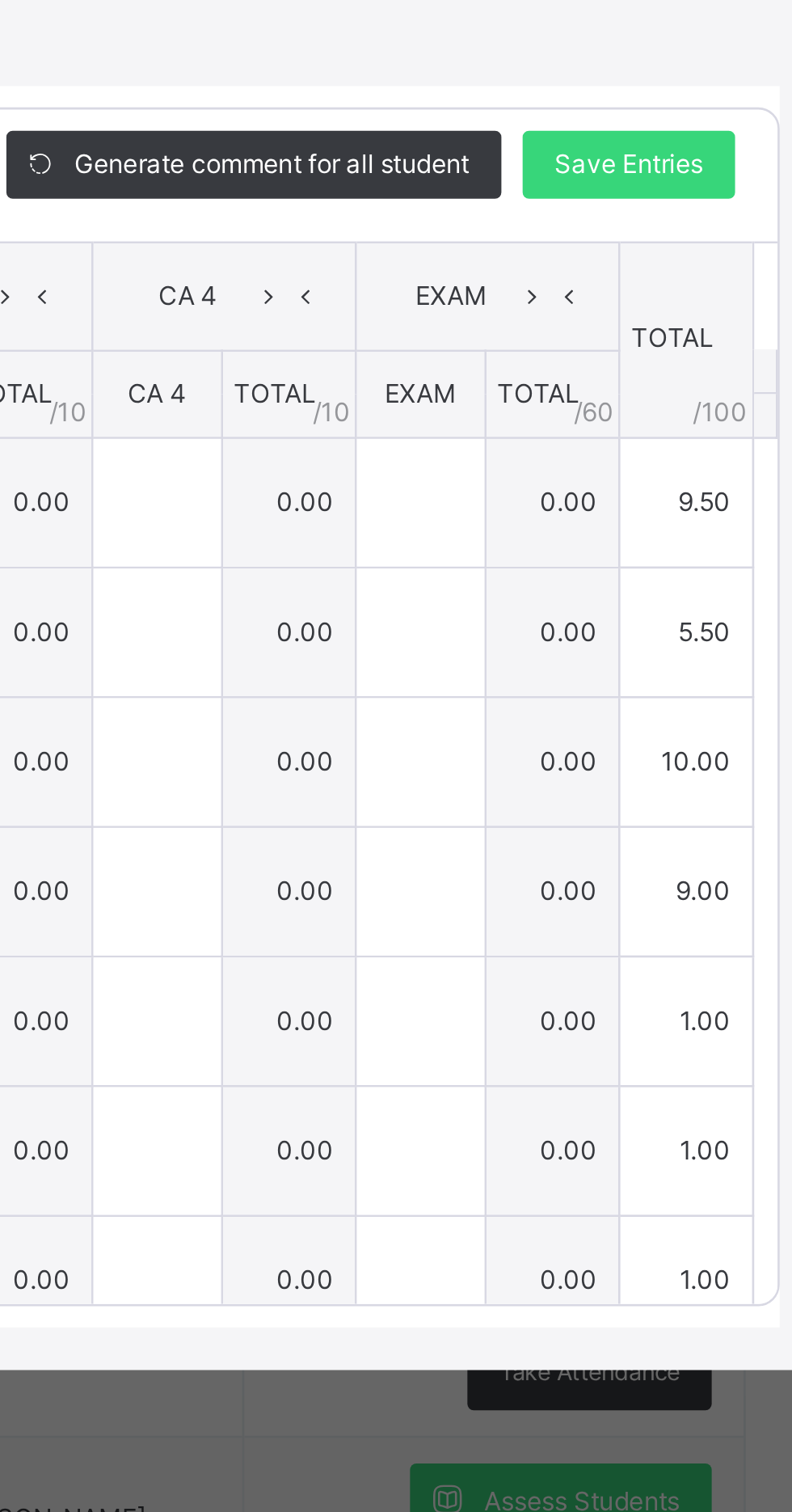
scroll to position [0, 0]
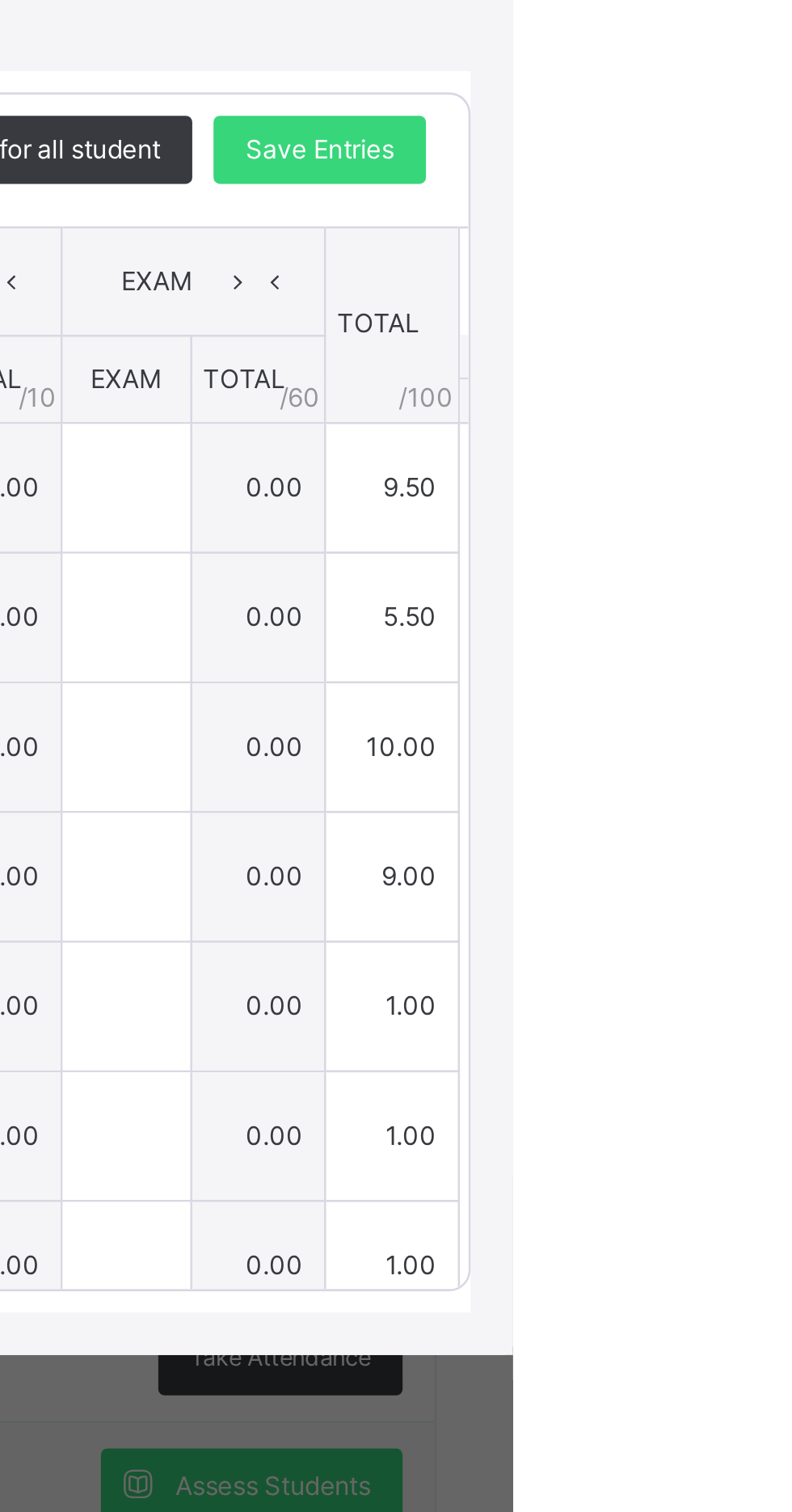
click at [675, 668] on div "Score Sheet Score Sheet Show Comments Generate comment for all student Save Ent…" at bounding box center [396, 806] width 760 height 522
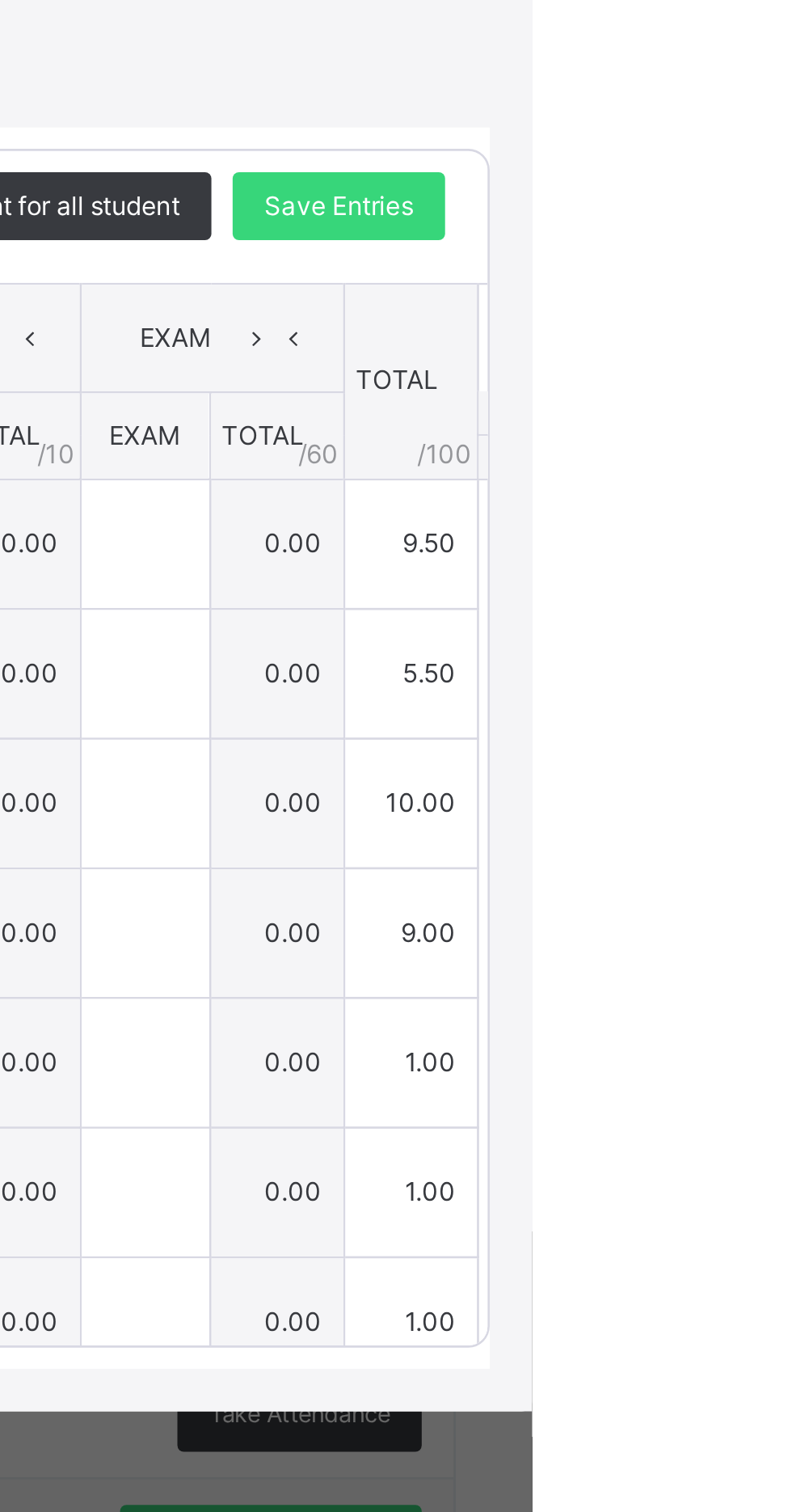
click at [776, 466] on div "×" at bounding box center [764, 456] width 24 height 21
